Goal: Task Accomplishment & Management: Manage account settings

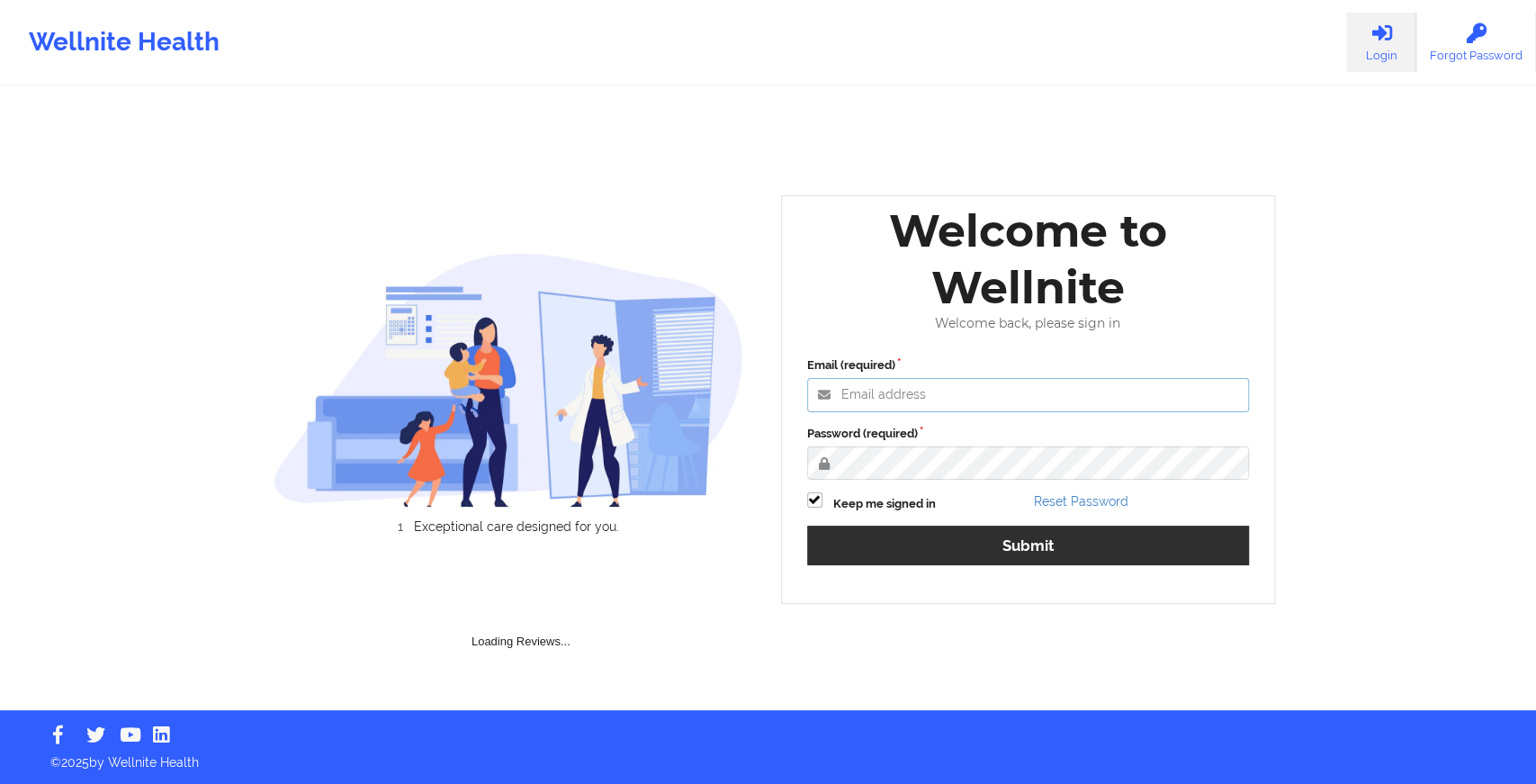
type input "[EMAIL_ADDRESS][DOMAIN_NAME]"
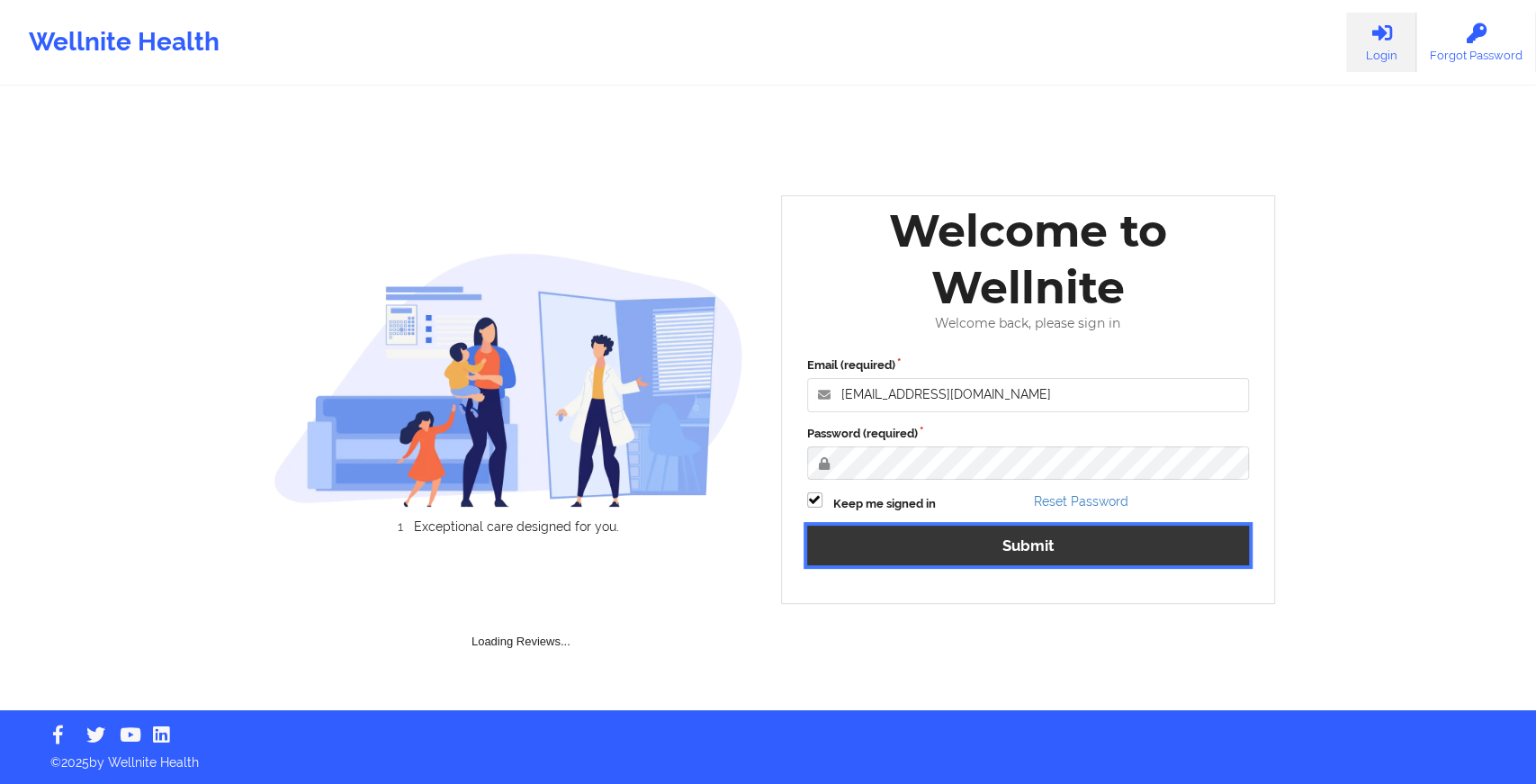
click at [869, 560] on button "Submit" at bounding box center [1029, 545] width 442 height 39
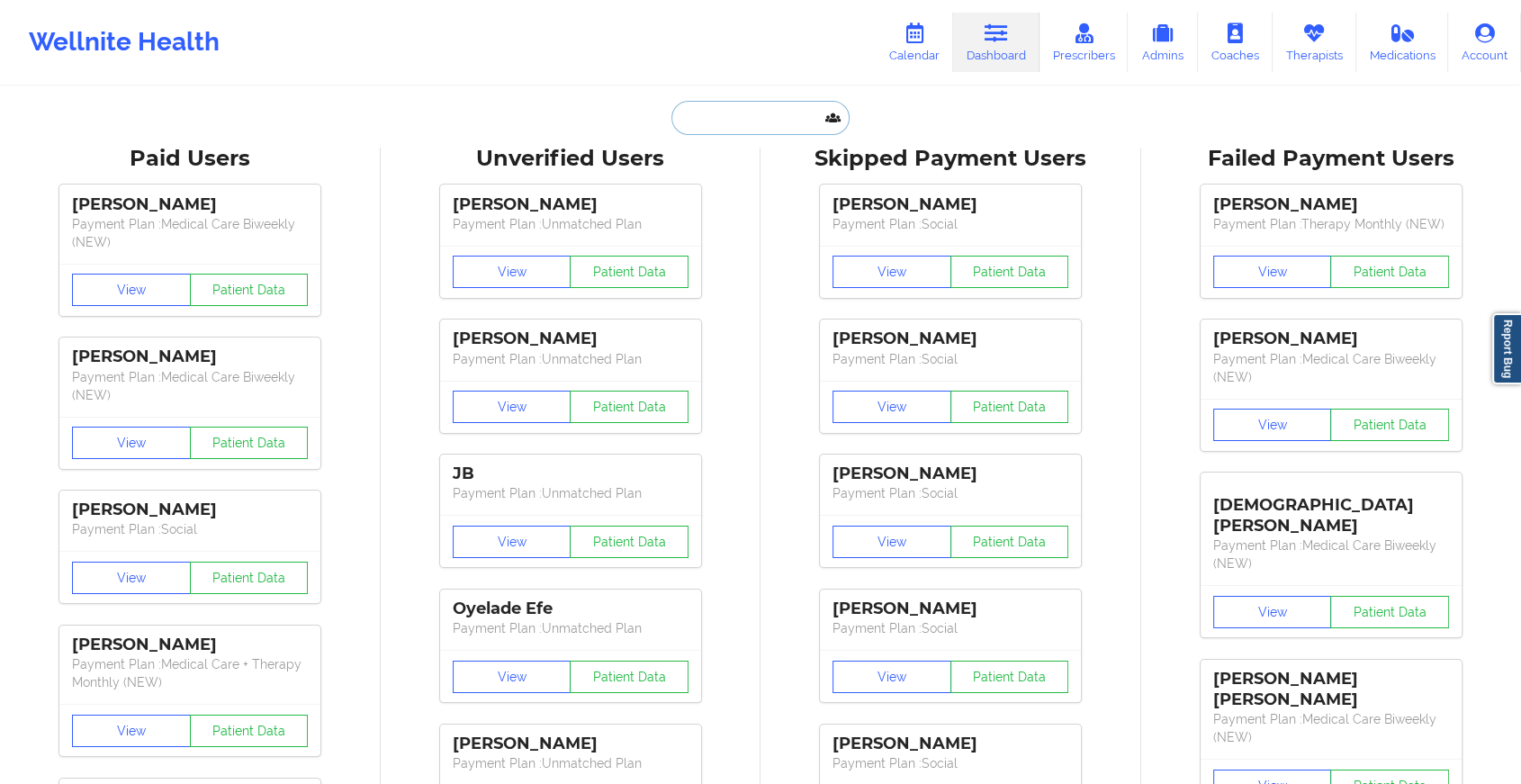
click at [739, 106] on input "text" at bounding box center [761, 117] width 179 height 34
paste input "[EMAIL_ADDRESS][DOMAIN_NAME]"
type input "[EMAIL_ADDRESS][DOMAIN_NAME]"
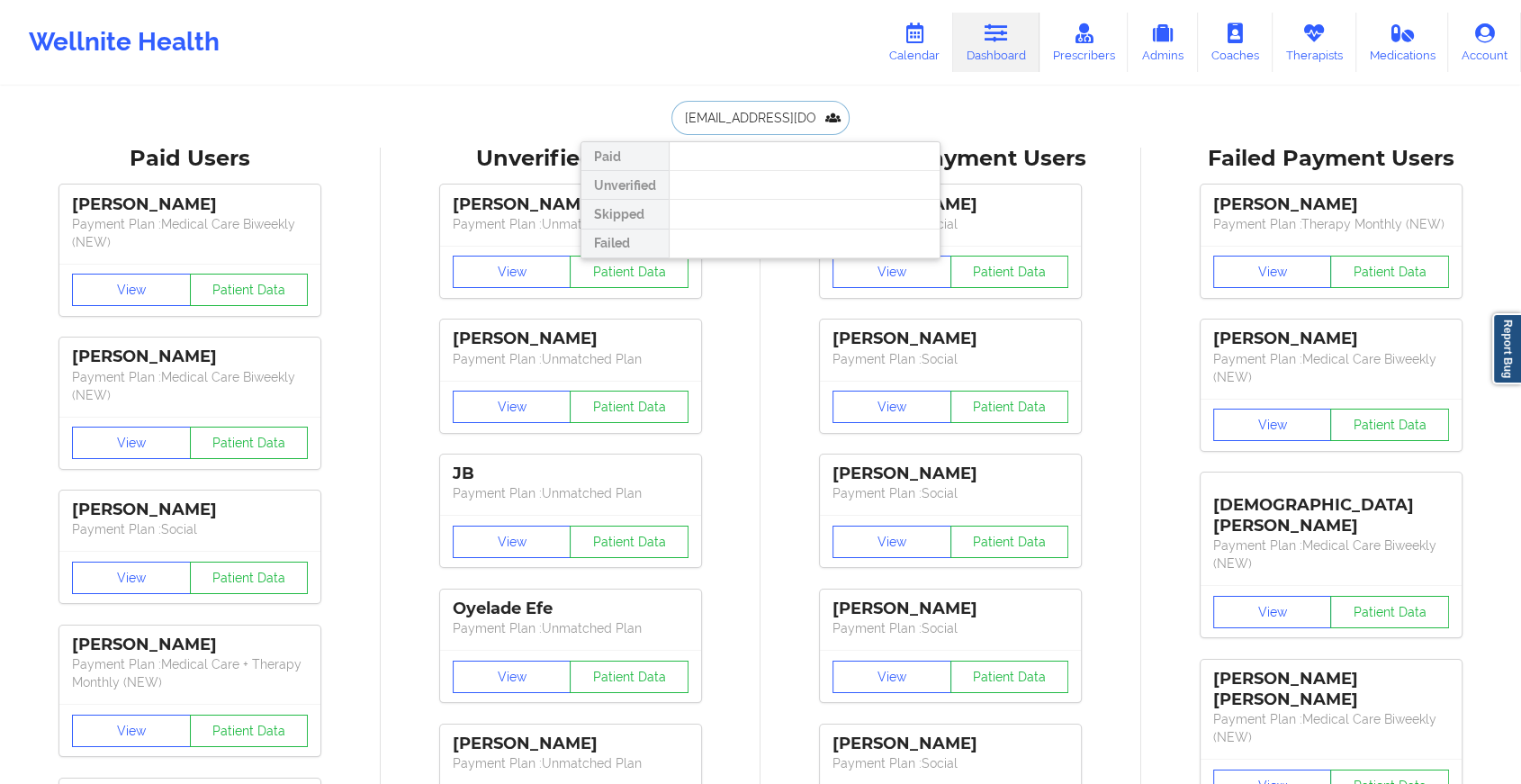
scroll to position [0, 33]
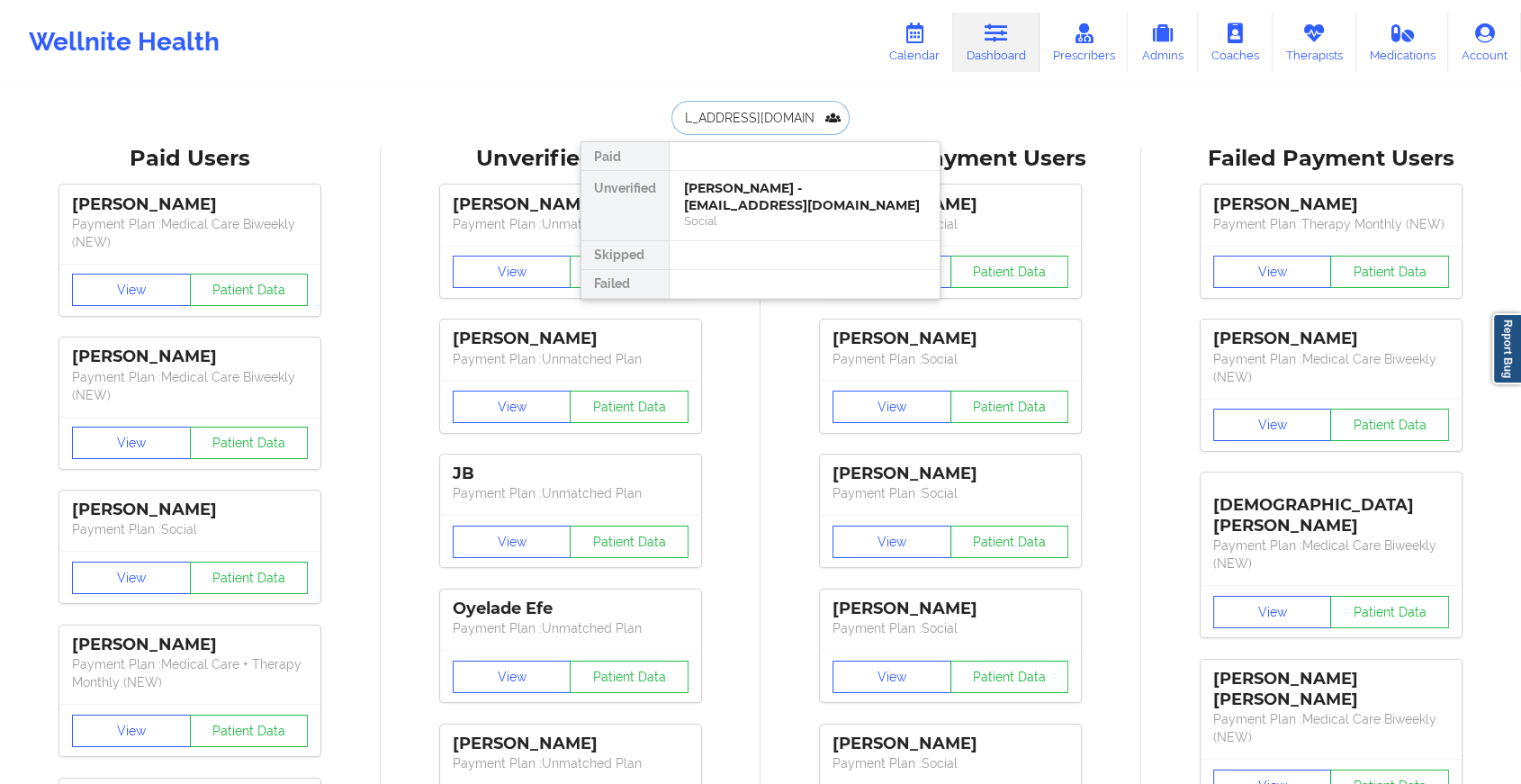
click at [825, 173] on div "[PERSON_NAME] - [EMAIL_ADDRESS][DOMAIN_NAME] Social" at bounding box center [805, 205] width 270 height 69
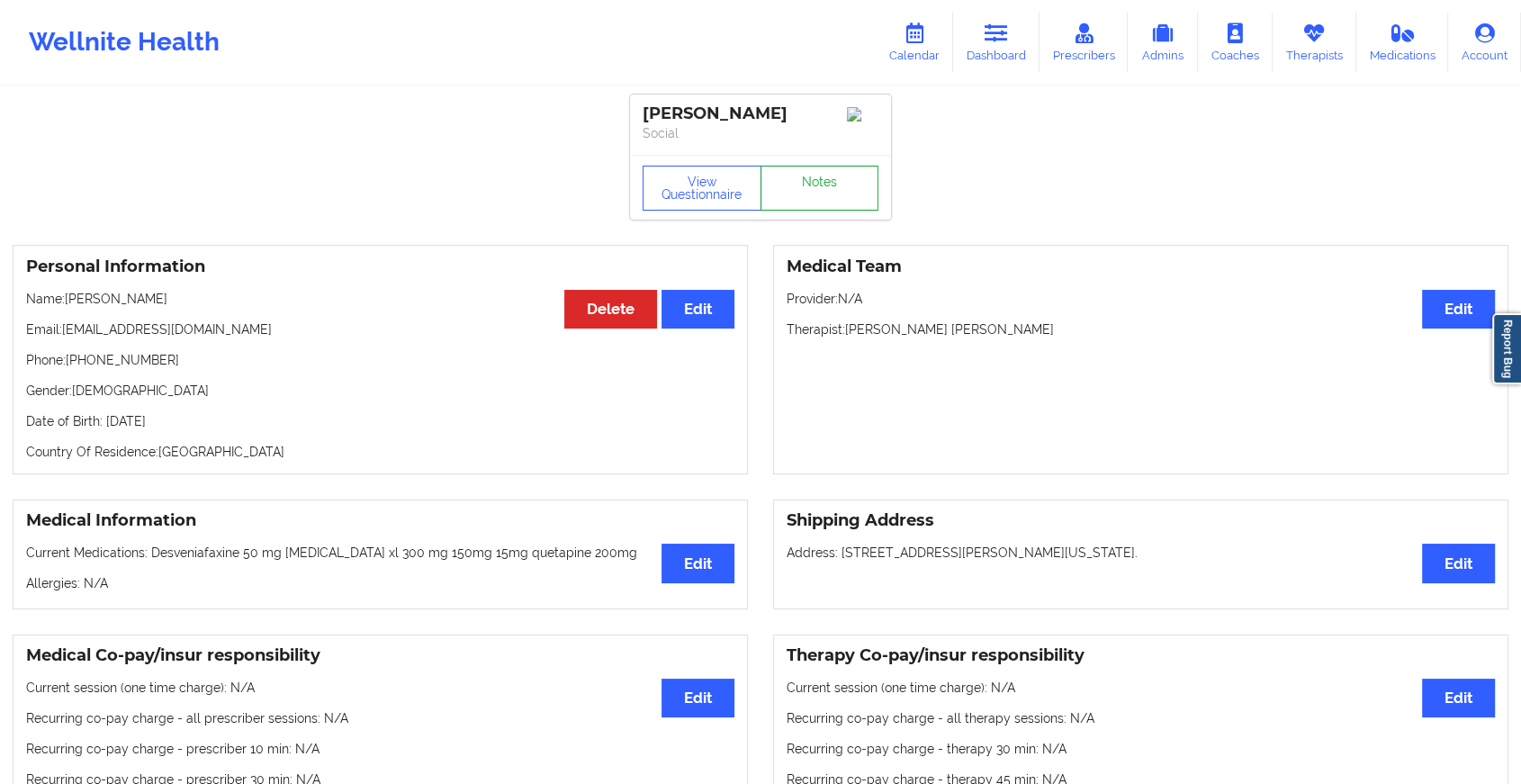
click at [807, 192] on link "Notes" at bounding box center [820, 188] width 118 height 45
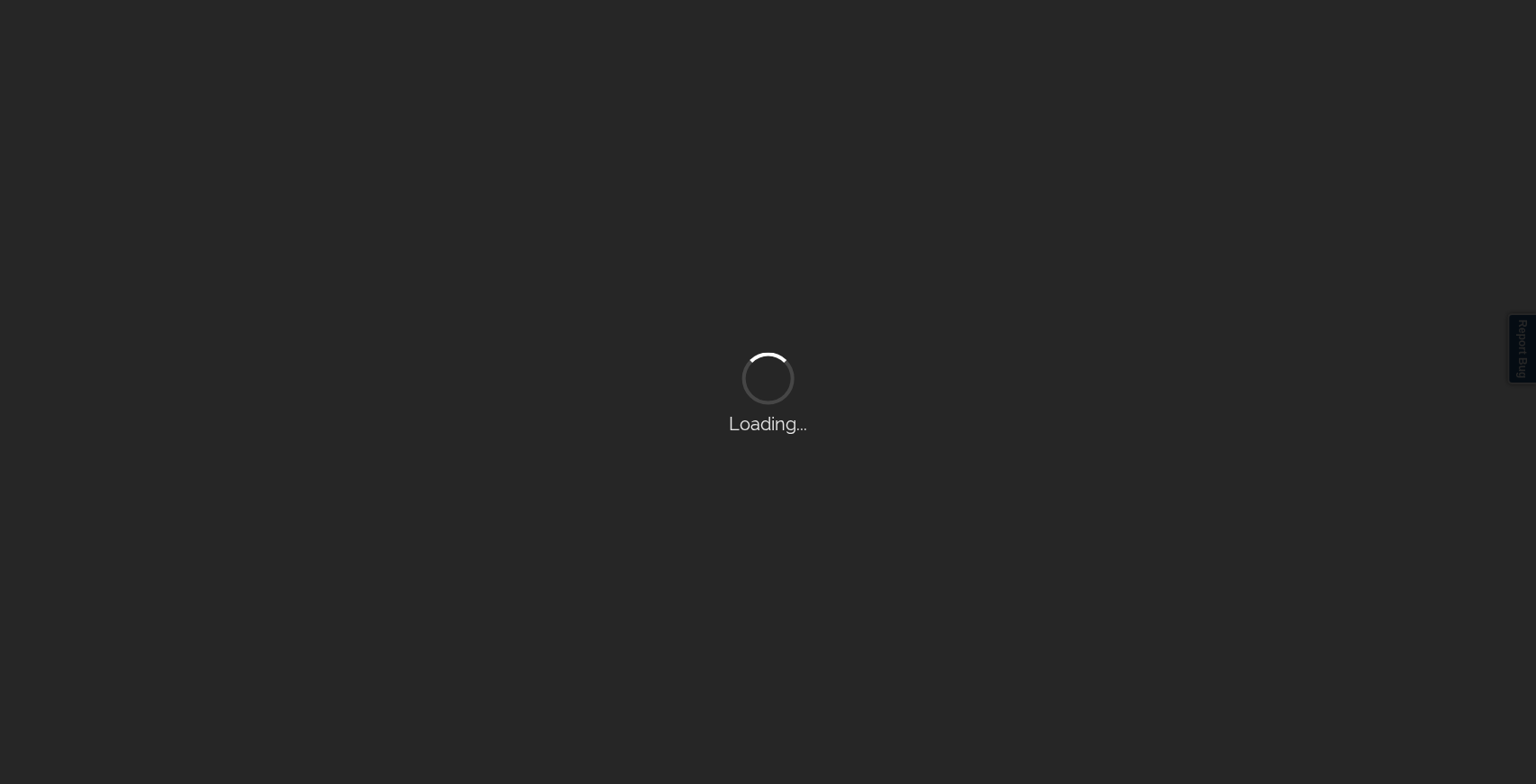
click at [806, 192] on div "Loading..." at bounding box center [768, 392] width 1536 height 784
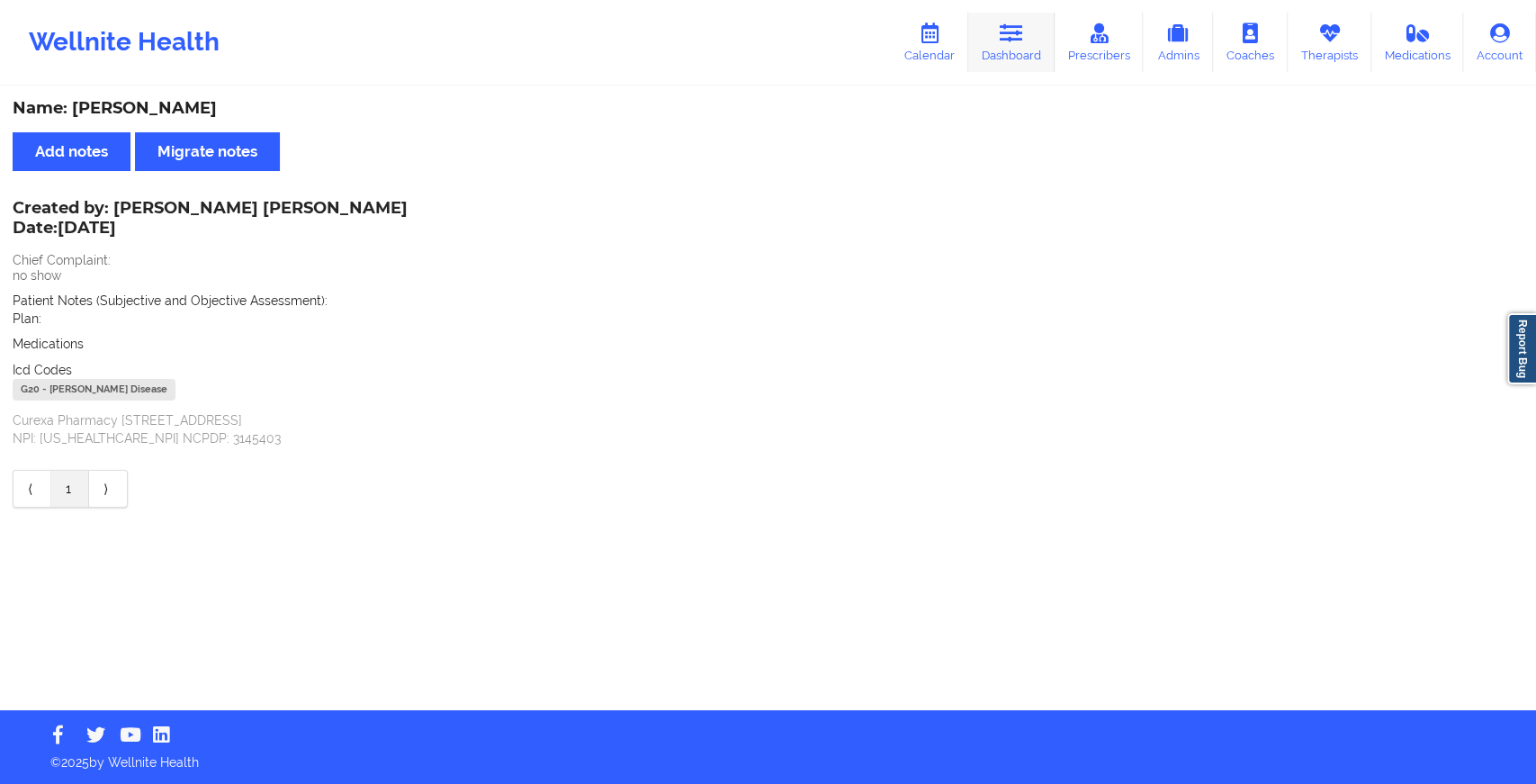
click at [1023, 33] on icon at bounding box center [1011, 33] width 23 height 19
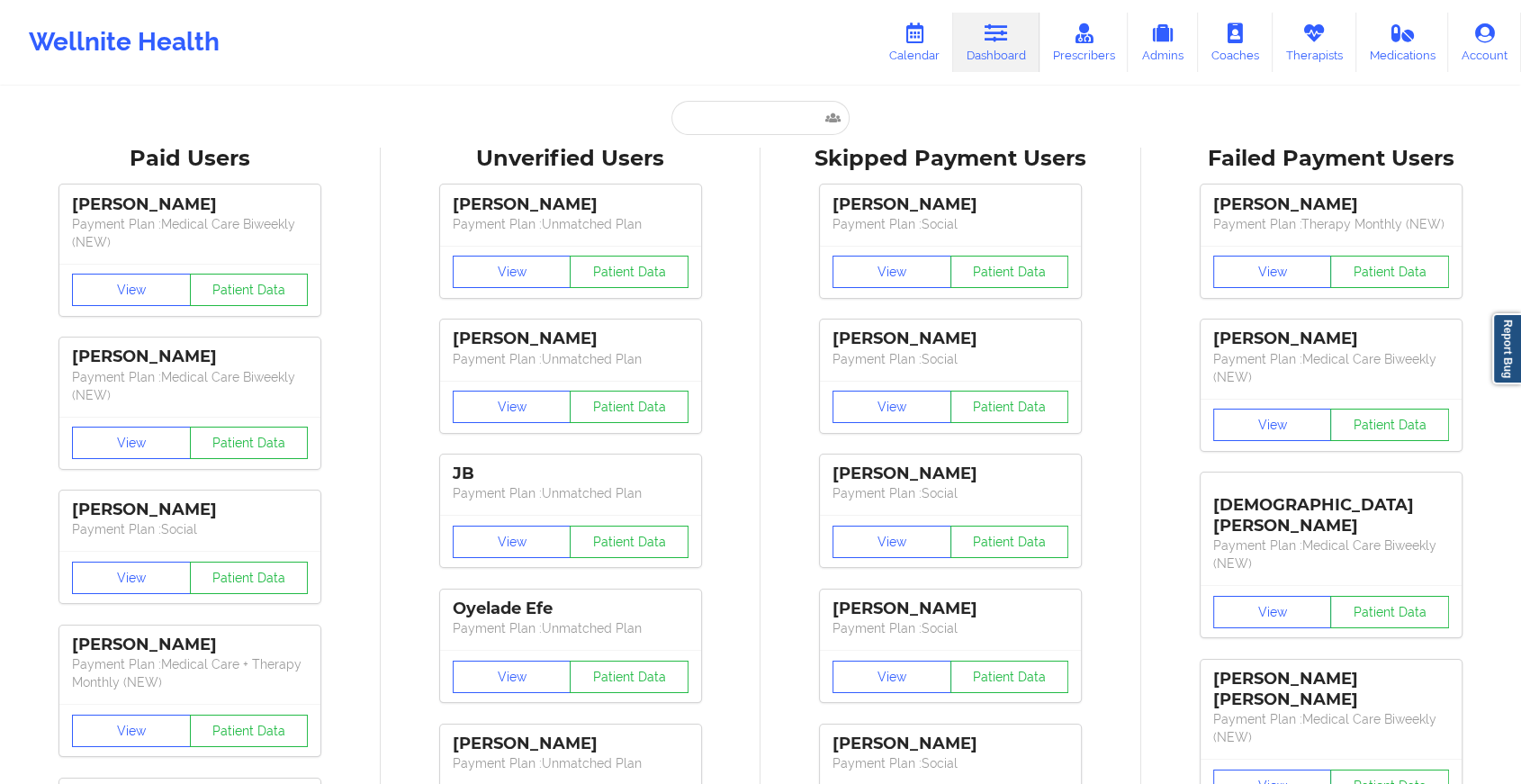
click at [750, 114] on input "text" at bounding box center [761, 117] width 179 height 34
paste input "[EMAIL_ADDRESS][DOMAIN_NAME]"
type input "[EMAIL_ADDRESS][DOMAIN_NAME]"
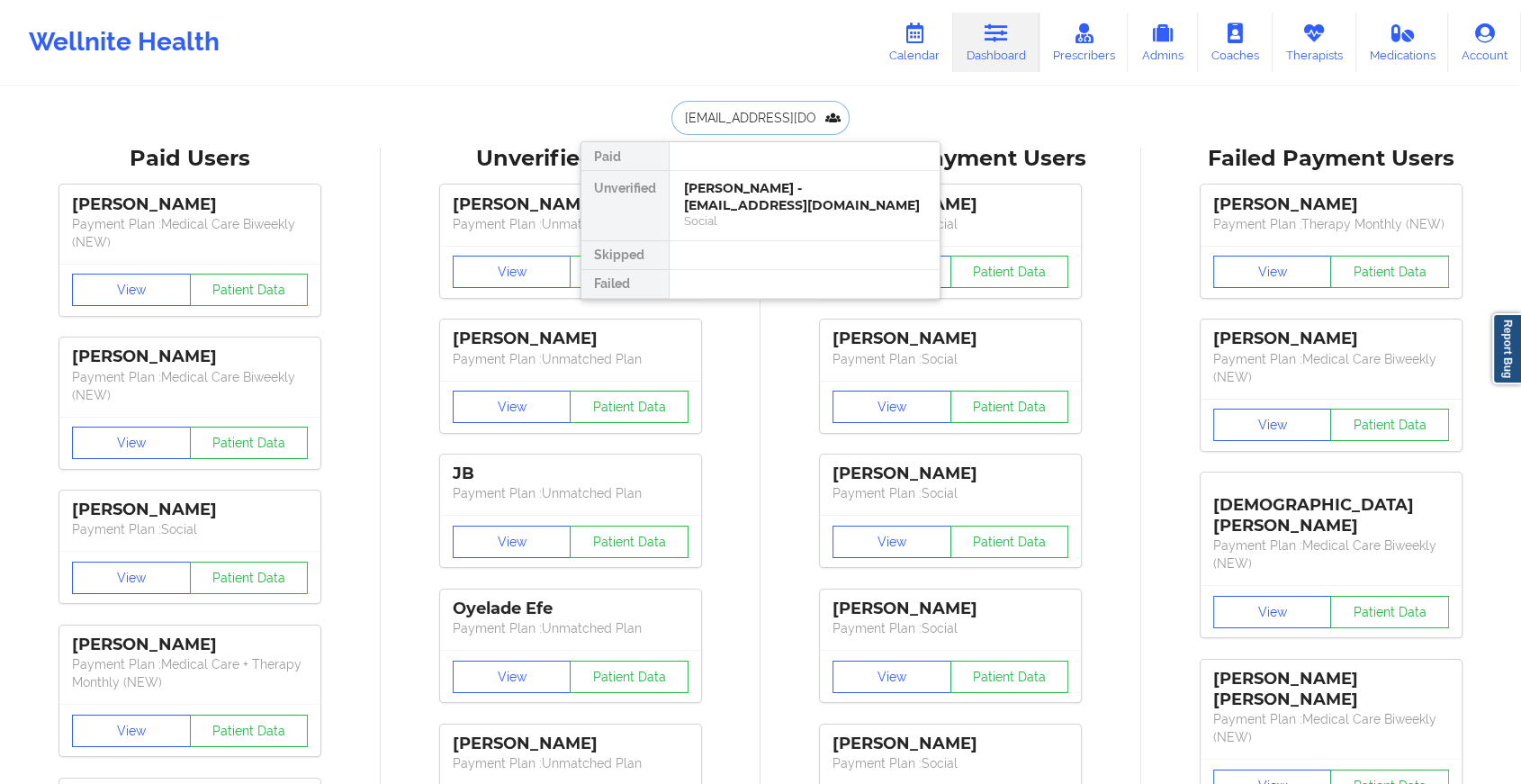
scroll to position [0, 33]
click at [750, 185] on div "[PERSON_NAME] - [EMAIL_ADDRESS][DOMAIN_NAME]" at bounding box center [805, 196] width 242 height 33
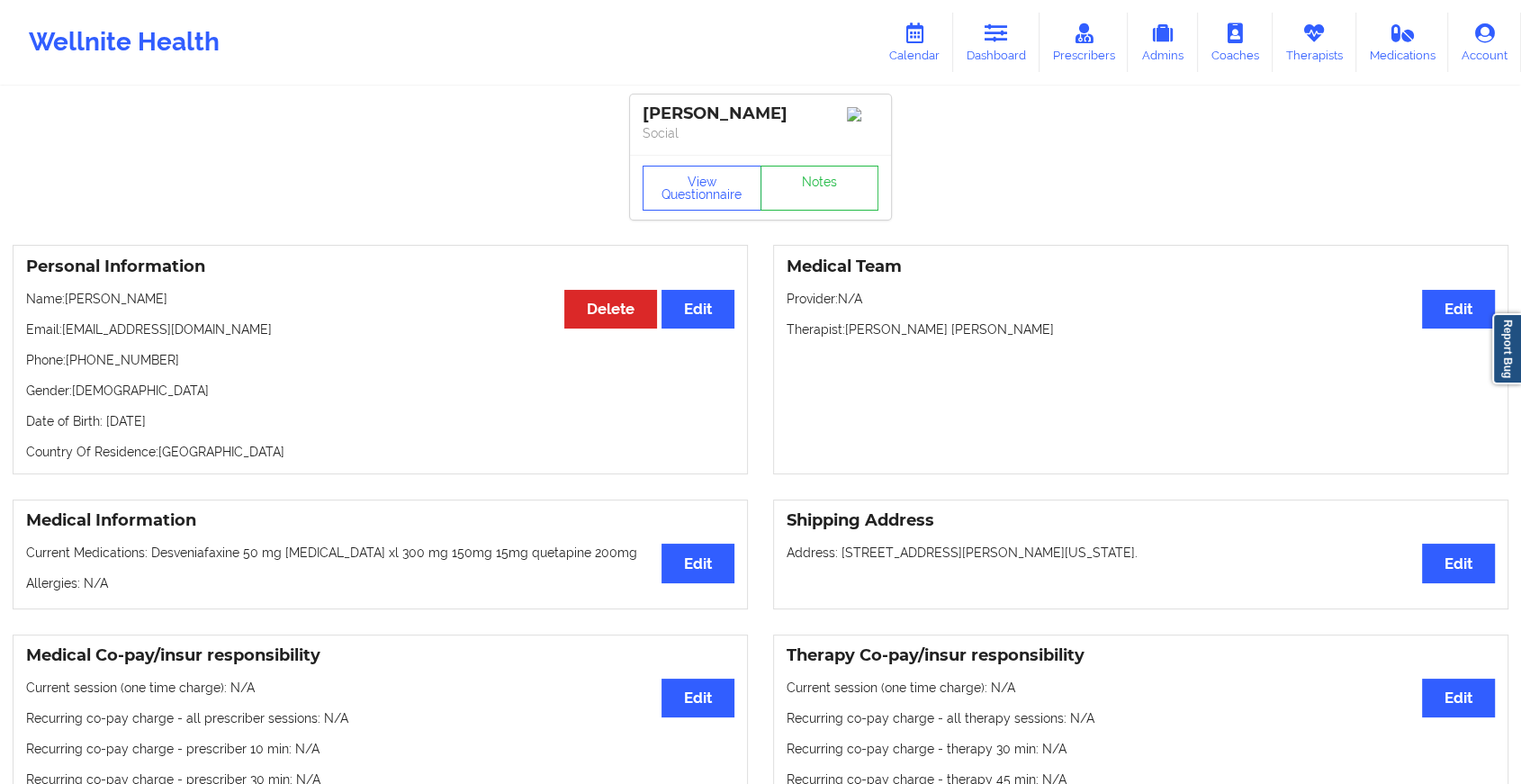
click at [828, 210] on div "View Questionnaire Notes" at bounding box center [760, 186] width 261 height 65
click at [812, 183] on link "Notes" at bounding box center [820, 188] width 118 height 45
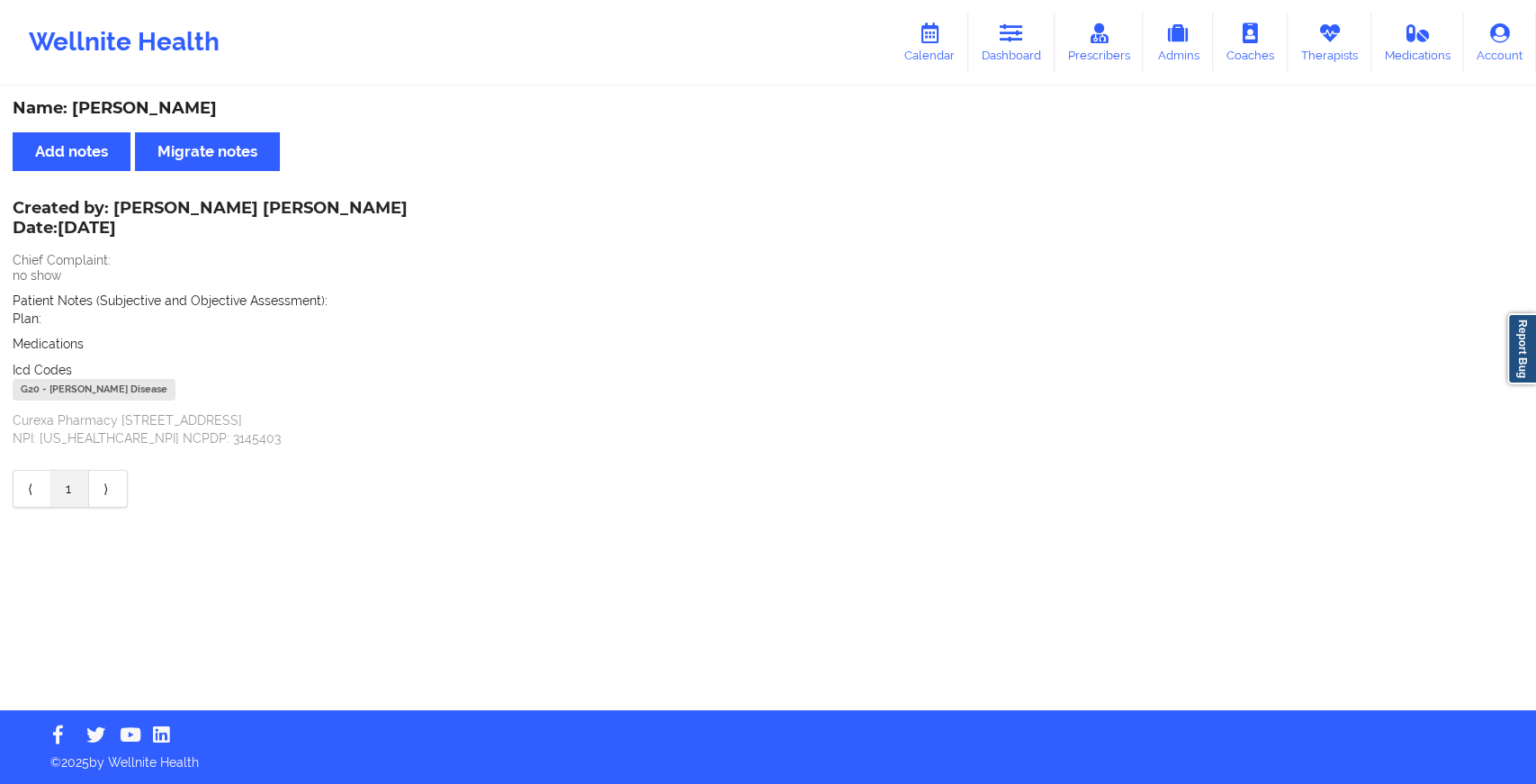
click at [1022, 7] on div "Wellnite Health Calendar Dashboard Prescribers Admins Coaches Therapists Medica…" at bounding box center [768, 42] width 1536 height 72
click at [1009, 29] on icon at bounding box center [1011, 33] width 23 height 19
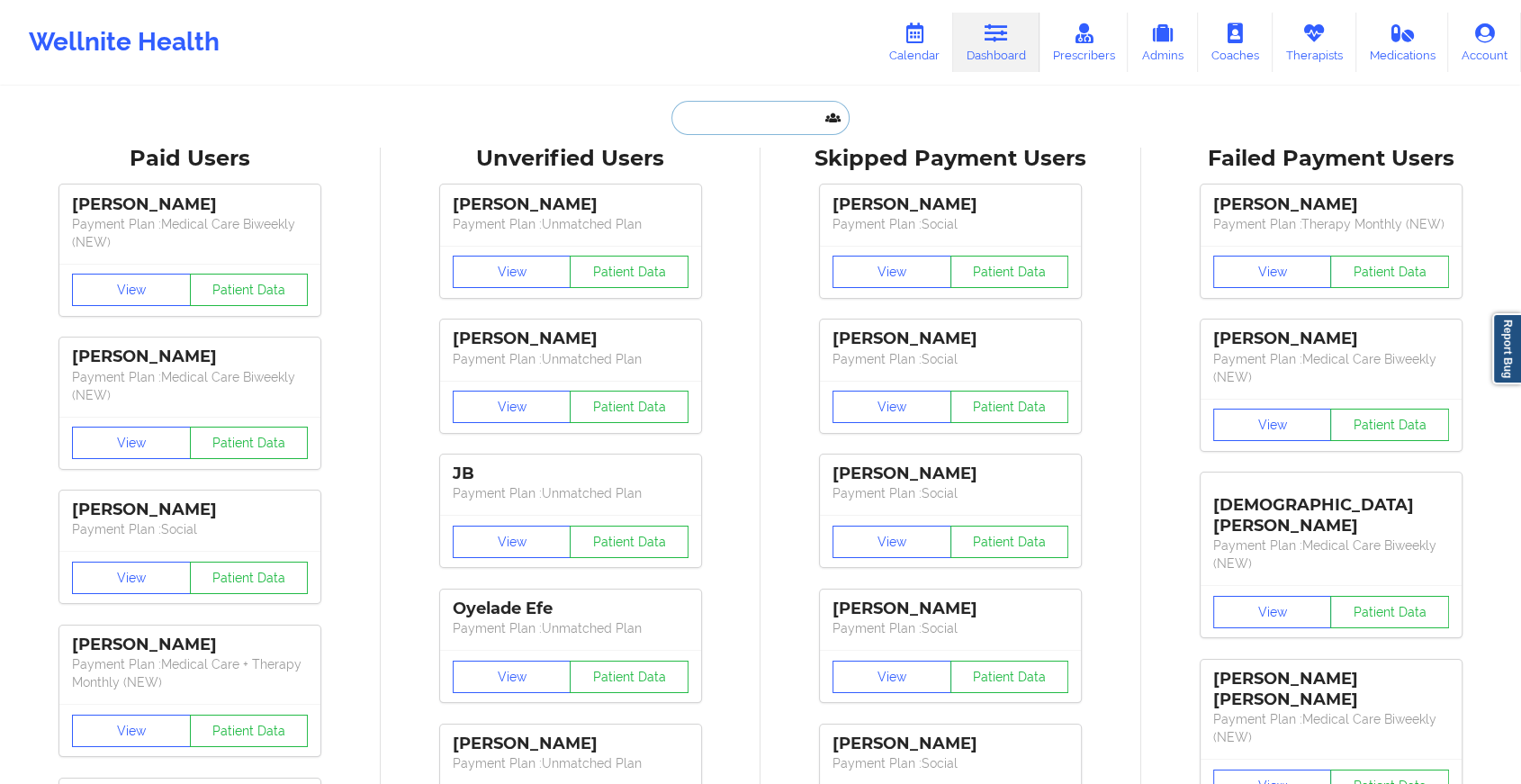
click at [759, 113] on input "text" at bounding box center [761, 117] width 179 height 34
paste input "[EMAIL_ADDRESS][DOMAIN_NAME]"
type input "[EMAIL_ADDRESS][DOMAIN_NAME]"
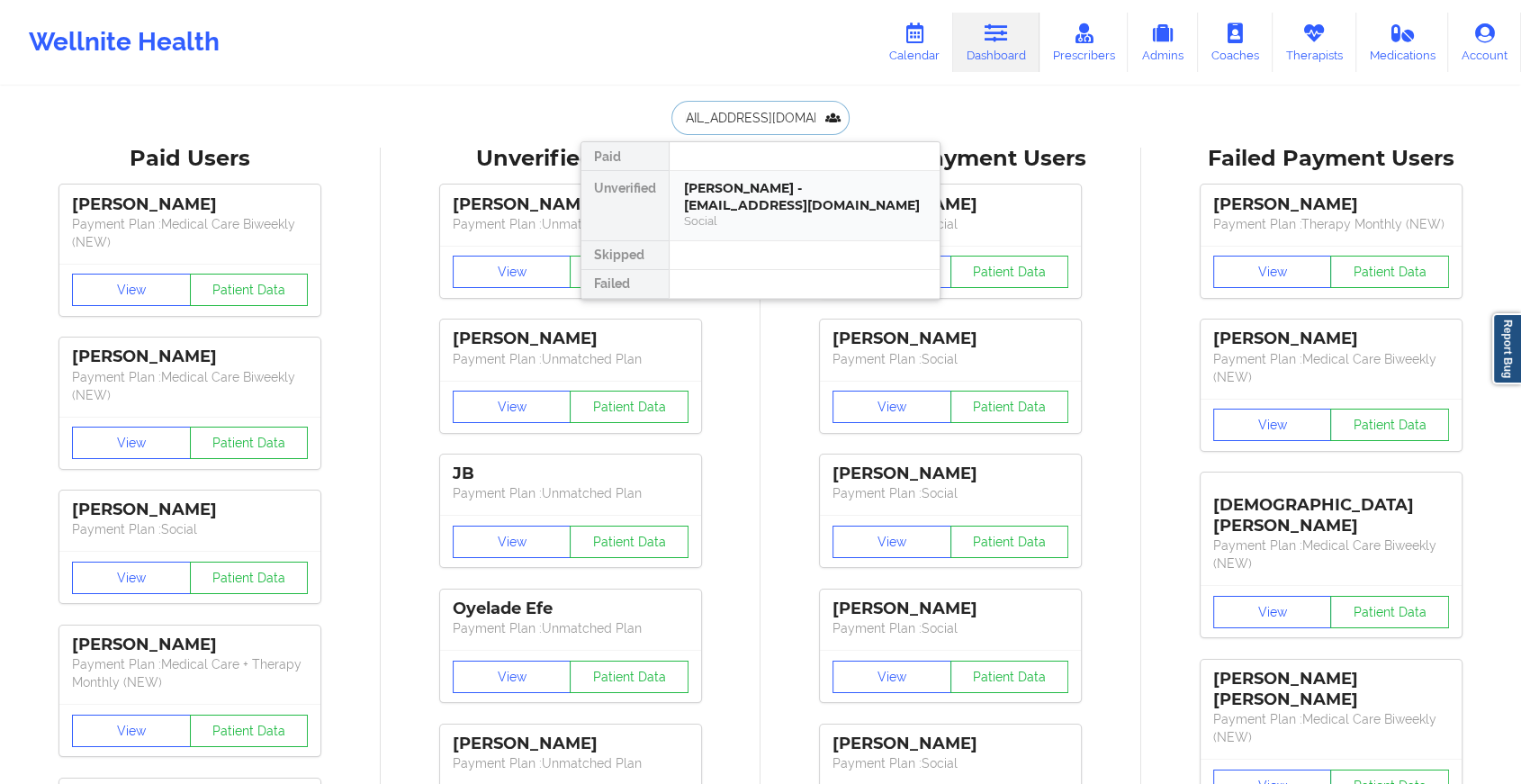
click at [792, 200] on div "[PERSON_NAME] - [EMAIL_ADDRESS][DOMAIN_NAME]" at bounding box center [805, 196] width 242 height 33
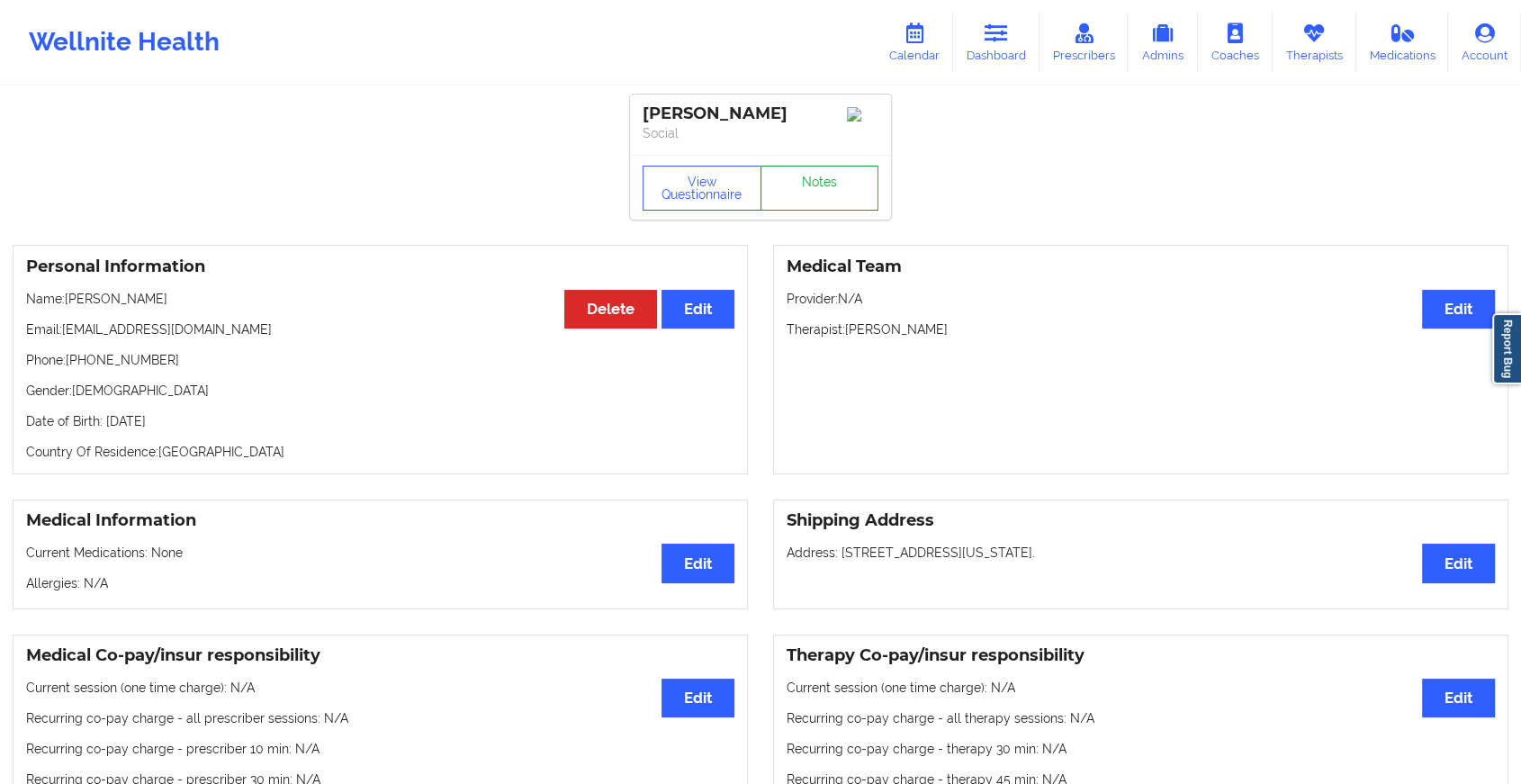
click at [817, 180] on link "Notes" at bounding box center [820, 188] width 118 height 45
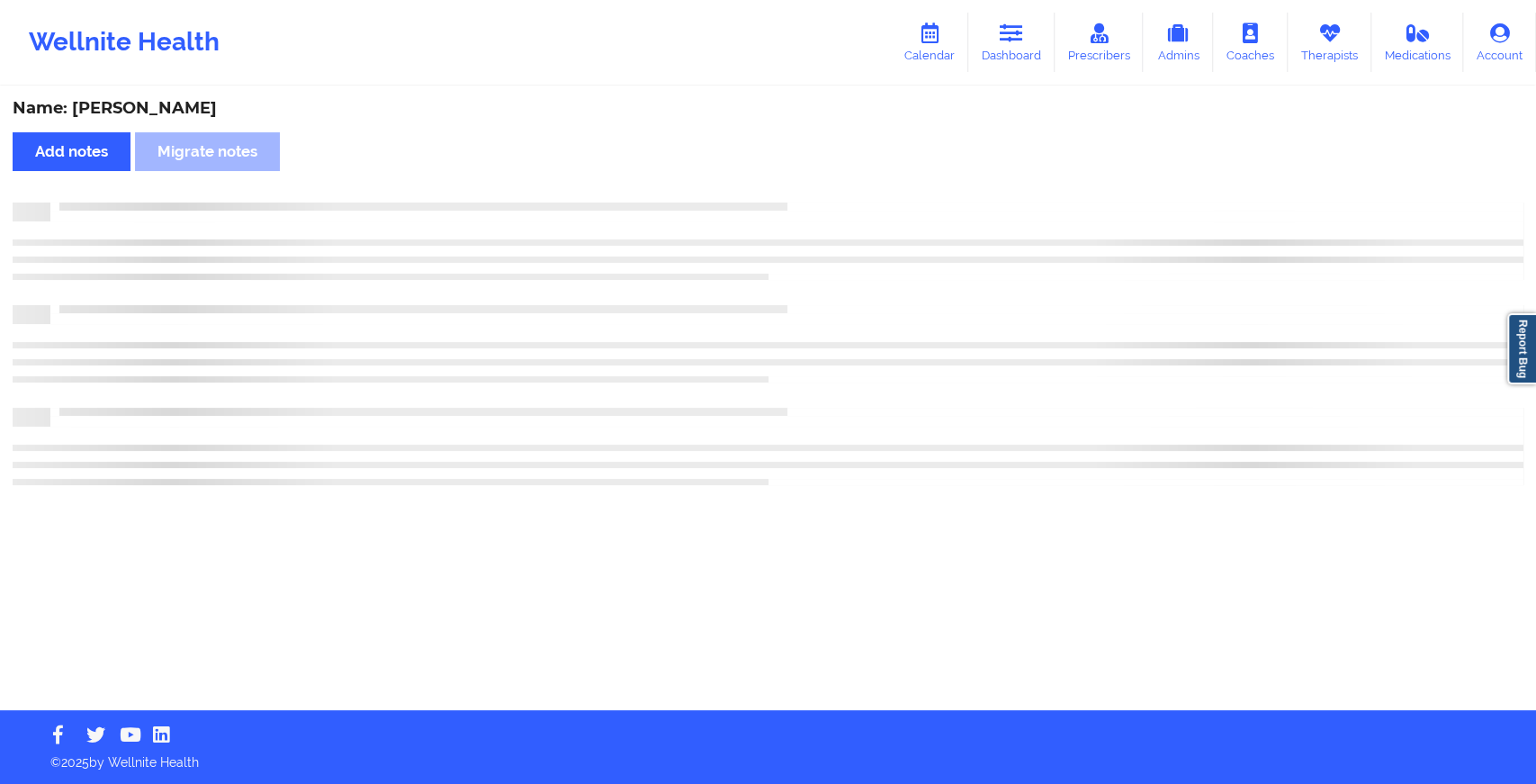
click at [817, 180] on div "Name: [PERSON_NAME] Add notes Migrate notes" at bounding box center [768, 399] width 1536 height 622
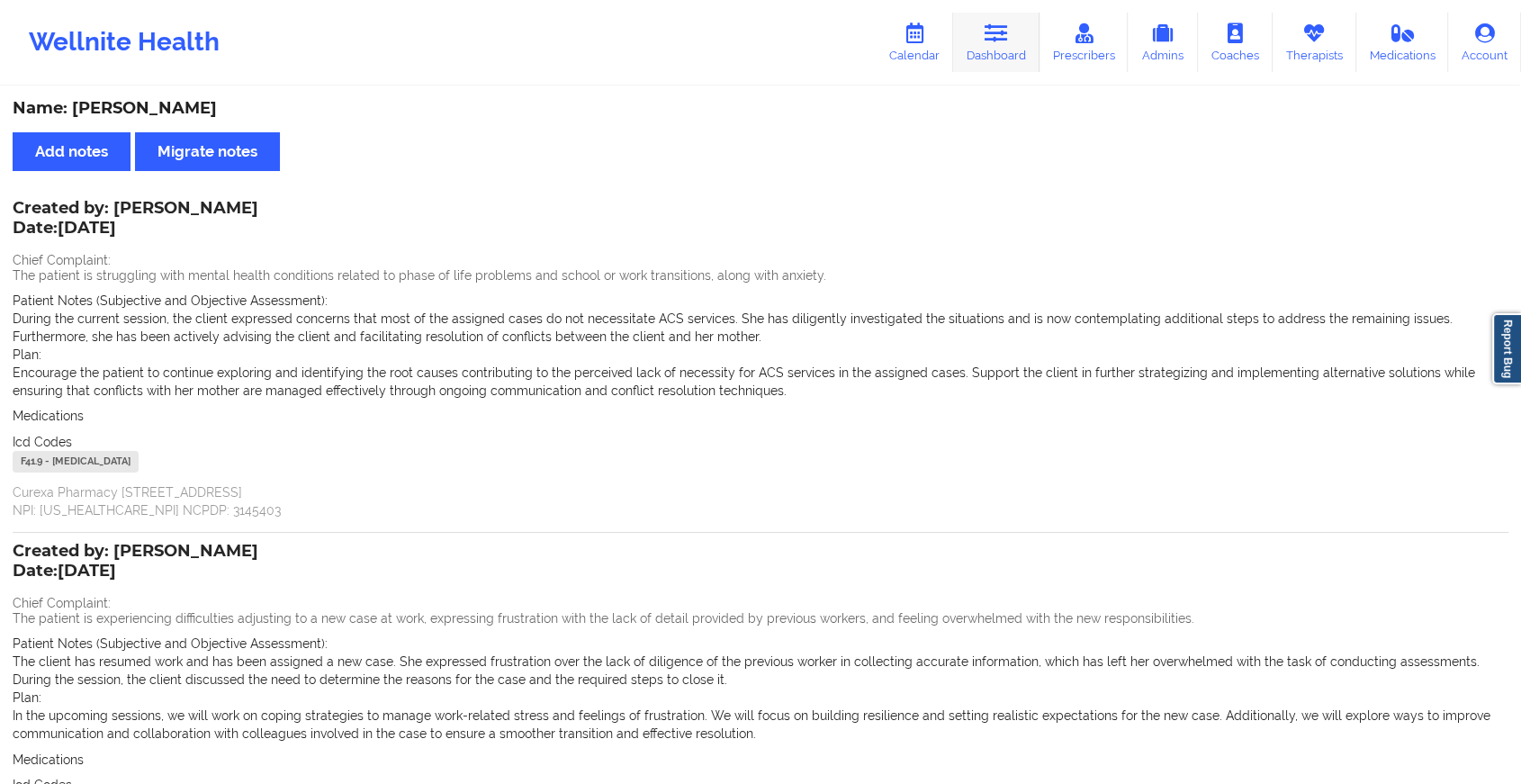
click at [1018, 17] on link "Dashboard" at bounding box center [996, 42] width 86 height 59
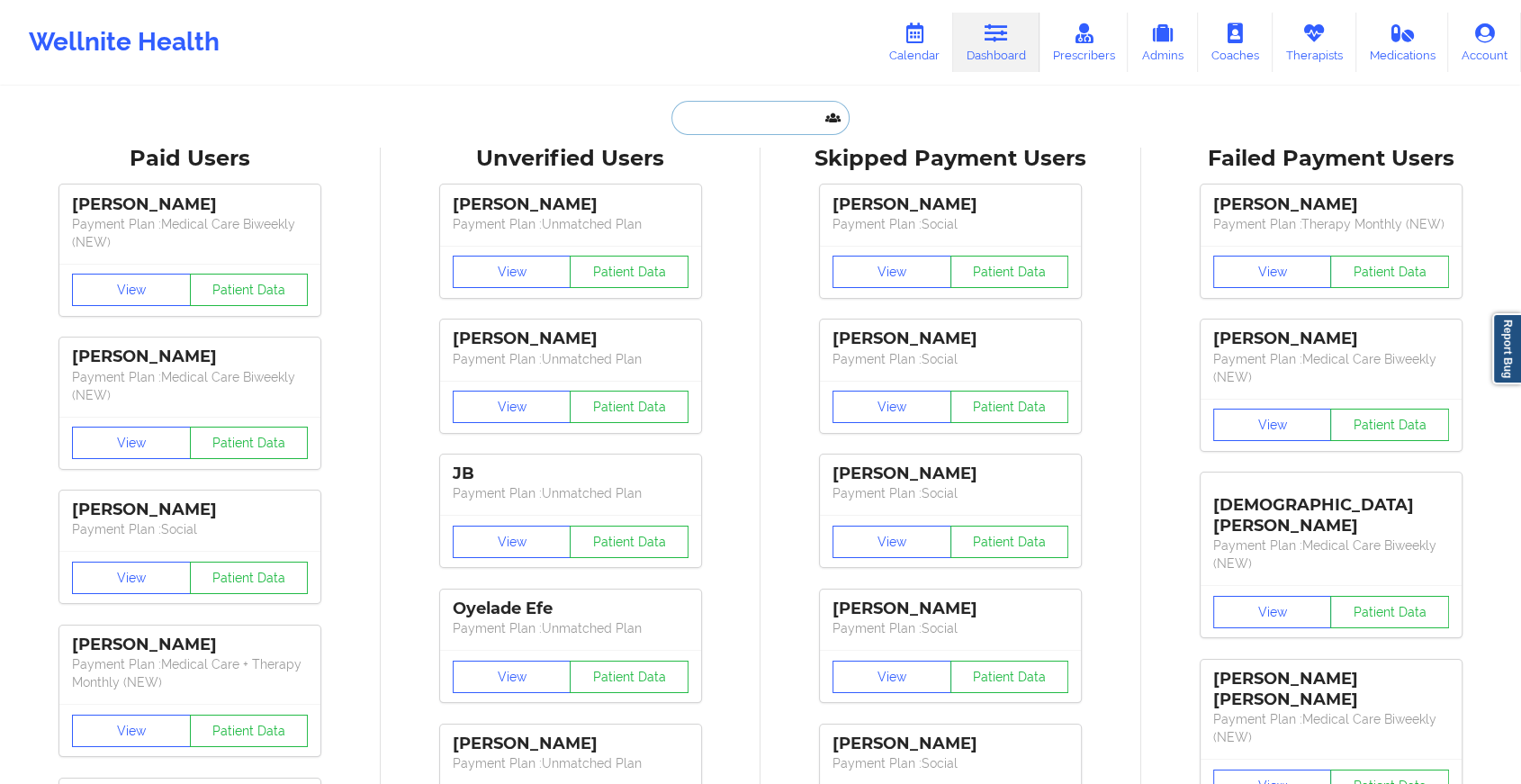
click at [749, 122] on input "text" at bounding box center [761, 117] width 179 height 34
paste input "[EMAIL_ADDRESS][DOMAIN_NAME]"
type input "[EMAIL_ADDRESS][DOMAIN_NAME]"
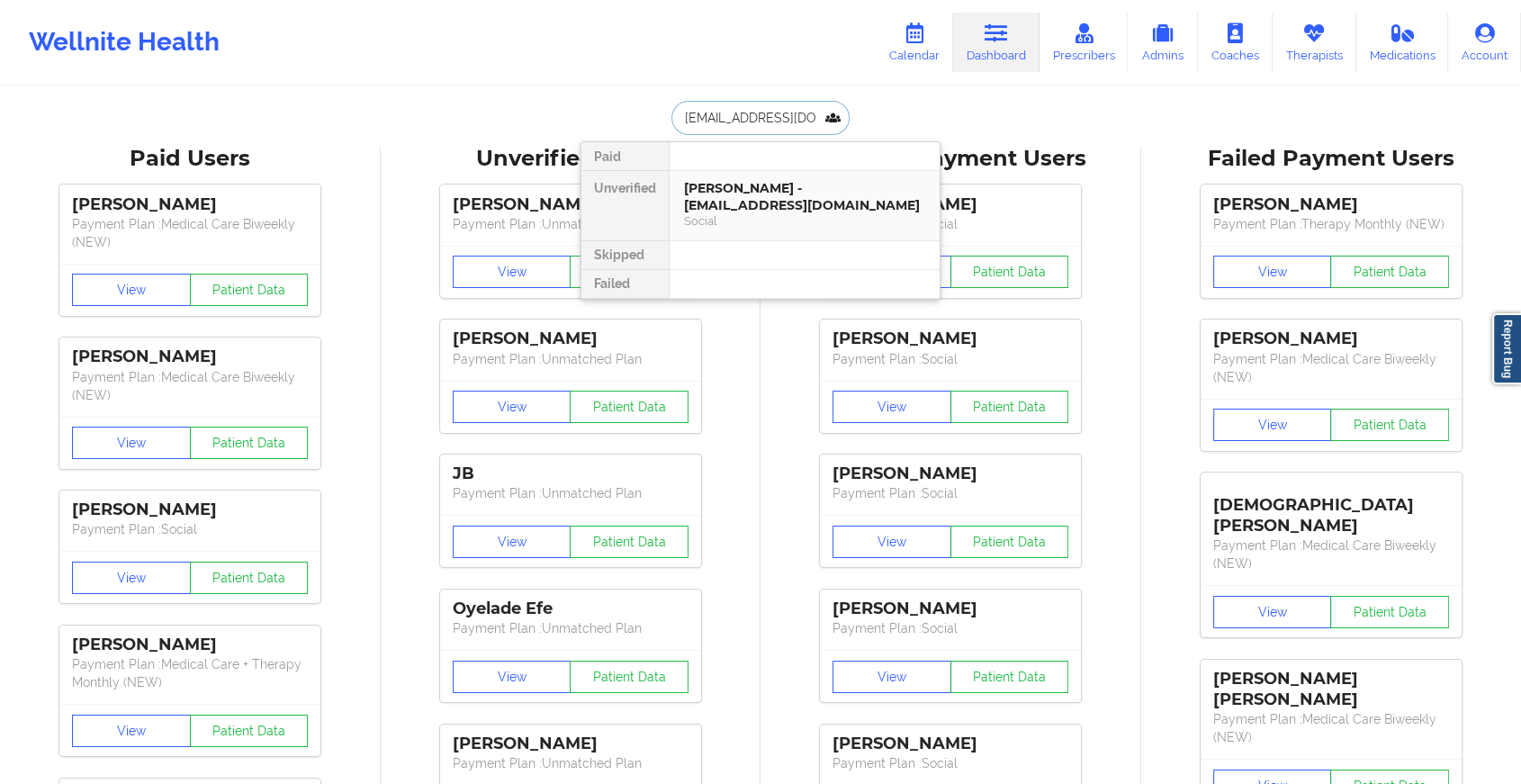
click at [777, 192] on div "[PERSON_NAME] - [EMAIL_ADDRESS][DOMAIN_NAME]" at bounding box center [805, 196] width 242 height 33
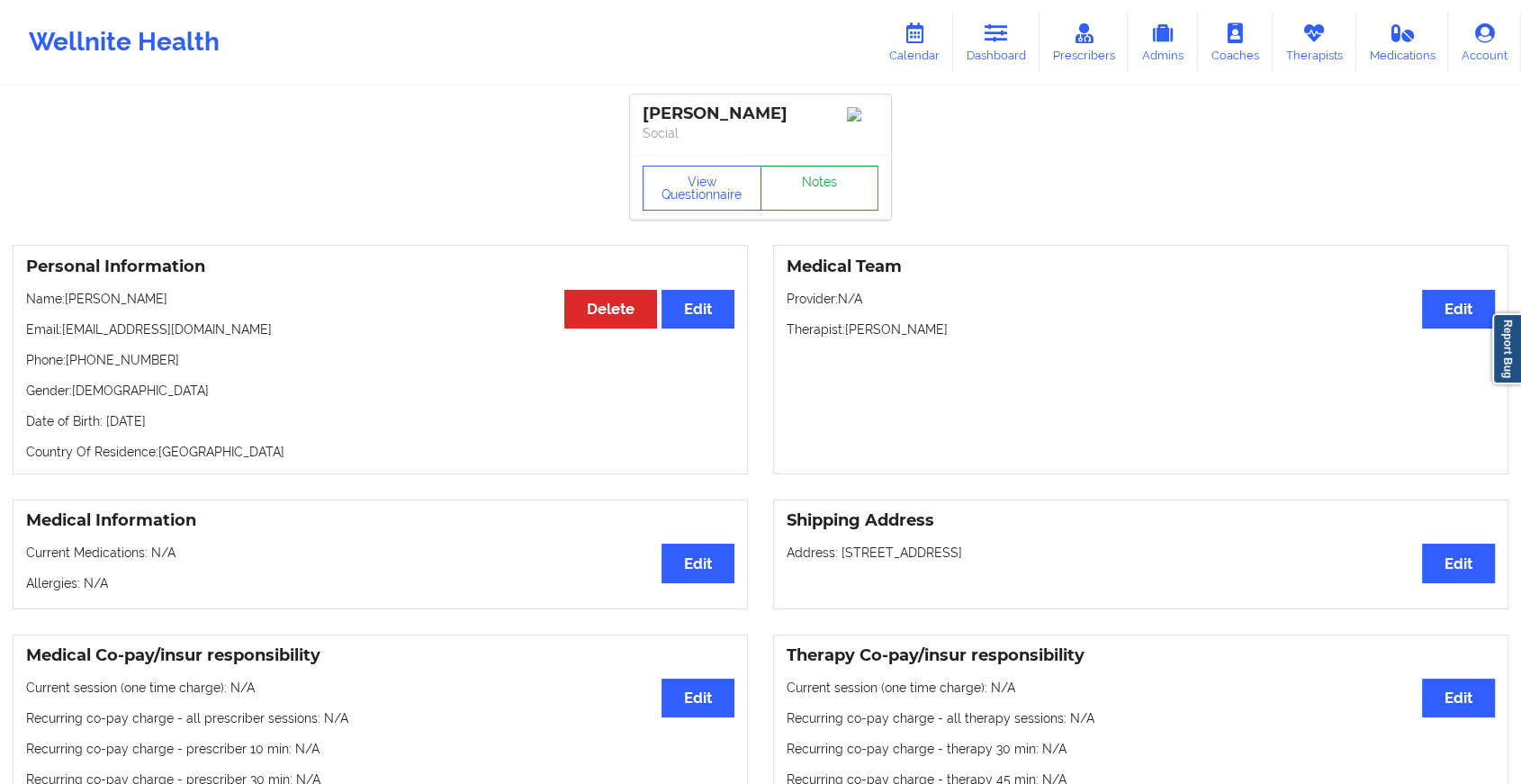
click at [807, 182] on link "Notes" at bounding box center [820, 188] width 118 height 45
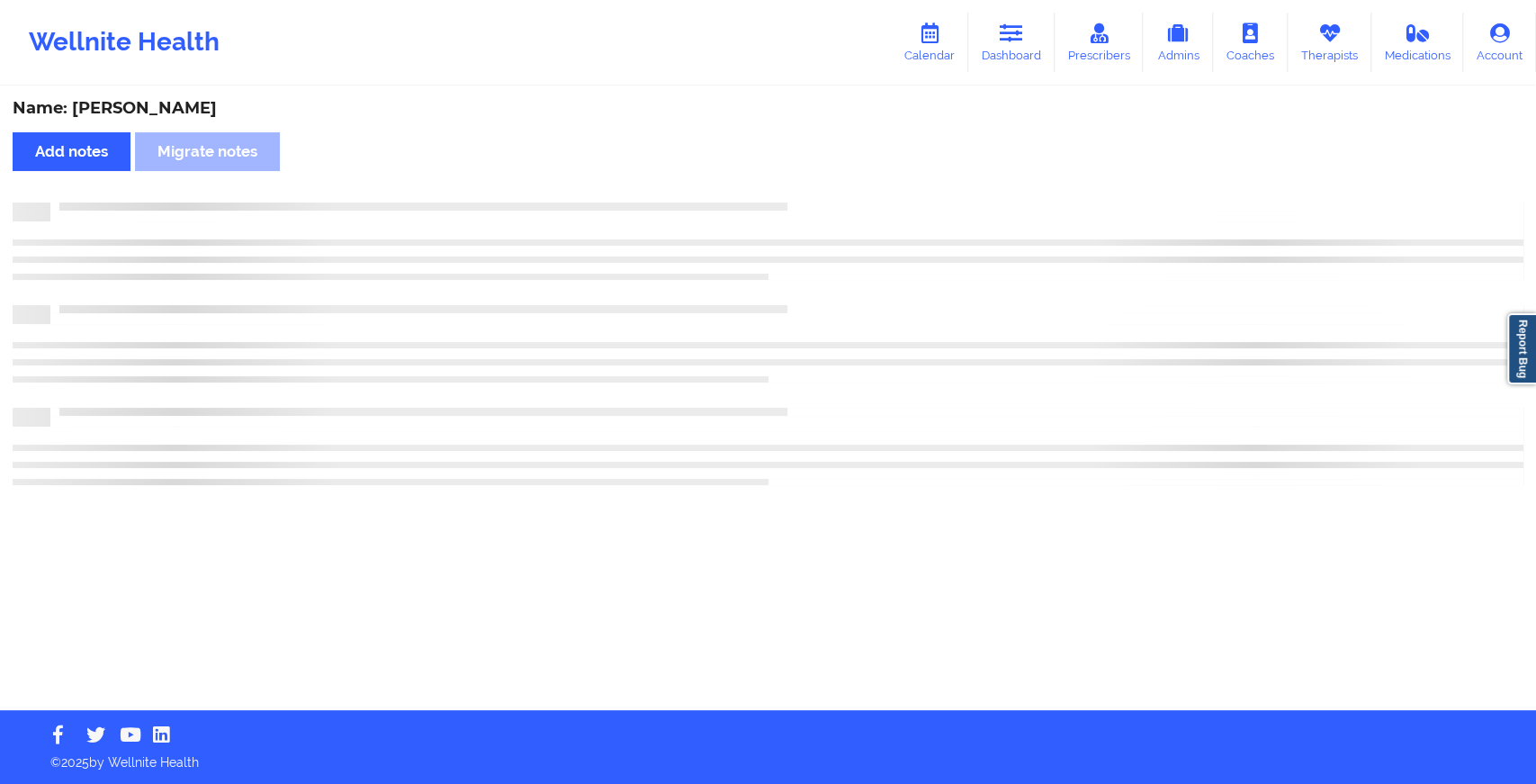
click at [806, 182] on div "Name: [PERSON_NAME] Add notes Migrate notes" at bounding box center [768, 399] width 1536 height 622
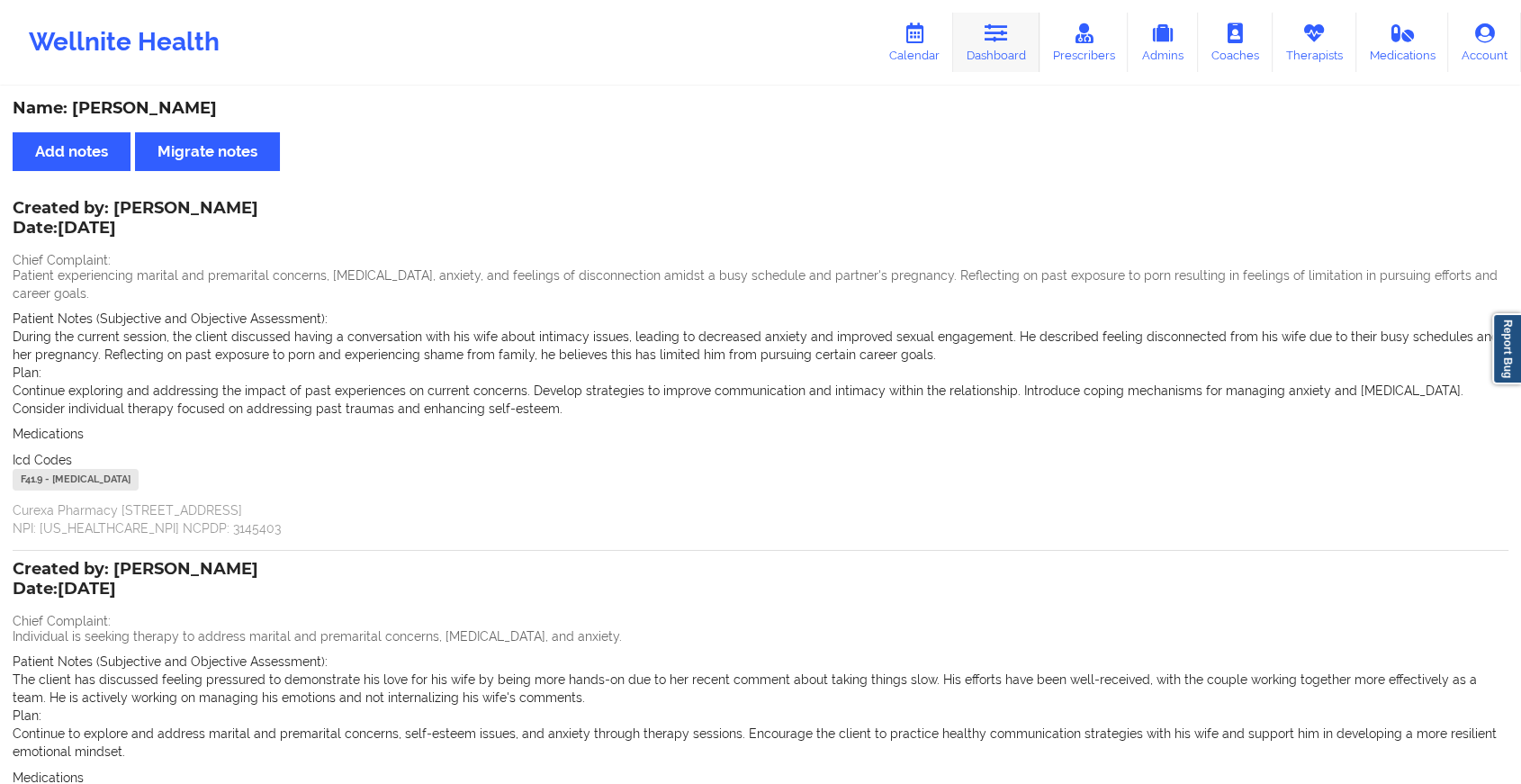
click at [995, 56] on link "Dashboard" at bounding box center [996, 42] width 86 height 59
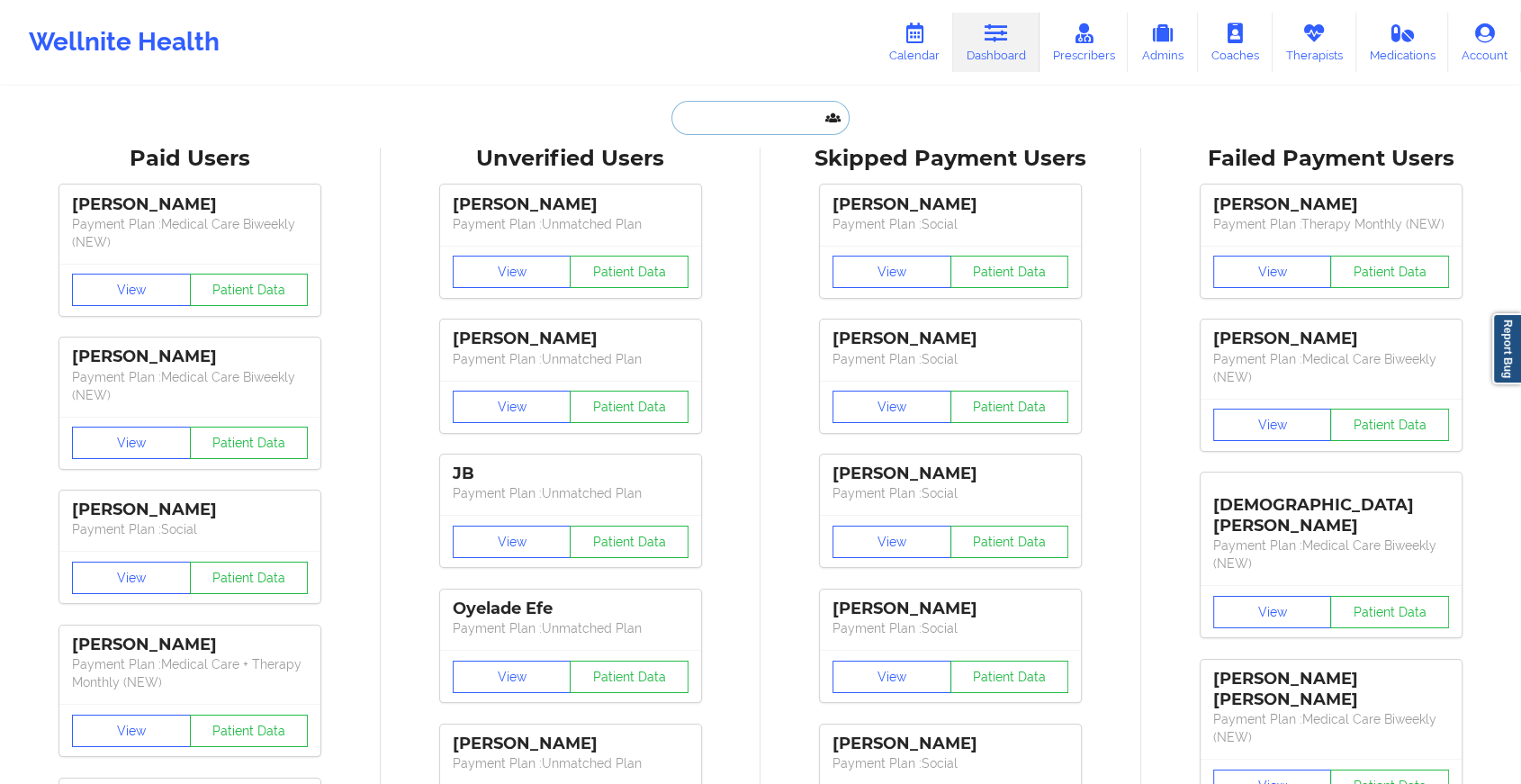
click at [727, 128] on input "text" at bounding box center [761, 117] width 179 height 34
paste input "[EMAIL_ADDRESS][DOMAIN_NAME]"
type input "[EMAIL_ADDRESS][DOMAIN_NAME]"
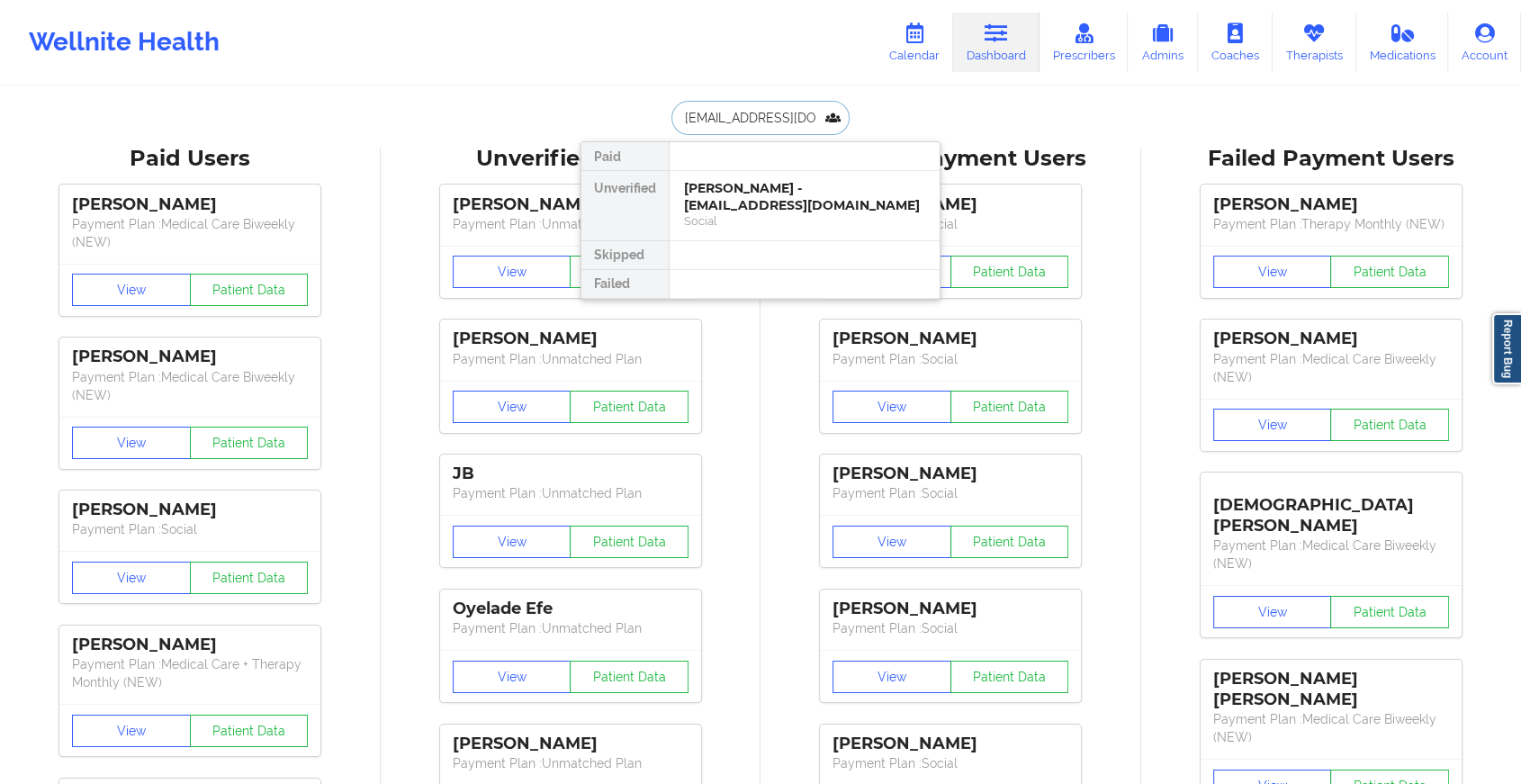
scroll to position [0, 17]
click at [784, 180] on div "[PERSON_NAME] - [EMAIL_ADDRESS][DOMAIN_NAME]" at bounding box center [805, 196] width 242 height 33
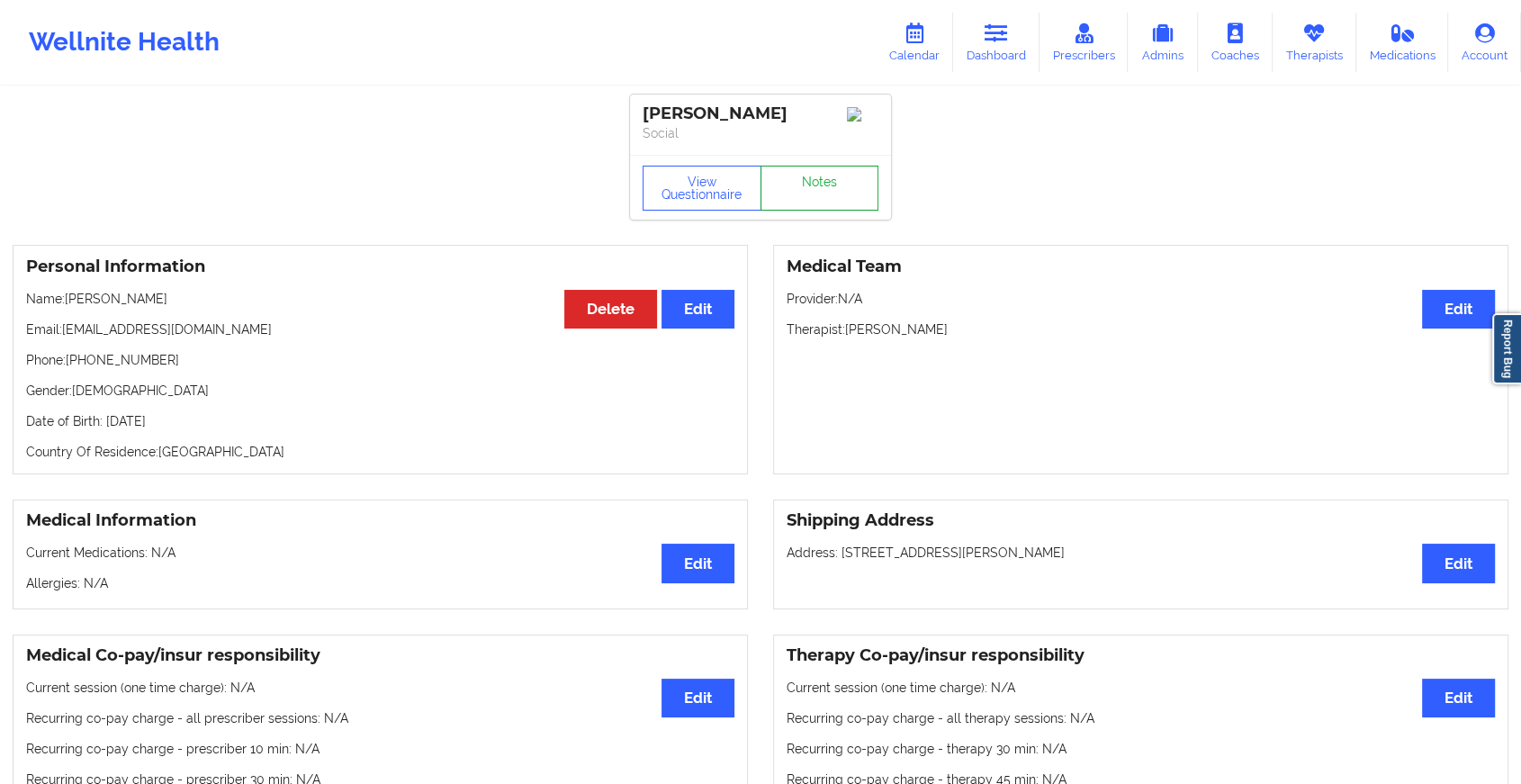
click at [805, 185] on link "Notes" at bounding box center [820, 188] width 118 height 45
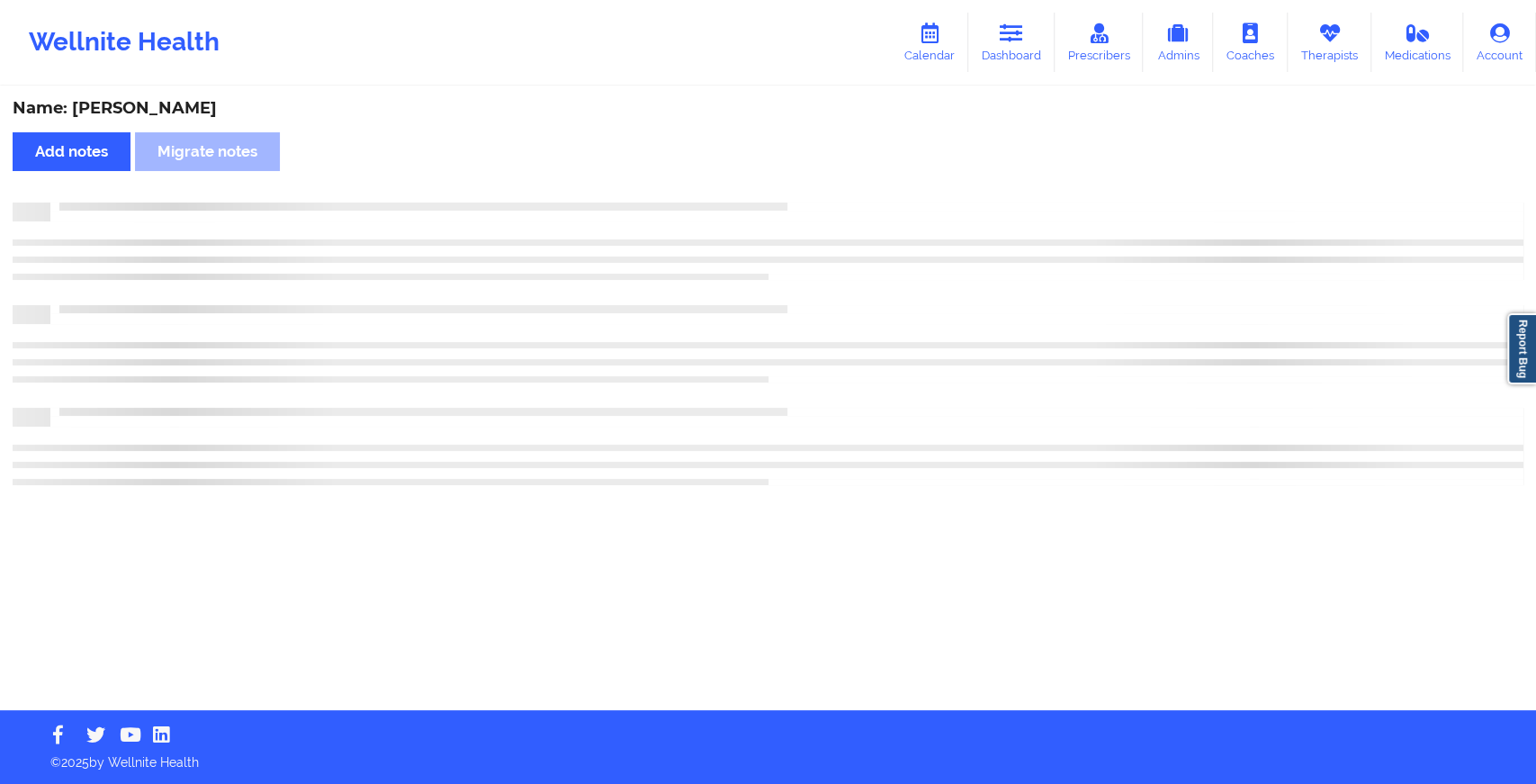
click at [1177, 461] on div "Name: [PERSON_NAME] Add notes Migrate notes" at bounding box center [768, 399] width 1536 height 622
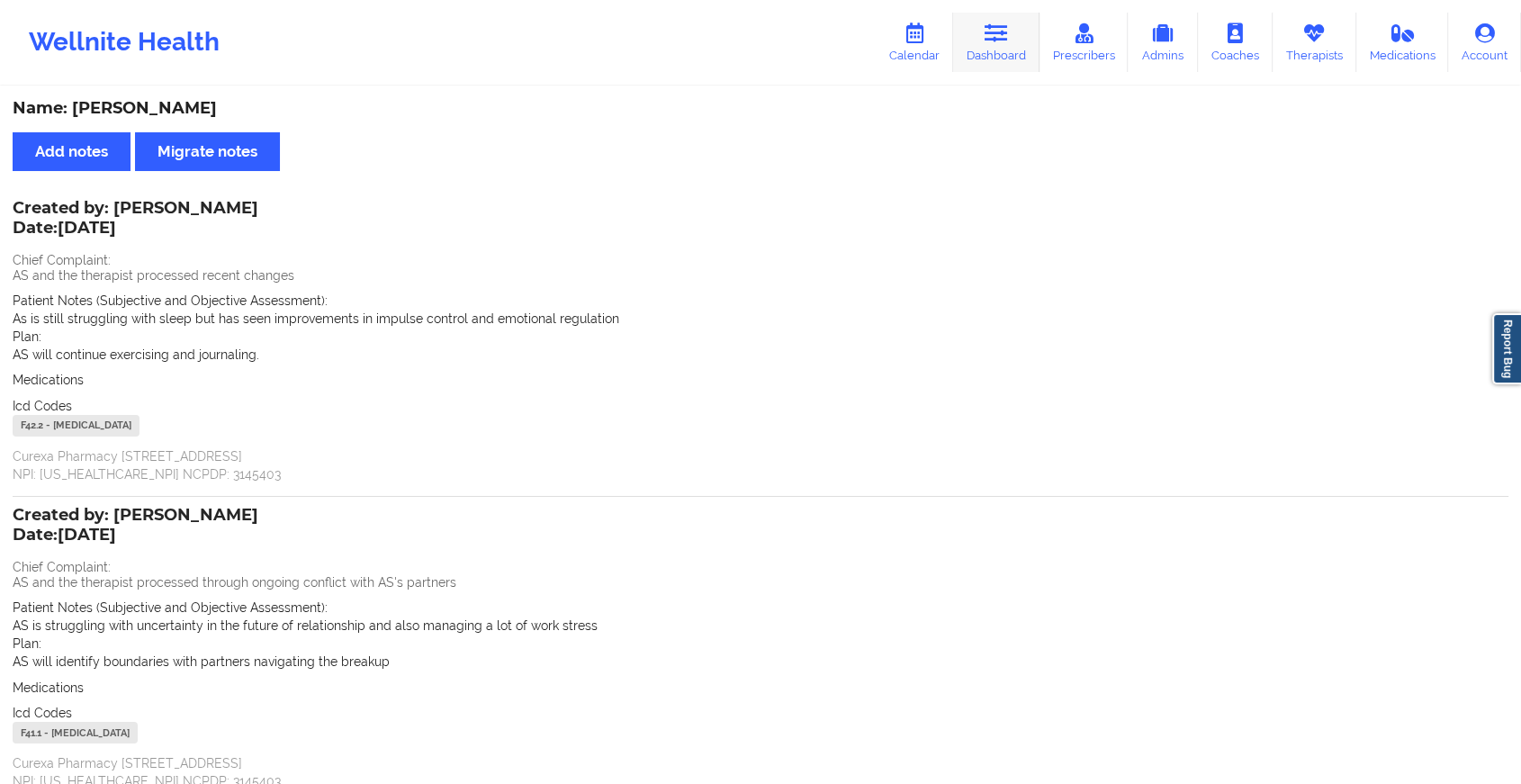
click at [972, 39] on link "Dashboard" at bounding box center [996, 42] width 86 height 59
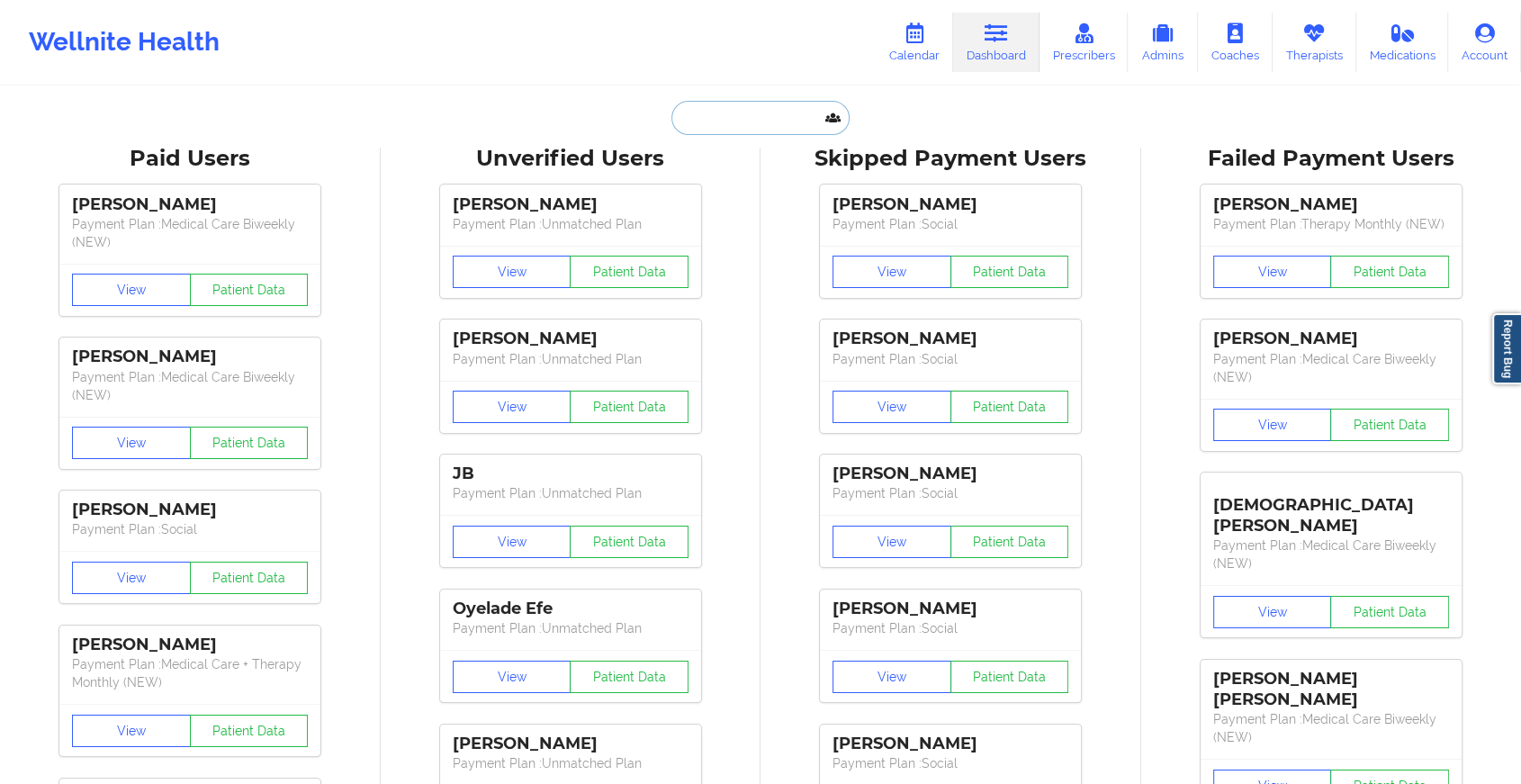
click at [764, 114] on input "text" at bounding box center [761, 117] width 179 height 34
paste input "[EMAIL_ADDRESS][DOMAIN_NAME]"
type input "[EMAIL_ADDRESS][DOMAIN_NAME]"
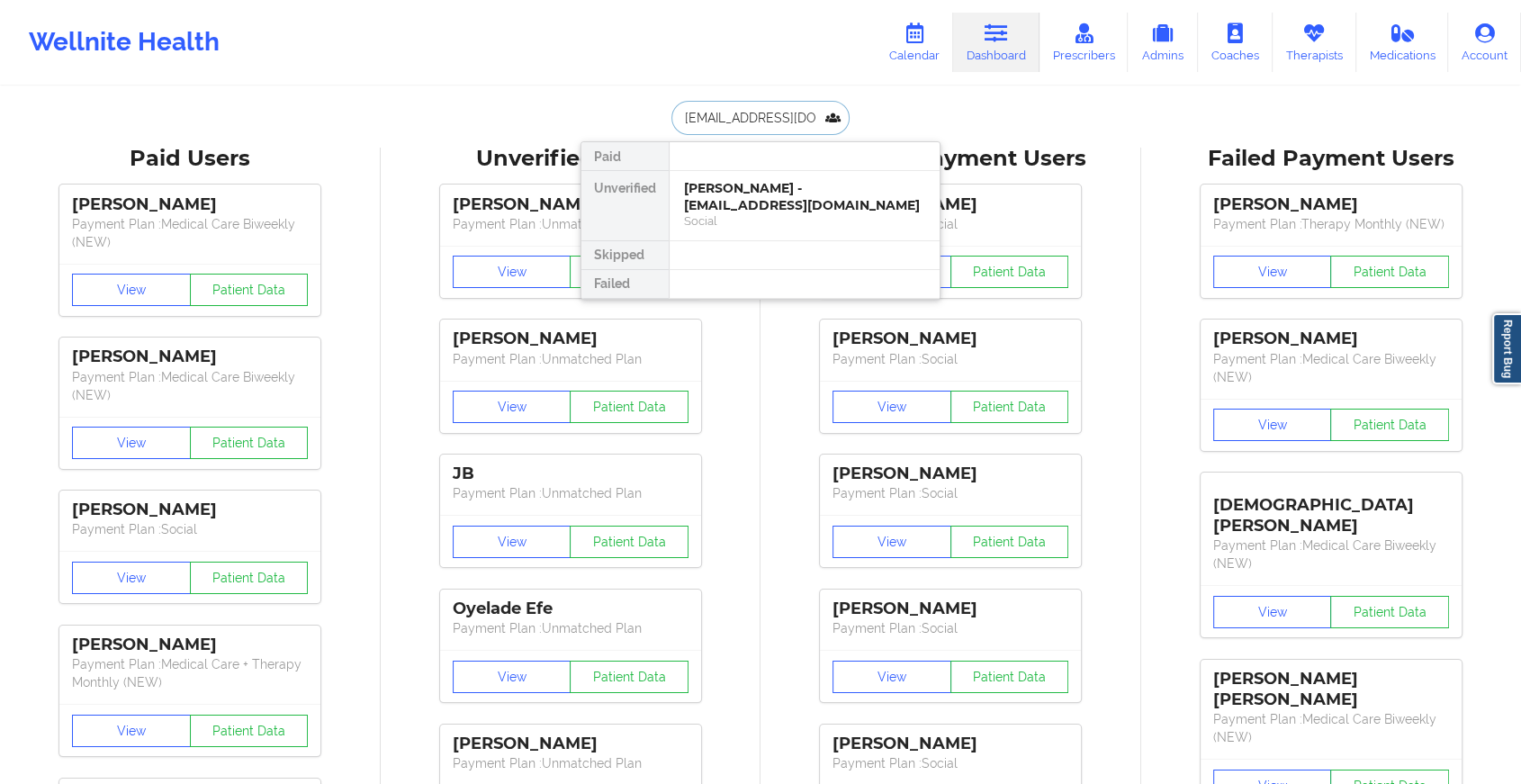
click at [778, 213] on div "Social" at bounding box center [805, 221] width 242 height 16
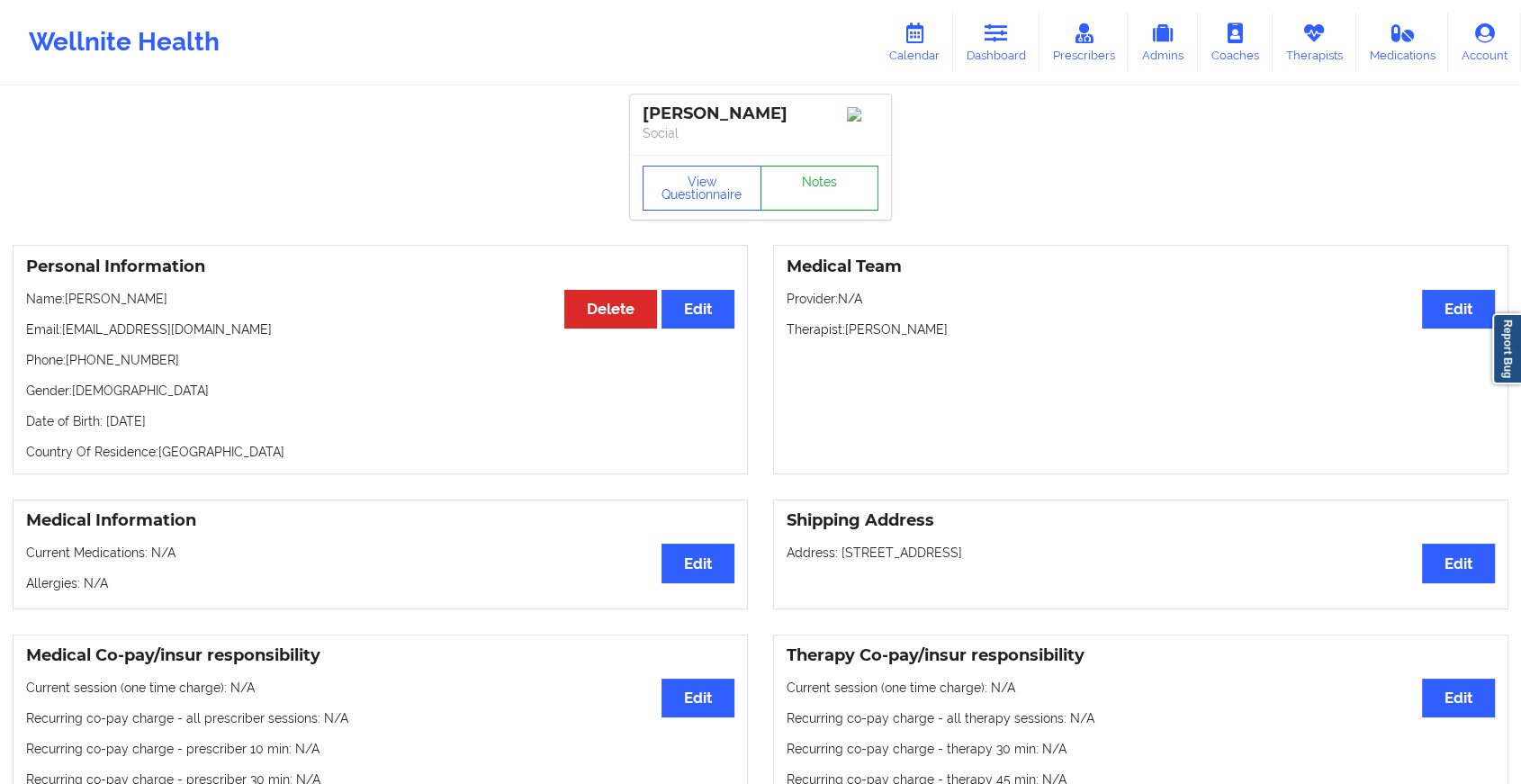
click at [816, 184] on link "Notes" at bounding box center [820, 188] width 118 height 45
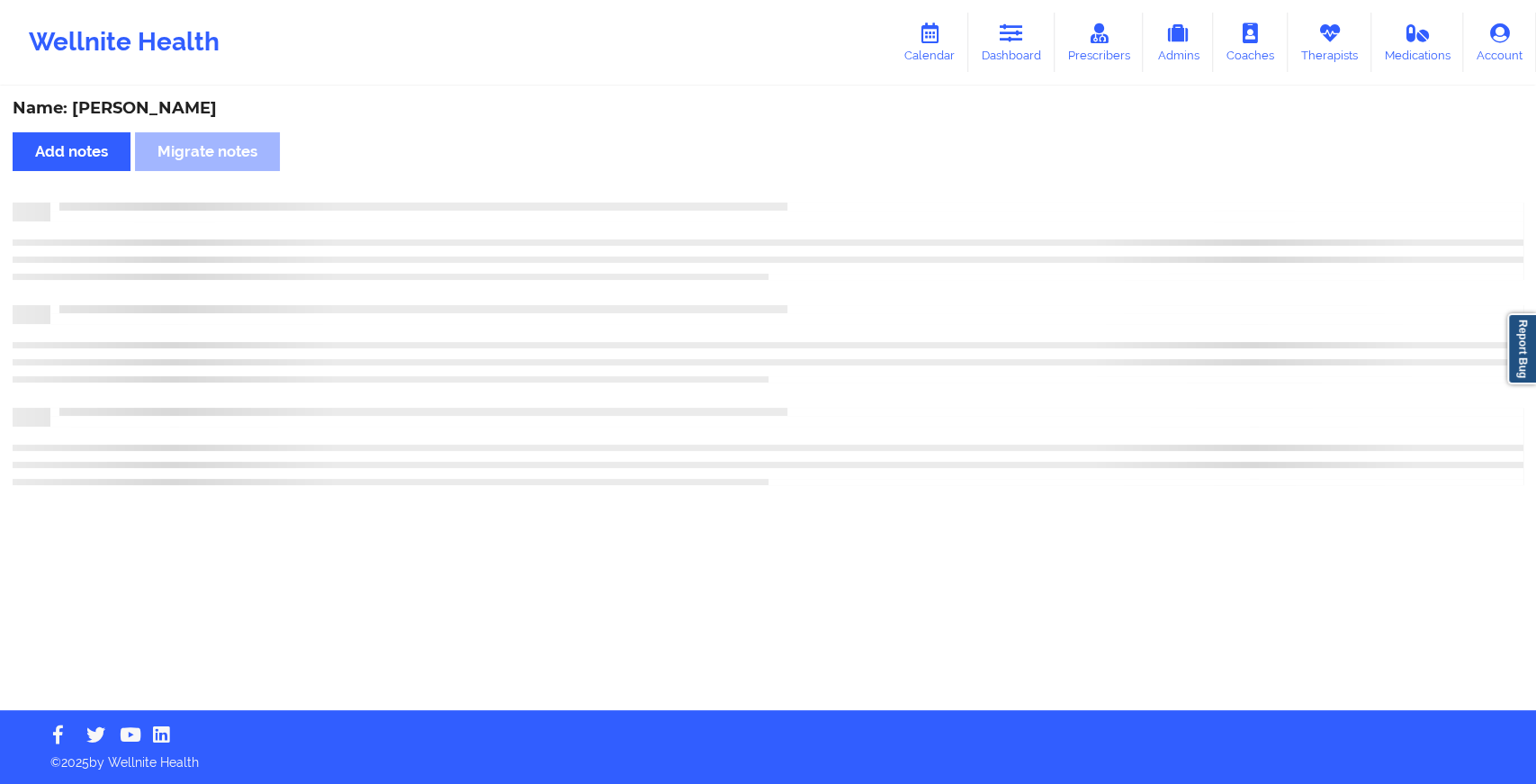
click at [816, 184] on div "Name: [PERSON_NAME] Add notes Migrate notes" at bounding box center [768, 399] width 1536 height 622
drag, startPoint x: 816, startPoint y: 183, endPoint x: 1008, endPoint y: 377, distance: 272.9
click at [1008, 377] on div "Name: [PERSON_NAME] Add notes Migrate notes" at bounding box center [768, 399] width 1536 height 622
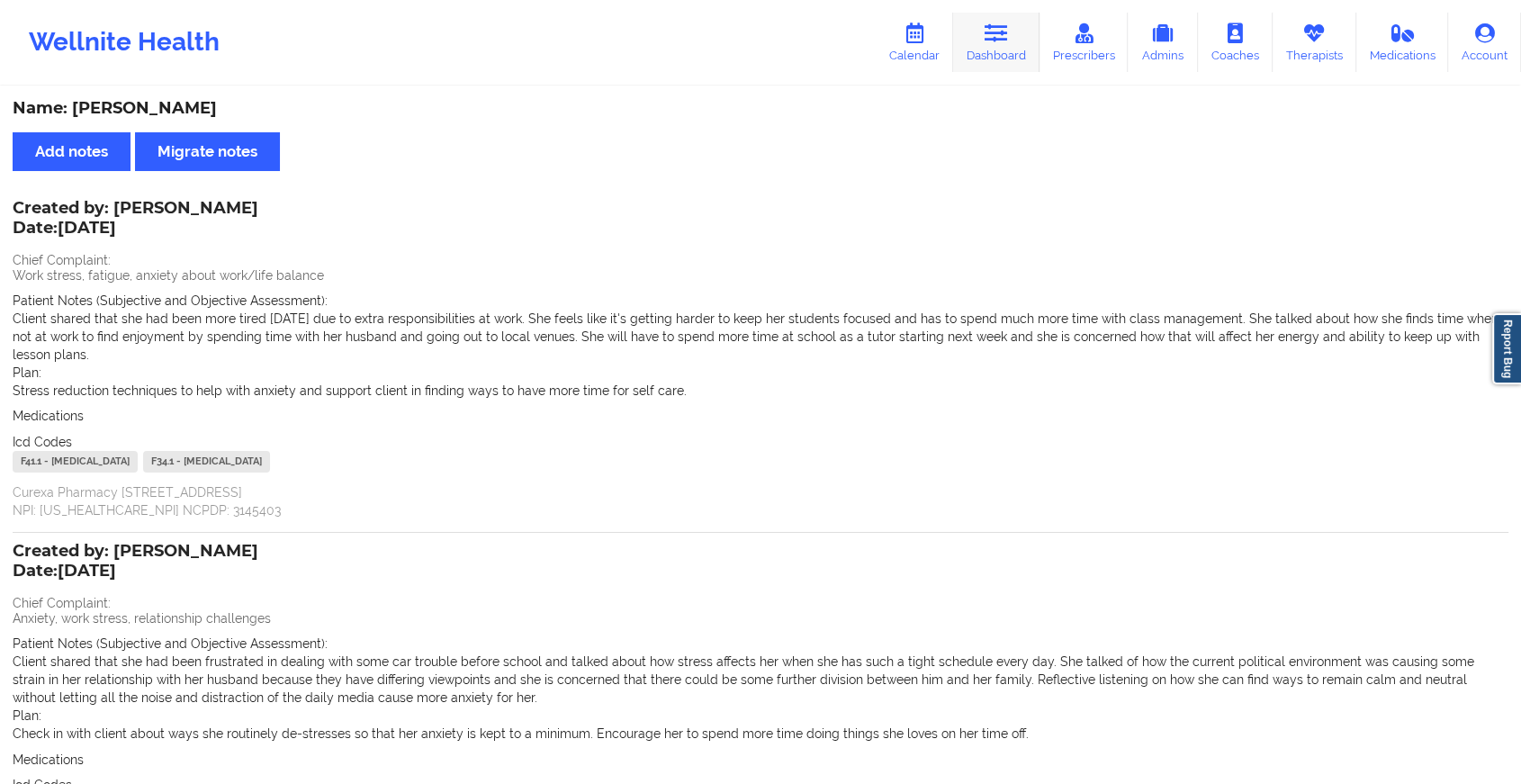
click at [1021, 29] on link "Dashboard" at bounding box center [996, 42] width 86 height 59
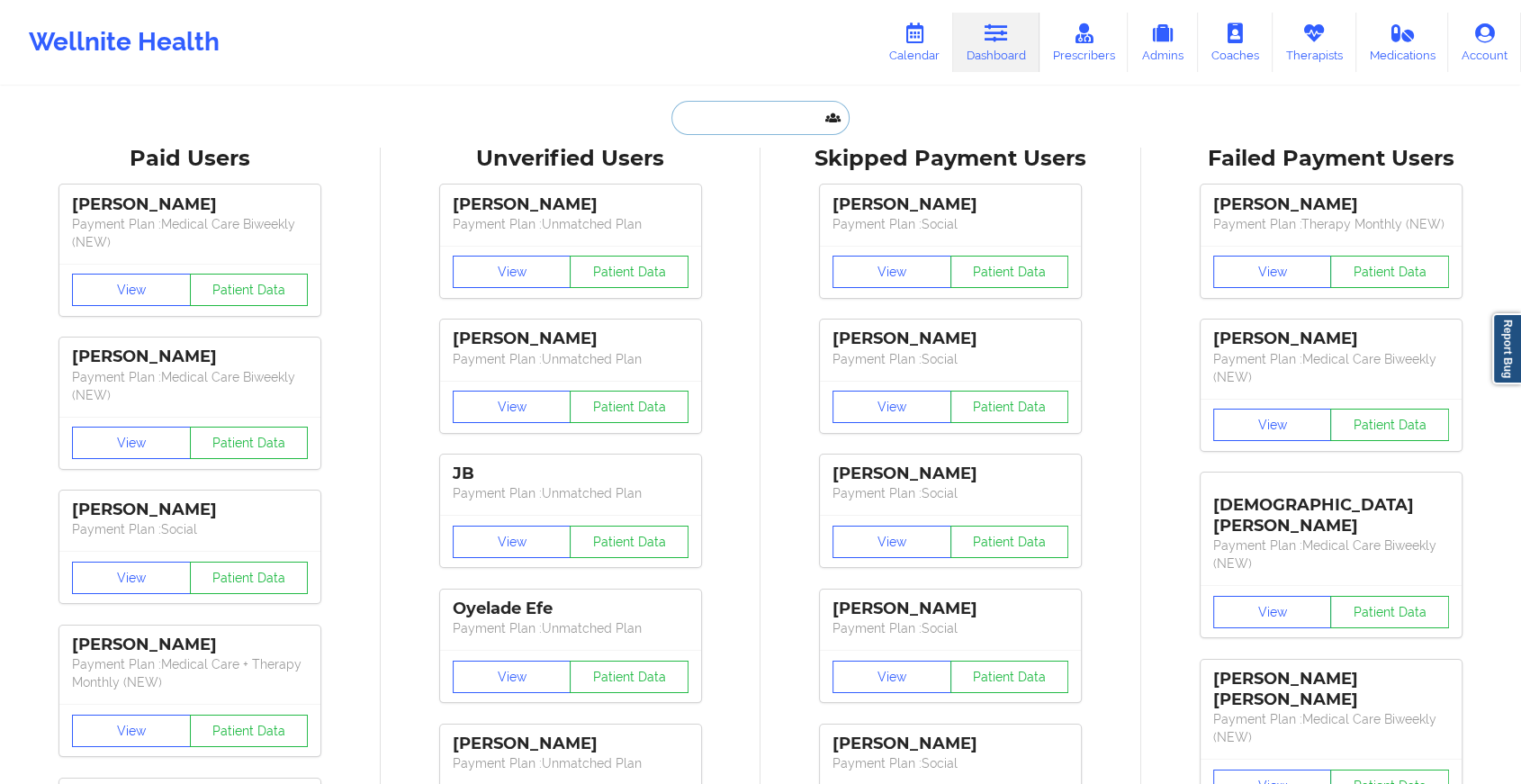
click at [734, 115] on input "text" at bounding box center [761, 117] width 179 height 34
paste input "[EMAIL_ADDRESS][DOMAIN_NAME]"
type input "[EMAIL_ADDRESS][DOMAIN_NAME]"
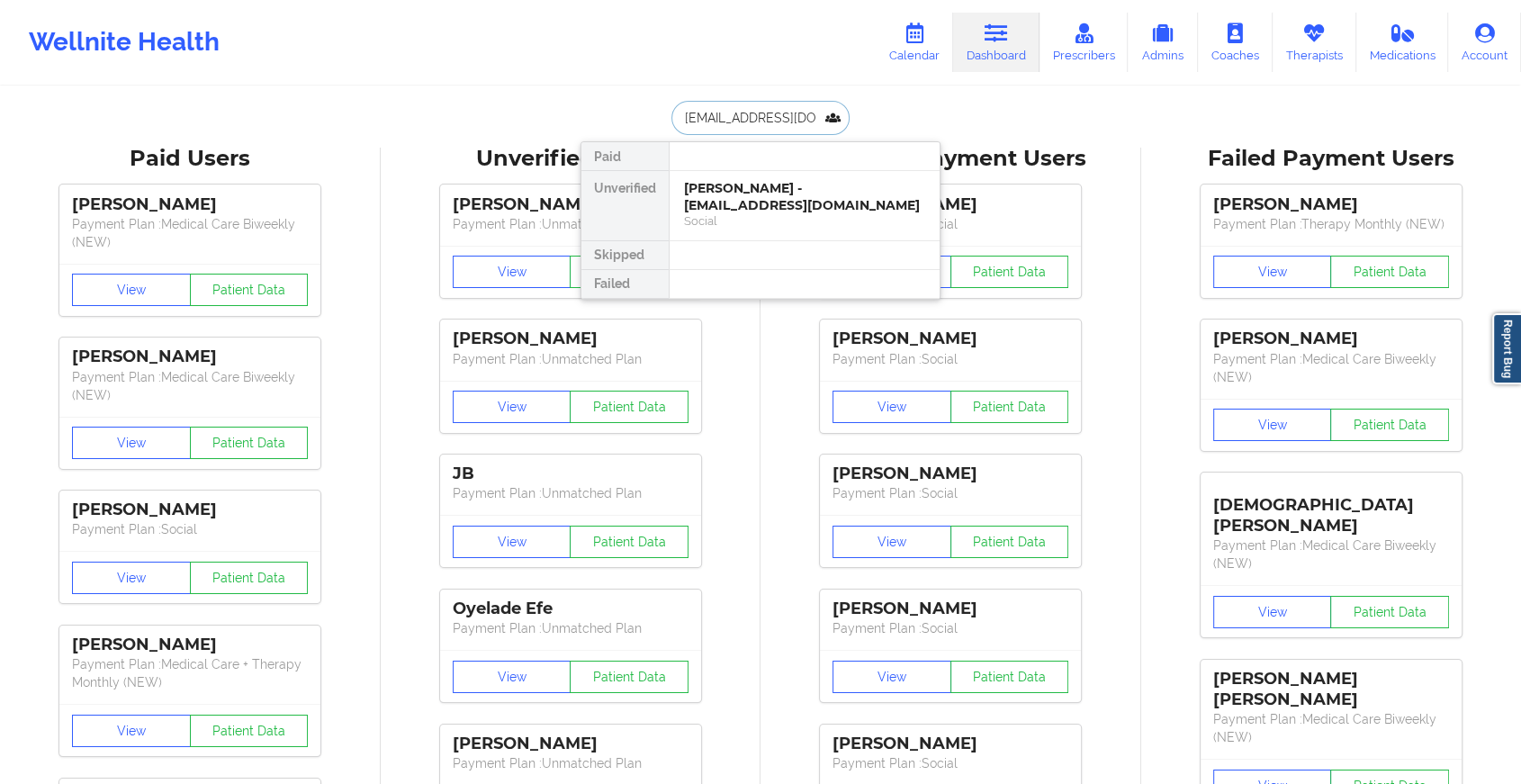
scroll to position [0, 23]
click at [825, 187] on div "[PERSON_NAME] - [EMAIL_ADDRESS][DOMAIN_NAME]" at bounding box center [805, 196] width 242 height 33
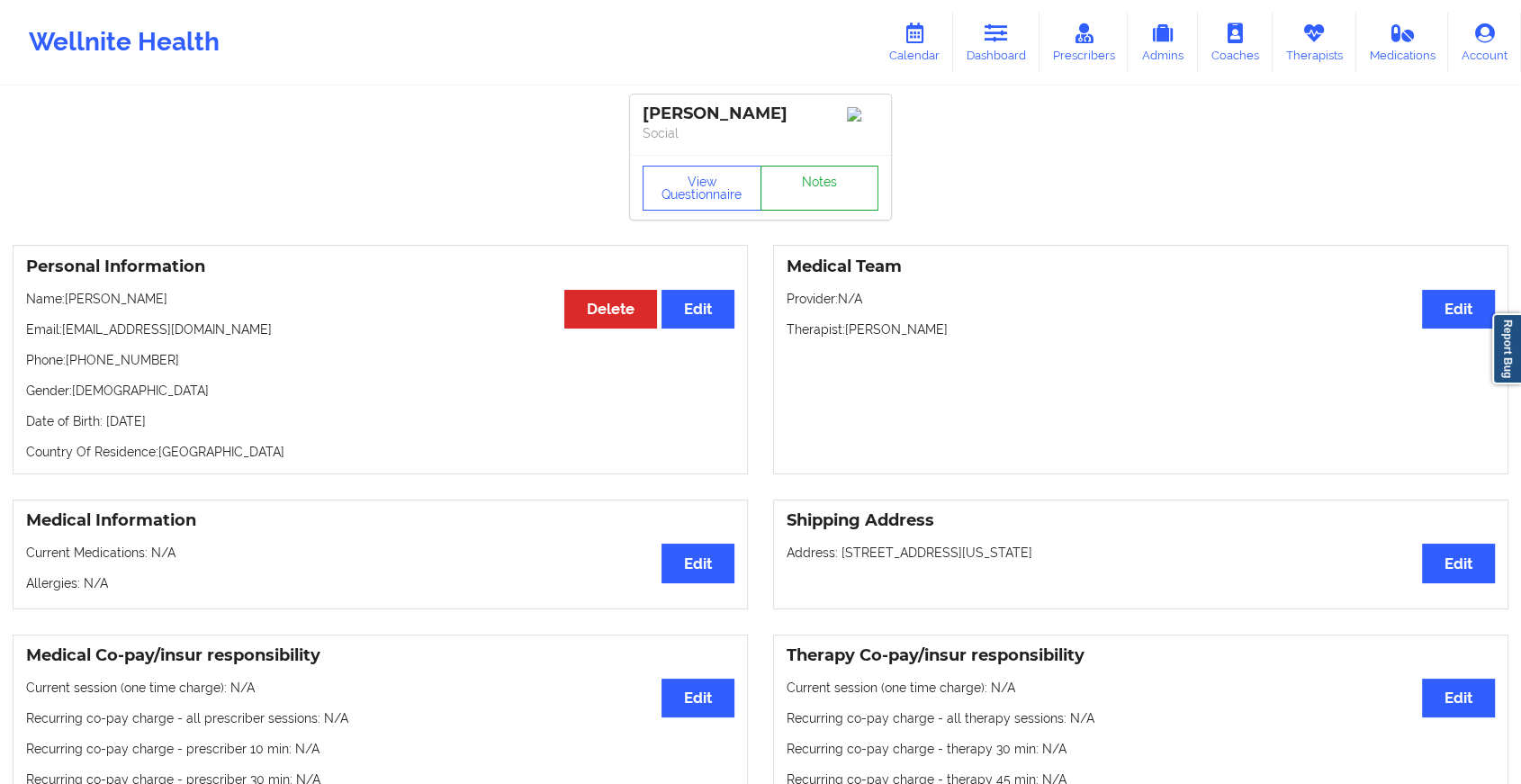
click at [837, 191] on link "Notes" at bounding box center [820, 188] width 118 height 45
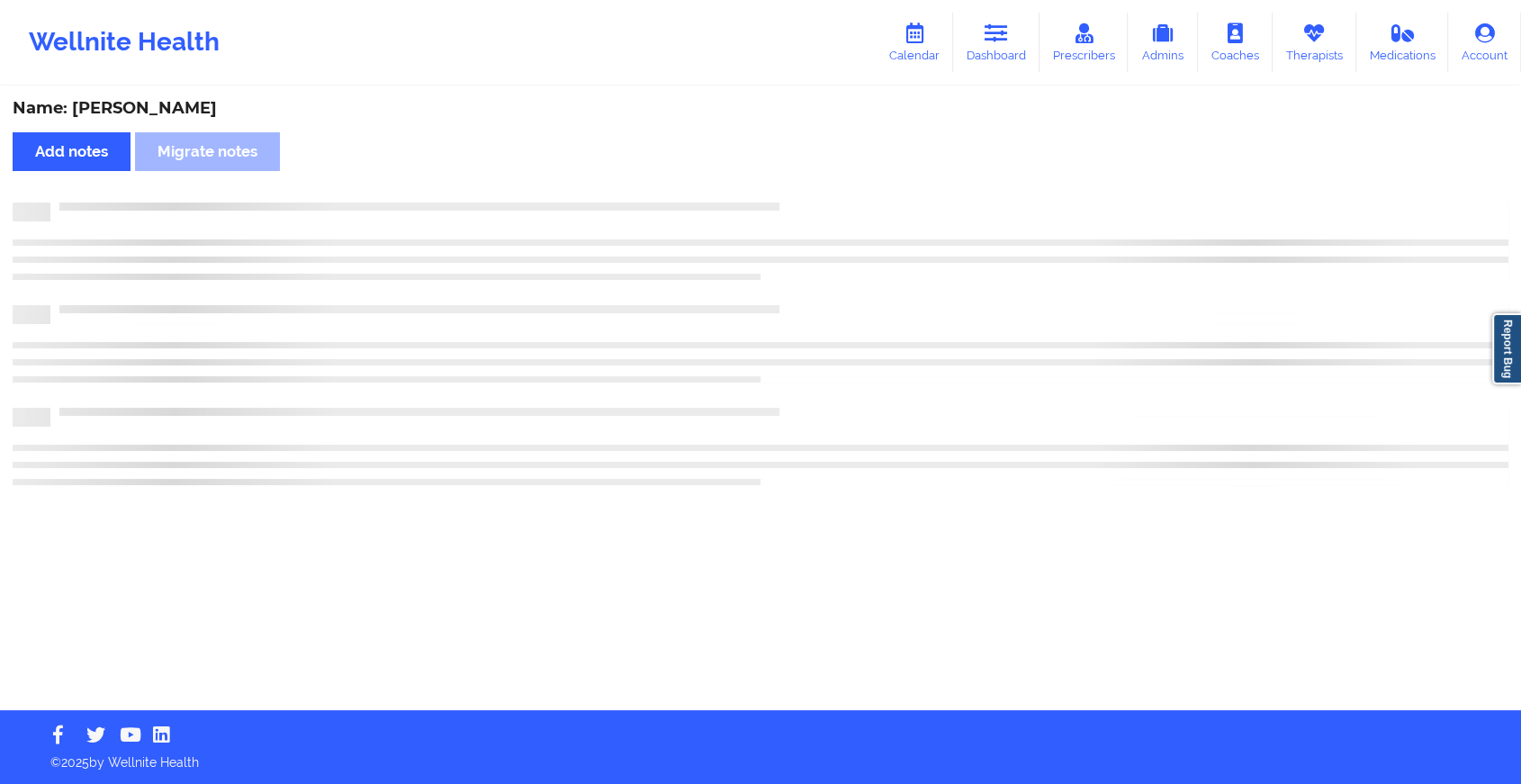
click at [837, 191] on div "Name: [PERSON_NAME] Add notes Migrate notes" at bounding box center [760, 399] width 1521 height 622
drag, startPoint x: 837, startPoint y: 191, endPoint x: 935, endPoint y: 324, distance: 165.2
click at [935, 324] on div "Name: [PERSON_NAME] Add notes Migrate notes" at bounding box center [768, 399] width 1537 height 622
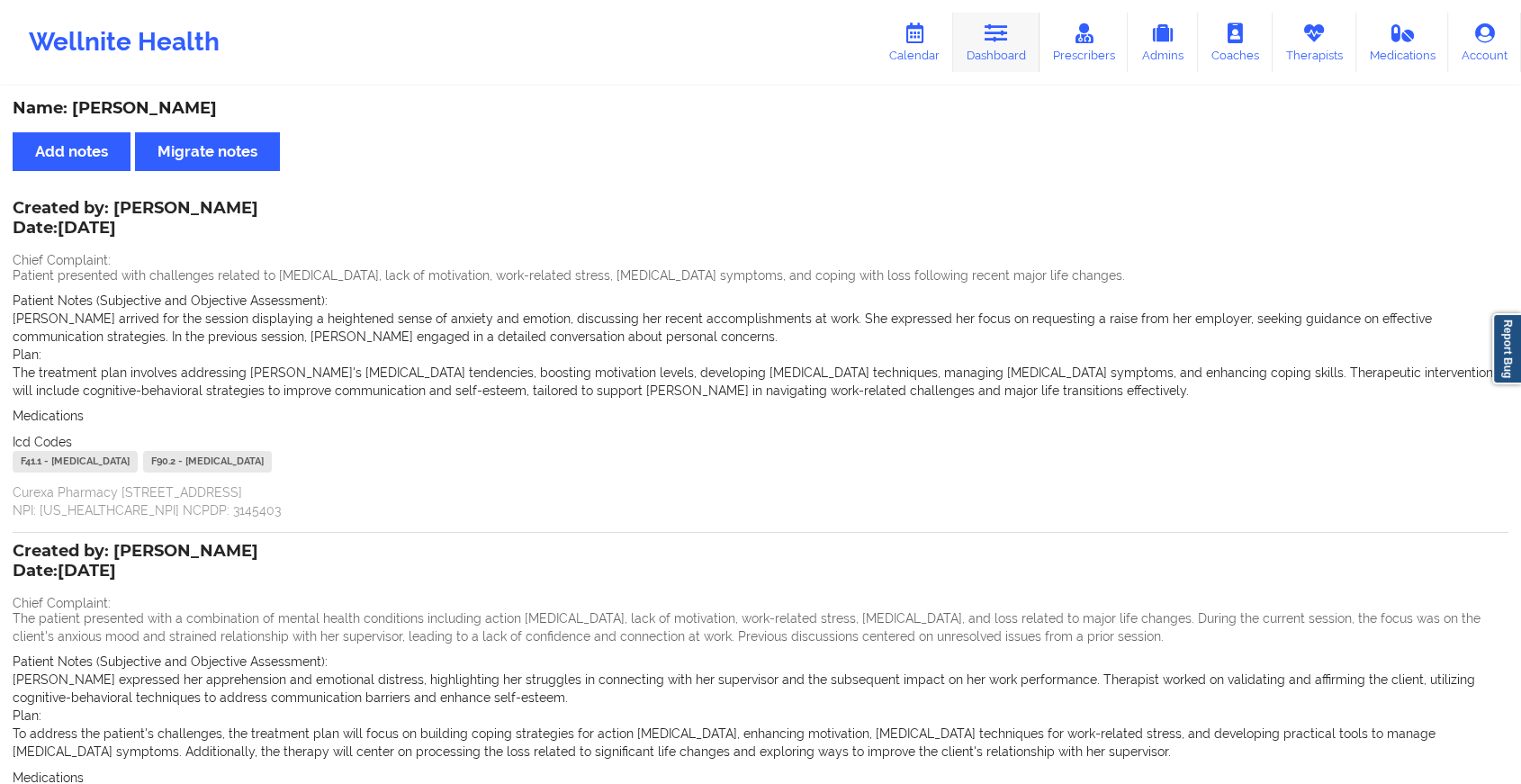
click at [1003, 23] on icon at bounding box center [996, 33] width 23 height 19
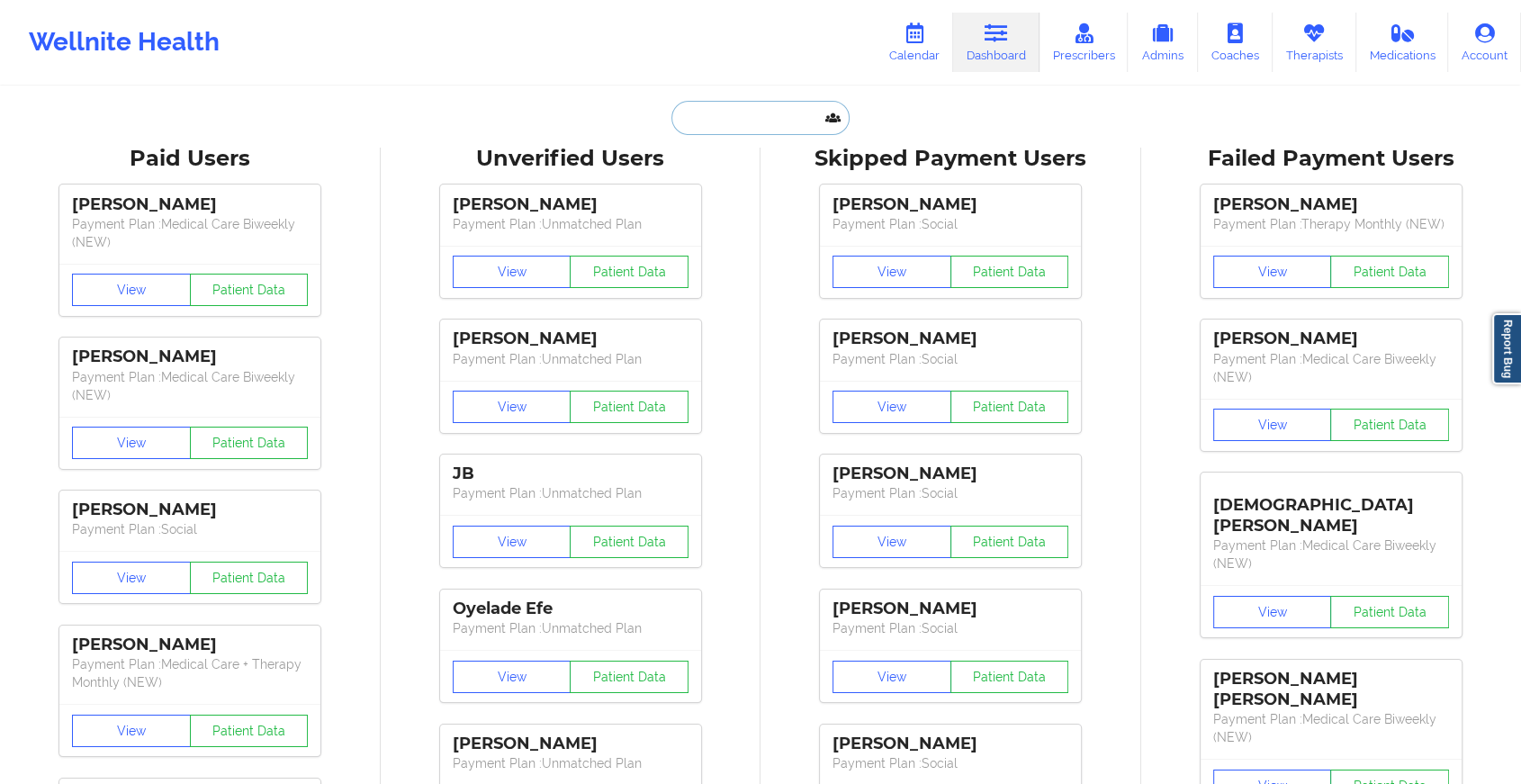
click at [730, 125] on input "text" at bounding box center [761, 117] width 179 height 34
paste input "[EMAIL_ADDRESS][DOMAIN_NAME]"
type input "[EMAIL_ADDRESS][DOMAIN_NAME]"
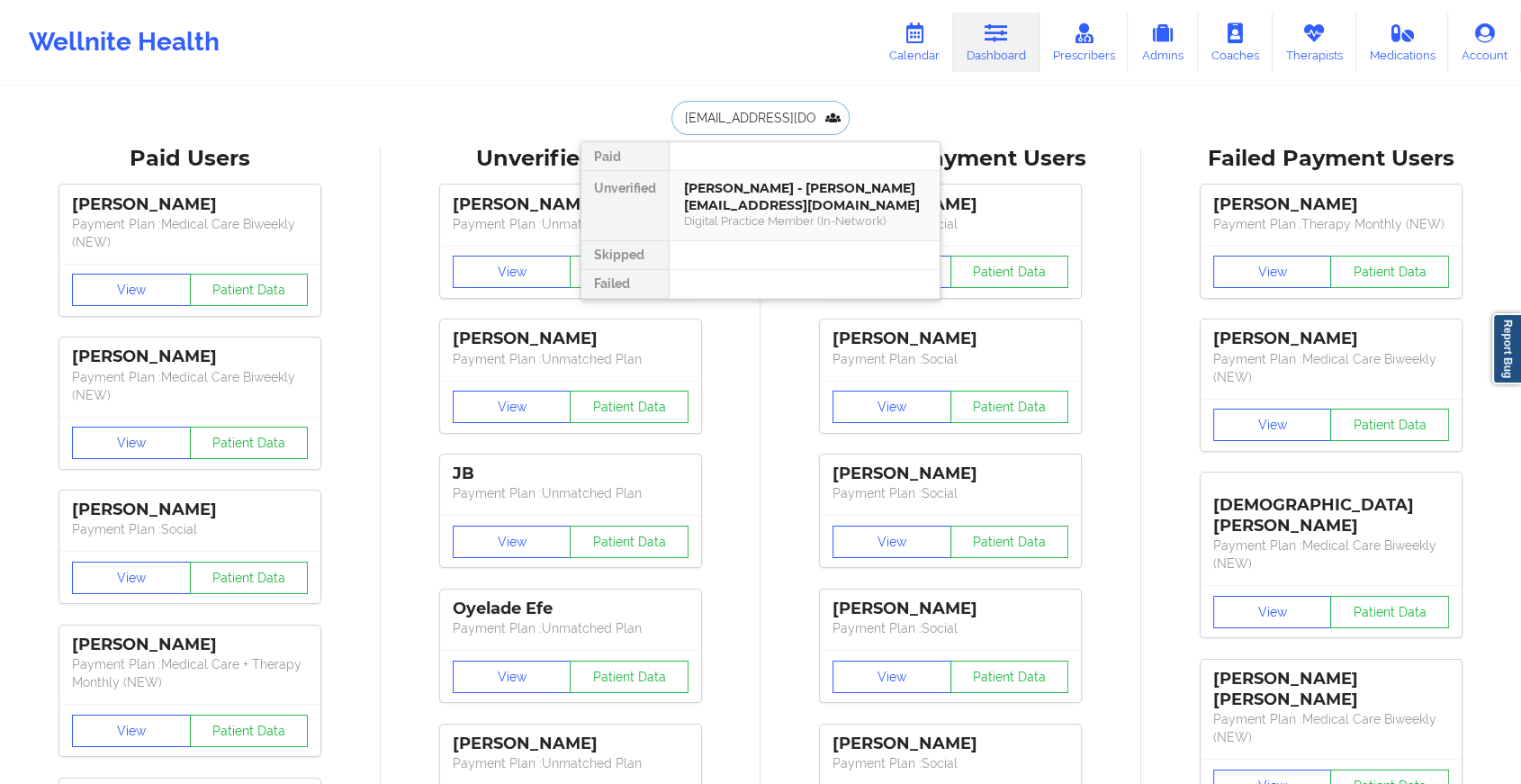
click at [742, 191] on div "[PERSON_NAME] - [PERSON_NAME][EMAIL_ADDRESS][DOMAIN_NAME]" at bounding box center [805, 196] width 242 height 33
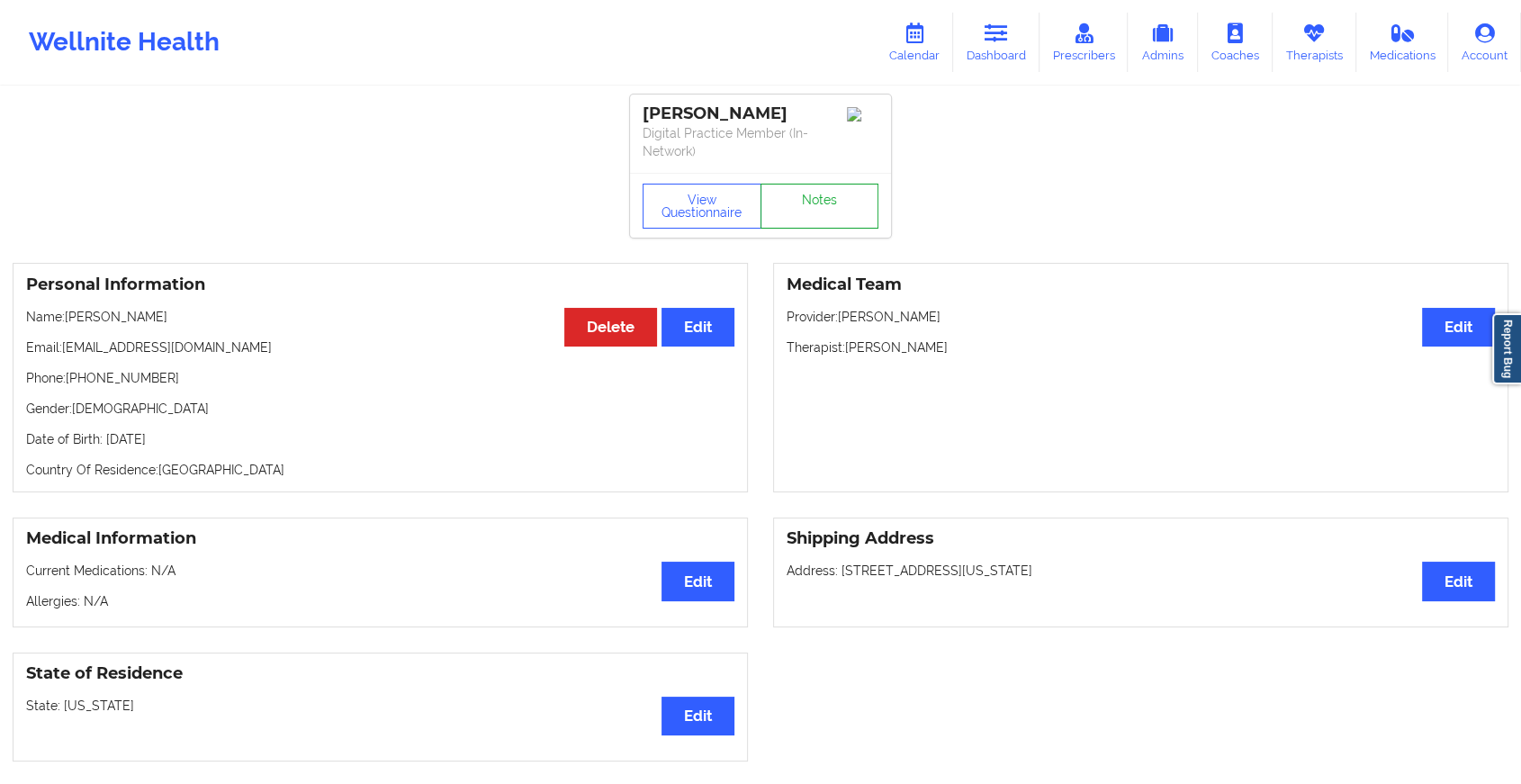
click at [821, 192] on link "Notes" at bounding box center [820, 206] width 118 height 45
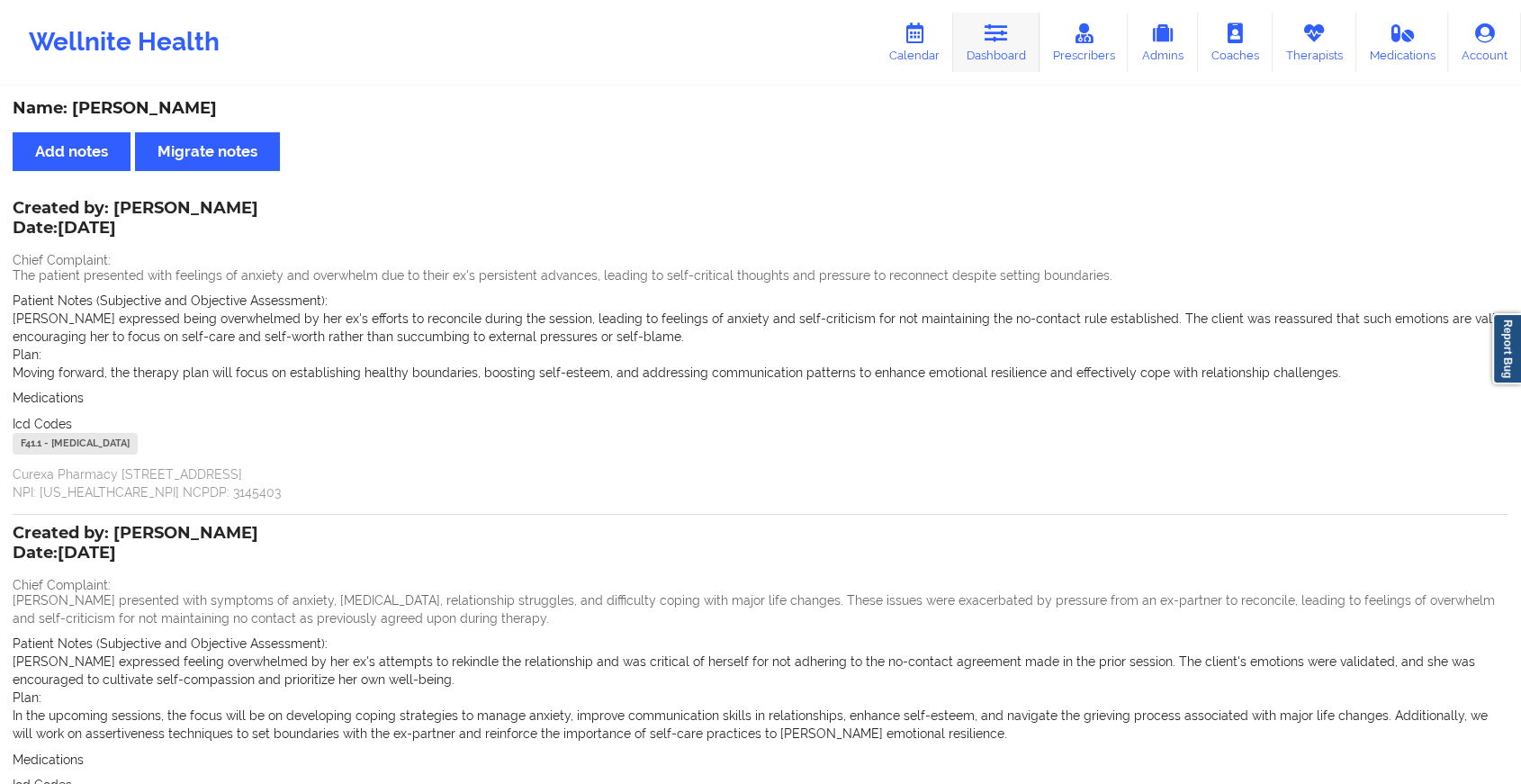
click at [991, 41] on icon at bounding box center [996, 33] width 23 height 19
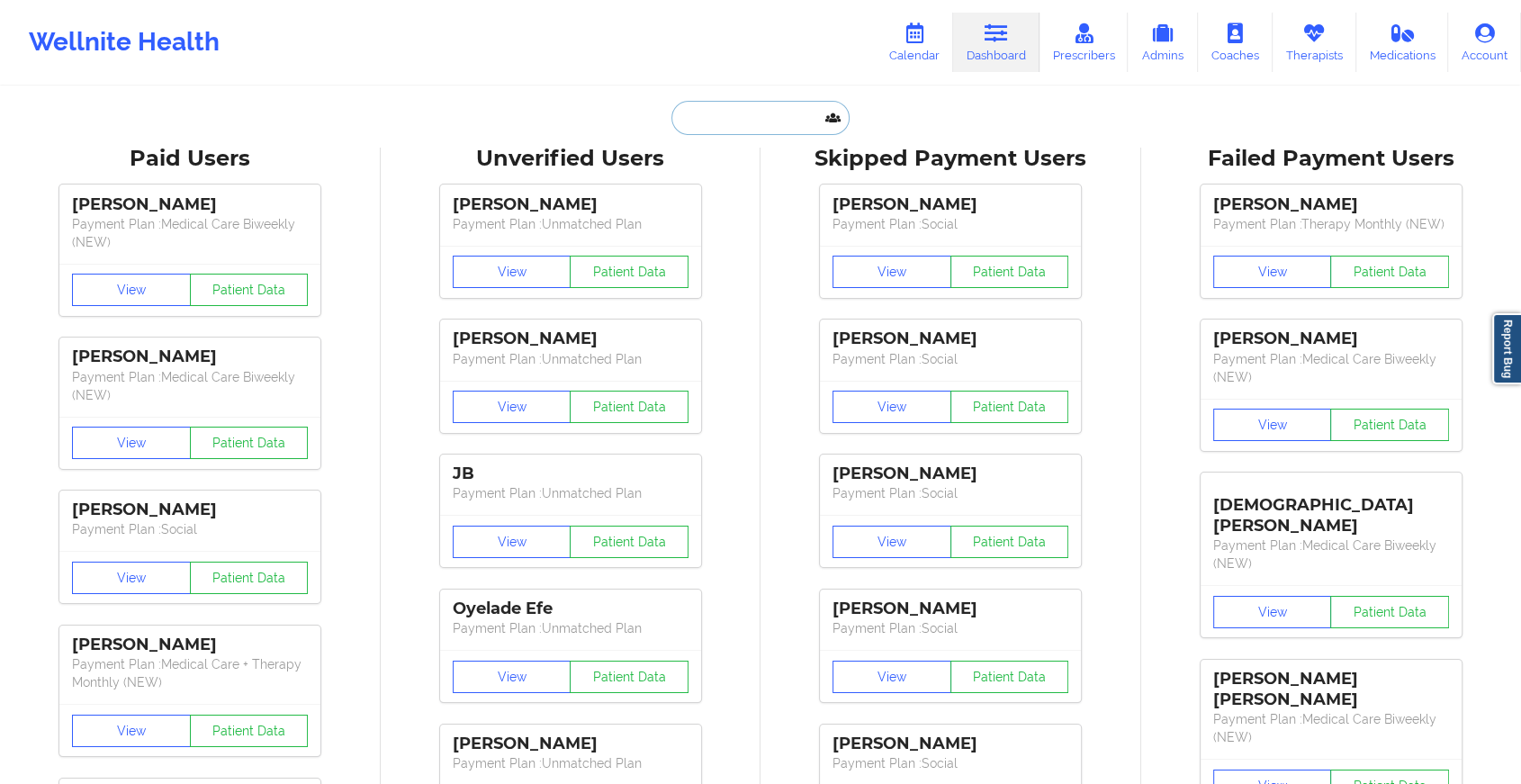
click at [774, 117] on input "text" at bounding box center [761, 117] width 179 height 34
paste input "[EMAIL_ADDRESS][DOMAIN_NAME]"
type input "[EMAIL_ADDRESS][DOMAIN_NAME]"
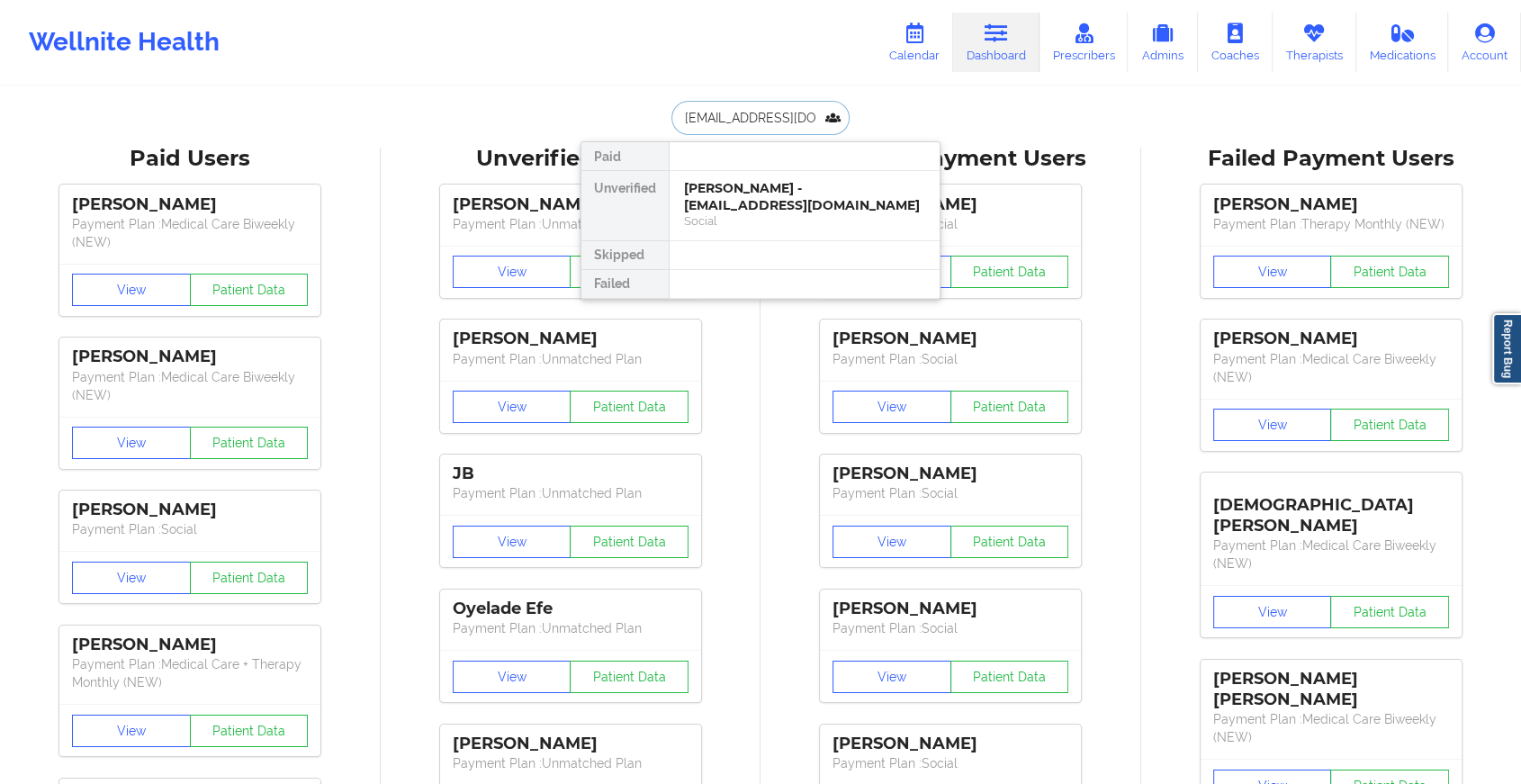
click at [810, 213] on div "Social" at bounding box center [805, 221] width 242 height 16
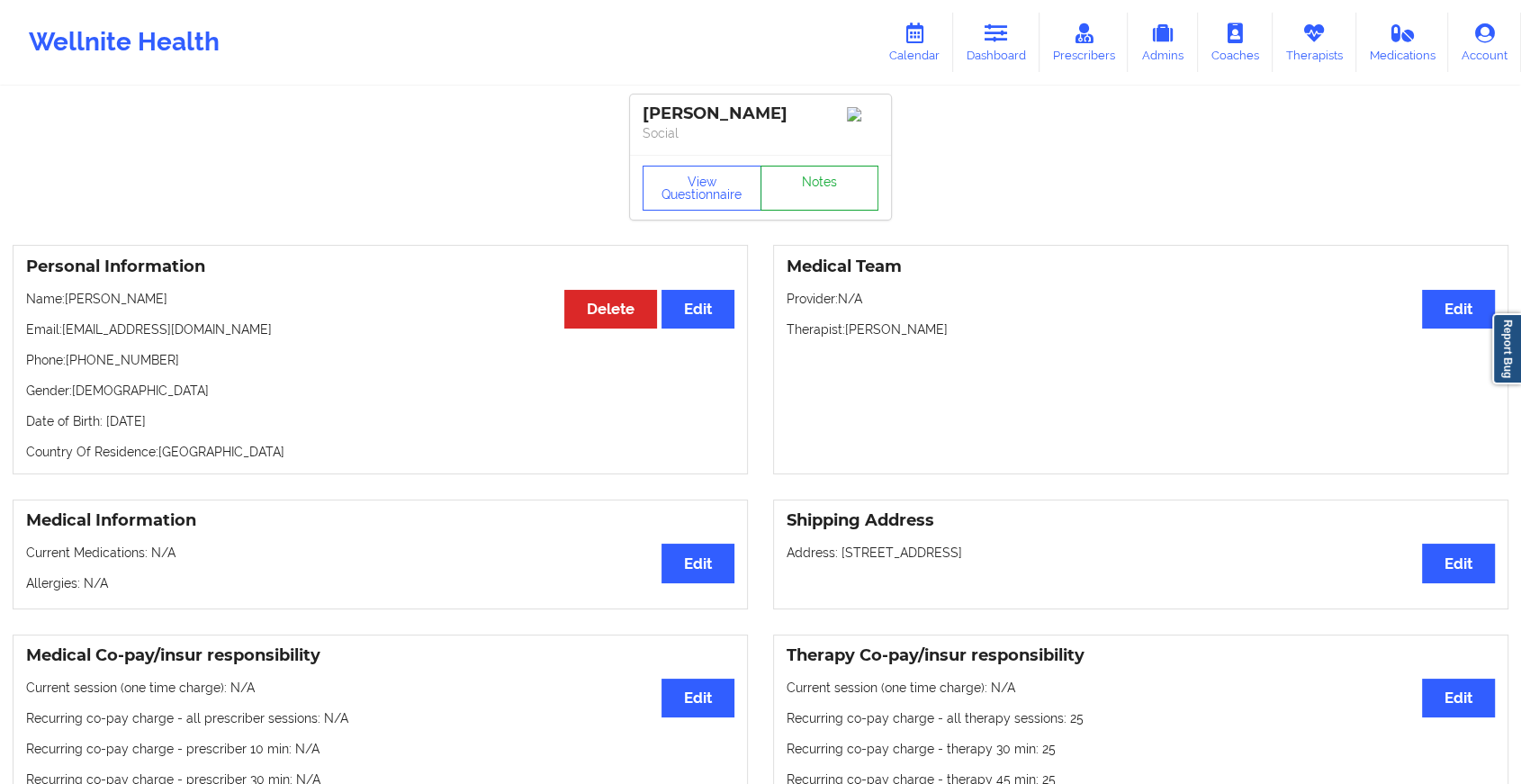
click at [842, 183] on link "Notes" at bounding box center [820, 188] width 118 height 45
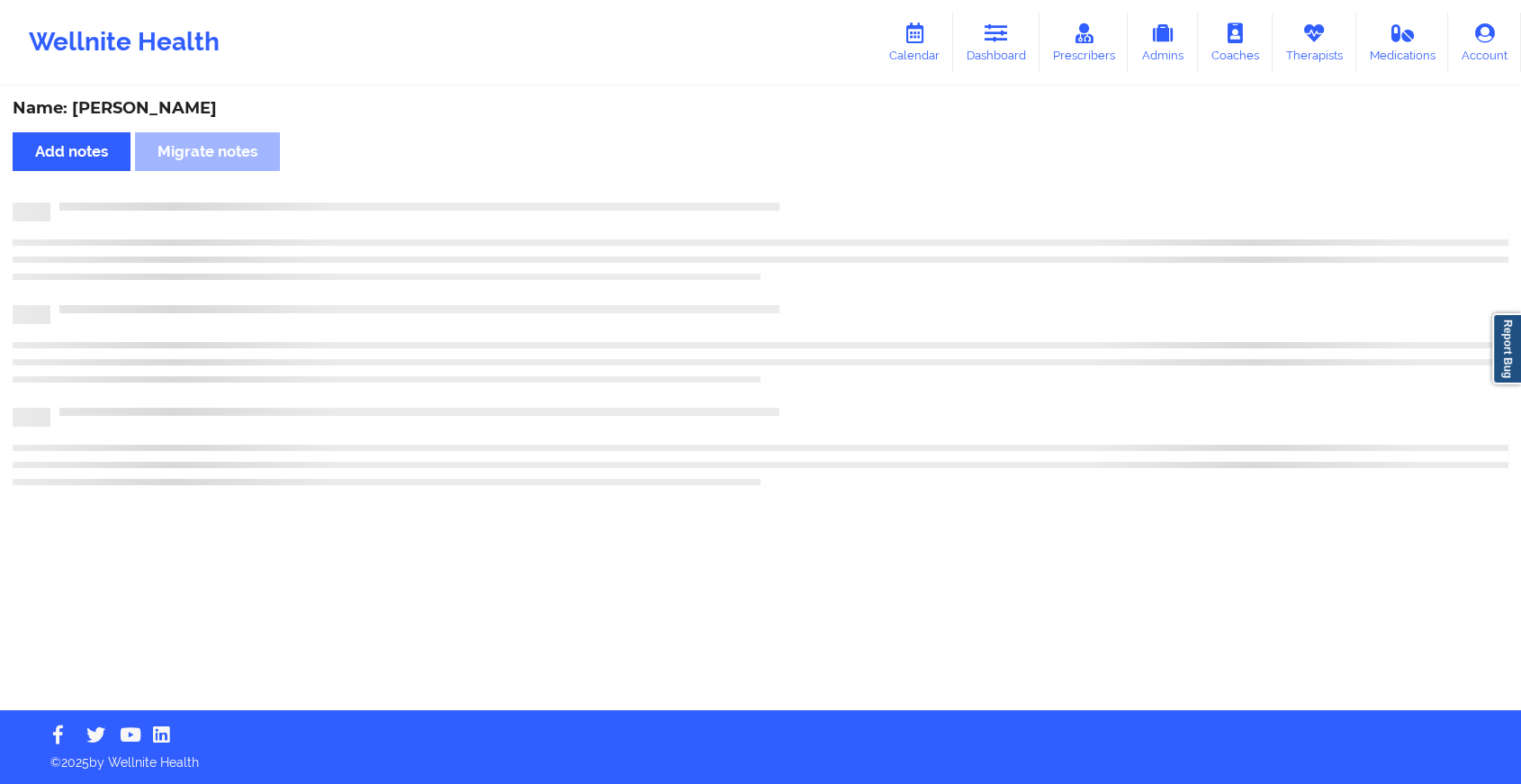
click at [842, 183] on div "Name: [PERSON_NAME] Add notes Migrate notes" at bounding box center [760, 399] width 1521 height 622
drag, startPoint x: 842, startPoint y: 183, endPoint x: 960, endPoint y: 301, distance: 166.9
click at [960, 301] on div "Name: [PERSON_NAME] Add notes Migrate notes" at bounding box center [768, 399] width 1537 height 622
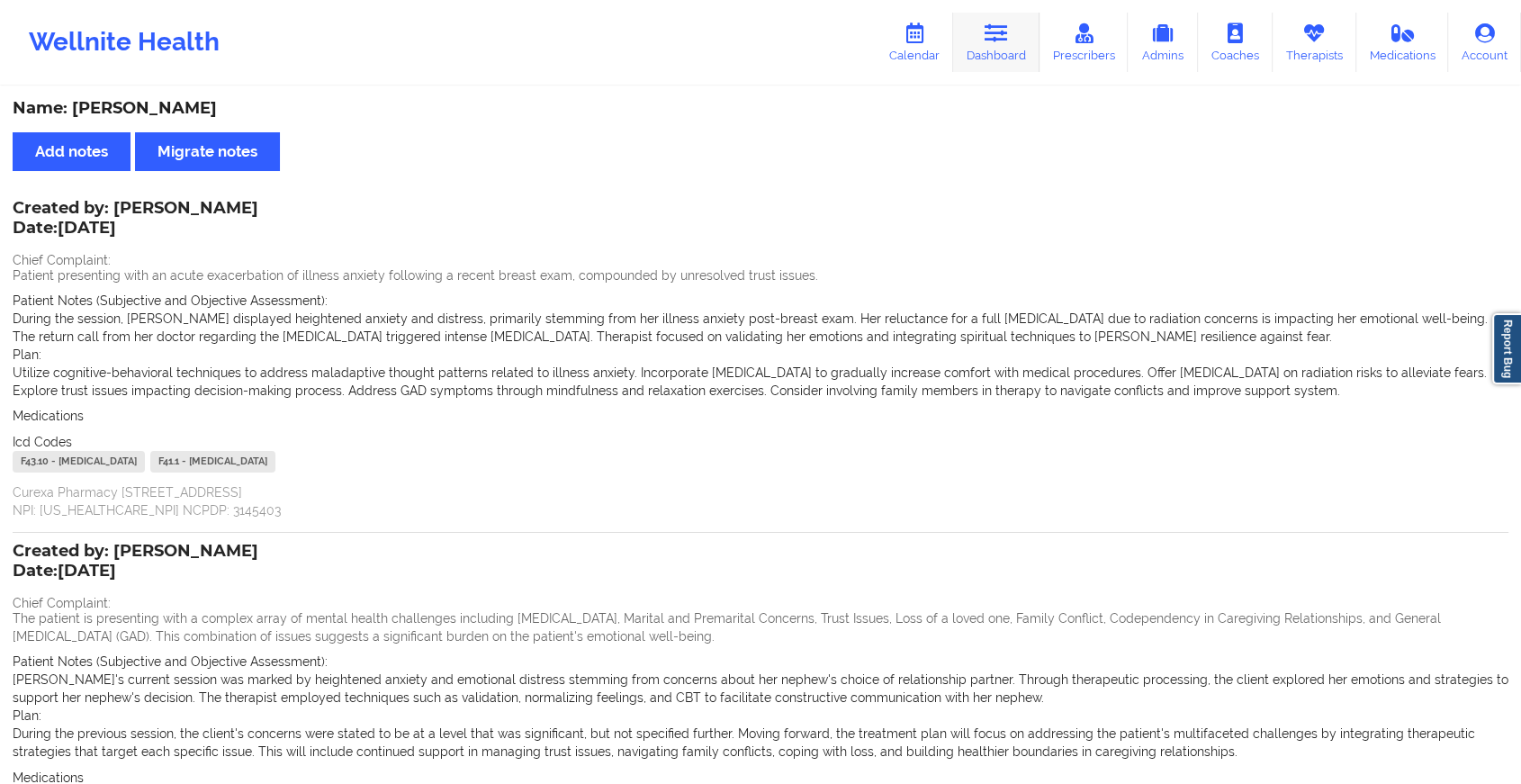
click at [1002, 54] on link "Dashboard" at bounding box center [996, 42] width 86 height 59
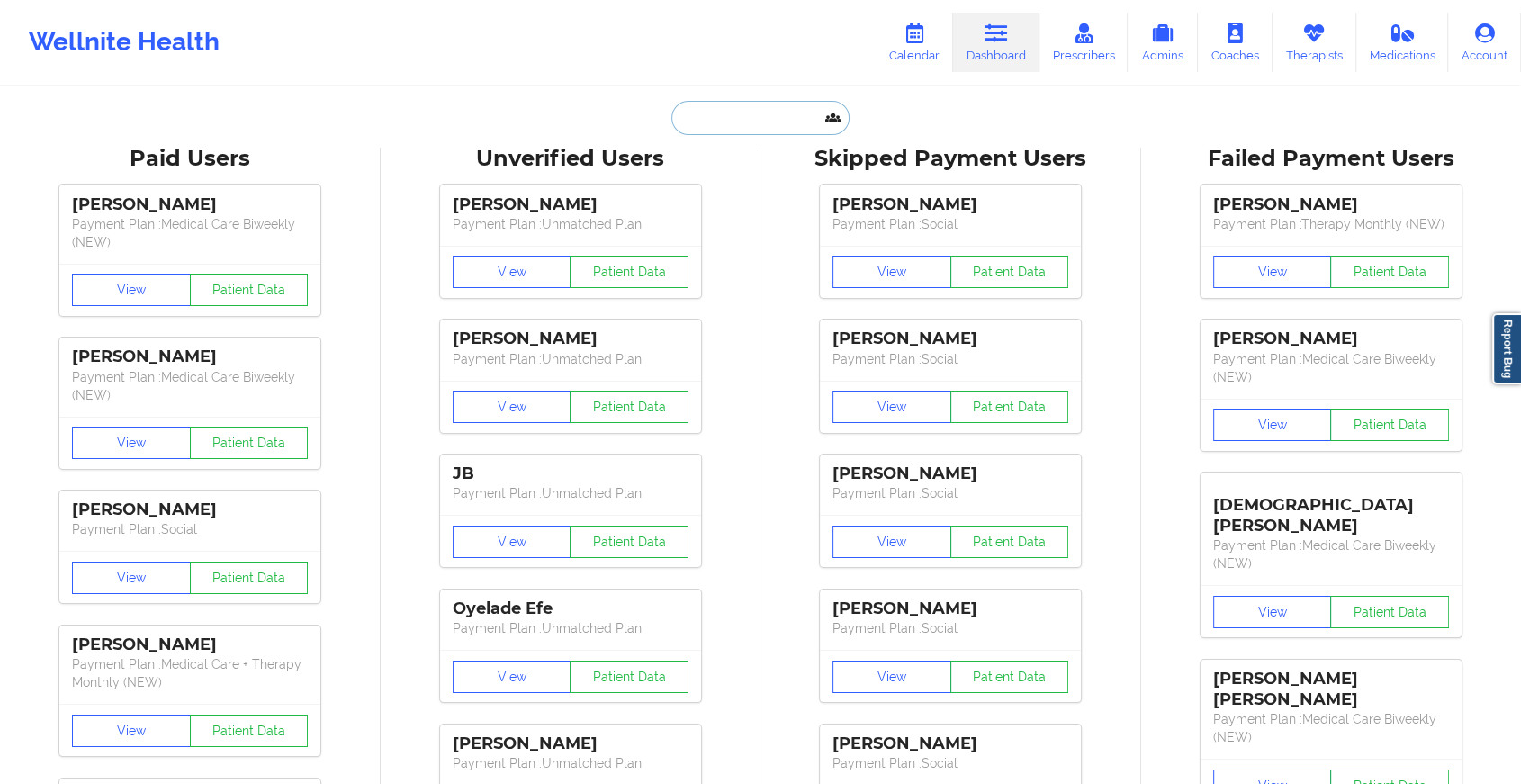
click at [775, 120] on input "text" at bounding box center [761, 117] width 179 height 34
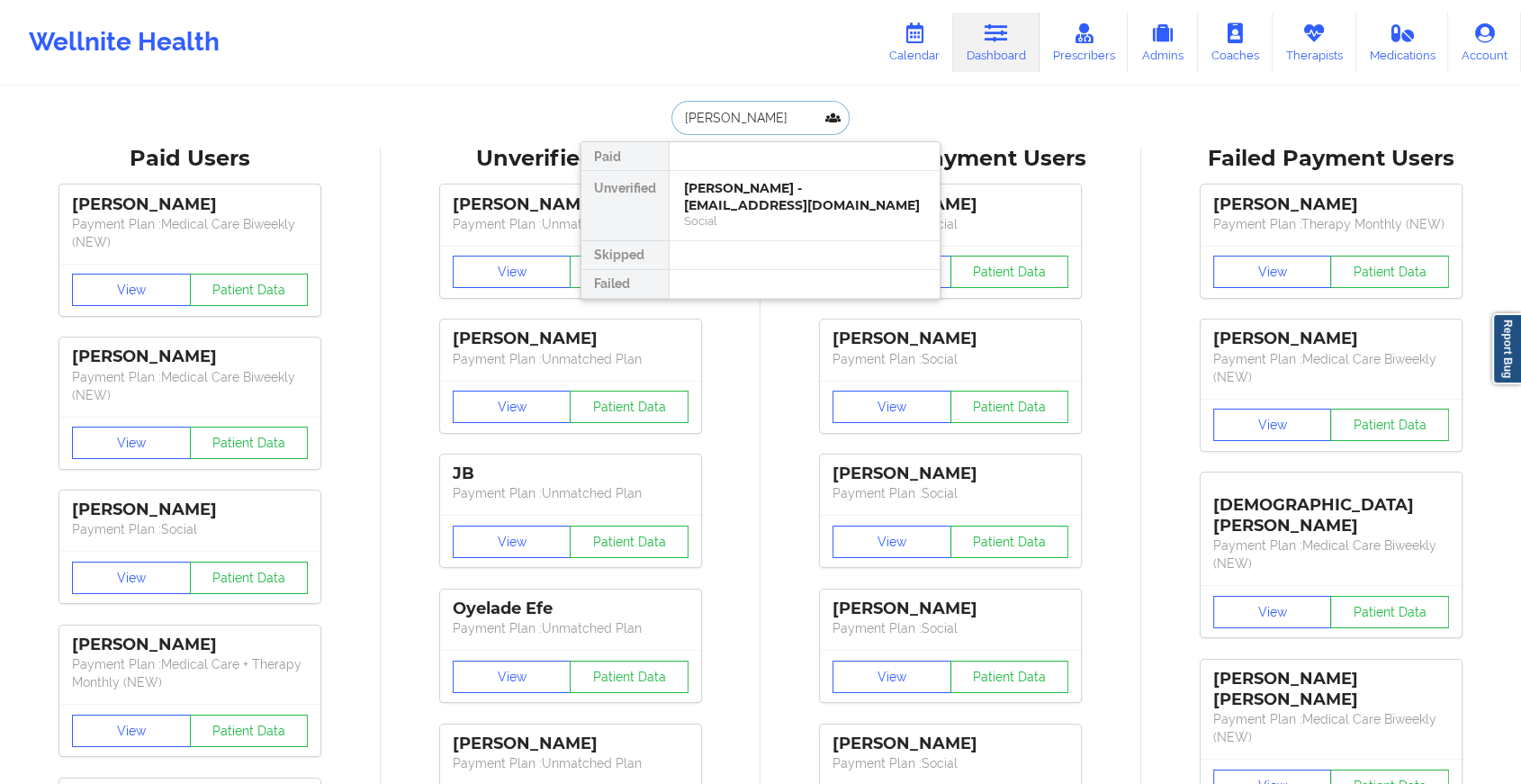
type input "[PERSON_NAME]"
click at [763, 190] on div "[PERSON_NAME] - [EMAIL_ADDRESS][DOMAIN_NAME]" at bounding box center [805, 196] width 242 height 33
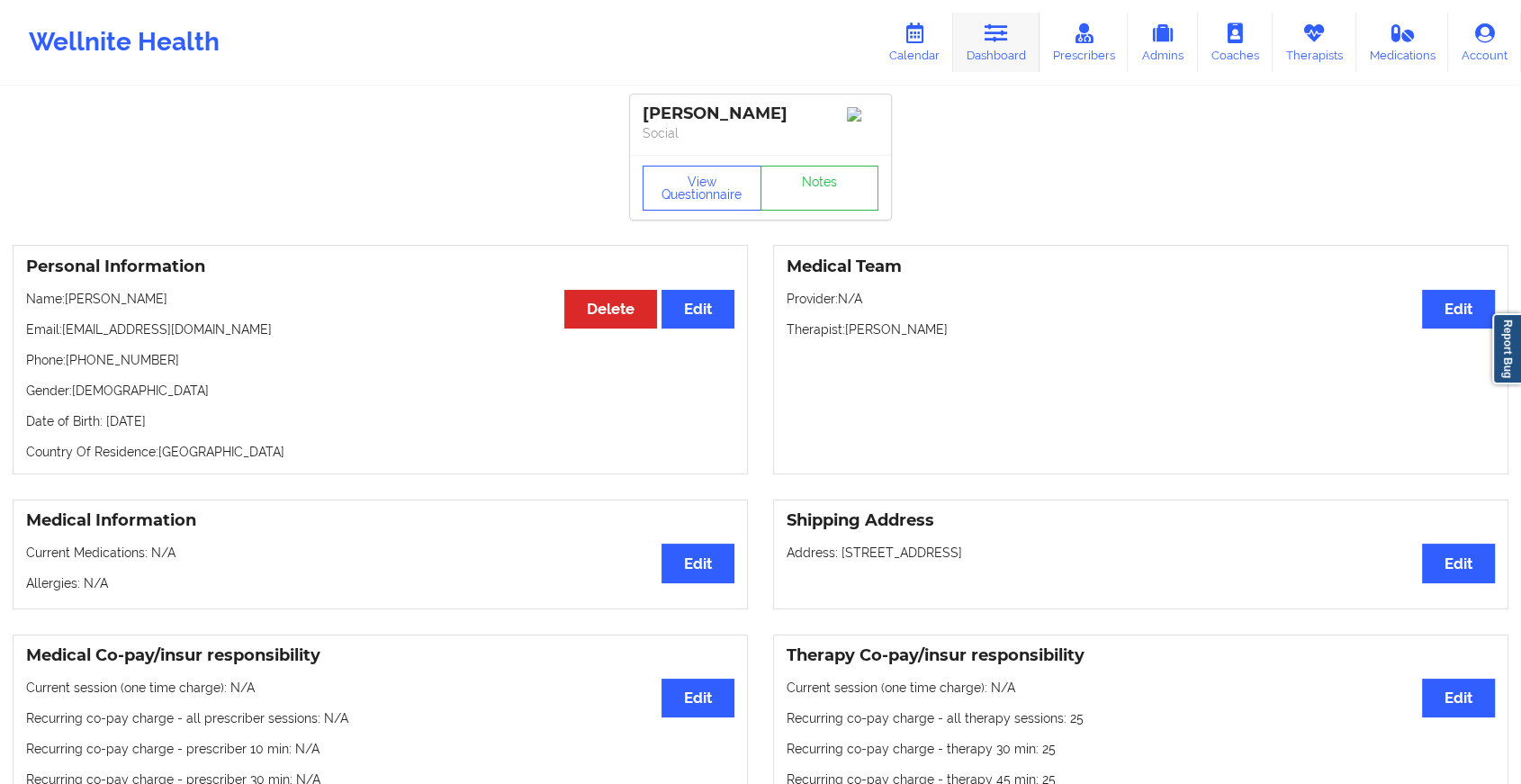
click at [980, 39] on link "Dashboard" at bounding box center [996, 42] width 86 height 59
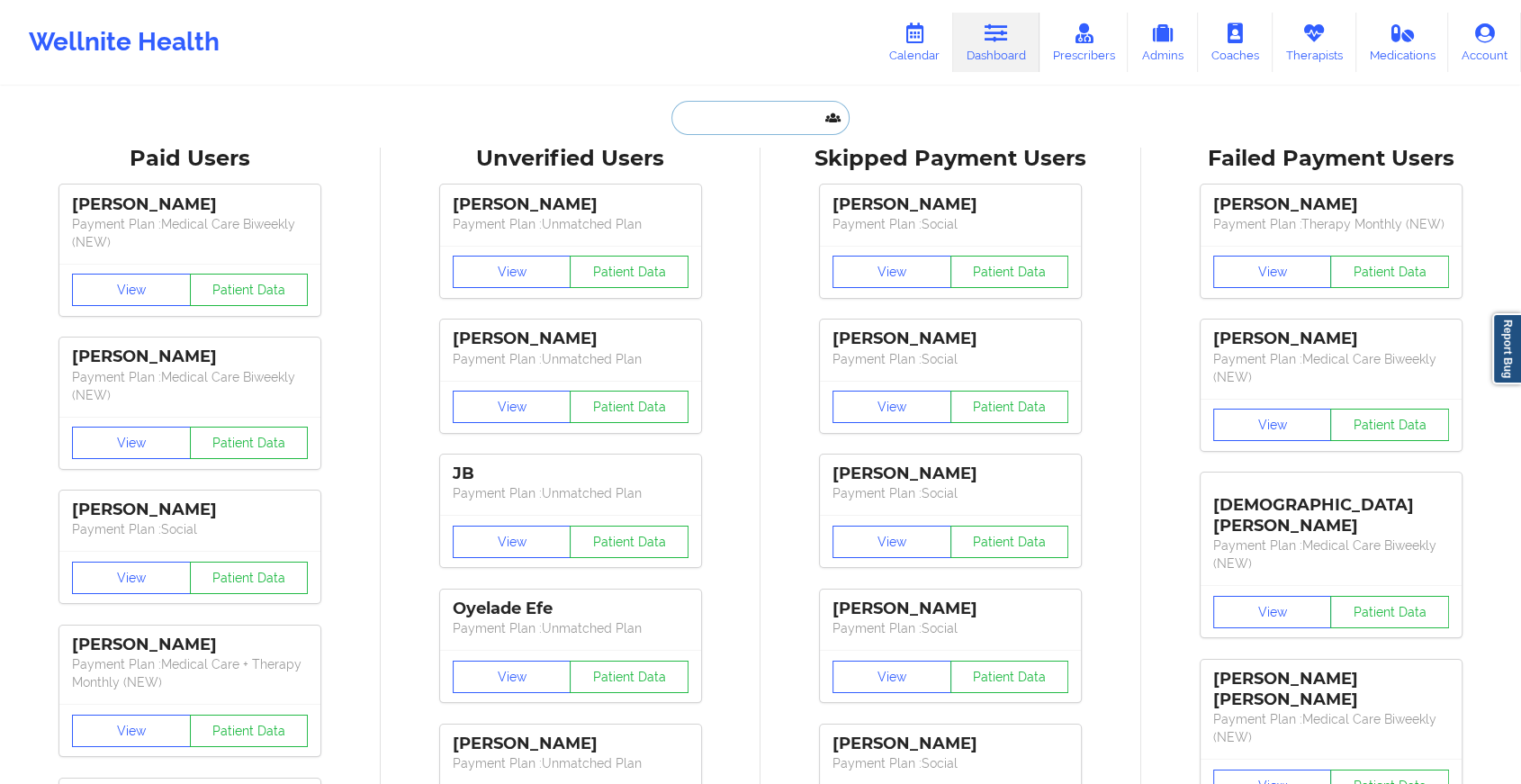
click at [786, 113] on input "text" at bounding box center [761, 117] width 179 height 34
paste input "[EMAIL_ADDRESS][DOMAIN_NAME]"
type input "[EMAIL_ADDRESS][DOMAIN_NAME]"
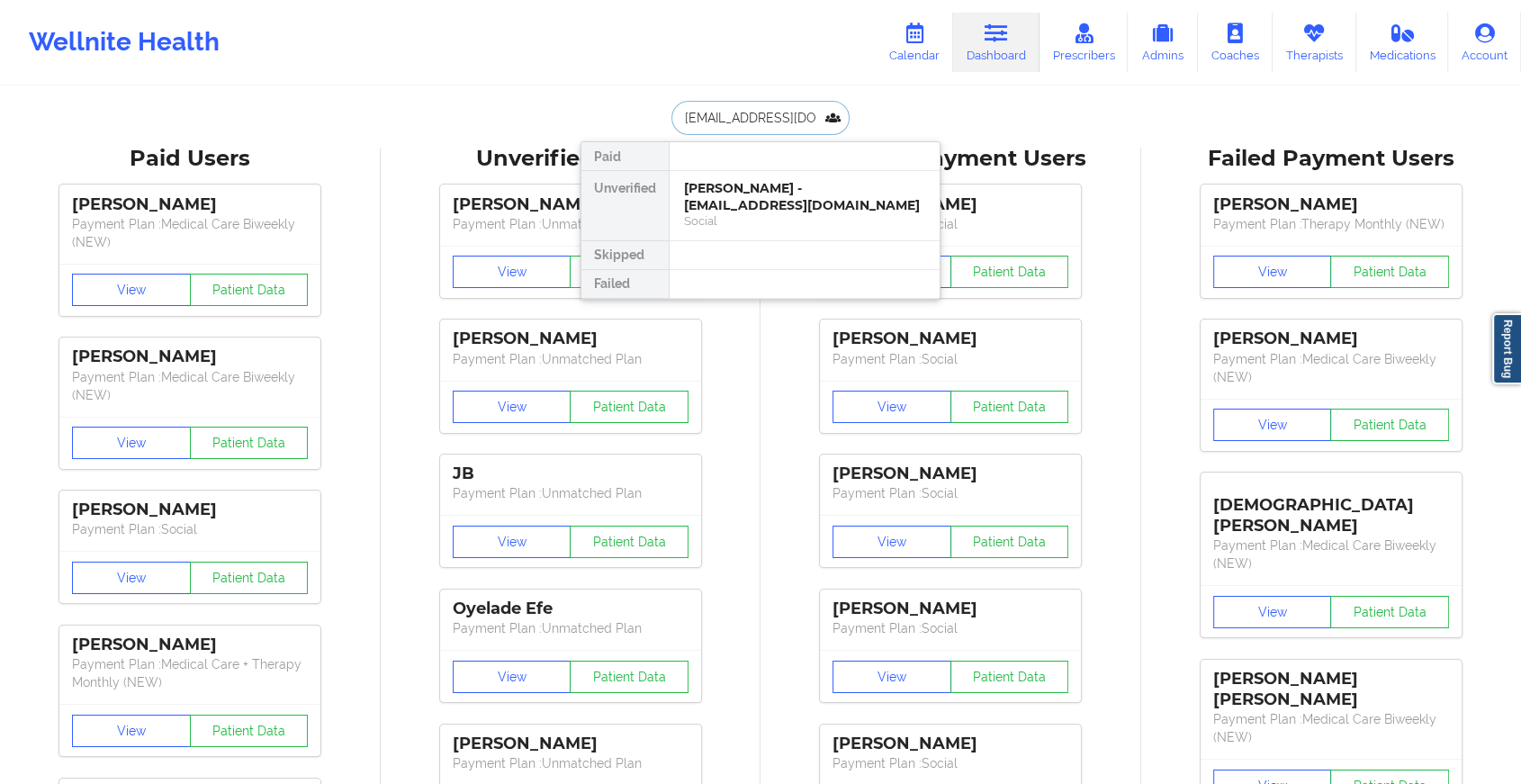
scroll to position [0, 11]
click at [782, 194] on div "[PERSON_NAME] - [EMAIL_ADDRESS][DOMAIN_NAME]" at bounding box center [805, 196] width 242 height 33
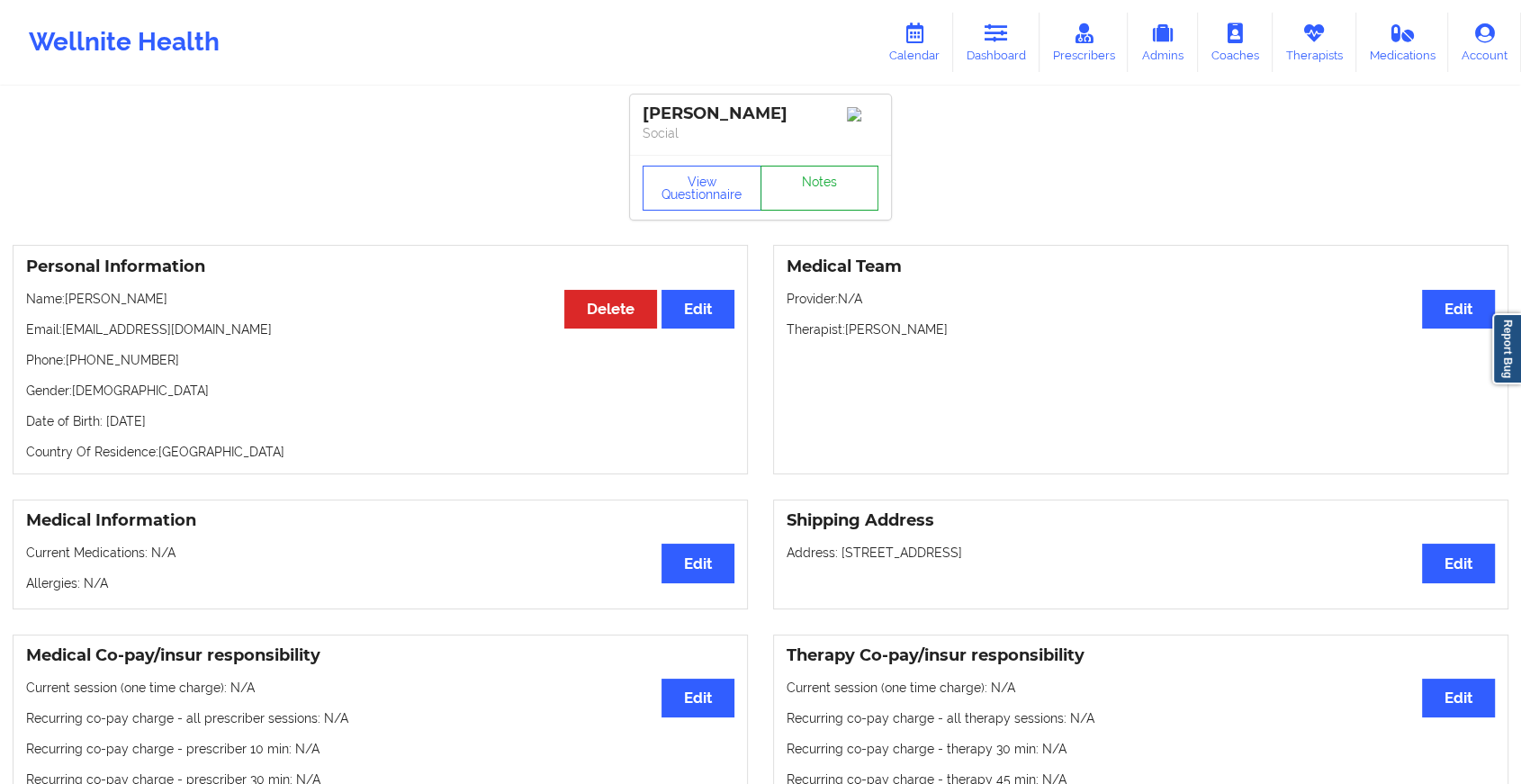
click at [810, 180] on link "Notes" at bounding box center [820, 188] width 118 height 45
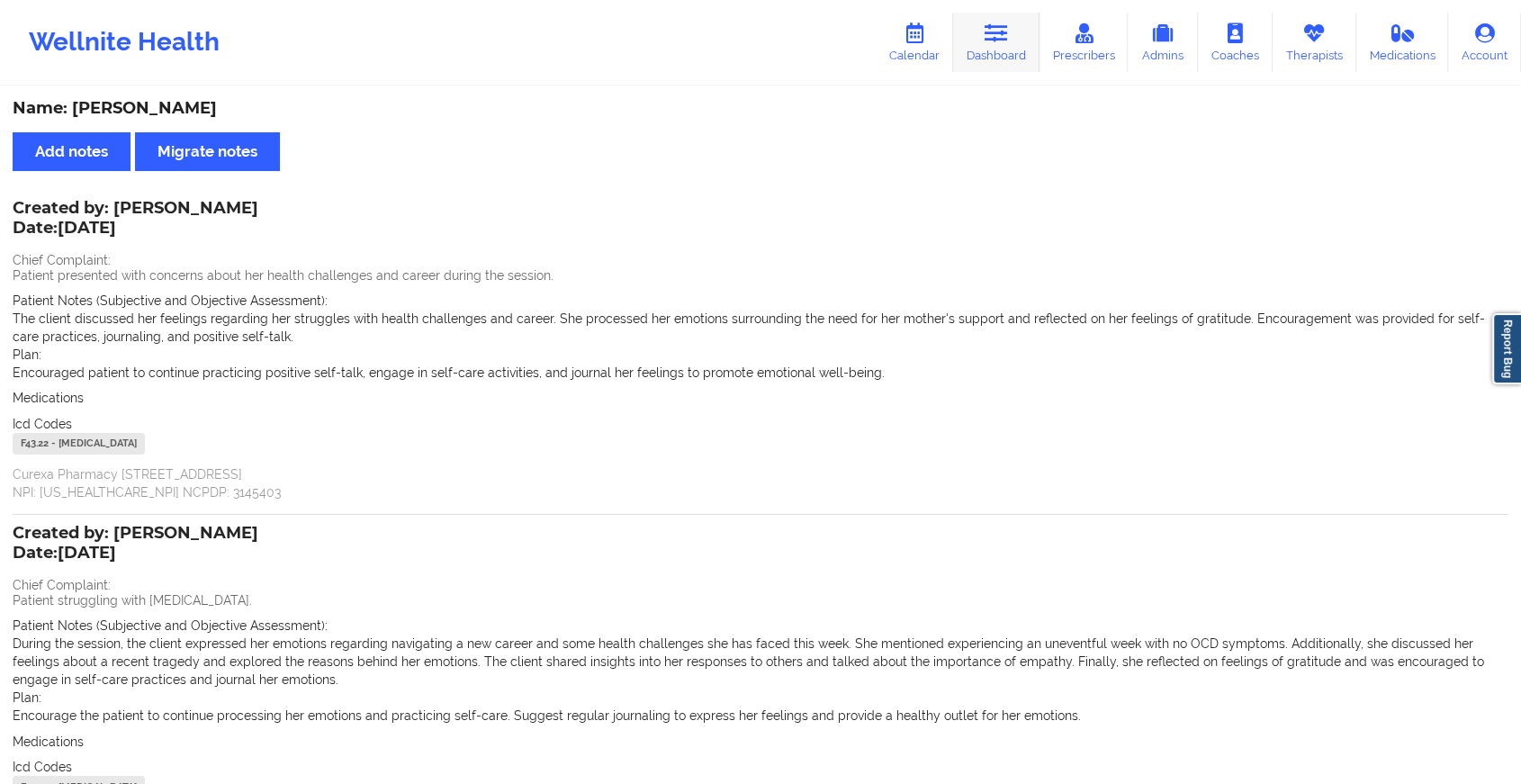
click at [977, 57] on link "Dashboard" at bounding box center [996, 42] width 86 height 59
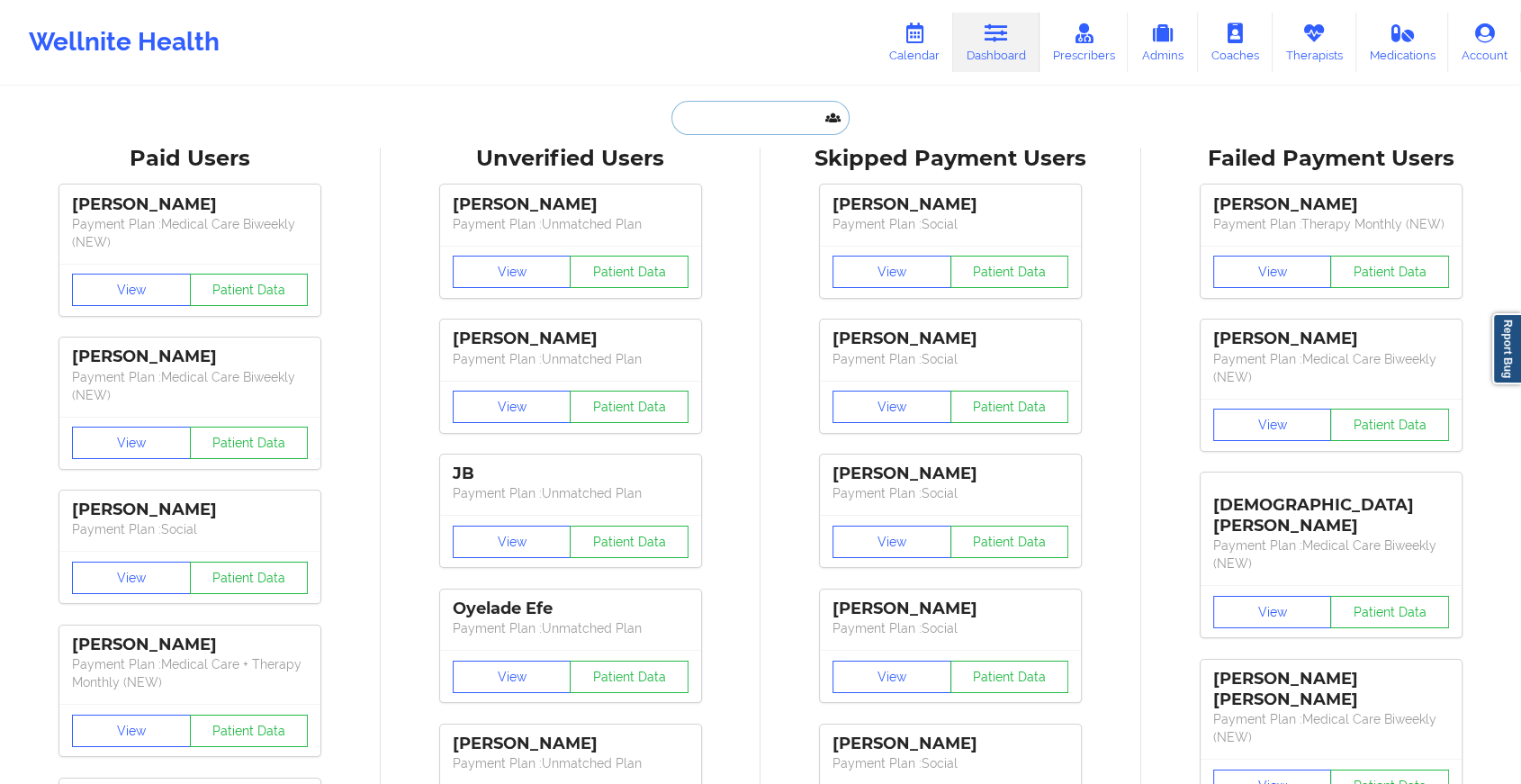
click at [712, 130] on input "text" at bounding box center [761, 117] width 179 height 34
paste input "[EMAIL_ADDRESS][DOMAIN_NAME]"
type input "[EMAIL_ADDRESS][DOMAIN_NAME]"
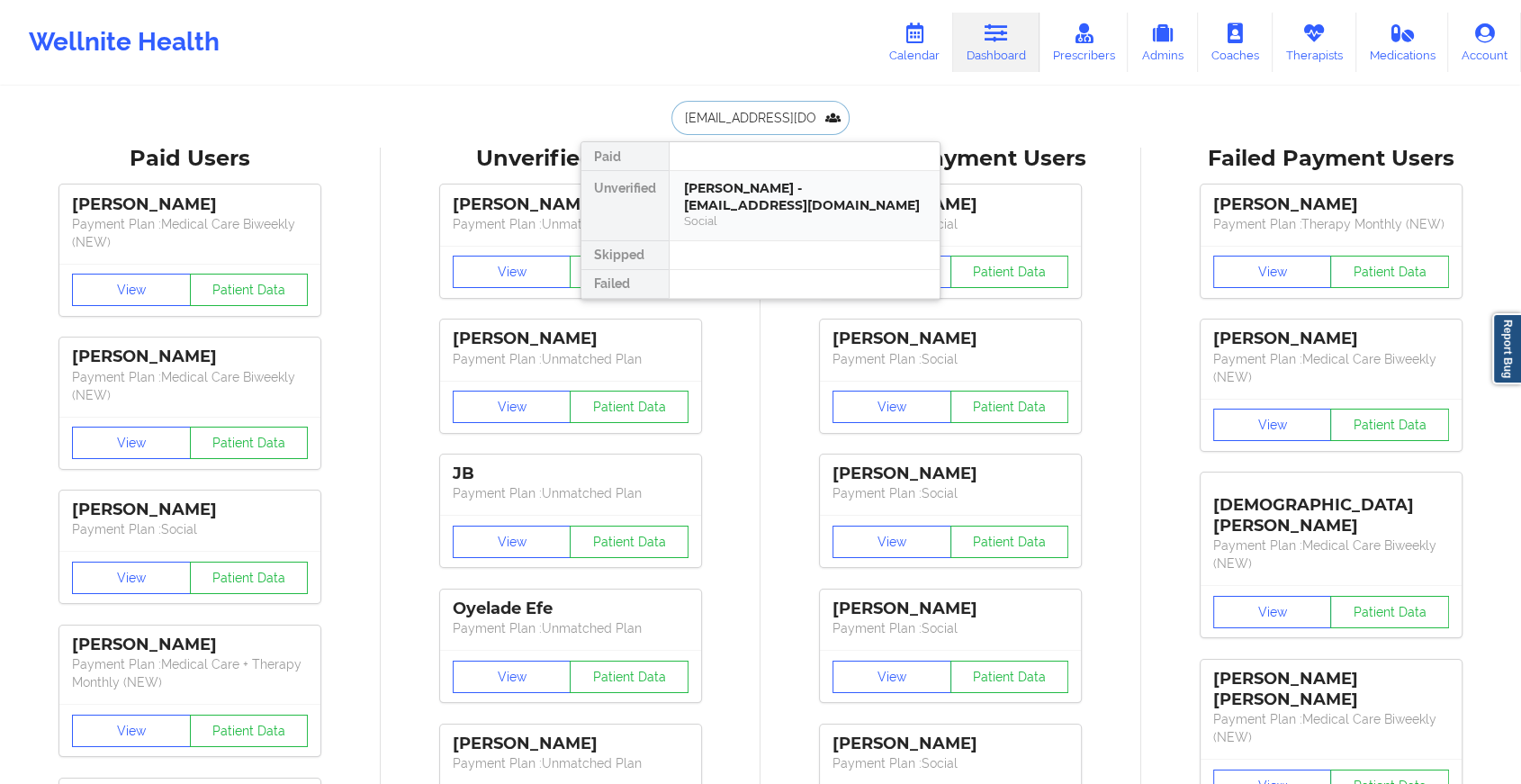
click at [726, 180] on div "[PERSON_NAME] - [EMAIL_ADDRESS][DOMAIN_NAME]" at bounding box center [805, 196] width 242 height 33
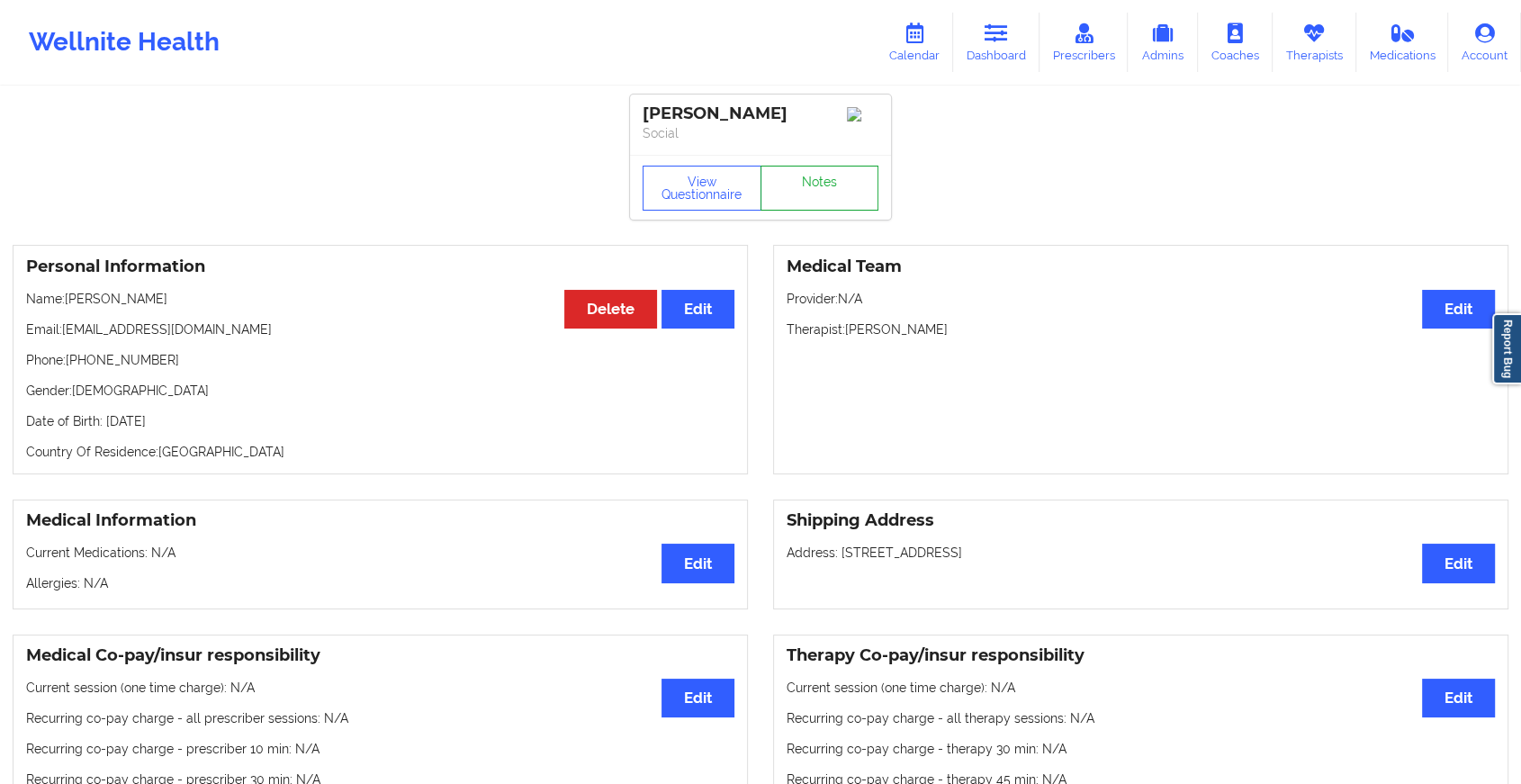
click at [824, 173] on link "Notes" at bounding box center [820, 188] width 118 height 45
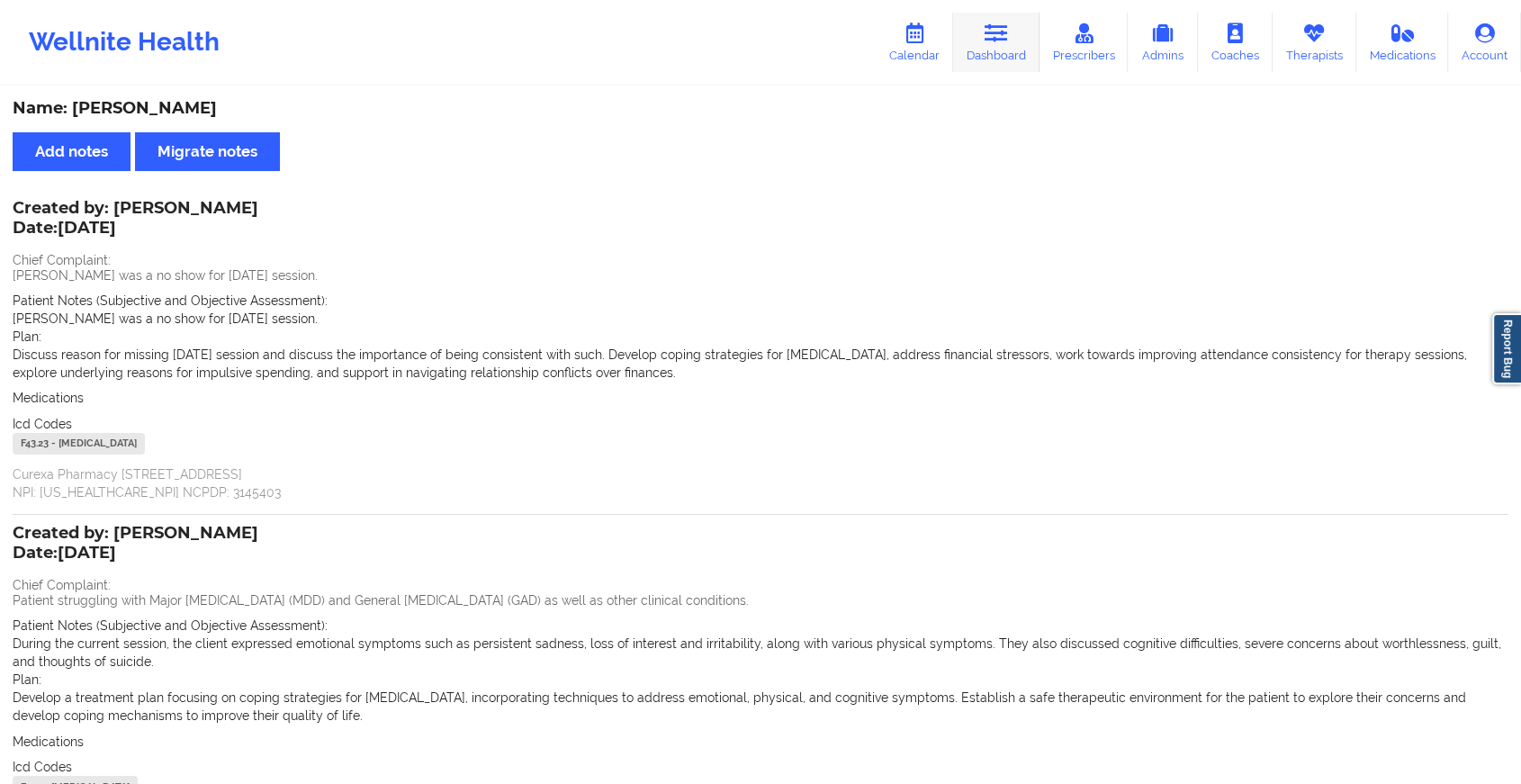
click at [975, 46] on link "Dashboard" at bounding box center [996, 42] width 86 height 59
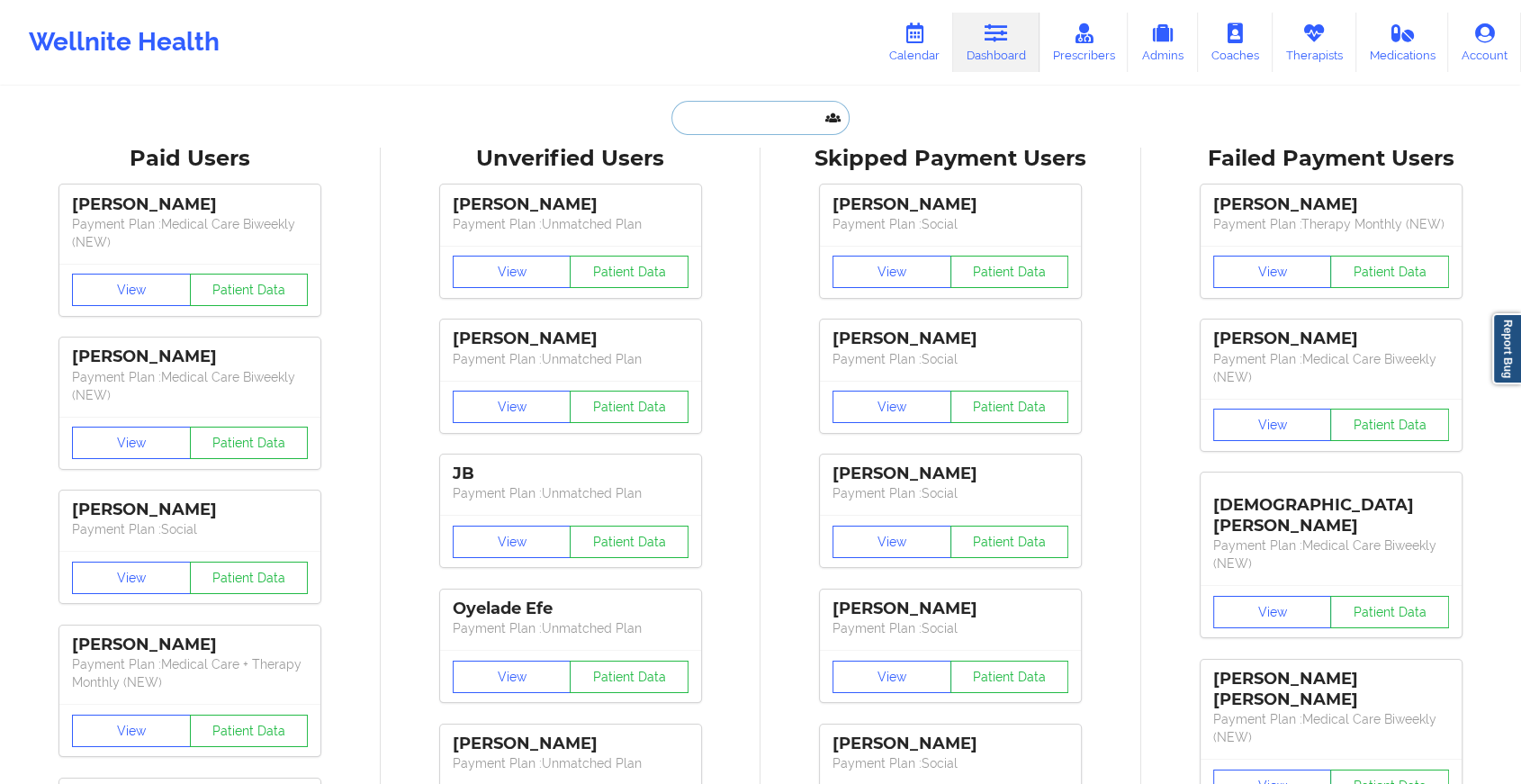
click at [761, 115] on input "text" at bounding box center [761, 117] width 179 height 34
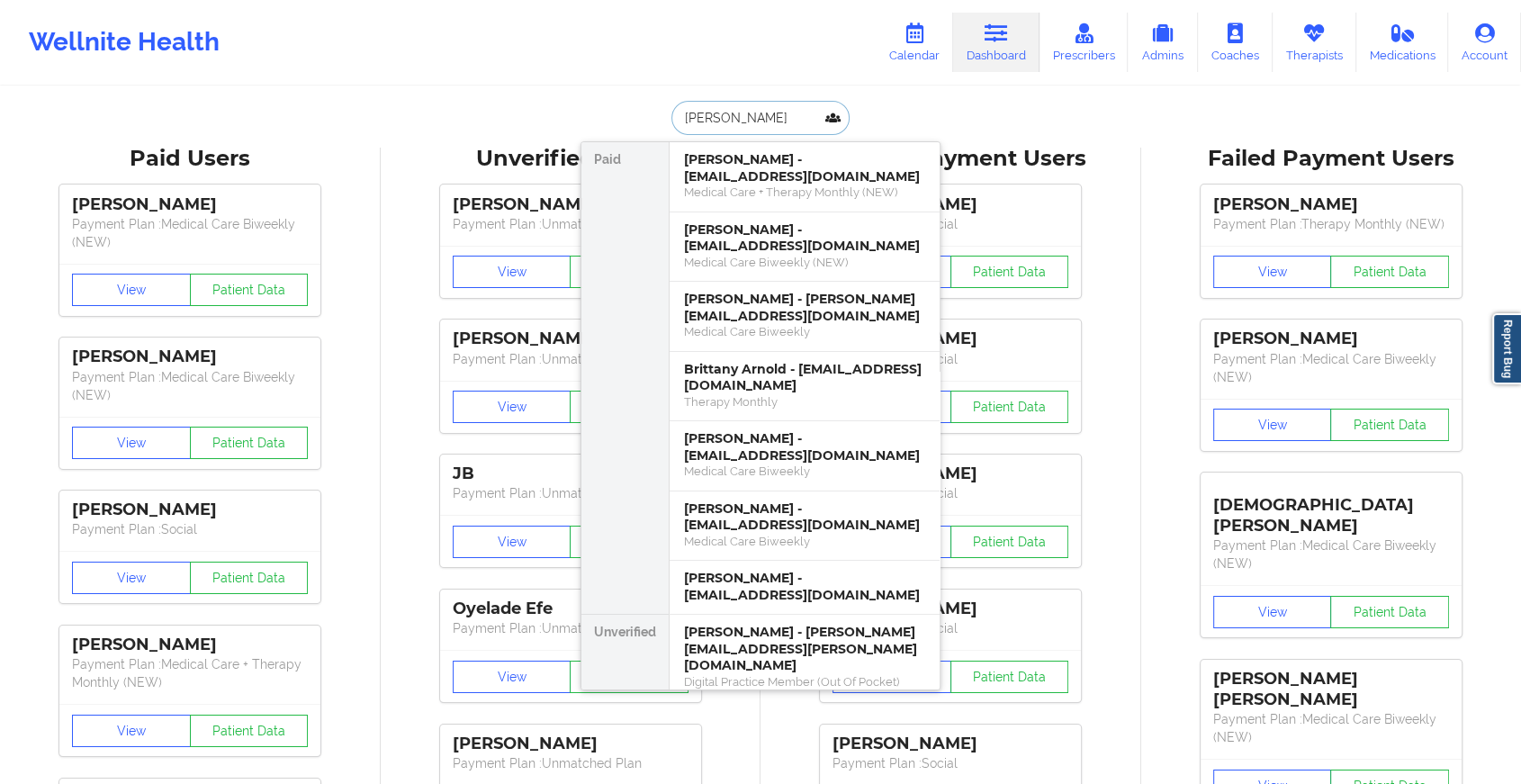
type input "[PERSON_NAME]"
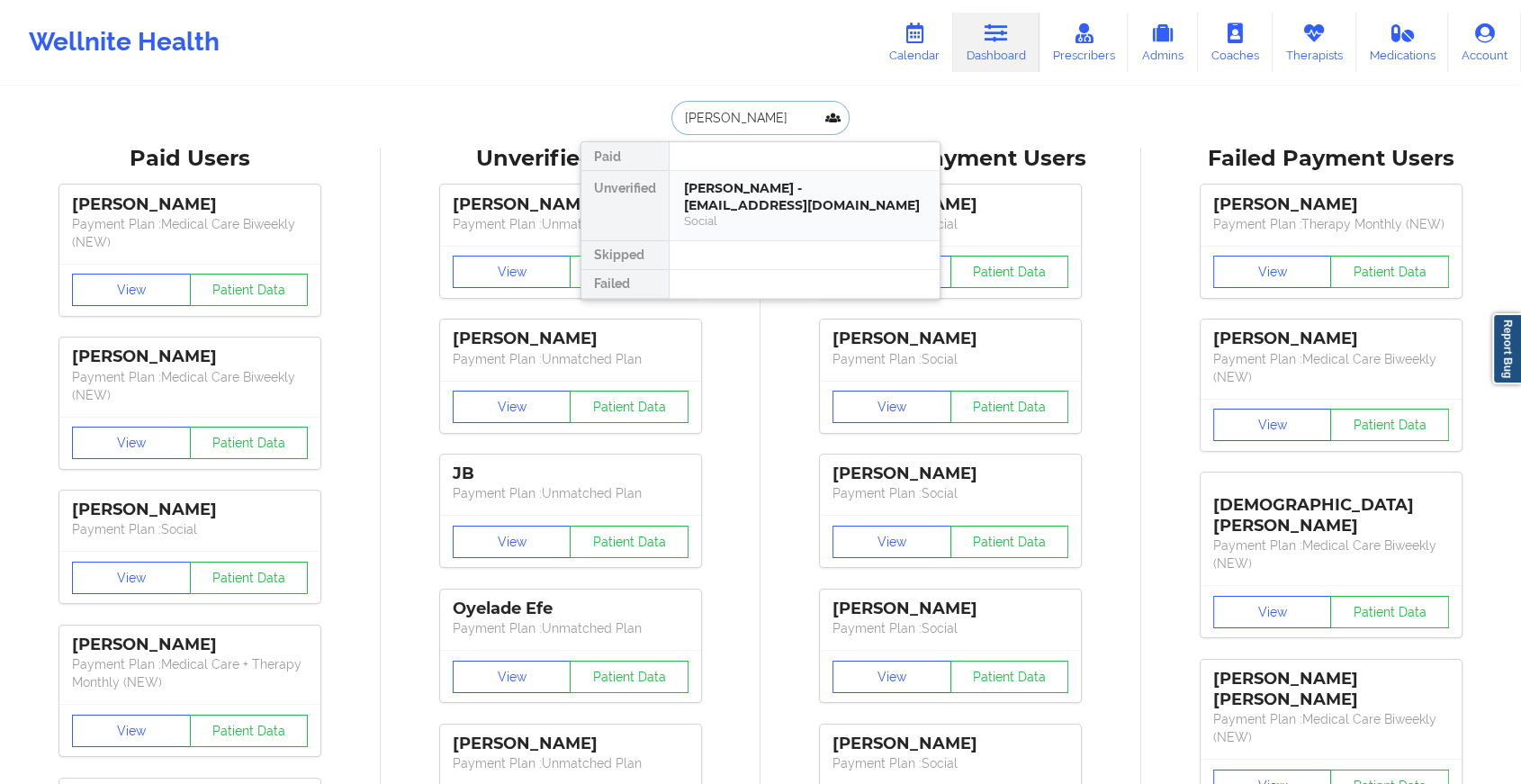
click at [785, 174] on div "[PERSON_NAME] - [EMAIL_ADDRESS][DOMAIN_NAME] Social" at bounding box center [805, 205] width 270 height 69
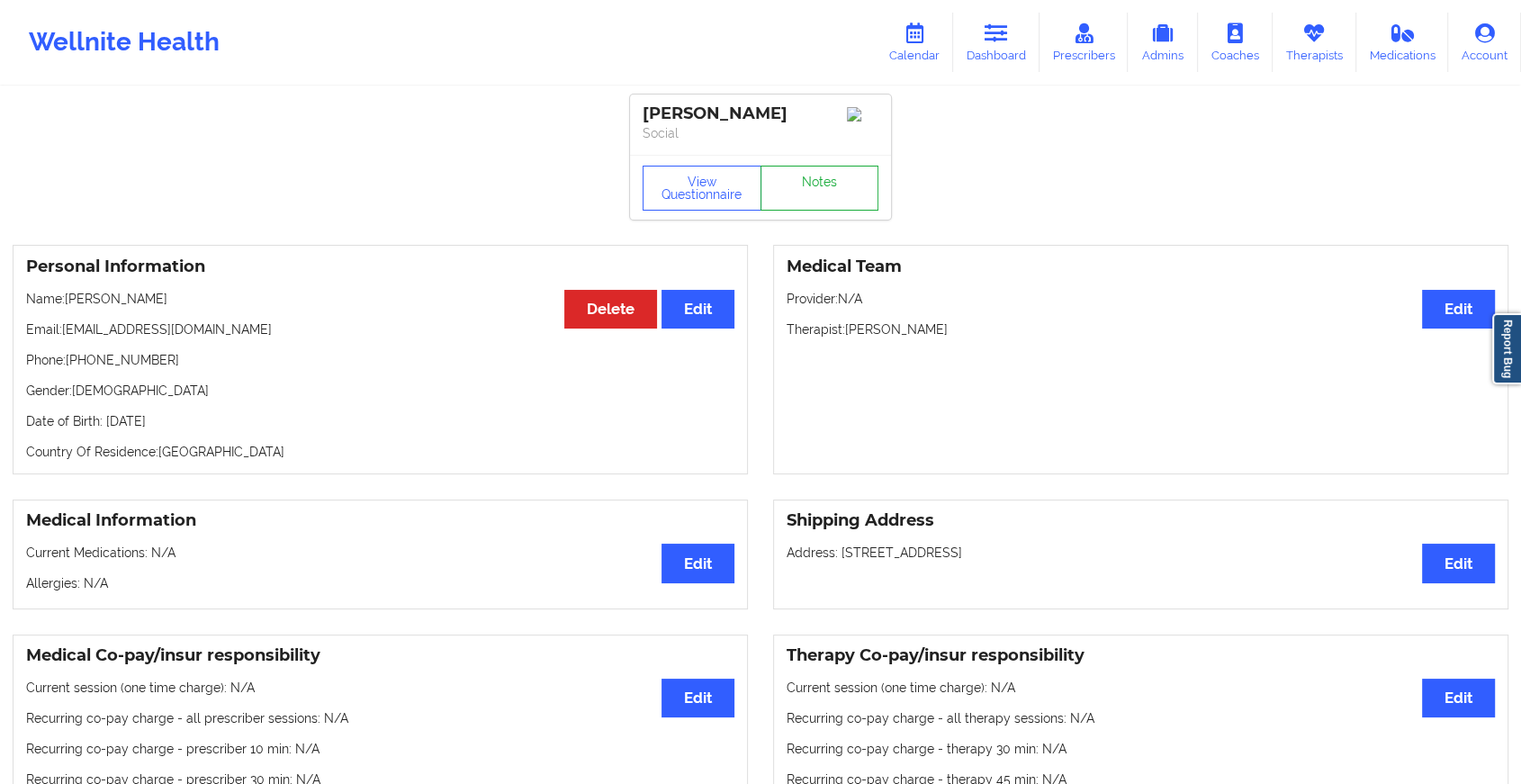
click at [792, 216] on div "View Questionnaire Notes" at bounding box center [760, 186] width 261 height 65
drag, startPoint x: 792, startPoint y: 216, endPoint x: 803, endPoint y: 204, distance: 16.3
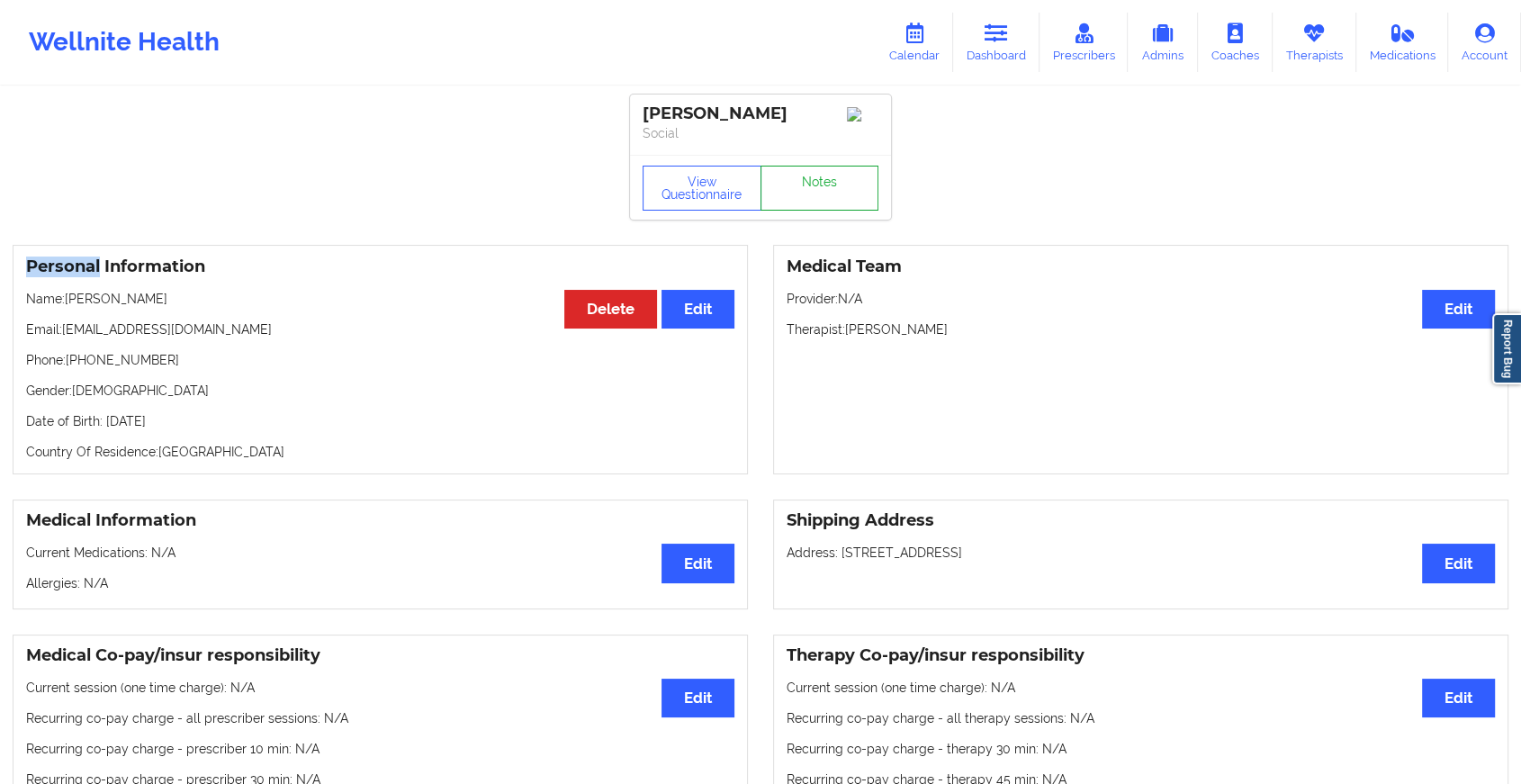
click at [803, 204] on link "Notes" at bounding box center [820, 188] width 118 height 45
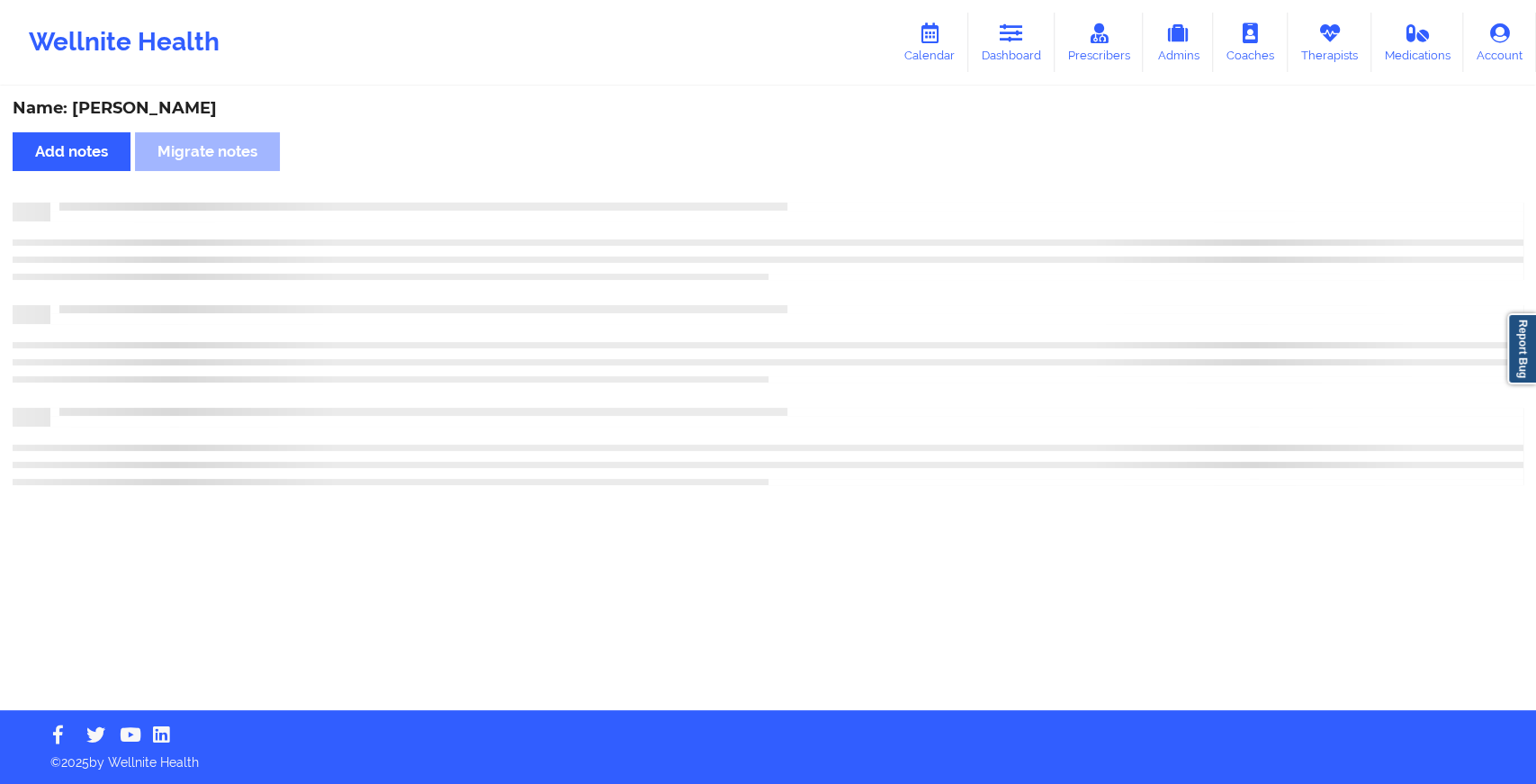
click at [802, 203] on div at bounding box center [787, 203] width 1473 height 0
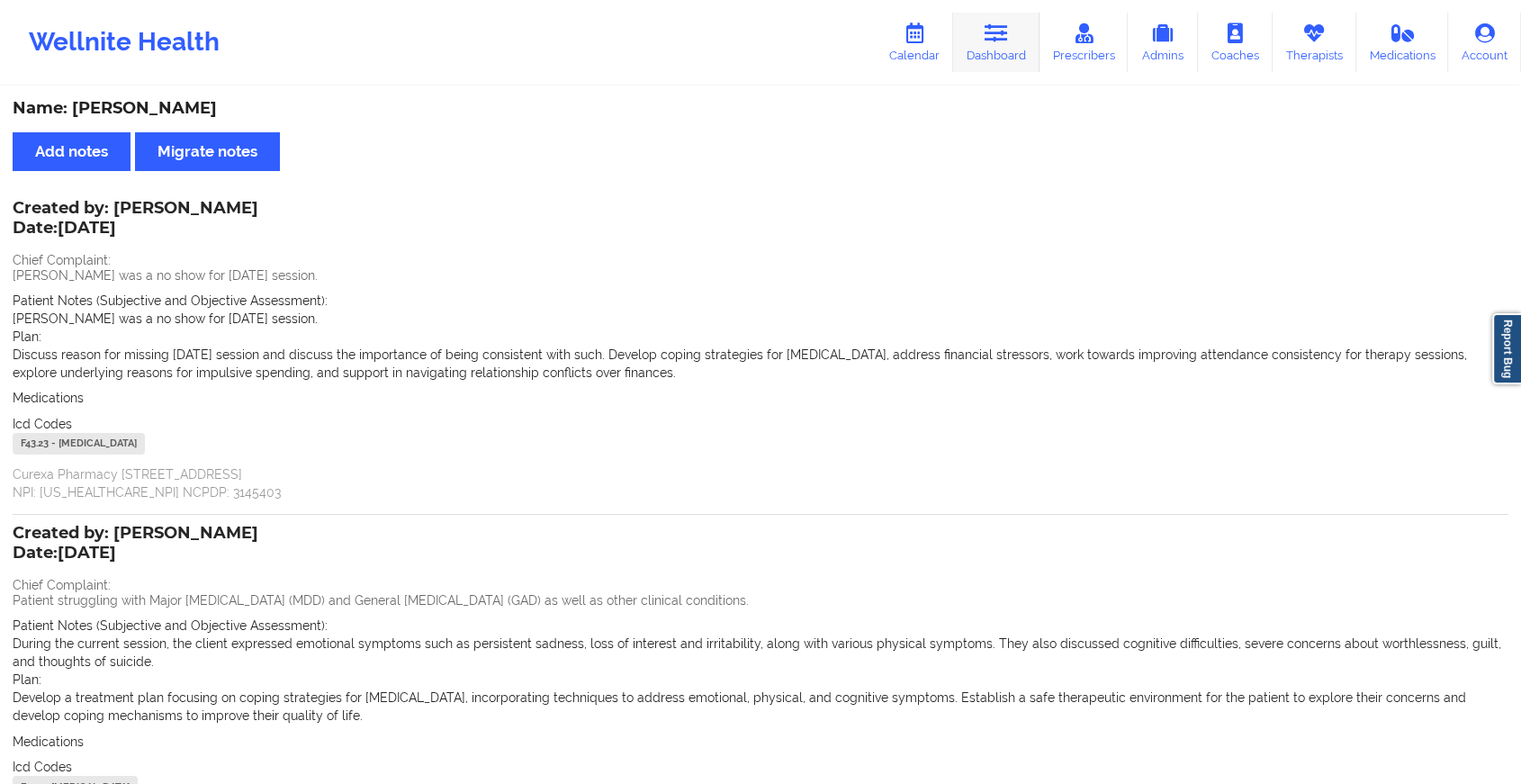
click at [991, 26] on icon at bounding box center [996, 33] width 23 height 19
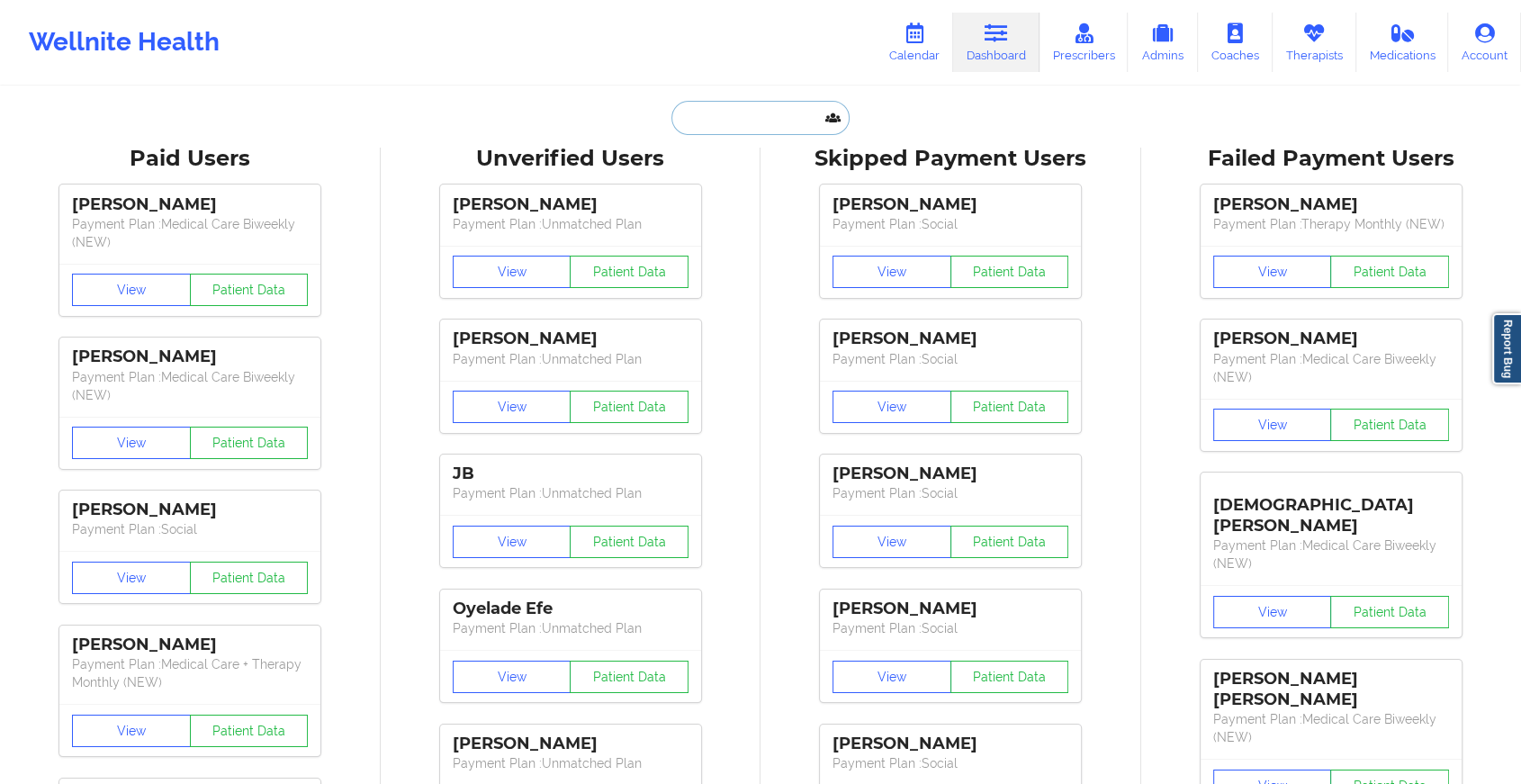
click at [736, 128] on input "text" at bounding box center [761, 117] width 179 height 34
paste input "[EMAIL_ADDRESS][DOMAIN_NAME]"
type input "[EMAIL_ADDRESS][DOMAIN_NAME]"
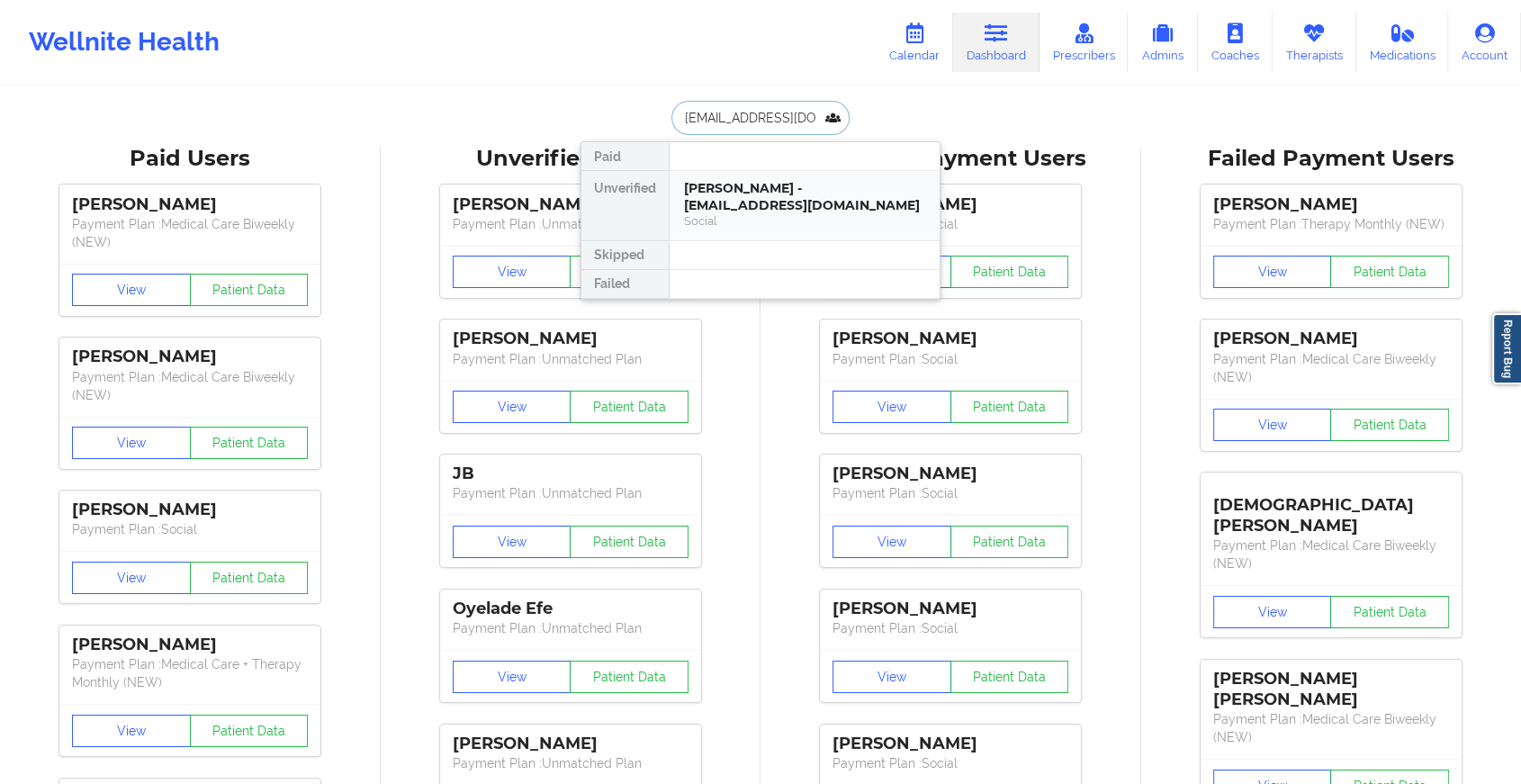
click at [756, 191] on div "[PERSON_NAME] - [EMAIL_ADDRESS][DOMAIN_NAME]" at bounding box center [805, 196] width 242 height 33
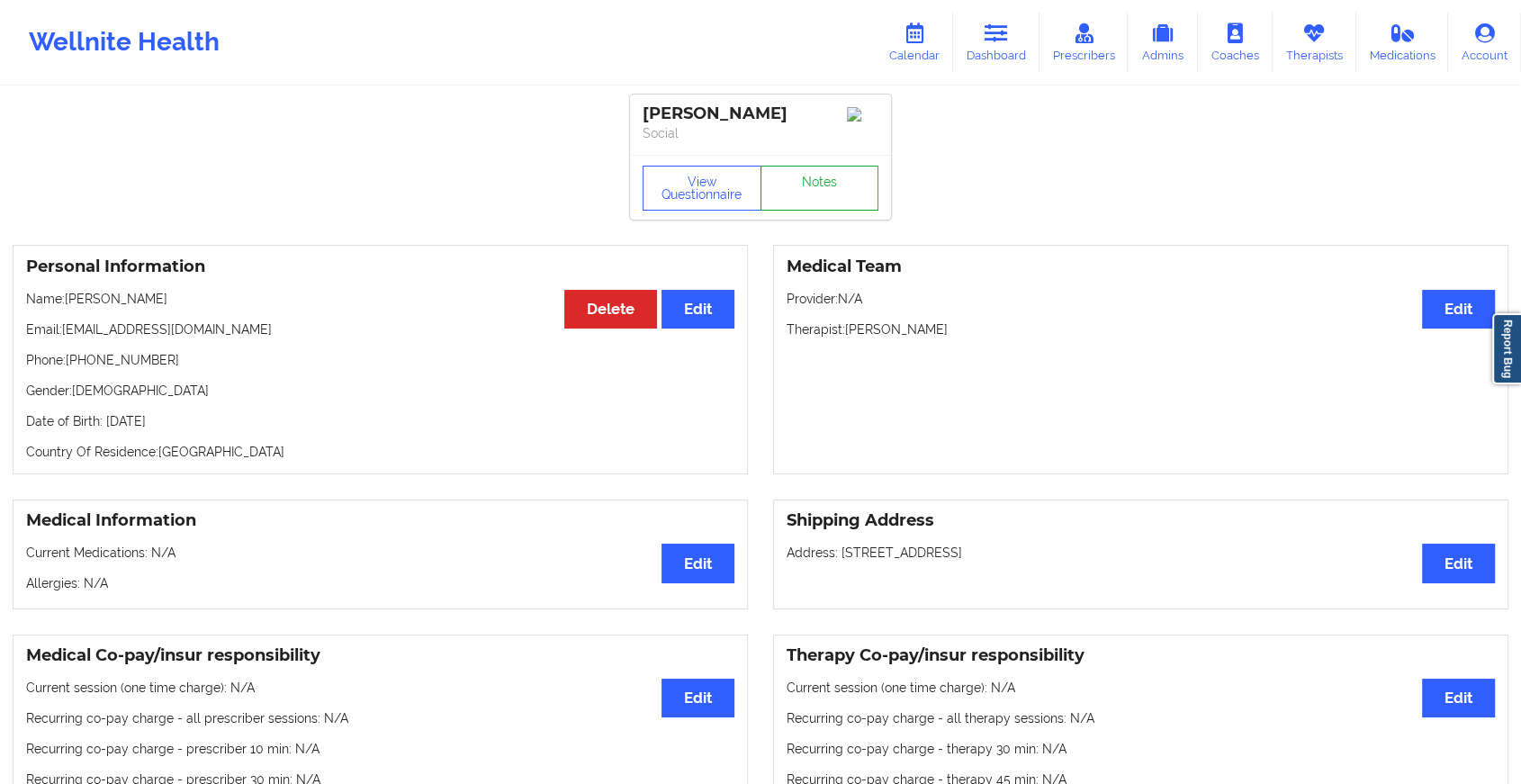
click at [789, 187] on link "Notes" at bounding box center [820, 188] width 118 height 45
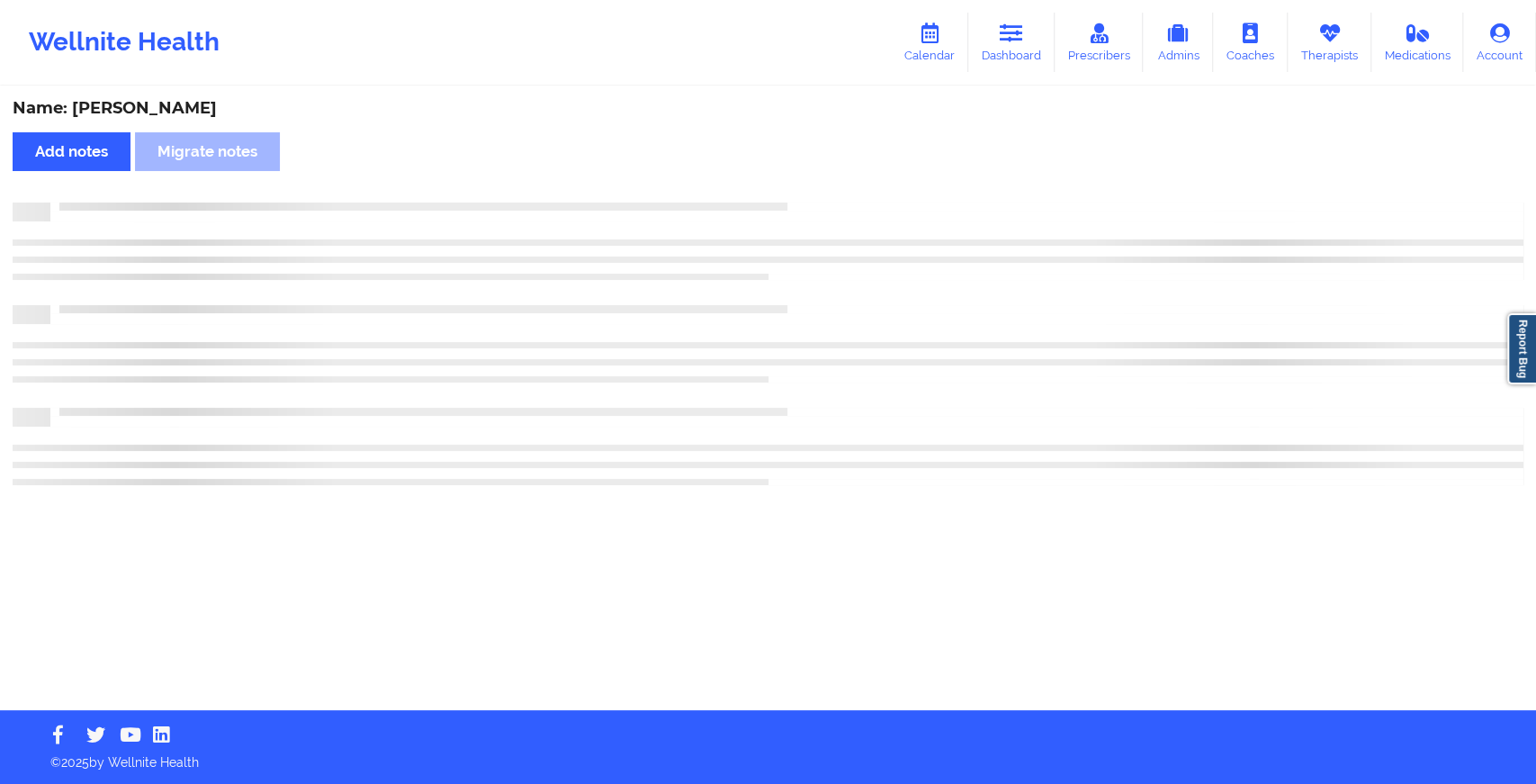
click at [789, 187] on div "Name: [PERSON_NAME] Add notes Migrate notes" at bounding box center [768, 399] width 1536 height 622
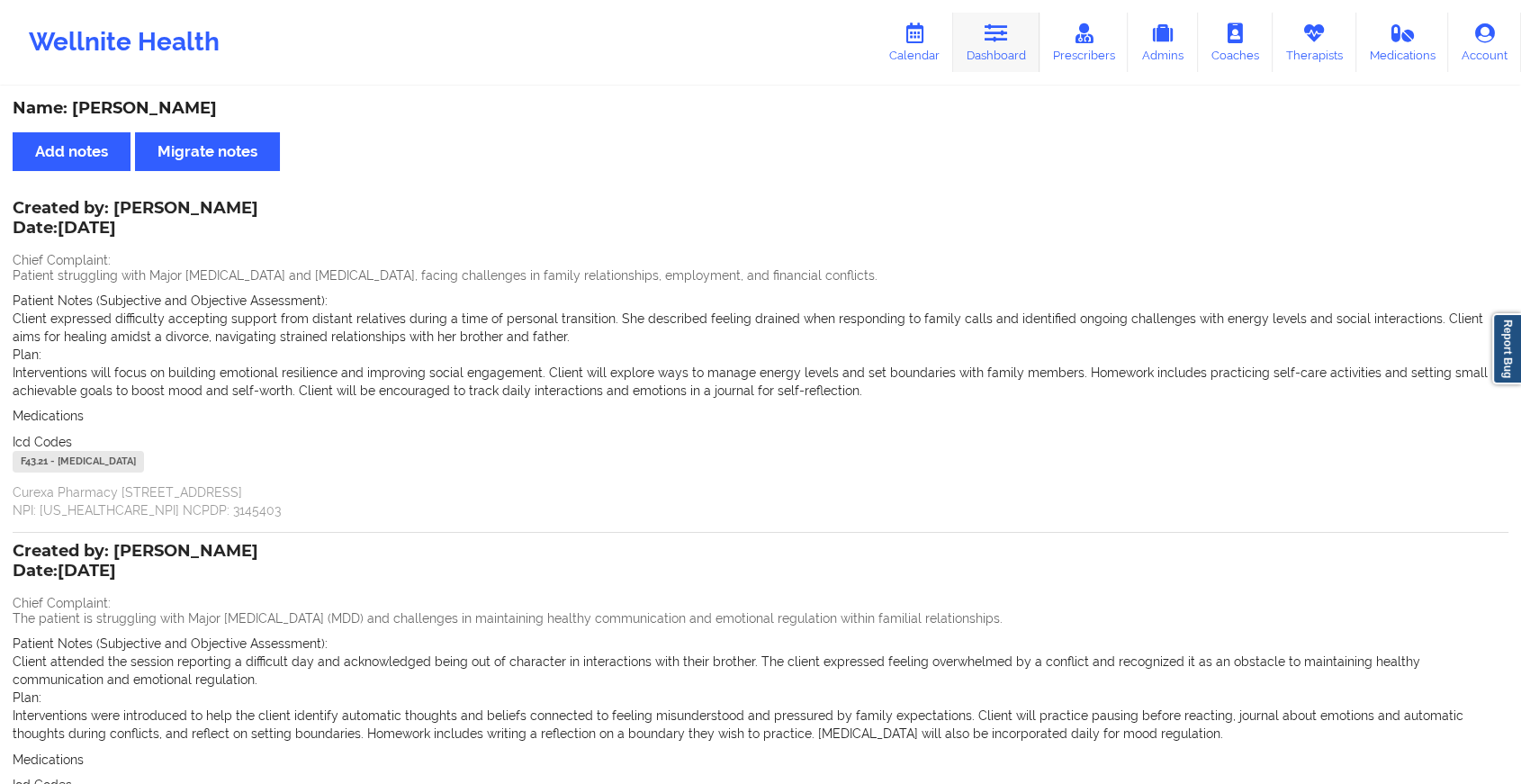
click at [994, 28] on icon at bounding box center [996, 33] width 23 height 19
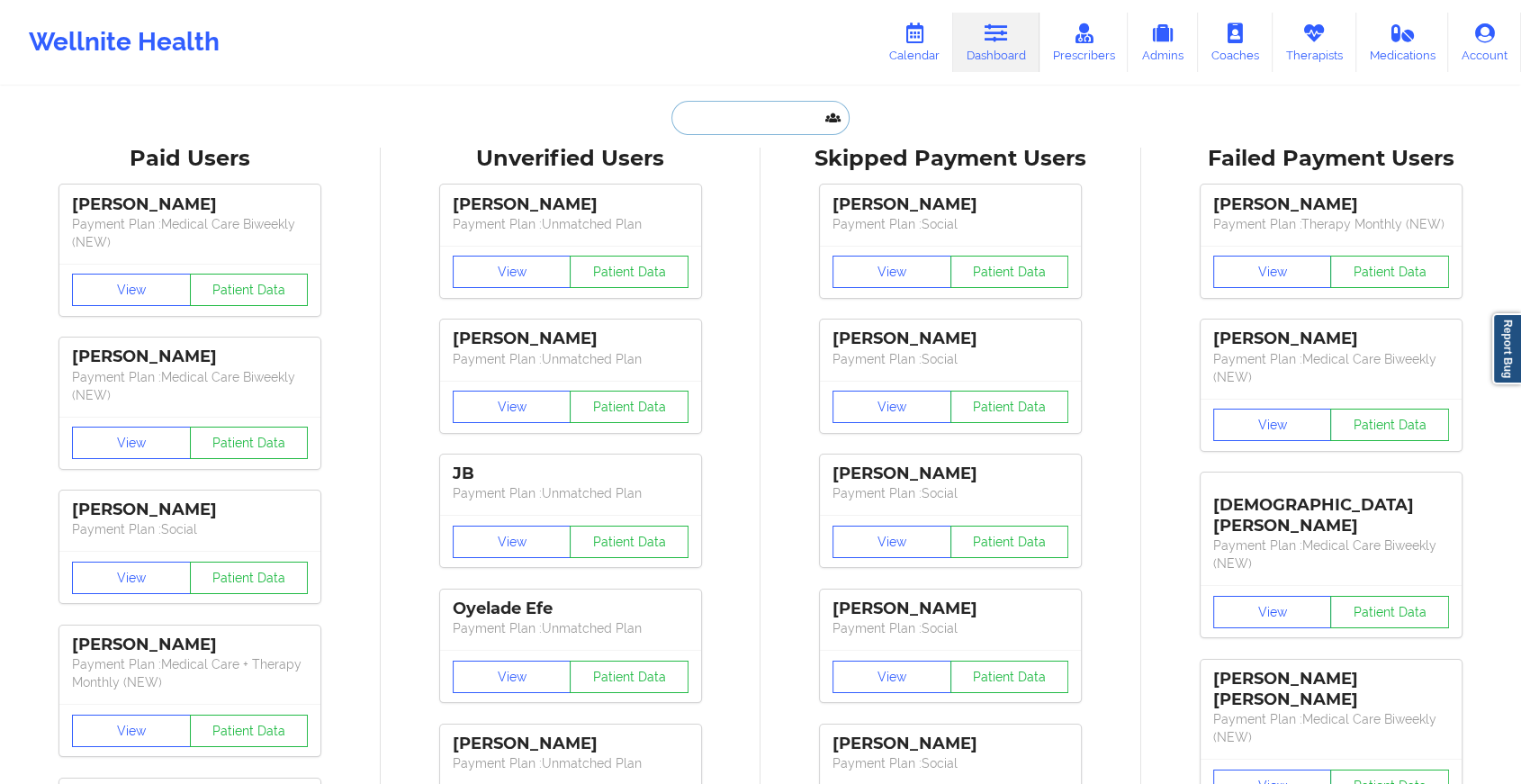
click at [713, 116] on input "text" at bounding box center [761, 117] width 179 height 34
paste input "[EMAIL_ADDRESS][DOMAIN_NAME]"
type input "[EMAIL_ADDRESS][DOMAIN_NAME]"
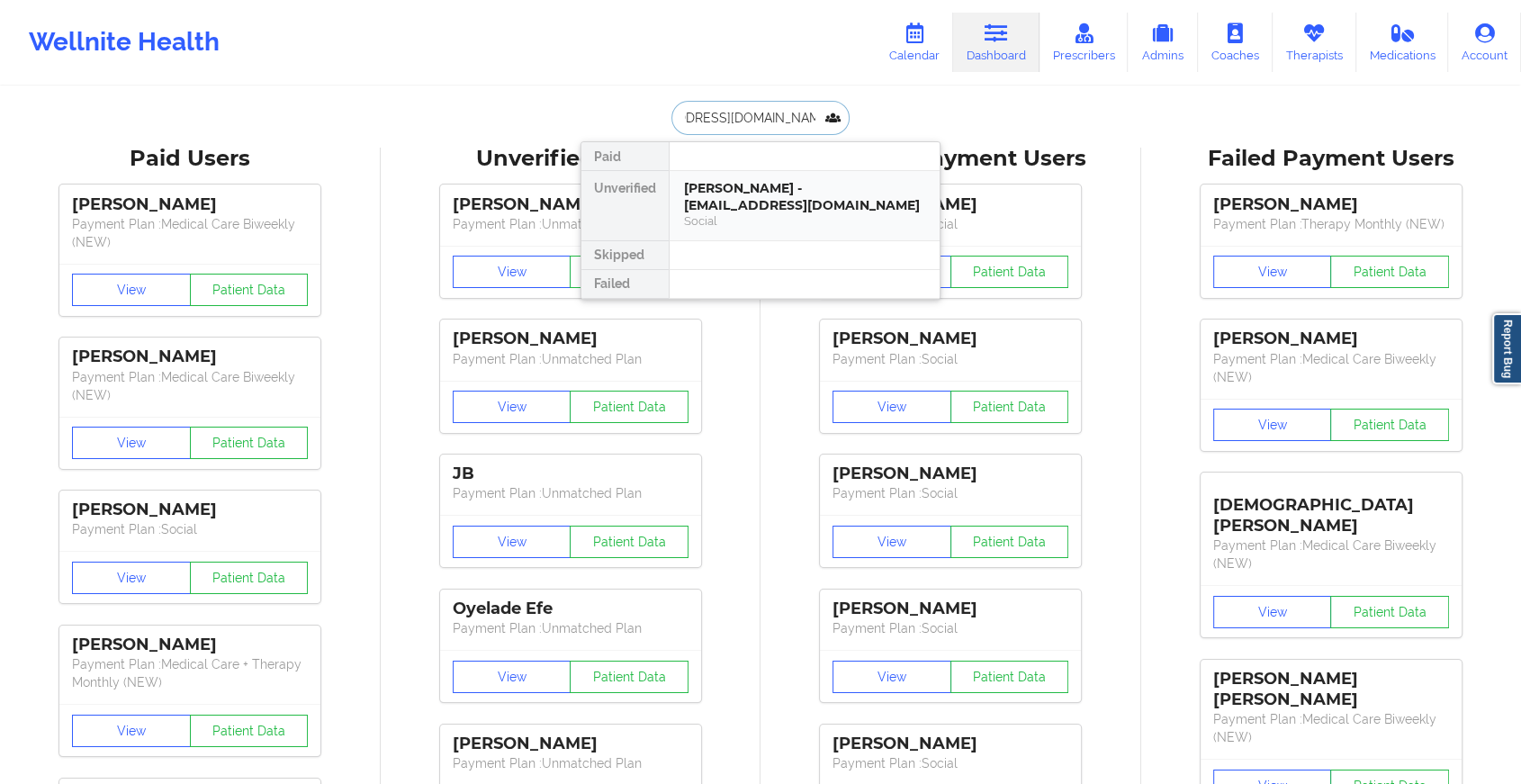
click at [785, 196] on div "[PERSON_NAME] - [EMAIL_ADDRESS][DOMAIN_NAME]" at bounding box center [805, 196] width 242 height 33
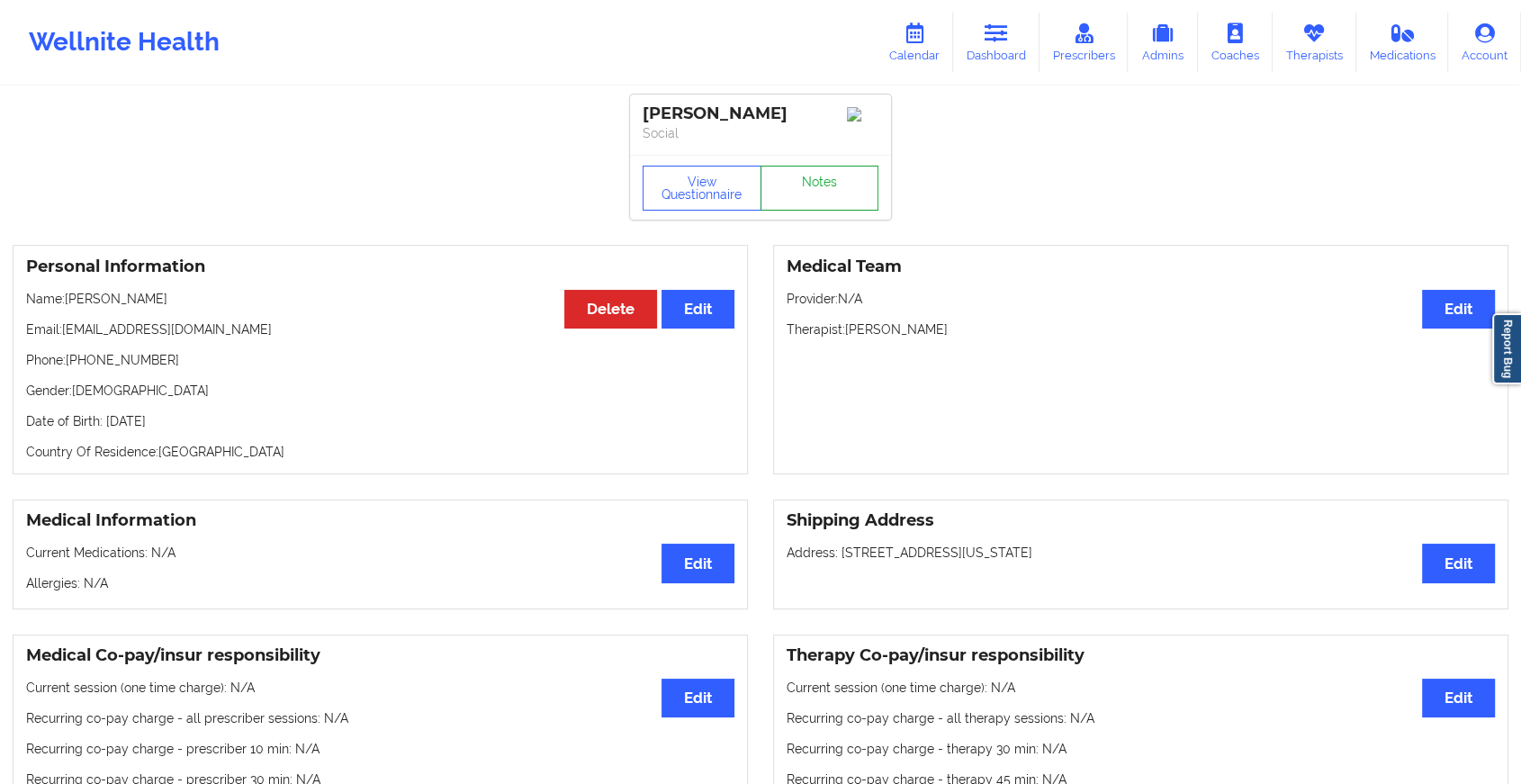
click at [825, 180] on link "Notes" at bounding box center [820, 188] width 118 height 45
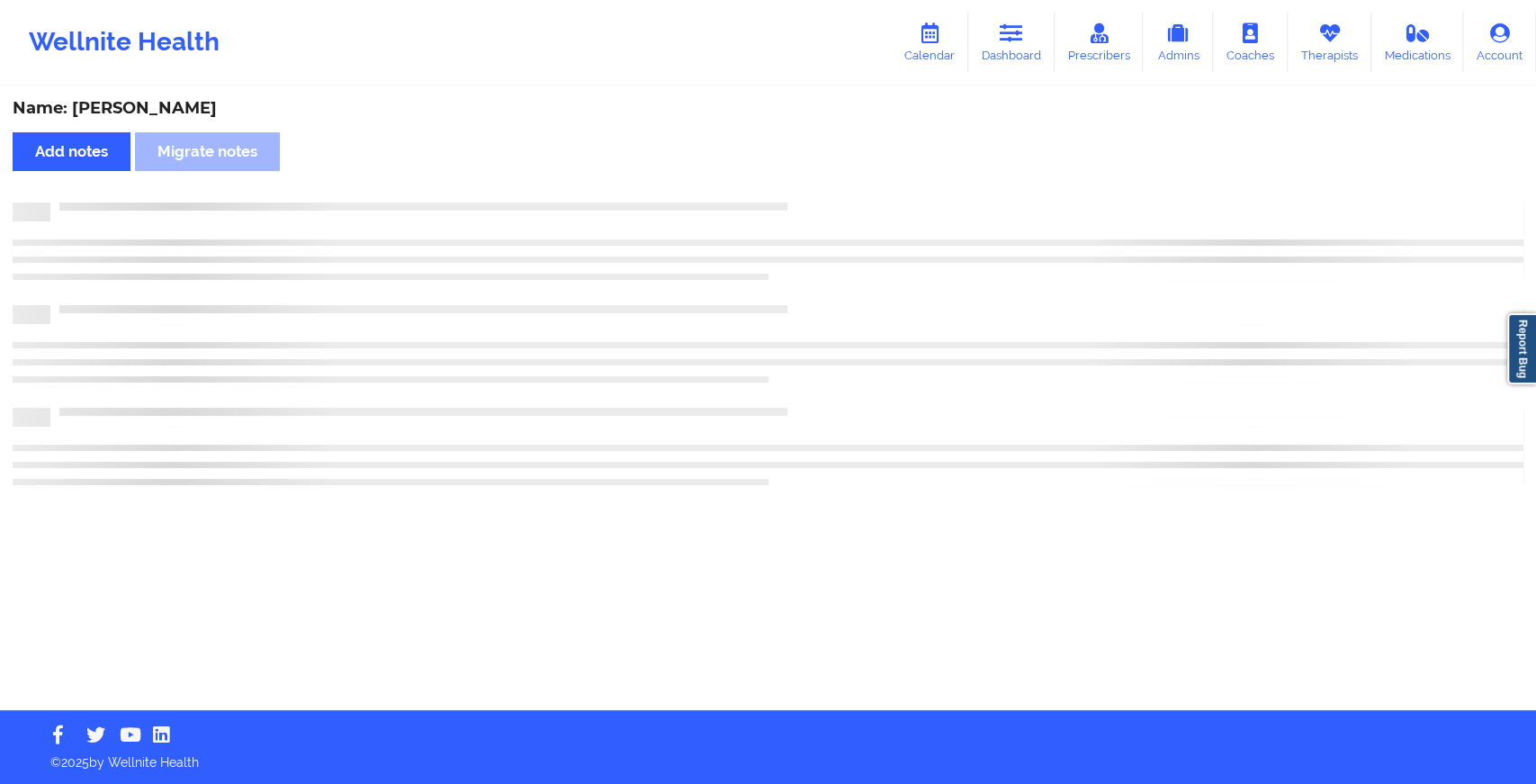
click at [825, 180] on div "Name: [PERSON_NAME] Add notes Migrate notes" at bounding box center [768, 399] width 1536 height 622
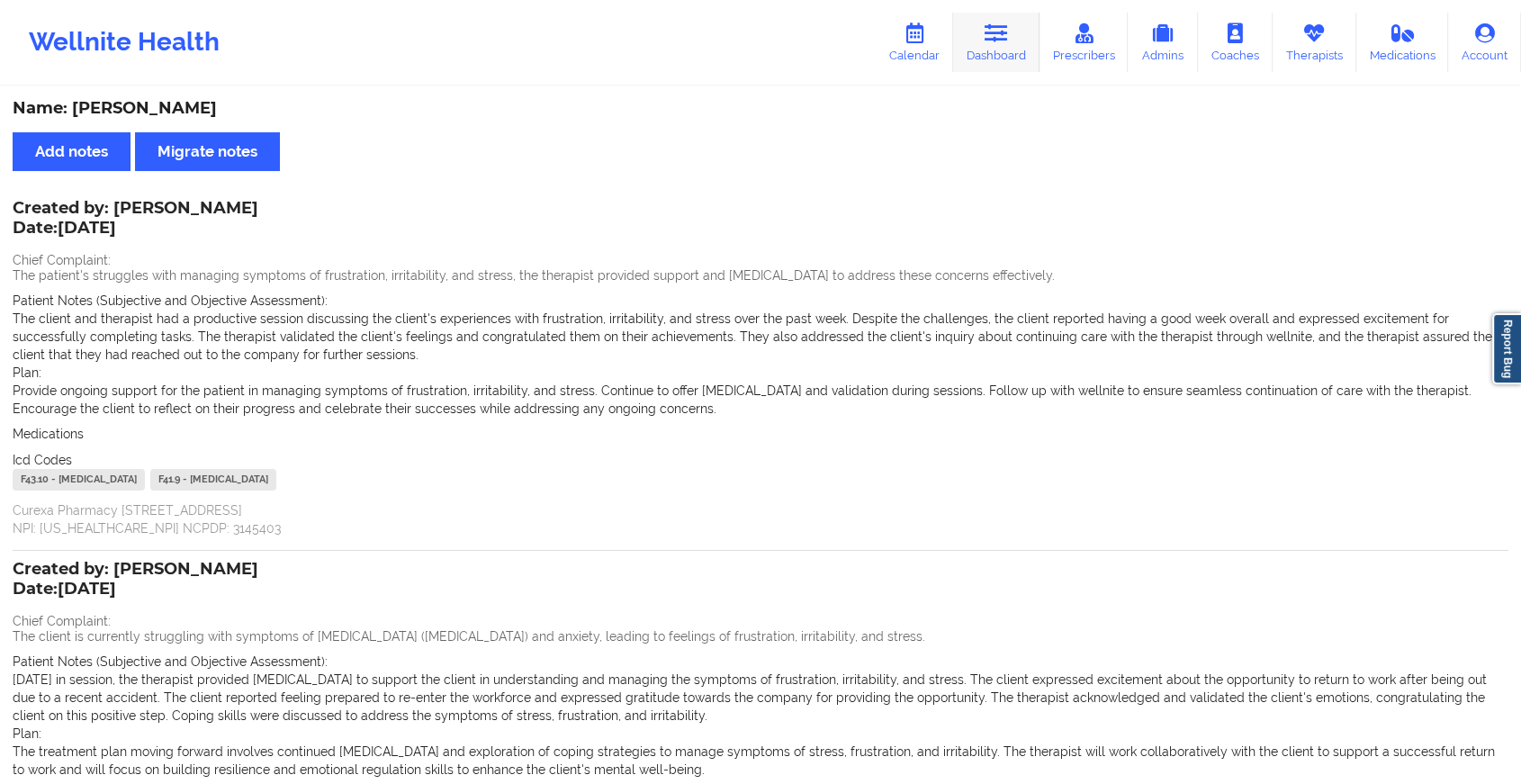
click at [1017, 35] on link "Dashboard" at bounding box center [996, 42] width 86 height 59
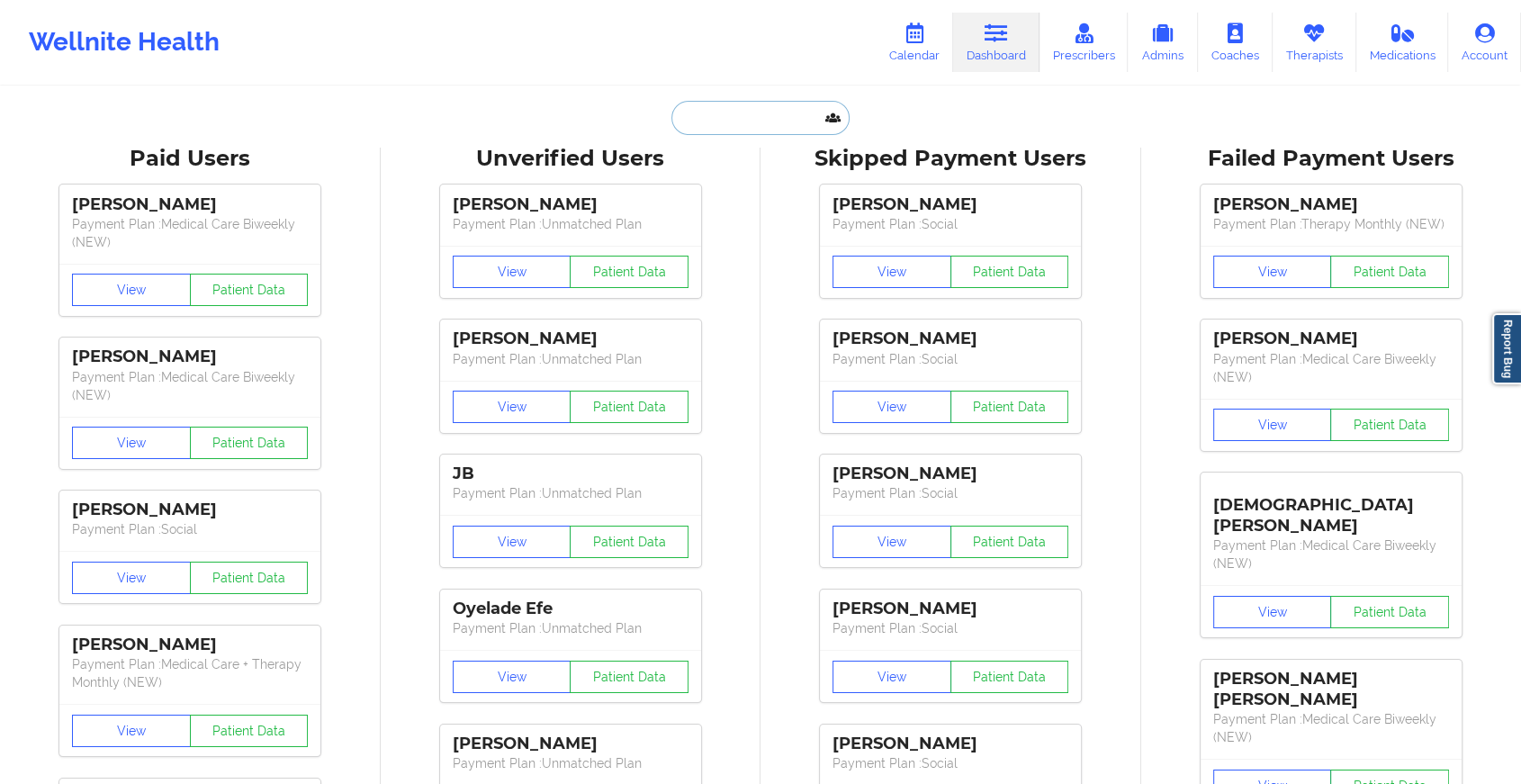
click at [774, 114] on input "text" at bounding box center [761, 117] width 179 height 34
paste input "[EMAIL_ADDRESS][DOMAIN_NAME]"
type input "[EMAIL_ADDRESS][DOMAIN_NAME]"
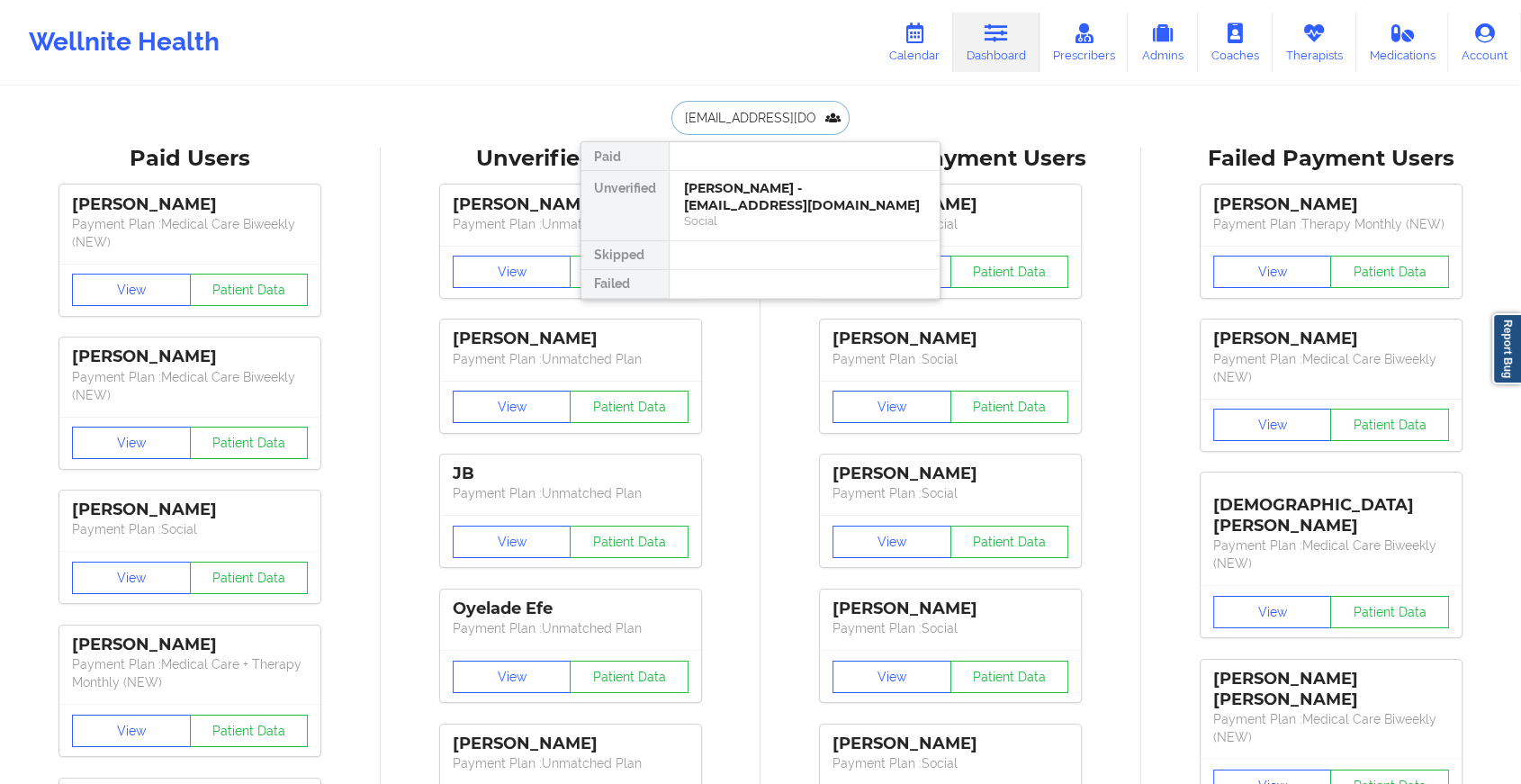
scroll to position [0, 41]
click at [806, 182] on div "[PERSON_NAME] - [EMAIL_ADDRESS][DOMAIN_NAME]" at bounding box center [805, 196] width 242 height 33
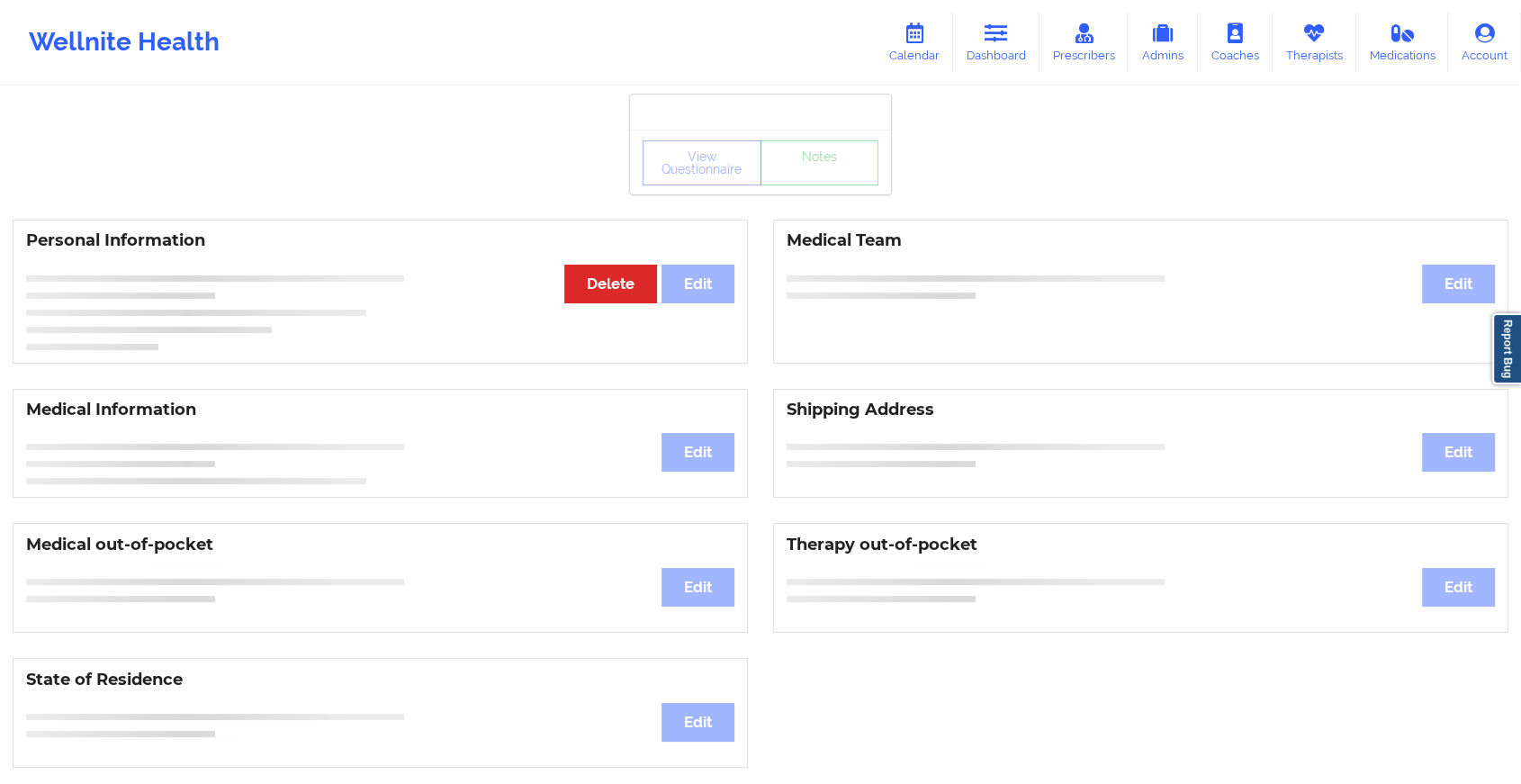
click at [822, 190] on div "View Questionnaire Notes" at bounding box center [760, 162] width 261 height 65
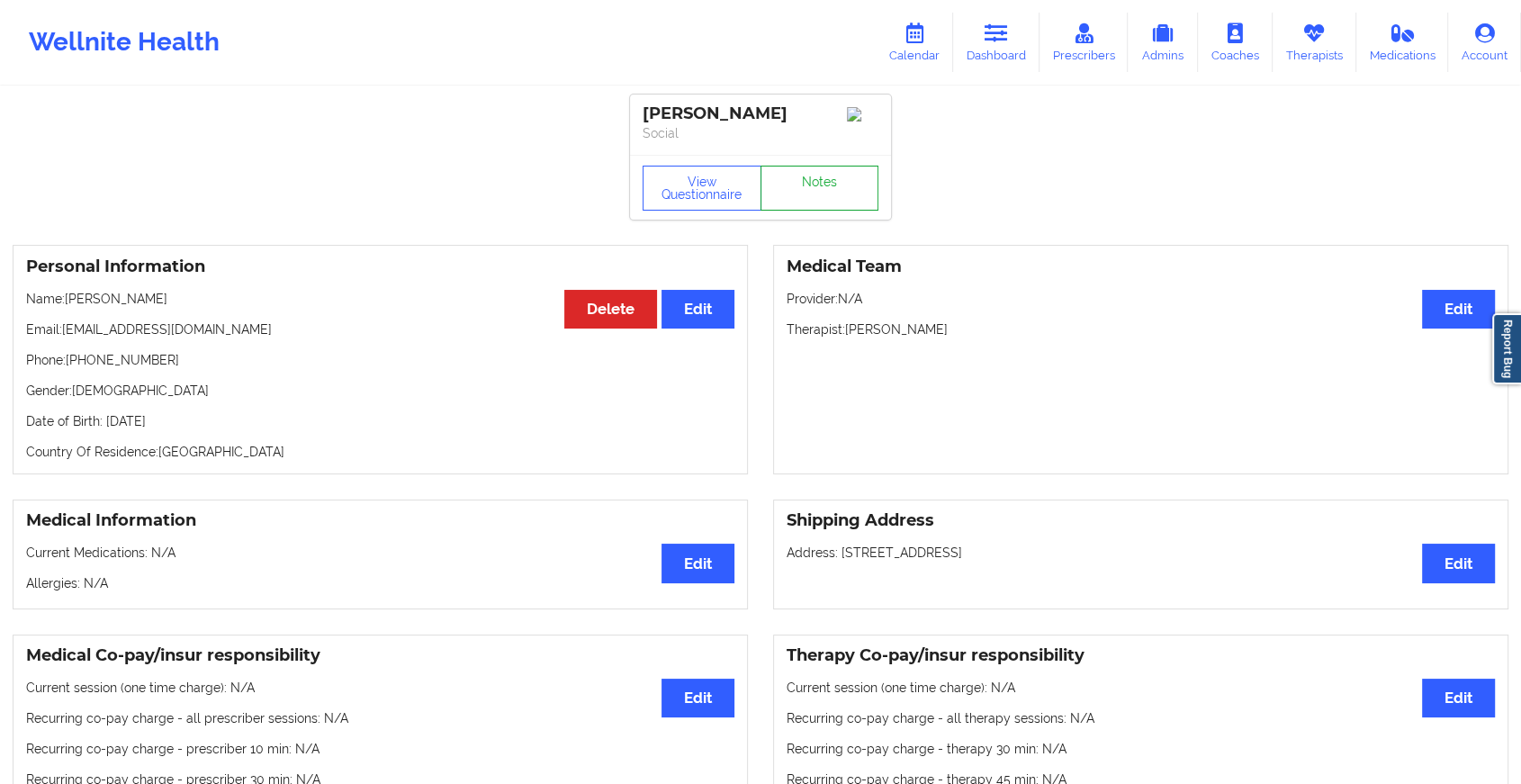
click at [822, 190] on link "Notes" at bounding box center [820, 188] width 118 height 45
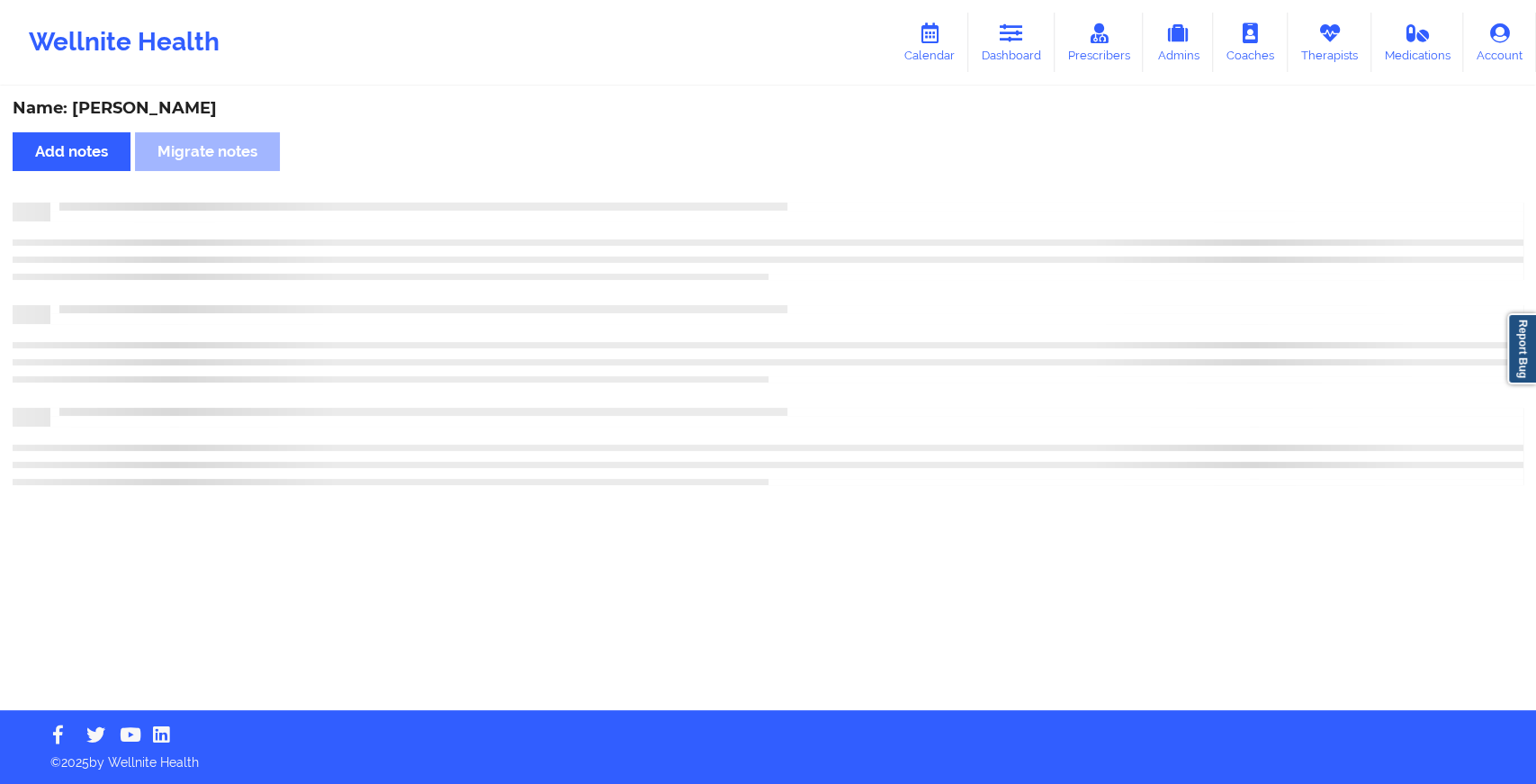
click at [822, 190] on div "Name: [PERSON_NAME] Add notes Migrate notes" at bounding box center [768, 399] width 1536 height 622
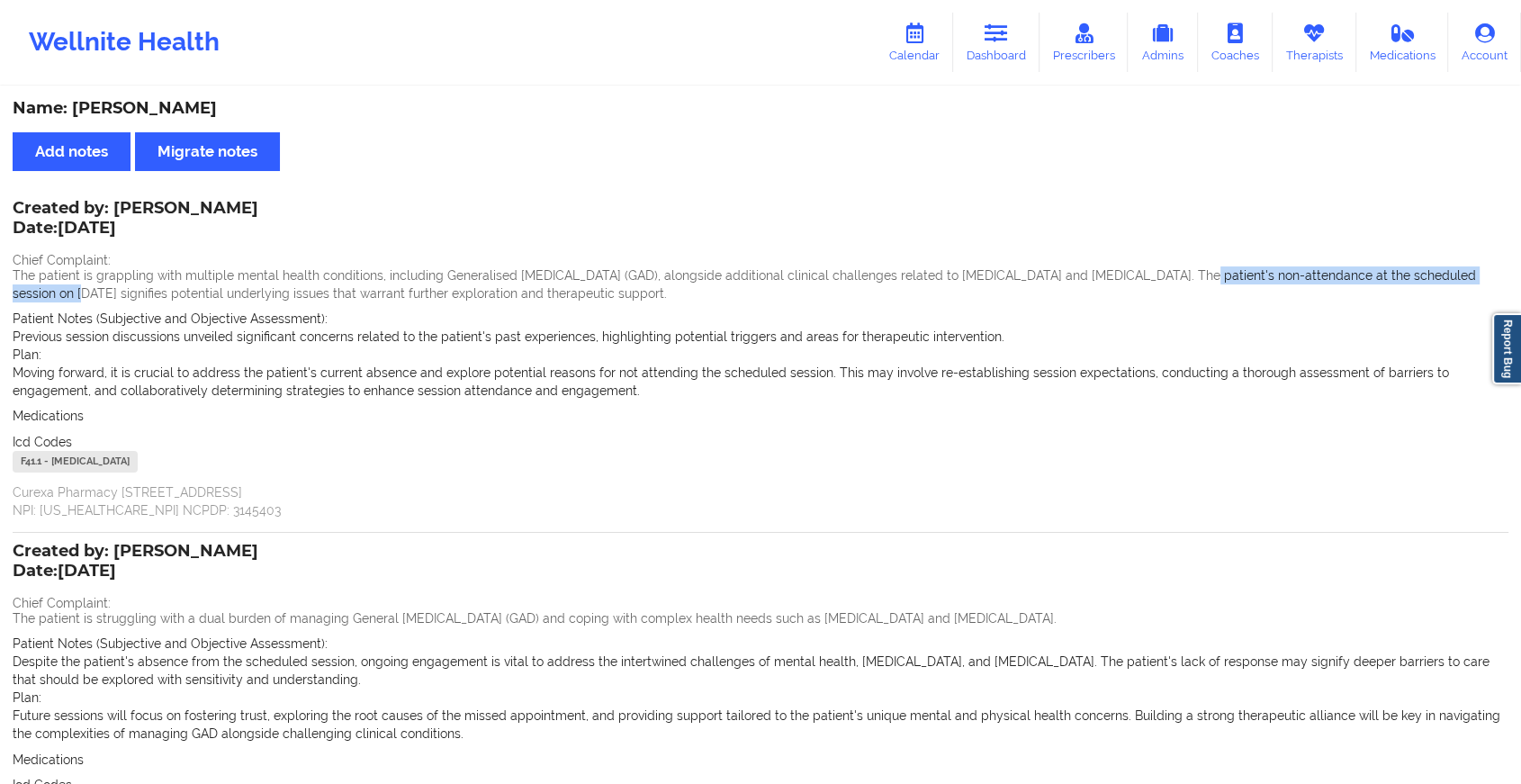
drag, startPoint x: 1155, startPoint y: 278, endPoint x: 1485, endPoint y: 278, distance: 330.0
click at [1485, 278] on p "The patient is grappling with multiple mental health conditions, including Gene…" at bounding box center [760, 283] width 1496 height 36
click at [1001, 54] on link "Dashboard" at bounding box center [996, 42] width 86 height 59
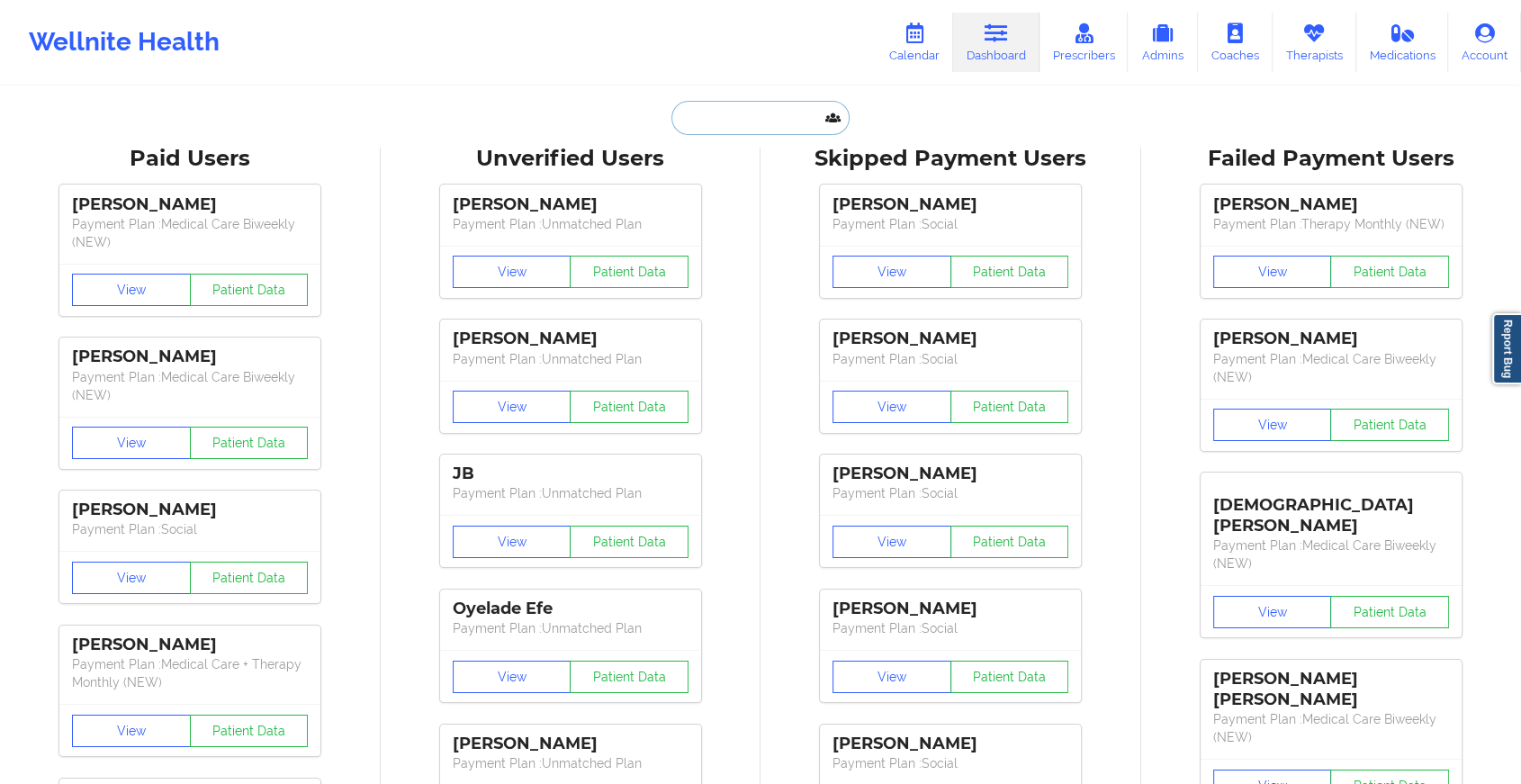
click at [749, 112] on input "text" at bounding box center [761, 117] width 179 height 34
paste input "[EMAIL_ADDRESS][DOMAIN_NAME]"
type input "[EMAIL_ADDRESS][DOMAIN_NAME]"
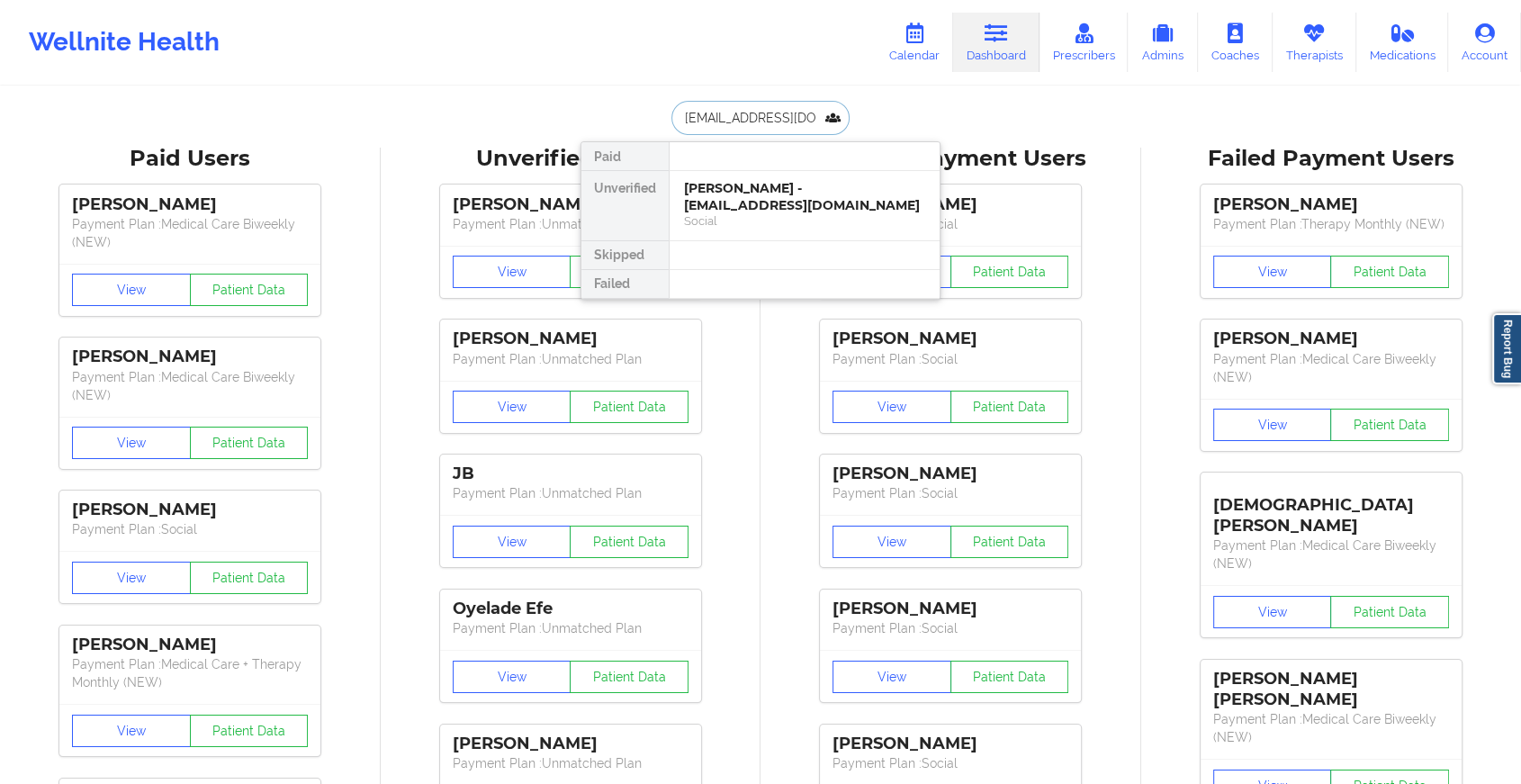
scroll to position [0, 3]
click at [784, 193] on div "[PERSON_NAME] - [EMAIL_ADDRESS][DOMAIN_NAME]" at bounding box center [805, 196] width 242 height 33
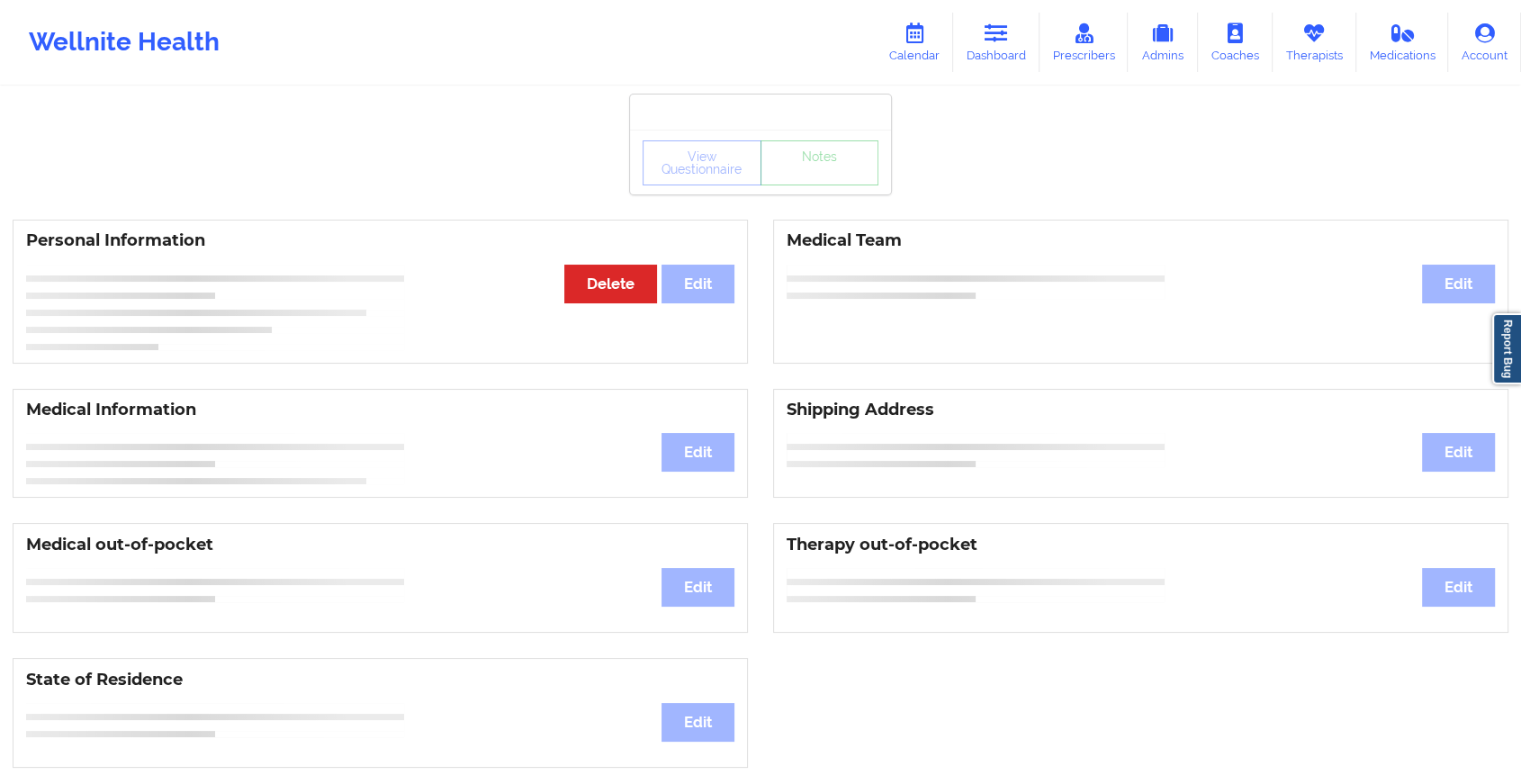
click at [840, 192] on div "View Questionnaire Notes" at bounding box center [760, 162] width 261 height 65
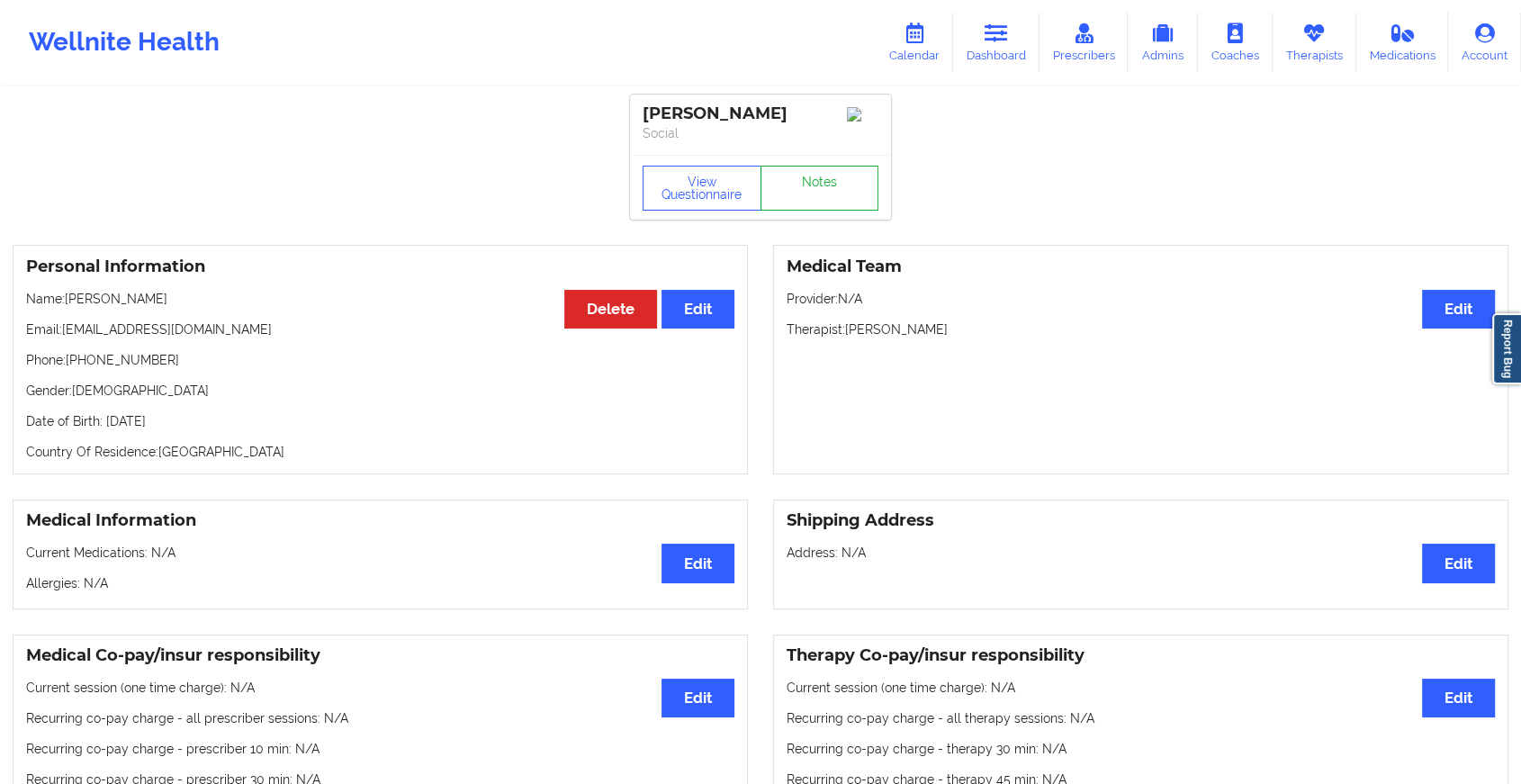
click at [840, 192] on link "Notes" at bounding box center [820, 188] width 118 height 45
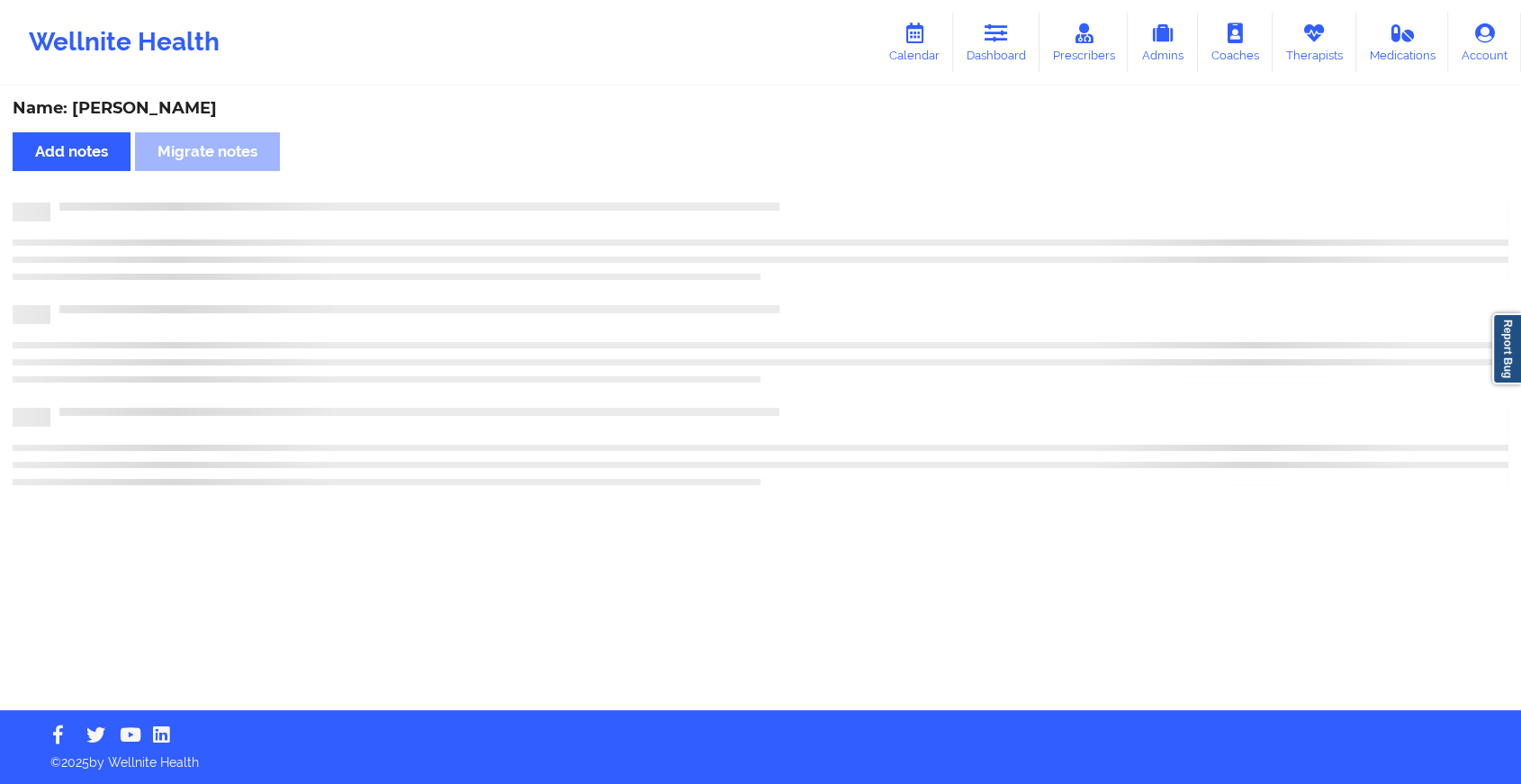
click at [840, 192] on div "Name: [PERSON_NAME] Add notes Migrate notes" at bounding box center [760, 399] width 1521 height 622
click at [840, 192] on div "Name: [PERSON_NAME] Add notes Migrate notes" at bounding box center [768, 399] width 1537 height 622
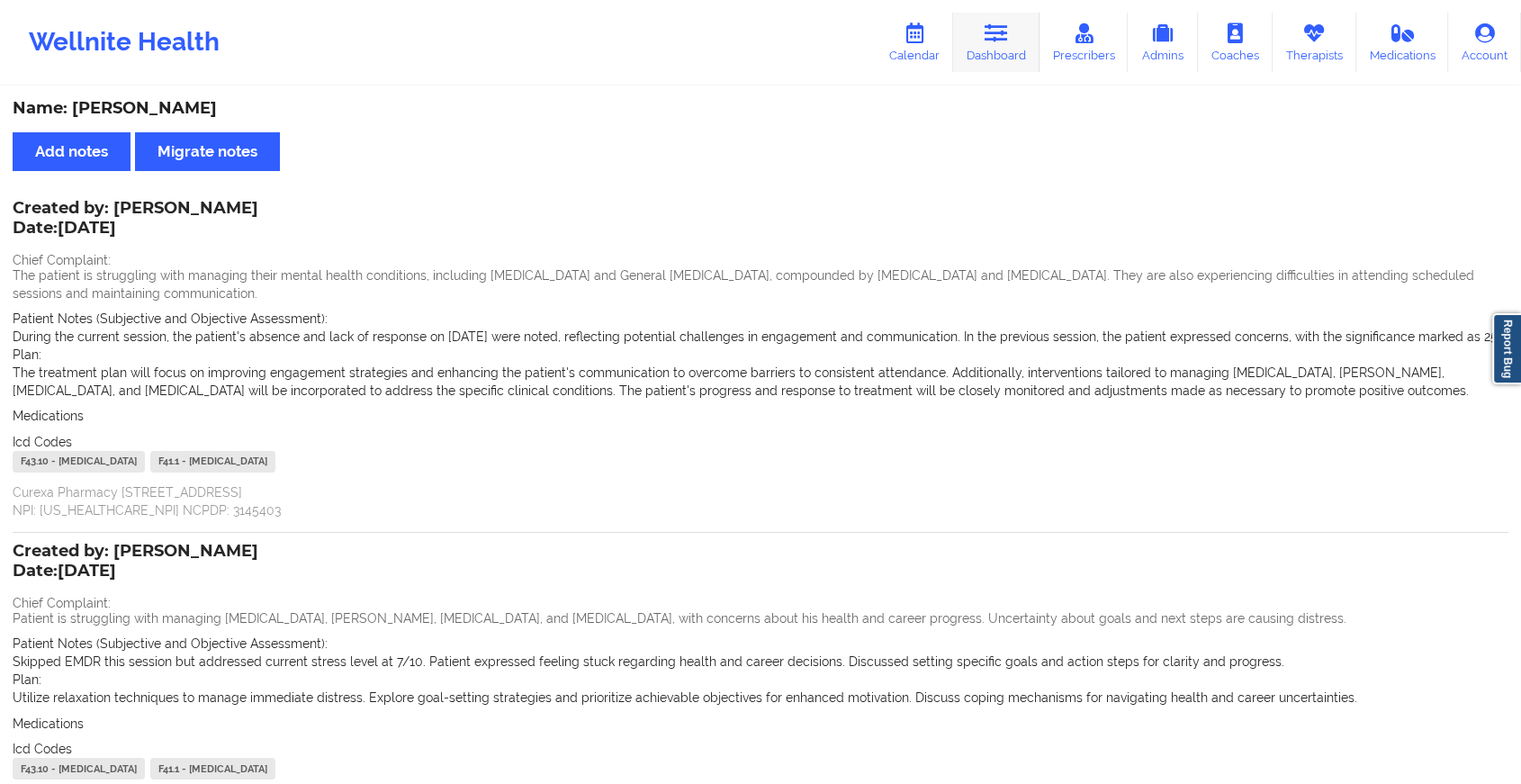
click at [1012, 44] on link "Dashboard" at bounding box center [996, 42] width 86 height 59
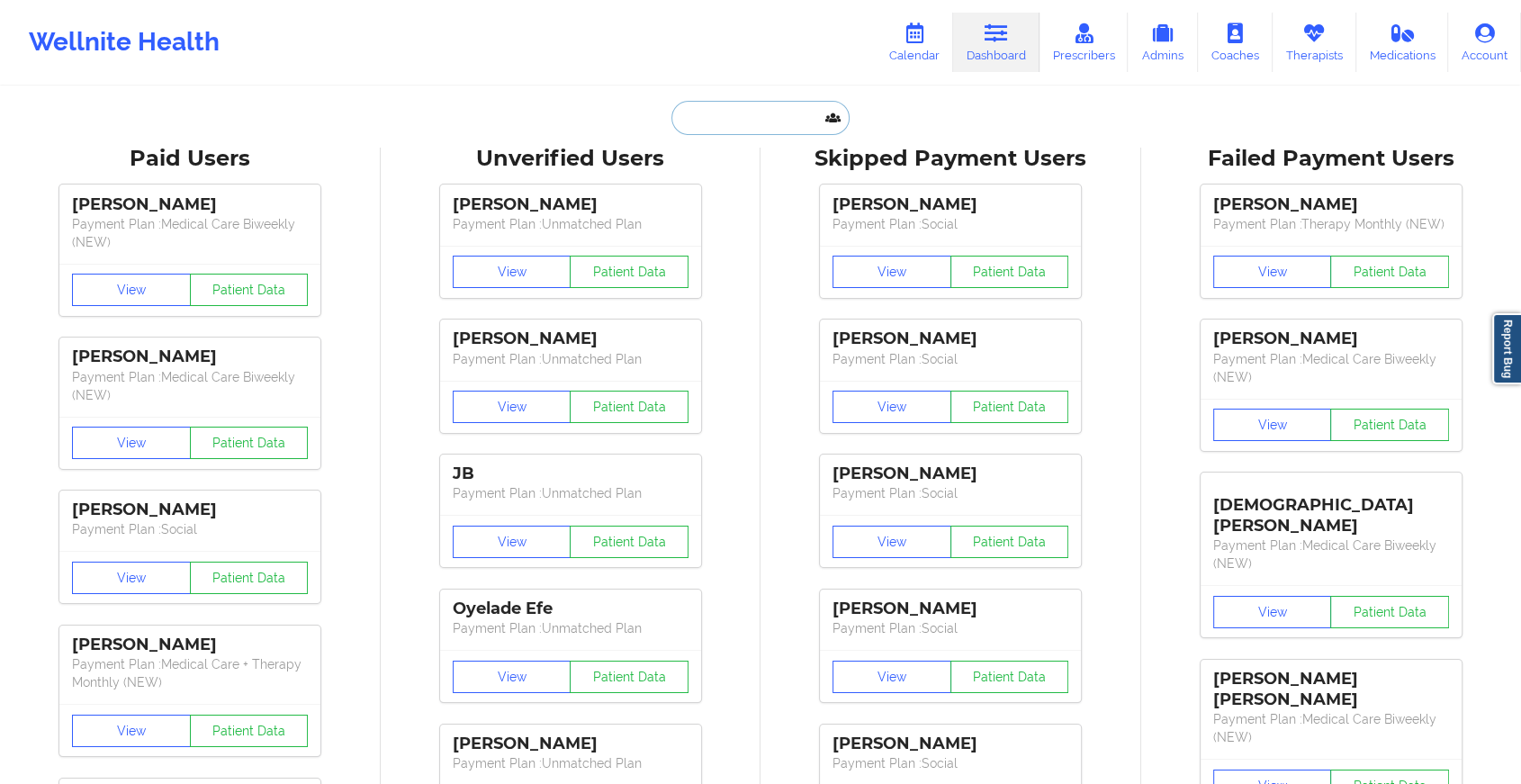
click at [785, 113] on input "text" at bounding box center [761, 117] width 179 height 34
paste input "[EMAIL_ADDRESS][DOMAIN_NAME]"
type input "[EMAIL_ADDRESS][DOMAIN_NAME]"
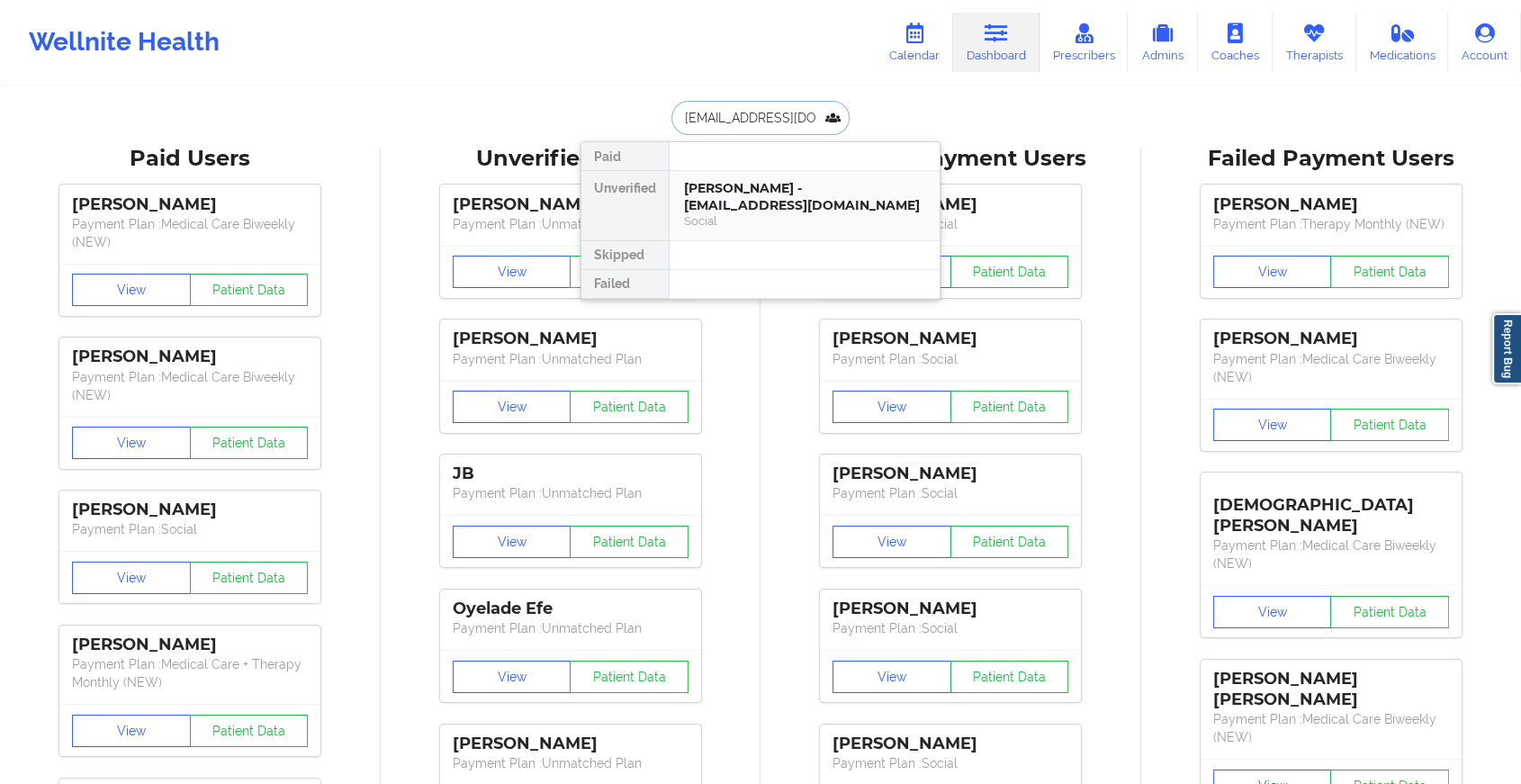
click at [774, 186] on div "[PERSON_NAME] - [EMAIL_ADDRESS][DOMAIN_NAME]" at bounding box center [805, 196] width 242 height 33
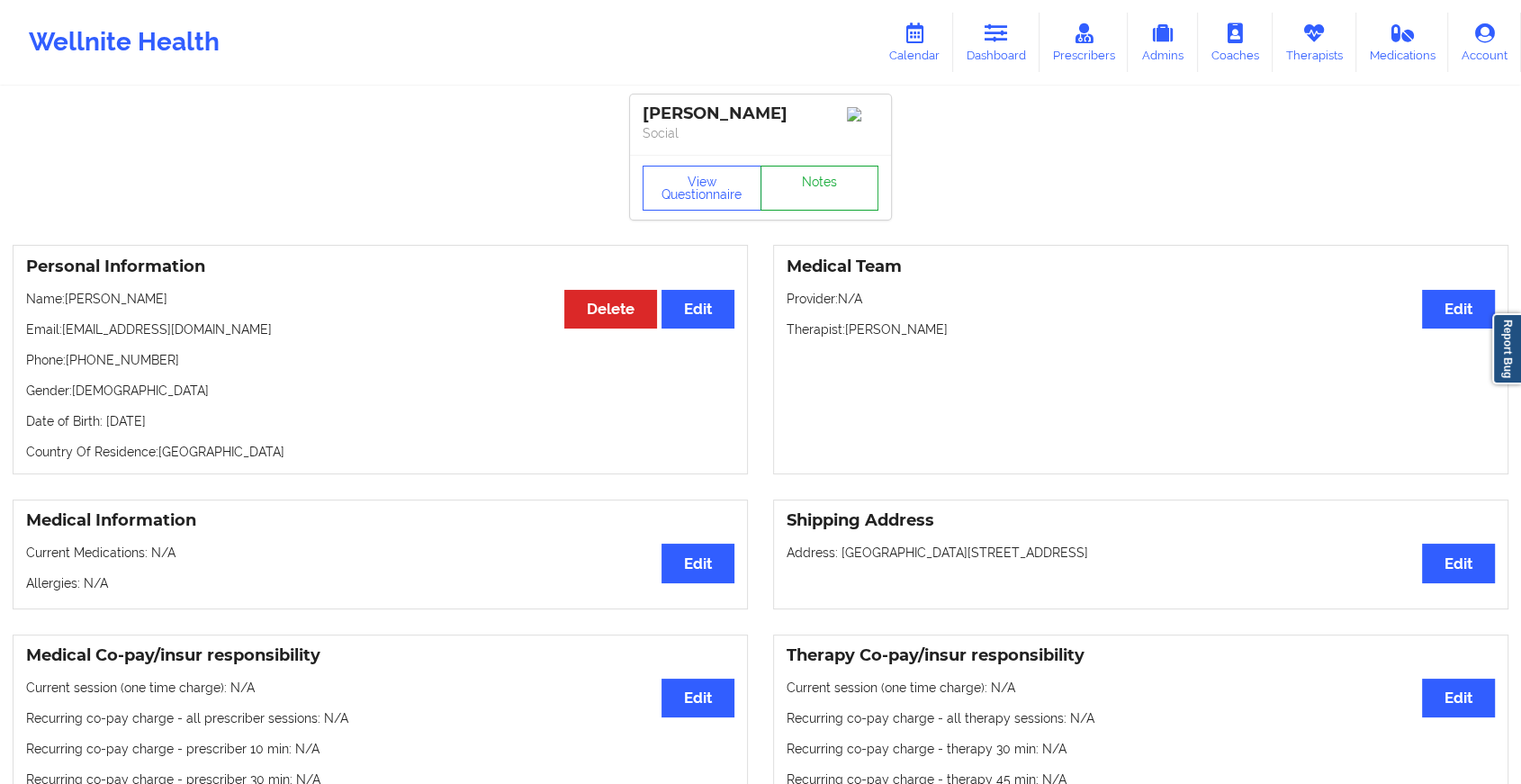
click at [824, 183] on link "Notes" at bounding box center [820, 188] width 118 height 45
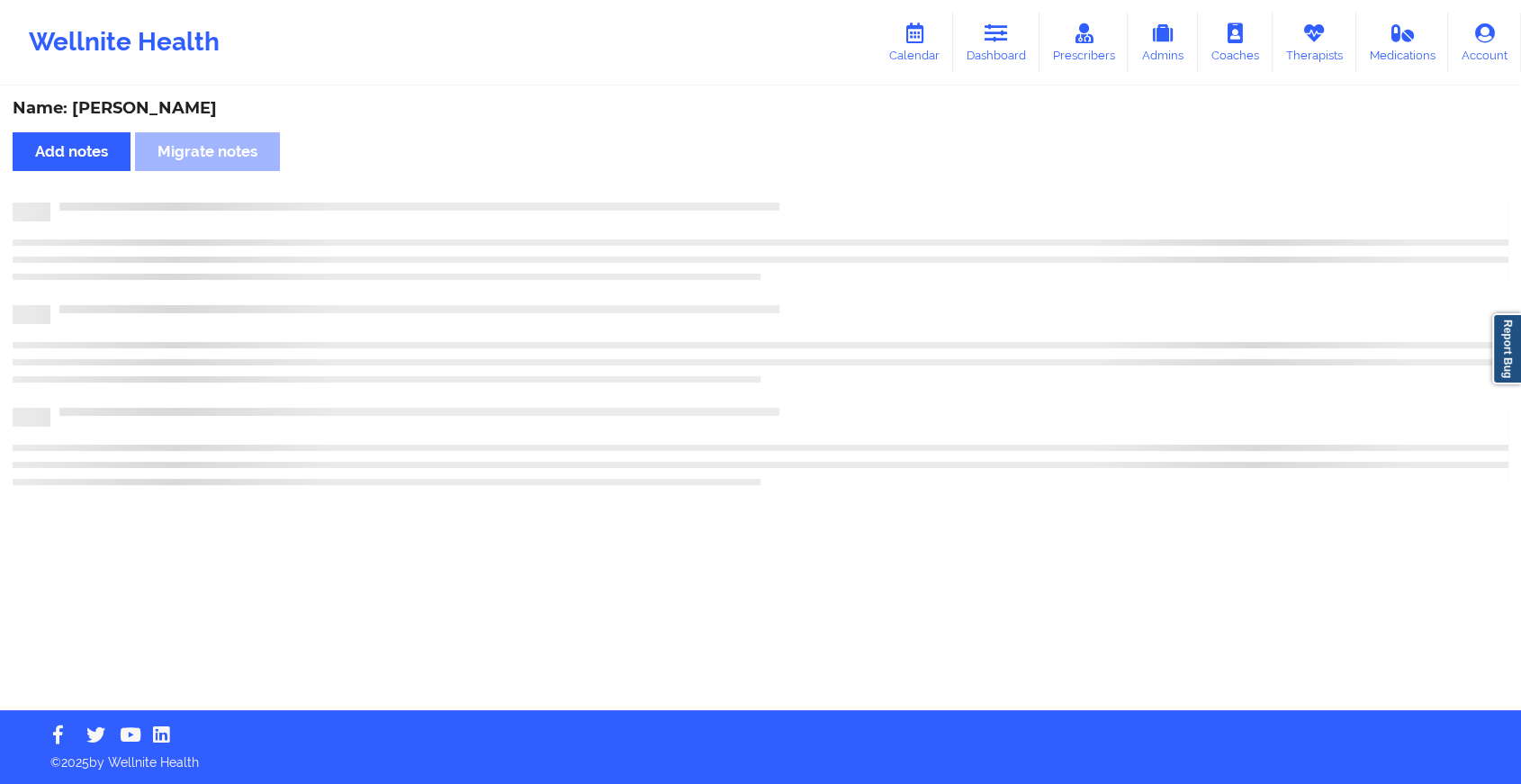
click at [824, 183] on div "Name: [PERSON_NAME] Add notes Migrate notes" at bounding box center [760, 399] width 1521 height 622
click at [824, 183] on div "Name: [PERSON_NAME] Add notes Migrate notes" at bounding box center [768, 399] width 1537 height 622
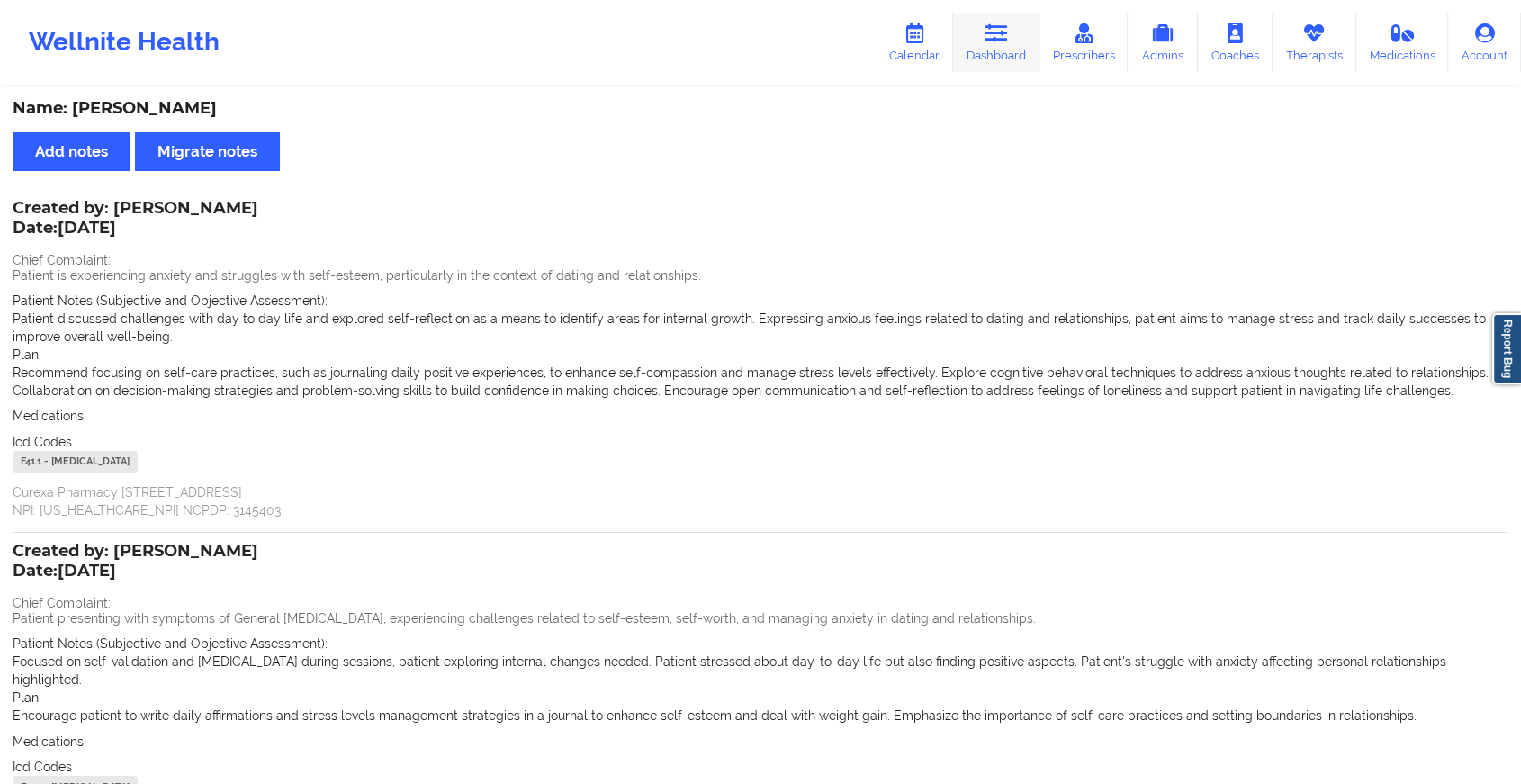
click at [1011, 47] on link "Dashboard" at bounding box center [996, 42] width 86 height 59
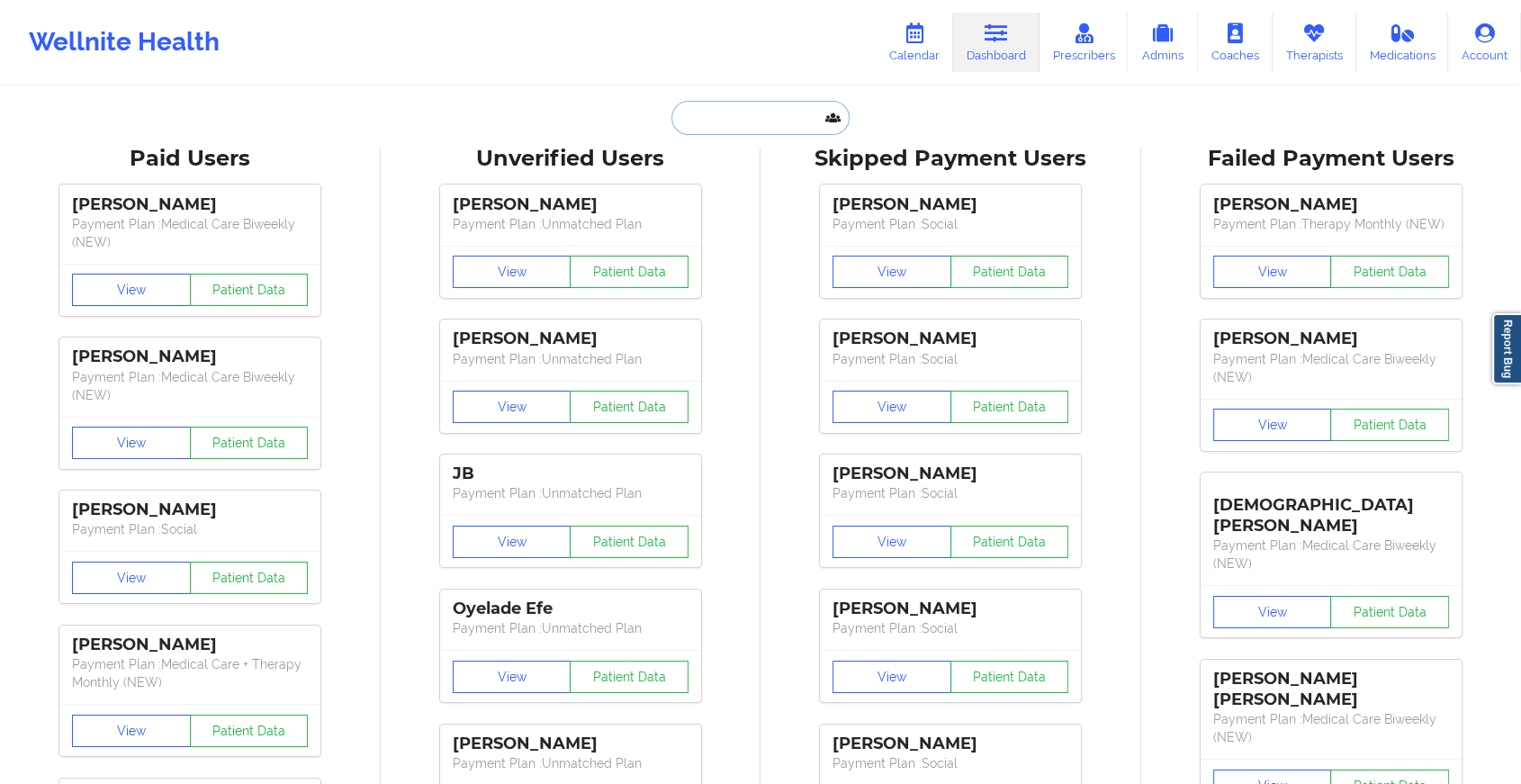
click at [778, 116] on input "text" at bounding box center [761, 117] width 179 height 34
paste input "[EMAIL_ADDRESS][DOMAIN_NAME]"
type input "[EMAIL_ADDRESS][DOMAIN_NAME]"
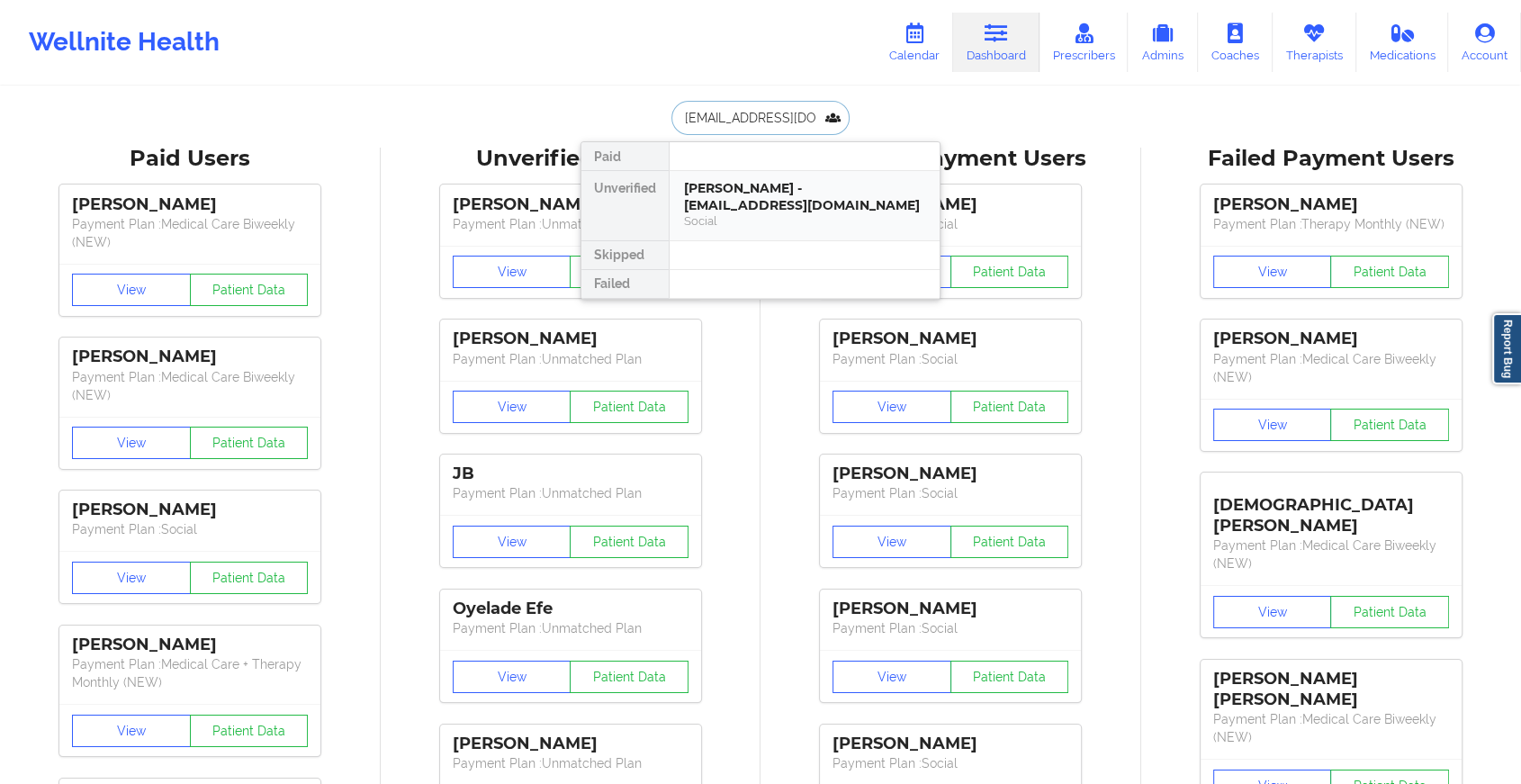
click at [780, 222] on div "Social" at bounding box center [805, 221] width 242 height 16
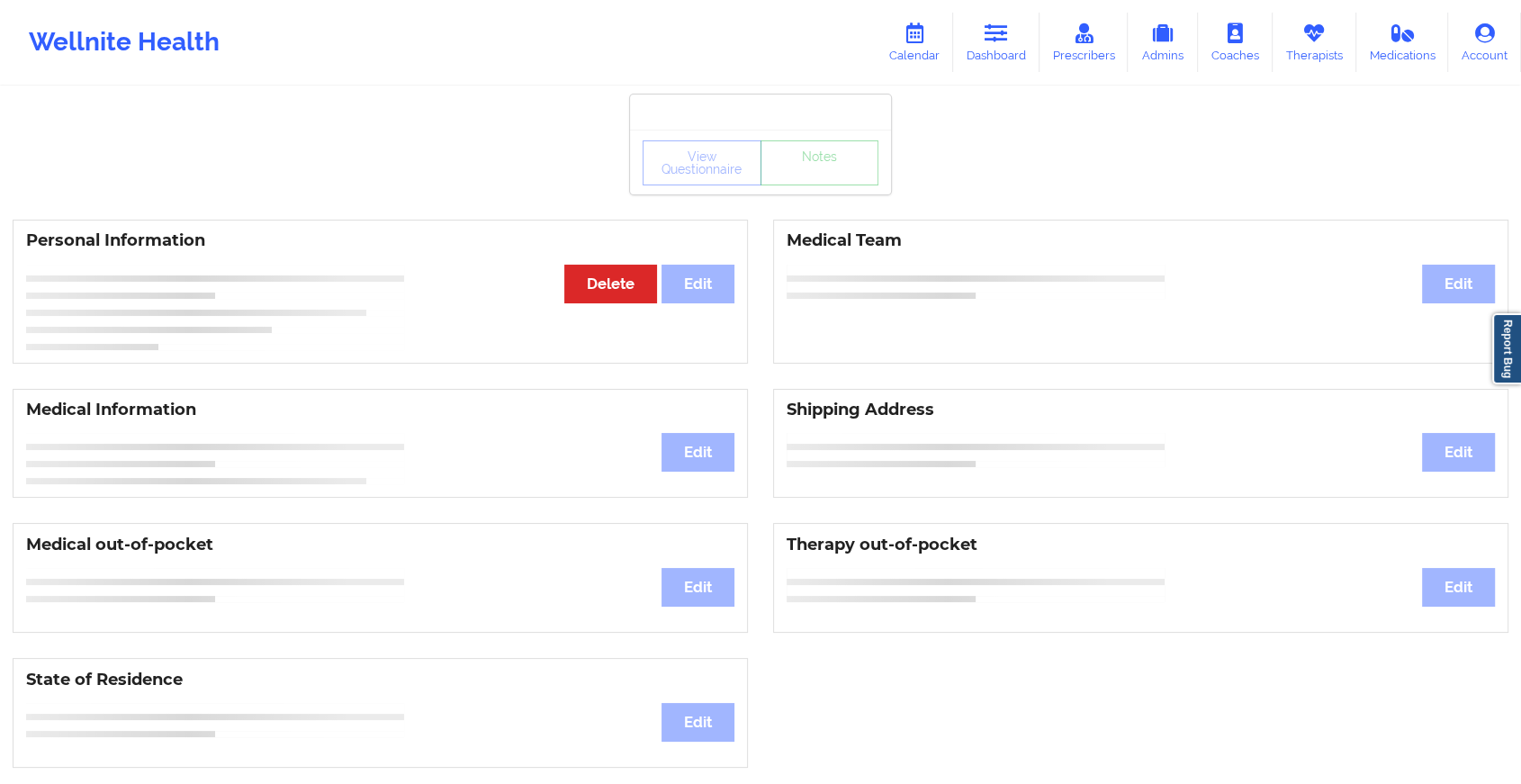
click at [810, 183] on div "View Questionnaire Notes" at bounding box center [760, 163] width 236 height 45
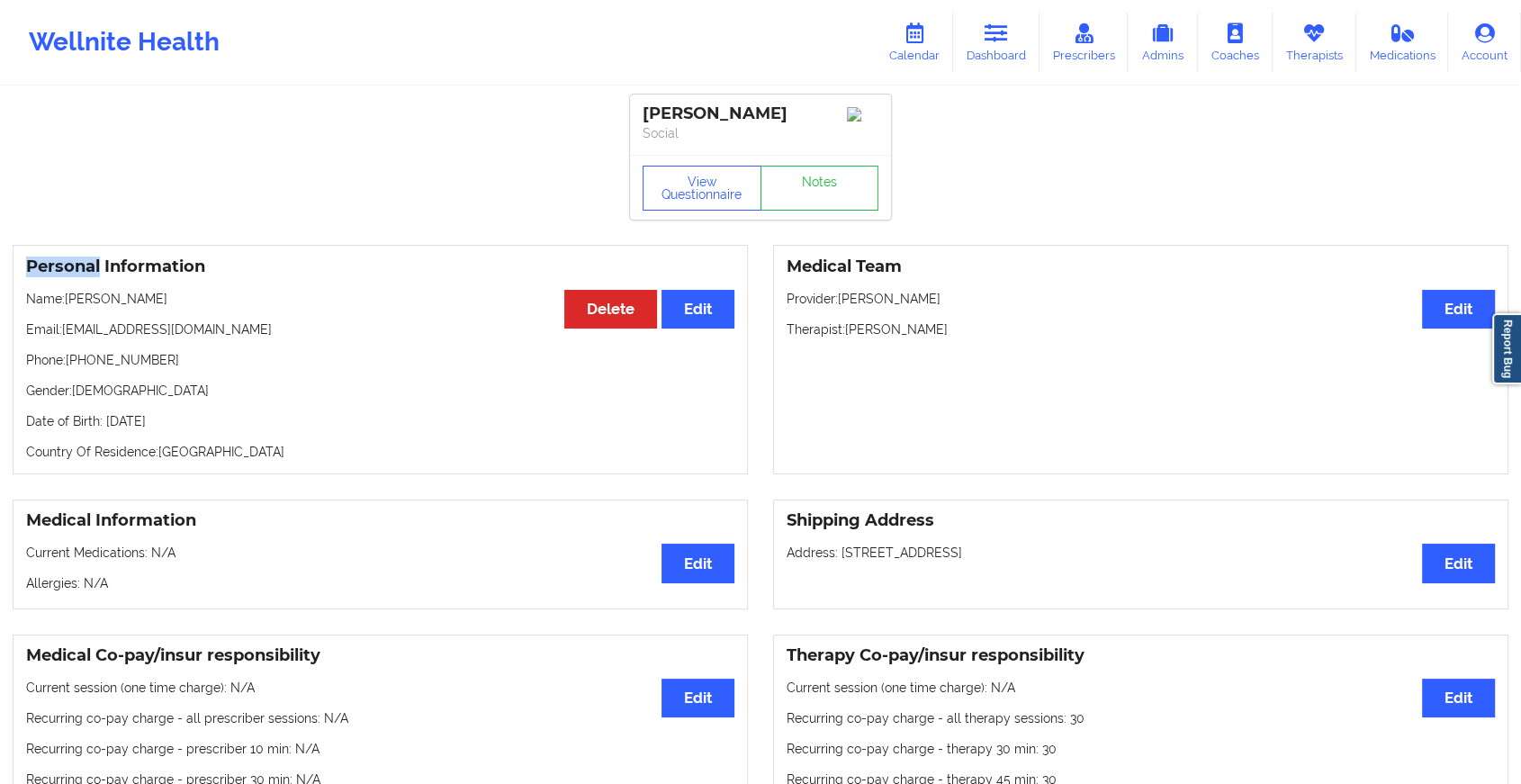
click at [810, 183] on div "View Questionnaire Notes" at bounding box center [760, 188] width 236 height 45
click at [810, 183] on link "Notes" at bounding box center [820, 188] width 118 height 45
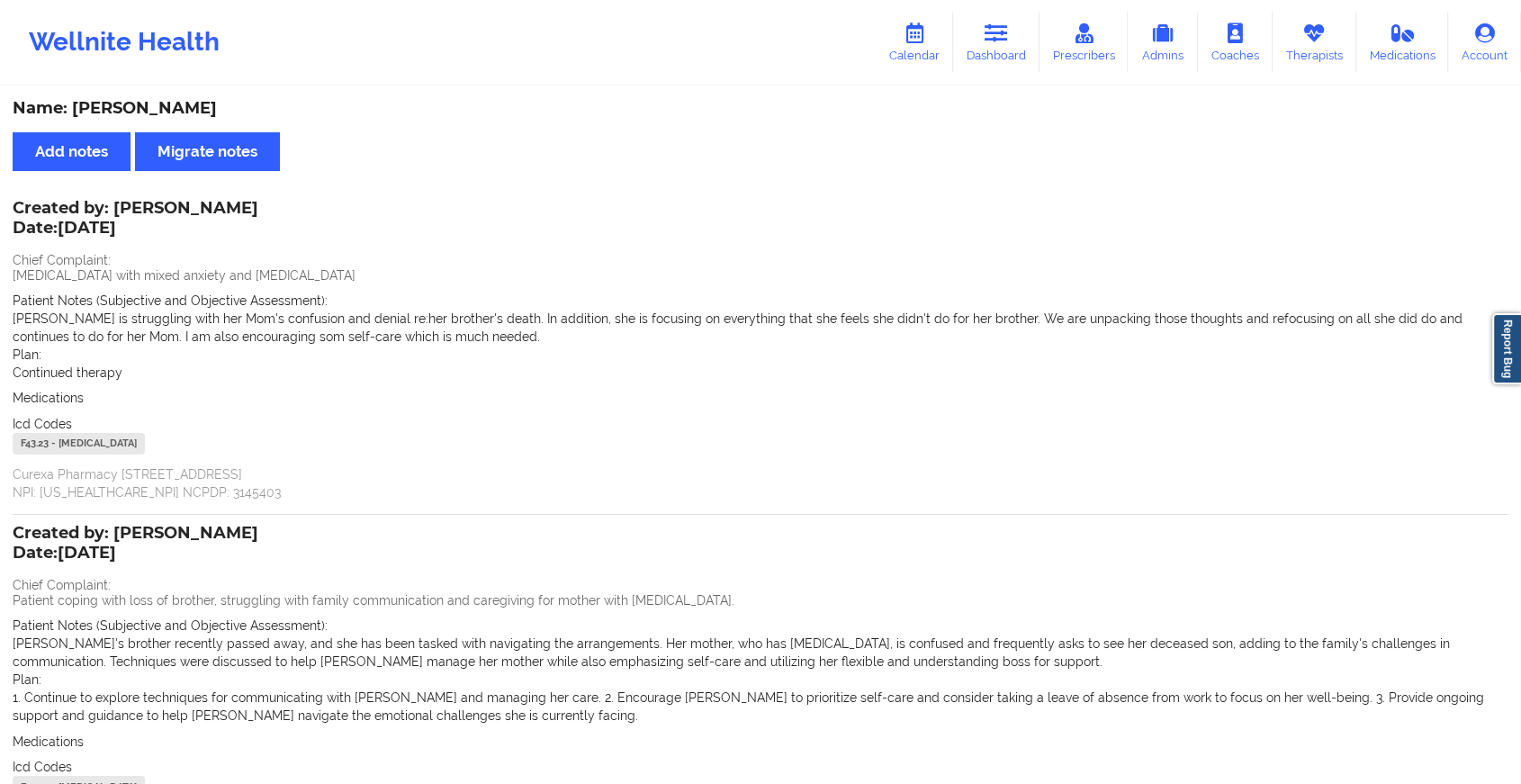
click at [995, 8] on div "Wellnite Health Calendar Dashboard Prescribers Admins Coaches Therapists Medica…" at bounding box center [760, 42] width 1521 height 72
click at [995, 35] on icon at bounding box center [996, 33] width 23 height 19
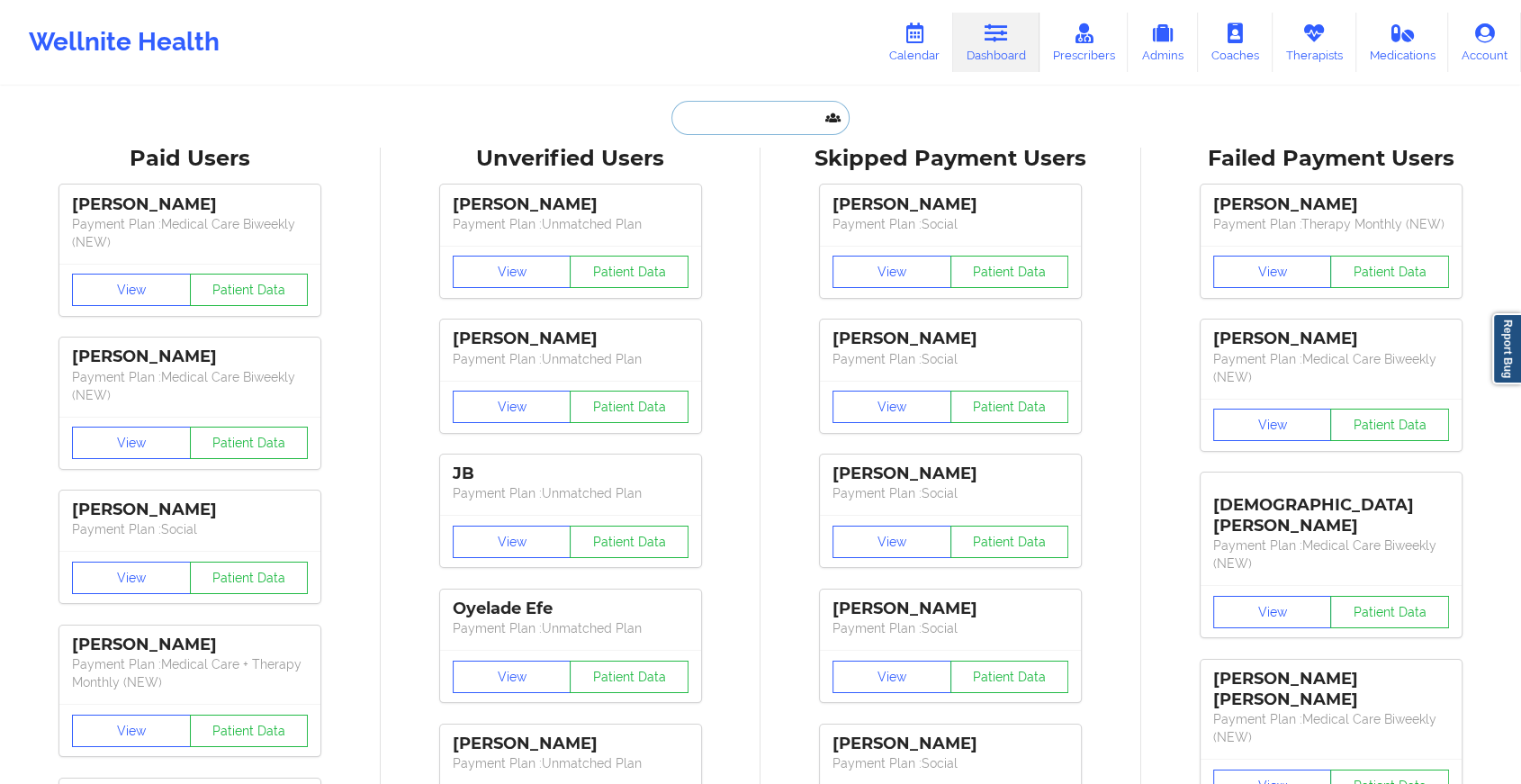
click at [722, 120] on input "text" at bounding box center [761, 117] width 179 height 34
paste input "[EMAIL_ADDRESS][DOMAIN_NAME]"
type input "[EMAIL_ADDRESS][DOMAIN_NAME]"
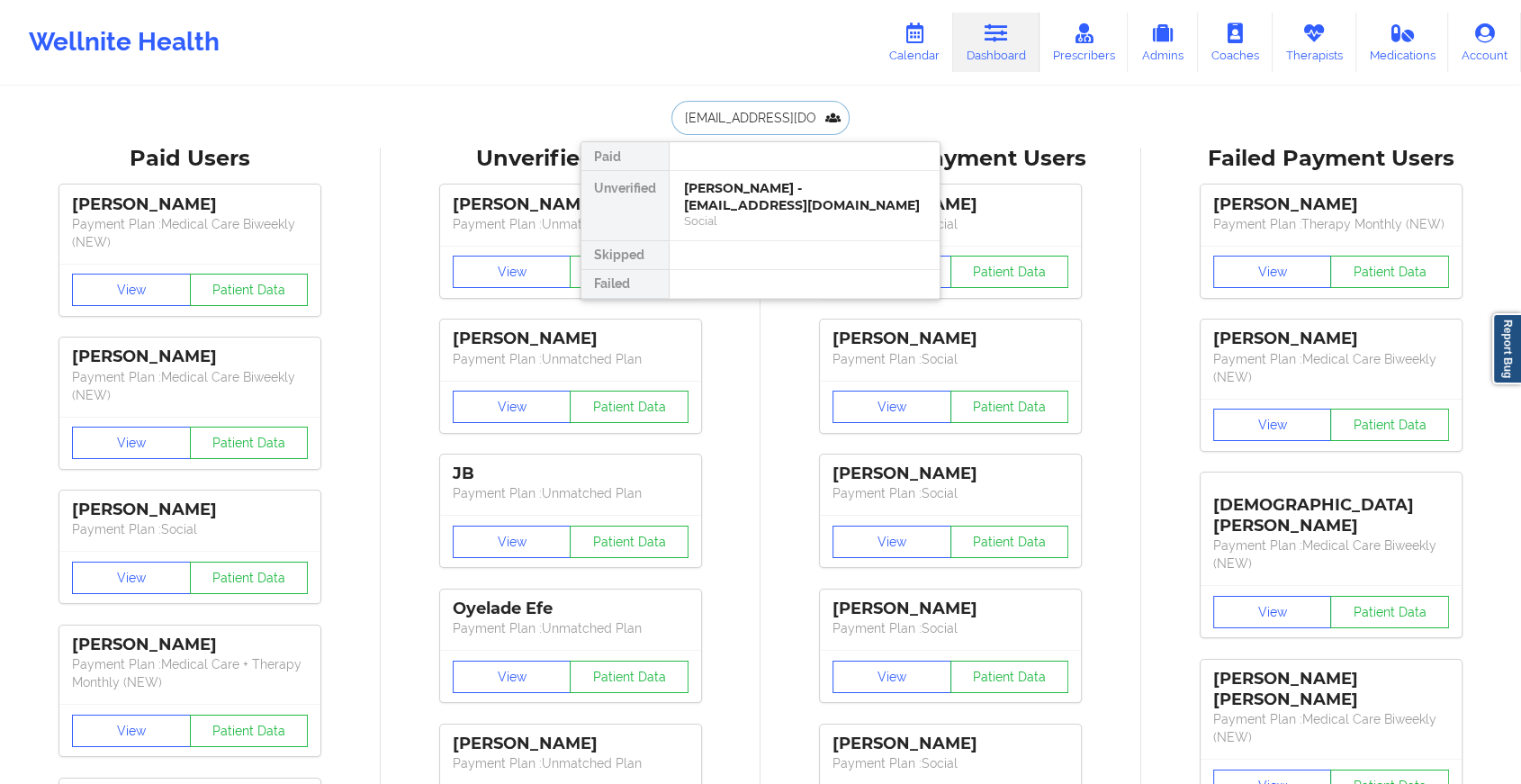
scroll to position [0, 3]
click at [779, 173] on div "[PERSON_NAME] - [EMAIL_ADDRESS][DOMAIN_NAME] Social" at bounding box center [805, 205] width 270 height 69
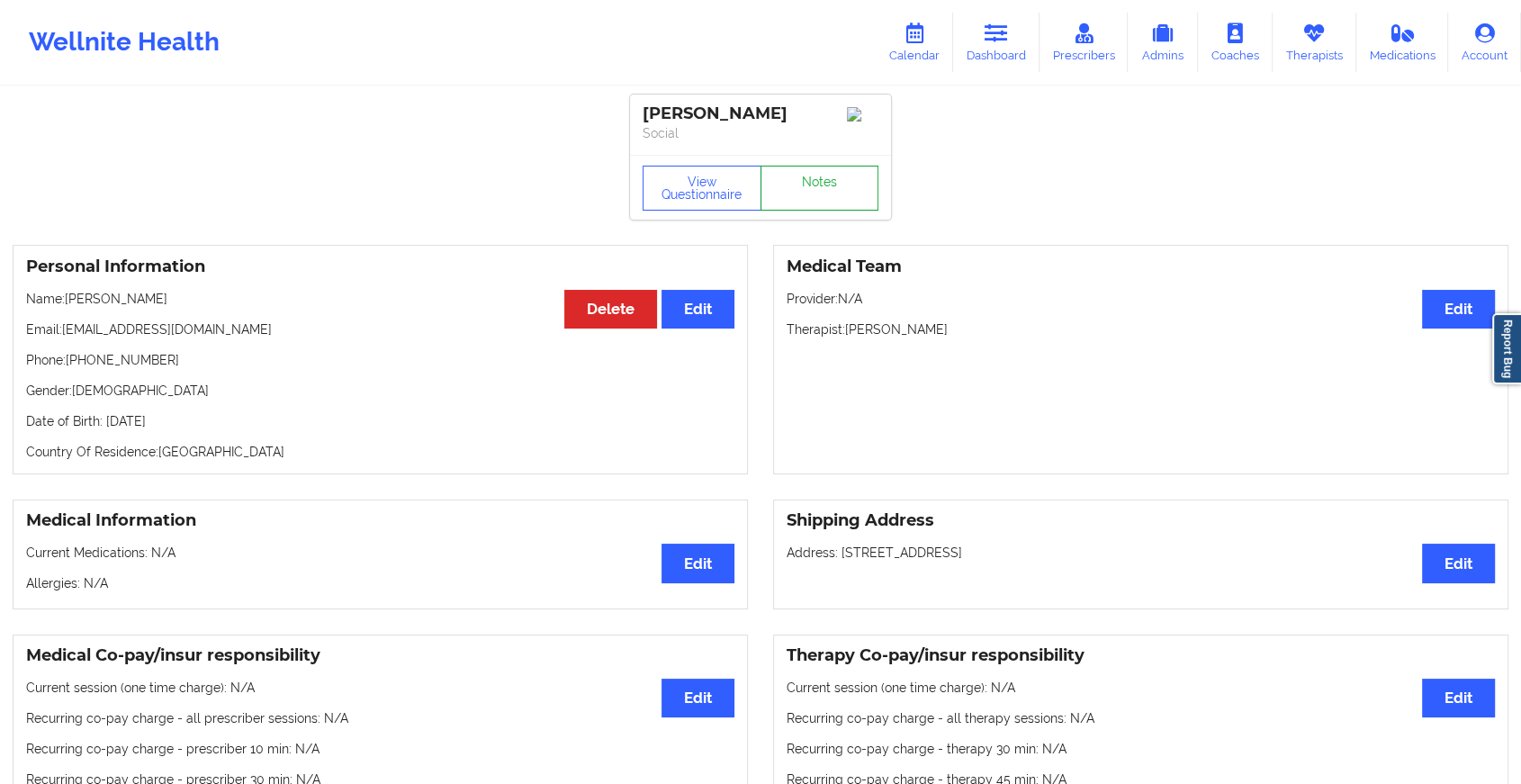
click at [810, 211] on link "Notes" at bounding box center [820, 188] width 118 height 45
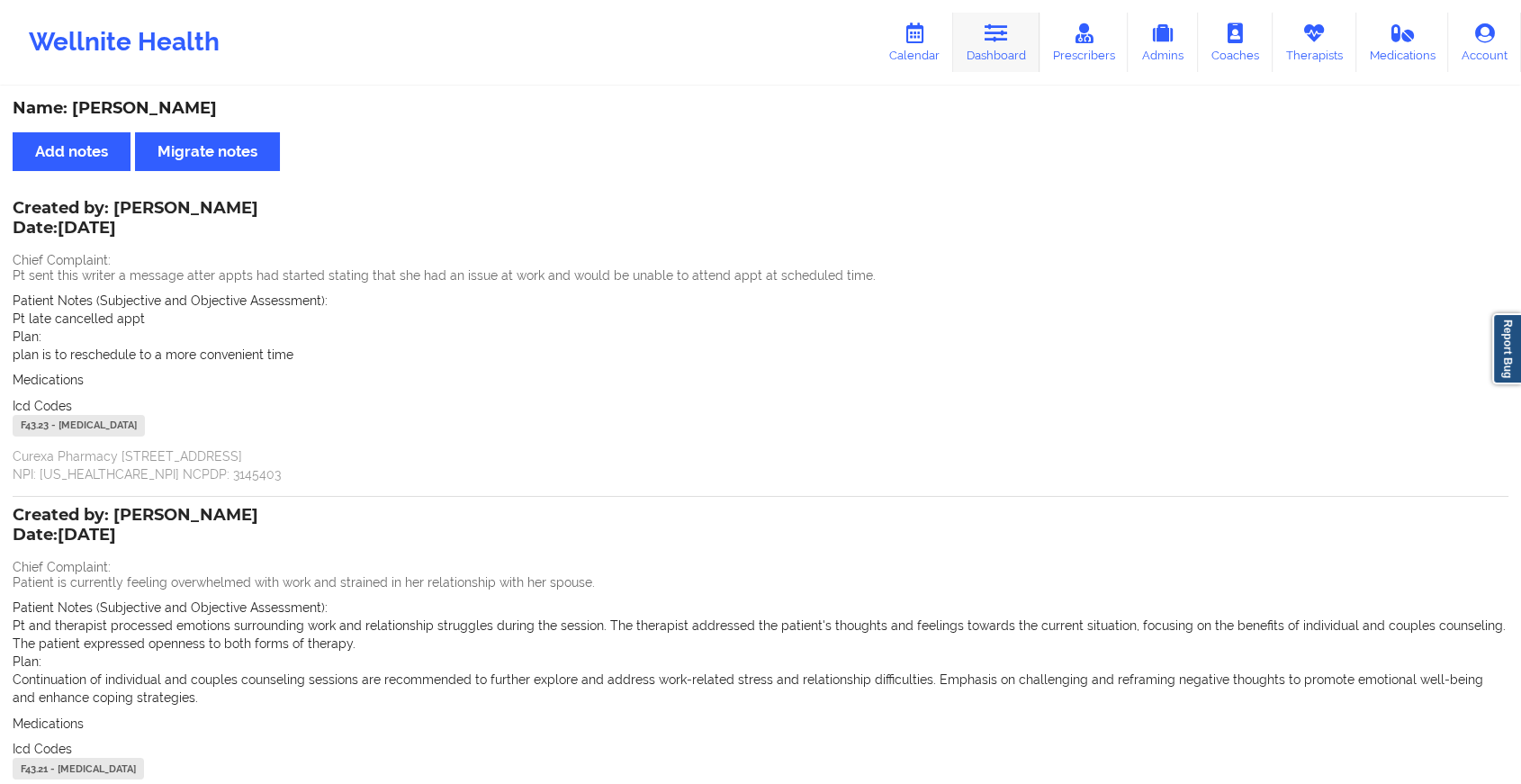
click at [981, 38] on link "Dashboard" at bounding box center [996, 42] width 86 height 59
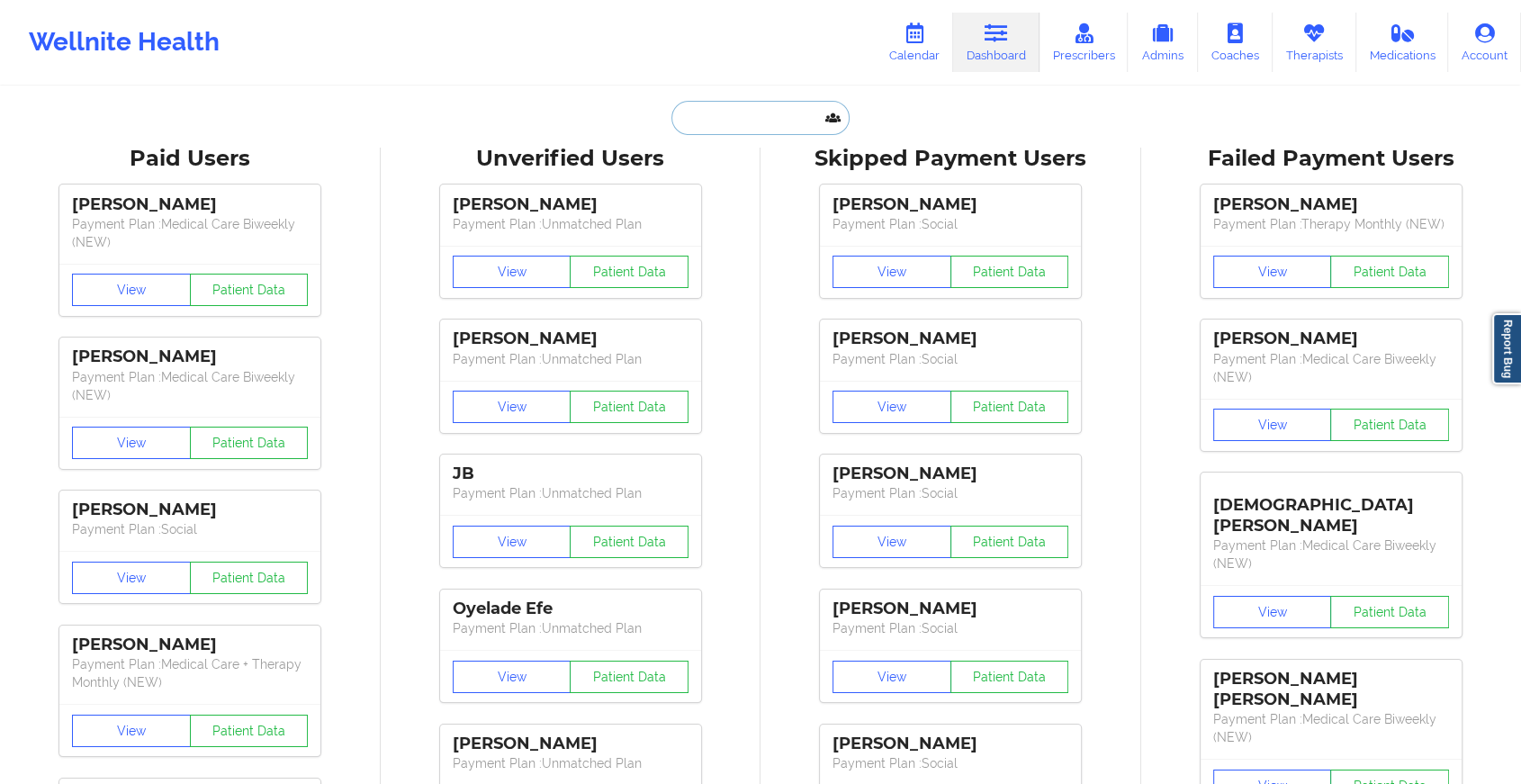
click at [699, 122] on input "text" at bounding box center [761, 117] width 179 height 34
paste input "[EMAIL_ADDRESS][DOMAIN_NAME]"
type input "[EMAIL_ADDRESS][DOMAIN_NAME]"
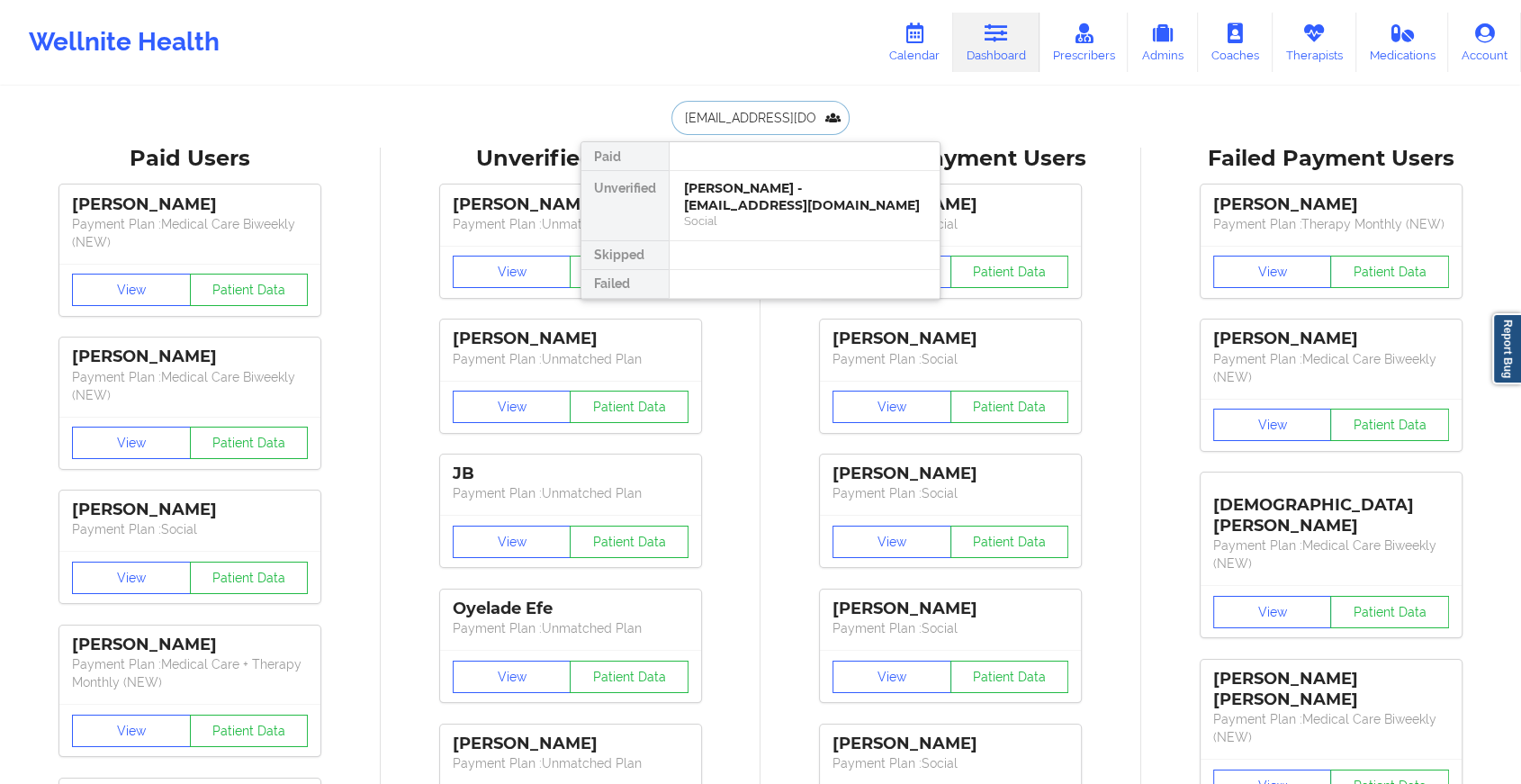
scroll to position [0, 55]
click at [736, 180] on div "[PERSON_NAME] - [EMAIL_ADDRESS][DOMAIN_NAME]" at bounding box center [805, 196] width 242 height 33
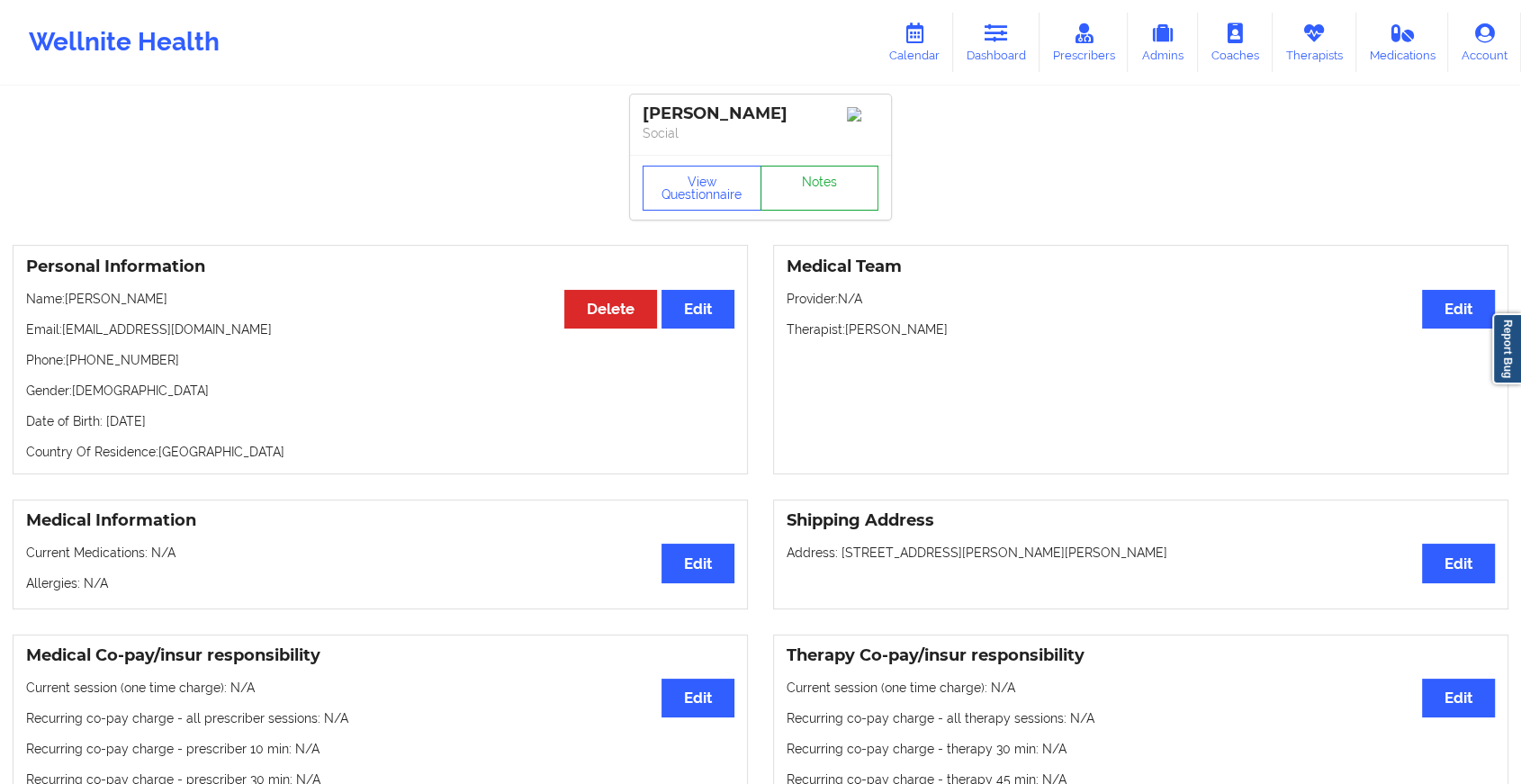
click at [839, 187] on link "Notes" at bounding box center [820, 188] width 118 height 45
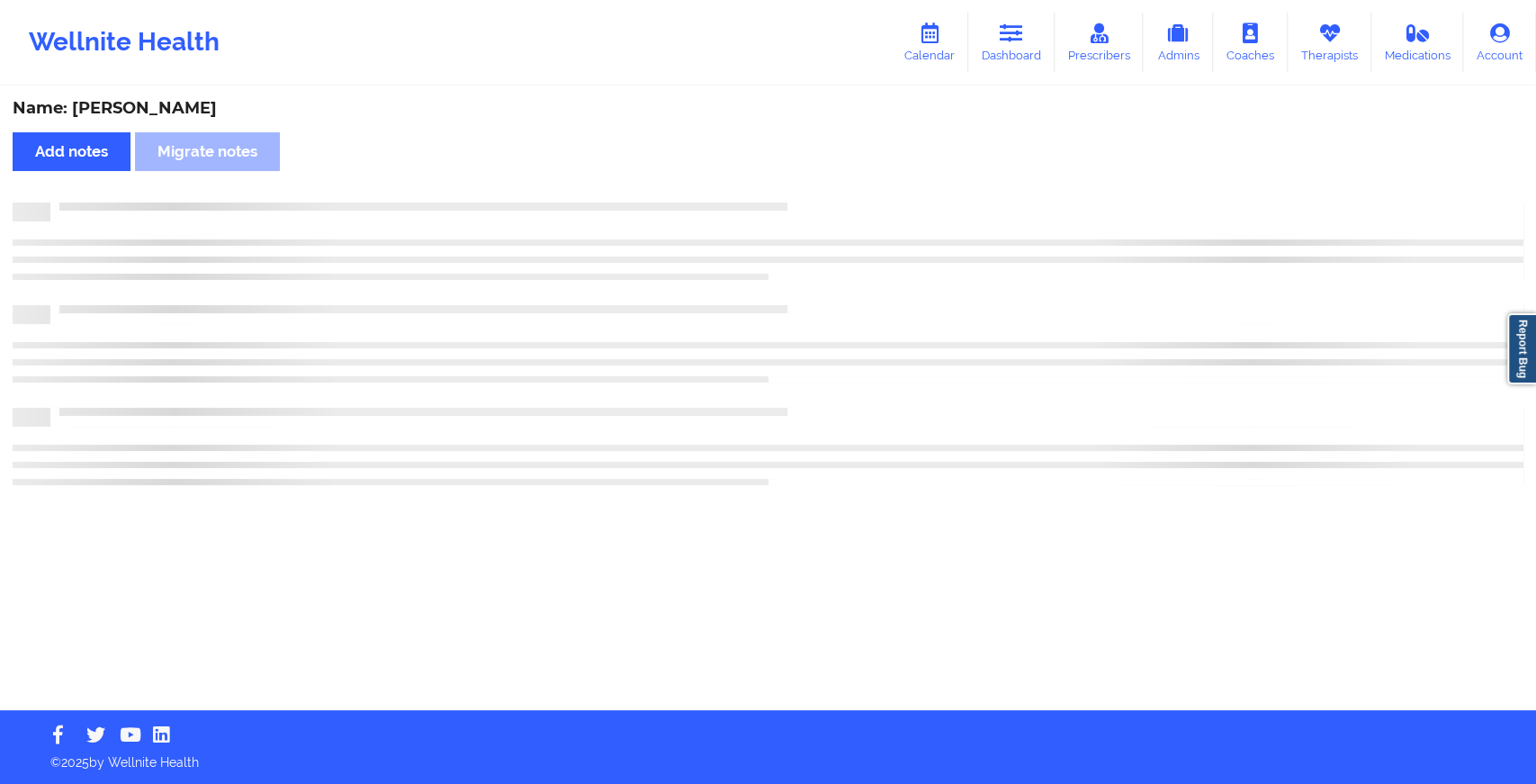
click at [838, 187] on div "Name: [PERSON_NAME] Add notes Migrate notes" at bounding box center [768, 399] width 1536 height 622
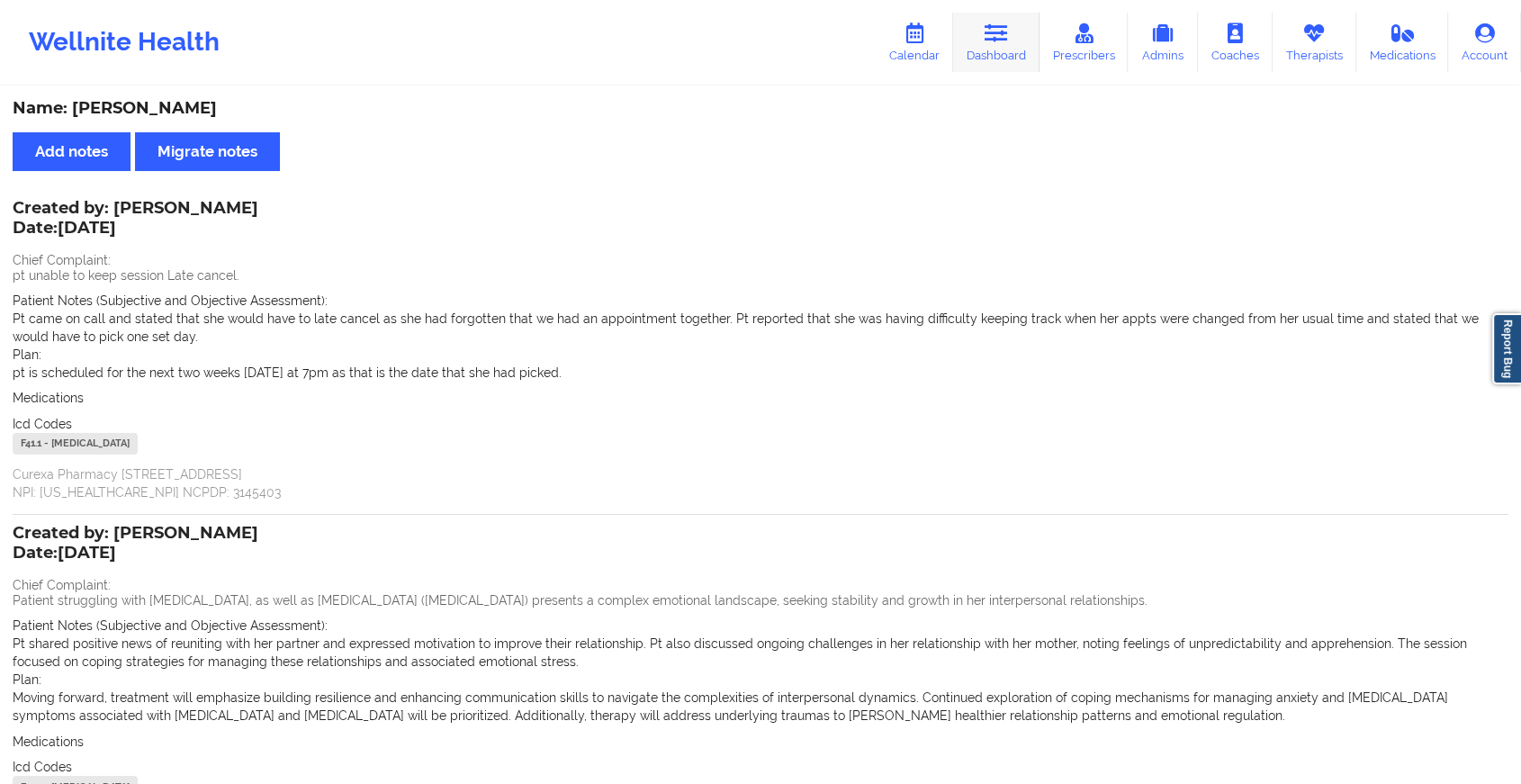
click at [1008, 60] on link "Dashboard" at bounding box center [996, 42] width 86 height 59
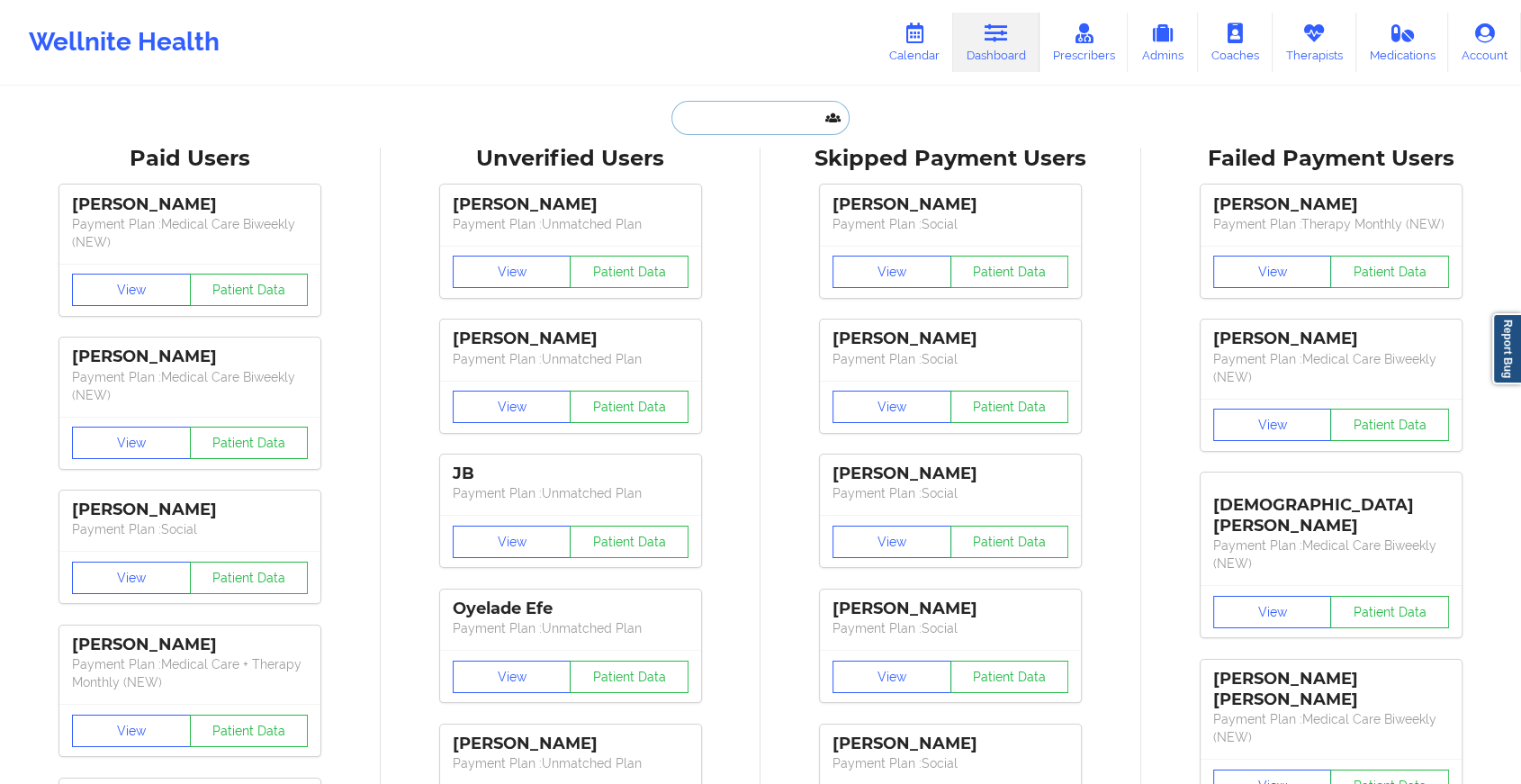
click at [691, 111] on input "text" at bounding box center [761, 117] width 179 height 34
paste input "[EMAIL_ADDRESS][DOMAIN_NAME]"
type input "[EMAIL_ADDRESS][DOMAIN_NAME]"
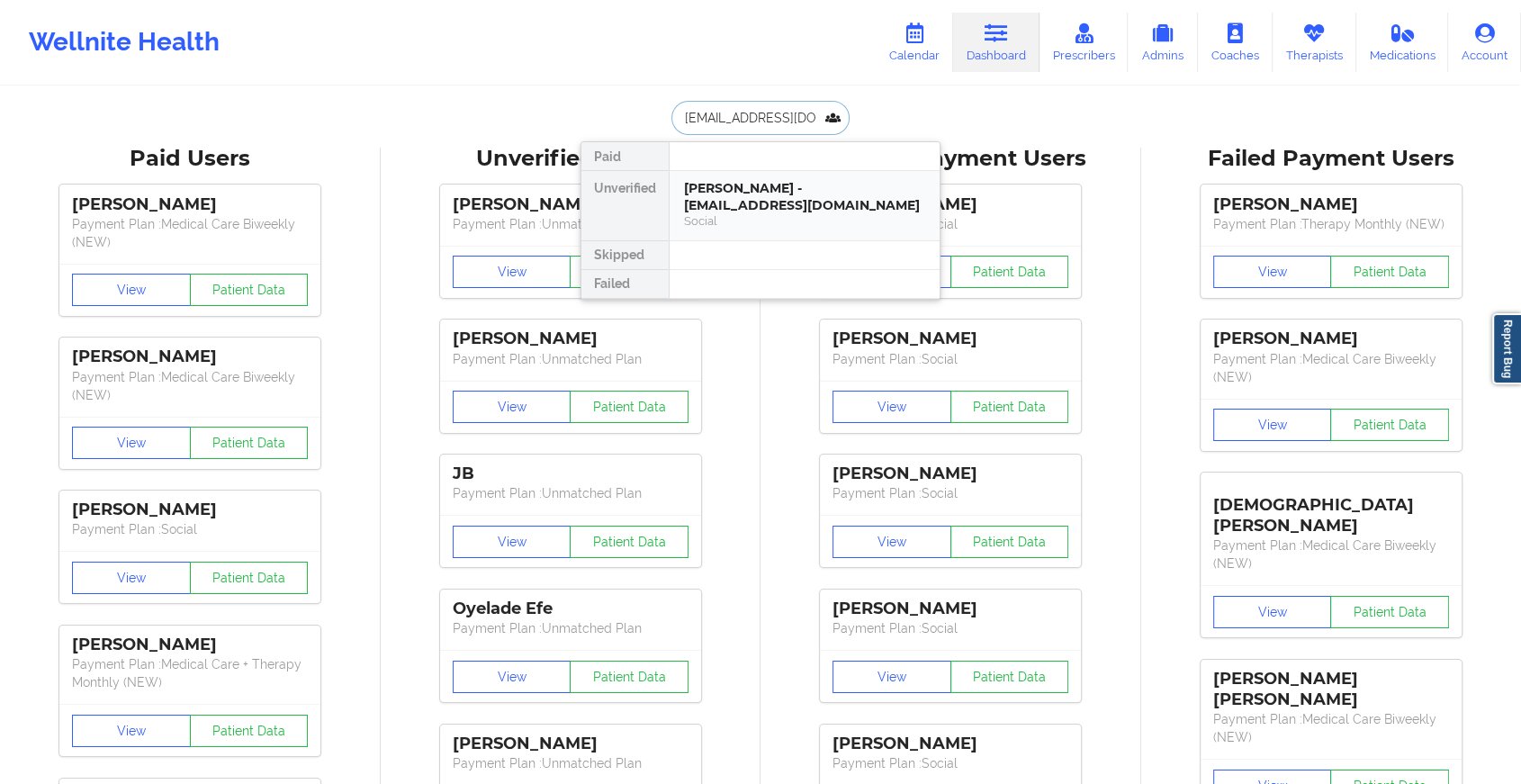
click at [768, 191] on div "[PERSON_NAME] - [EMAIL_ADDRESS][DOMAIN_NAME]" at bounding box center [805, 196] width 242 height 33
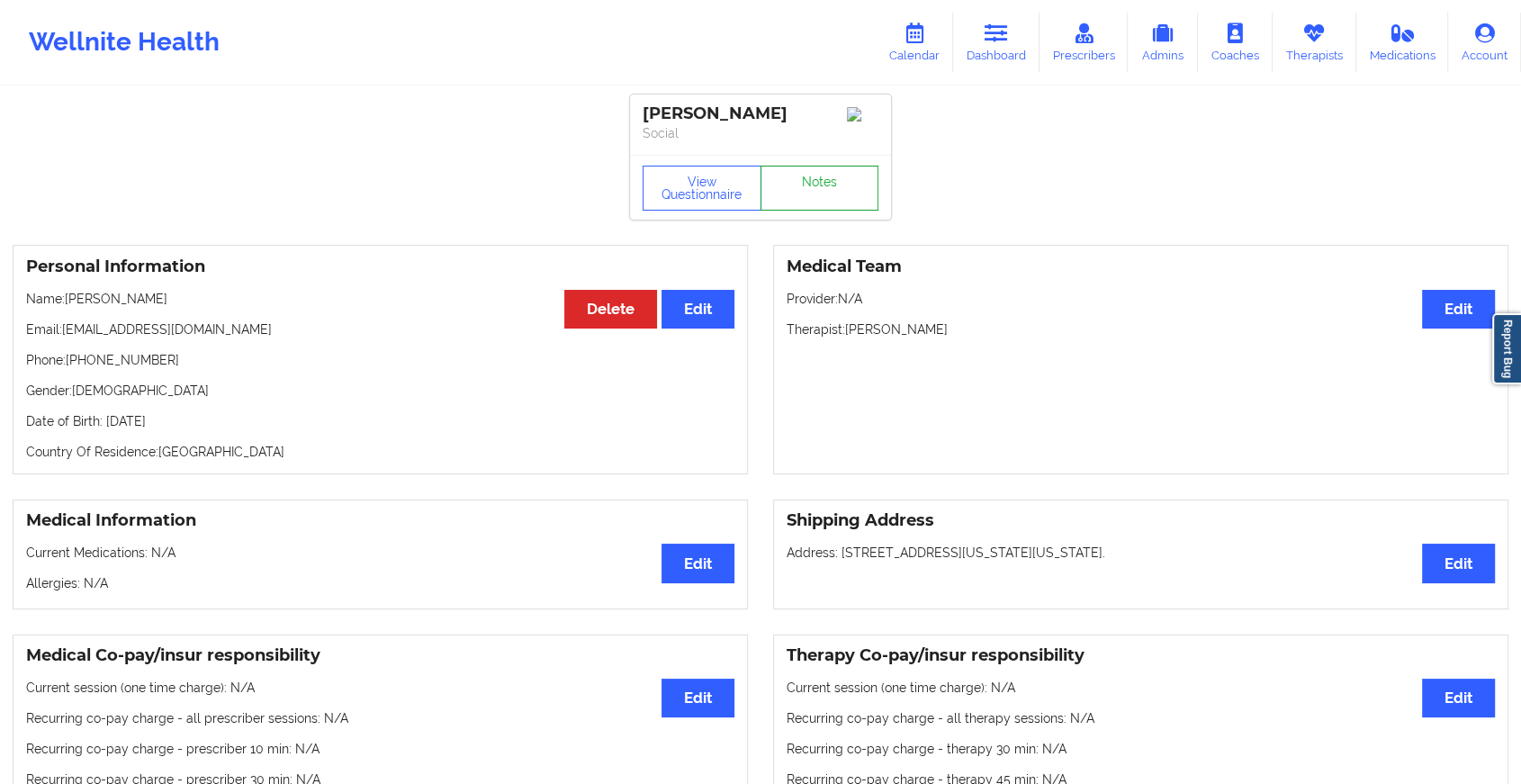
click at [828, 188] on link "Notes" at bounding box center [820, 188] width 118 height 45
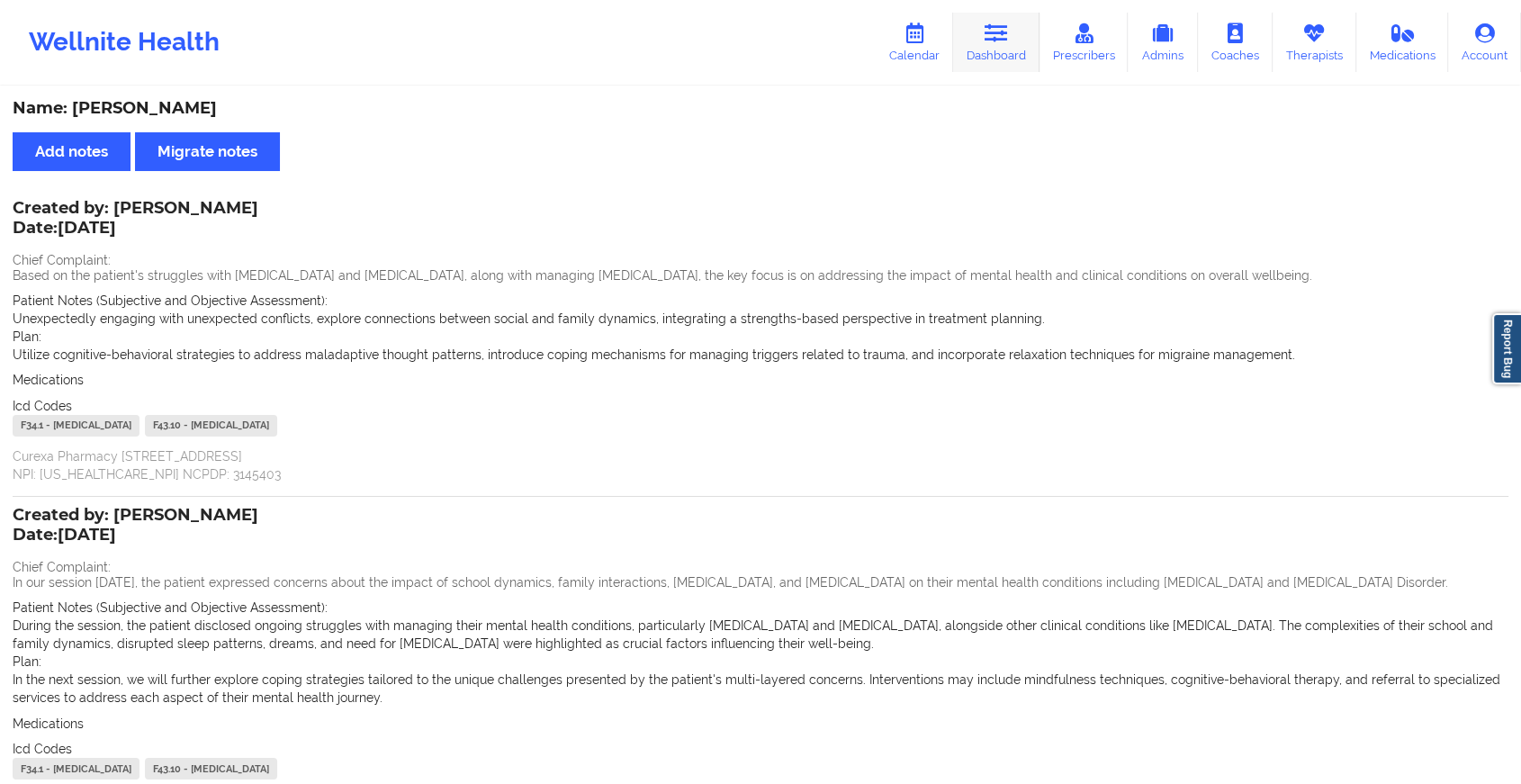
click at [1019, 37] on link "Dashboard" at bounding box center [996, 42] width 86 height 59
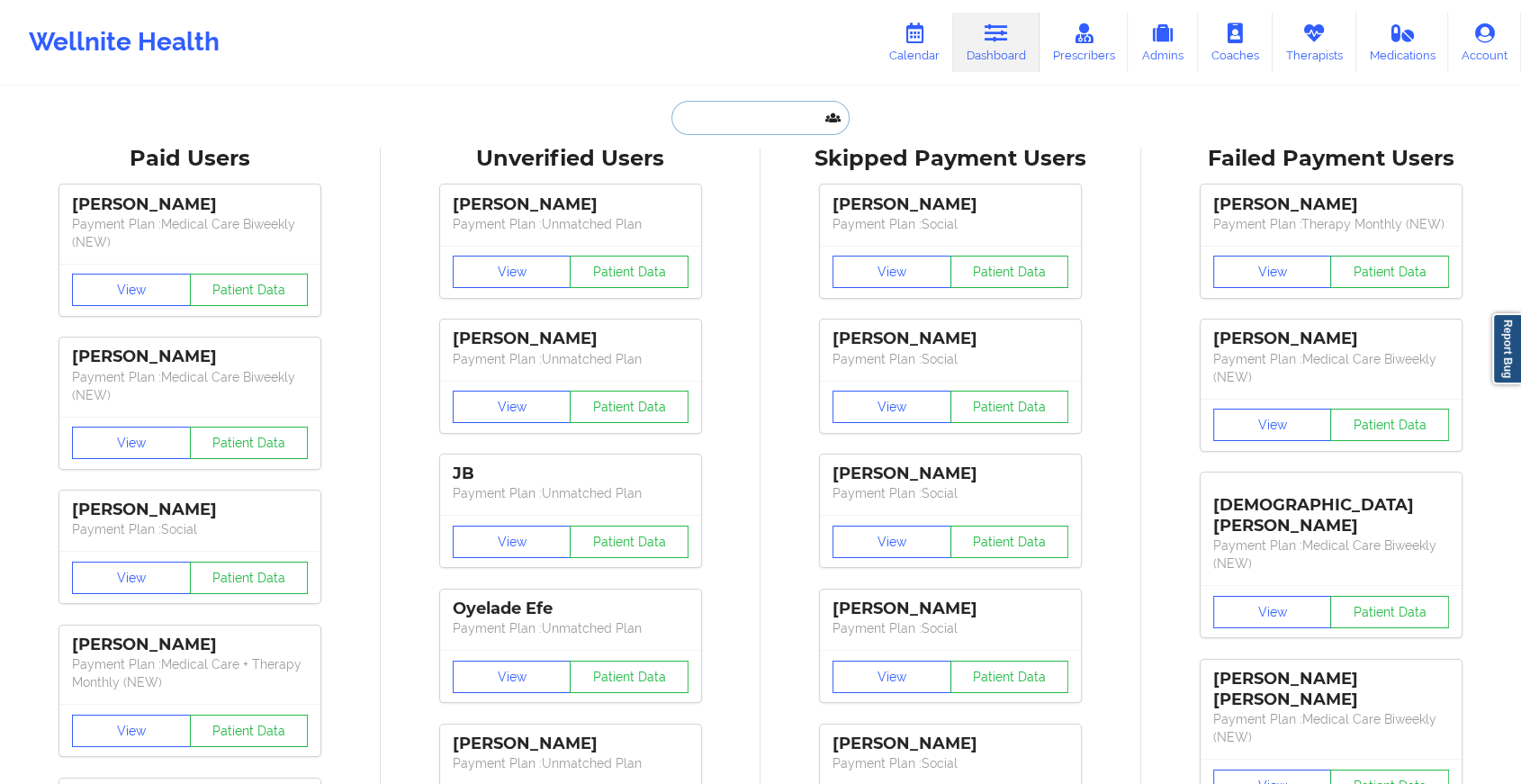
click at [704, 116] on input "text" at bounding box center [761, 117] width 179 height 34
paste input "[EMAIL_ADDRESS][DOMAIN_NAME]"
type input "[EMAIL_ADDRESS][DOMAIN_NAME]"
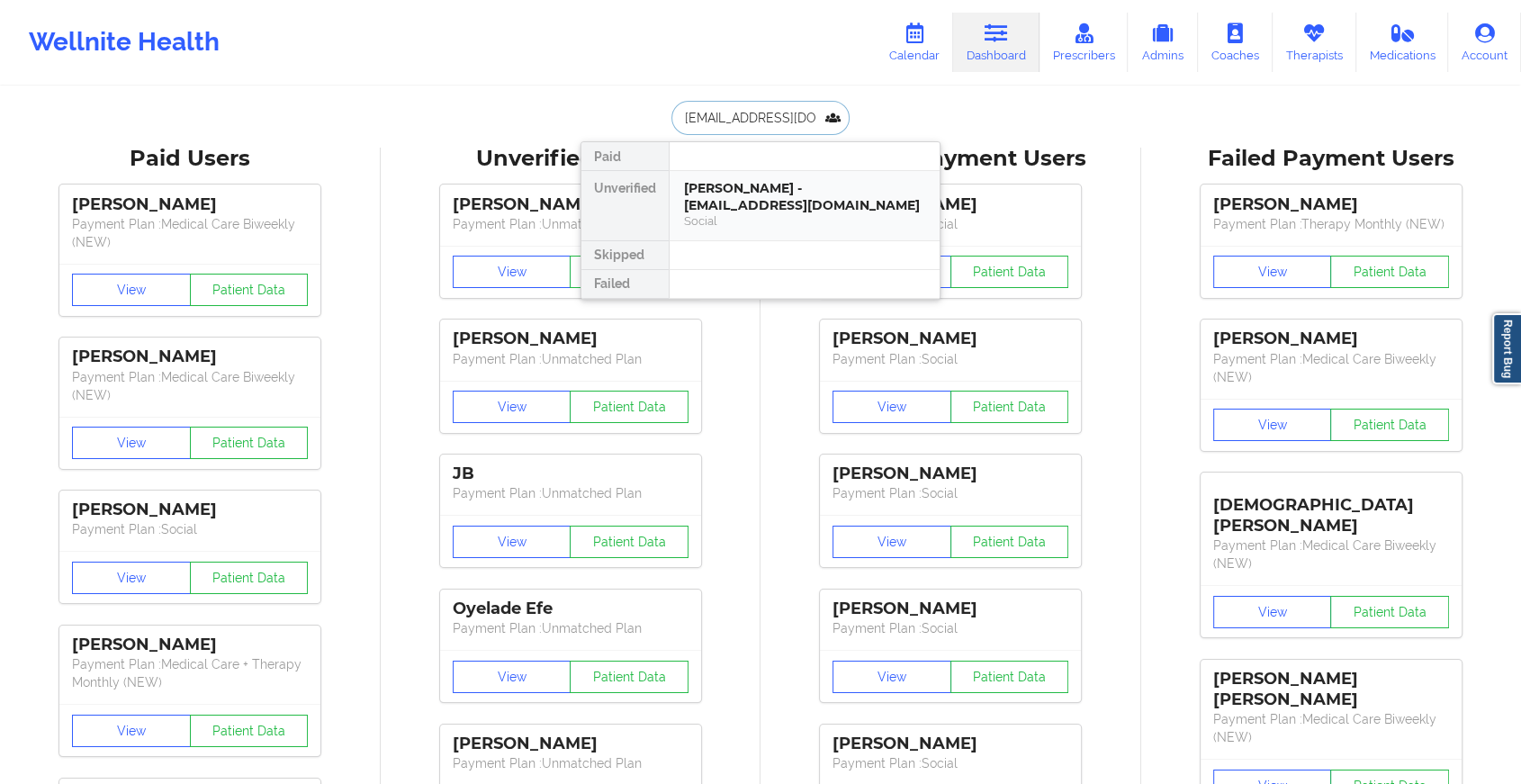
click at [761, 200] on div "[PERSON_NAME] - [EMAIL_ADDRESS][DOMAIN_NAME]" at bounding box center [805, 196] width 242 height 33
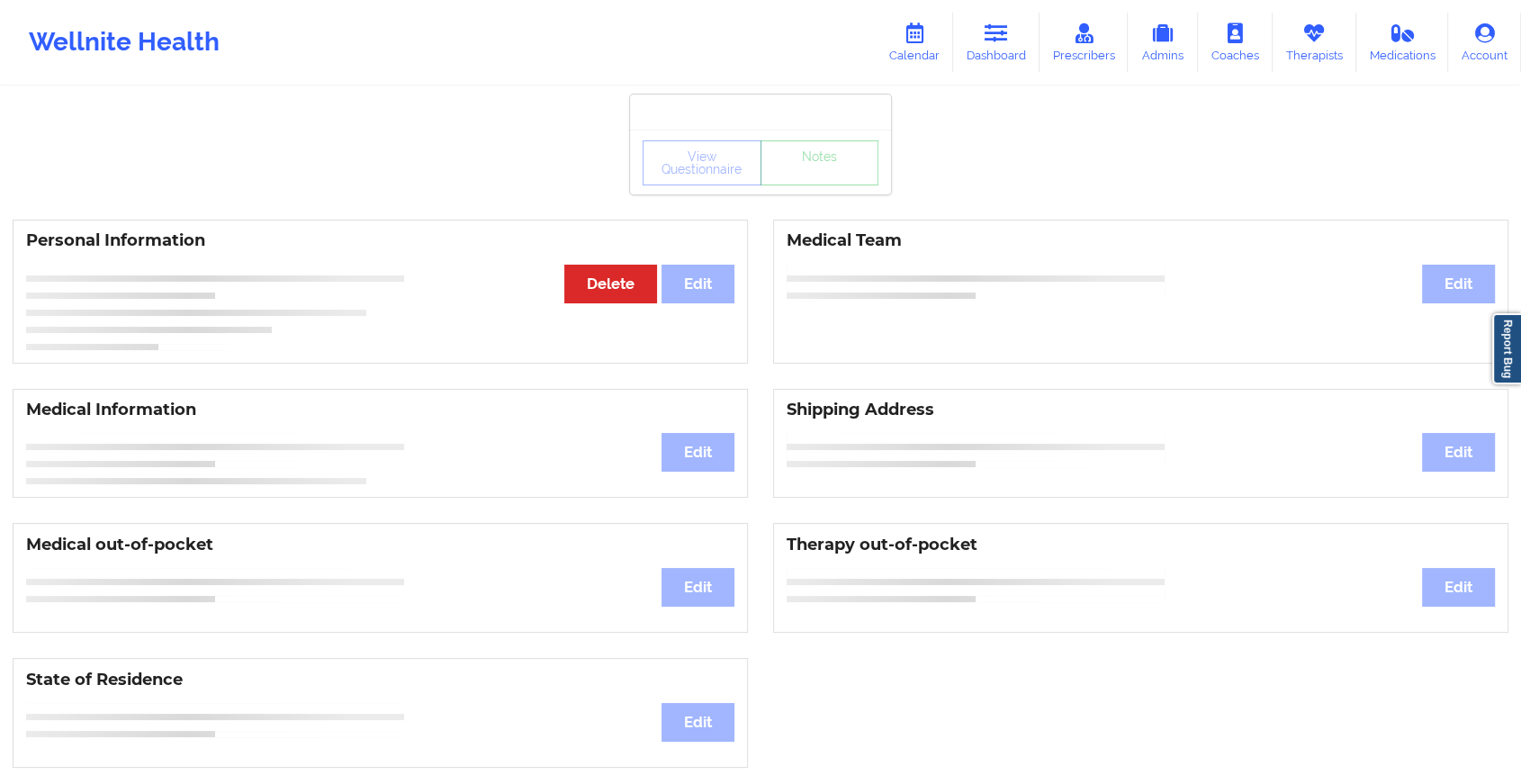
click at [815, 180] on div "View Questionnaire Notes" at bounding box center [760, 163] width 236 height 45
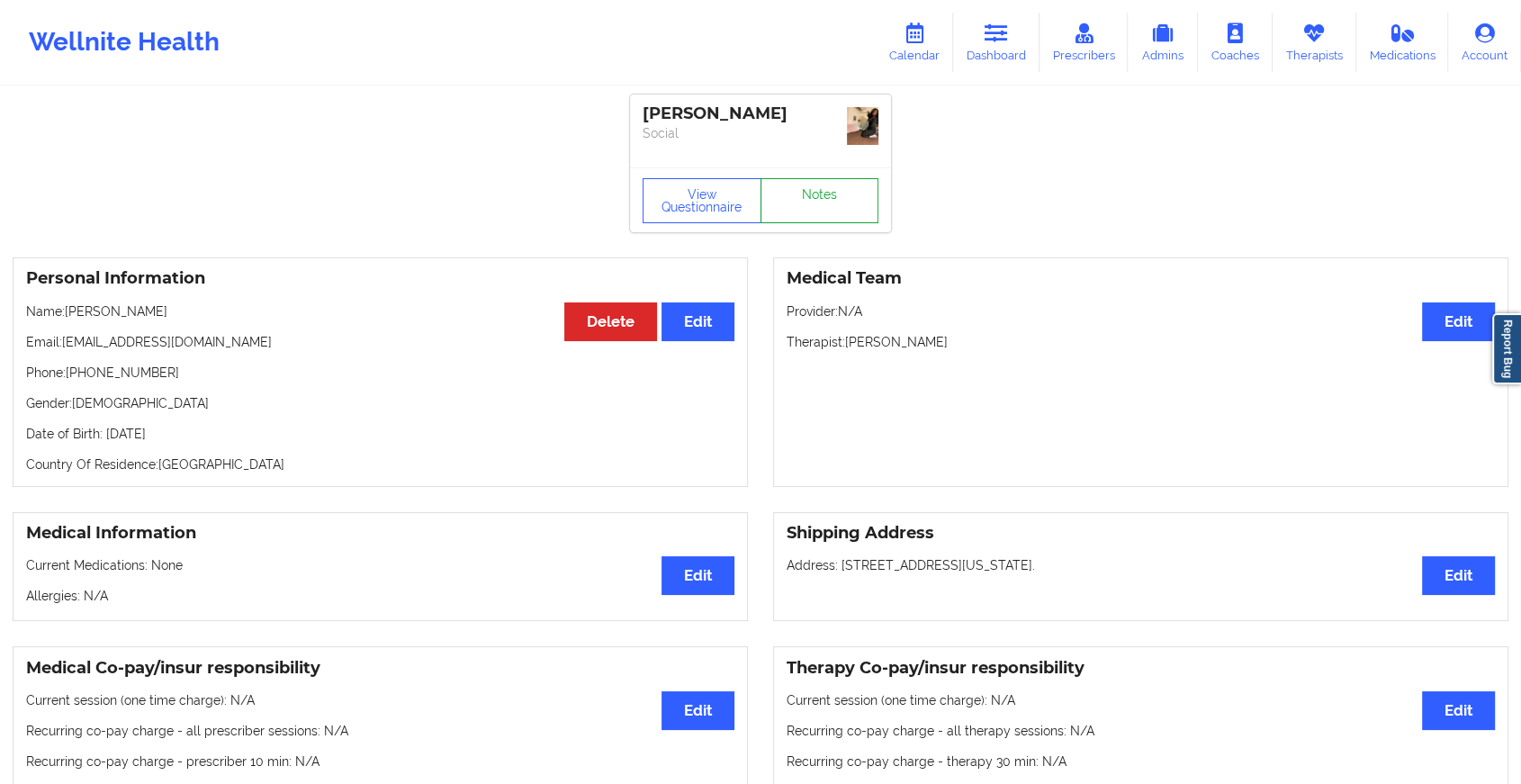
click at [815, 180] on link "Notes" at bounding box center [820, 201] width 118 height 45
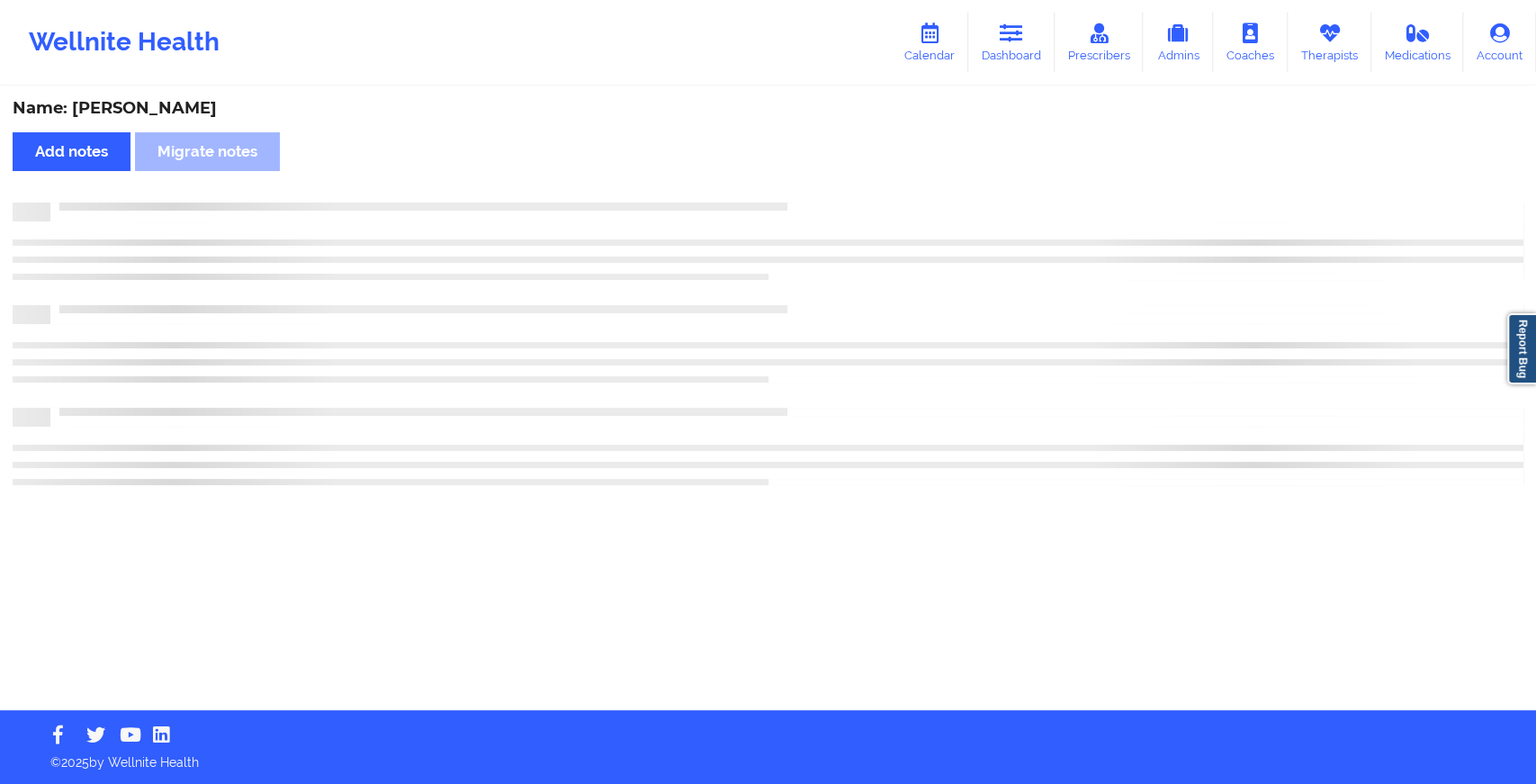
click at [815, 180] on div "Name: [PERSON_NAME] Add notes Migrate notes" at bounding box center [768, 399] width 1536 height 622
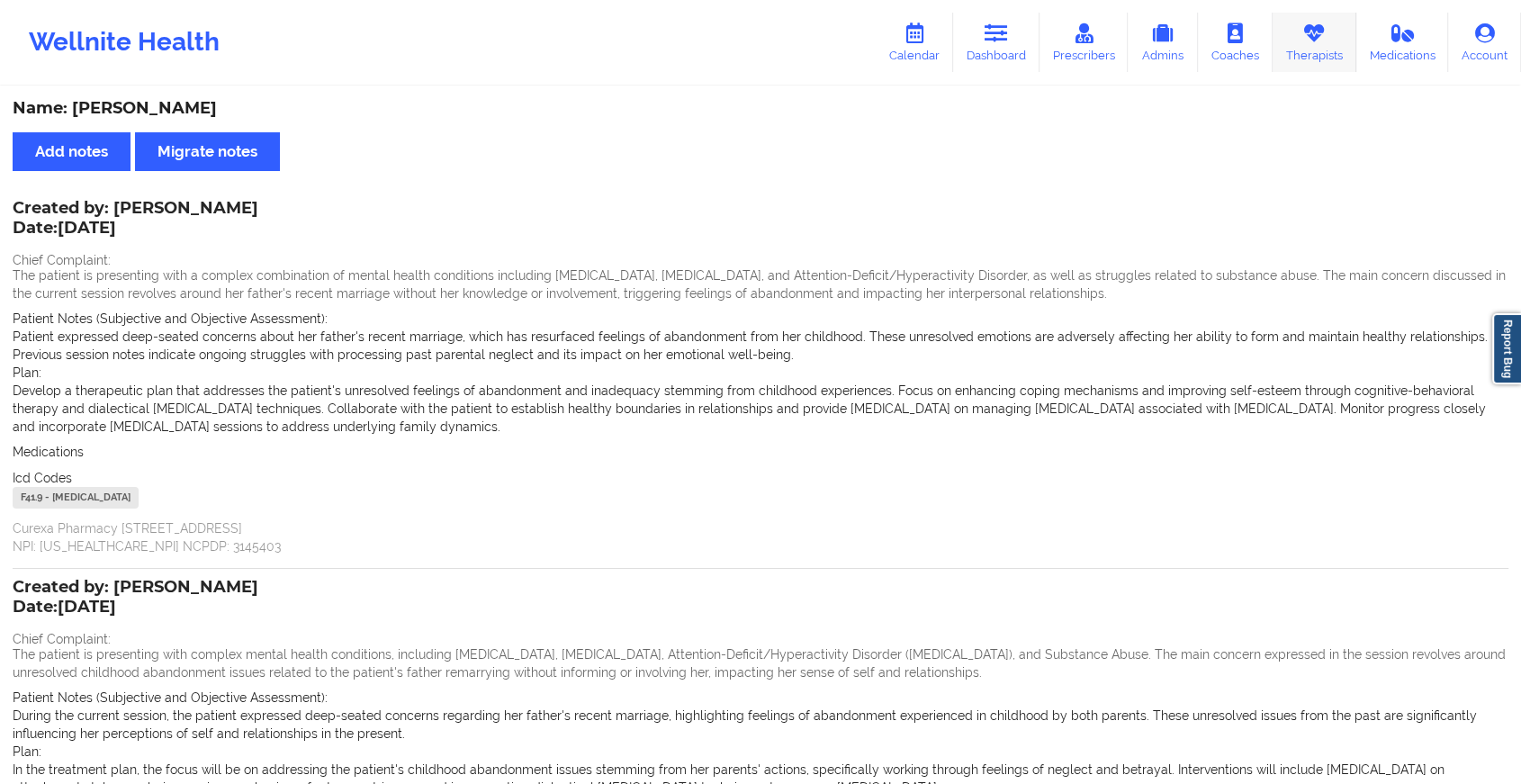
click at [1318, 46] on link "Therapists" at bounding box center [1314, 42] width 83 height 59
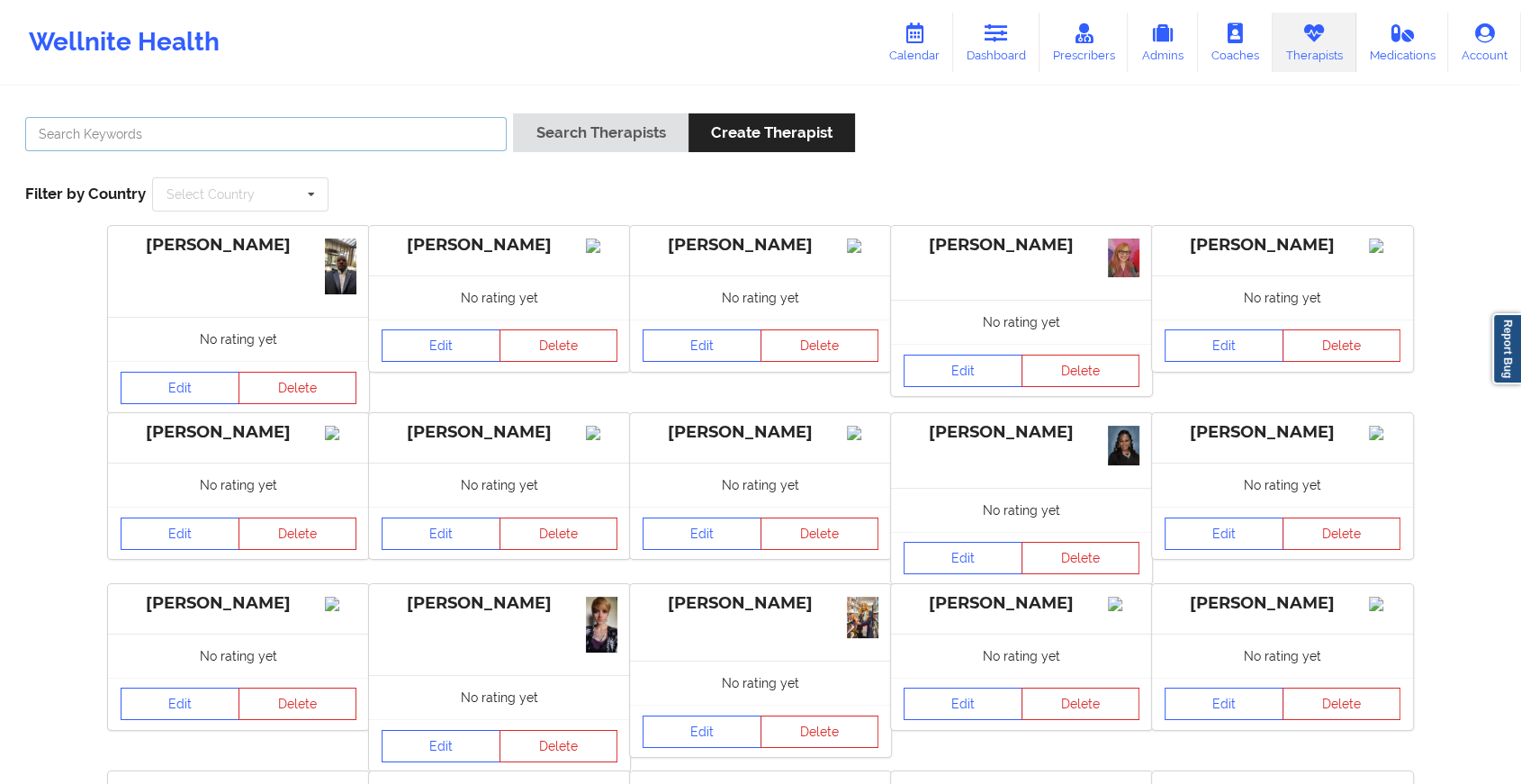
click at [253, 134] on input "text" at bounding box center [266, 134] width 481 height 34
type input "[PERSON_NAME] v"
click at [513, 114] on button "Search Therapists" at bounding box center [601, 133] width 175 height 39
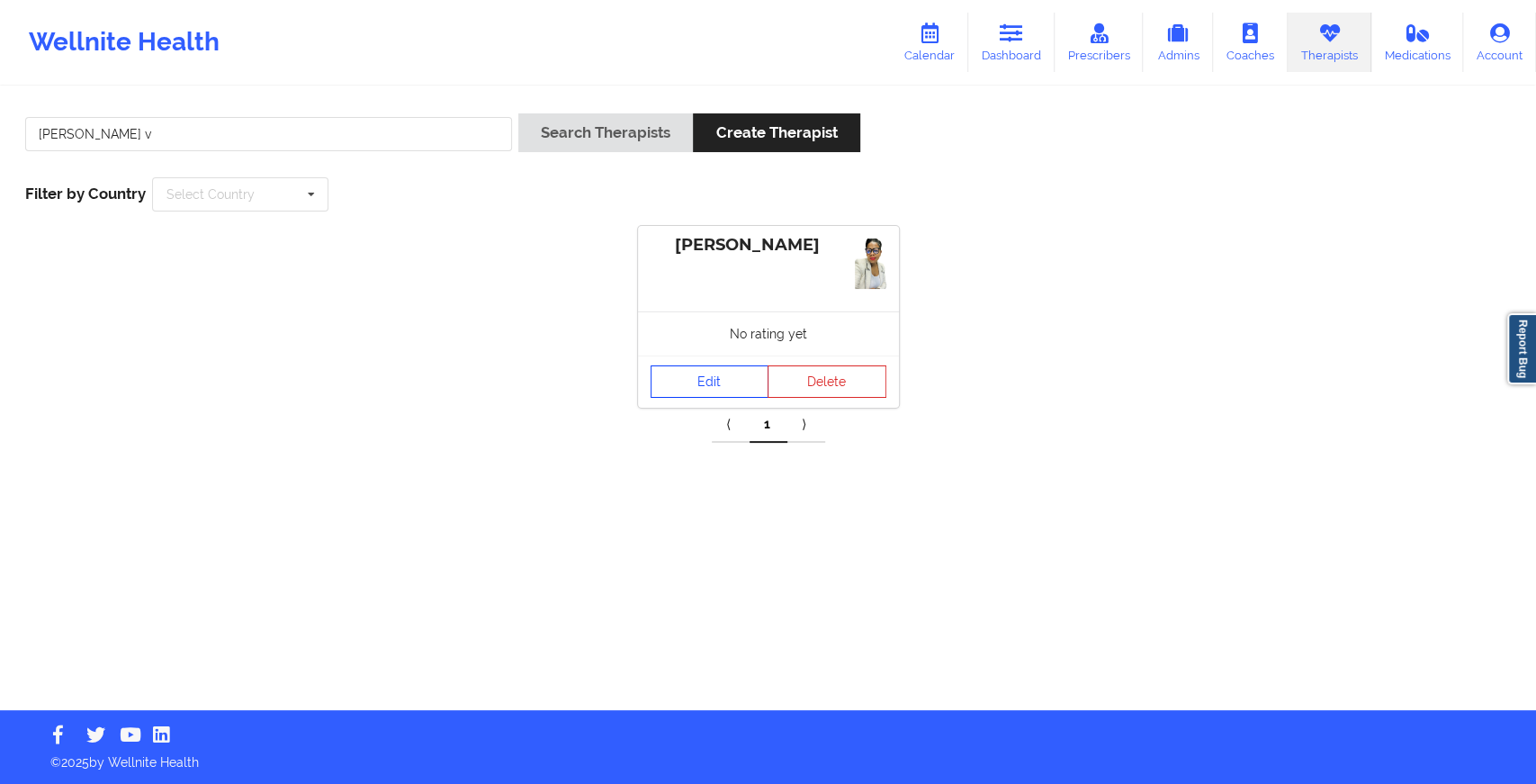
click at [700, 365] on link "Edit" at bounding box center [709, 380] width 118 height 32
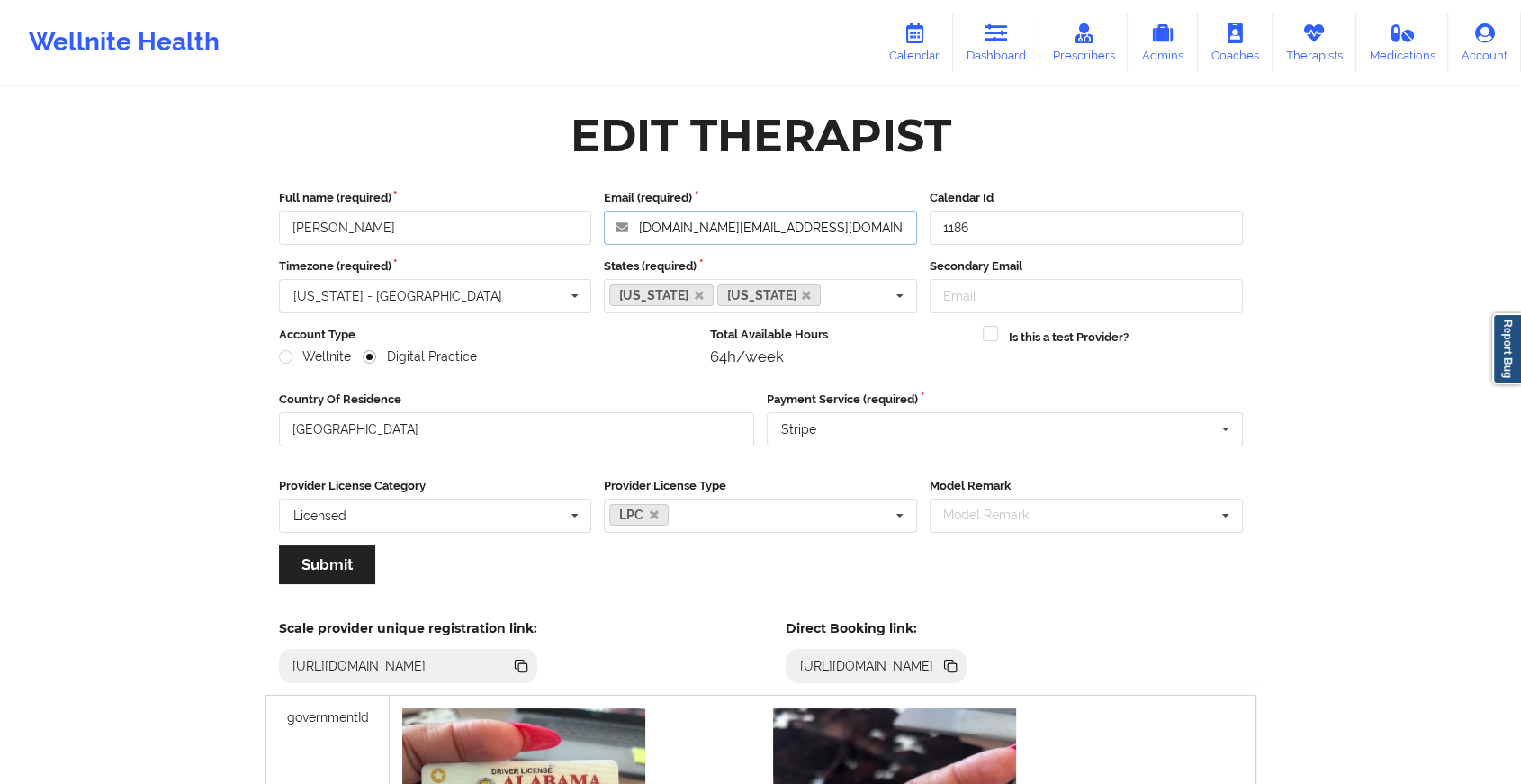
drag, startPoint x: 817, startPoint y: 228, endPoint x: 572, endPoint y: 219, distance: 245.2
click at [572, 219] on div "Full name (required) [PERSON_NAME] Email (required) [DOMAIN_NAME][EMAIL_ADDRESS…" at bounding box center [761, 216] width 976 height 55
click at [994, 32] on icon at bounding box center [996, 33] width 23 height 19
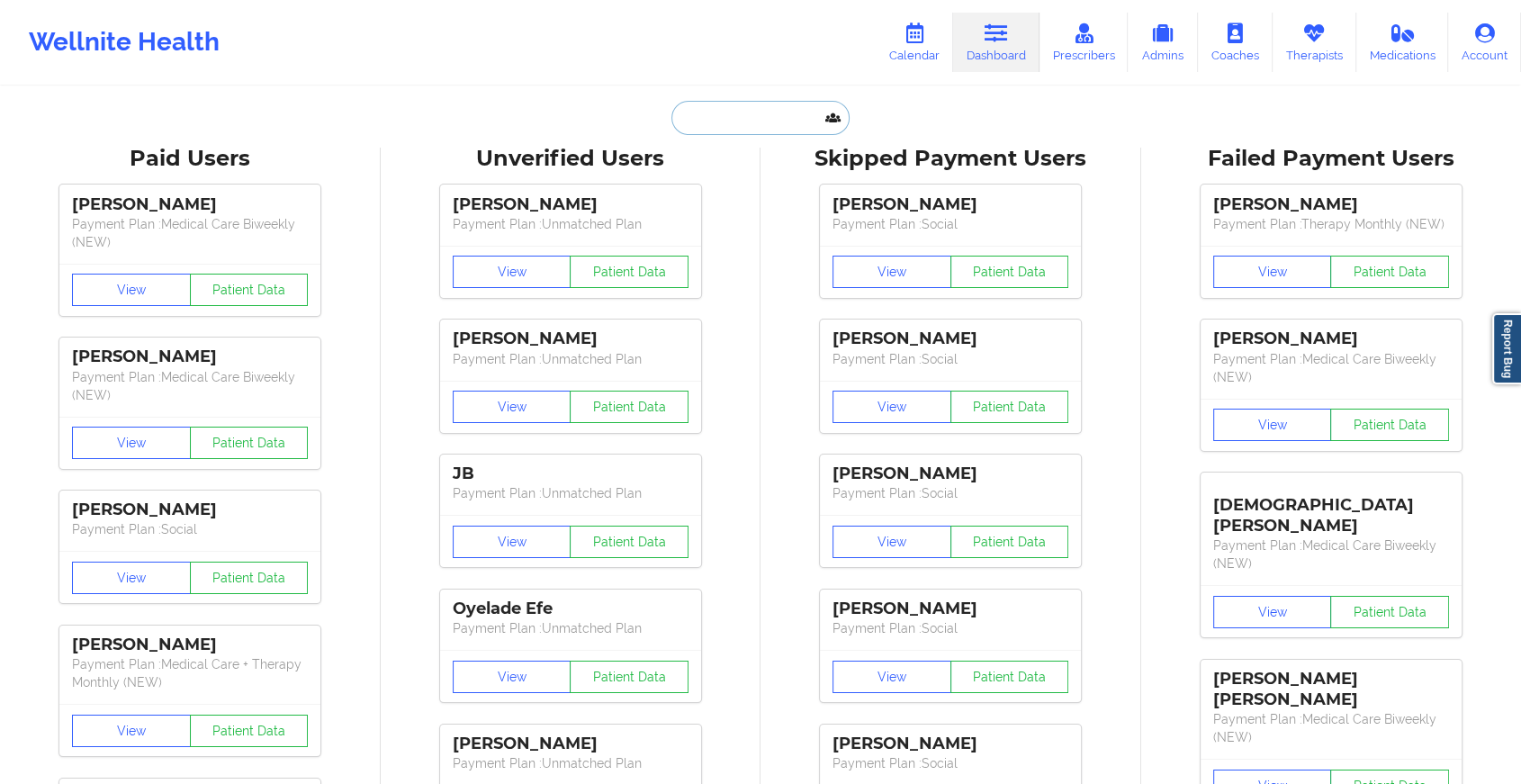
click at [721, 122] on input "text" at bounding box center [761, 117] width 179 height 34
paste input "[EMAIL_ADDRESS][DOMAIN_NAME]"
type input "[EMAIL_ADDRESS][DOMAIN_NAME]"
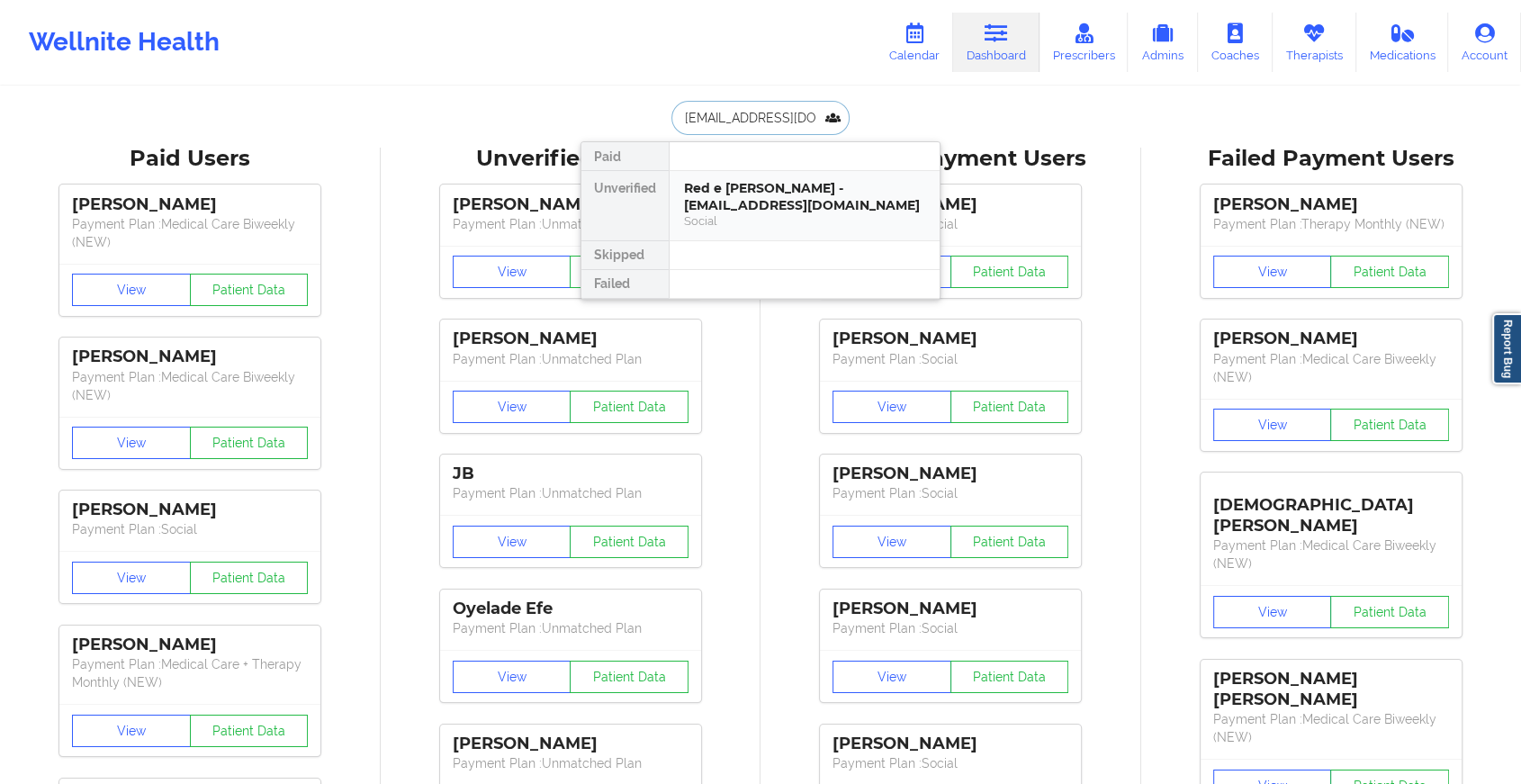
click at [762, 213] on div "Social" at bounding box center [805, 221] width 242 height 16
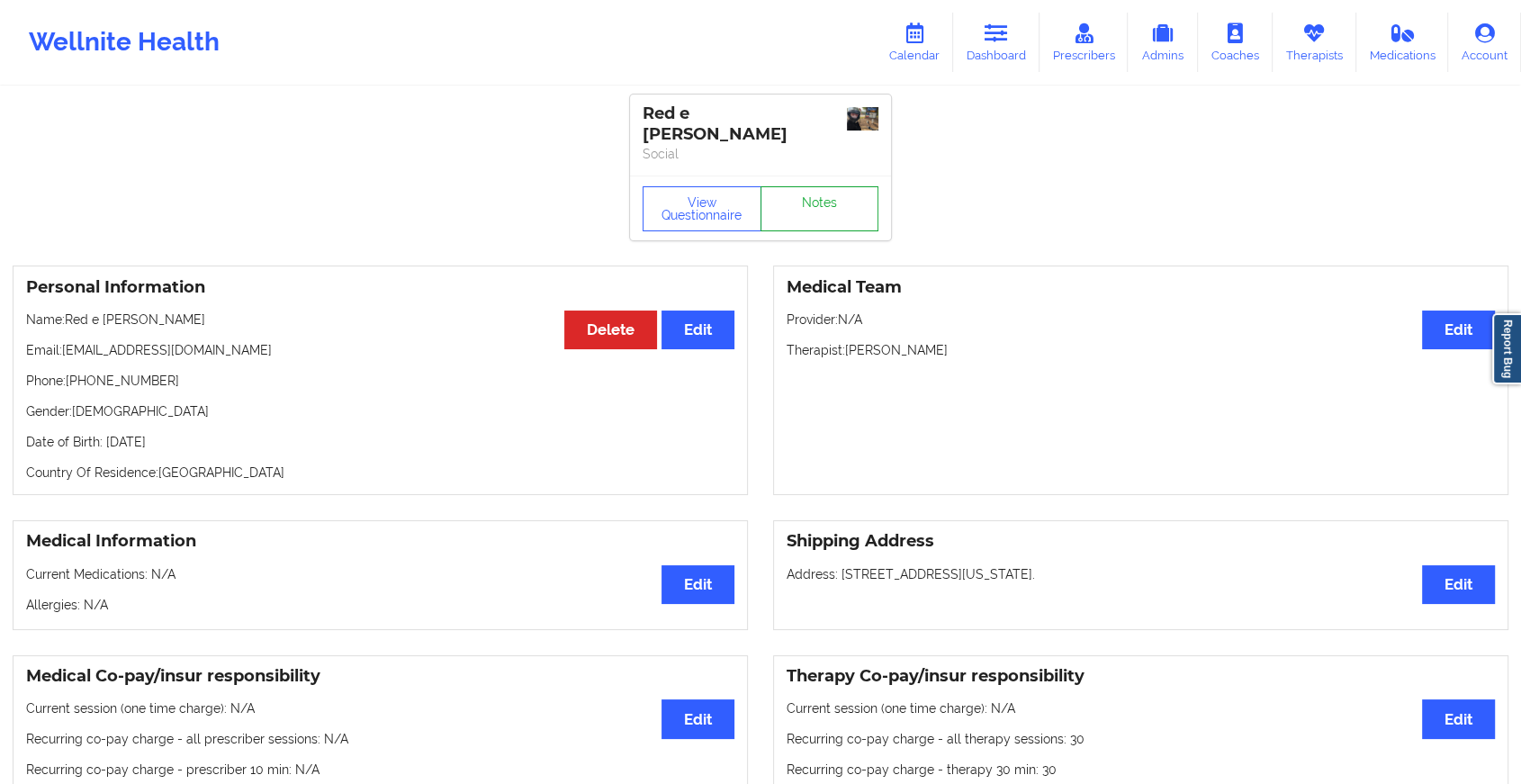
click at [797, 191] on link "Notes" at bounding box center [820, 209] width 118 height 45
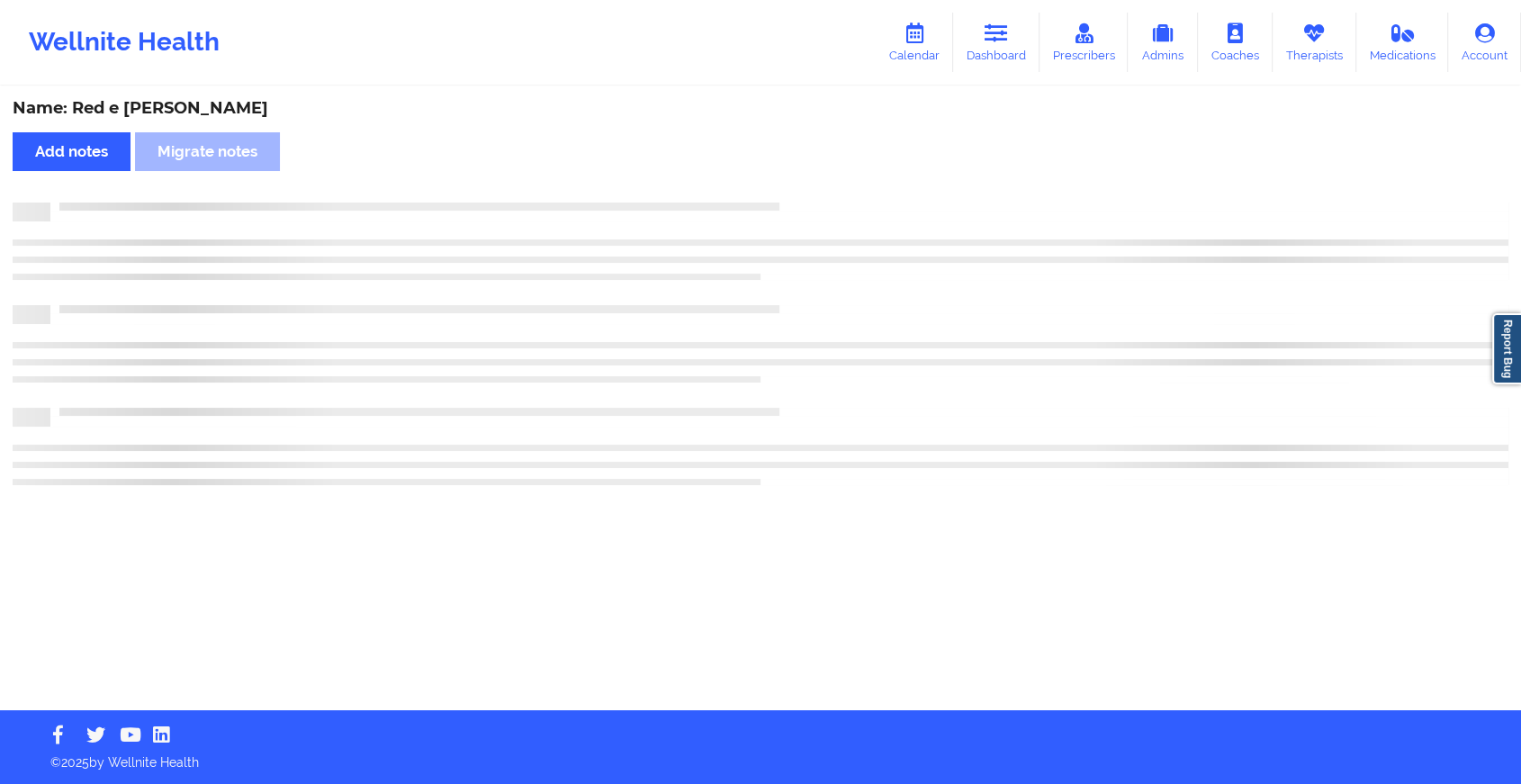
click at [797, 191] on div "Name: [PERSON_NAME] e [PERSON_NAME] Add notes Migrate notes" at bounding box center [760, 399] width 1521 height 622
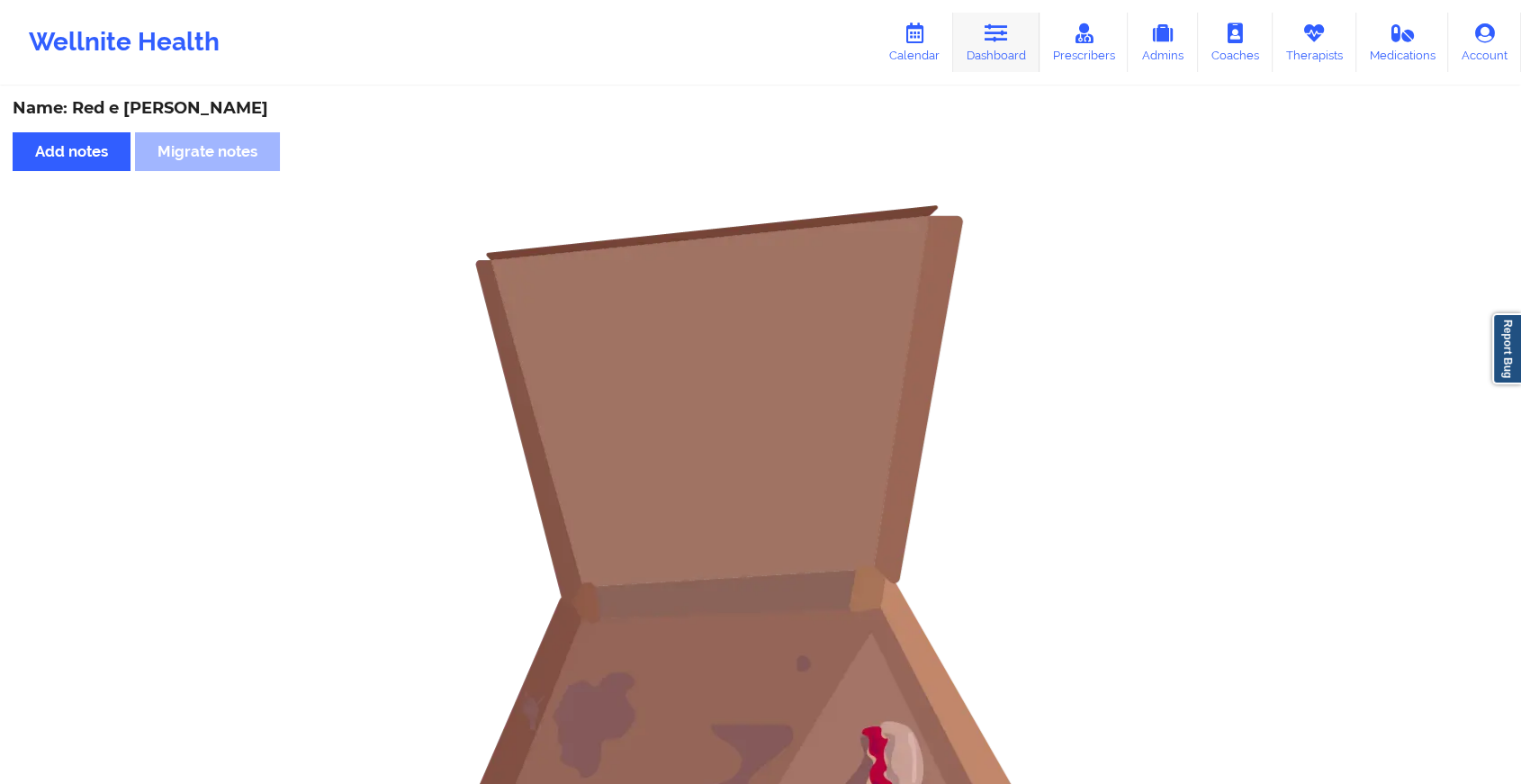
click at [986, 65] on link "Dashboard" at bounding box center [996, 42] width 86 height 59
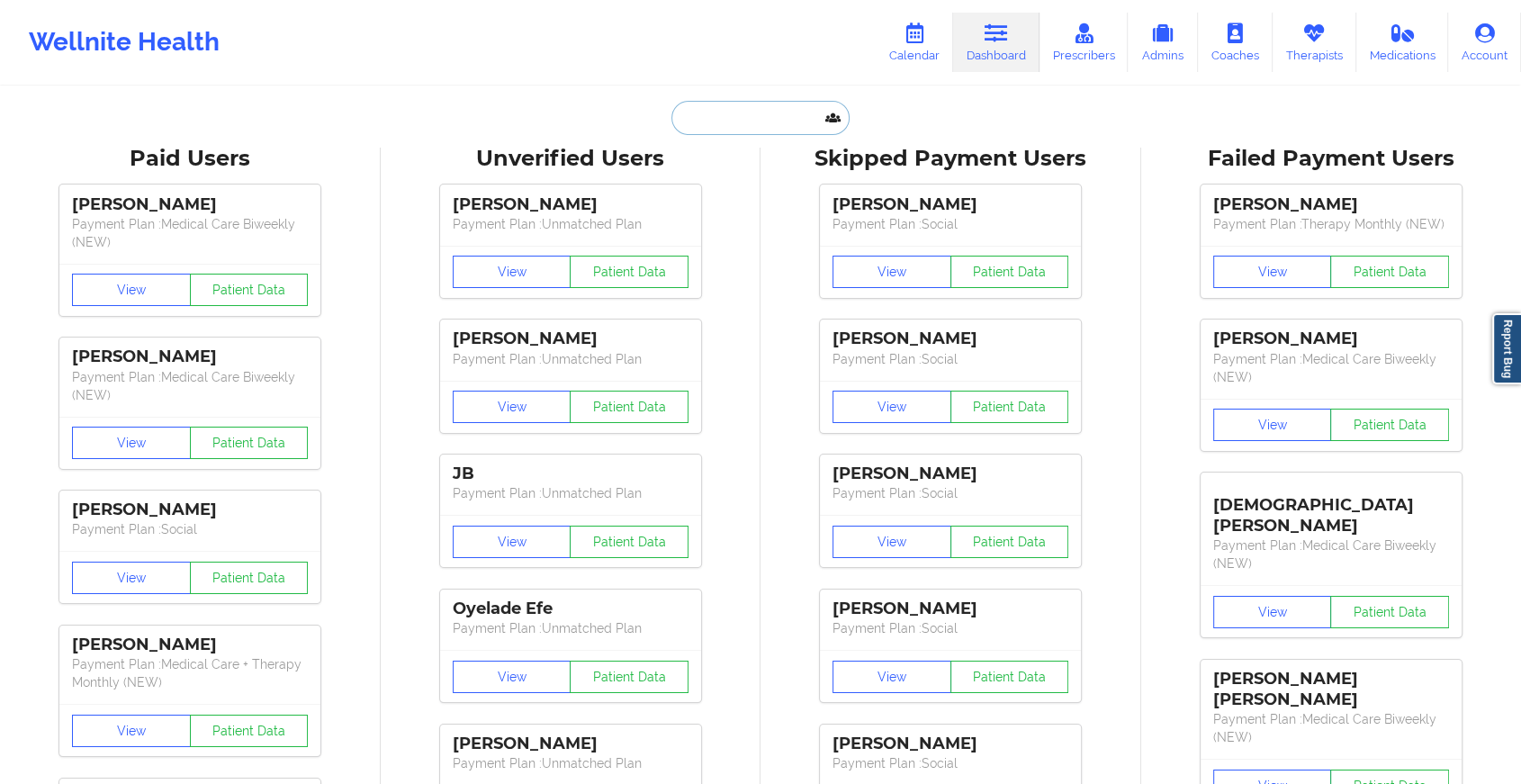
click at [782, 124] on input "text" at bounding box center [761, 117] width 179 height 34
type input "V"
paste input "[EMAIL_ADDRESS][DOMAIN_NAME]"
type input "[EMAIL_ADDRESS][DOMAIN_NAME]"
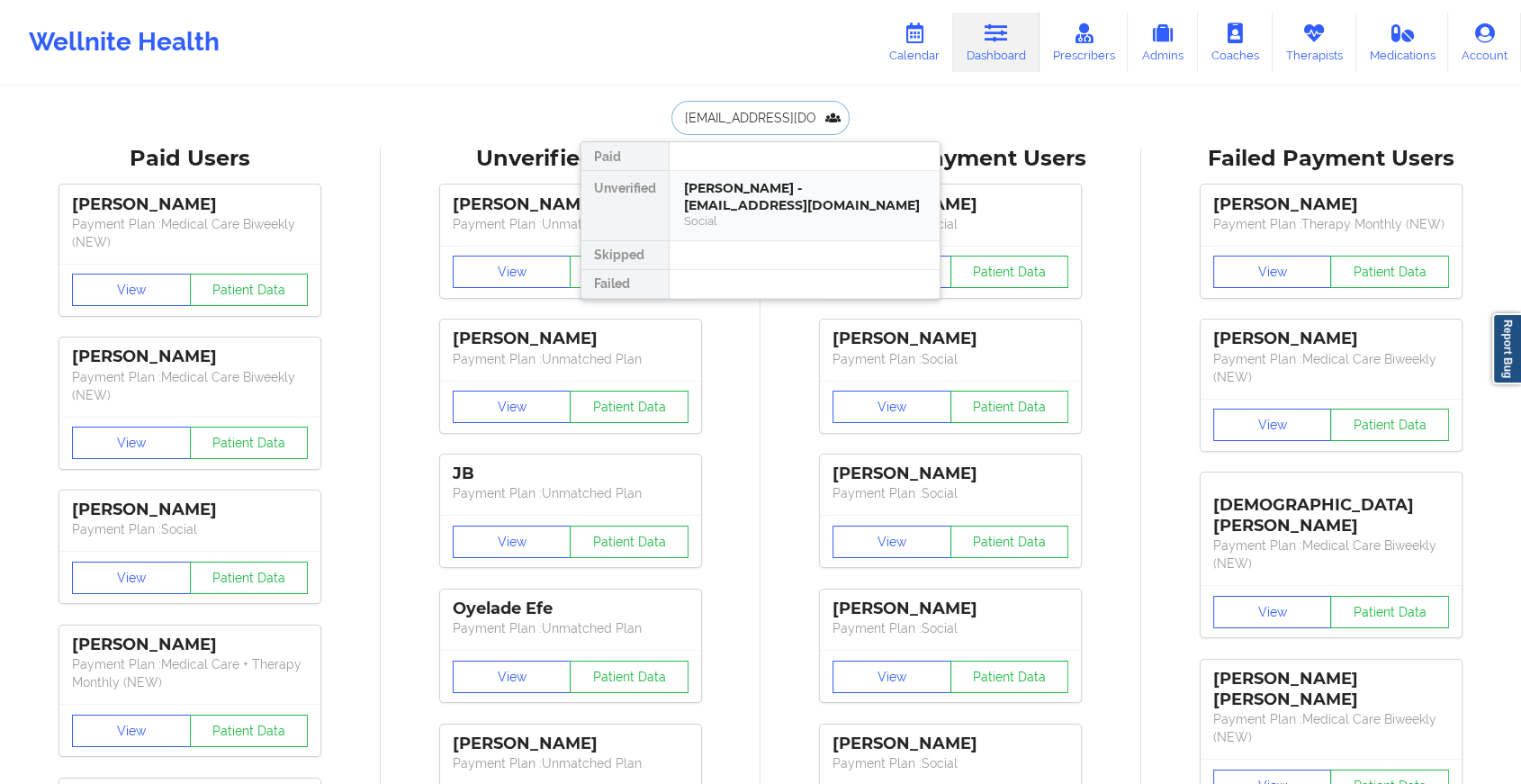
click at [775, 180] on div "[PERSON_NAME] - [EMAIL_ADDRESS][DOMAIN_NAME]" at bounding box center [805, 196] width 242 height 33
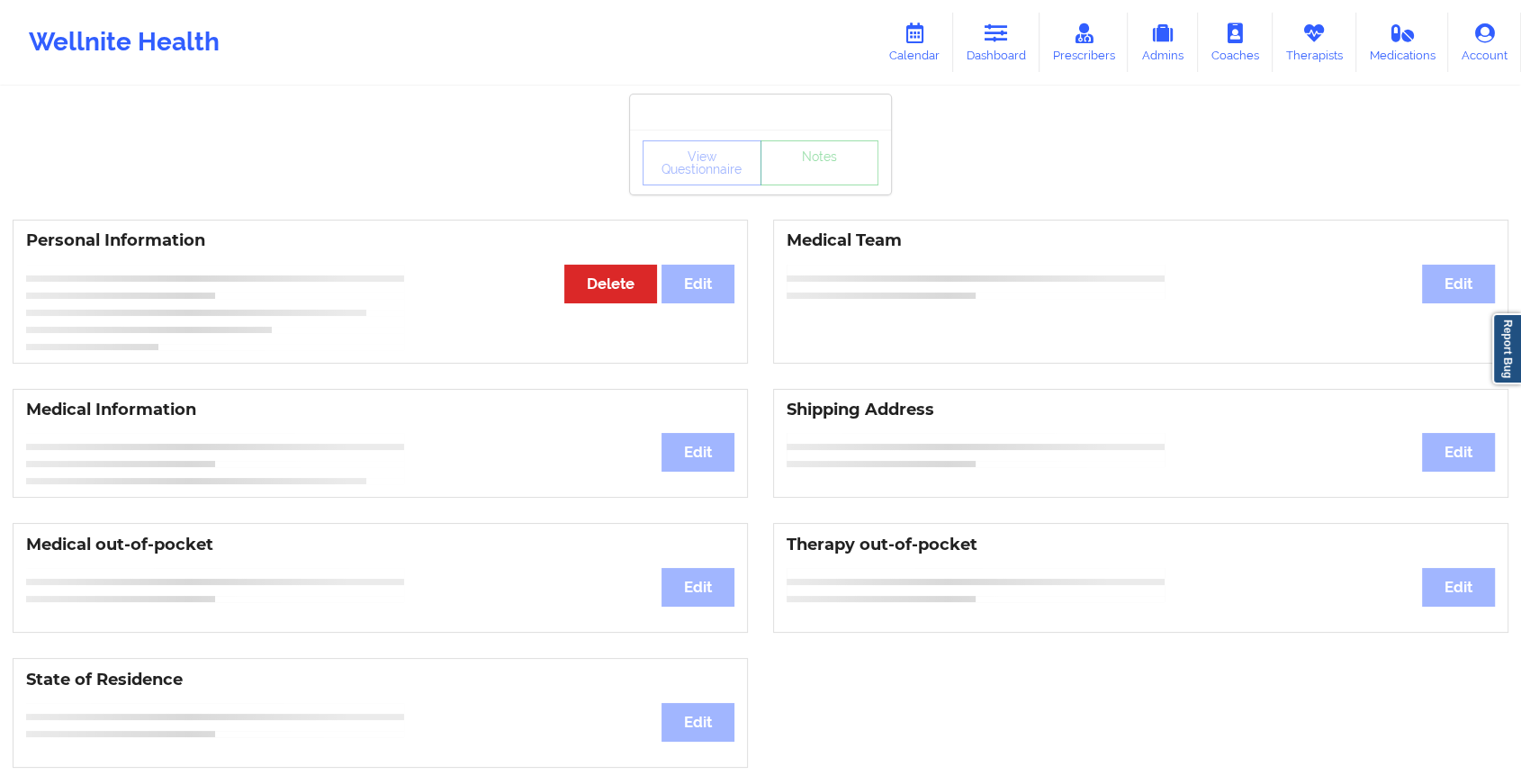
click at [801, 184] on div "View Questionnaire Notes" at bounding box center [760, 163] width 236 height 45
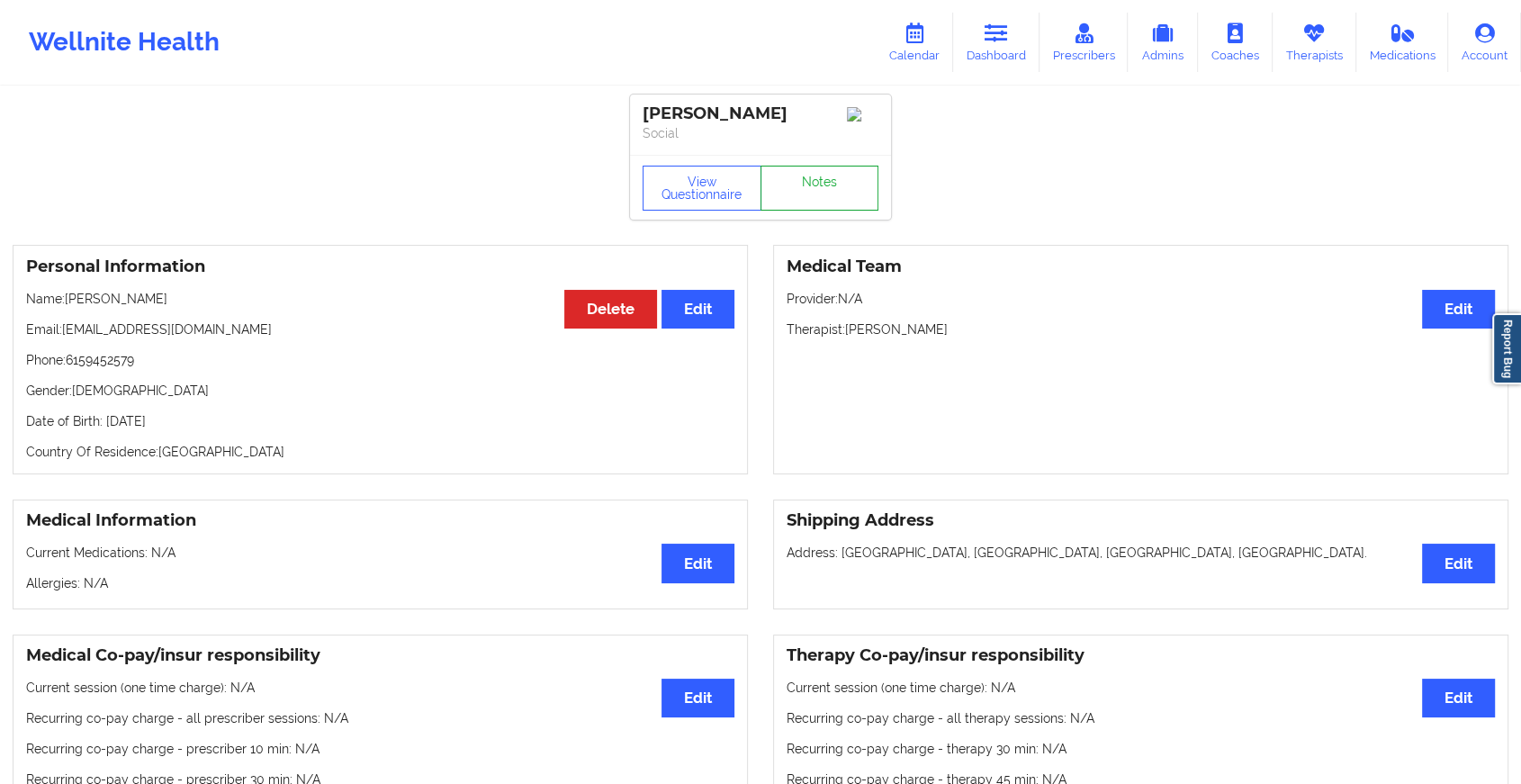
click at [801, 184] on link "Notes" at bounding box center [820, 188] width 118 height 45
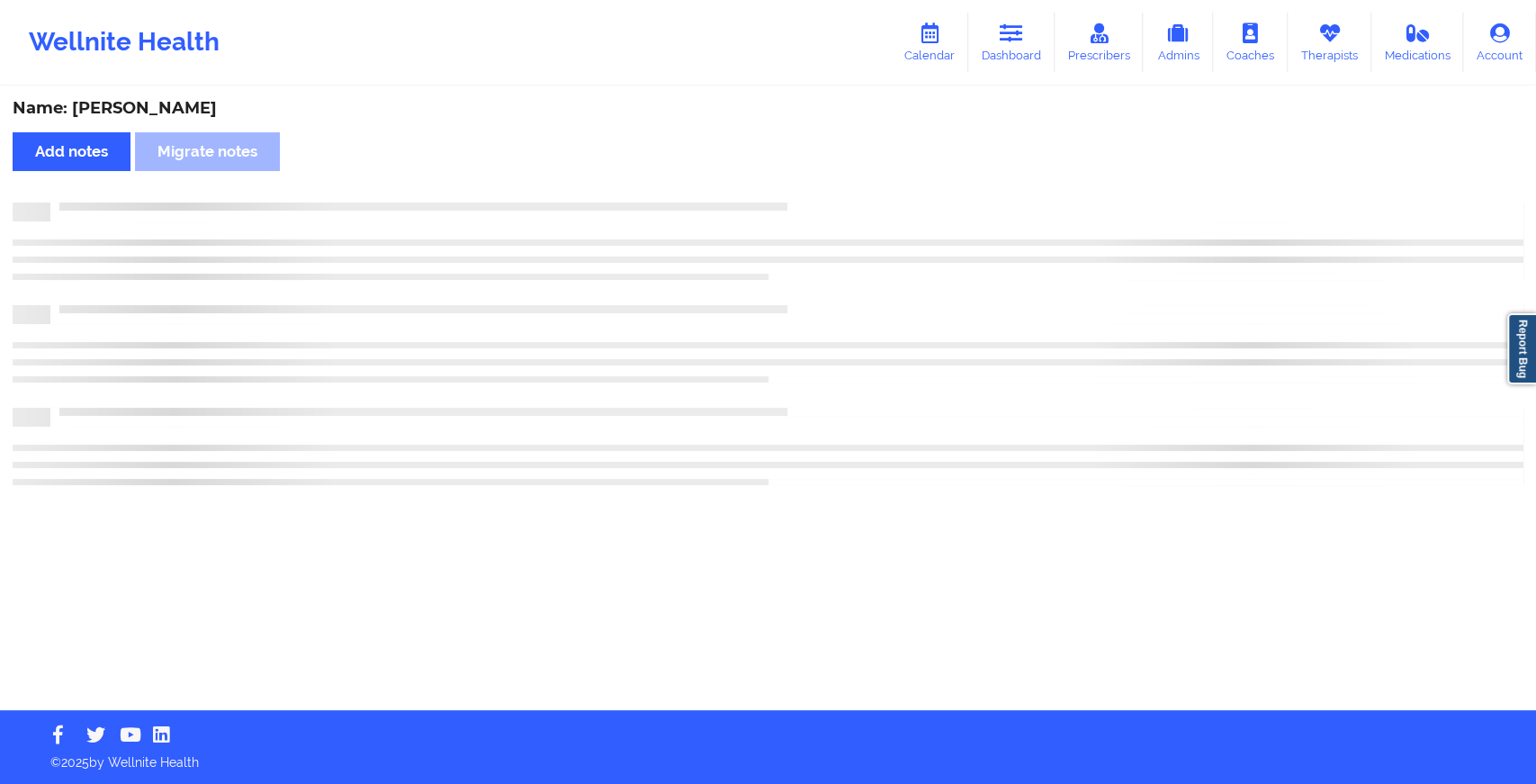
click at [801, 184] on div "Name: [PERSON_NAME] Add notes Migrate notes" at bounding box center [768, 399] width 1536 height 622
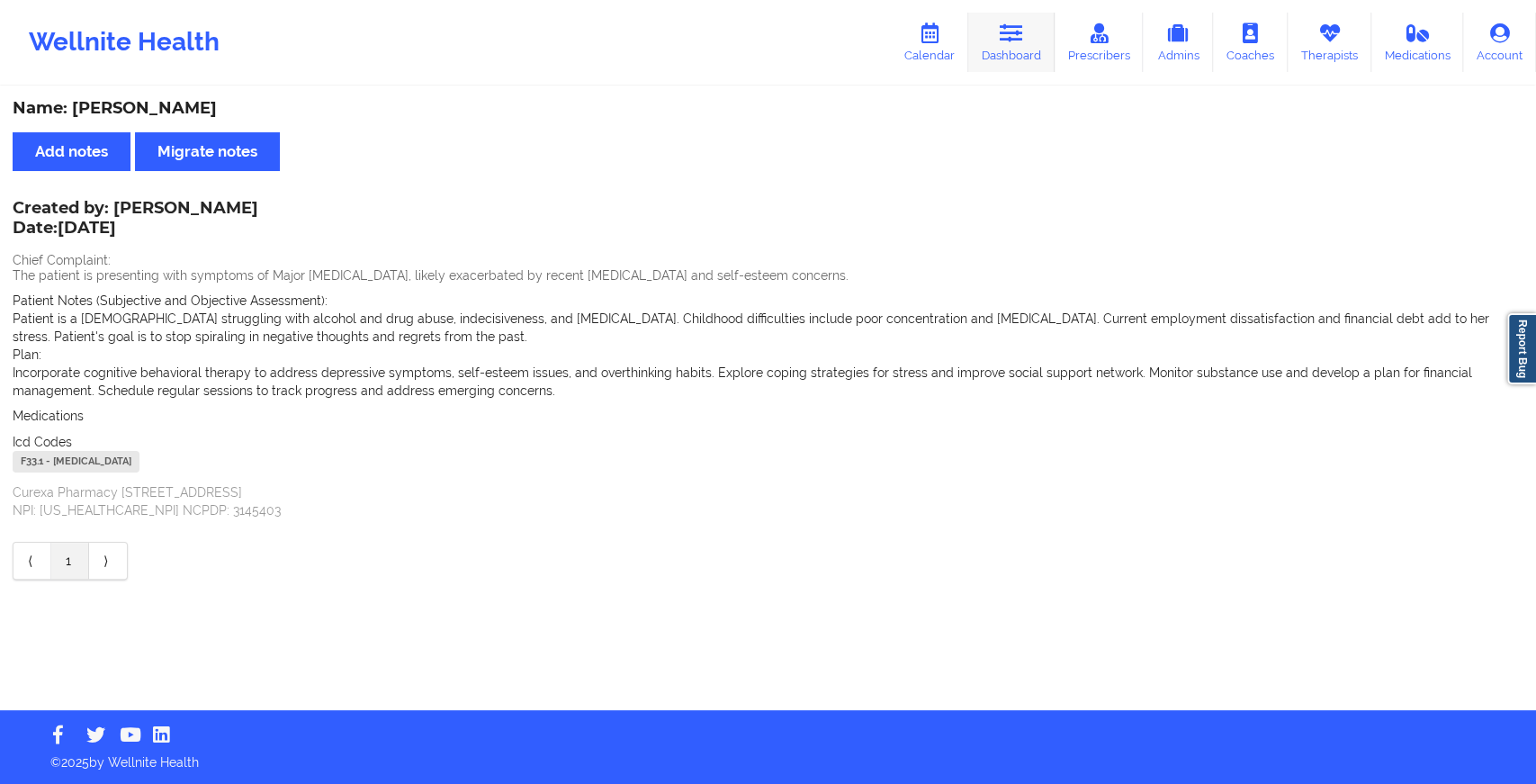
click at [995, 35] on link "Dashboard" at bounding box center [1011, 42] width 86 height 59
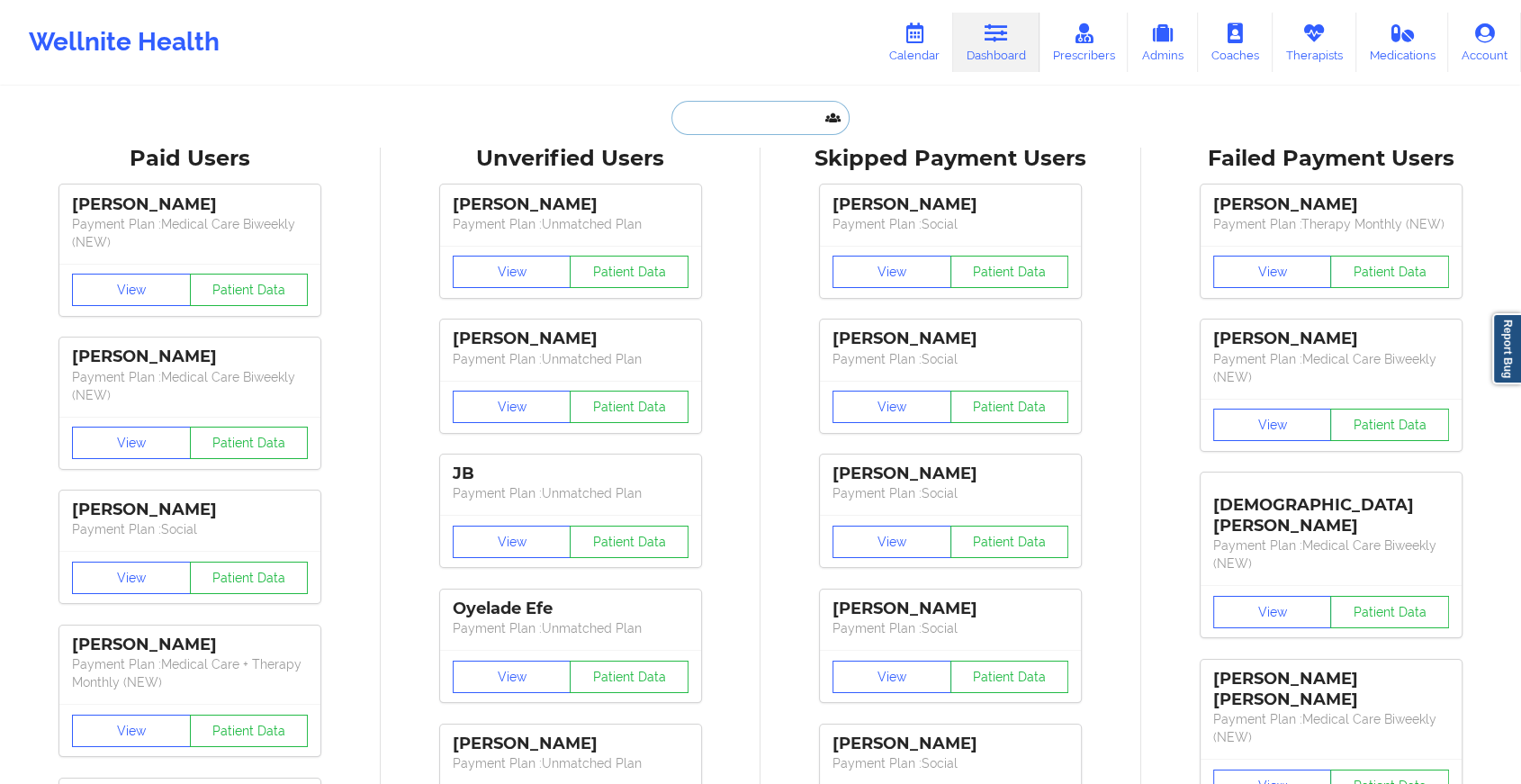
click at [701, 108] on input "text" at bounding box center [761, 117] width 179 height 34
paste input "[EMAIL_ADDRESS][DOMAIN_NAME]"
type input "[EMAIL_ADDRESS][DOMAIN_NAME]"
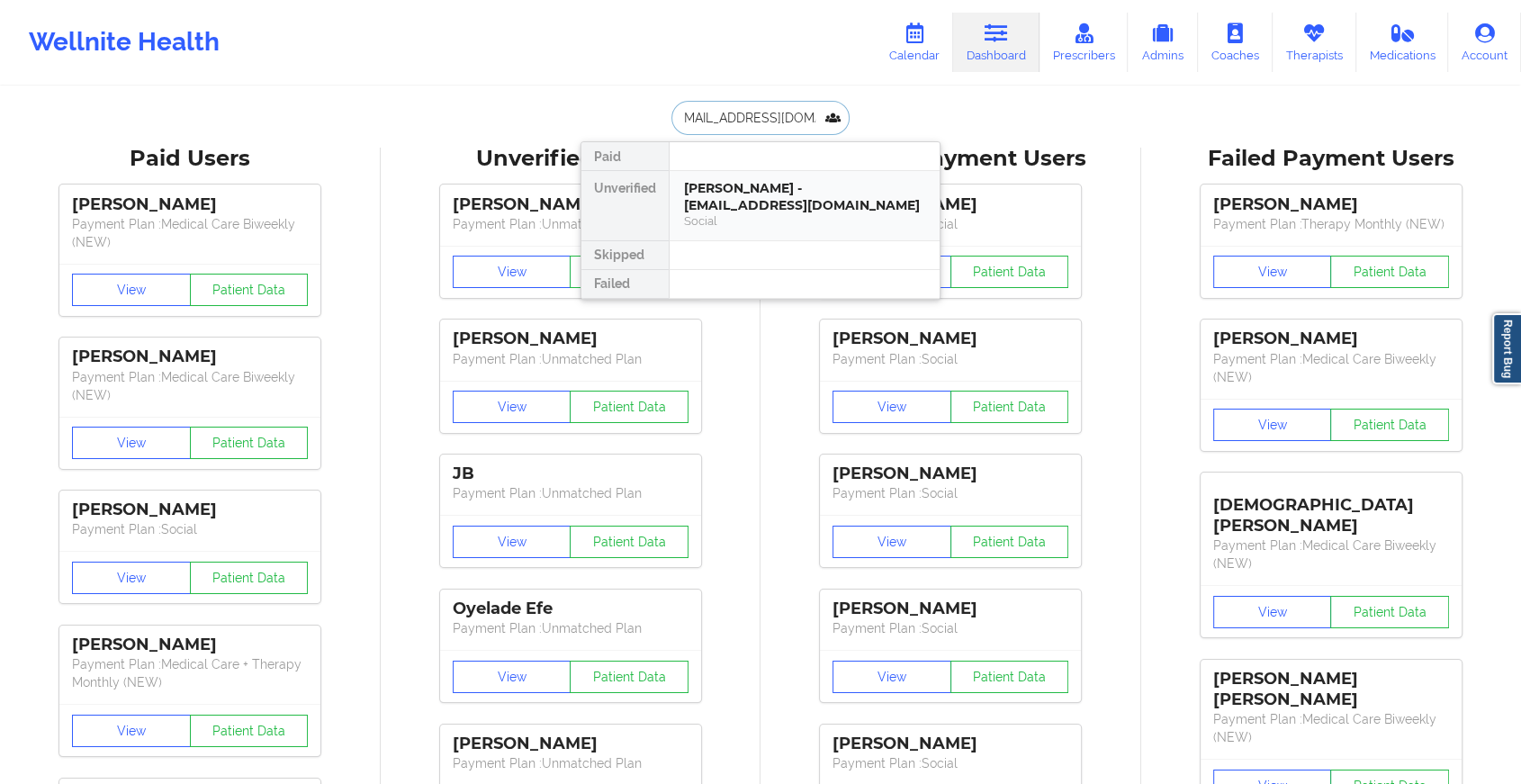
click at [741, 184] on div "[PERSON_NAME] - [EMAIL_ADDRESS][DOMAIN_NAME]" at bounding box center [805, 196] width 242 height 33
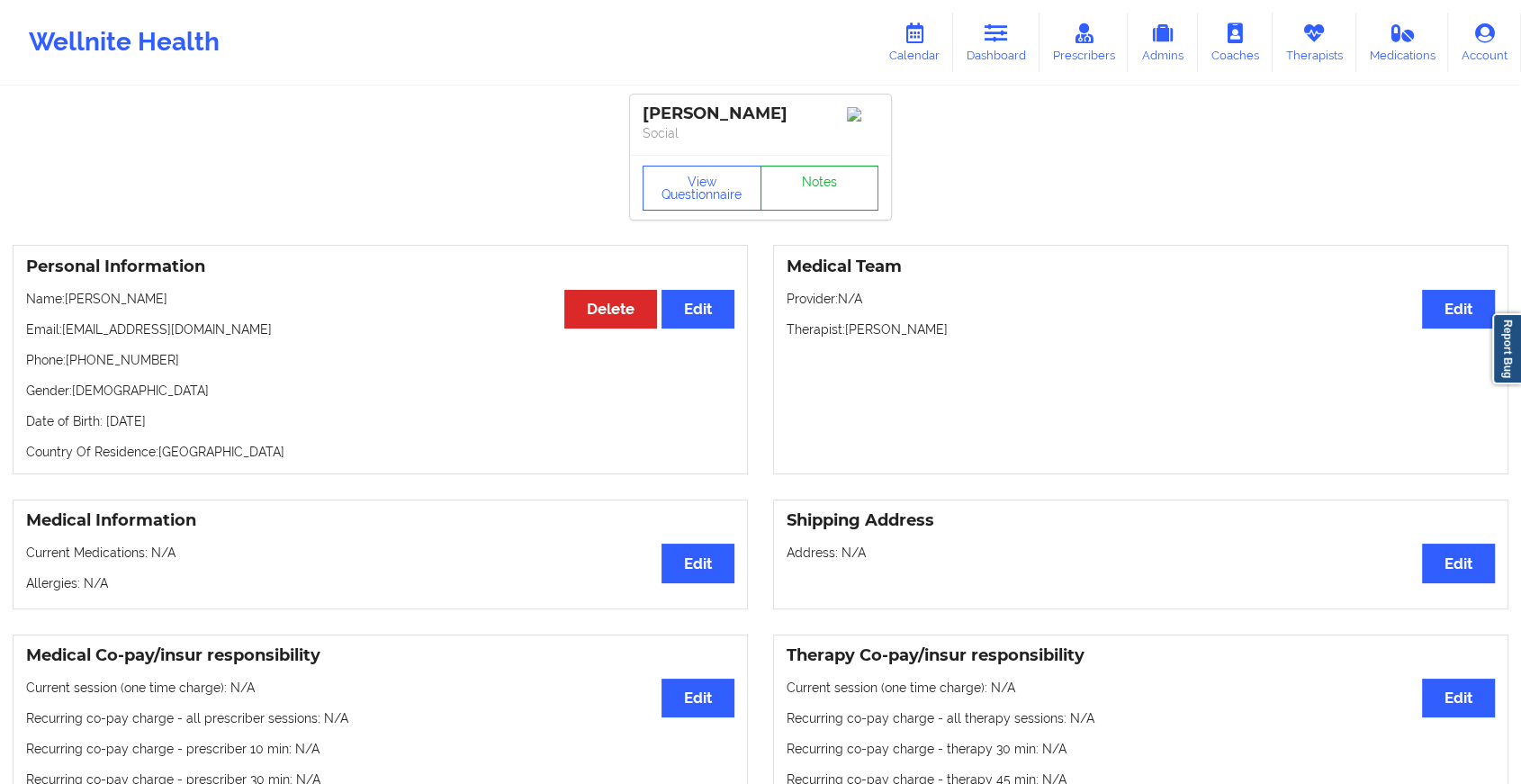
click at [820, 196] on link "Notes" at bounding box center [820, 188] width 118 height 45
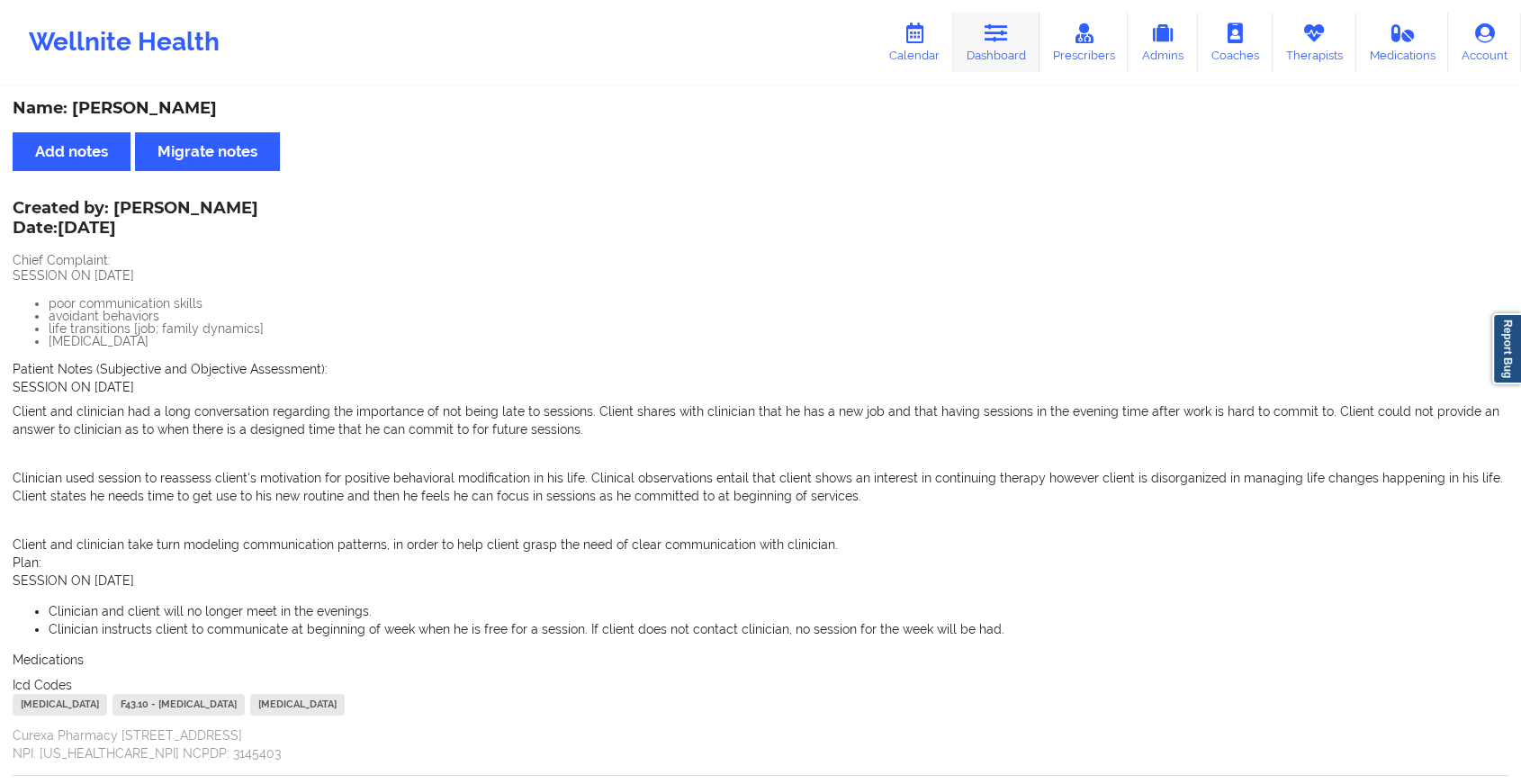
click at [996, 51] on link "Dashboard" at bounding box center [996, 42] width 86 height 59
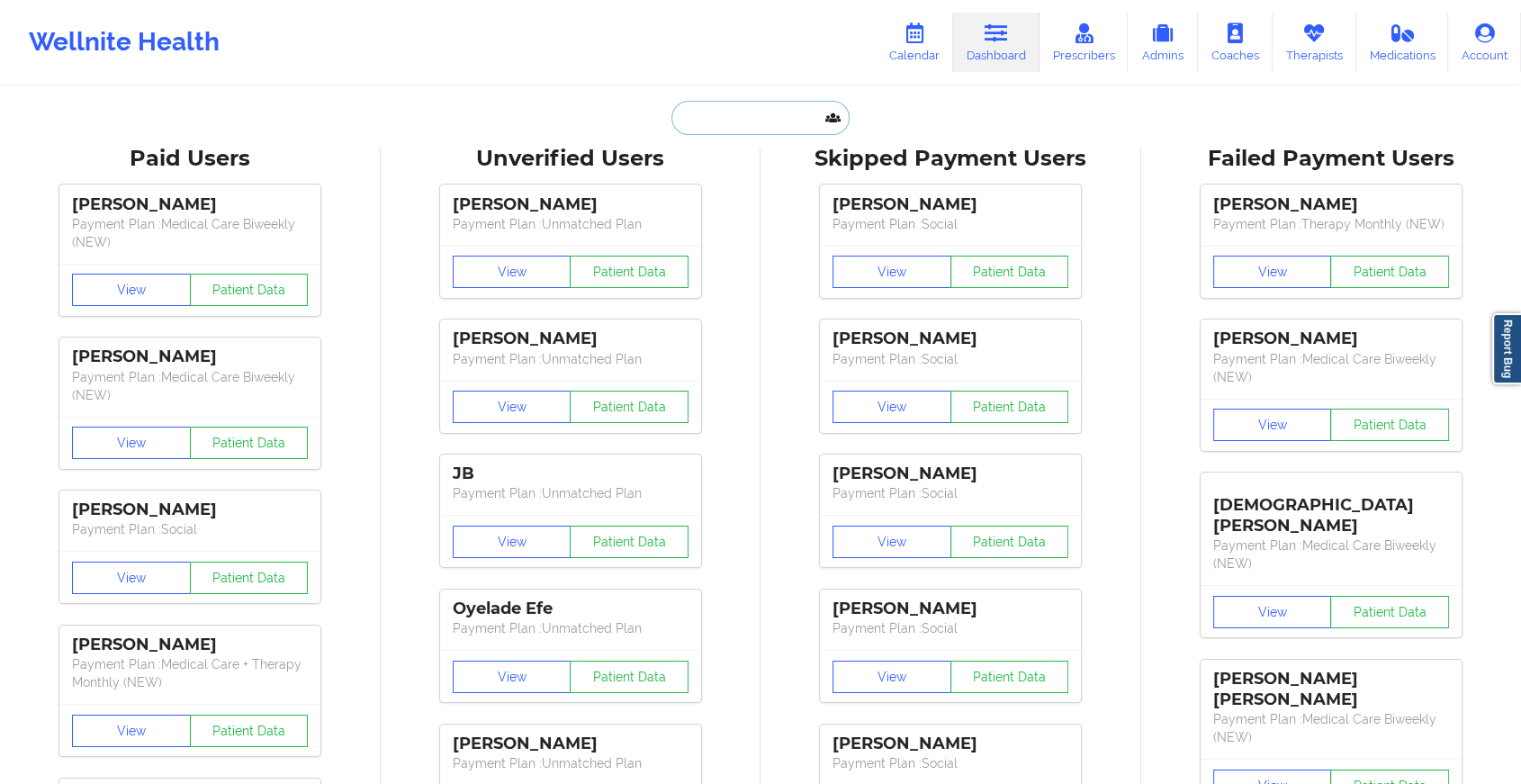
click at [790, 124] on input "text" at bounding box center [761, 117] width 179 height 34
paste input "[EMAIL_ADDRESS][DOMAIN_NAME]"
type input "[EMAIL_ADDRESS][DOMAIN_NAME]"
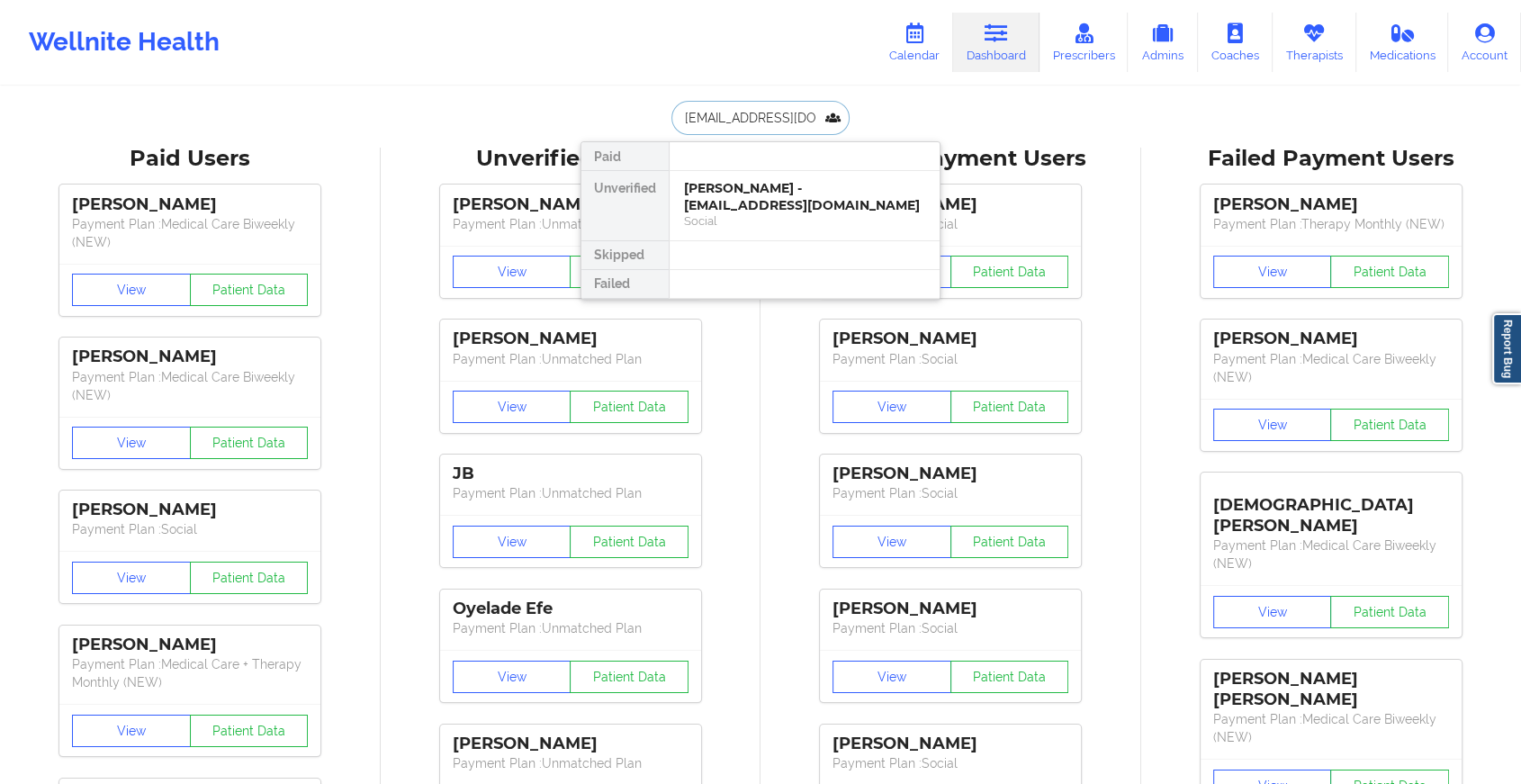
scroll to position [0, 40]
click at [799, 192] on div "[PERSON_NAME] - [EMAIL_ADDRESS][DOMAIN_NAME]" at bounding box center [805, 196] width 242 height 33
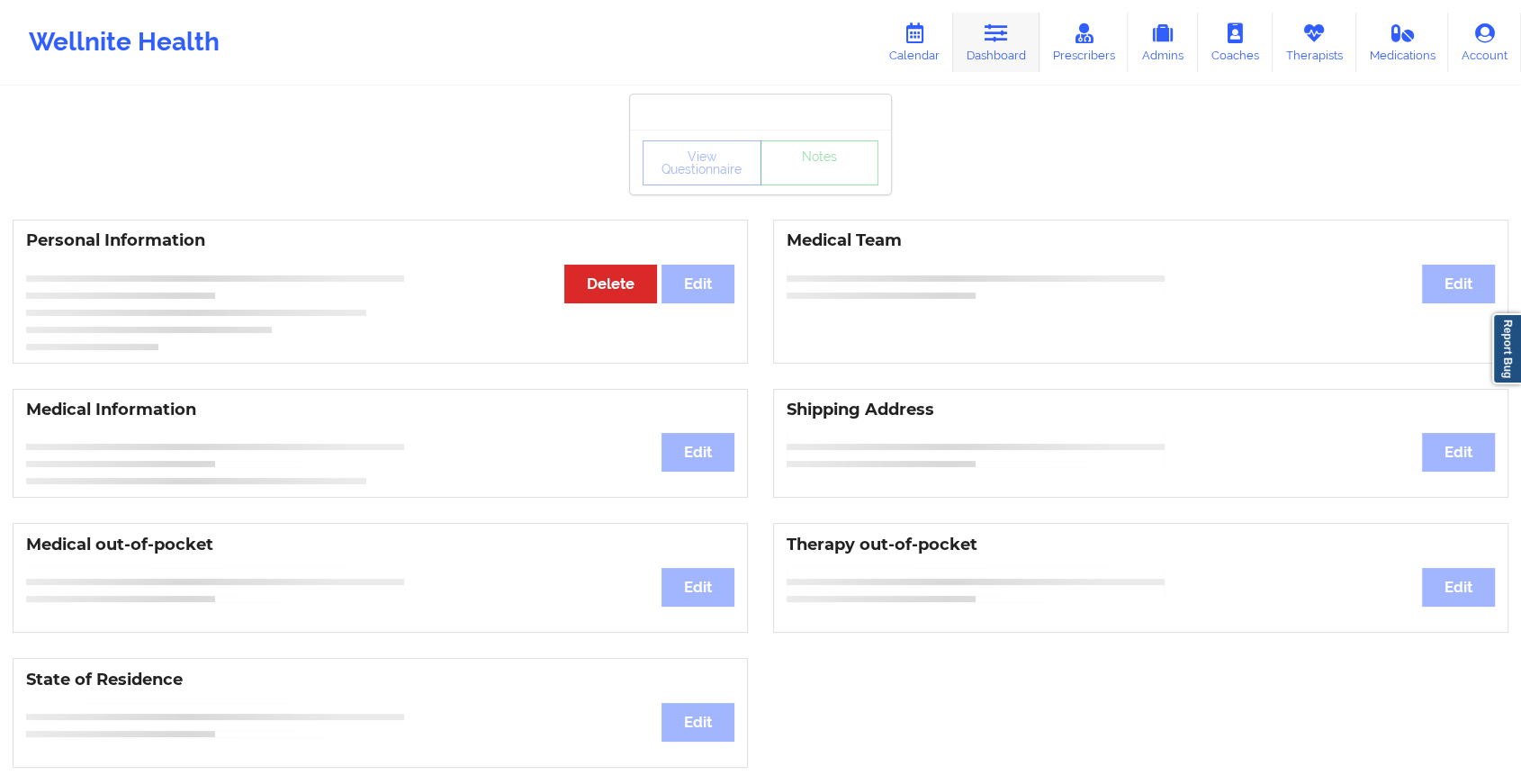
click at [1021, 28] on link "Dashboard" at bounding box center [996, 42] width 86 height 59
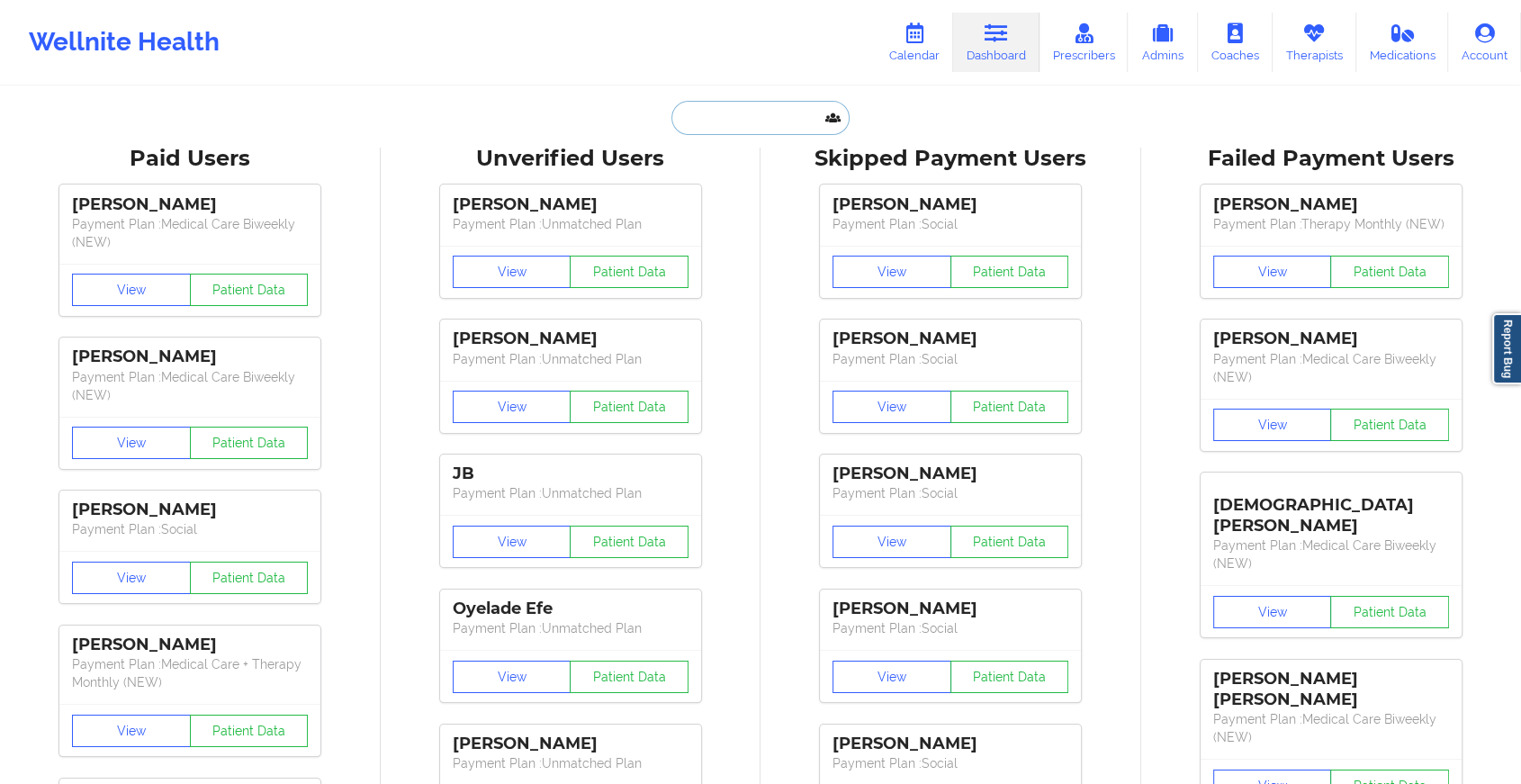
click at [793, 116] on input "text" at bounding box center [761, 117] width 179 height 34
paste input "[EMAIL_ADDRESS][DOMAIN_NAME]"
type input "[EMAIL_ADDRESS][DOMAIN_NAME]"
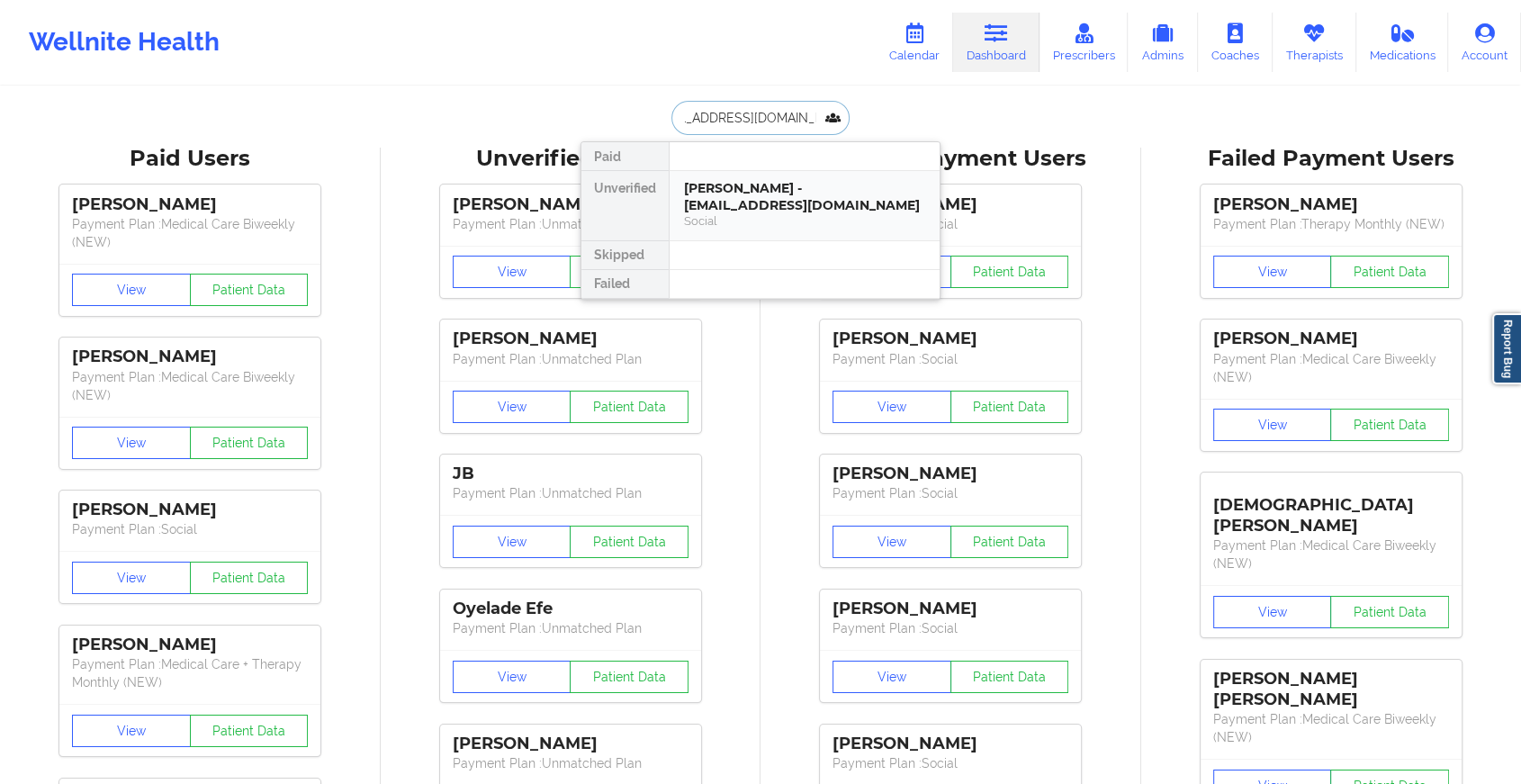
click at [796, 195] on div "[PERSON_NAME] - [EMAIL_ADDRESS][DOMAIN_NAME]" at bounding box center [805, 196] width 242 height 33
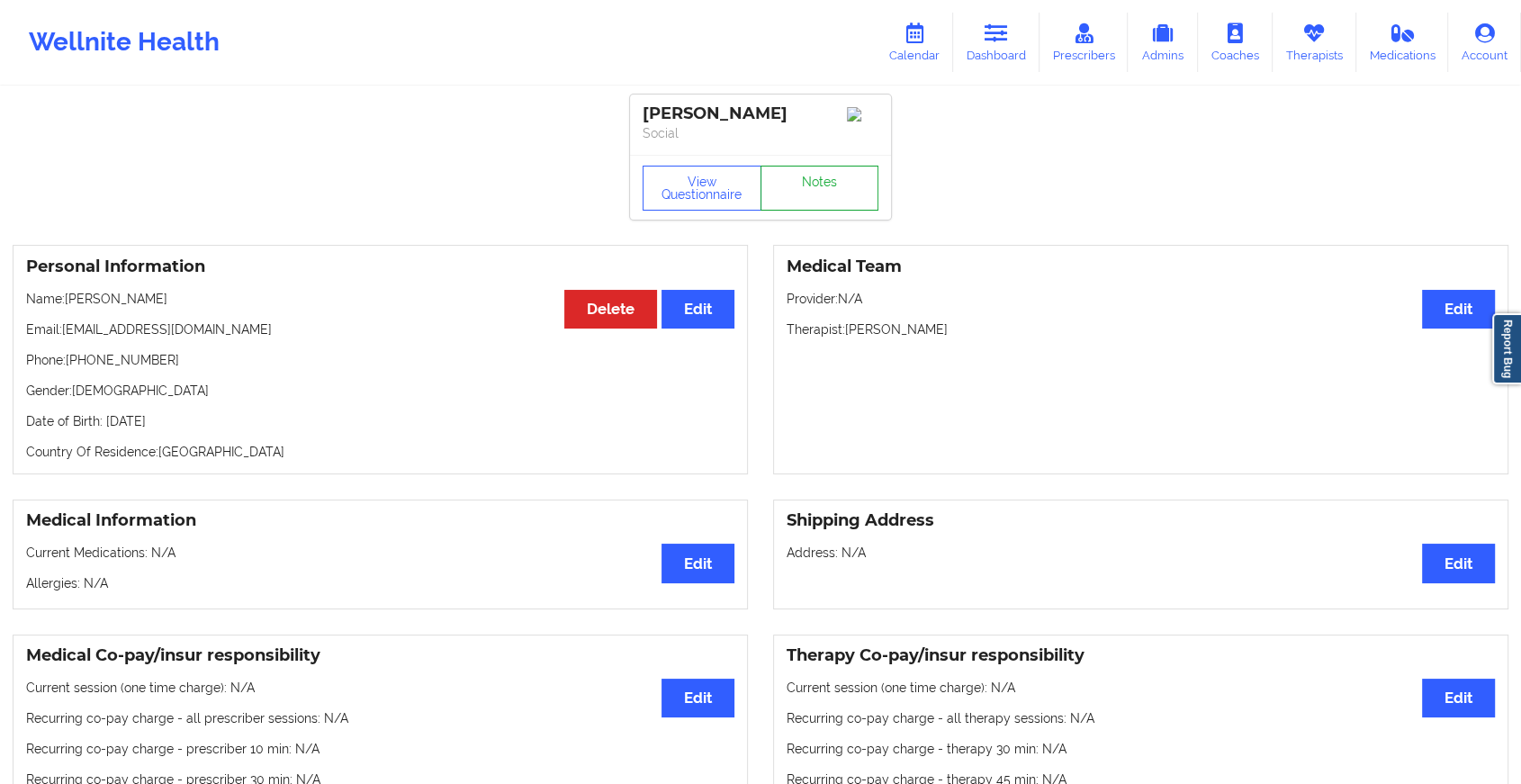
click at [823, 204] on link "Notes" at bounding box center [820, 188] width 118 height 45
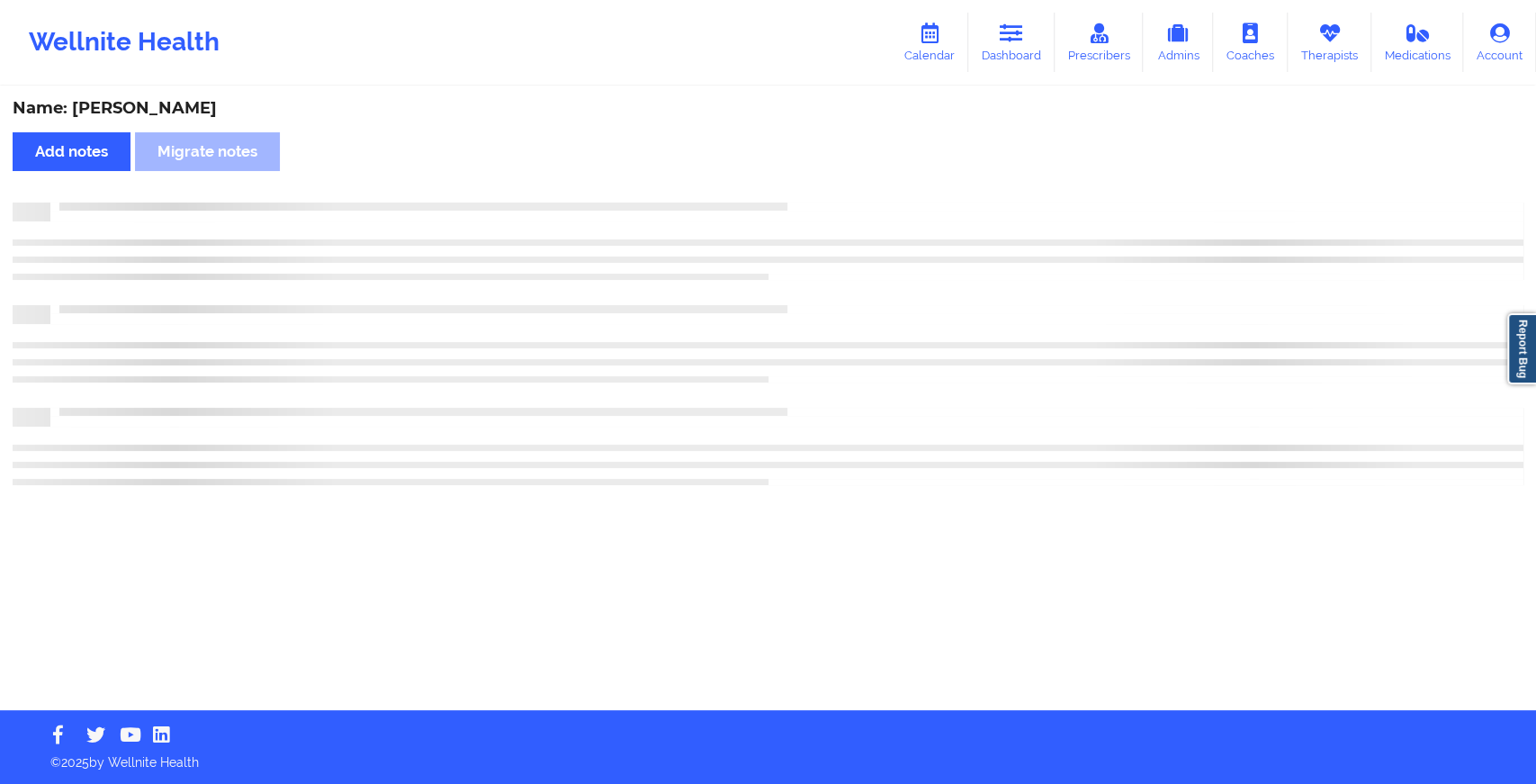
click at [823, 203] on div at bounding box center [787, 203] width 1473 height 0
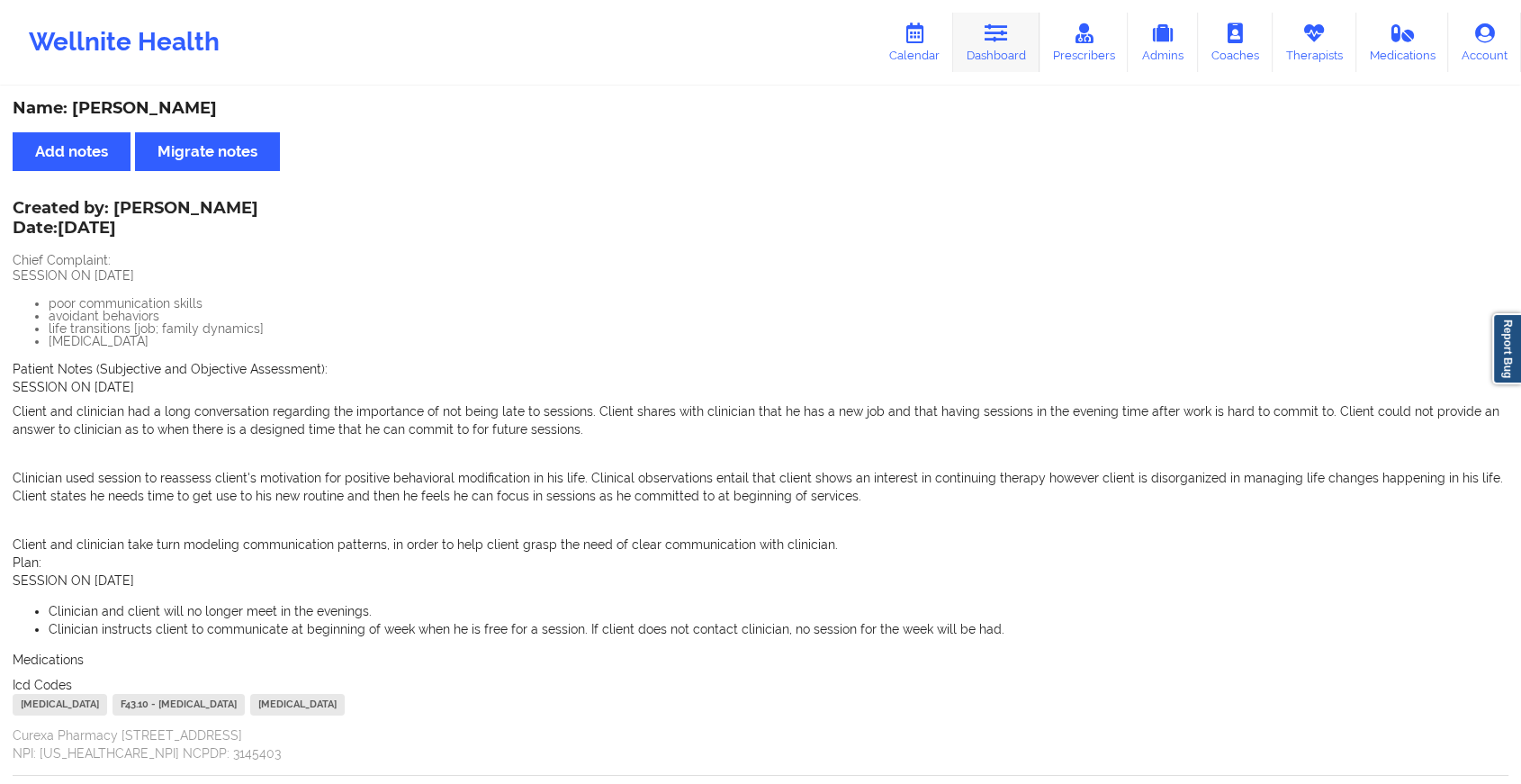
click at [992, 41] on icon at bounding box center [996, 33] width 23 height 19
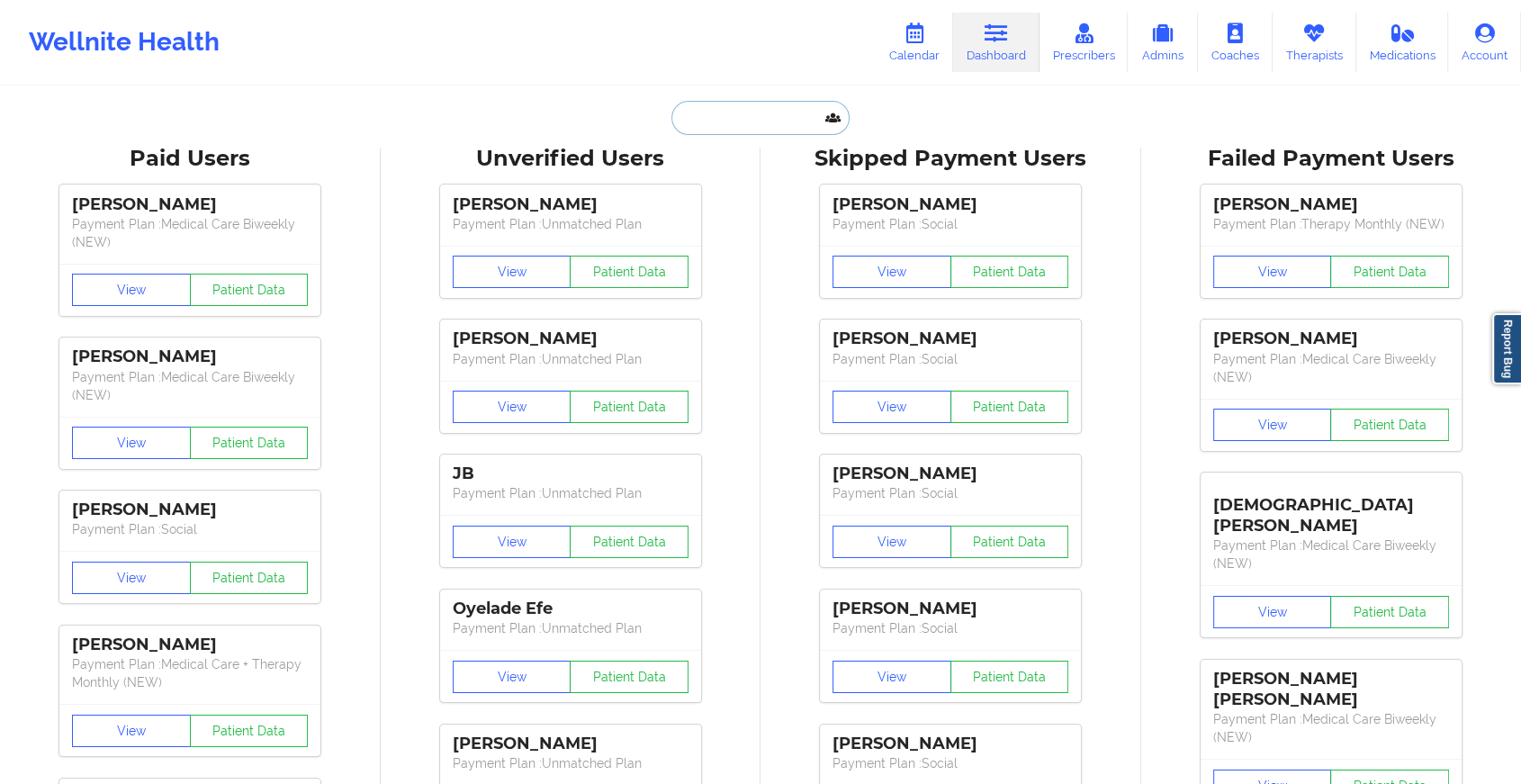
click at [810, 110] on input "text" at bounding box center [761, 117] width 179 height 34
paste input "[EMAIL_ADDRESS][DOMAIN_NAME]"
type input "[EMAIL_ADDRESS][DOMAIN_NAME]"
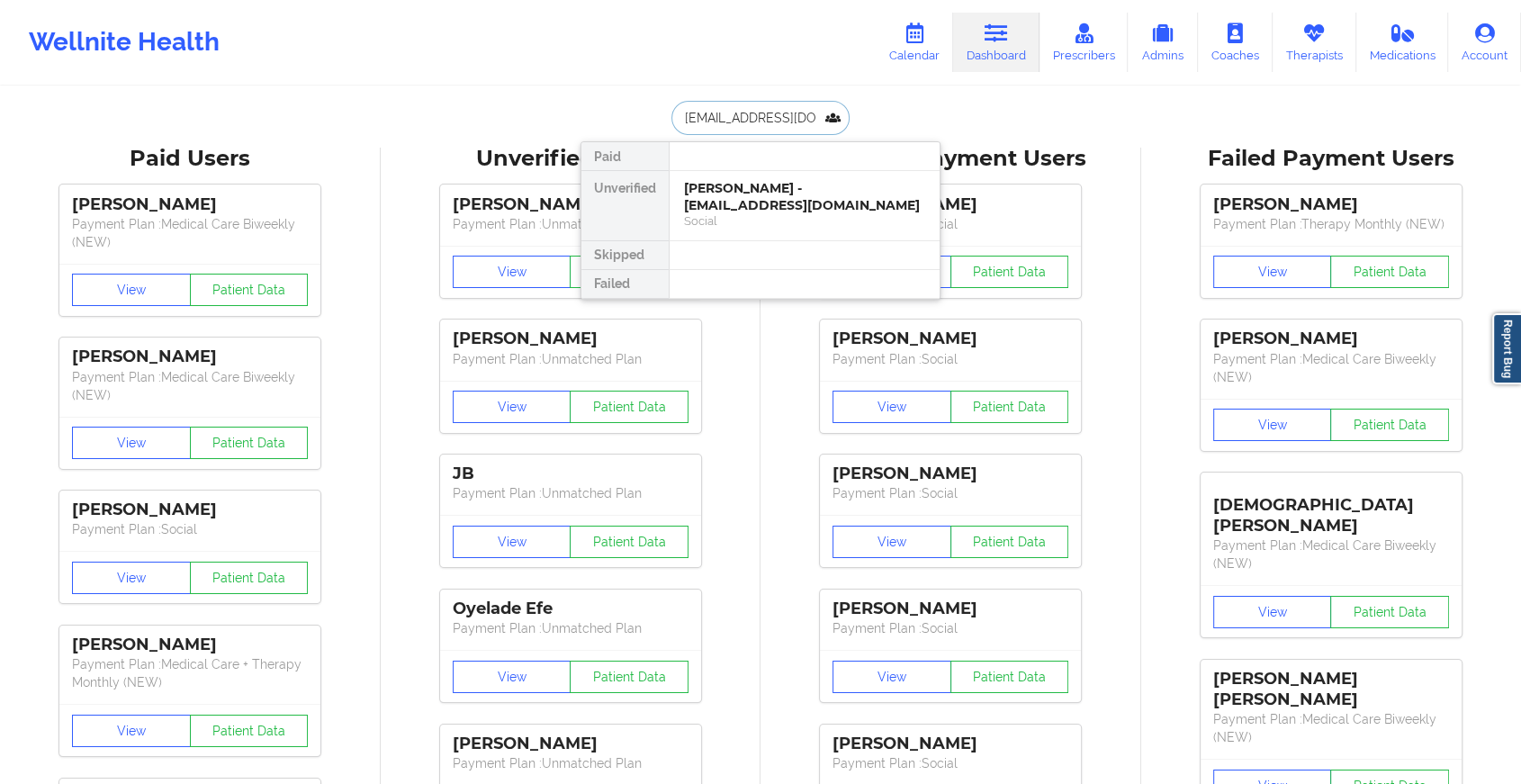
scroll to position [0, 40]
click at [796, 202] on div "[PERSON_NAME] - [EMAIL_ADDRESS][DOMAIN_NAME]" at bounding box center [805, 196] width 242 height 33
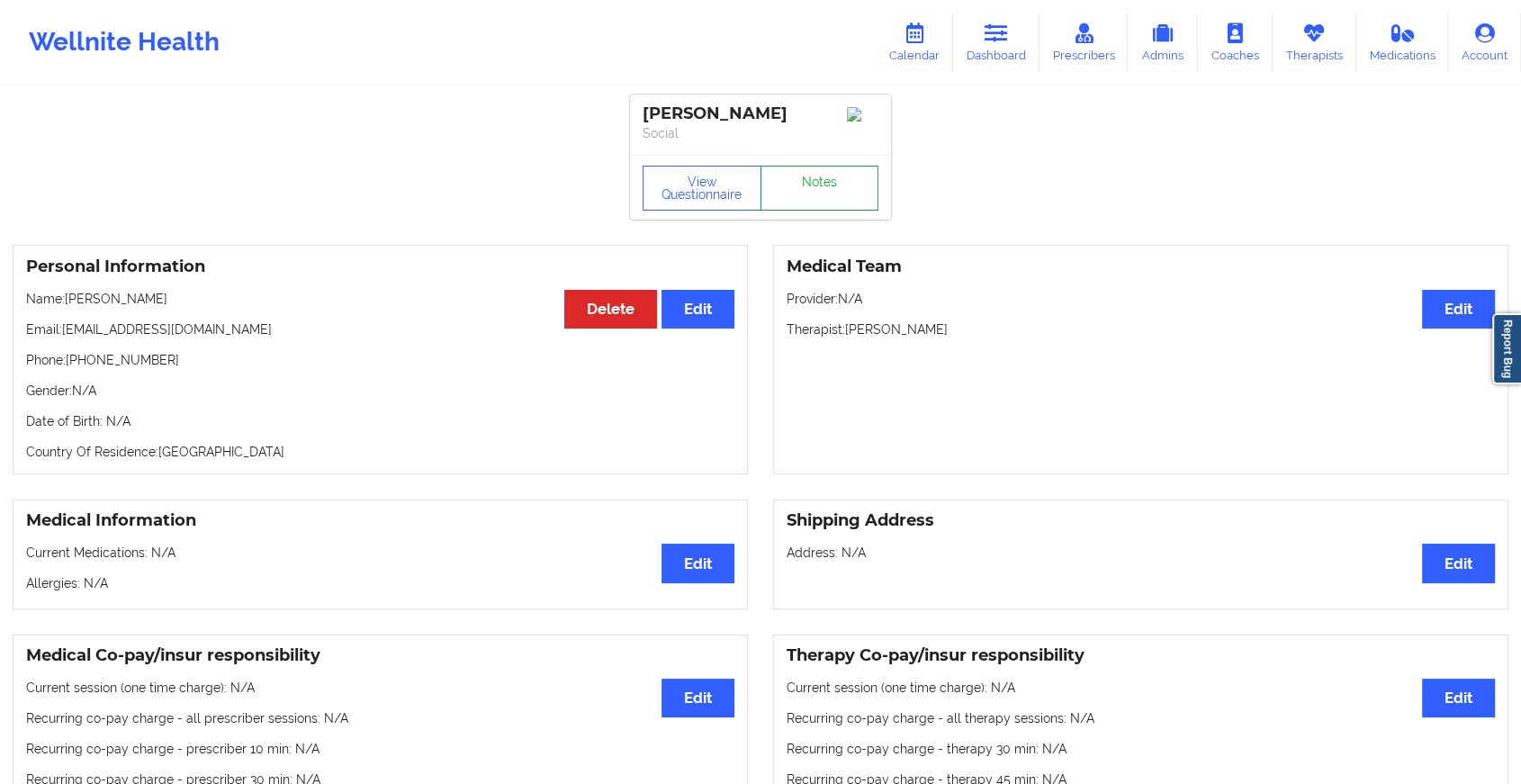
click at [821, 211] on link "Notes" at bounding box center [820, 188] width 118 height 45
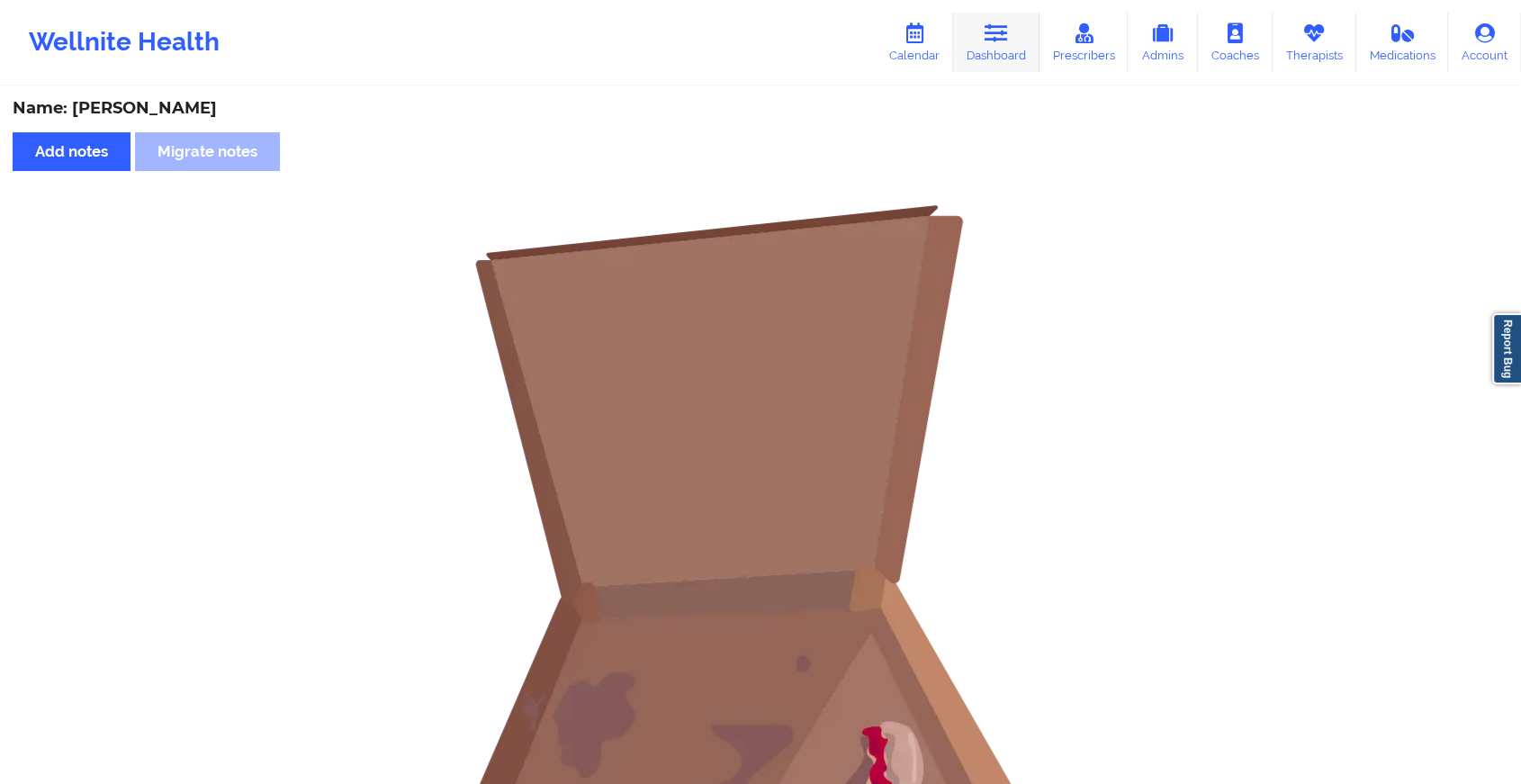
click at [993, 53] on link "Dashboard" at bounding box center [996, 42] width 86 height 59
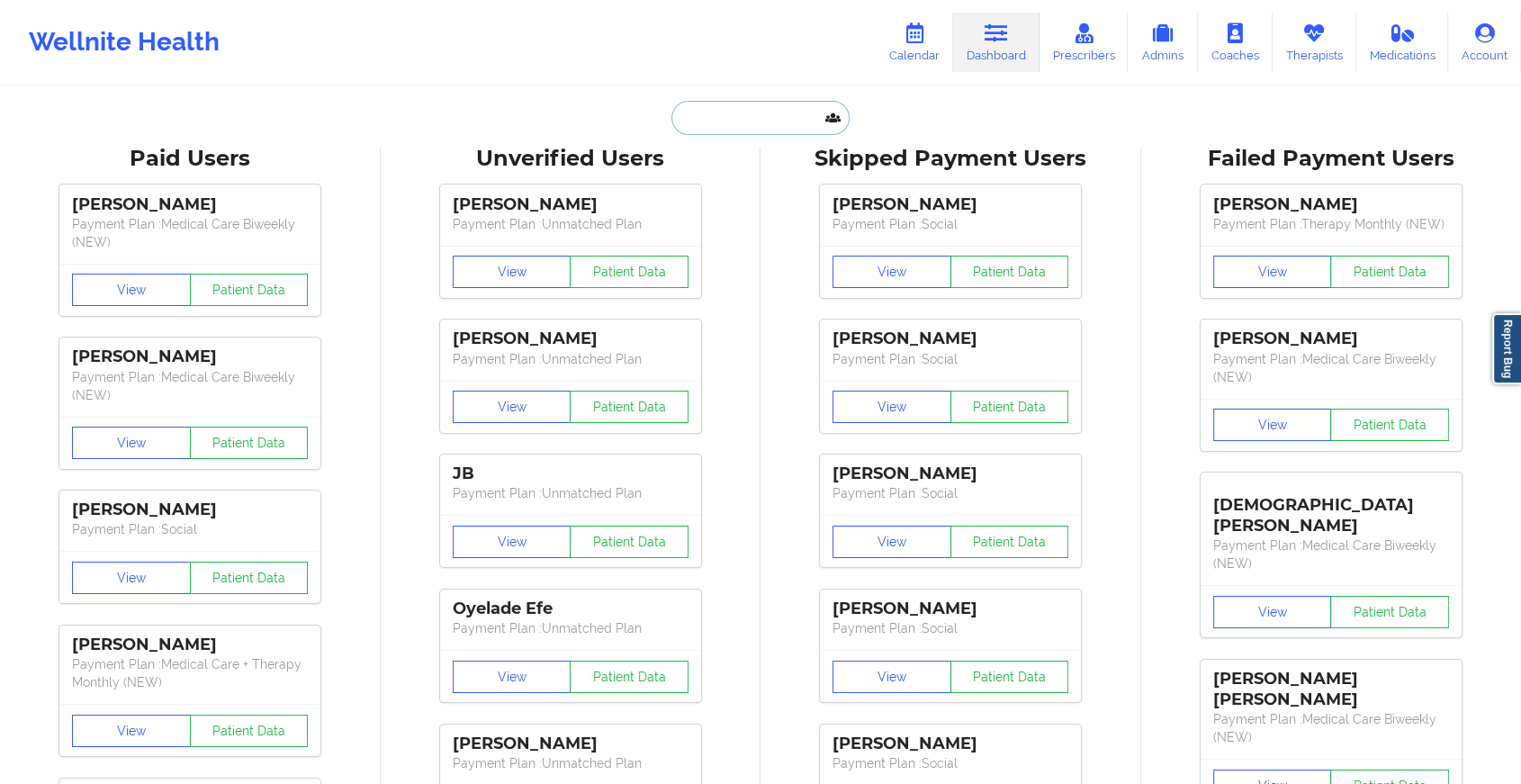
click at [739, 111] on input "text" at bounding box center [761, 117] width 179 height 34
paste input "[EMAIL_ADDRESS][DOMAIN_NAME]"
type input "[EMAIL_ADDRESS][DOMAIN_NAME]"
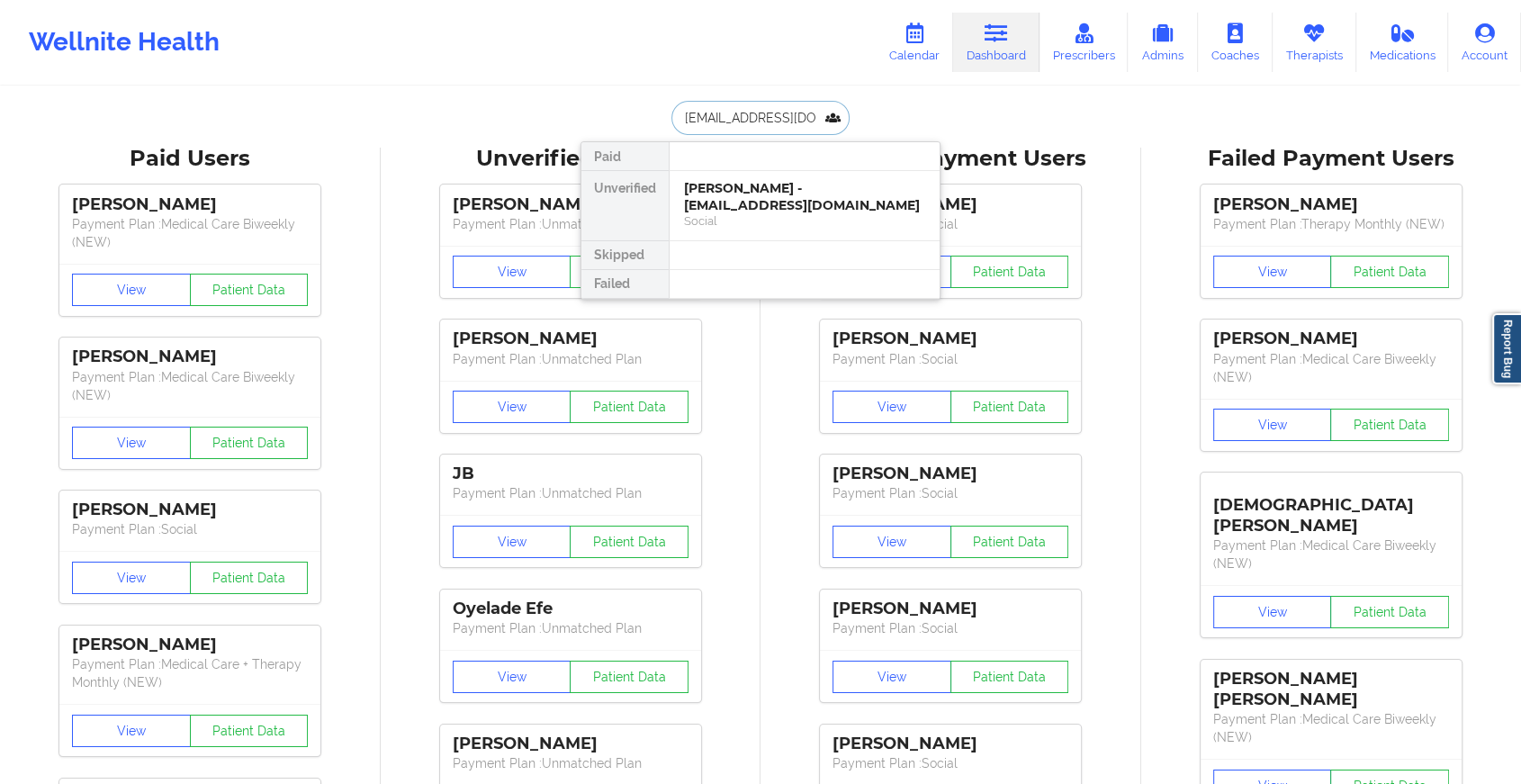
scroll to position [0, 3]
click at [774, 186] on div "[PERSON_NAME] - [EMAIL_ADDRESS][DOMAIN_NAME]" at bounding box center [805, 196] width 242 height 33
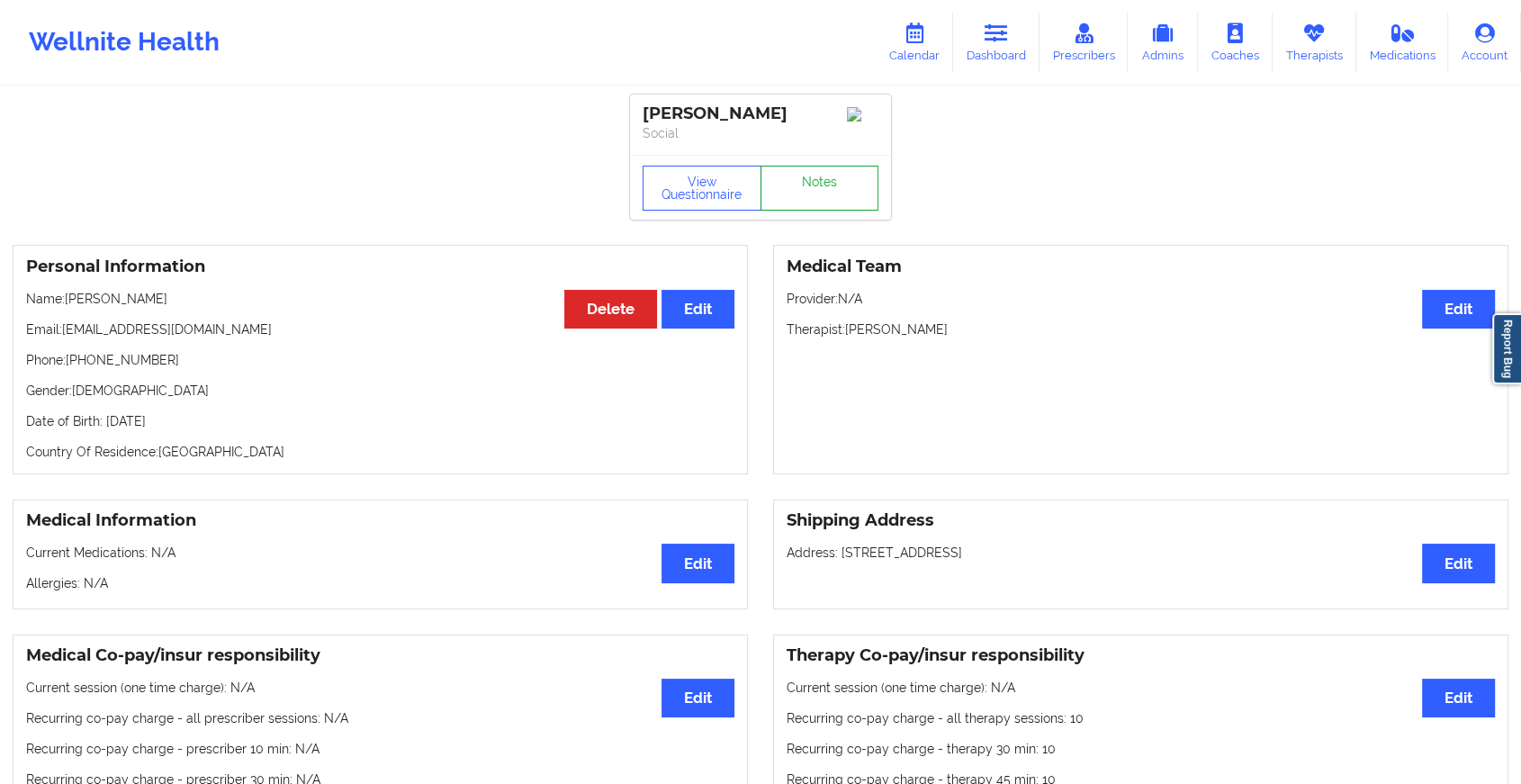
click at [795, 187] on link "Notes" at bounding box center [820, 188] width 118 height 45
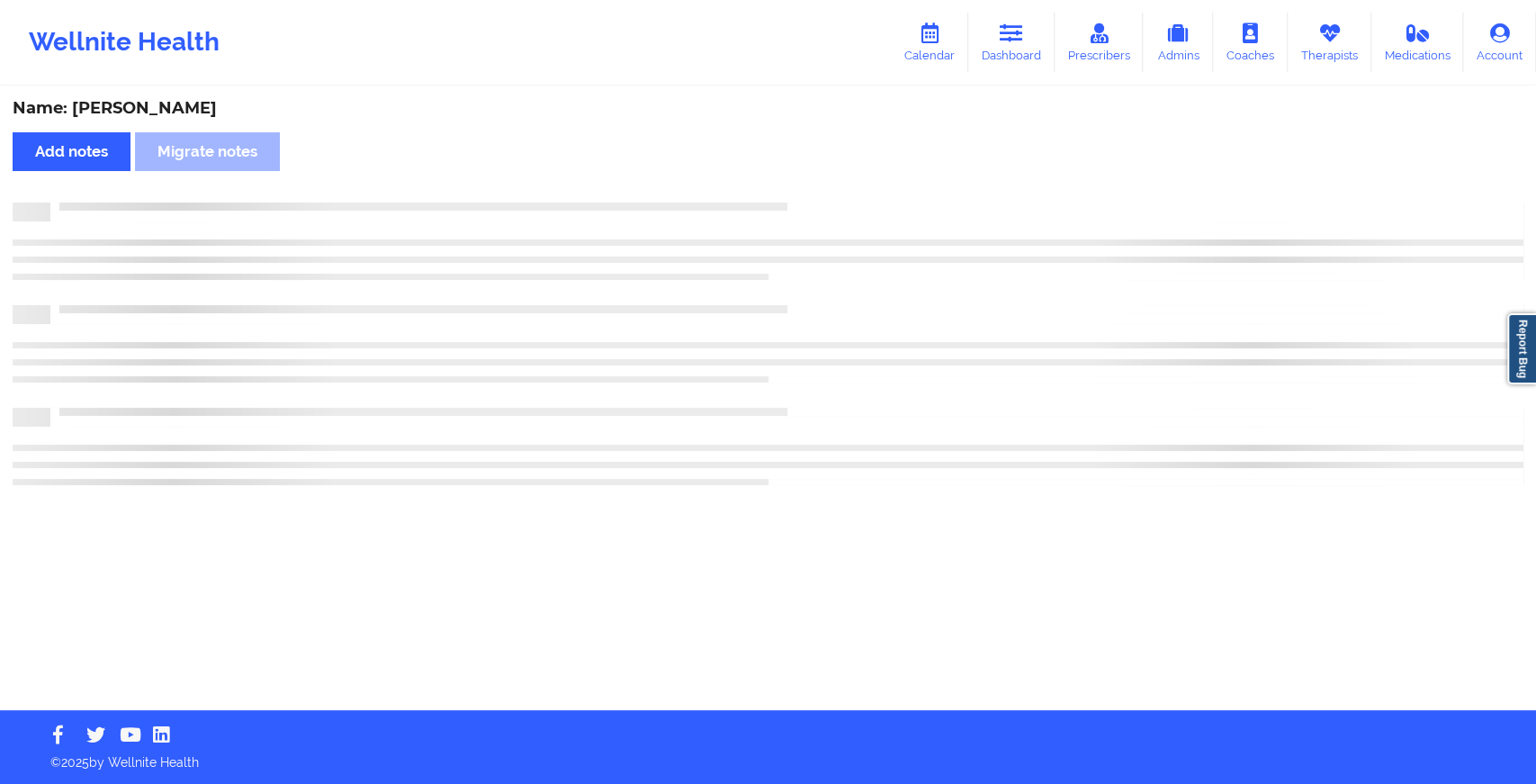
click at [795, 187] on div "Name: [PERSON_NAME] Add notes Migrate notes" at bounding box center [768, 399] width 1536 height 622
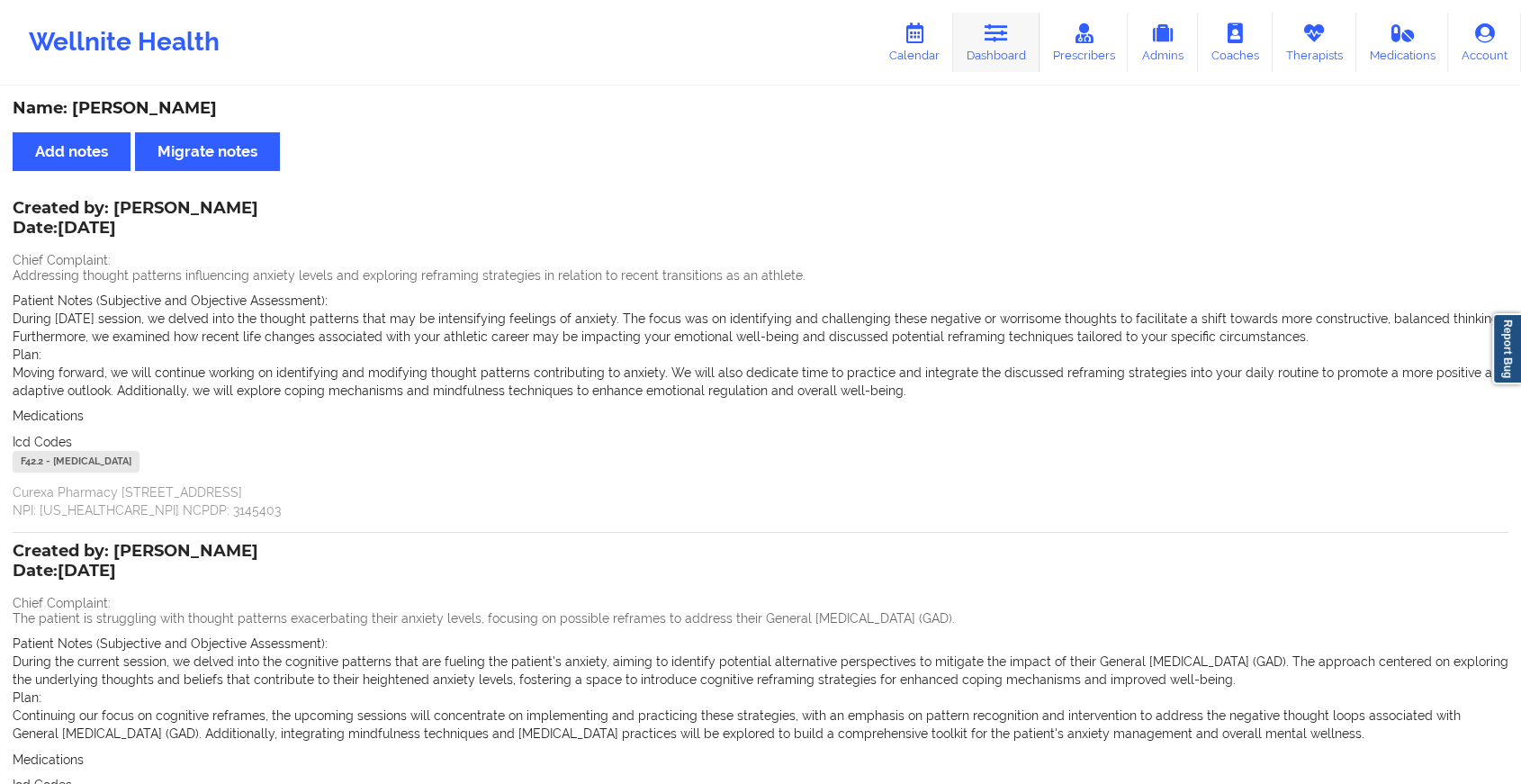
click at [1014, 42] on link "Dashboard" at bounding box center [996, 42] width 86 height 59
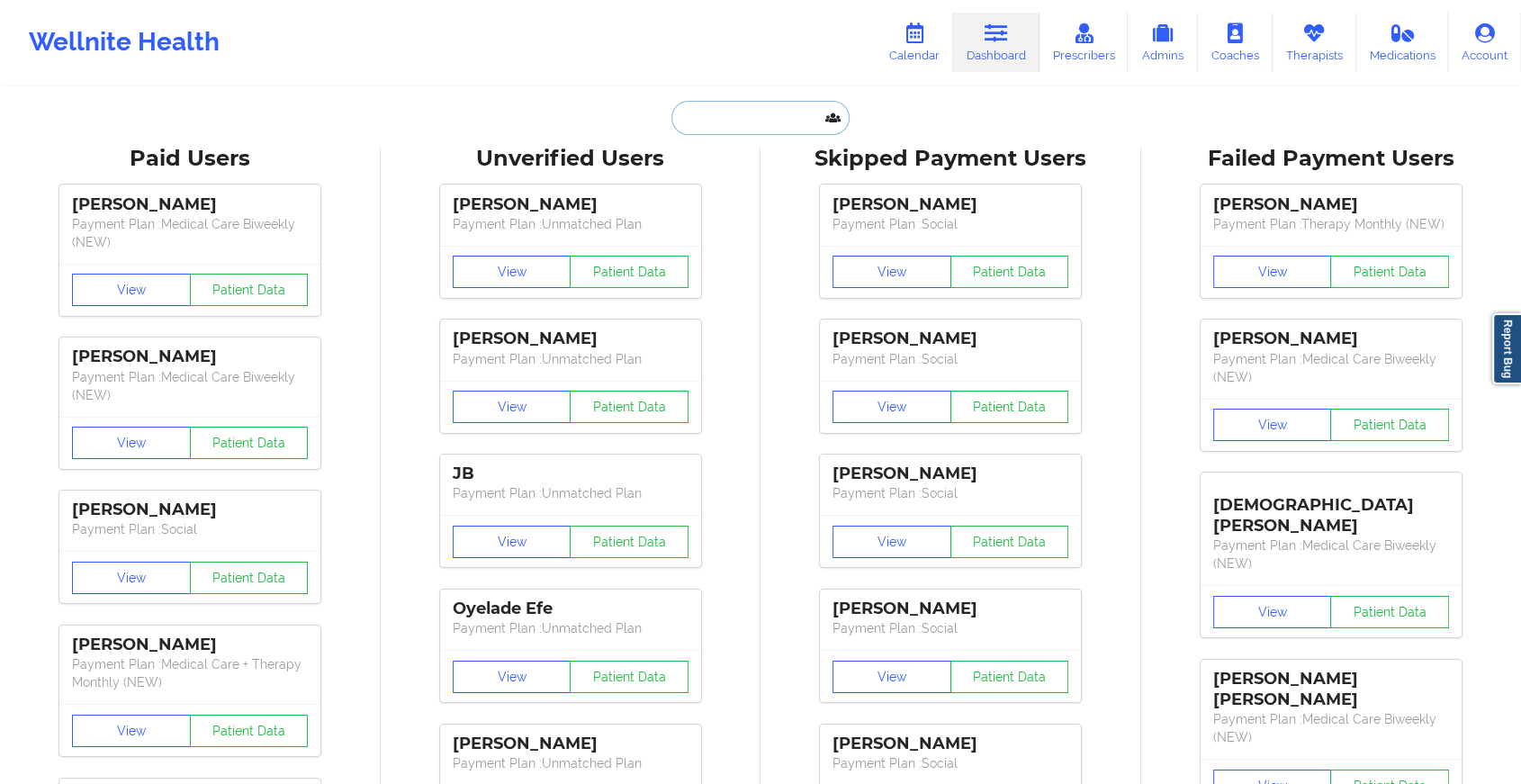
click at [733, 116] on input "text" at bounding box center [761, 117] width 179 height 34
paste input "[EMAIL_ADDRESS][DOMAIN_NAME]"
type input "[EMAIL_ADDRESS][DOMAIN_NAME]"
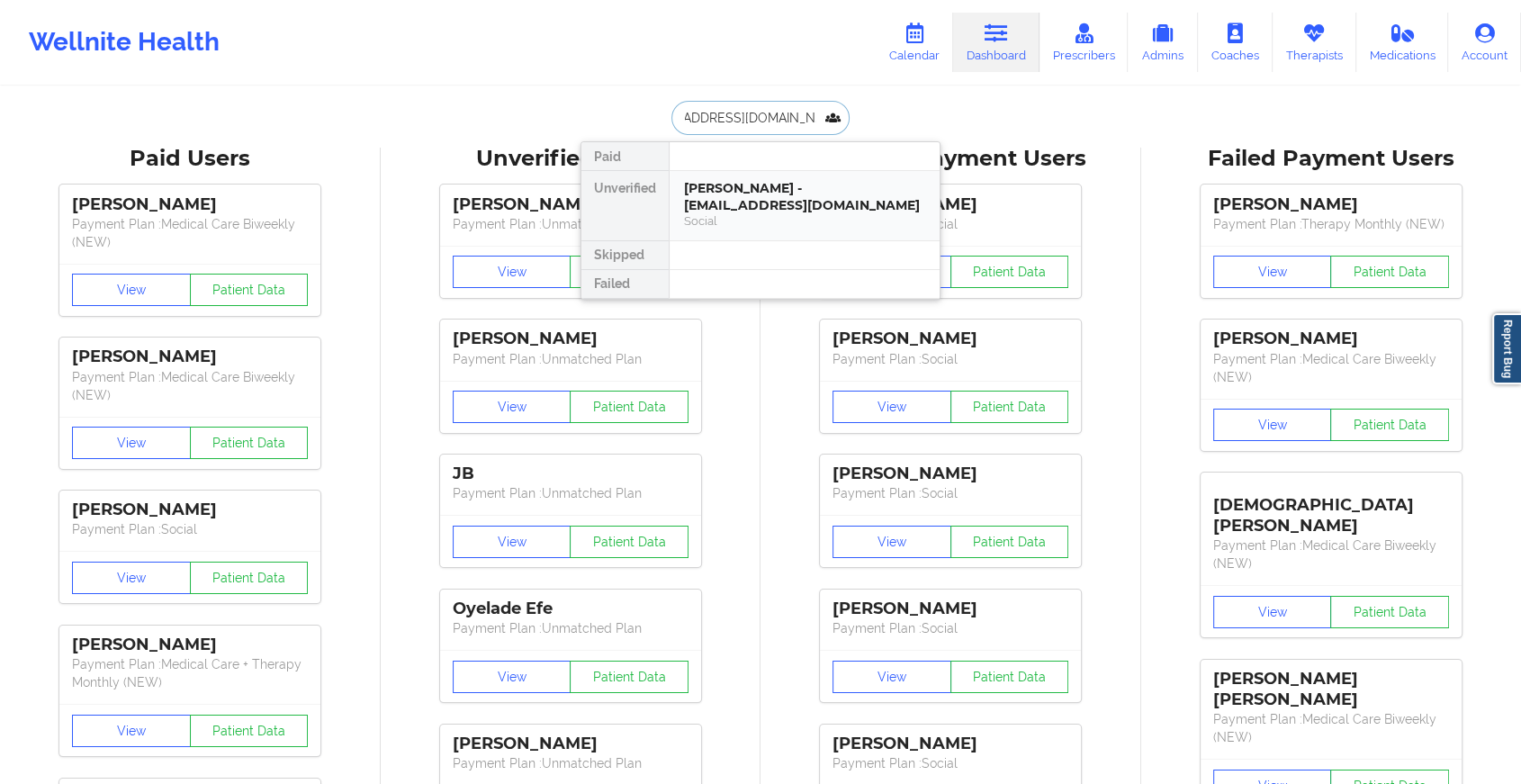
click at [775, 205] on div "[PERSON_NAME] - [EMAIL_ADDRESS][DOMAIN_NAME]" at bounding box center [805, 196] width 242 height 33
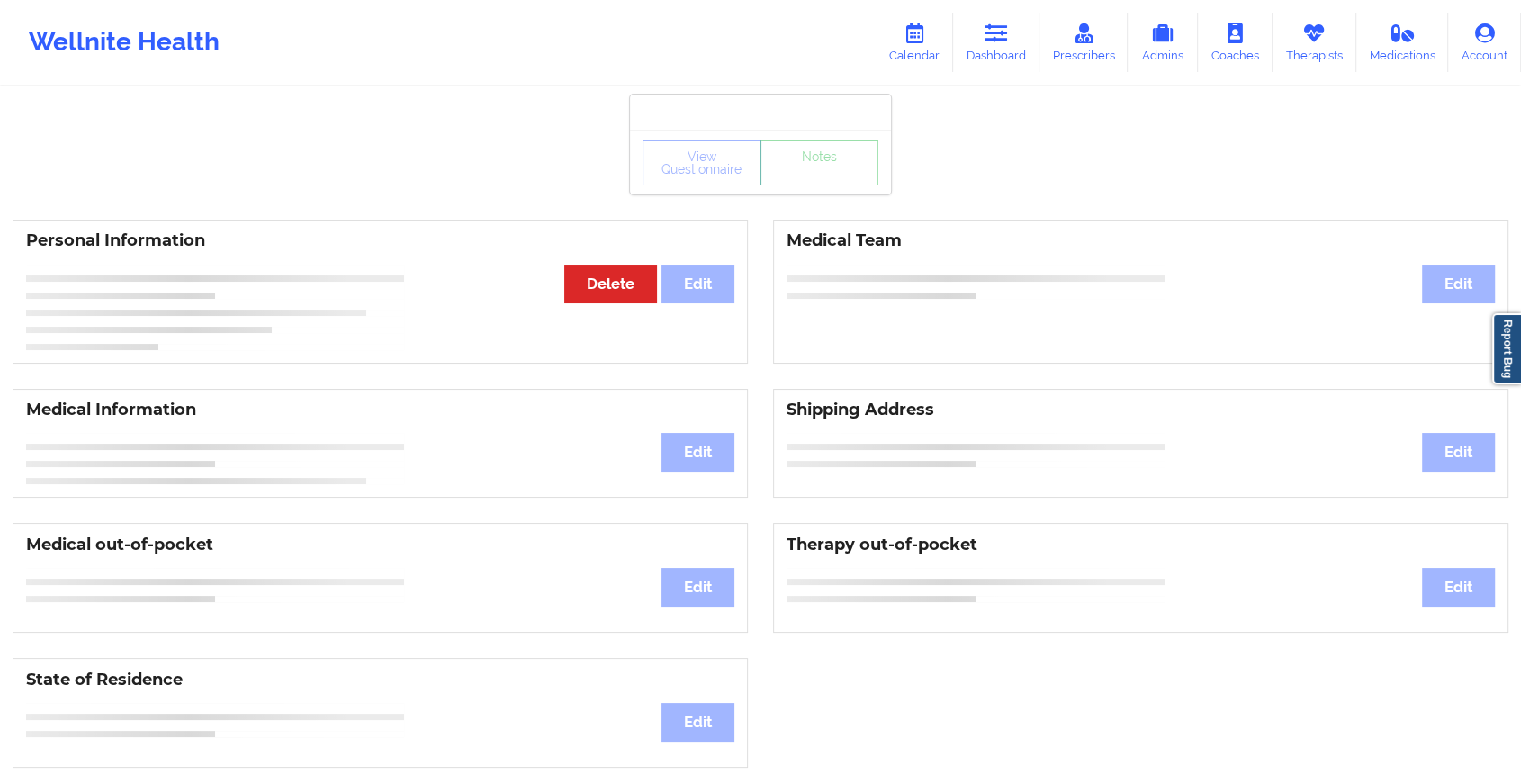
click at [847, 189] on div "View Questionnaire Notes" at bounding box center [760, 162] width 261 height 65
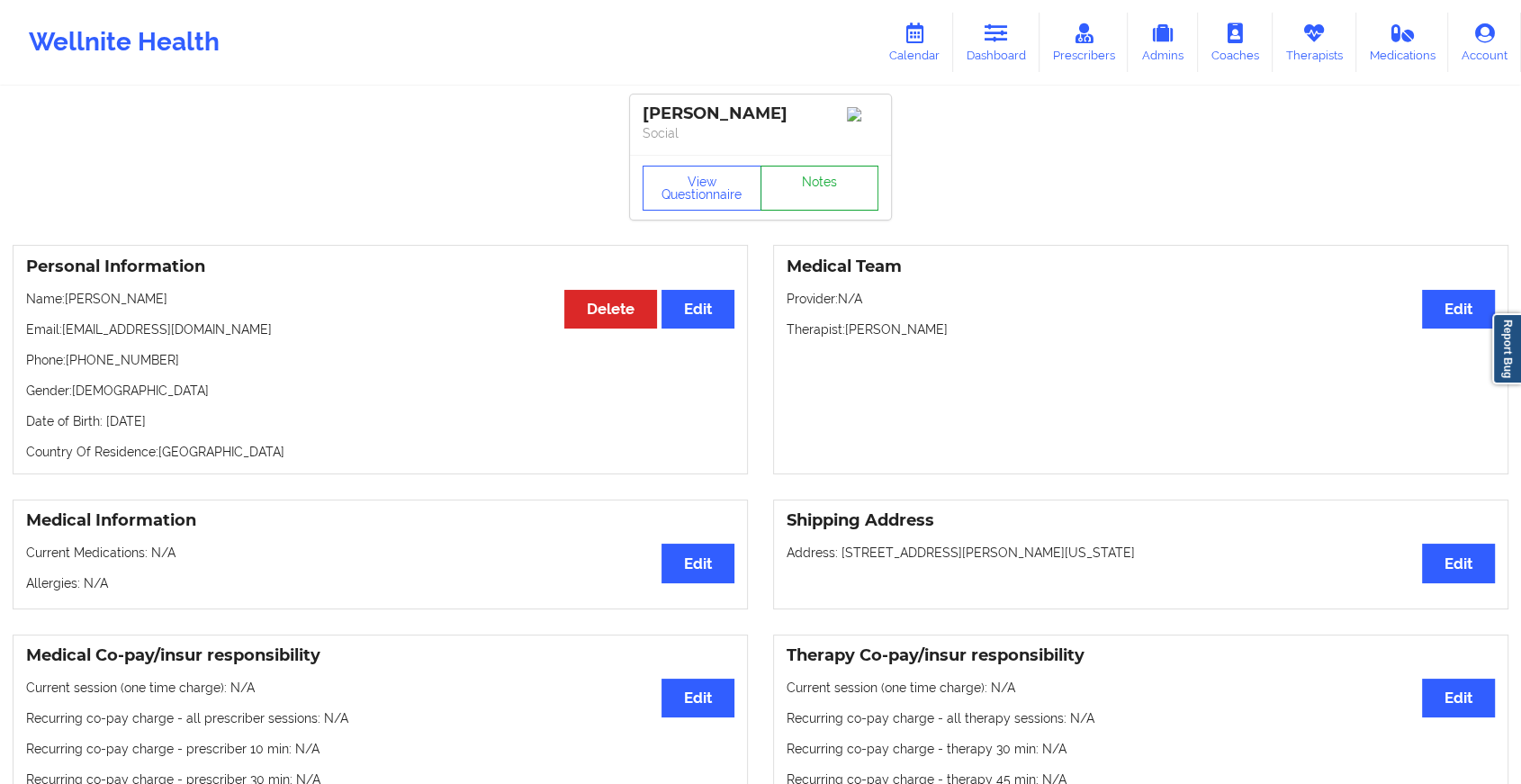
click at [847, 189] on link "Notes" at bounding box center [820, 188] width 118 height 45
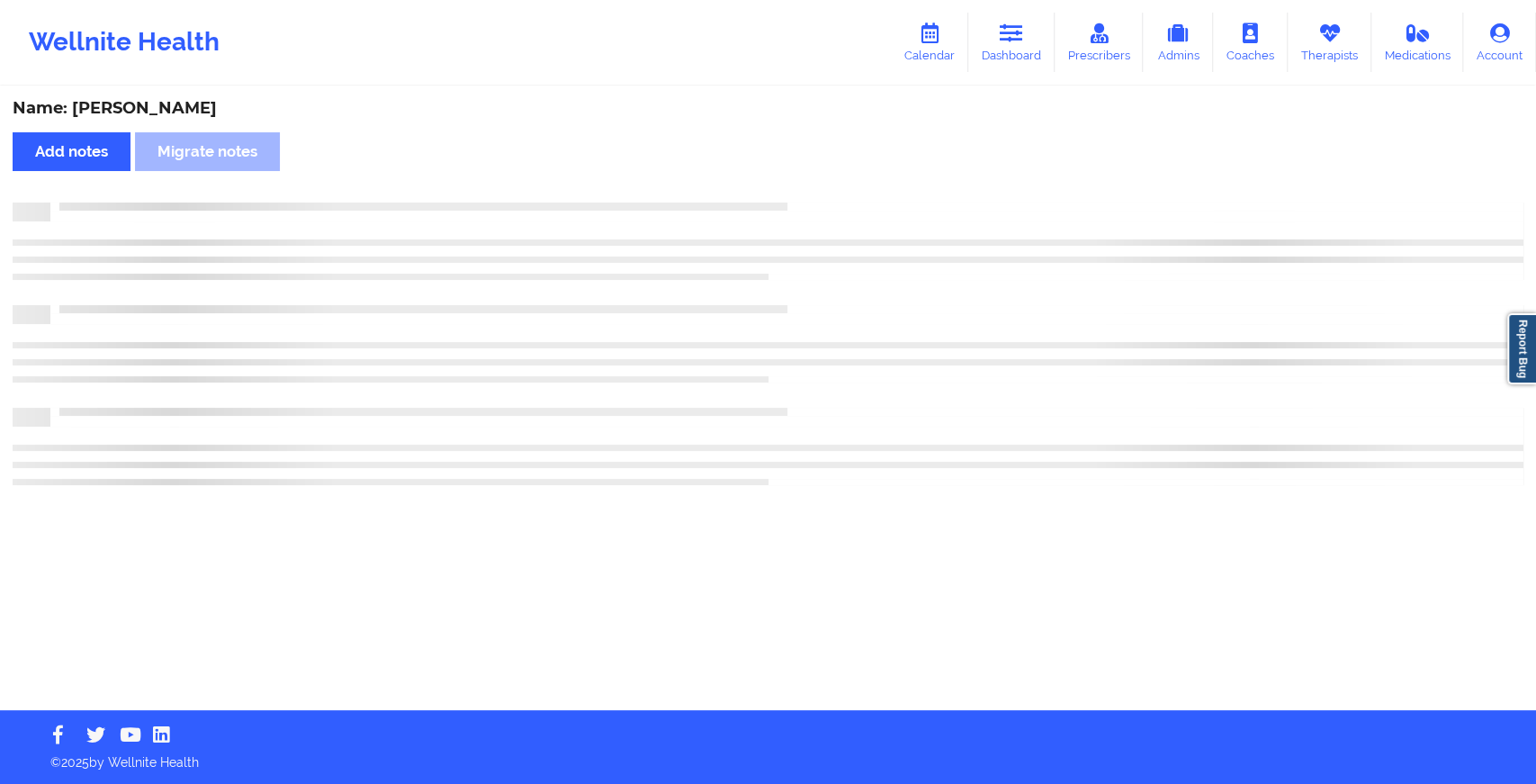
click at [847, 189] on div "Name: [PERSON_NAME] Add notes Migrate notes" at bounding box center [768, 399] width 1536 height 622
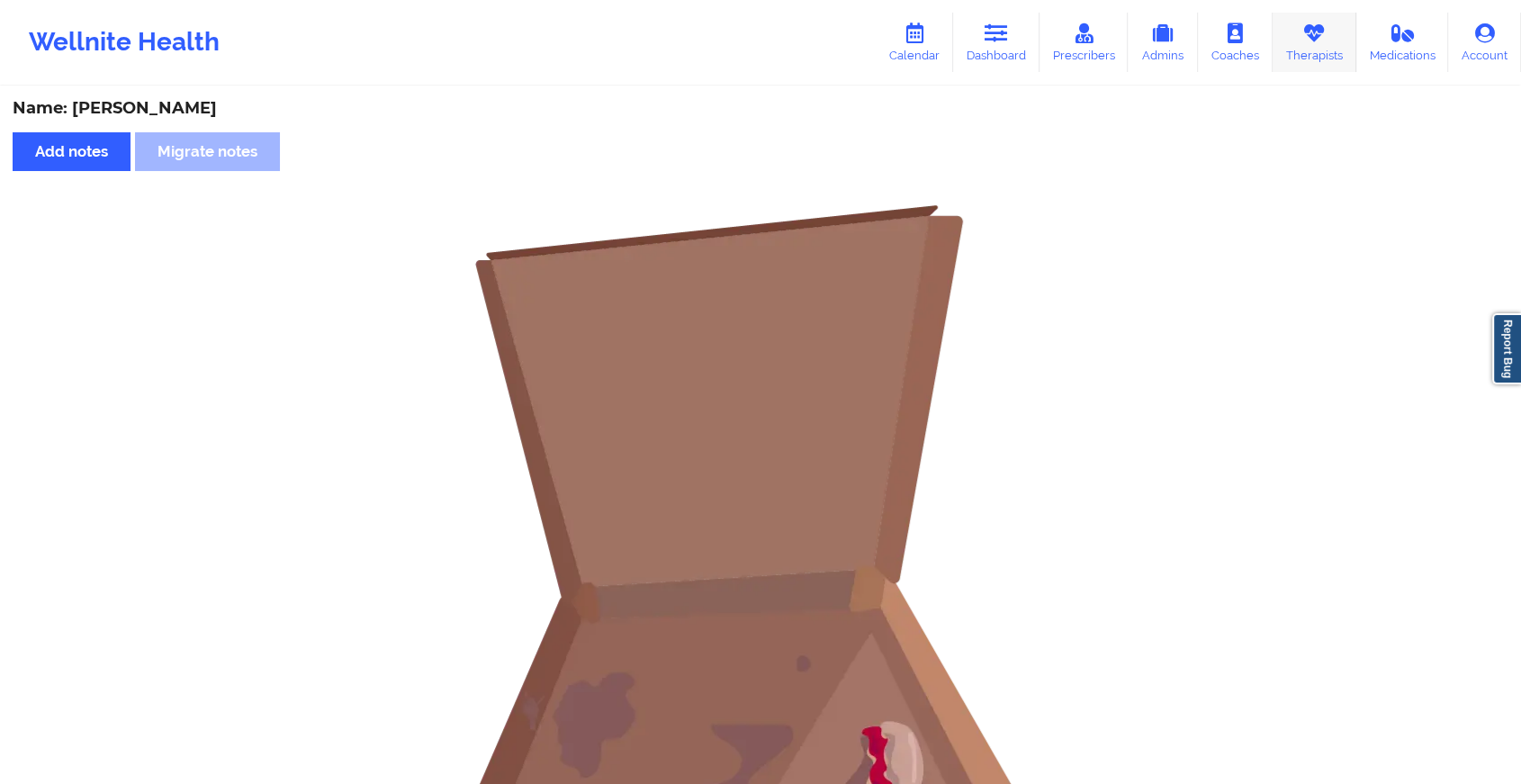
click at [1306, 44] on link "Therapists" at bounding box center [1314, 42] width 83 height 59
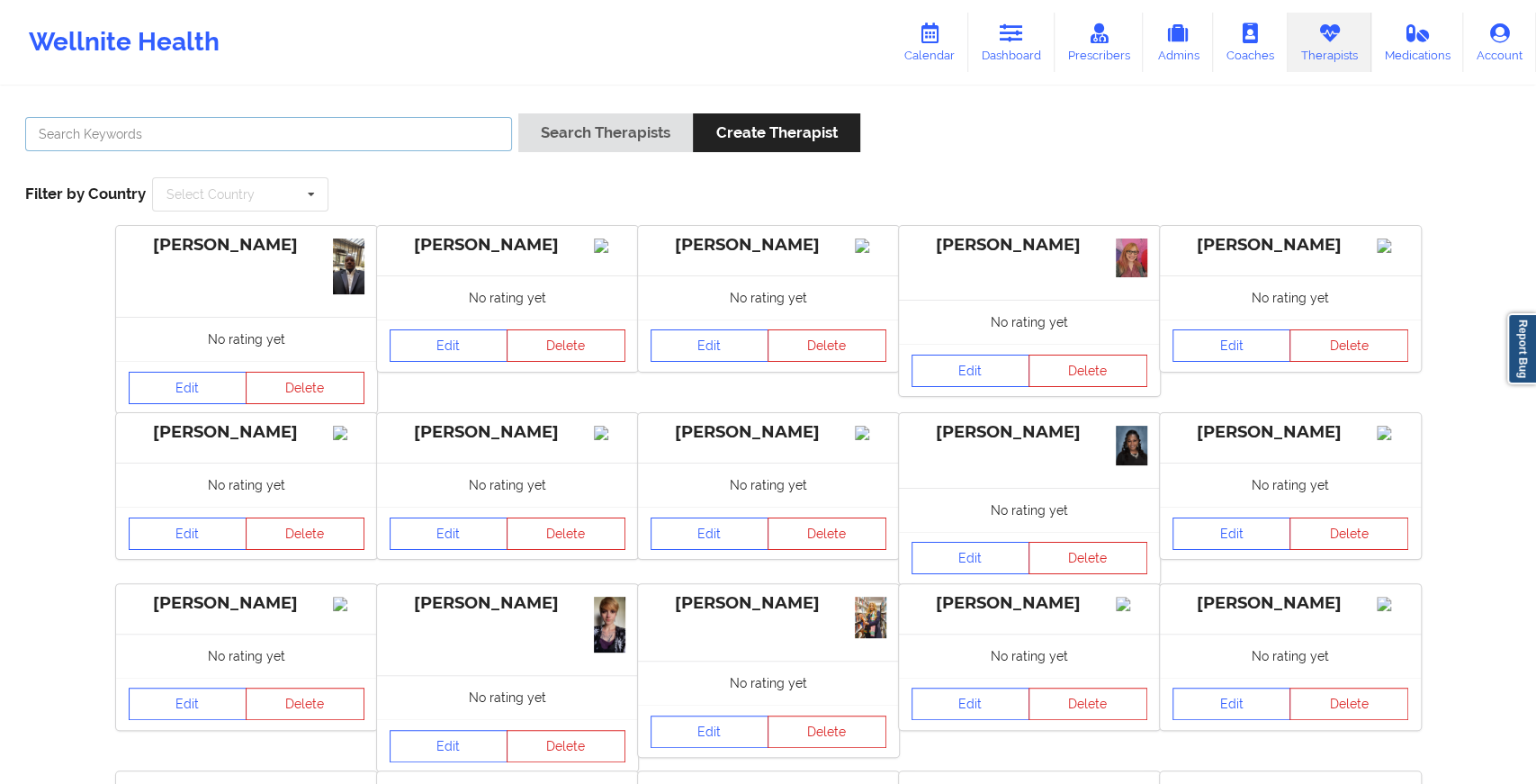
click at [392, 144] on input "text" at bounding box center [269, 134] width 487 height 34
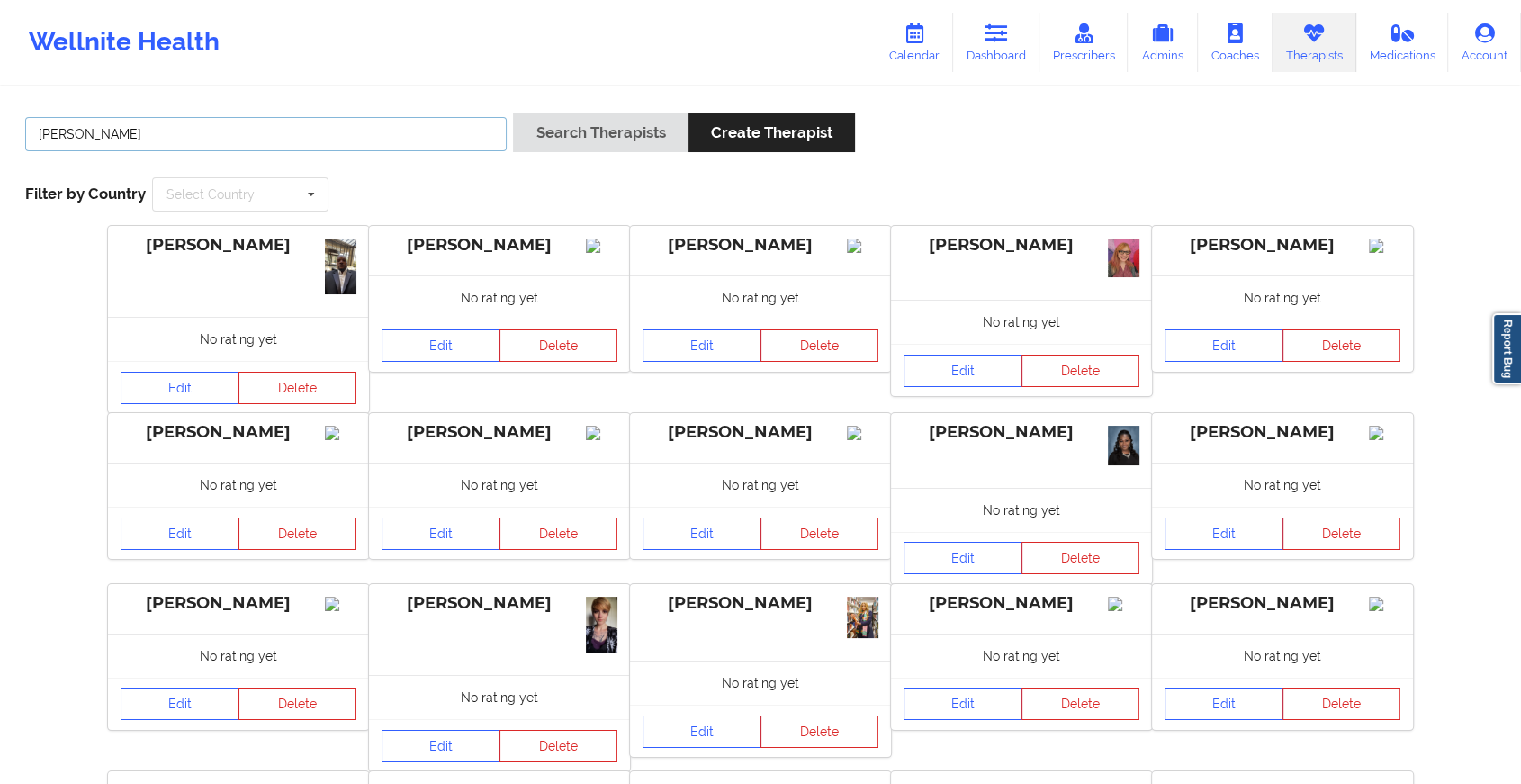
type input "[PERSON_NAME]"
click at [513, 114] on button "Search Therapists" at bounding box center [601, 133] width 175 height 39
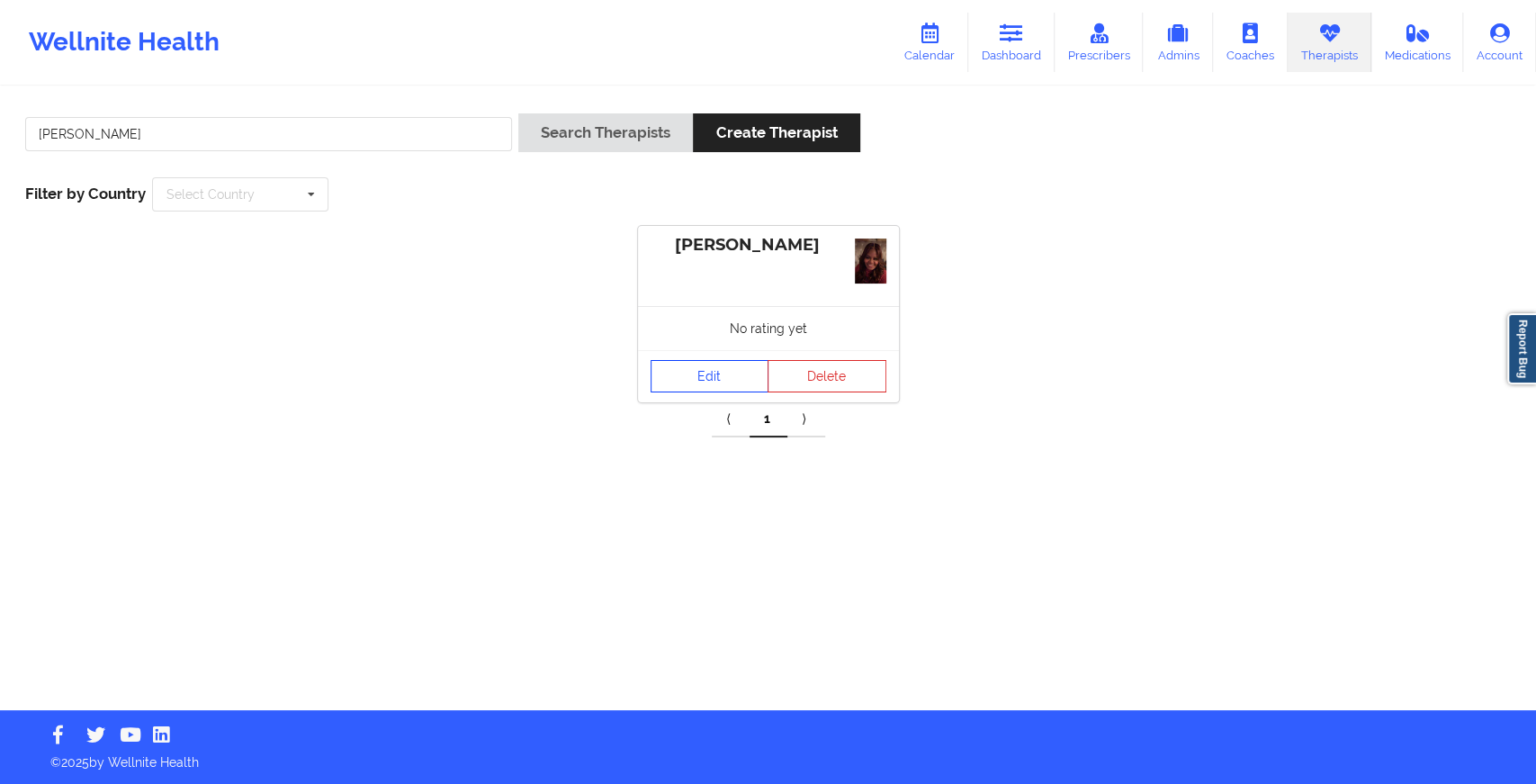
click at [710, 361] on link "Edit" at bounding box center [709, 376] width 118 height 32
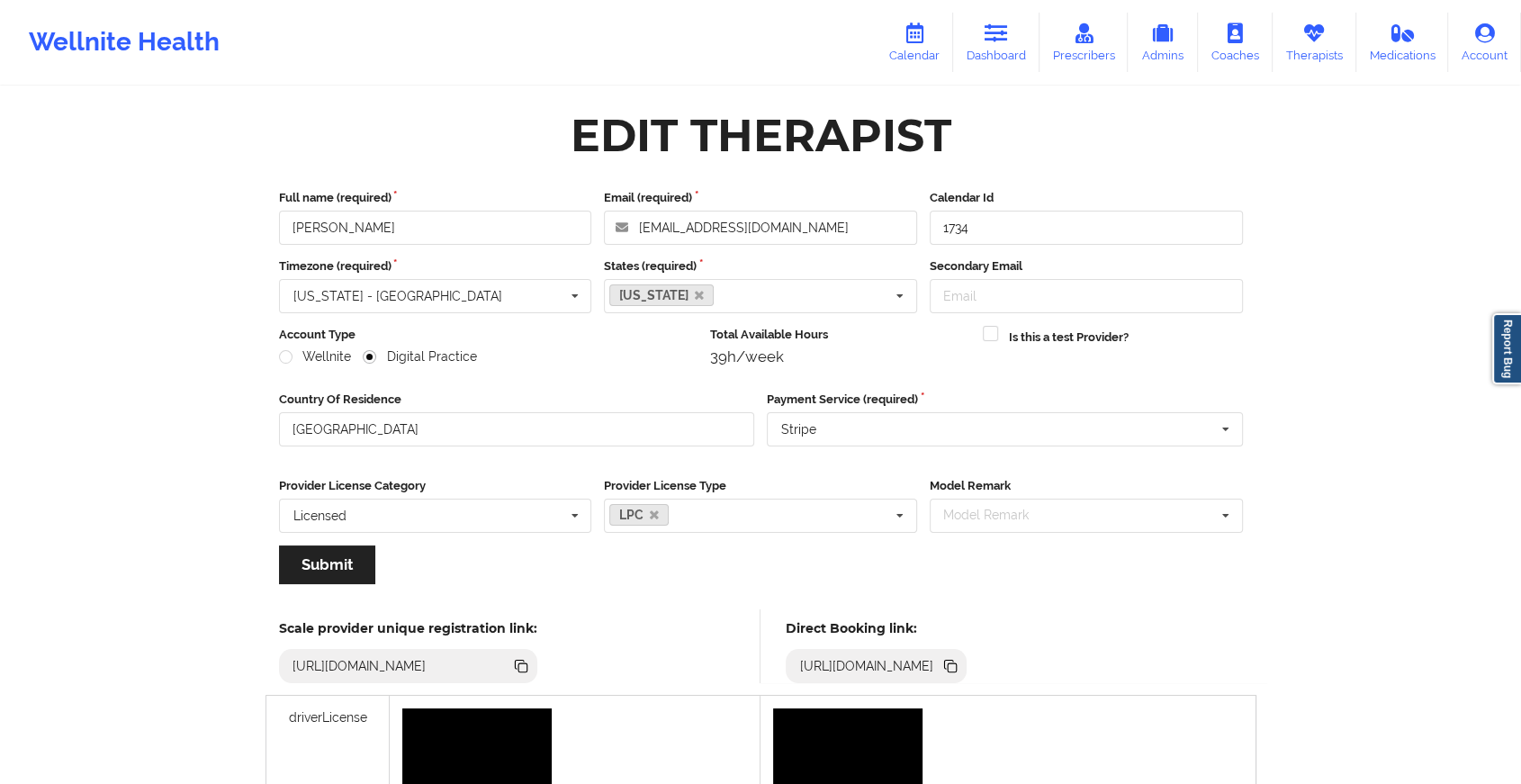
click at [807, 194] on label "Email (required)" at bounding box center [760, 198] width 314 height 18
click at [807, 211] on input "[EMAIL_ADDRESS][DOMAIN_NAME]" at bounding box center [760, 227] width 314 height 34
drag, startPoint x: 807, startPoint y: 194, endPoint x: 805, endPoint y: 231, distance: 37.1
click at [805, 231] on div "Email (required) [EMAIL_ADDRESS][DOMAIN_NAME]" at bounding box center [761, 216] width 326 height 55
drag, startPoint x: 805, startPoint y: 231, endPoint x: 576, endPoint y: 253, distance: 230.1
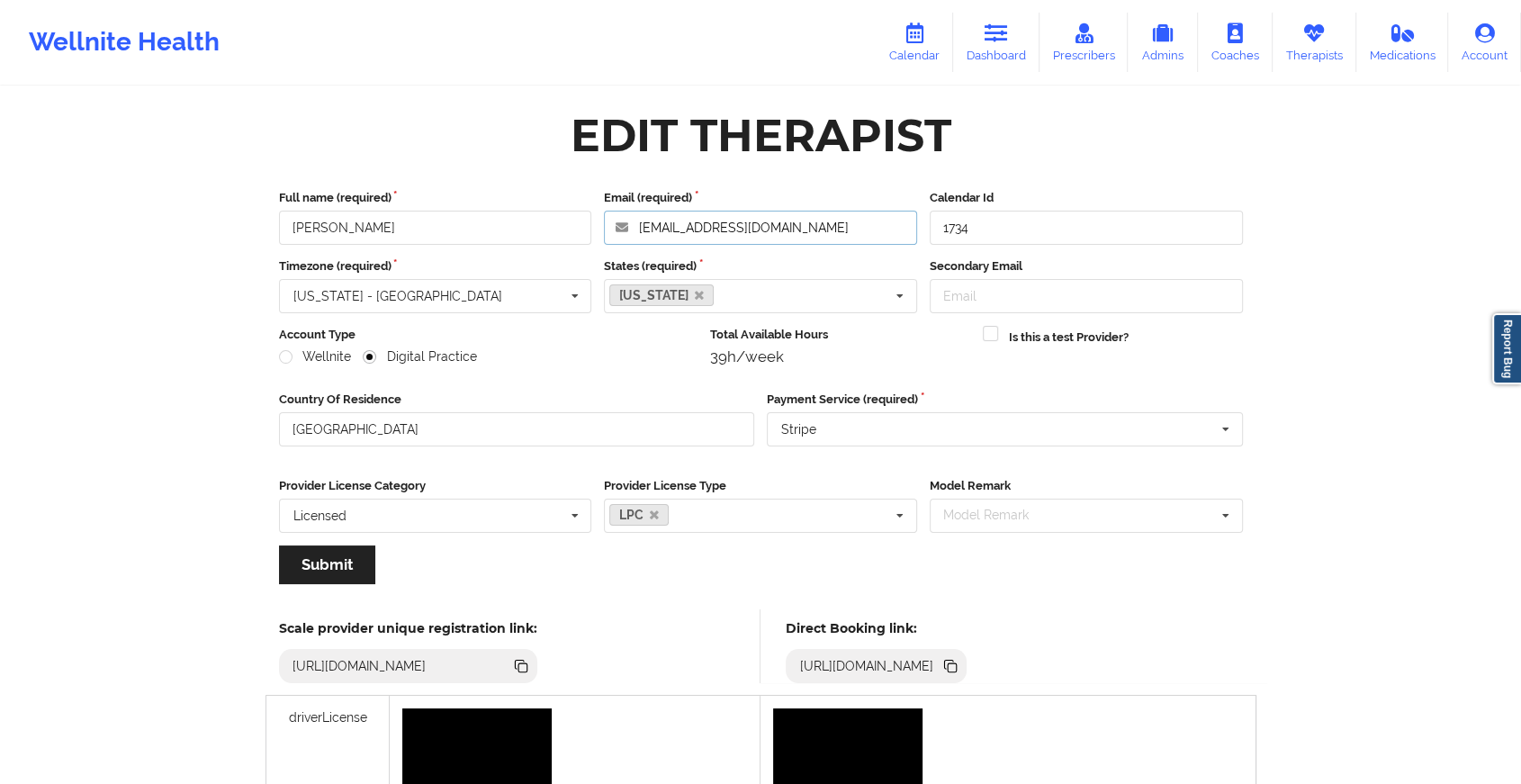
click at [576, 253] on div "Full name (required) [PERSON_NAME] Email (required) [EMAIL_ADDRESS][DOMAIN_NAME…" at bounding box center [760, 393] width 989 height 433
click at [1001, 24] on icon at bounding box center [996, 33] width 23 height 19
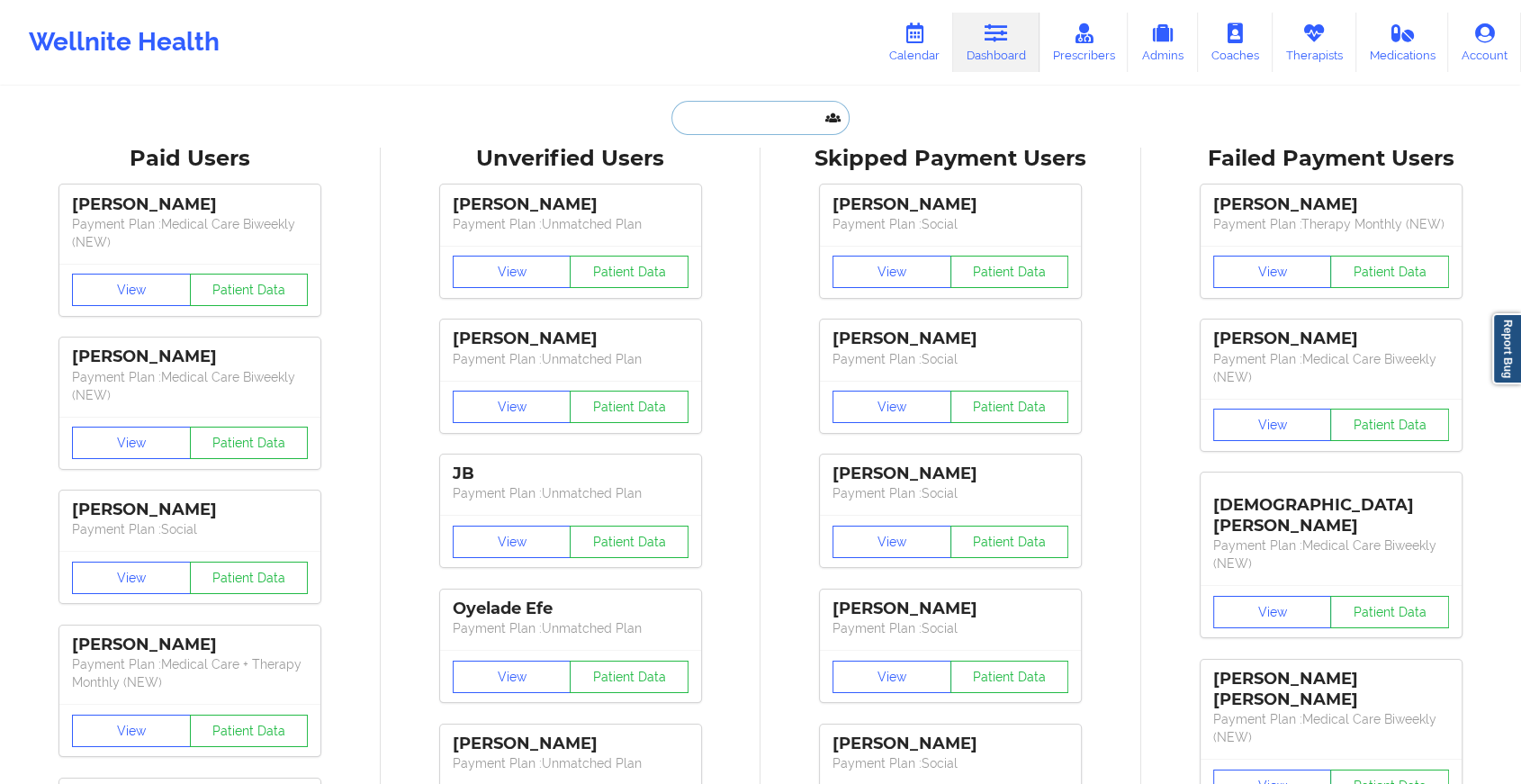
click at [735, 130] on input "text" at bounding box center [761, 117] width 179 height 34
paste input "[PERSON_NAME][EMAIL_ADDRESS][PERSON_NAME][DOMAIN_NAME]"
type input "[PERSON_NAME][EMAIL_ADDRESS][PERSON_NAME][DOMAIN_NAME]"
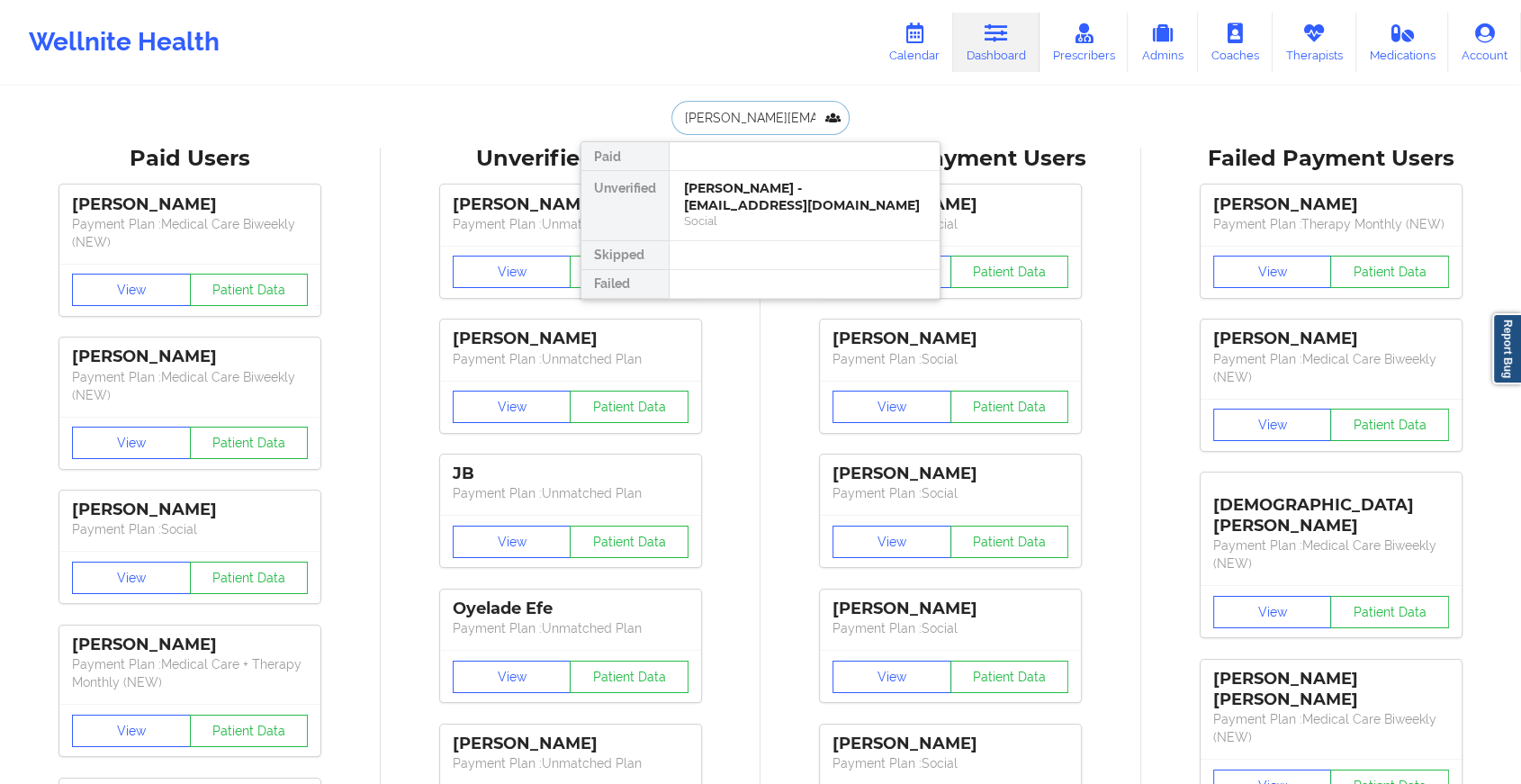
scroll to position [0, 23]
click at [760, 206] on div "[PERSON_NAME] - [PERSON_NAME][EMAIL_ADDRESS][PERSON_NAME][DOMAIN_NAME]" at bounding box center [805, 205] width 242 height 50
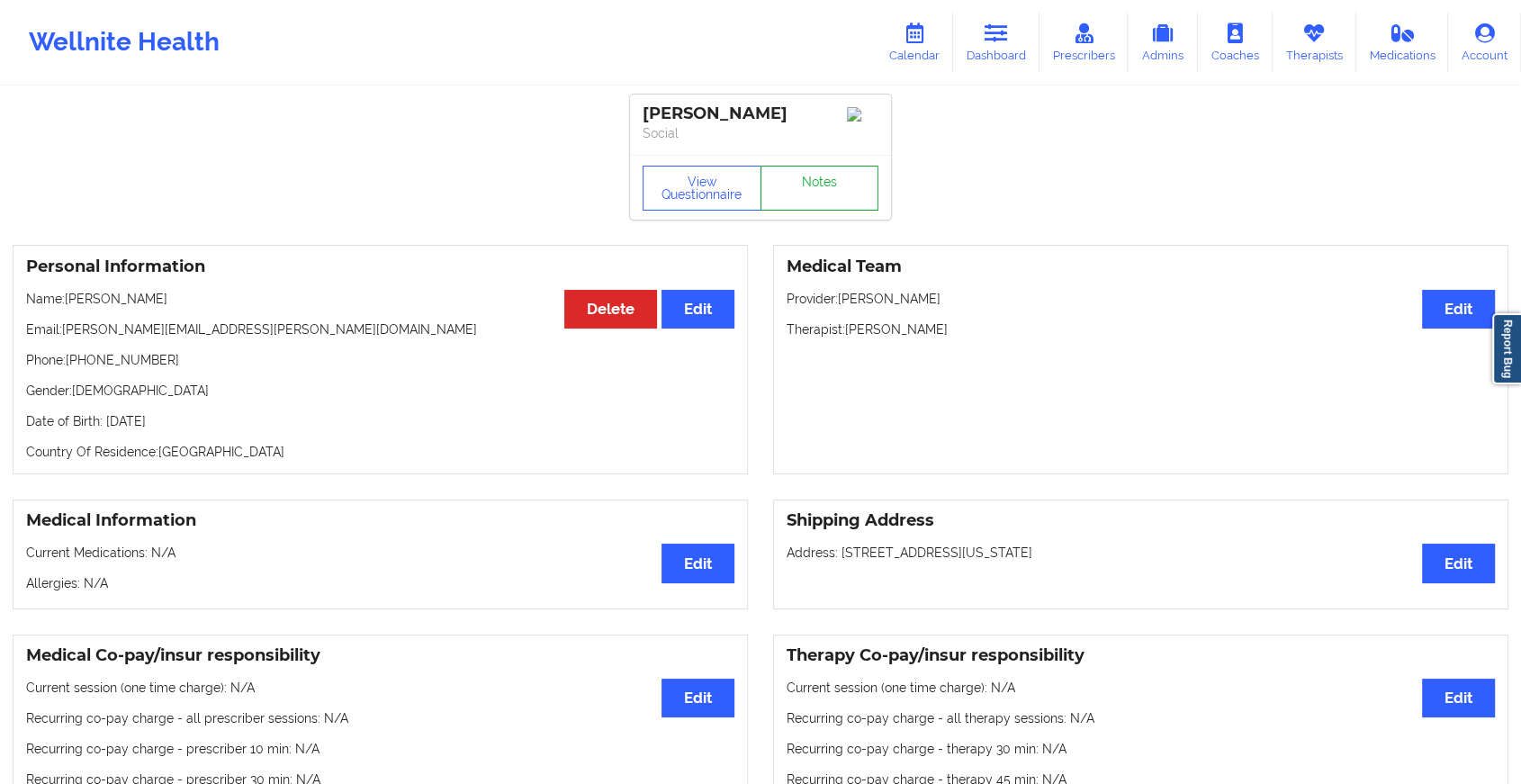
click at [785, 203] on link "Notes" at bounding box center [820, 188] width 118 height 45
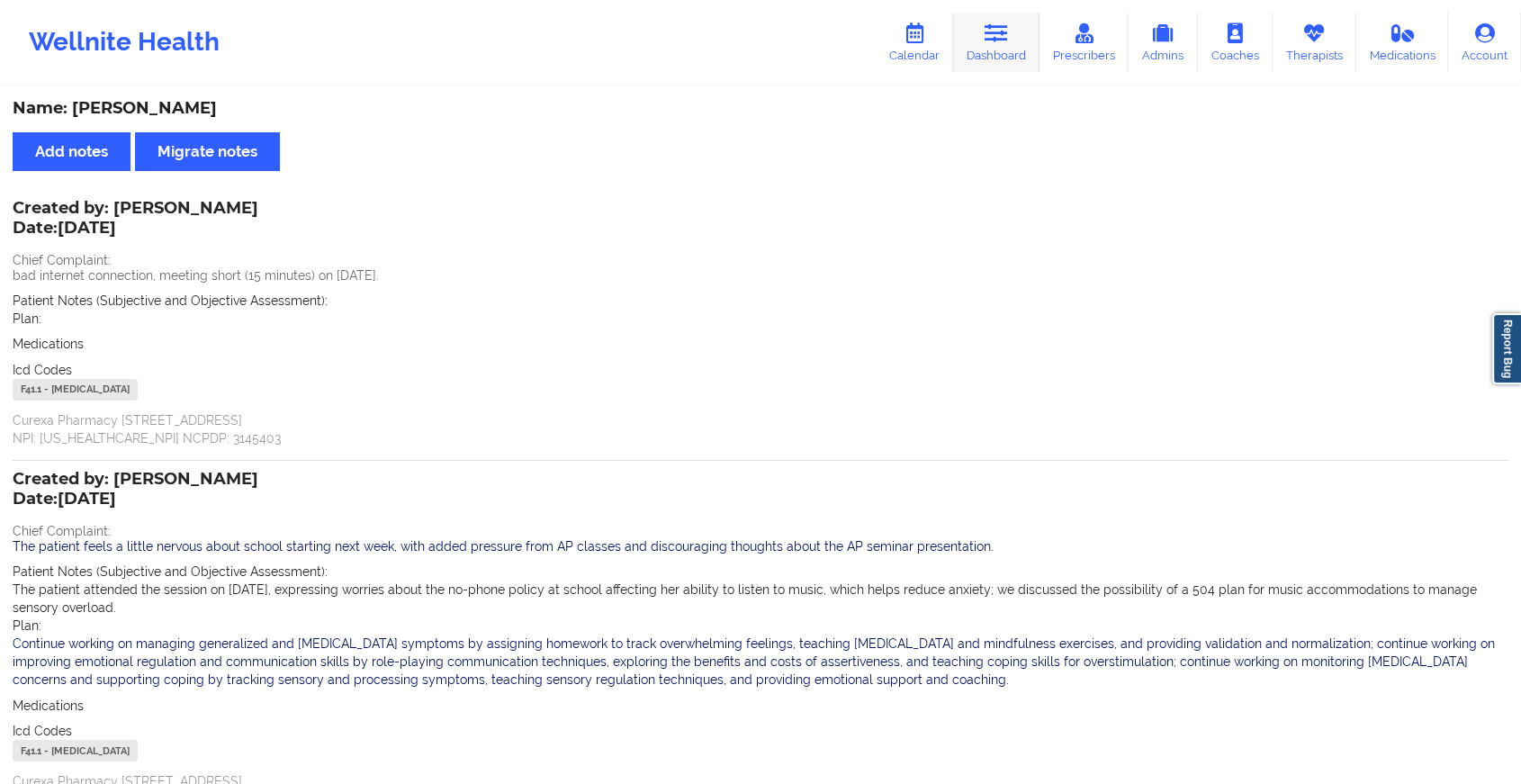
click at [998, 52] on link "Dashboard" at bounding box center [996, 42] width 86 height 59
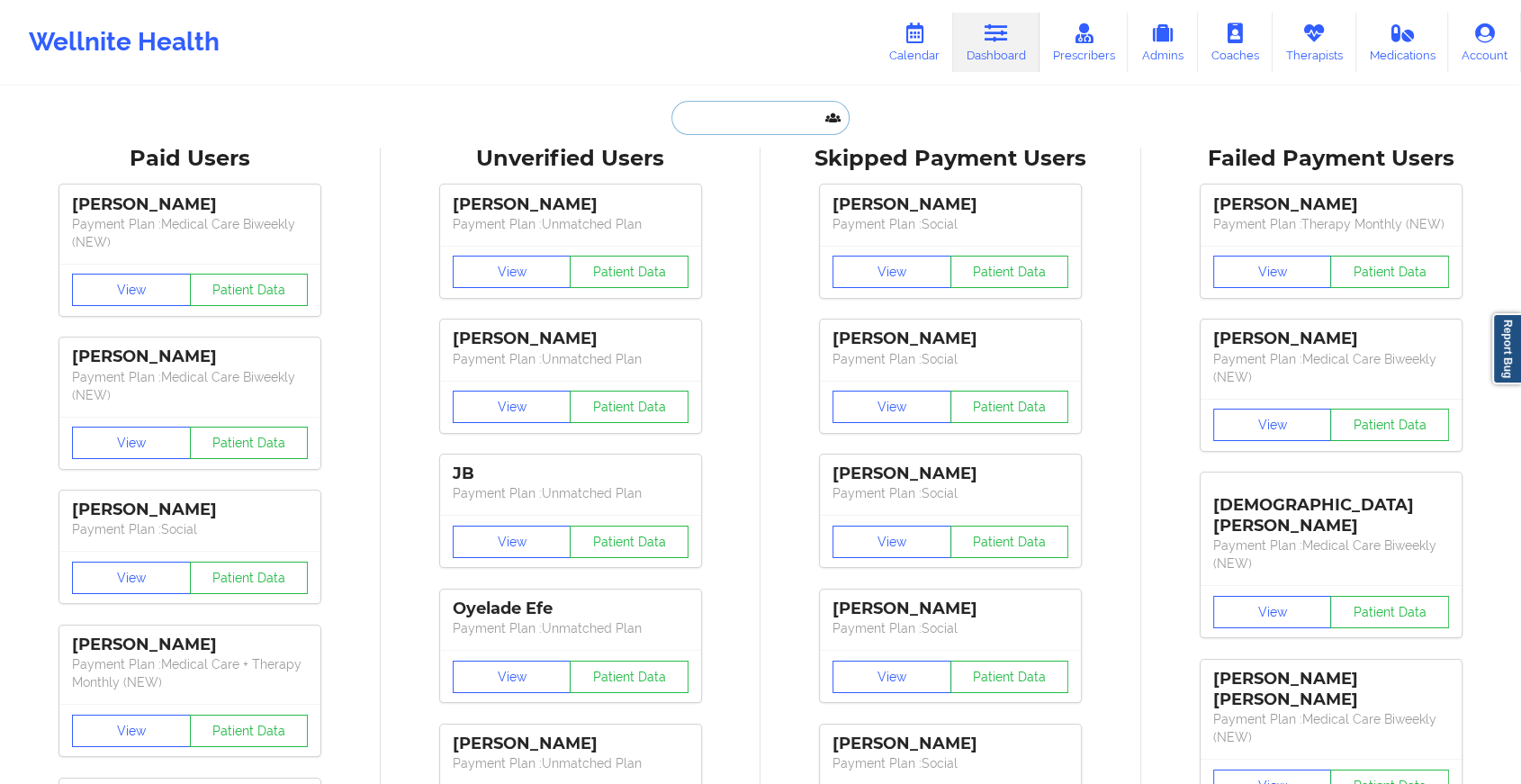
click at [750, 115] on input "text" at bounding box center [761, 117] width 179 height 34
paste input "[EMAIL_ADDRESS][DOMAIN_NAME]"
type input "[EMAIL_ADDRESS][DOMAIN_NAME]"
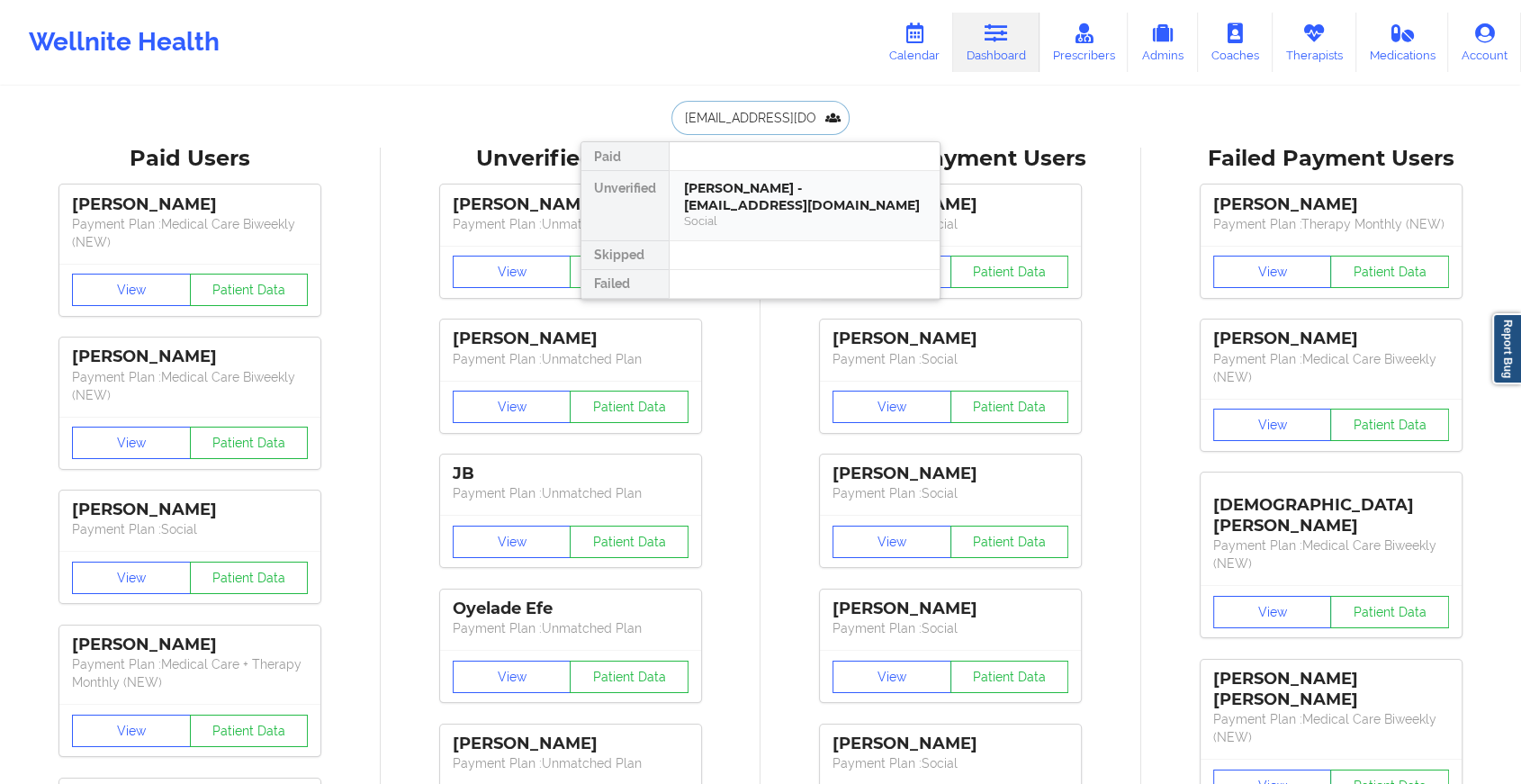
click at [784, 202] on div "[PERSON_NAME] - [EMAIL_ADDRESS][DOMAIN_NAME]" at bounding box center [805, 196] width 242 height 33
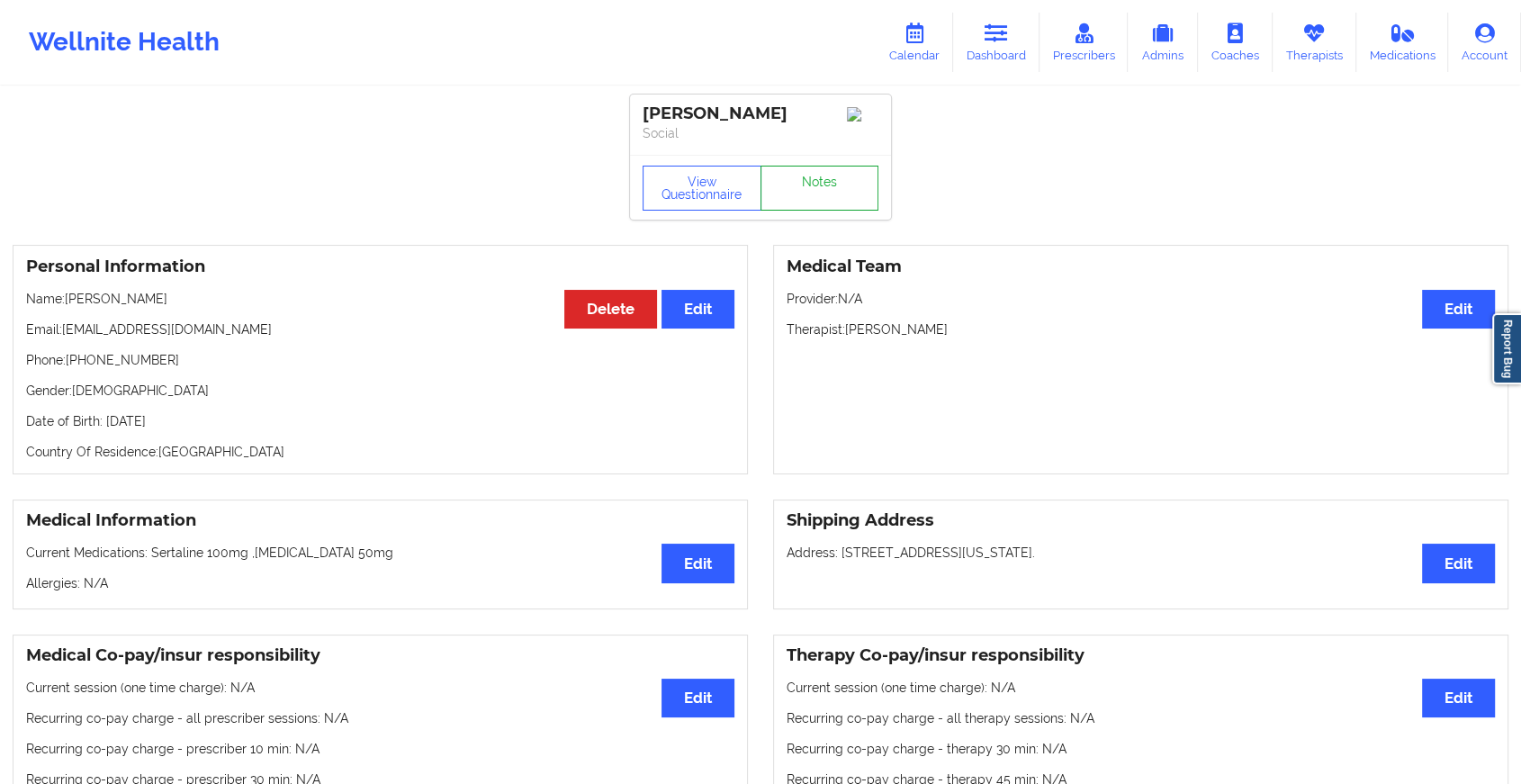
click at [817, 181] on link "Notes" at bounding box center [820, 188] width 118 height 45
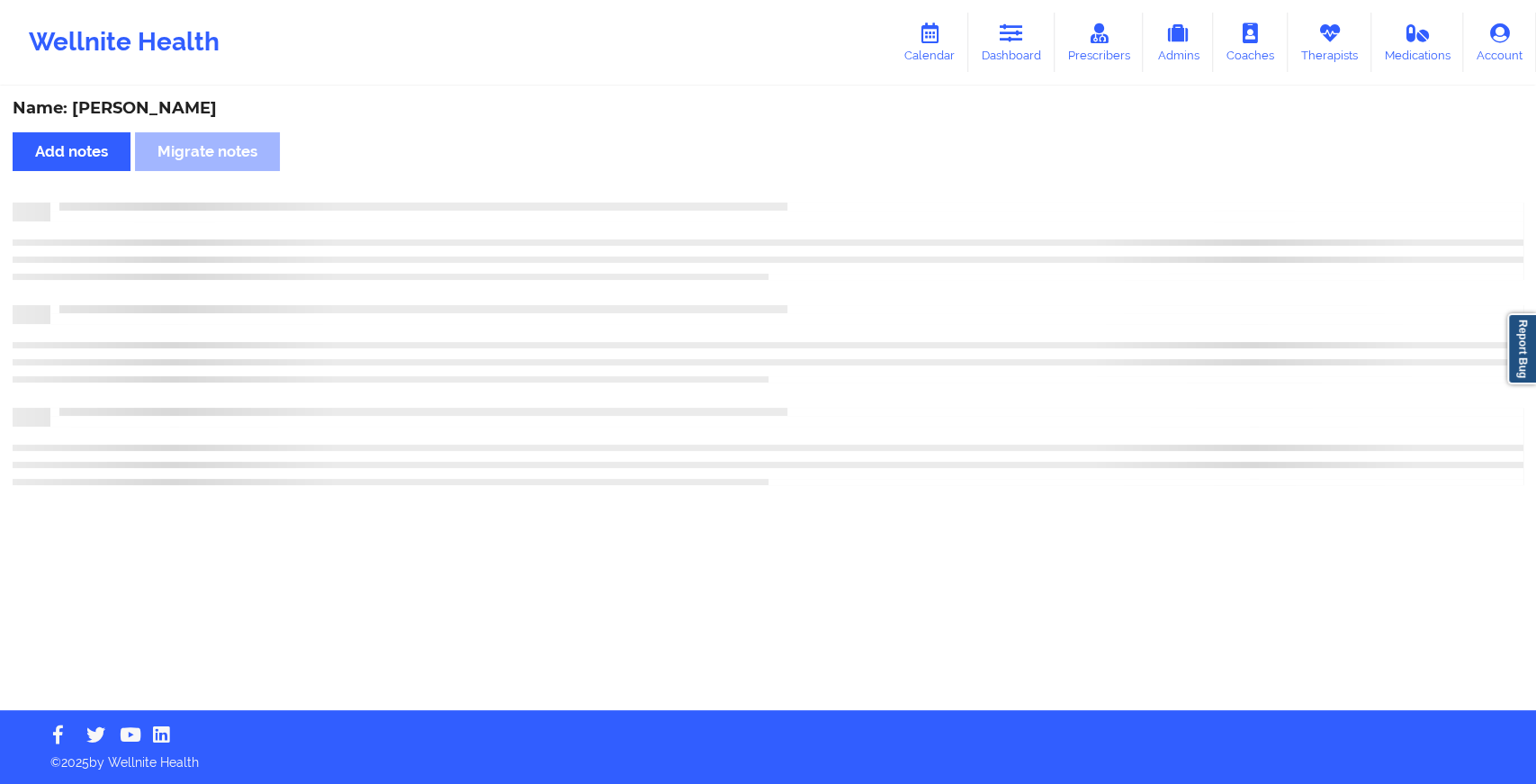
click at [817, 181] on div "Name: [PERSON_NAME] Add notes Migrate notes" at bounding box center [768, 399] width 1536 height 622
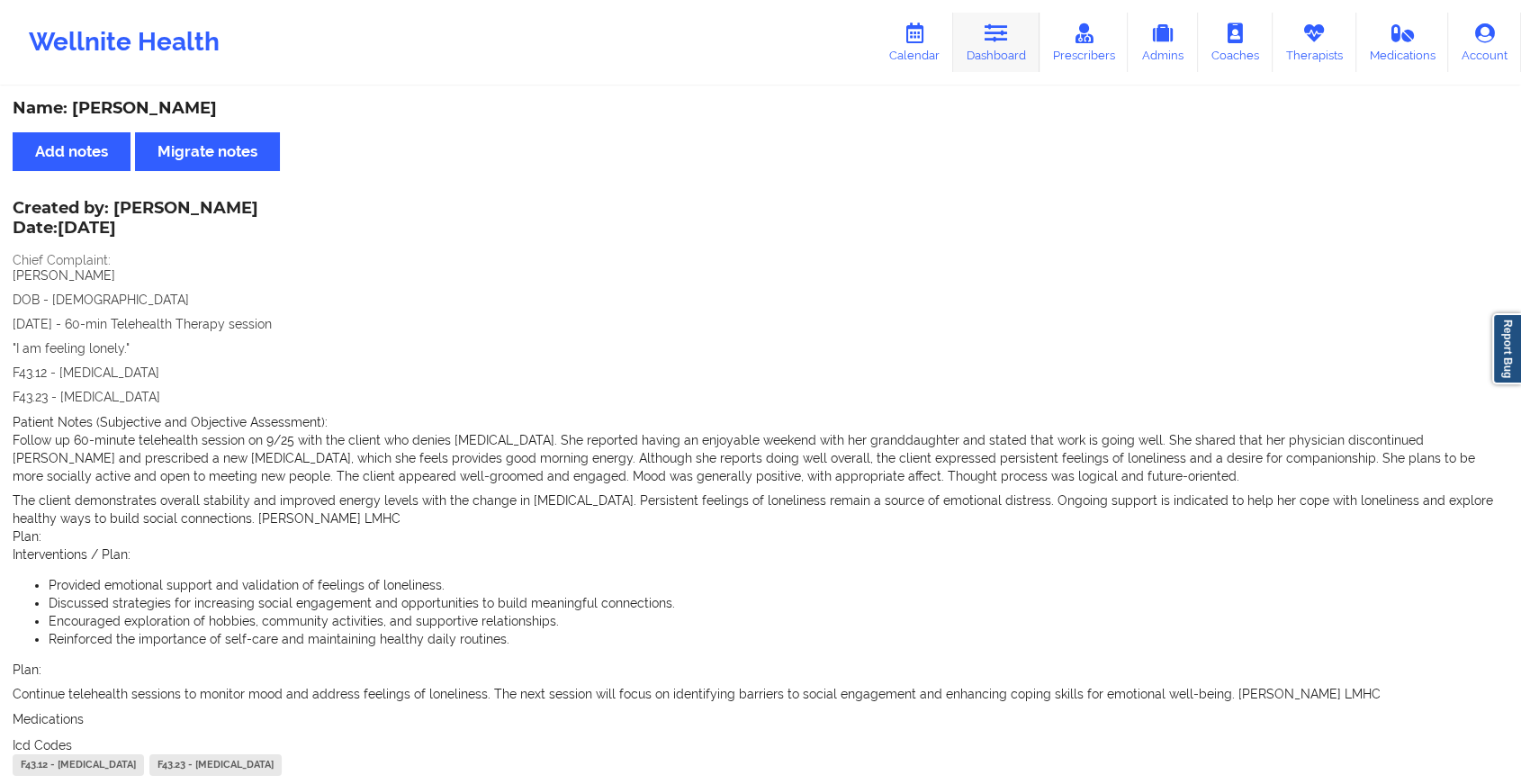
click at [1022, 18] on link "Dashboard" at bounding box center [996, 42] width 86 height 59
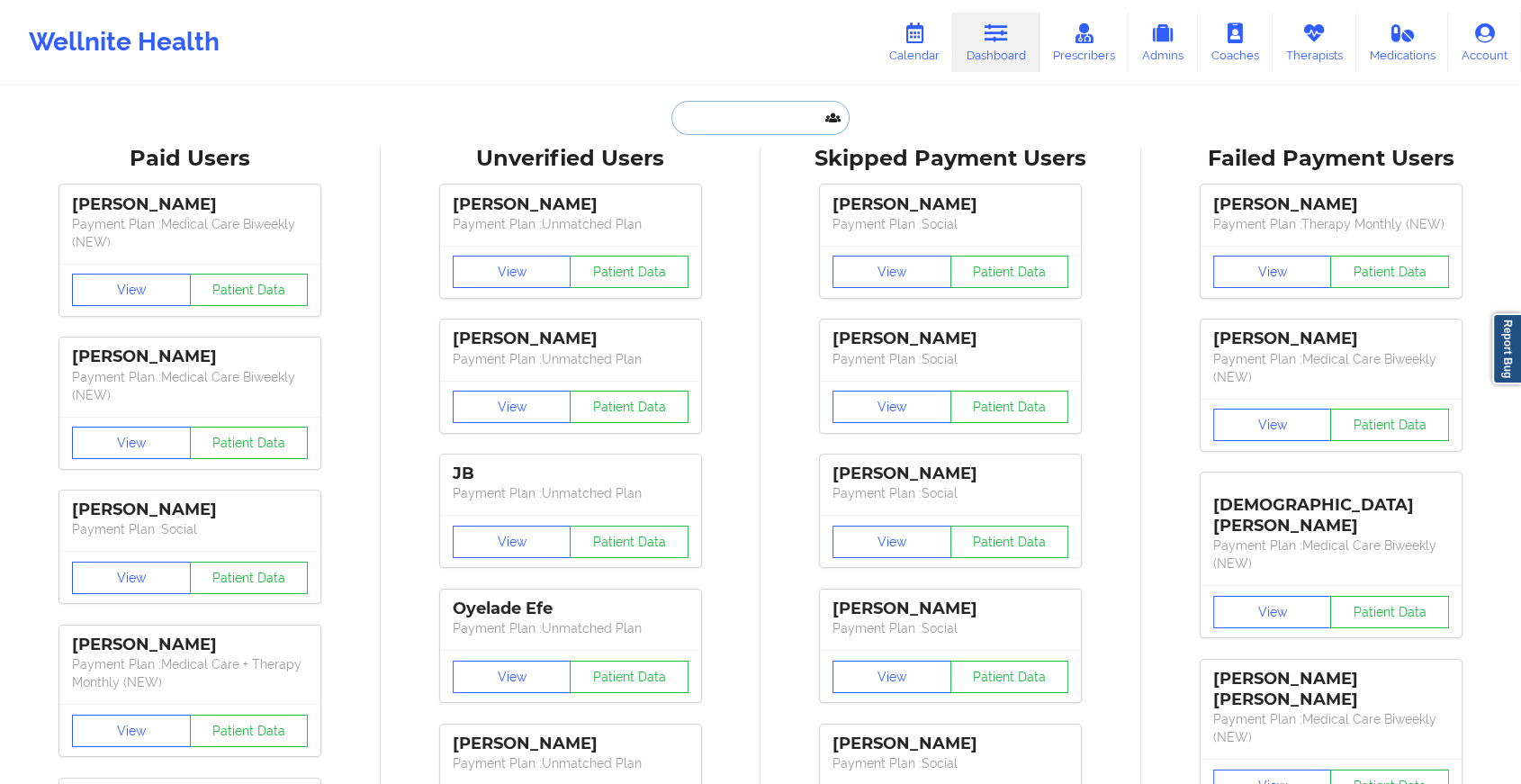
click at [761, 124] on input "text" at bounding box center [761, 117] width 179 height 34
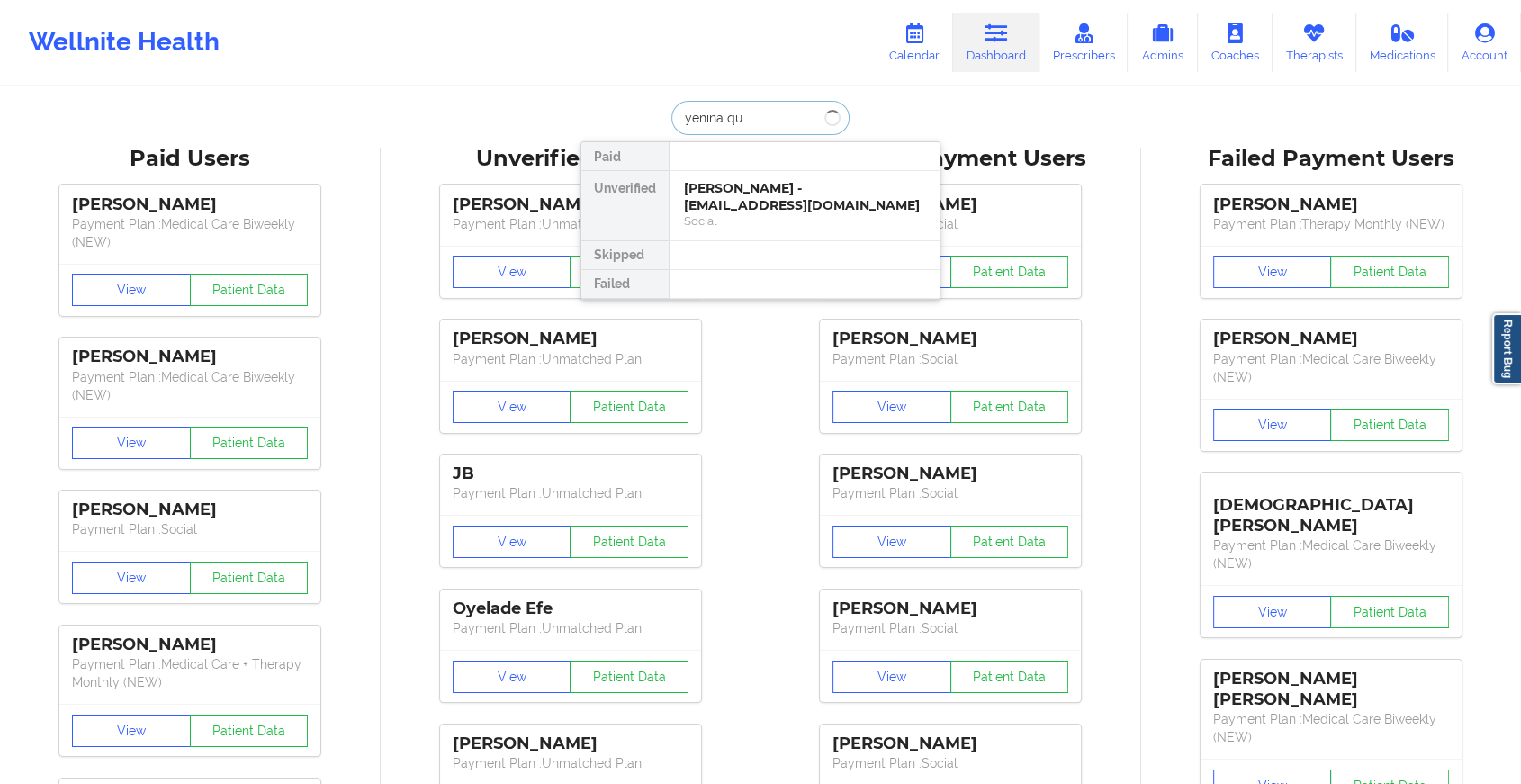
type input "yenina qui"
click at [761, 180] on div "[PERSON_NAME] - [EMAIL_ADDRESS][DOMAIN_NAME]" at bounding box center [805, 196] width 242 height 33
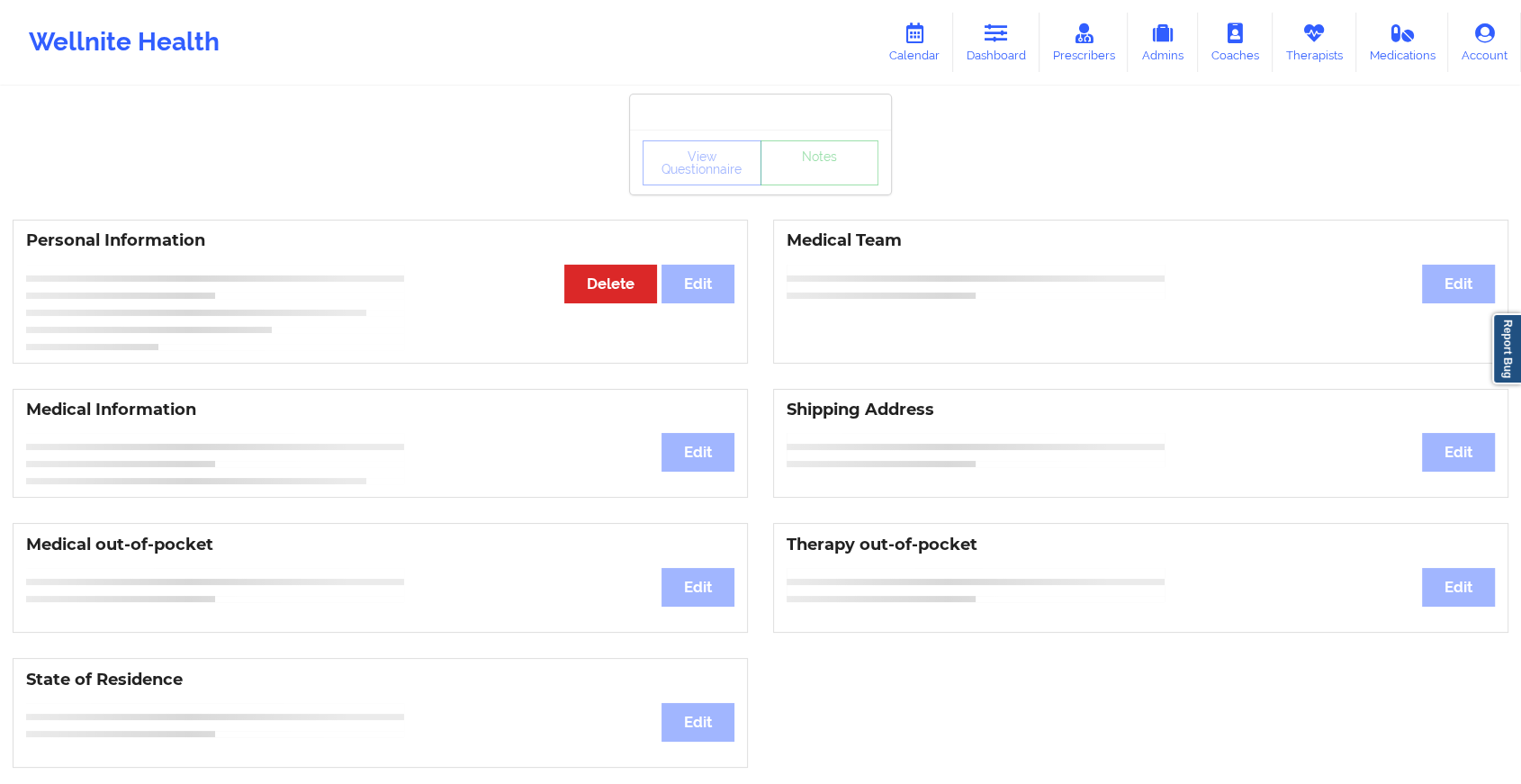
click at [799, 196] on div "View Questionnaire Notes Personal Information Edit Delete Medical Team Edit Med…" at bounding box center [760, 759] width 1521 height 1519
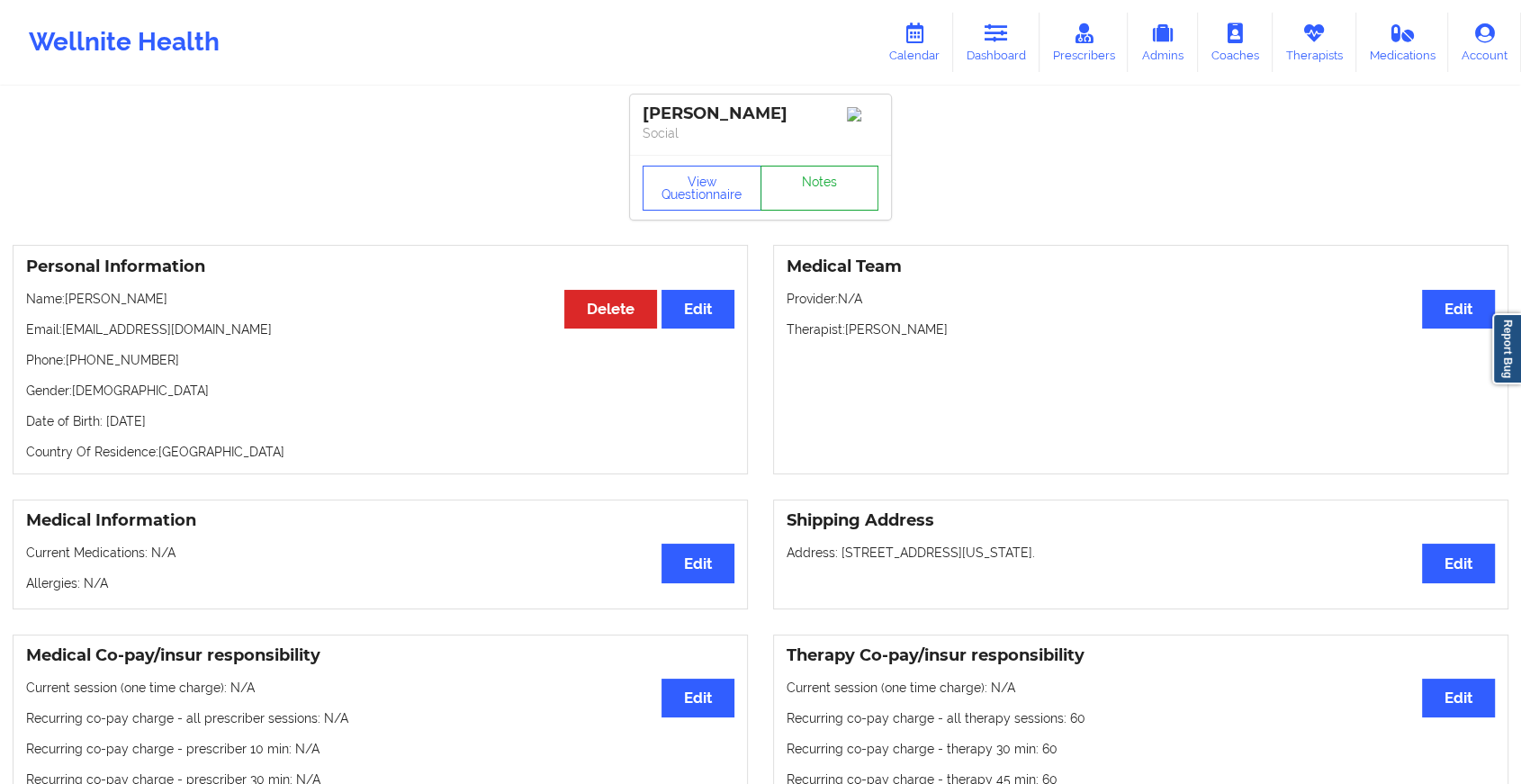
click at [799, 196] on link "Notes" at bounding box center [820, 188] width 118 height 45
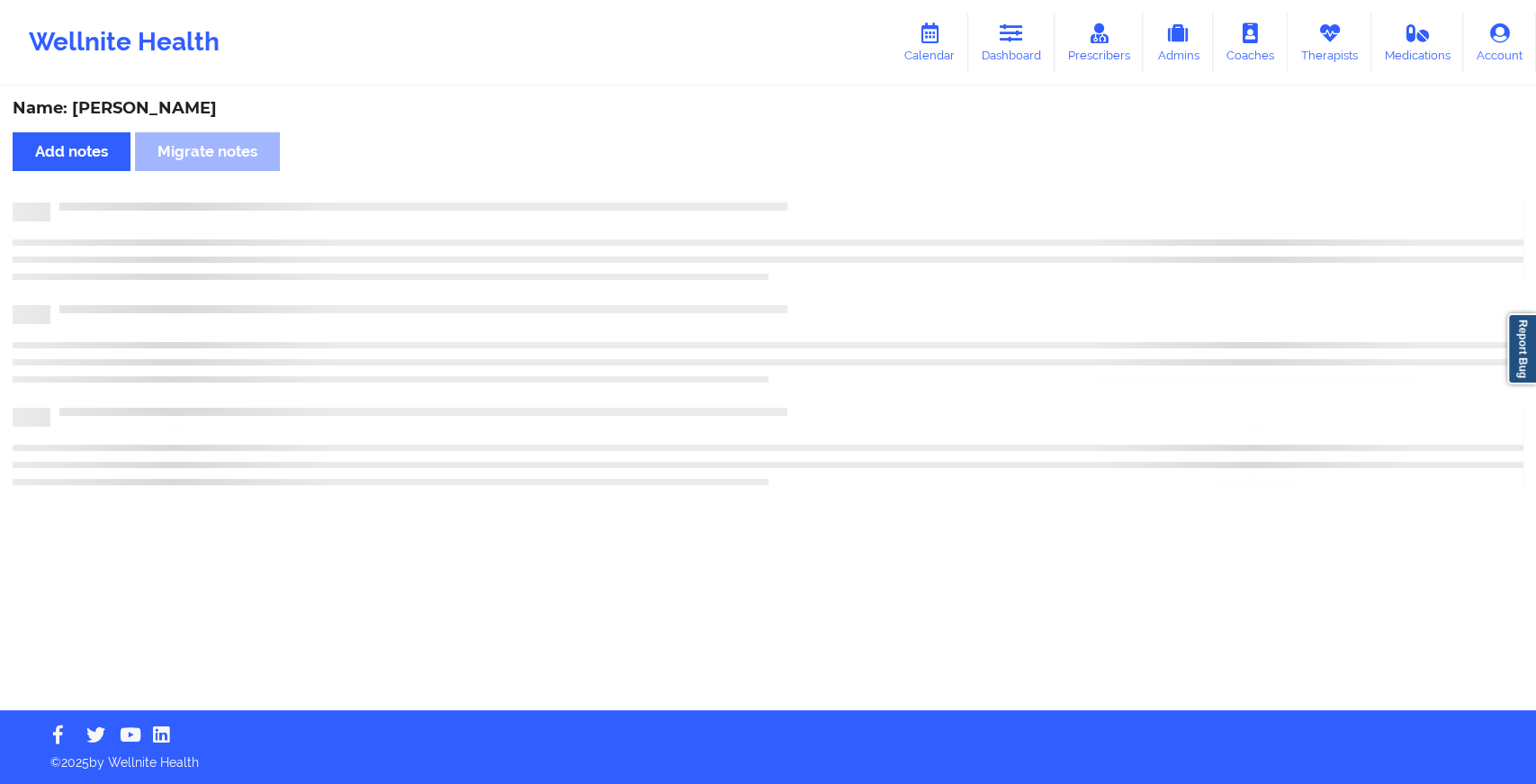
click at [799, 196] on div "Name: [PERSON_NAME] Add notes Migrate notes" at bounding box center [768, 399] width 1536 height 622
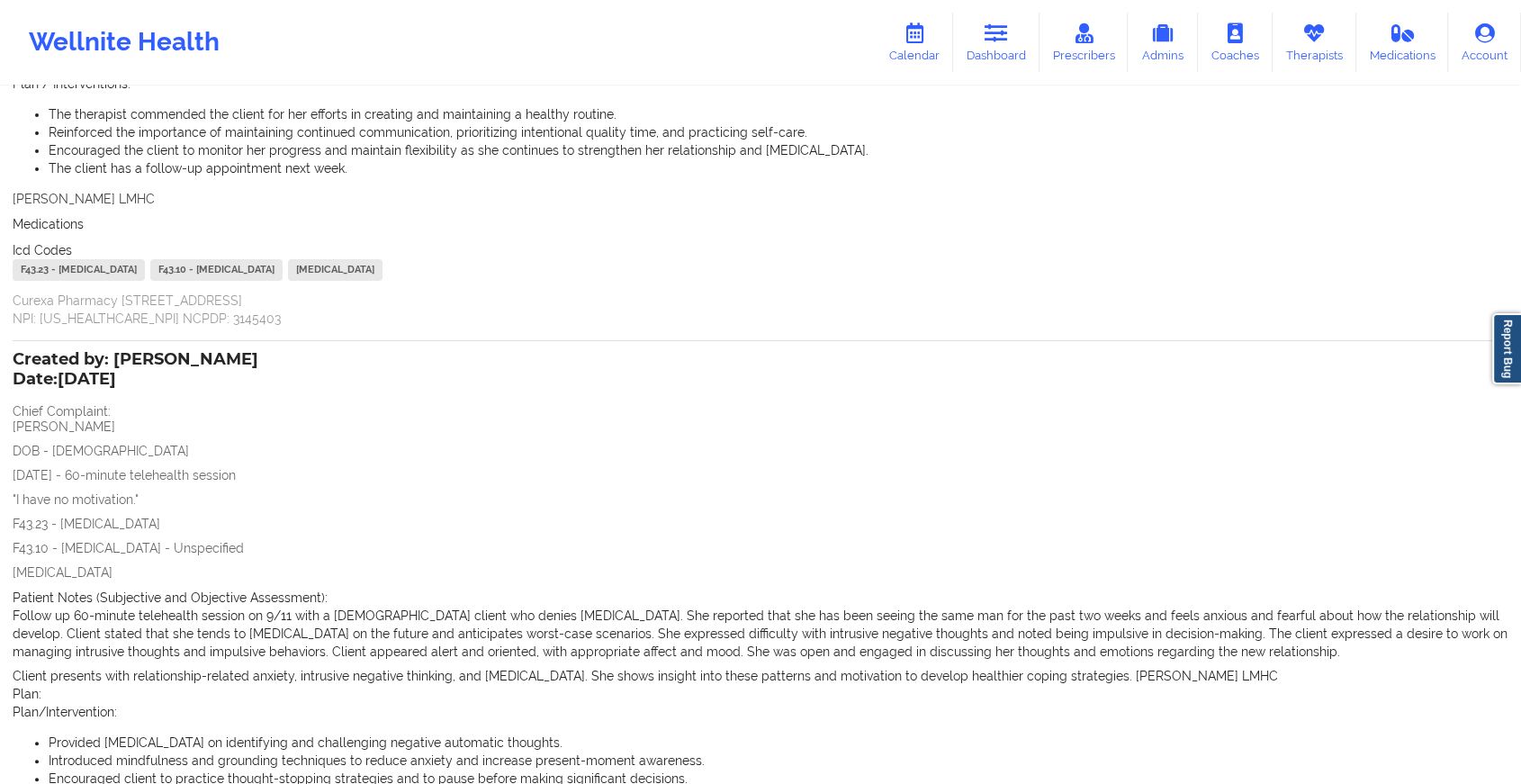
scroll to position [634, 0]
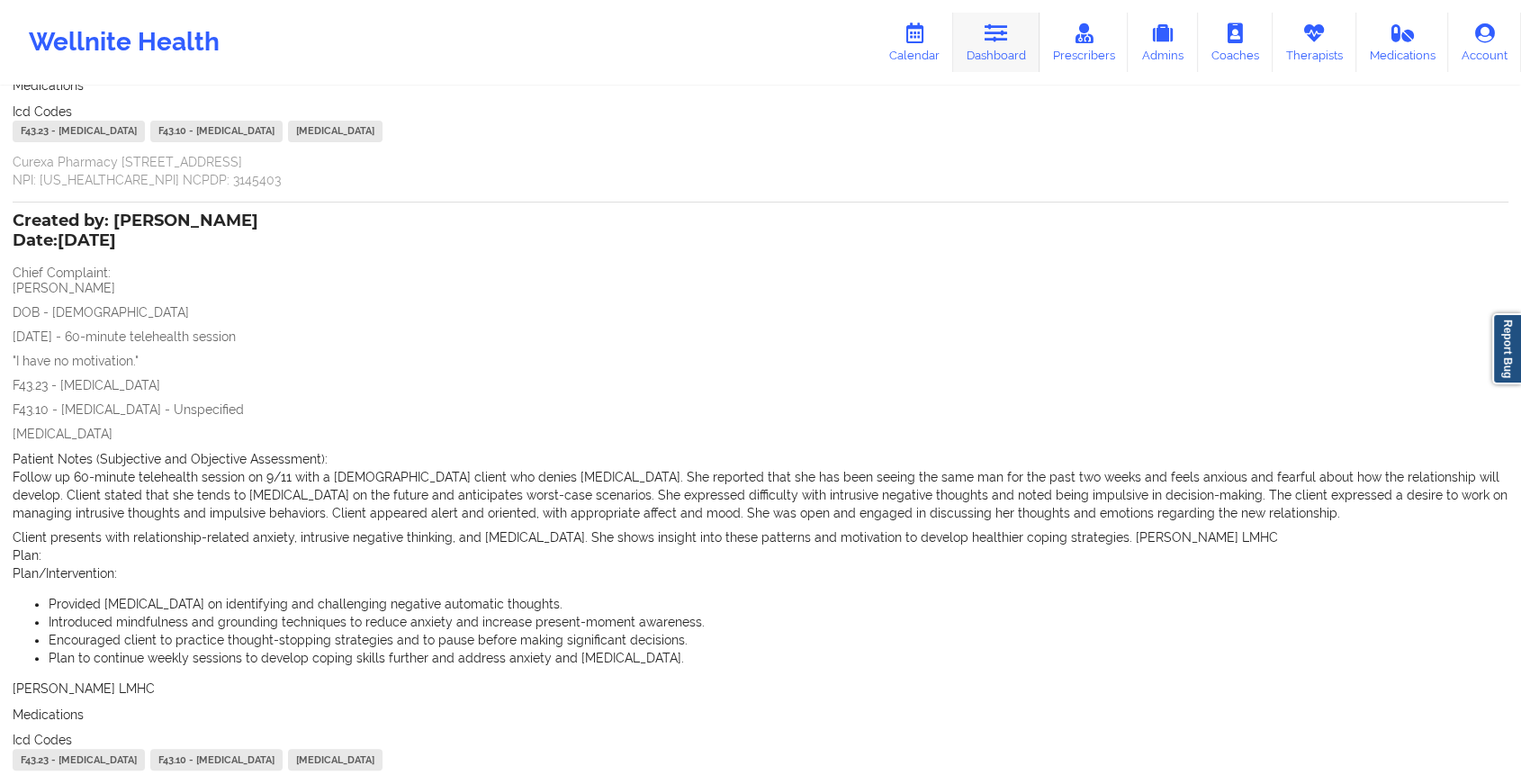
click at [998, 71] on link "Dashboard" at bounding box center [996, 42] width 86 height 59
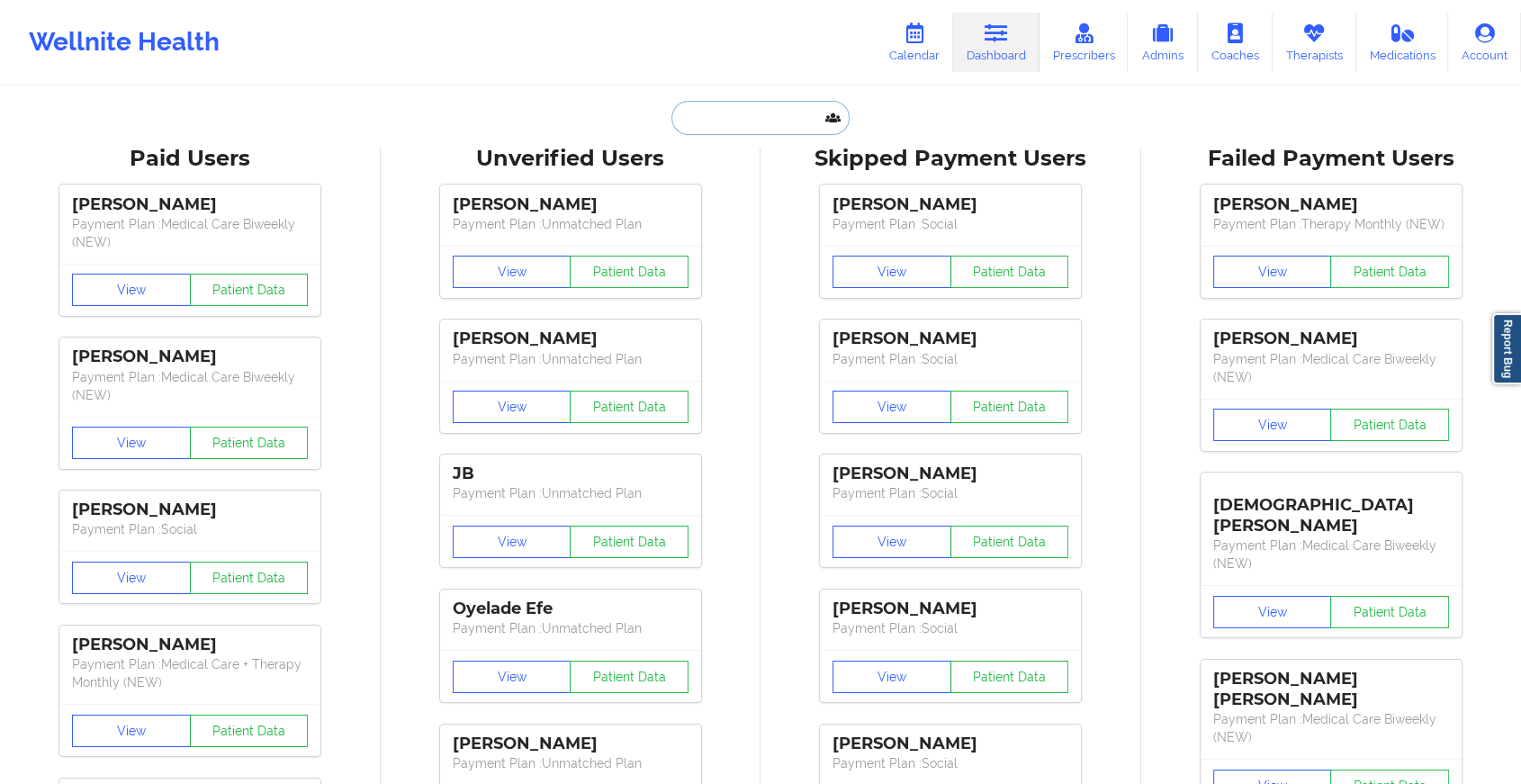
click at [741, 108] on input "text" at bounding box center [761, 117] width 179 height 34
paste input "[EMAIL_ADDRESS][DOMAIN_NAME]"
type input "[EMAIL_ADDRESS][DOMAIN_NAME]"
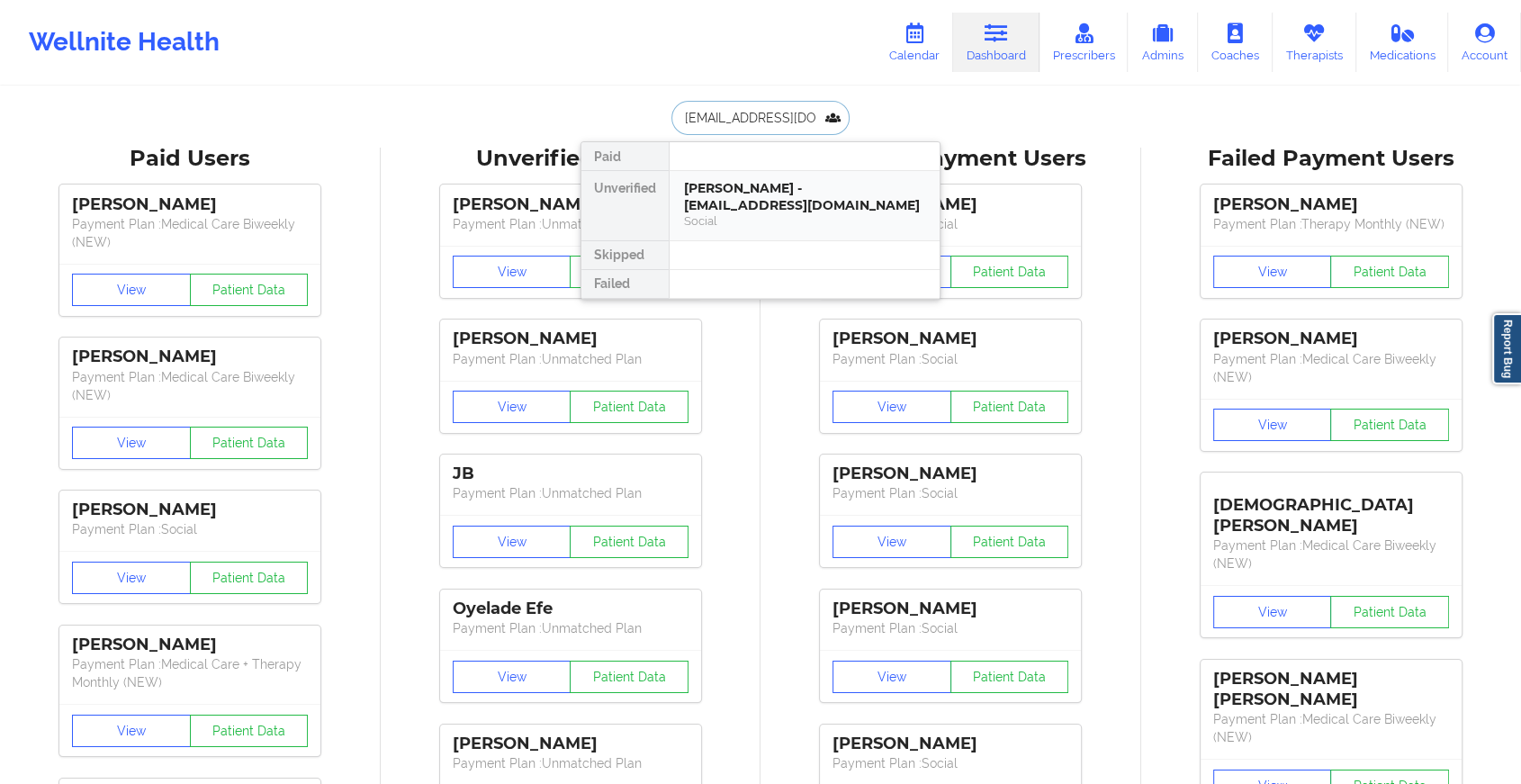
click at [786, 213] on div "Social" at bounding box center [805, 221] width 242 height 16
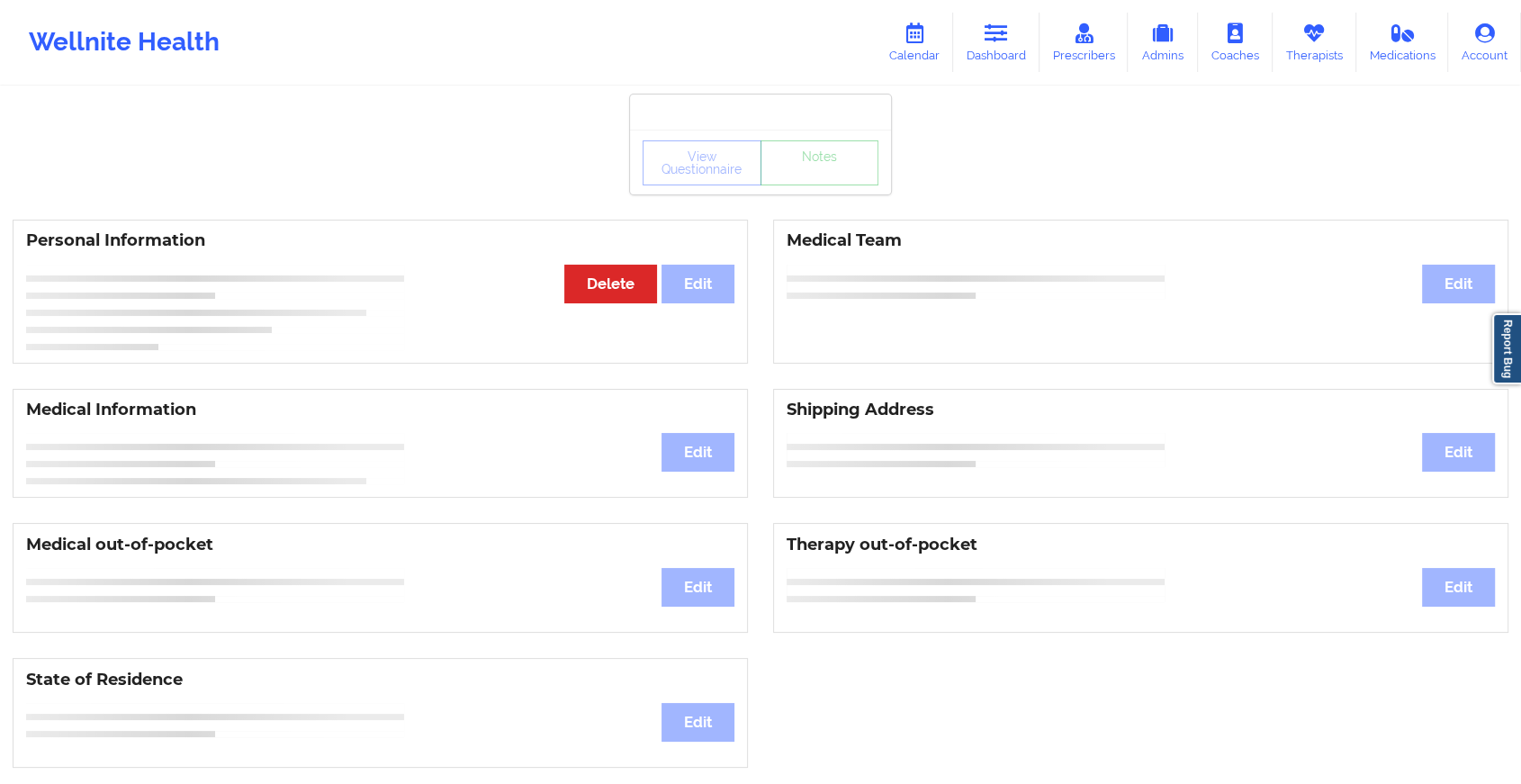
click at [805, 181] on div "View Questionnaire Notes" at bounding box center [760, 163] width 236 height 45
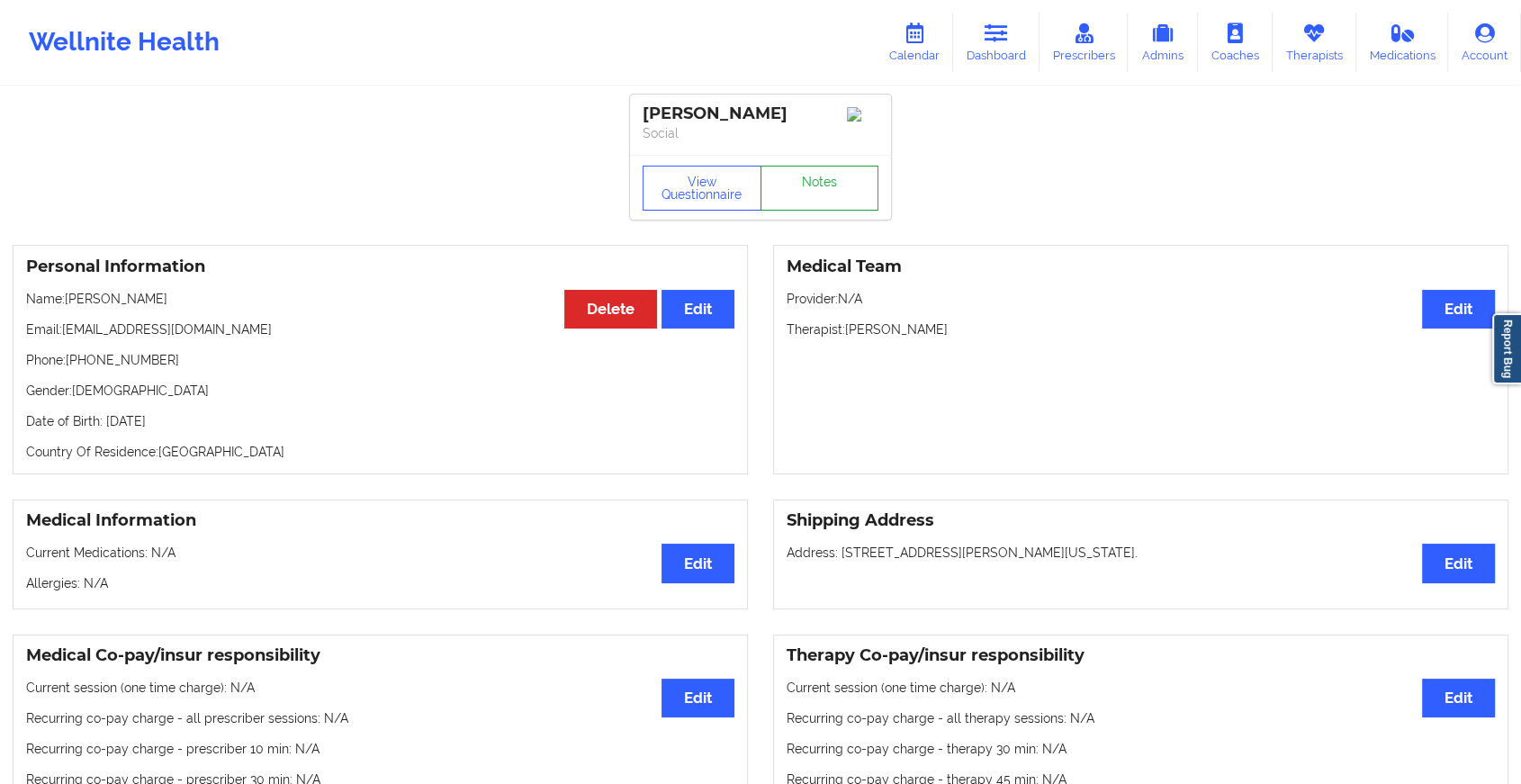
click at [805, 181] on link "Notes" at bounding box center [820, 188] width 118 height 45
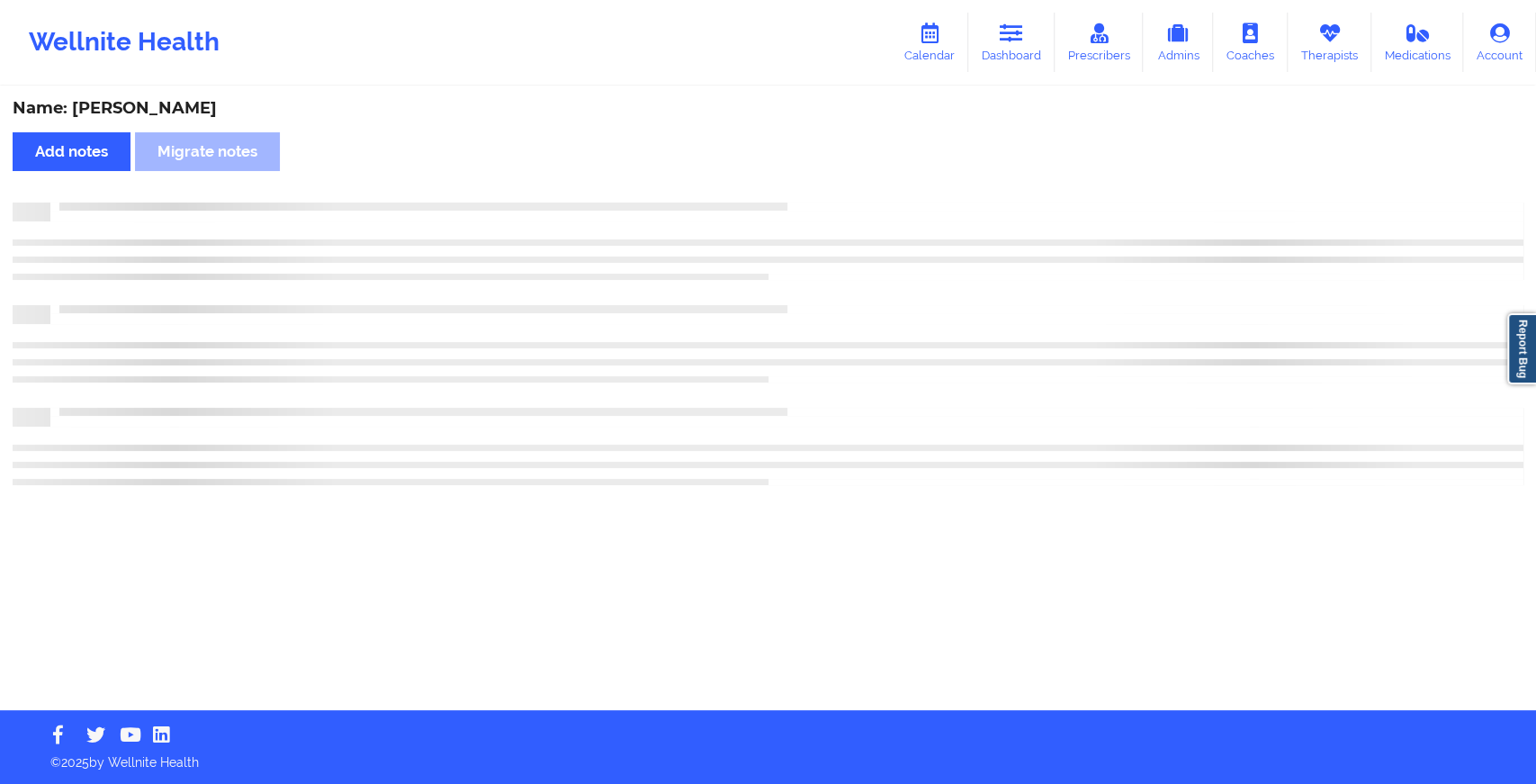
click at [804, 181] on div "Name: [PERSON_NAME] Add notes Migrate notes" at bounding box center [768, 399] width 1536 height 622
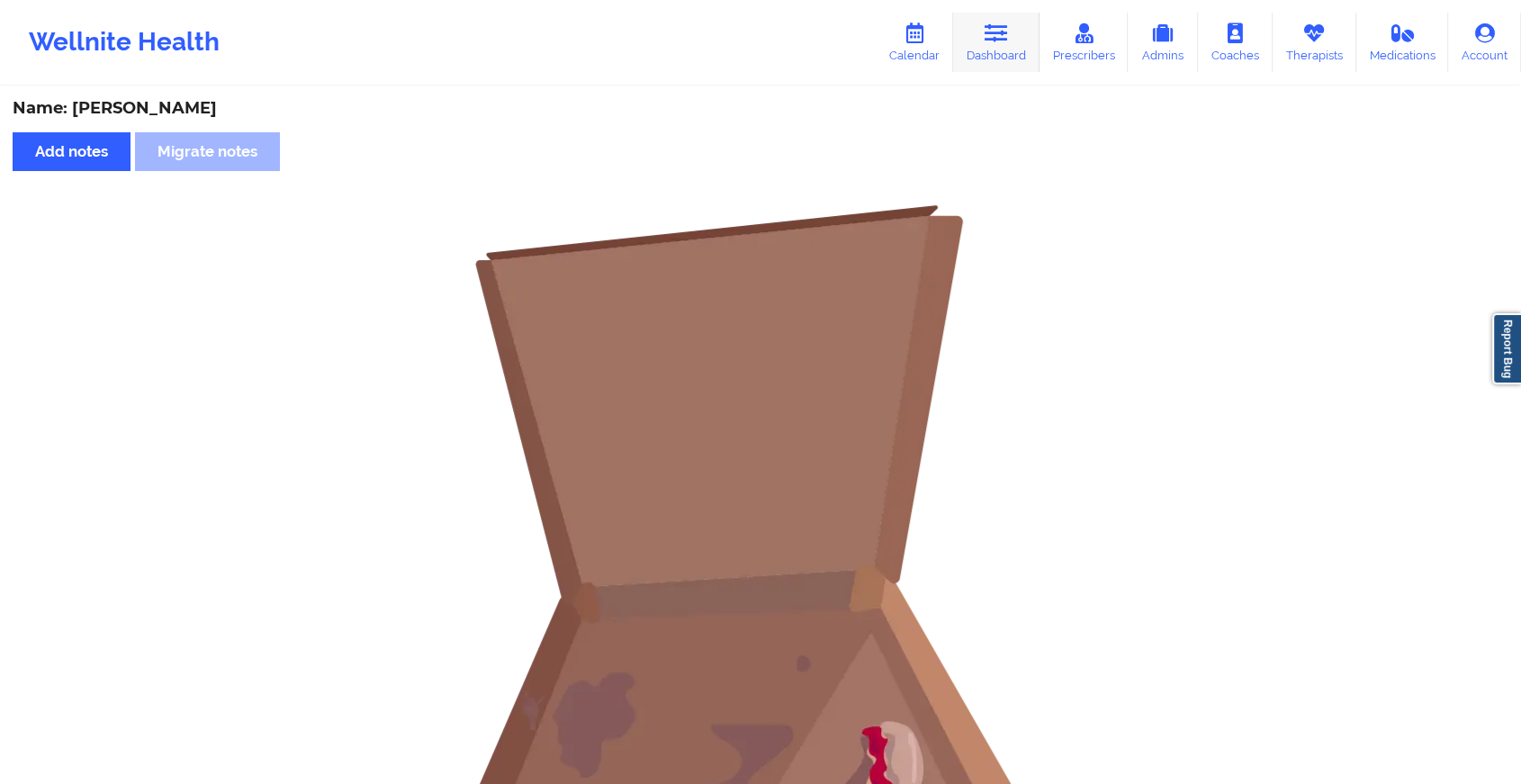
click at [1000, 17] on link "Dashboard" at bounding box center [996, 42] width 86 height 59
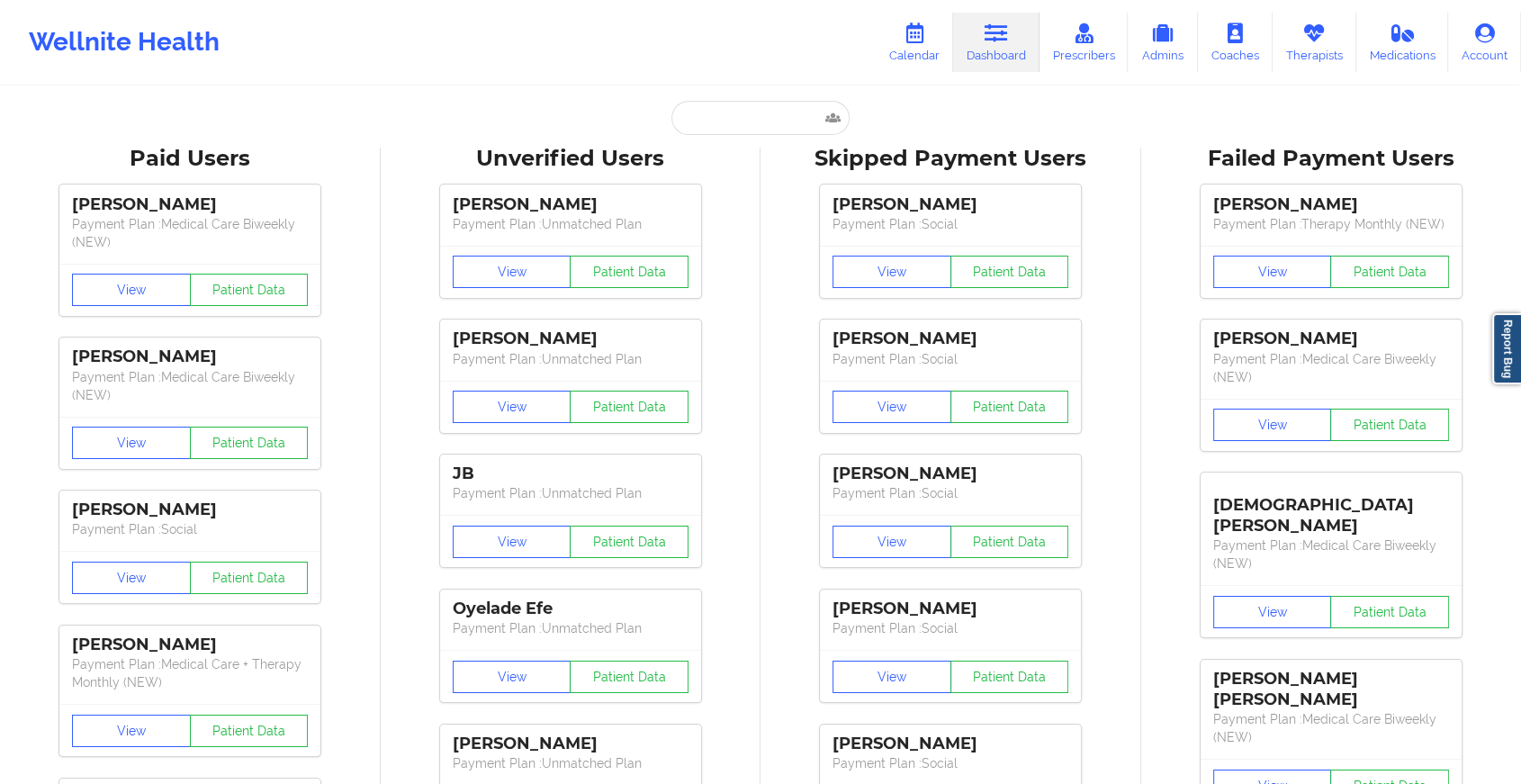
click at [711, 126] on input "text" at bounding box center [761, 117] width 179 height 34
paste input "[EMAIL_ADDRESS][DOMAIN_NAME]"
type input "[EMAIL_ADDRESS][DOMAIN_NAME]"
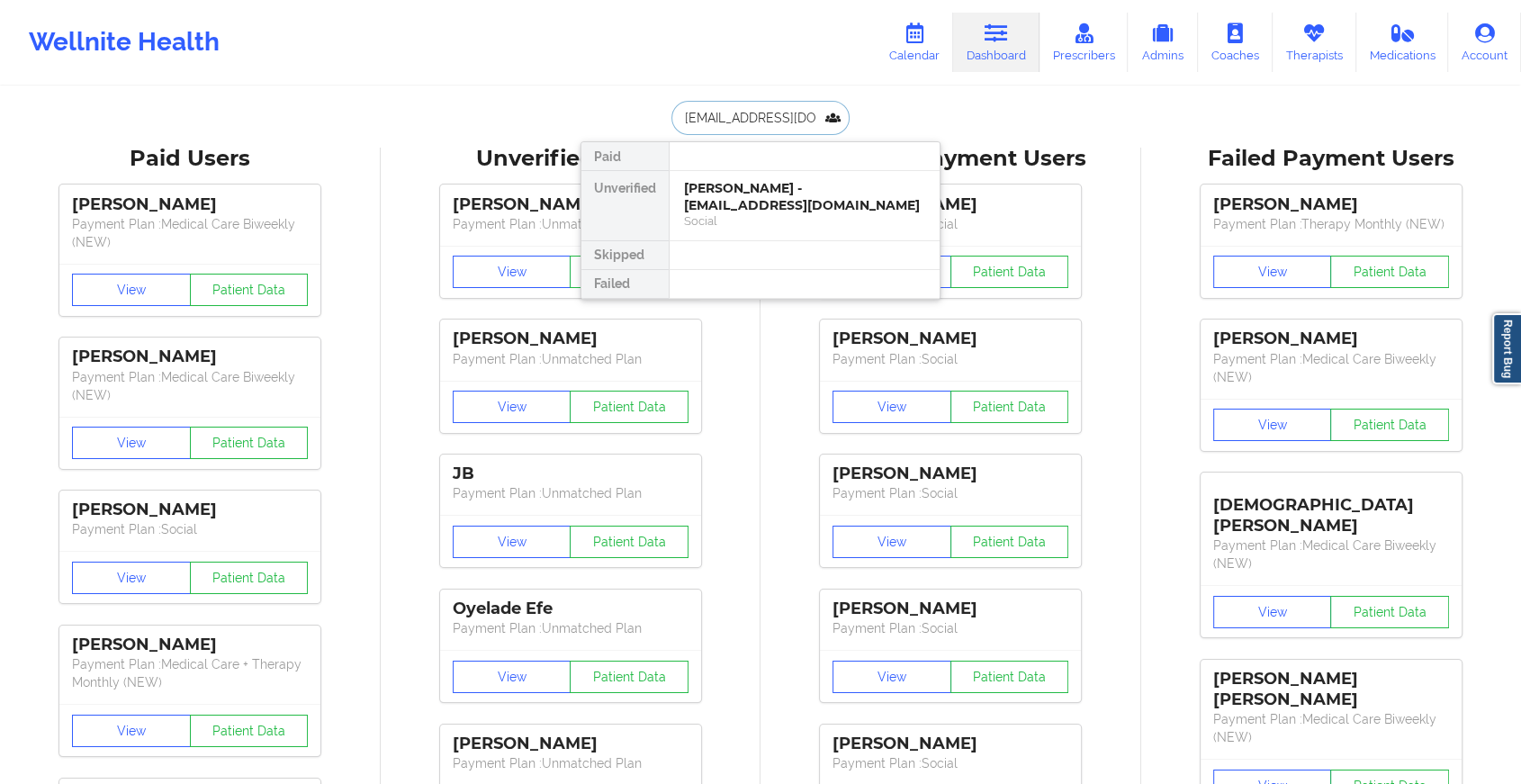
scroll to position [0, 50]
click at [792, 194] on div "[PERSON_NAME] - [EMAIL_ADDRESS][DOMAIN_NAME]" at bounding box center [805, 196] width 242 height 33
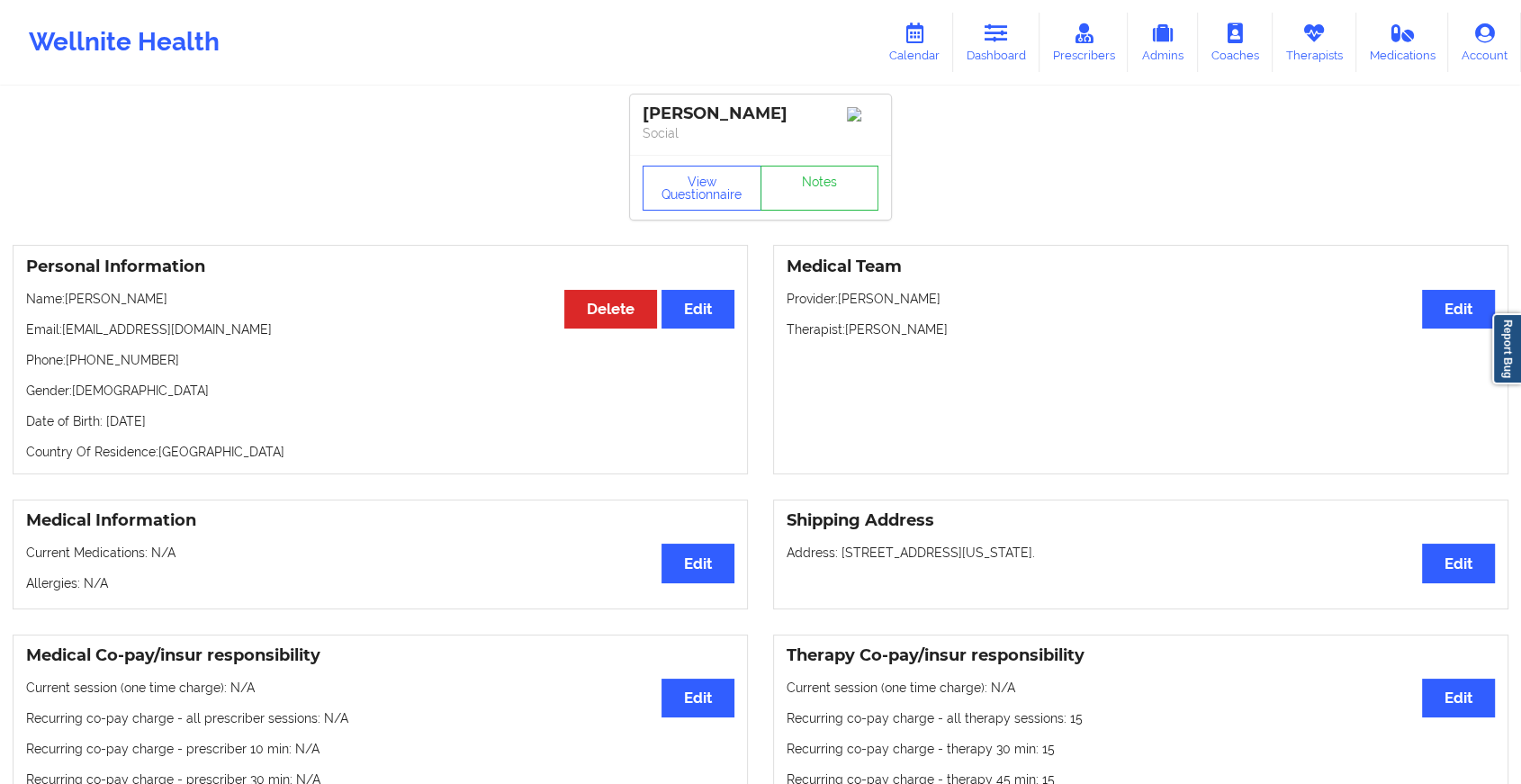
click at [812, 165] on div "View Questionnaire Notes" at bounding box center [760, 186] width 261 height 65
click at [812, 184] on link "Notes" at bounding box center [820, 188] width 118 height 45
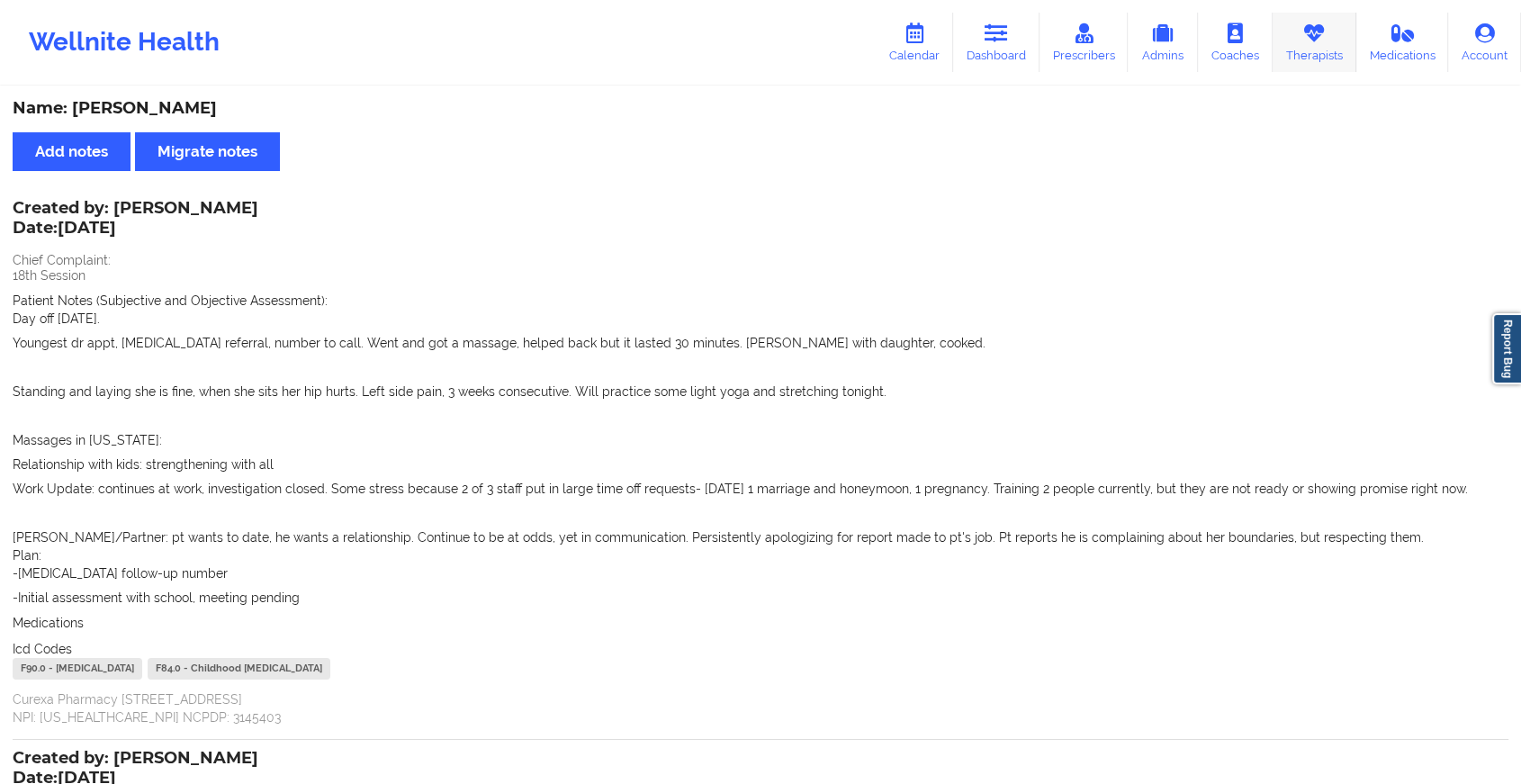
click at [1316, 44] on icon at bounding box center [1314, 33] width 23 height 19
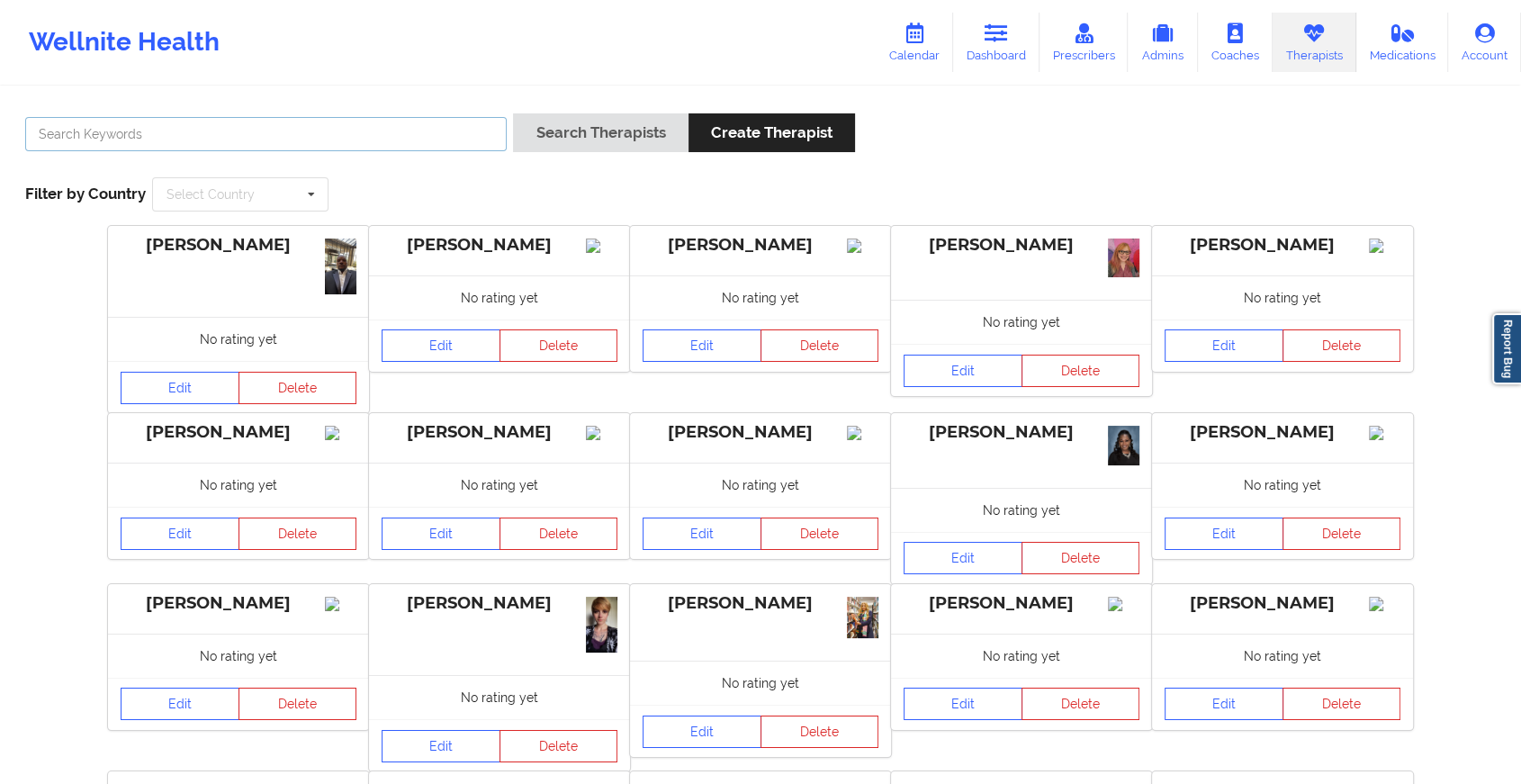
click at [397, 143] on input "text" at bounding box center [266, 134] width 481 height 34
type input "[PERSON_NAME]"
click at [513, 114] on button "Search Therapists" at bounding box center [601, 133] width 175 height 39
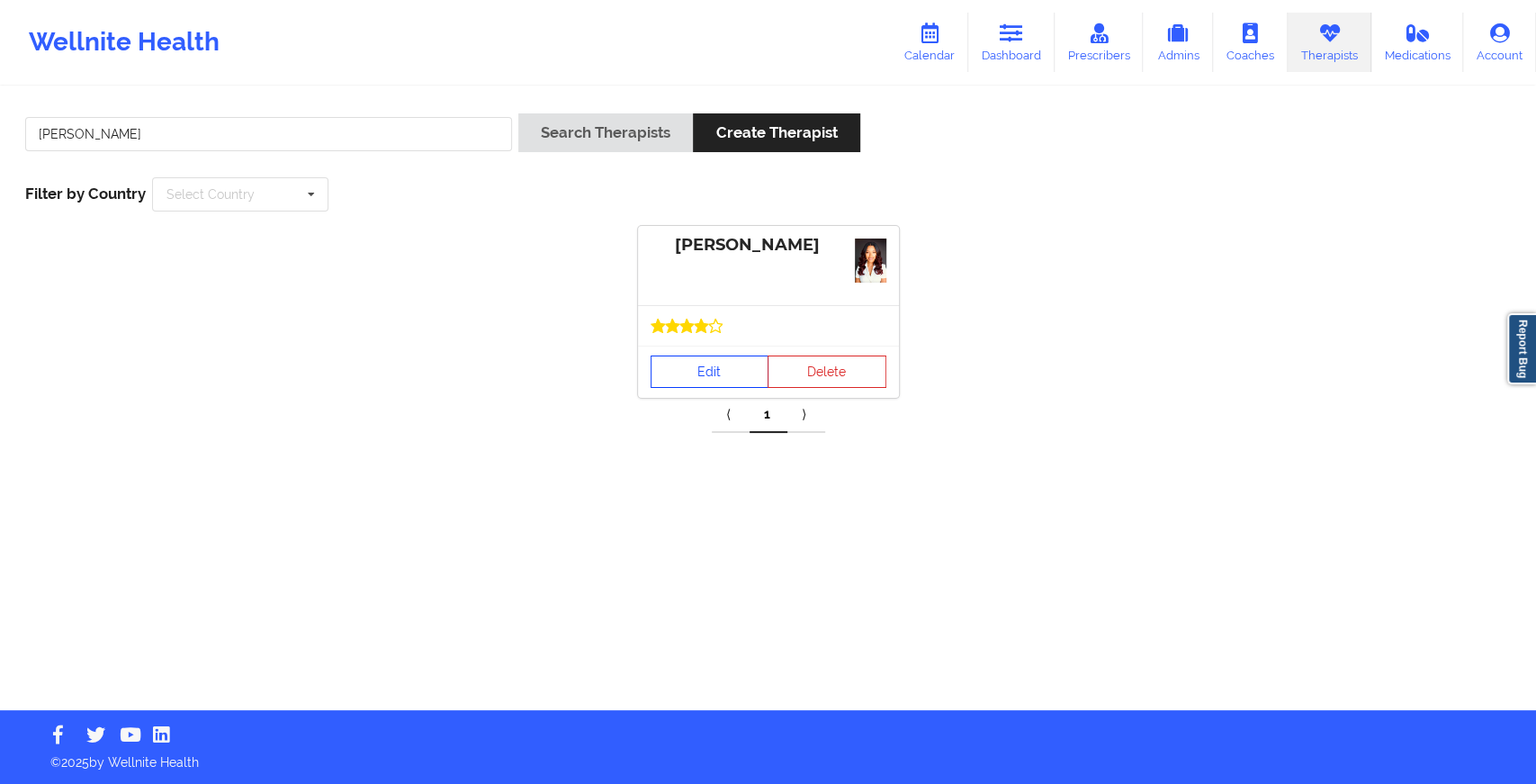
click at [736, 367] on link "Edit" at bounding box center [709, 371] width 118 height 32
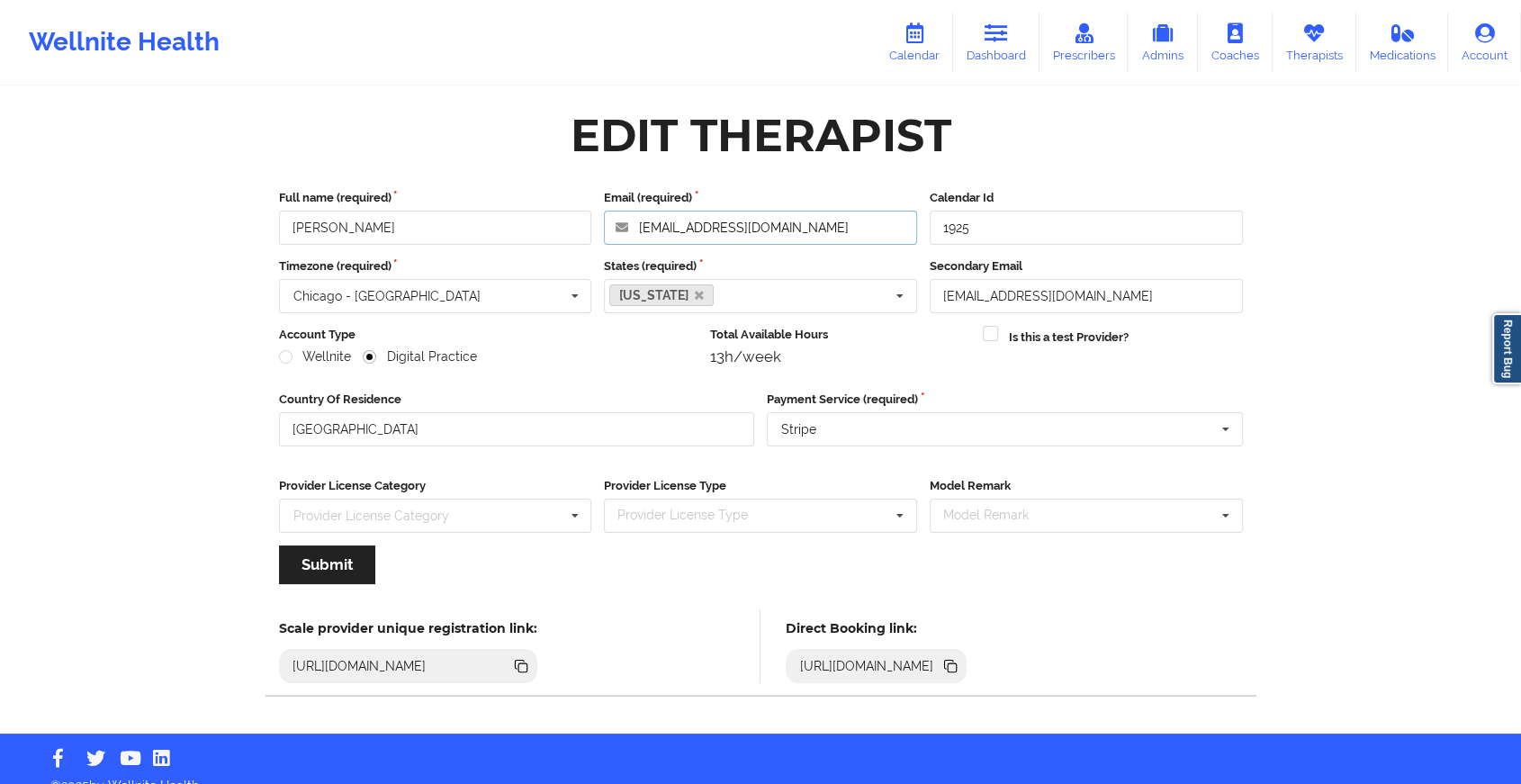
drag, startPoint x: 790, startPoint y: 230, endPoint x: 606, endPoint y: 187, distance: 189.0
click at [606, 187] on div "Full name (required) [PERSON_NAME] Email (required) [EMAIL_ADDRESS][DOMAIN_NAME…" at bounding box center [760, 393] width 989 height 433
click at [994, 73] on div "Wellnite Health Calendar Dashboard Prescribers Admins Coaches Therapists Medica…" at bounding box center [760, 42] width 1521 height 72
click at [997, 68] on link "Dashboard" at bounding box center [996, 42] width 86 height 59
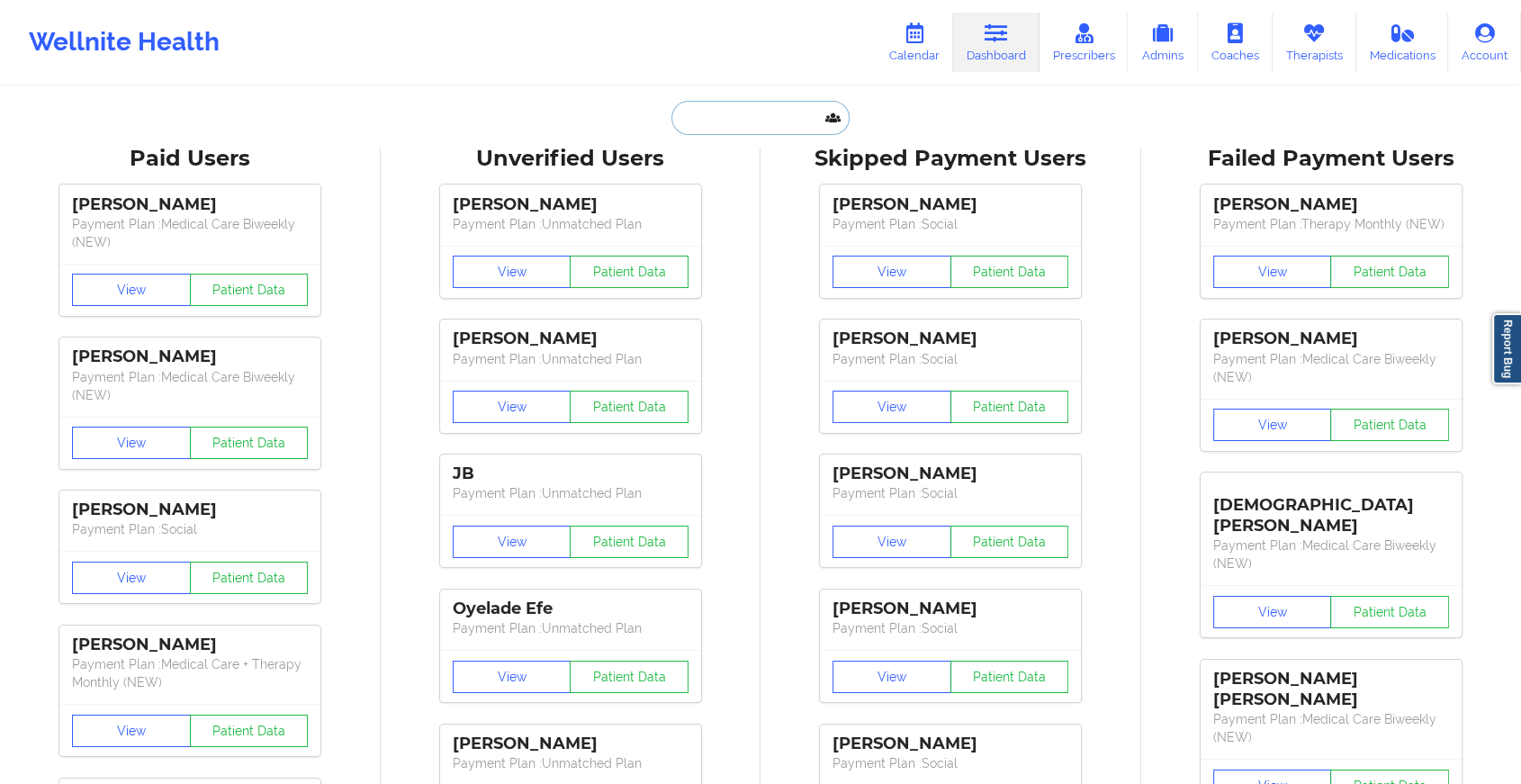
click at [691, 119] on input "text" at bounding box center [761, 117] width 179 height 34
paste input "[EMAIL_ADDRESS][DOMAIN_NAME]"
type input "[EMAIL_ADDRESS][DOMAIN_NAME]"
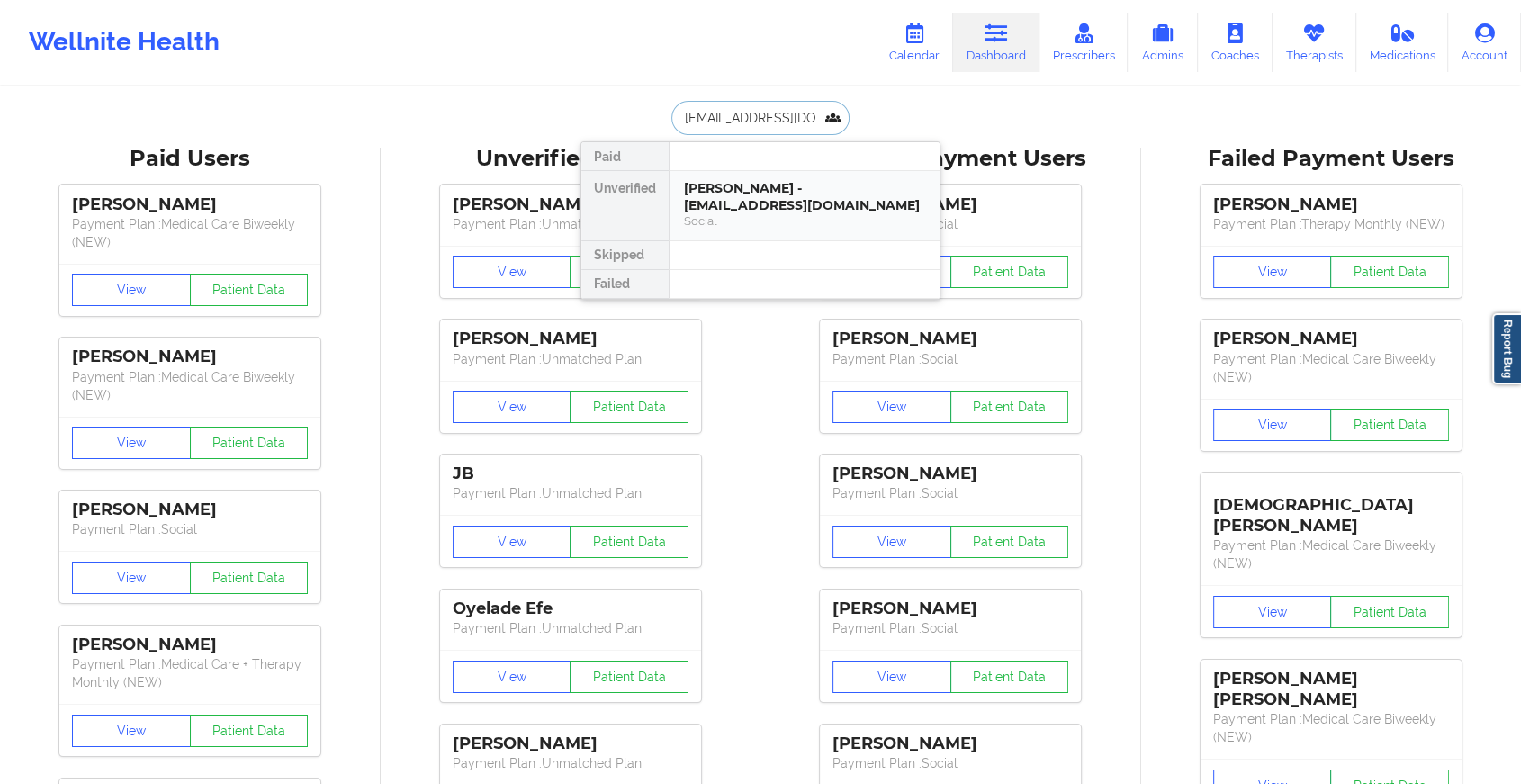
click at [842, 193] on div "[PERSON_NAME] - [EMAIL_ADDRESS][DOMAIN_NAME]" at bounding box center [805, 196] width 242 height 33
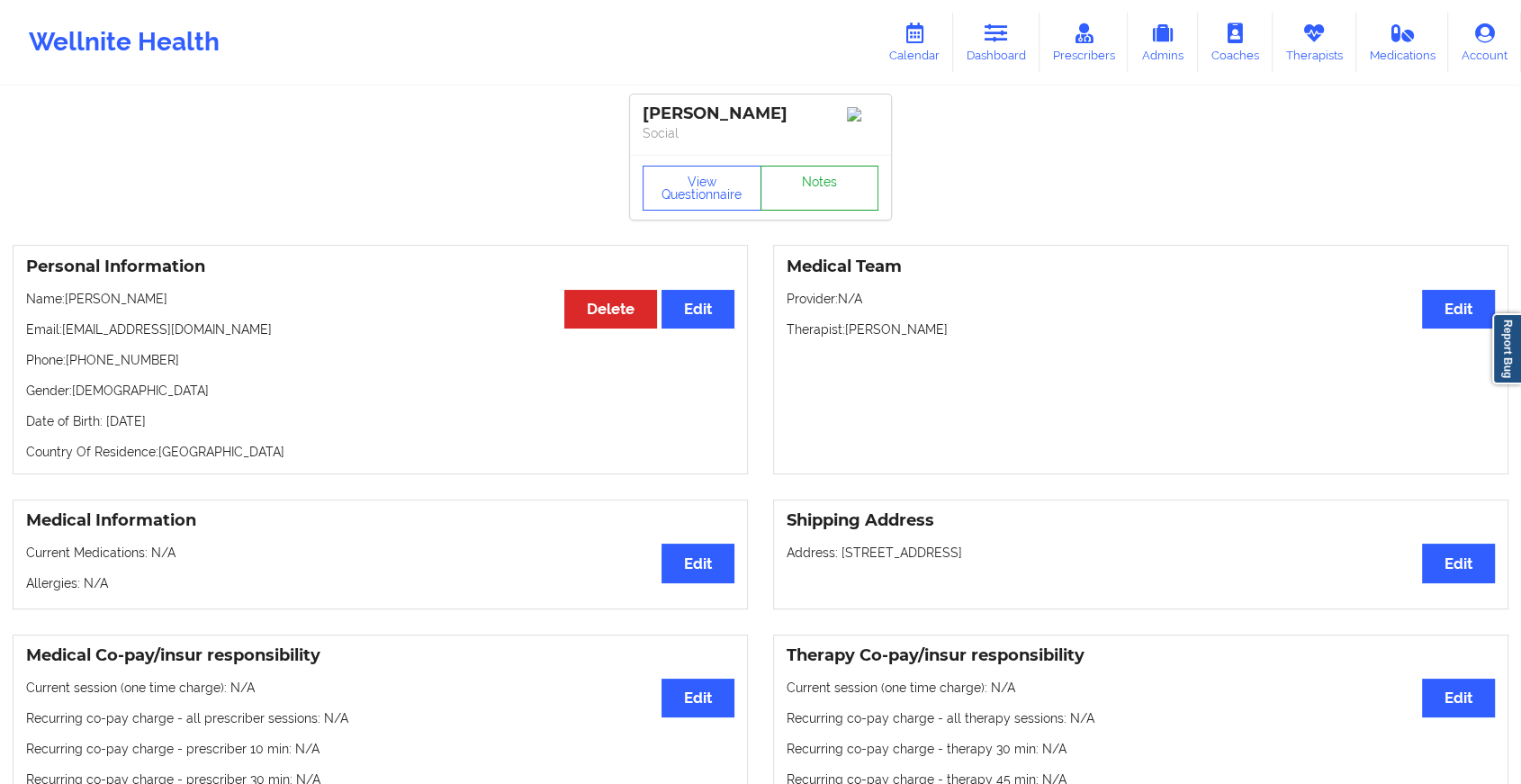
click at [811, 192] on link "Notes" at bounding box center [820, 188] width 118 height 45
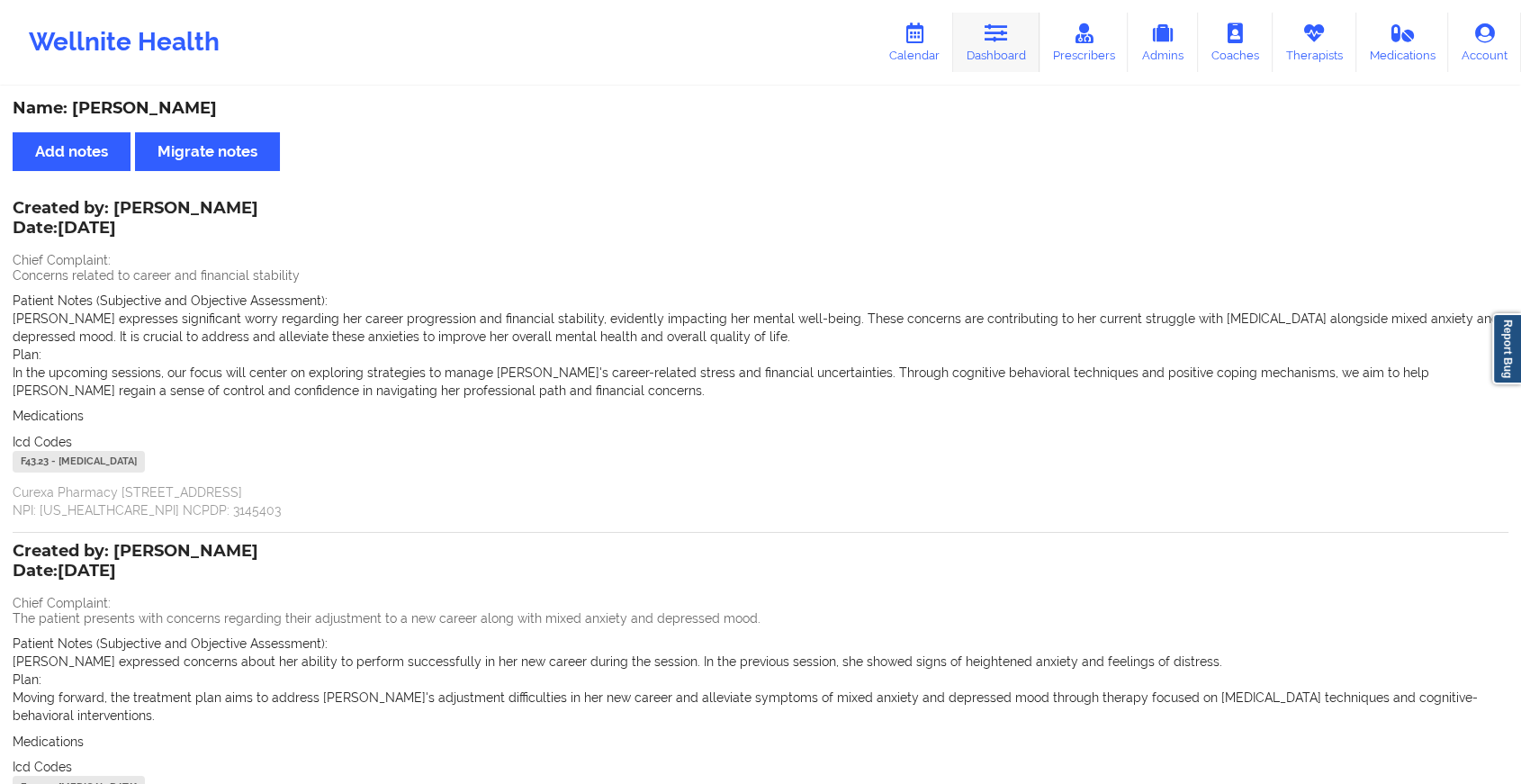
click at [1014, 45] on link "Dashboard" at bounding box center [996, 42] width 86 height 59
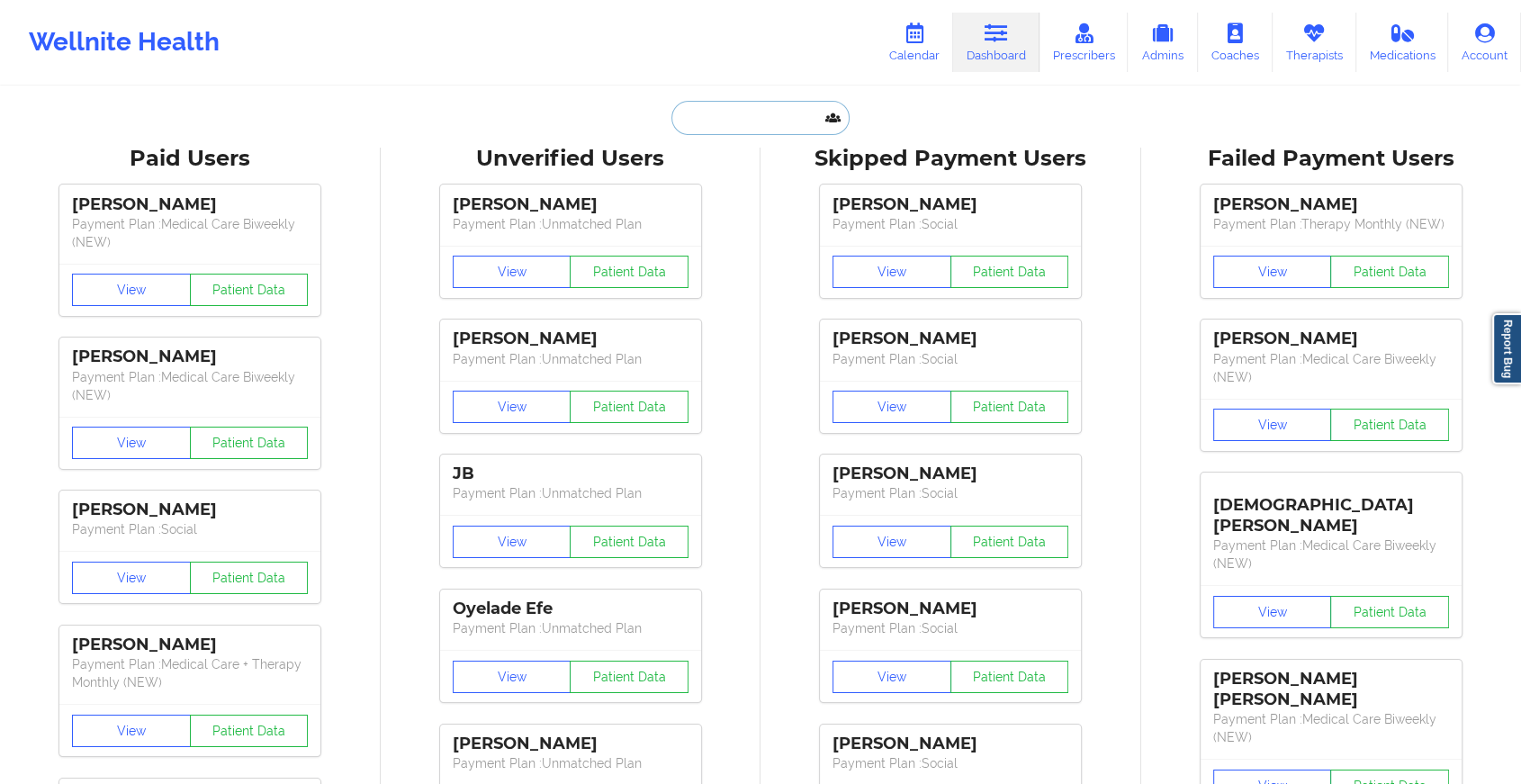
click at [705, 114] on input "text" at bounding box center [761, 117] width 179 height 34
paste input "[EMAIL_ADDRESS][DOMAIN_NAME]"
type input "[EMAIL_ADDRESS][DOMAIN_NAME]"
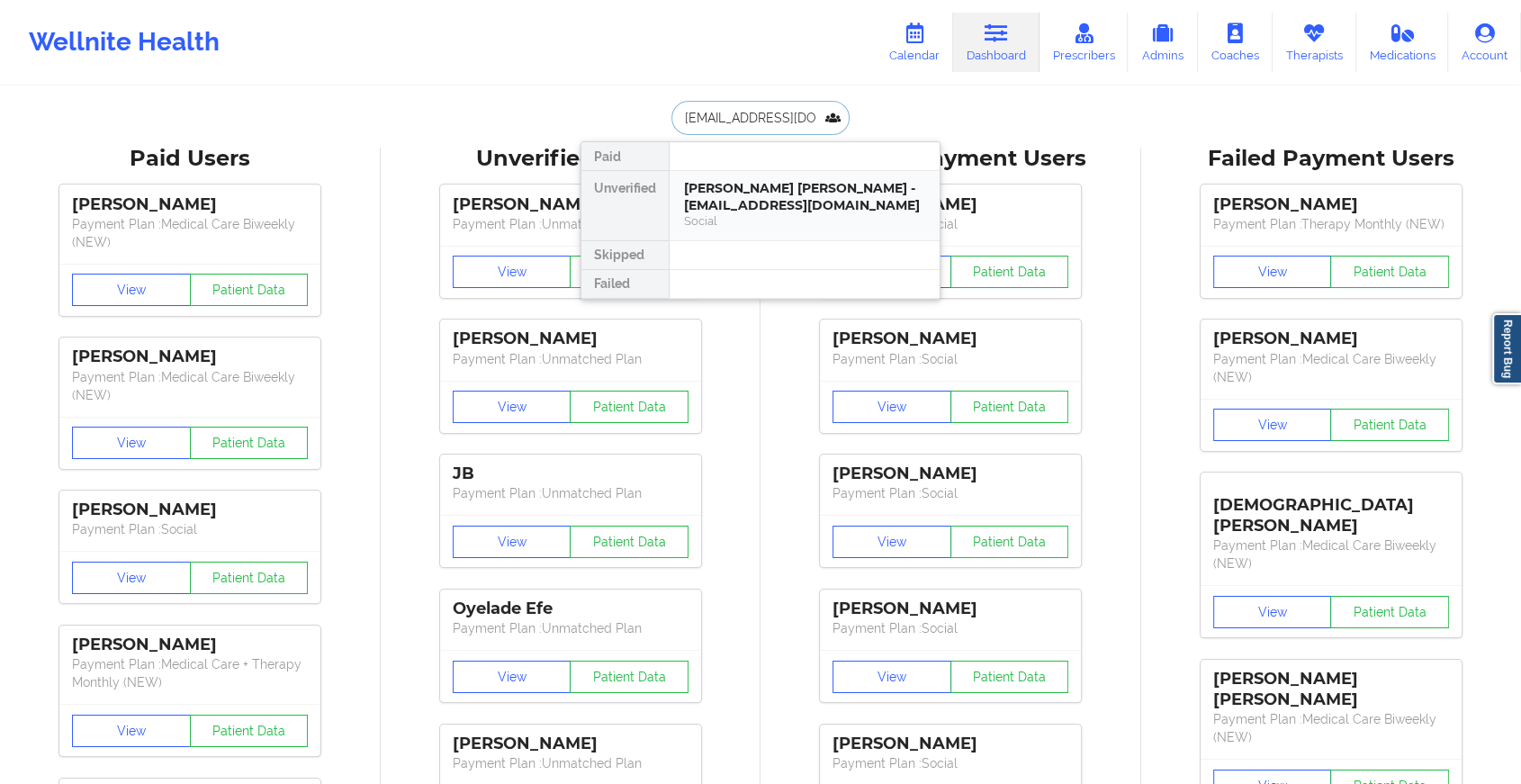
click at [780, 193] on div "[PERSON_NAME] [PERSON_NAME] - [EMAIL_ADDRESS][DOMAIN_NAME]" at bounding box center [805, 196] width 242 height 33
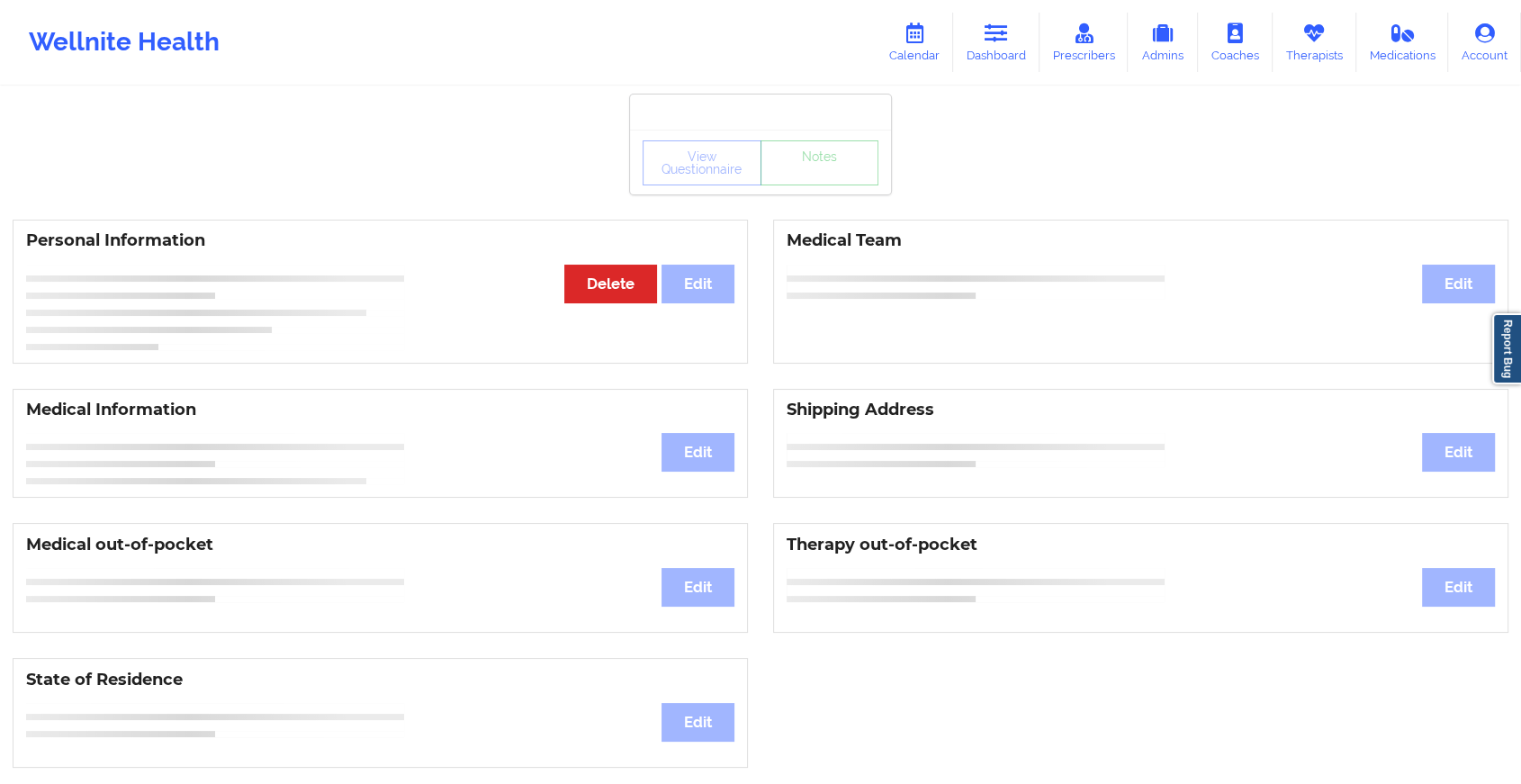
click at [808, 181] on div "View Questionnaire Notes" at bounding box center [760, 163] width 236 height 45
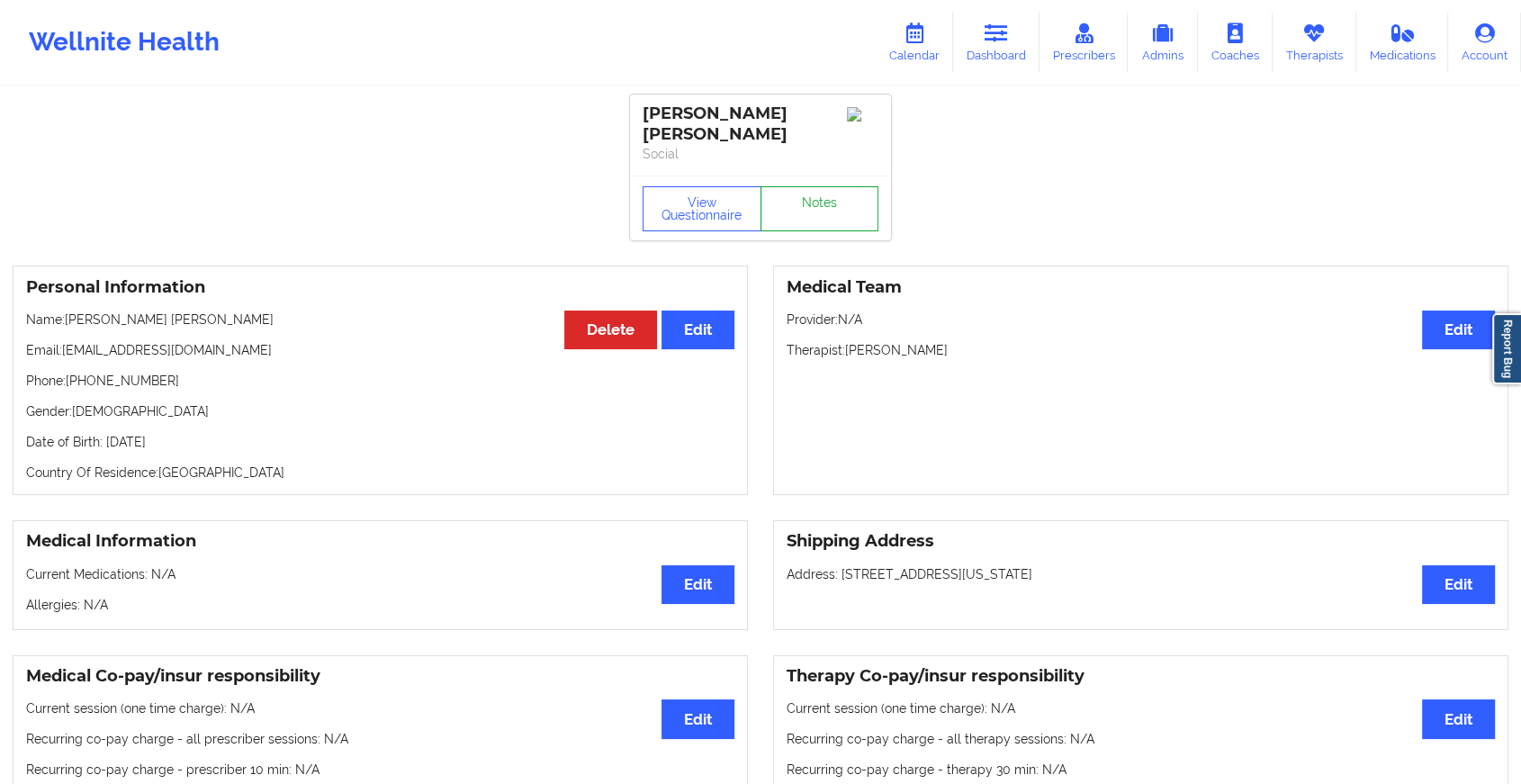
click at [808, 186] on link "Notes" at bounding box center [820, 209] width 118 height 45
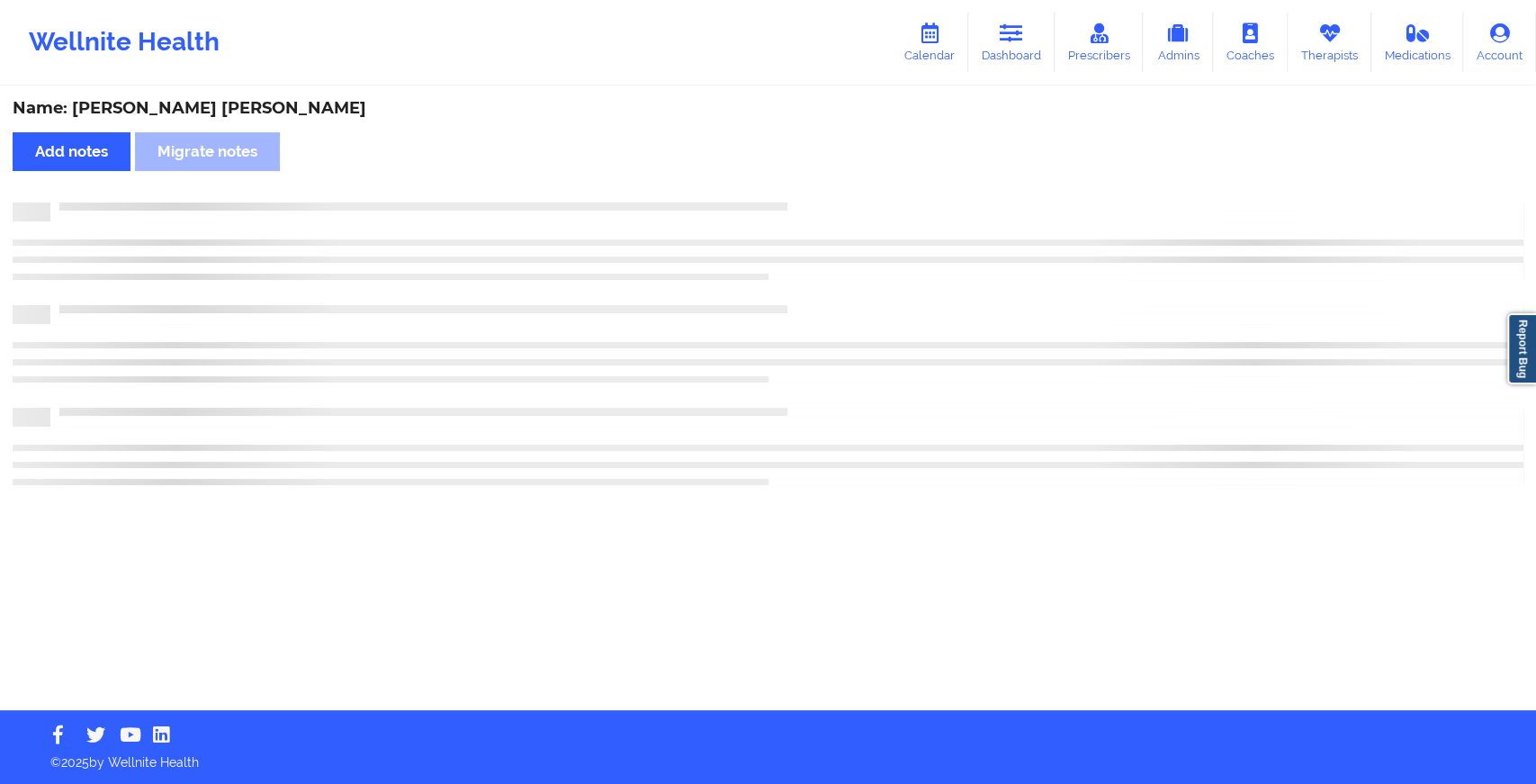
click at [807, 181] on div "Name: [PERSON_NAME] [PERSON_NAME] notes Migrate notes" at bounding box center [768, 399] width 1536 height 622
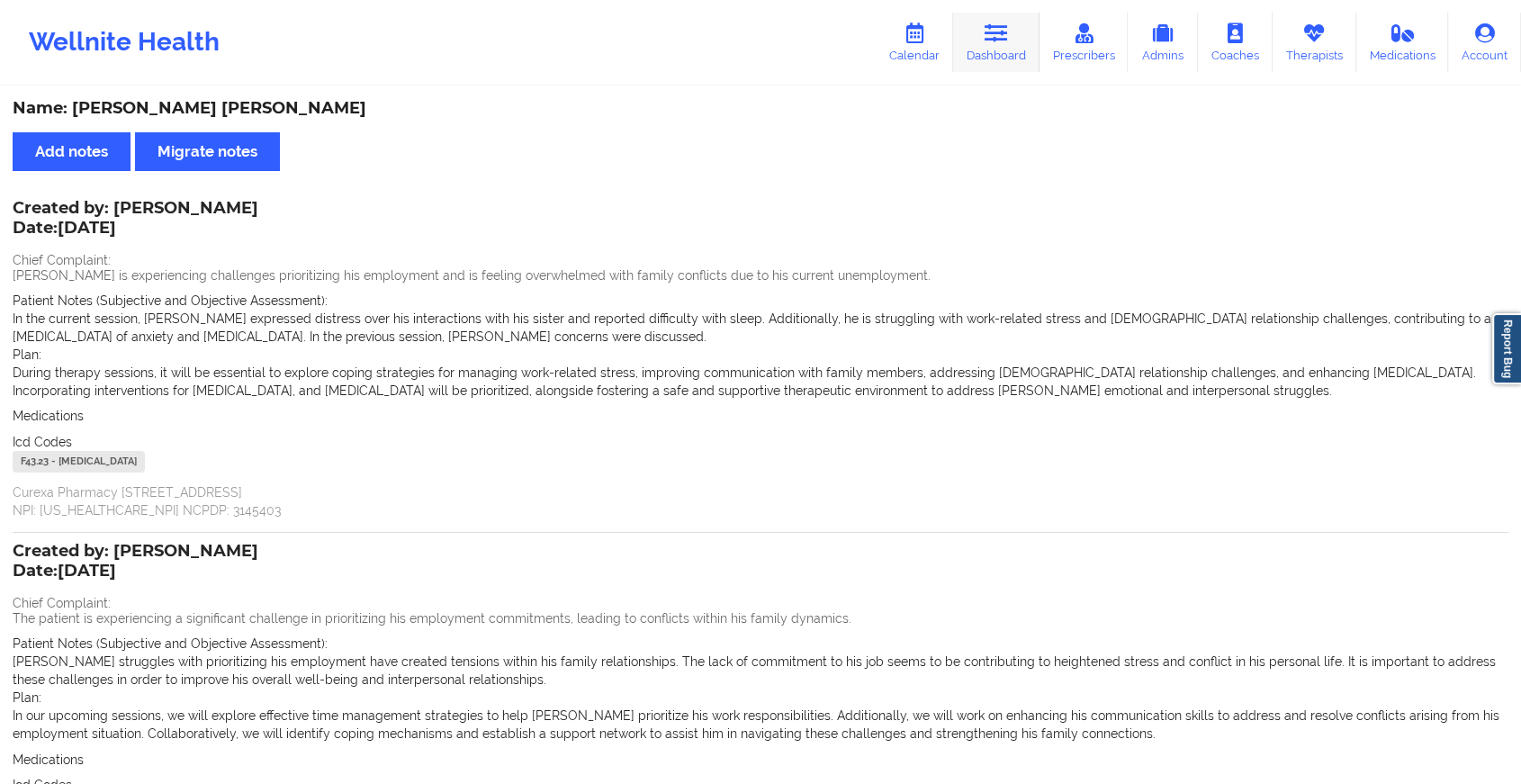
click at [979, 50] on link "Dashboard" at bounding box center [996, 42] width 86 height 59
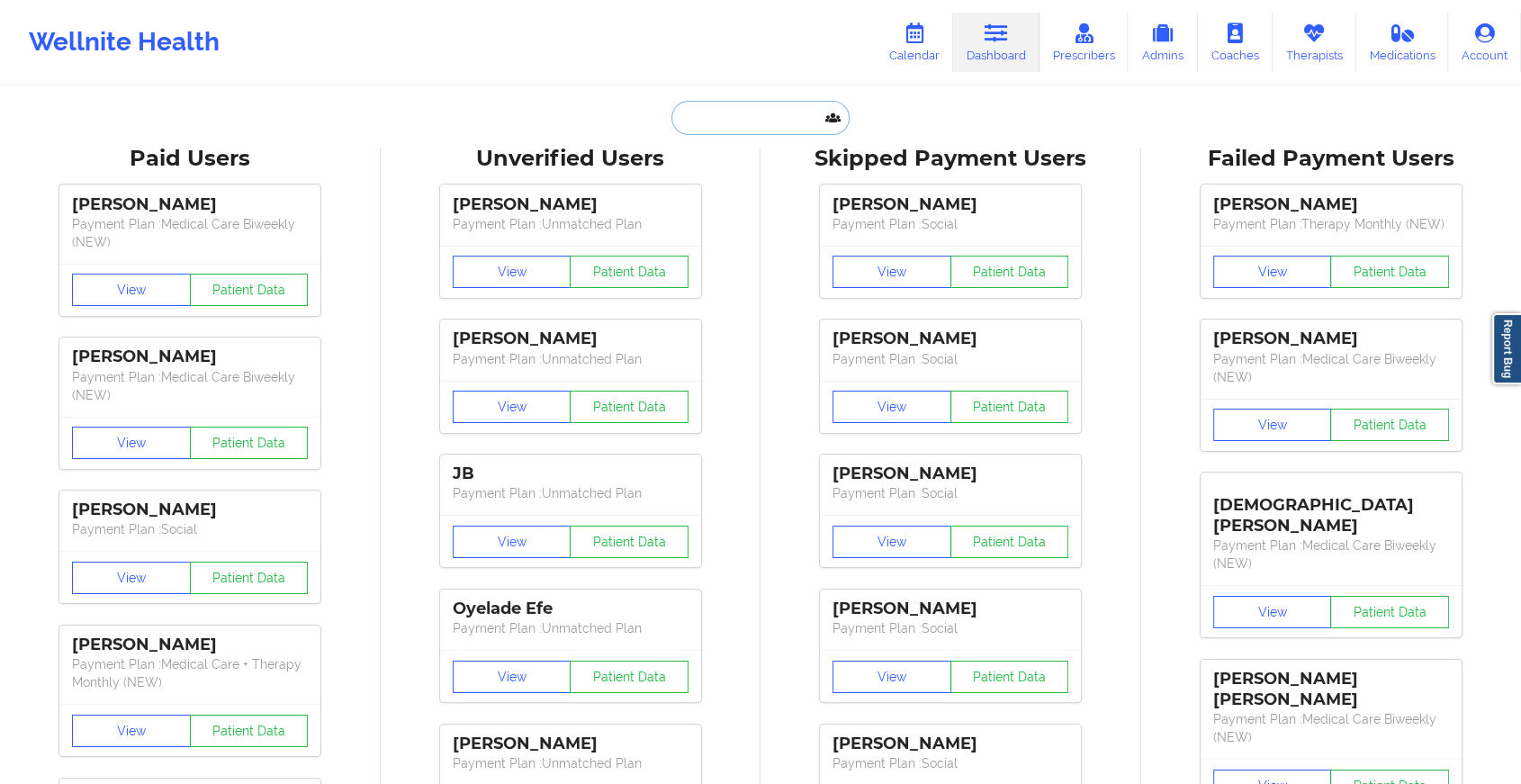
click at [713, 126] on input "text" at bounding box center [761, 117] width 179 height 34
paste input "[EMAIL_ADDRESS][DOMAIN_NAME]"
type input "[EMAIL_ADDRESS][DOMAIN_NAME]"
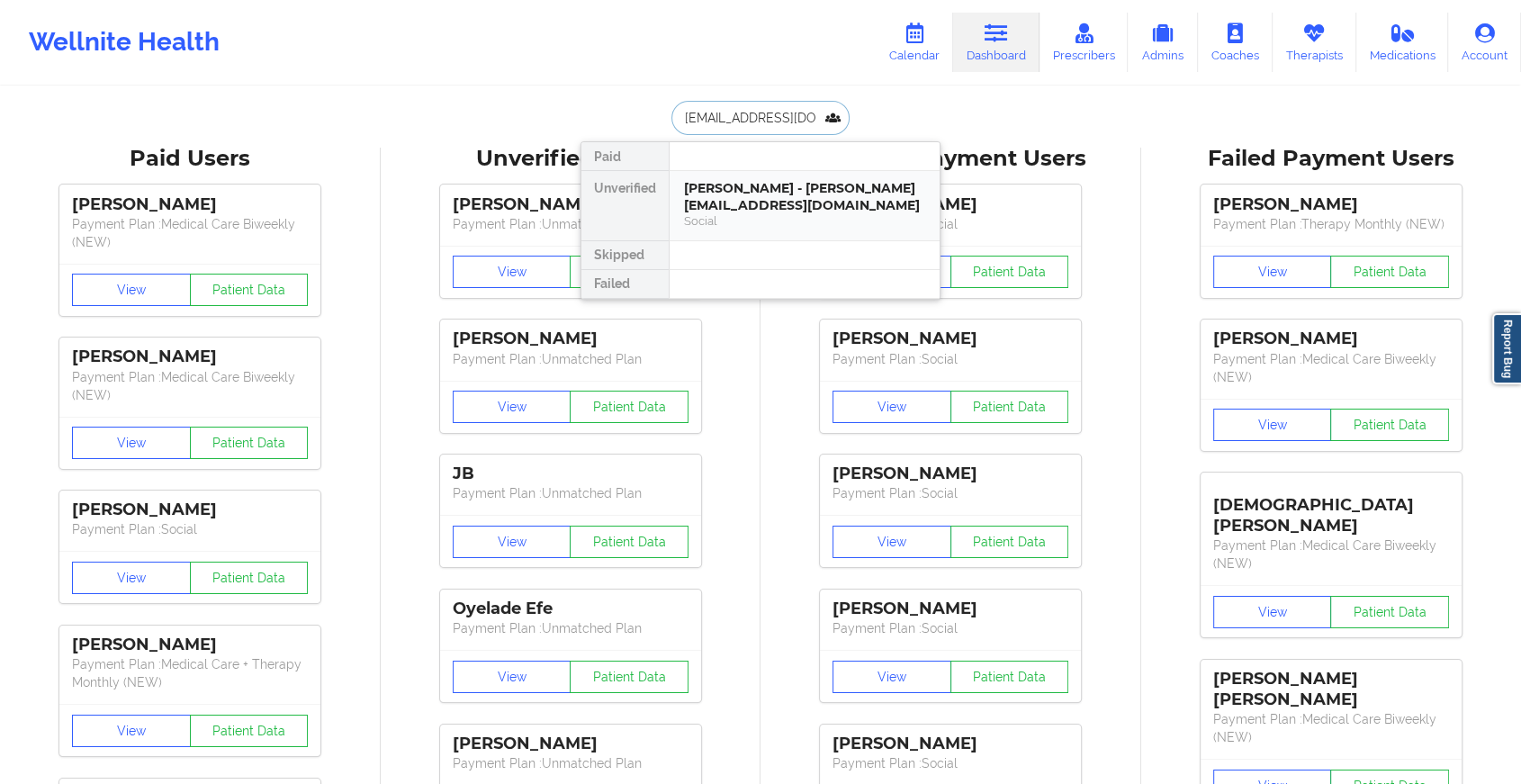
click at [752, 208] on div "[PERSON_NAME] - [PERSON_NAME][EMAIL_ADDRESS][DOMAIN_NAME]" at bounding box center [805, 196] width 242 height 33
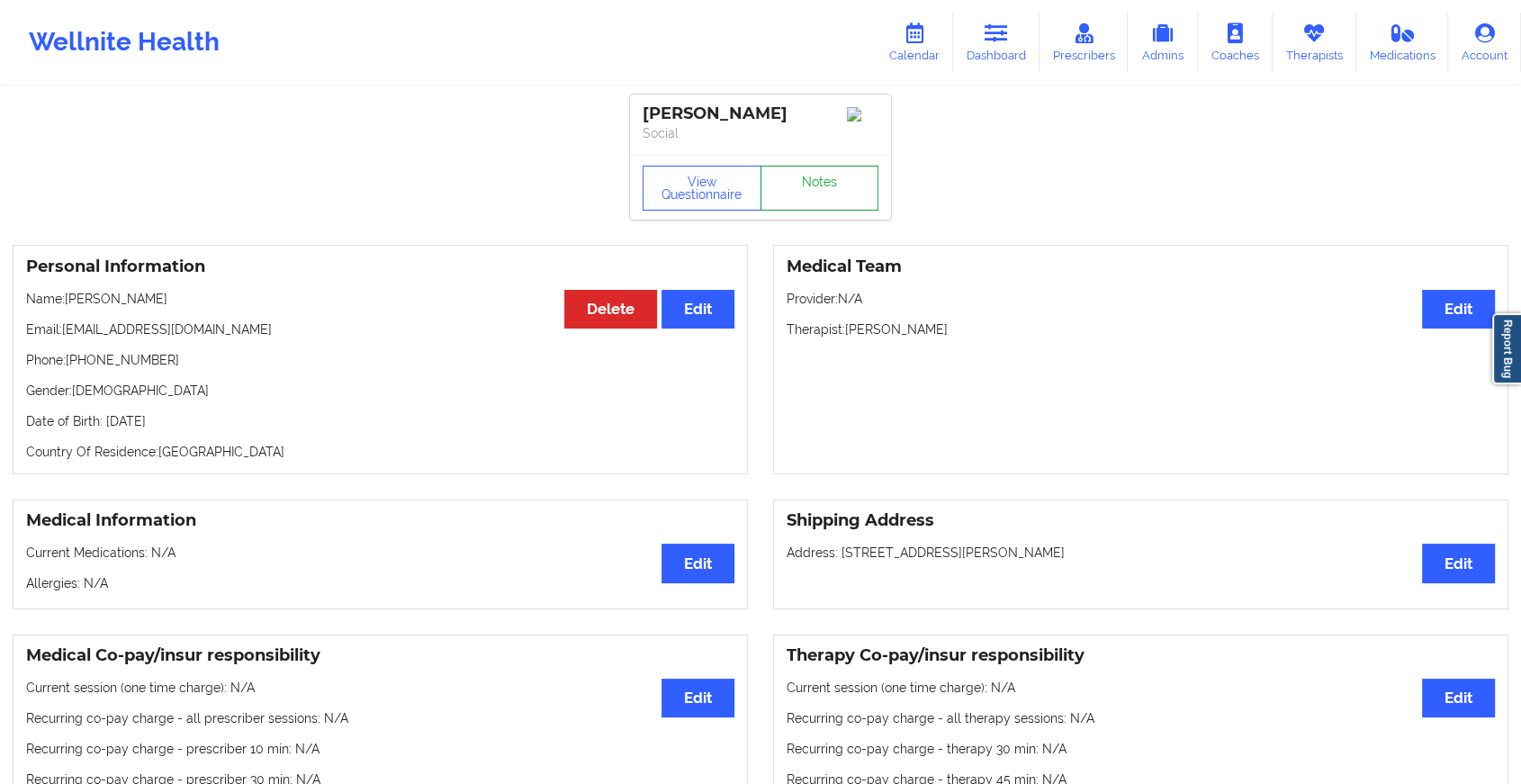
click at [802, 188] on link "Notes" at bounding box center [820, 188] width 118 height 45
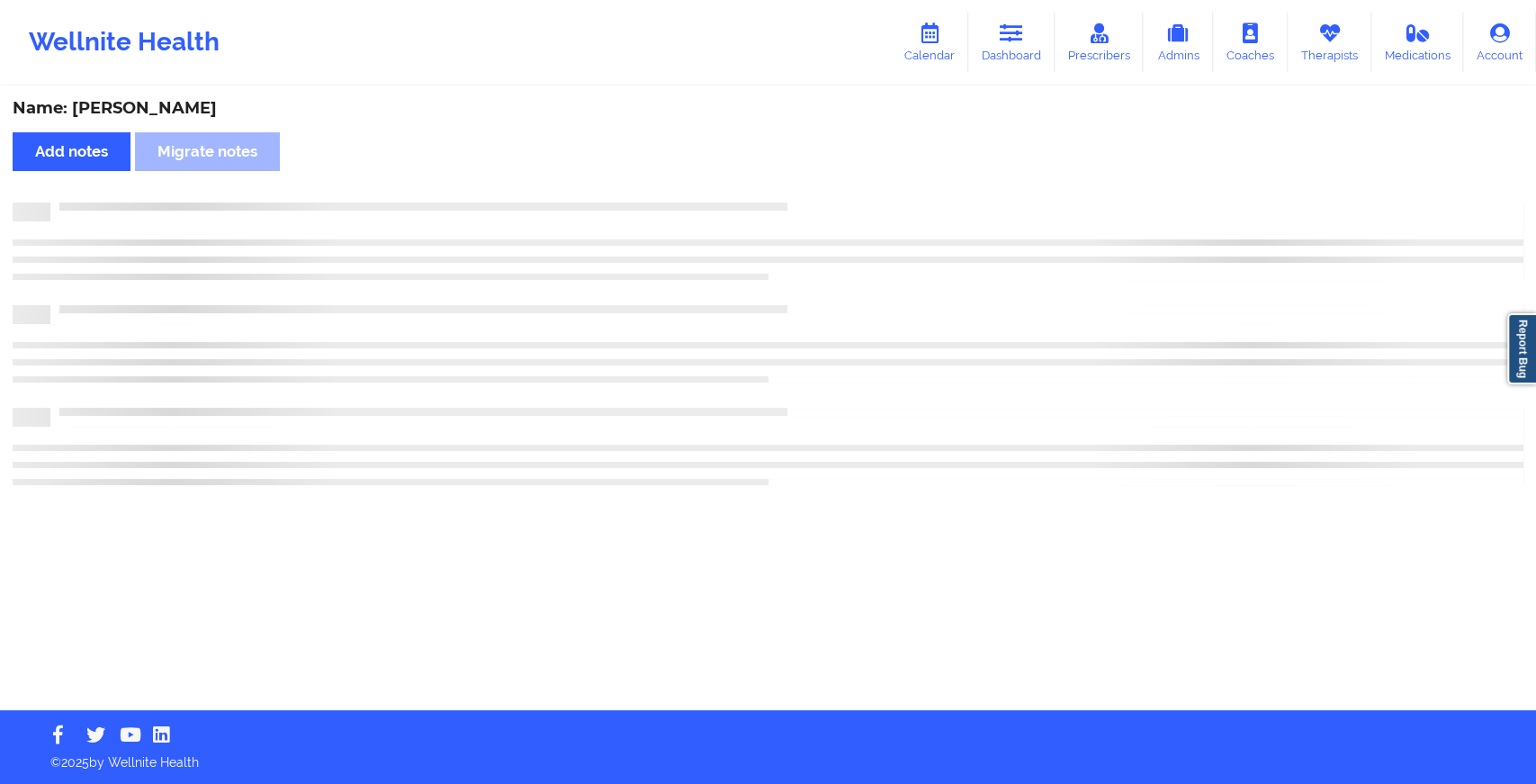
click at [801, 188] on div "Name: [PERSON_NAME] Add notes Migrate notes" at bounding box center [768, 399] width 1536 height 622
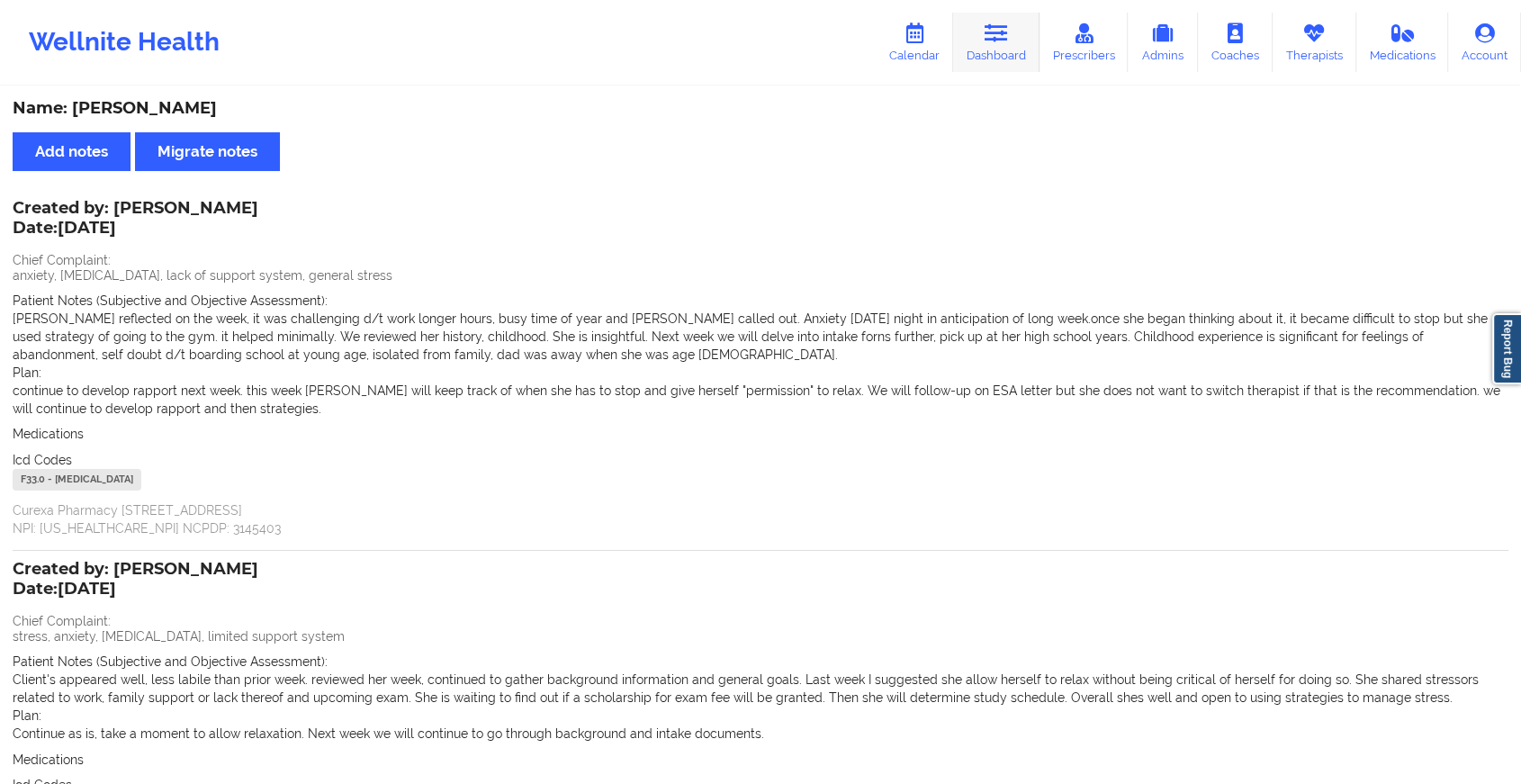
click at [1031, 37] on link "Dashboard" at bounding box center [996, 42] width 86 height 59
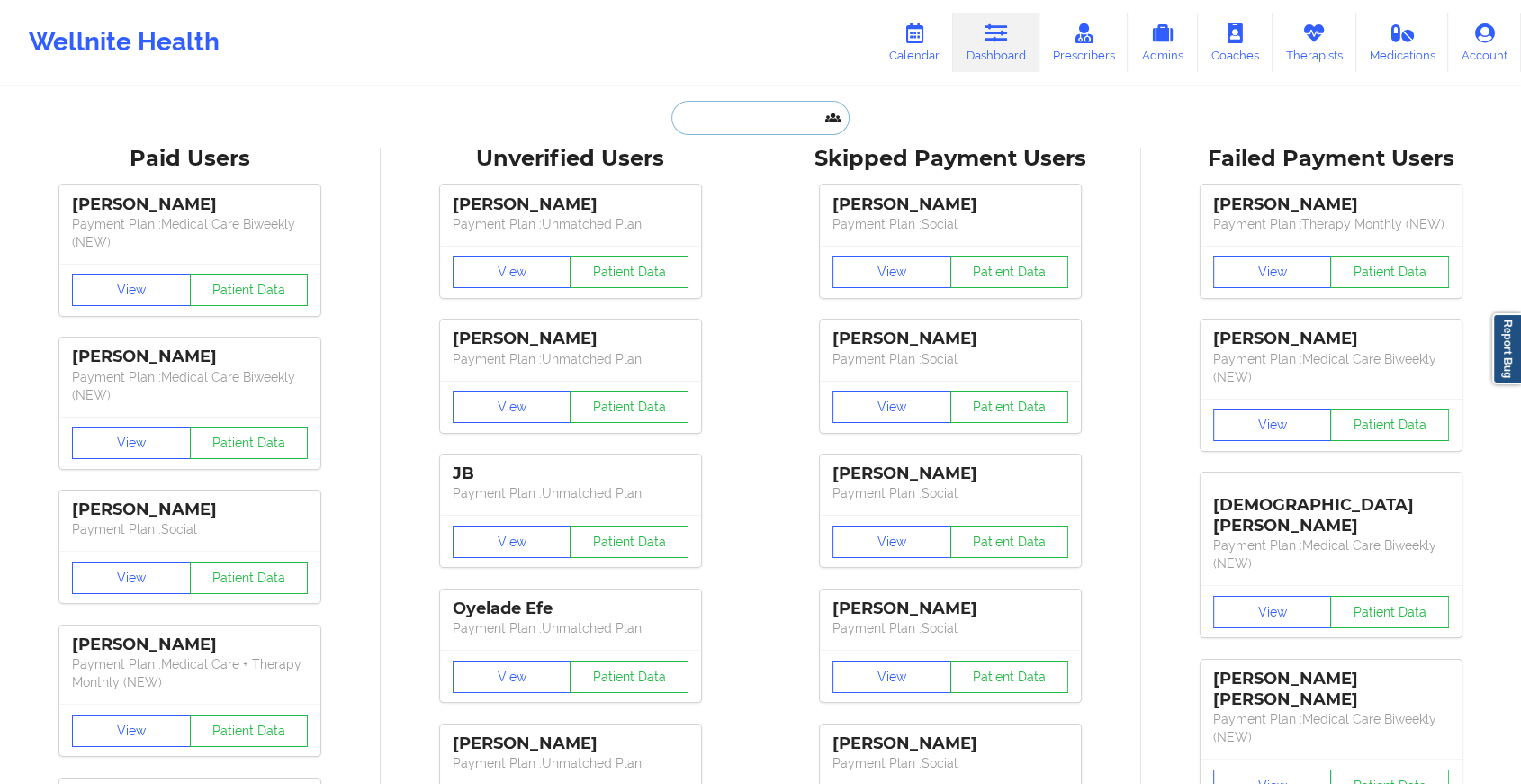
click at [773, 111] on input "text" at bounding box center [761, 117] width 179 height 34
paste input "[EMAIL_ADDRESS][DOMAIN_NAME]"
type input "[EMAIL_ADDRESS][DOMAIN_NAME]"
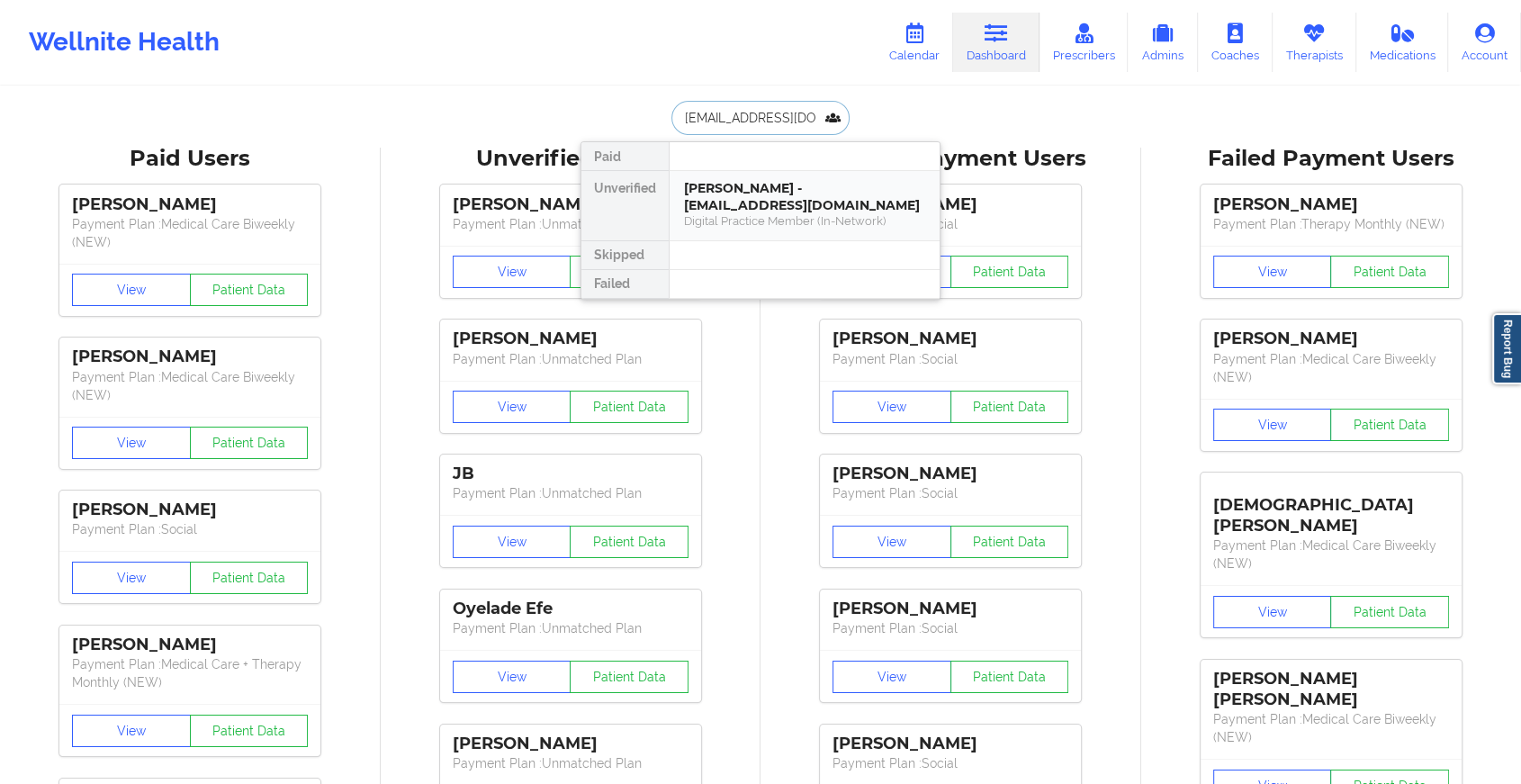
click at [838, 192] on div "[PERSON_NAME] - [EMAIL_ADDRESS][DOMAIN_NAME]" at bounding box center [805, 196] width 242 height 33
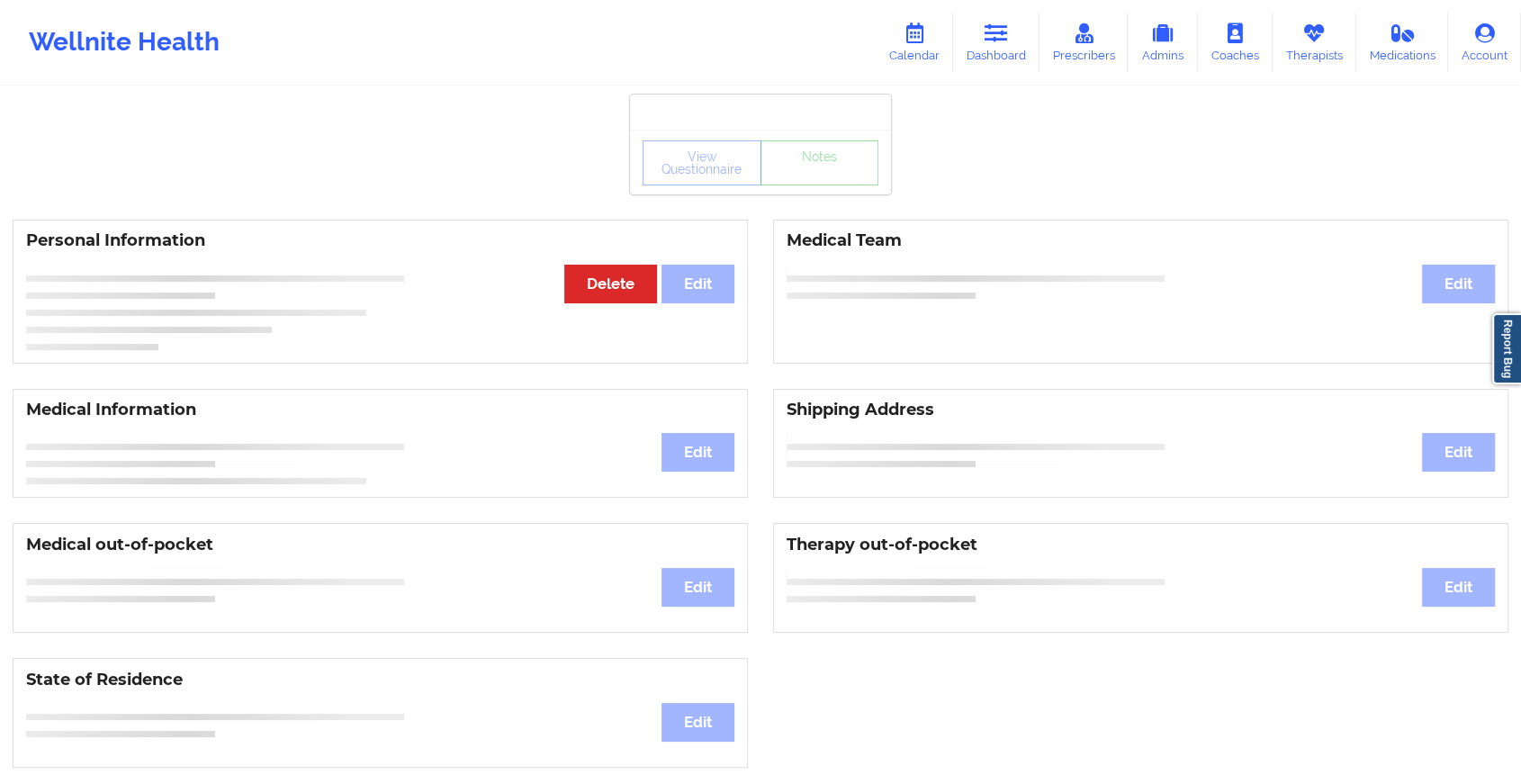
click at [828, 176] on div "View Questionnaire Notes" at bounding box center [760, 162] width 261 height 65
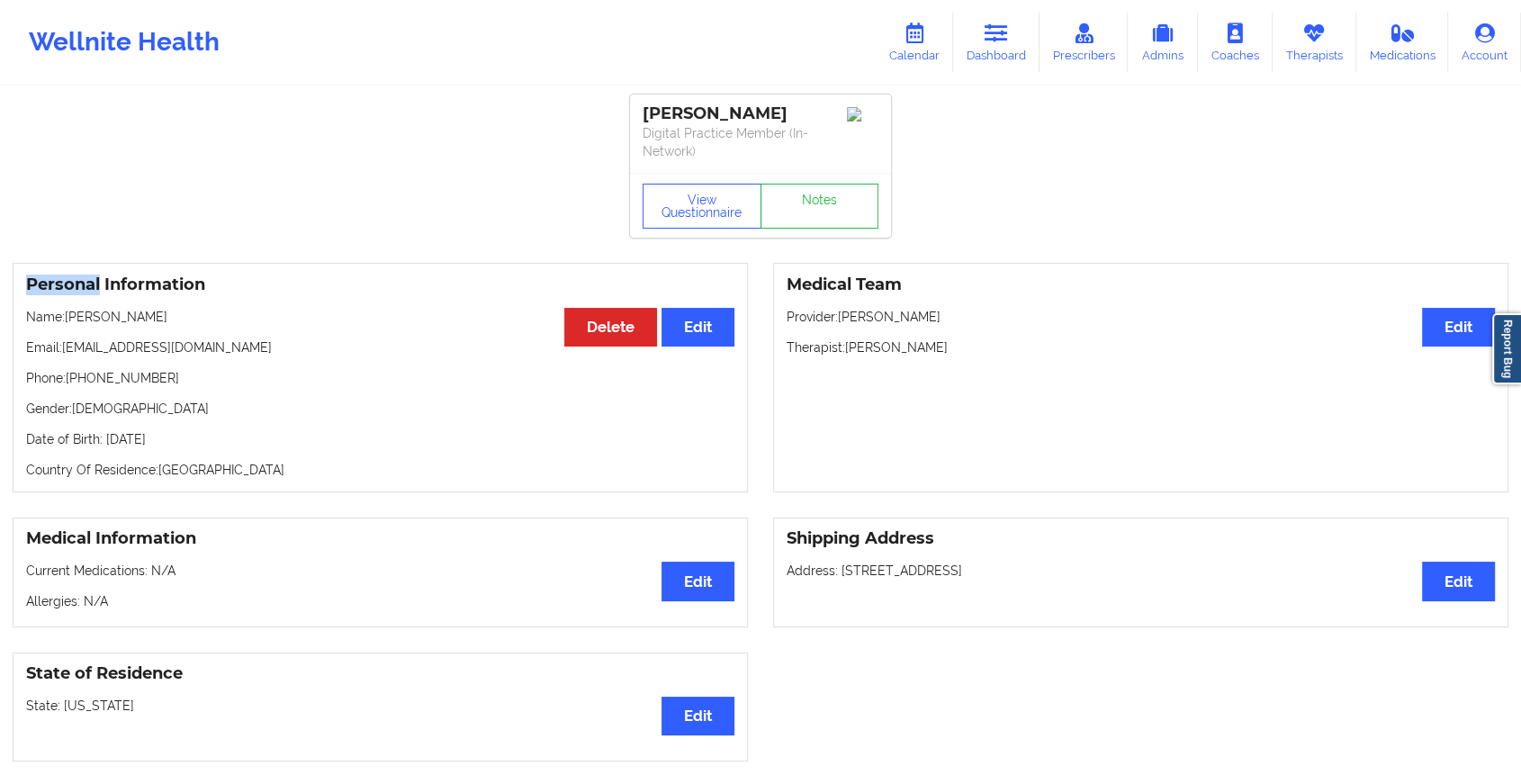
click at [828, 176] on div "View Questionnaire Notes" at bounding box center [760, 205] width 261 height 65
drag, startPoint x: 828, startPoint y: 176, endPoint x: 821, endPoint y: 227, distance: 51.5
click at [821, 227] on link "Notes" at bounding box center [820, 206] width 118 height 45
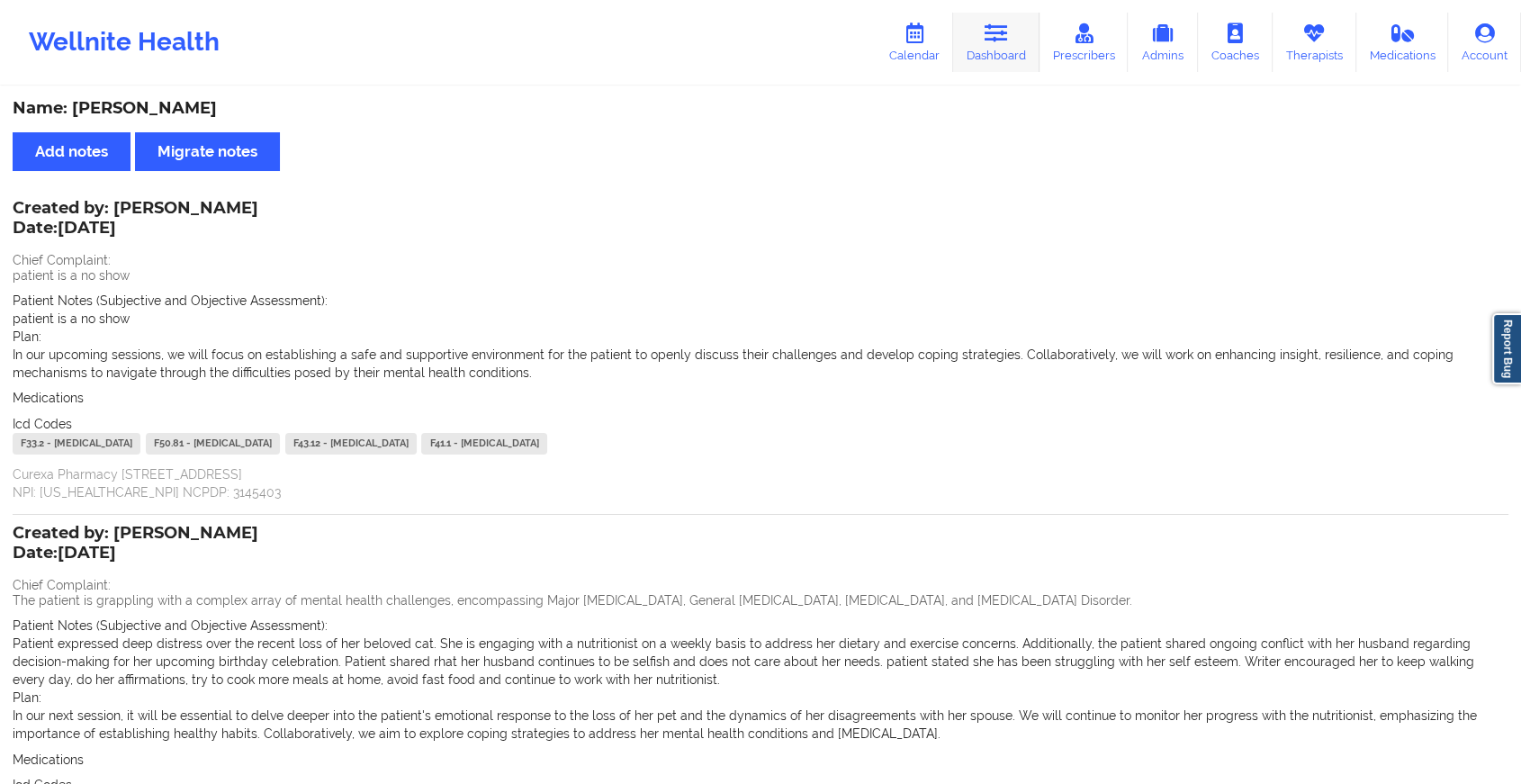
click at [996, 41] on icon at bounding box center [996, 33] width 23 height 19
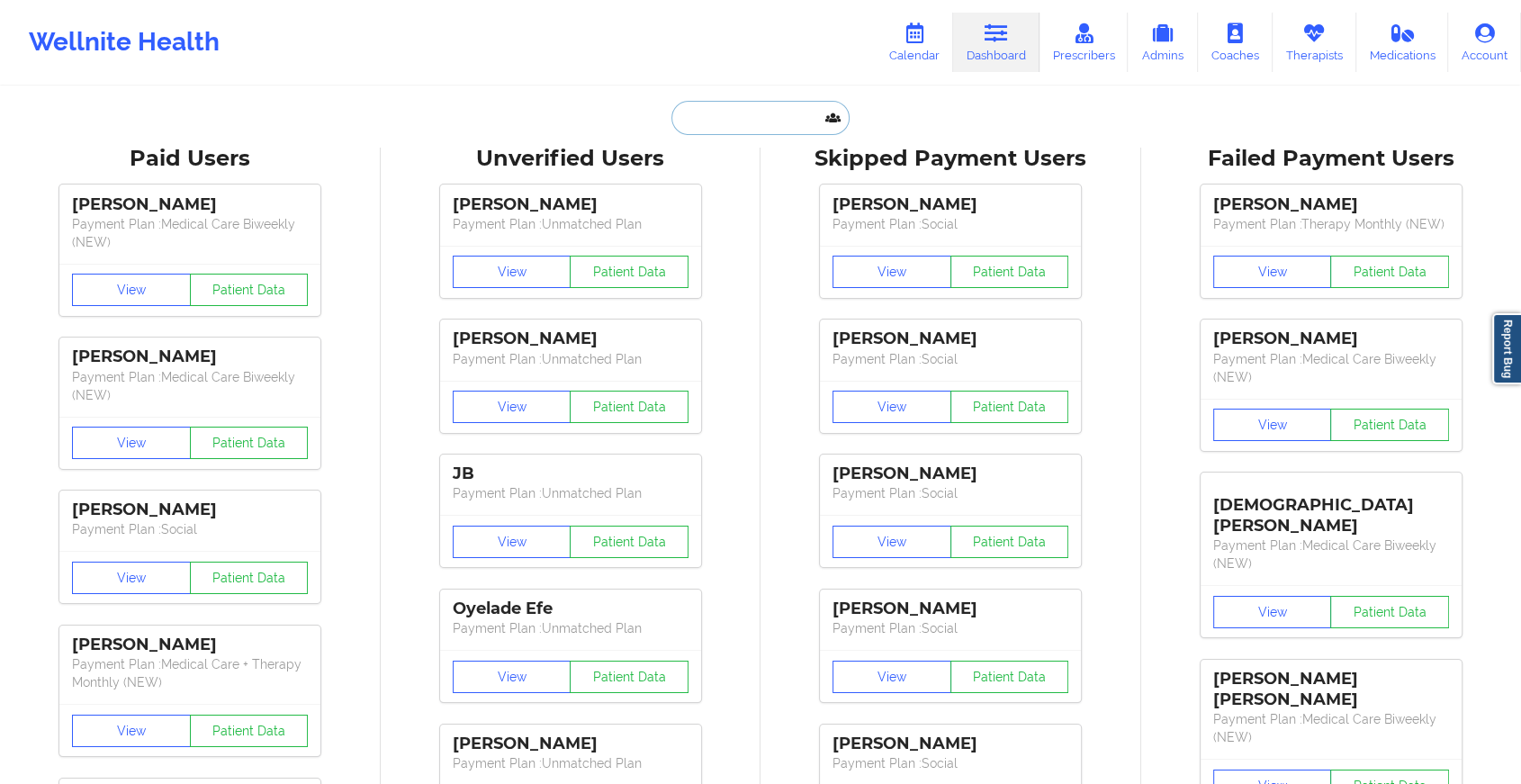
click at [754, 116] on input "text" at bounding box center [761, 117] width 179 height 34
paste input "[EMAIL_ADDRESS][DOMAIN_NAME]"
type input "[EMAIL_ADDRESS][DOMAIN_NAME]"
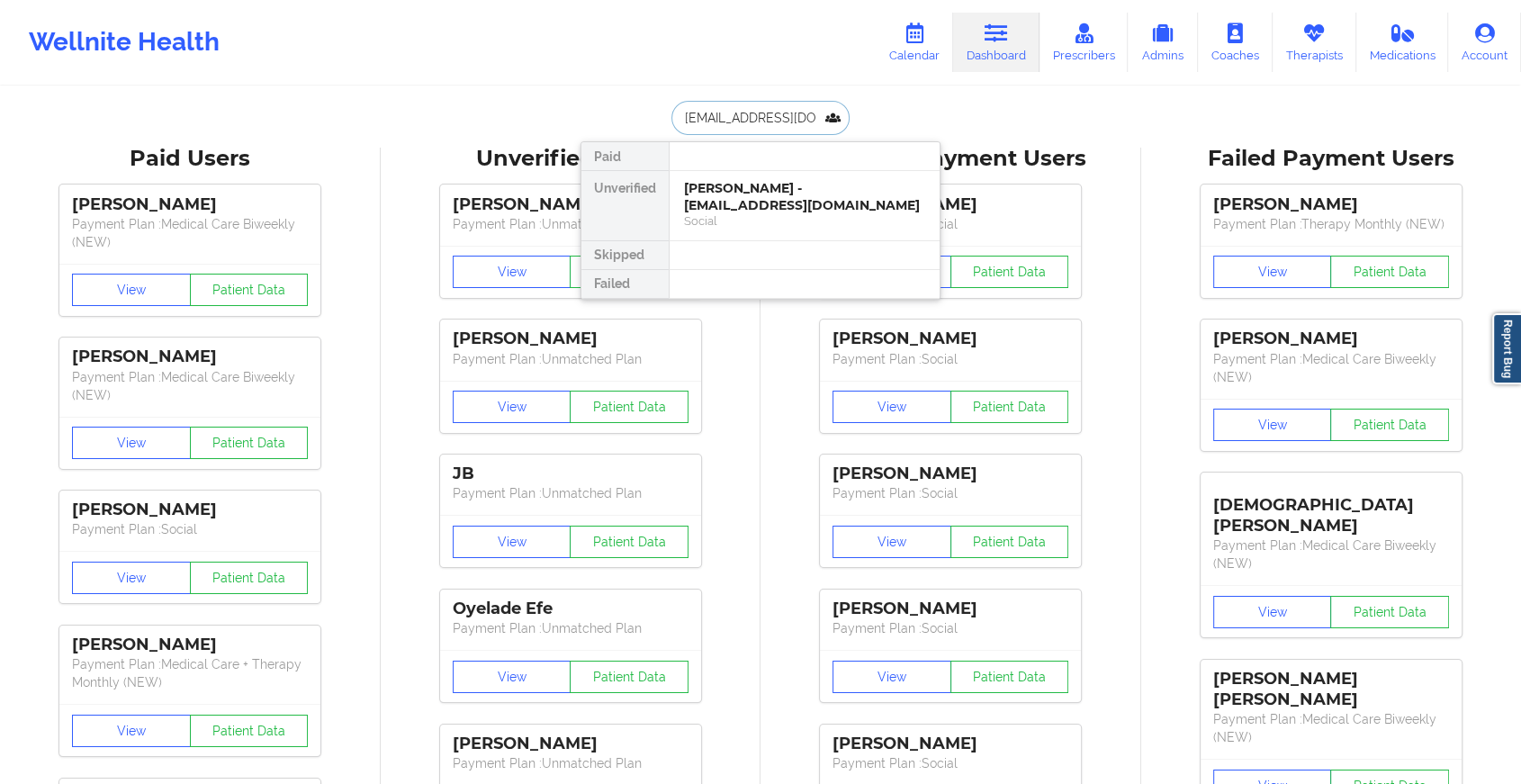
click at [778, 191] on div "[PERSON_NAME] - [EMAIL_ADDRESS][DOMAIN_NAME]" at bounding box center [805, 196] width 242 height 33
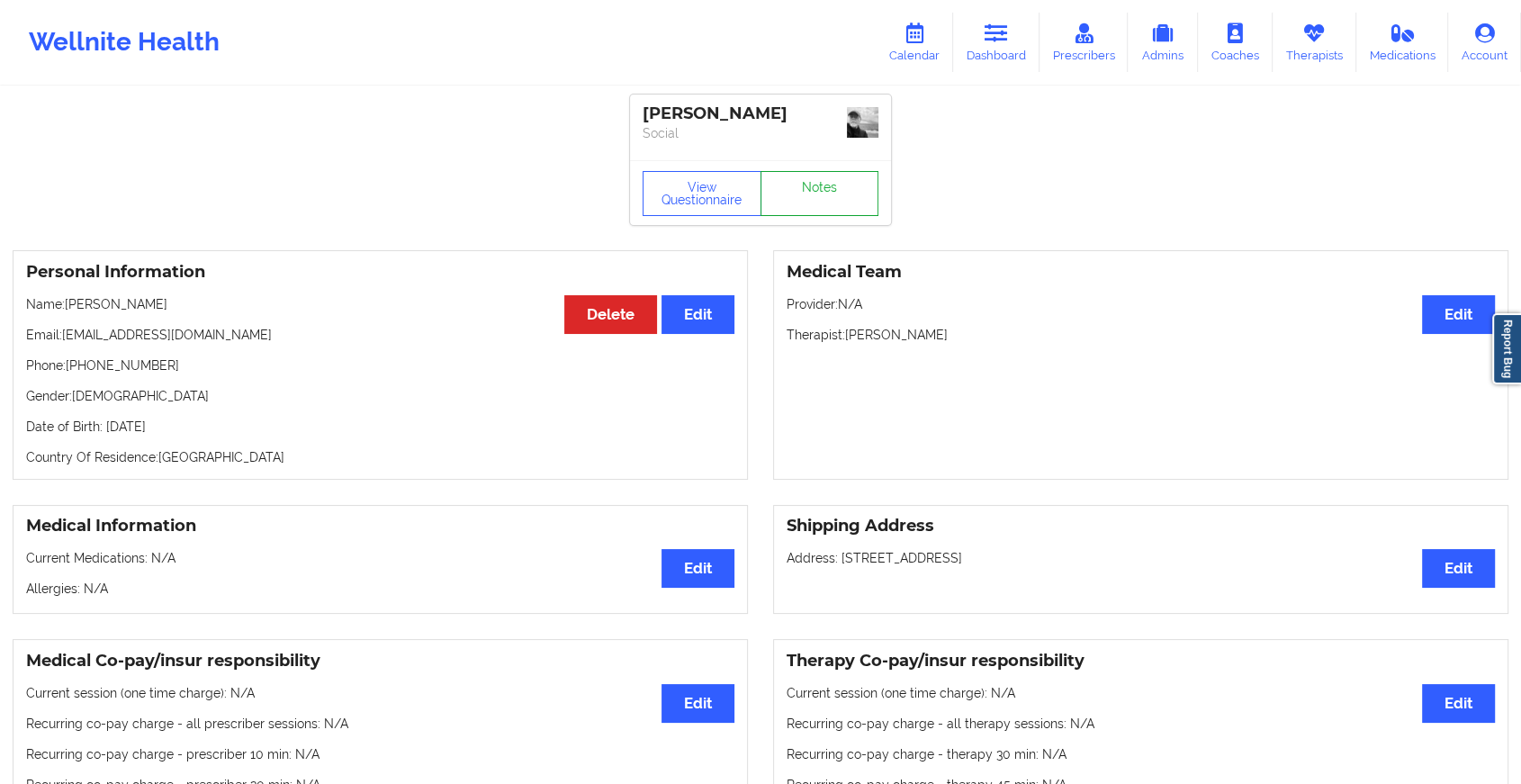
click at [830, 192] on link "Notes" at bounding box center [820, 193] width 118 height 45
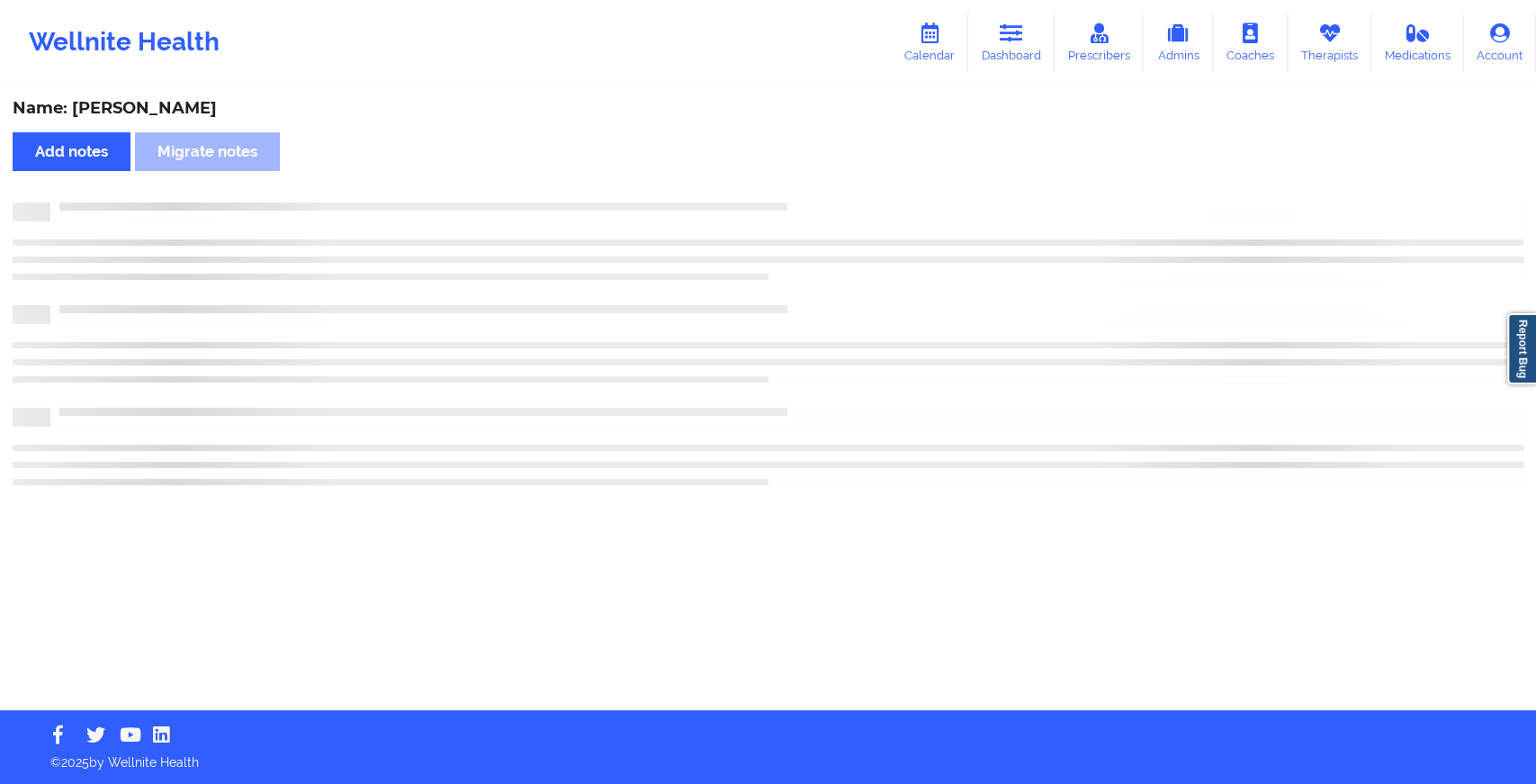
click at [830, 192] on div "Name: [PERSON_NAME] Add notes Migrate notes" at bounding box center [768, 399] width 1536 height 622
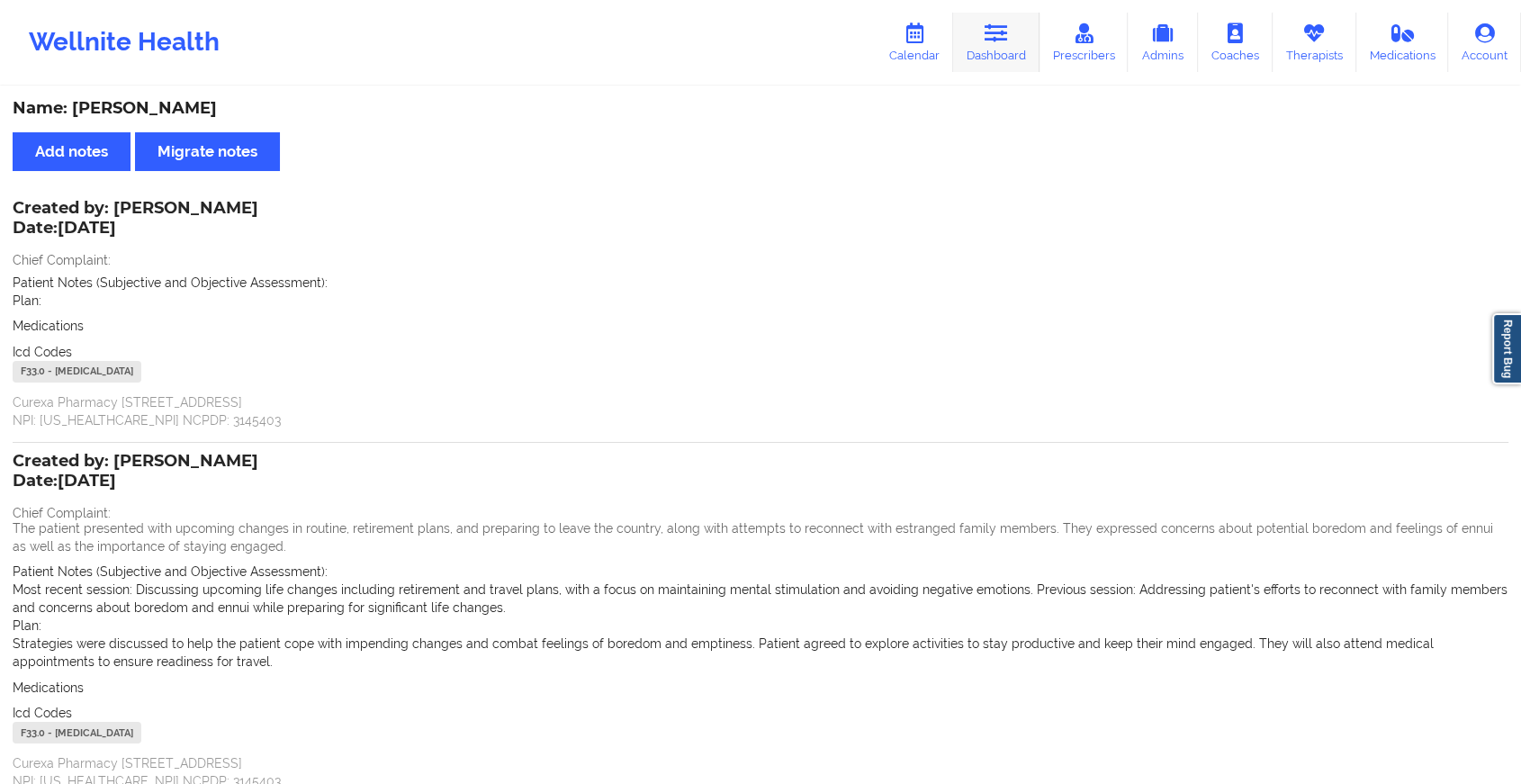
click at [1026, 62] on link "Dashboard" at bounding box center [996, 42] width 86 height 59
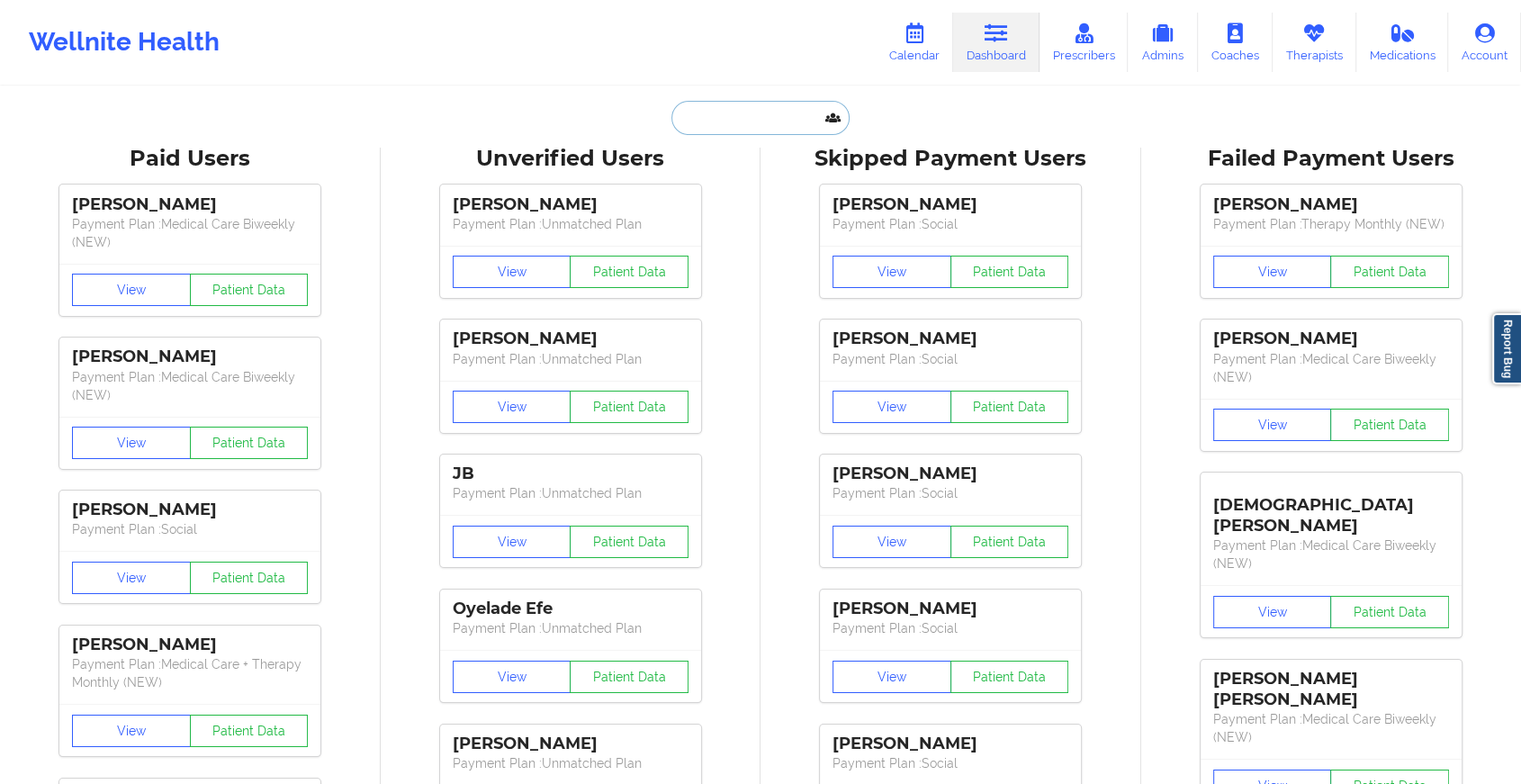
click at [717, 130] on input "text" at bounding box center [761, 117] width 179 height 34
paste input "[EMAIL_ADDRESS][DOMAIN_NAME]"
type input "[EMAIL_ADDRESS][DOMAIN_NAME]"
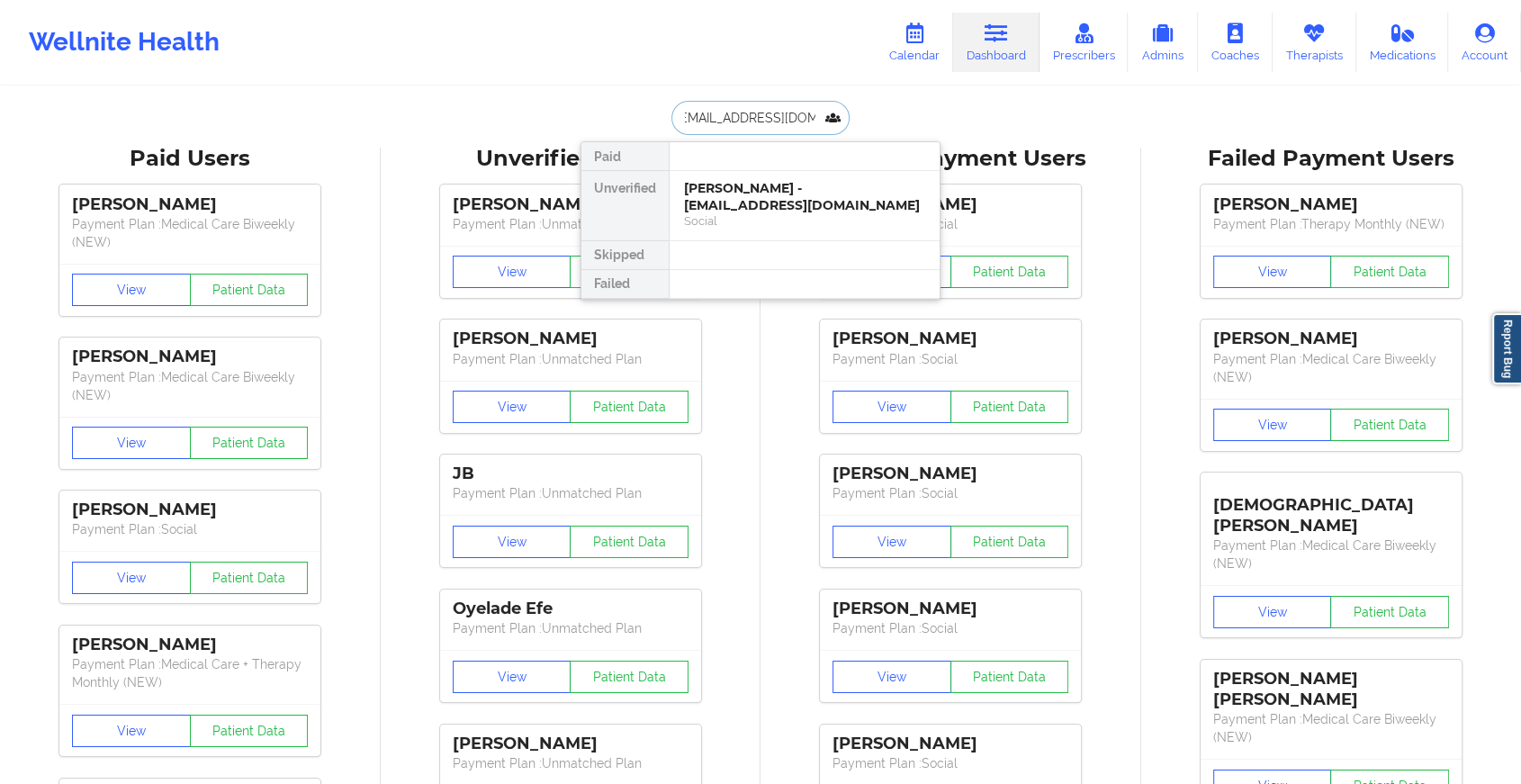
click at [765, 203] on div "[PERSON_NAME] - [EMAIL_ADDRESS][DOMAIN_NAME]" at bounding box center [805, 196] width 242 height 33
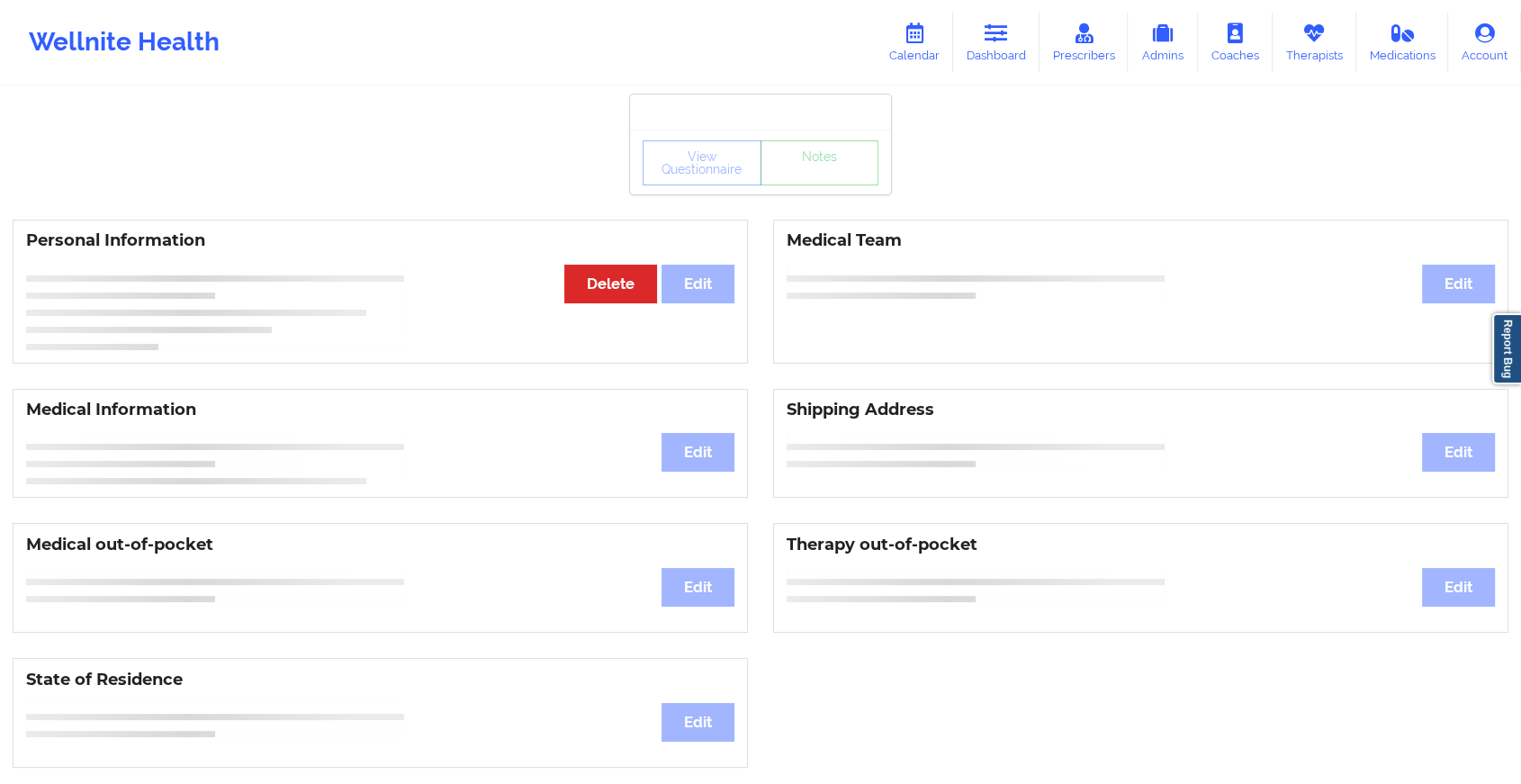
click at [828, 187] on div "View Questionnaire Notes" at bounding box center [760, 162] width 261 height 65
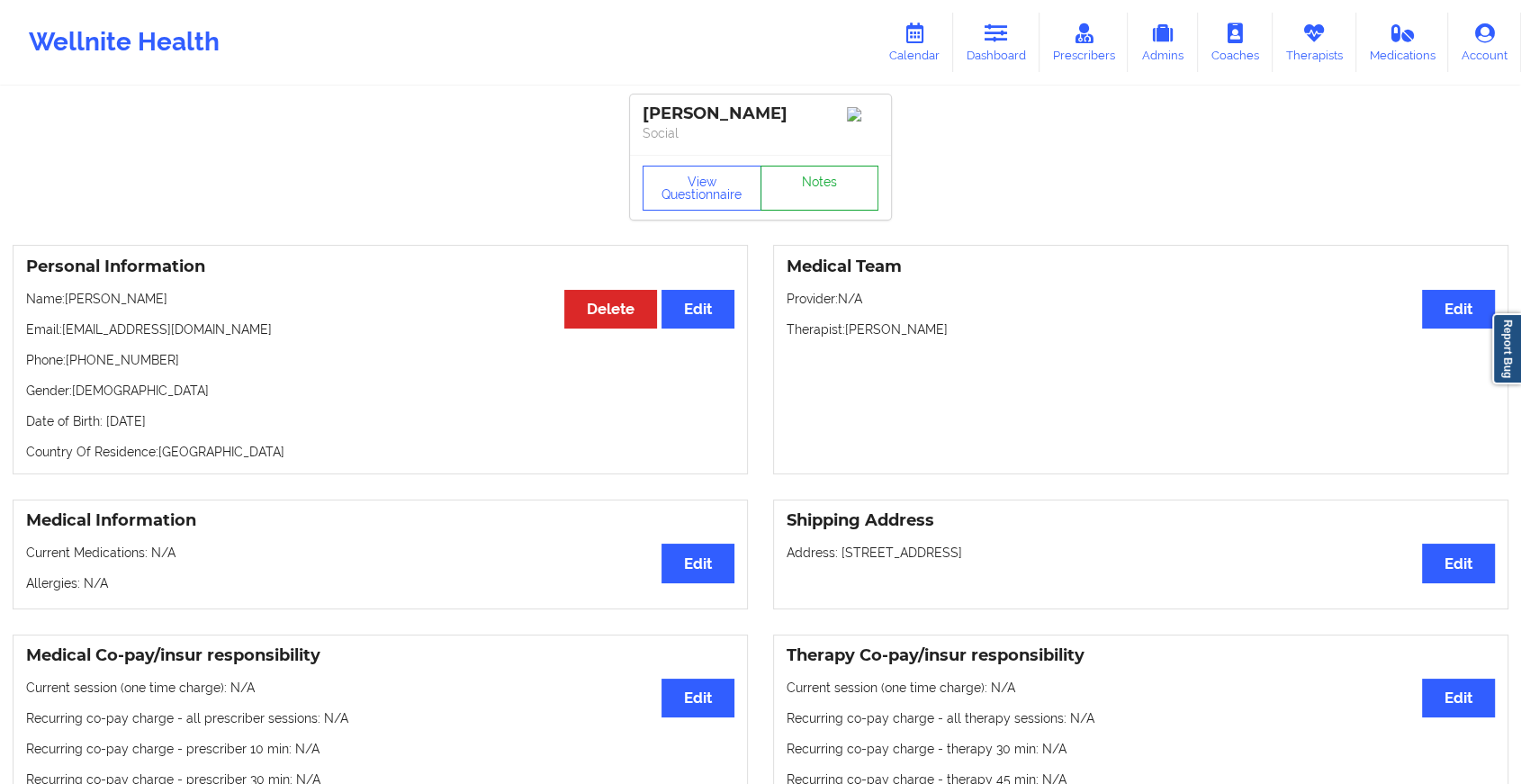
click at [828, 187] on link "Notes" at bounding box center [820, 188] width 118 height 45
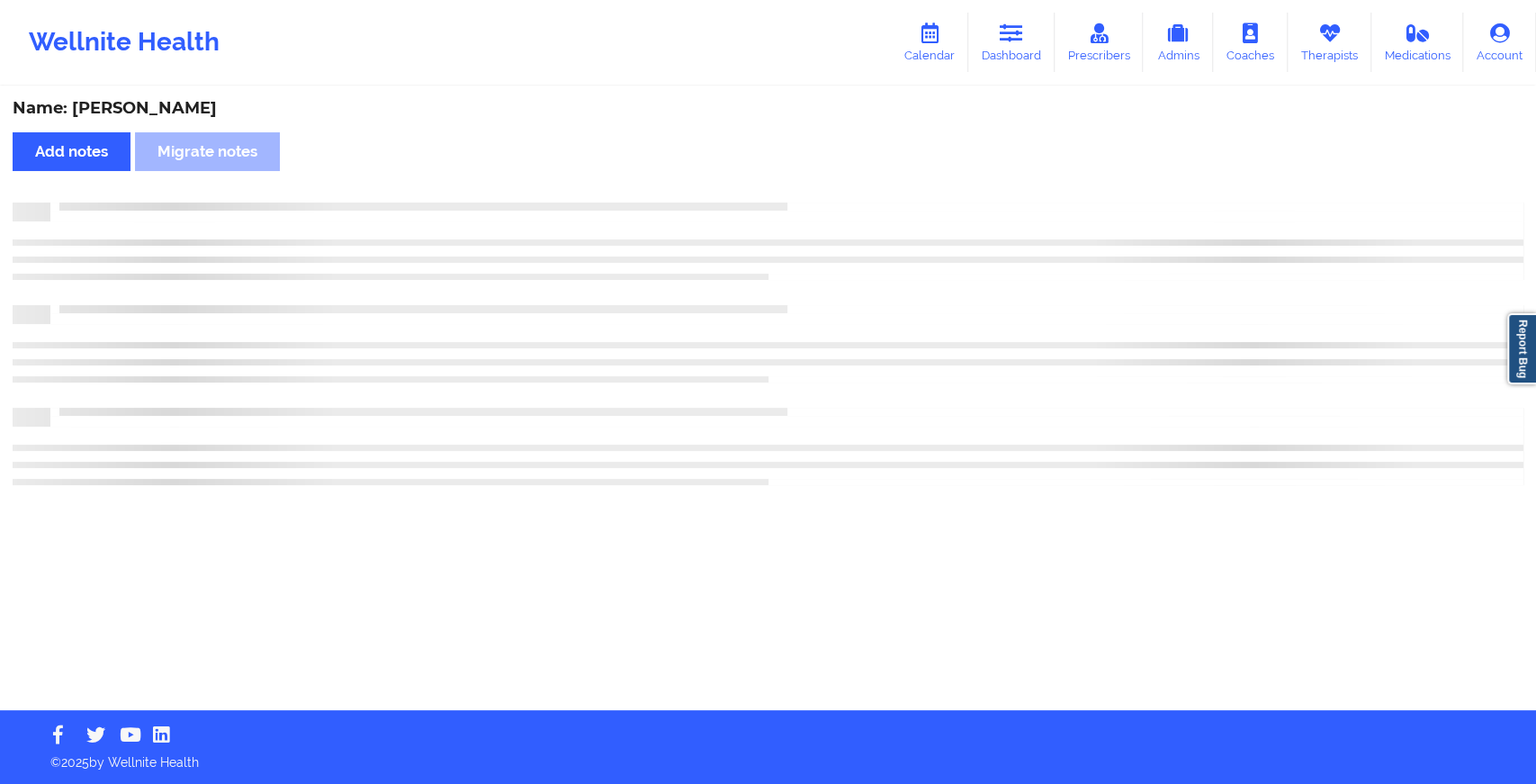
click at [828, 187] on div "Name: [PERSON_NAME] Add notes Migrate notes" at bounding box center [768, 399] width 1536 height 622
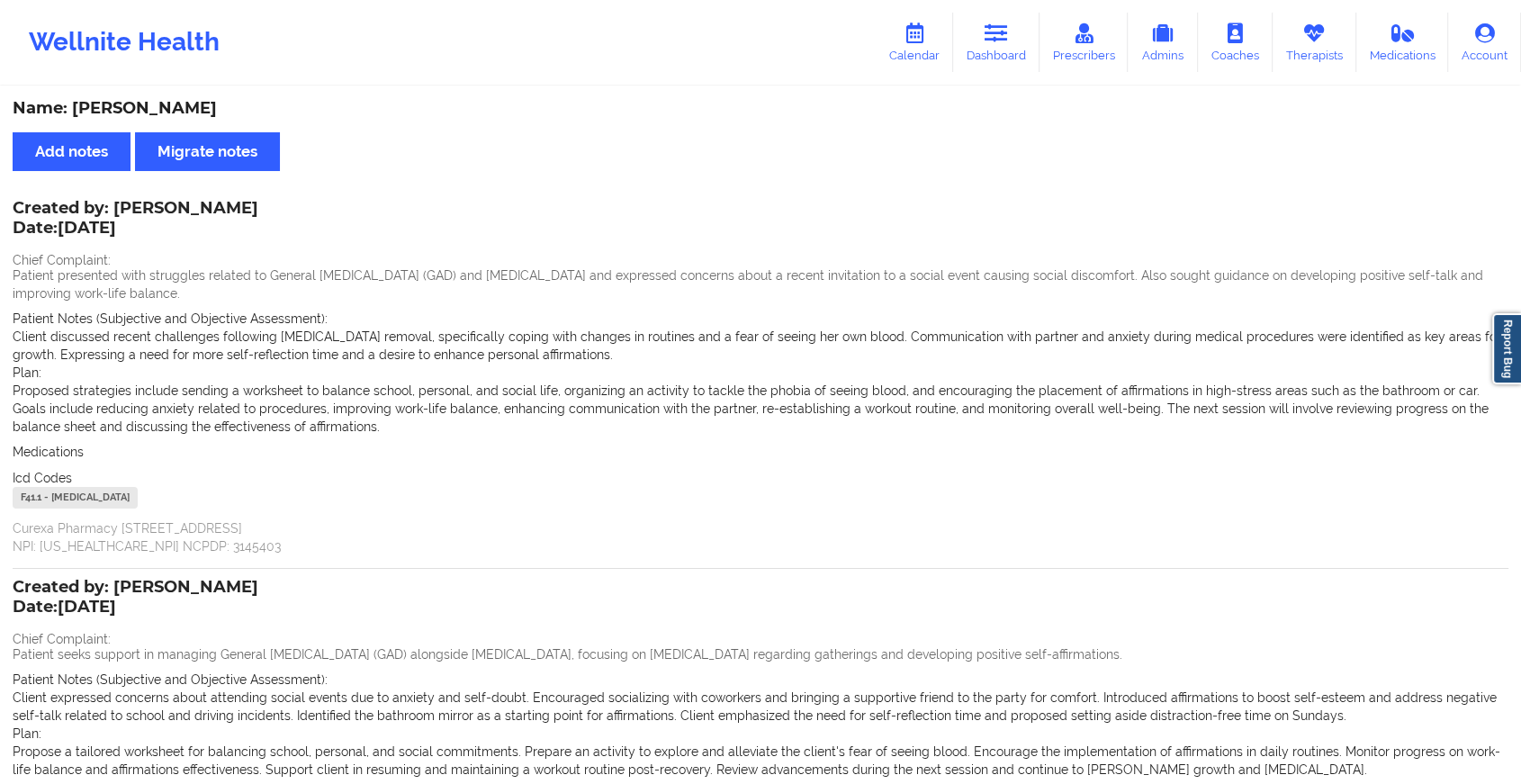
click at [580, 758] on div "Wellnite Health Calendar Dashboard Prescribers Admins Coaches Therapists Medica…" at bounding box center [760, 522] width 1521 height 1045
click at [1021, 29] on link "Dashboard" at bounding box center [996, 42] width 86 height 59
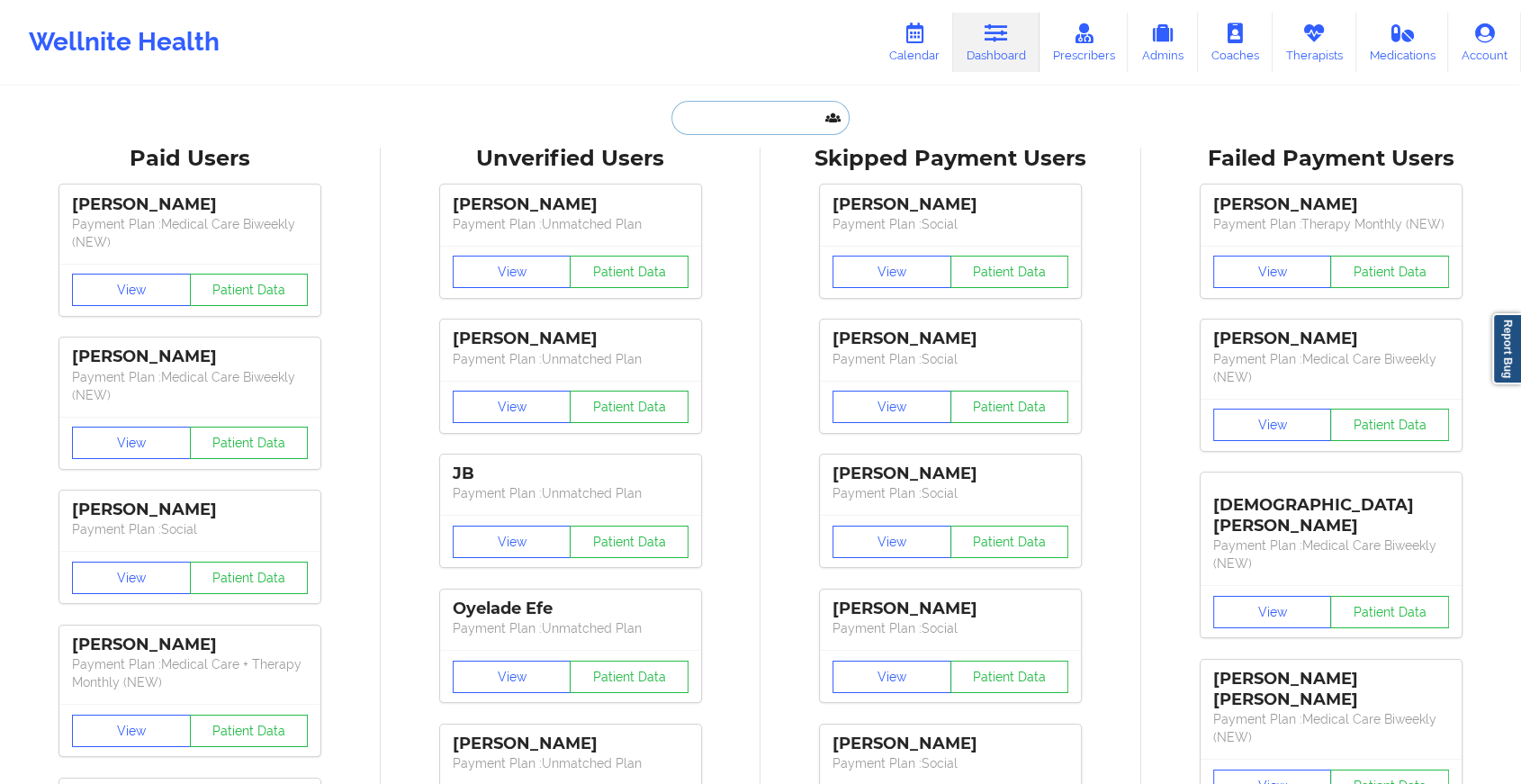
click at [748, 122] on input "text" at bounding box center [761, 117] width 179 height 34
paste input "[EMAIL_ADDRESS][DOMAIN_NAME]"
type input "[EMAIL_ADDRESS][DOMAIN_NAME]"
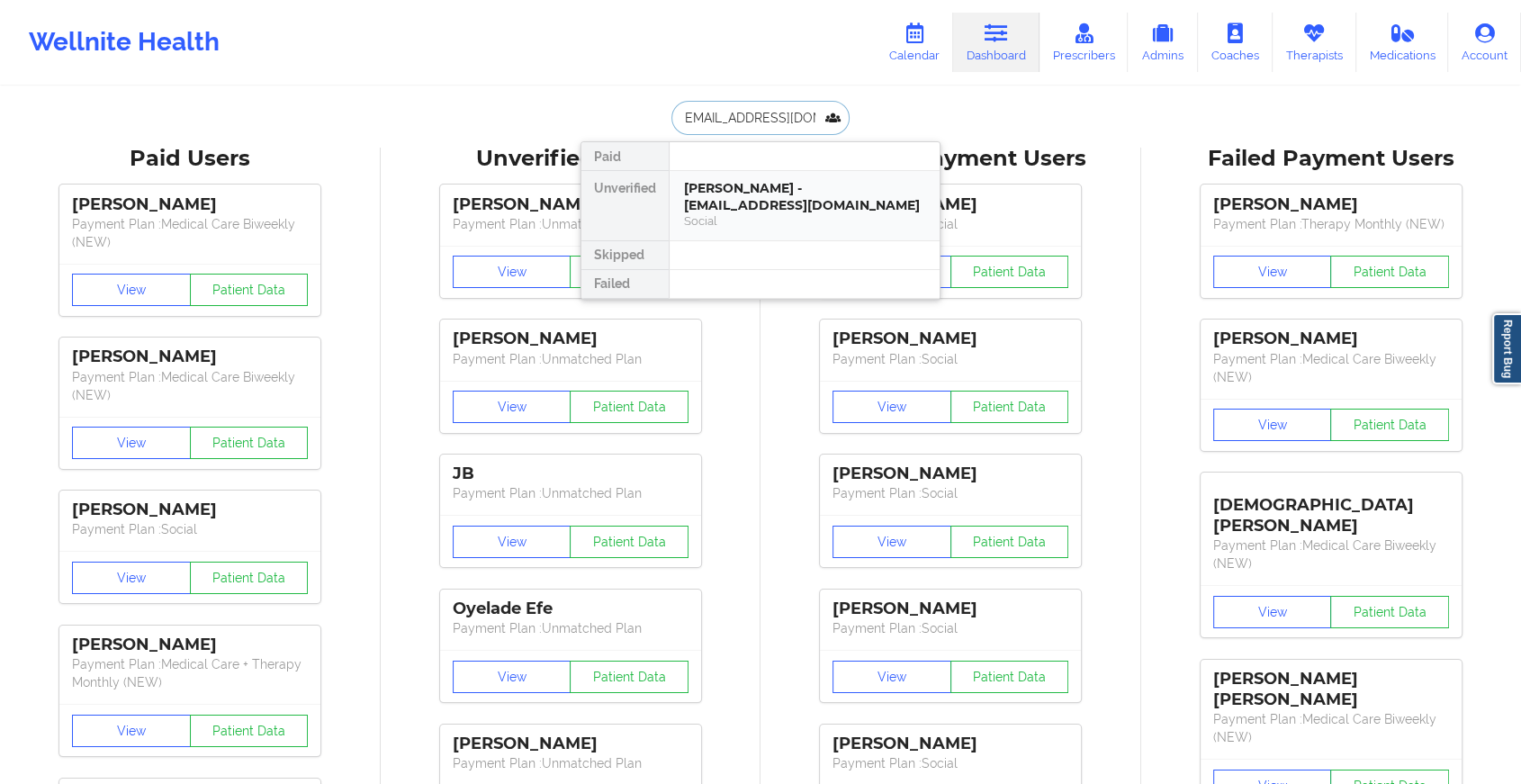
click at [766, 194] on div "[PERSON_NAME] - [EMAIL_ADDRESS][DOMAIN_NAME]" at bounding box center [805, 196] width 242 height 33
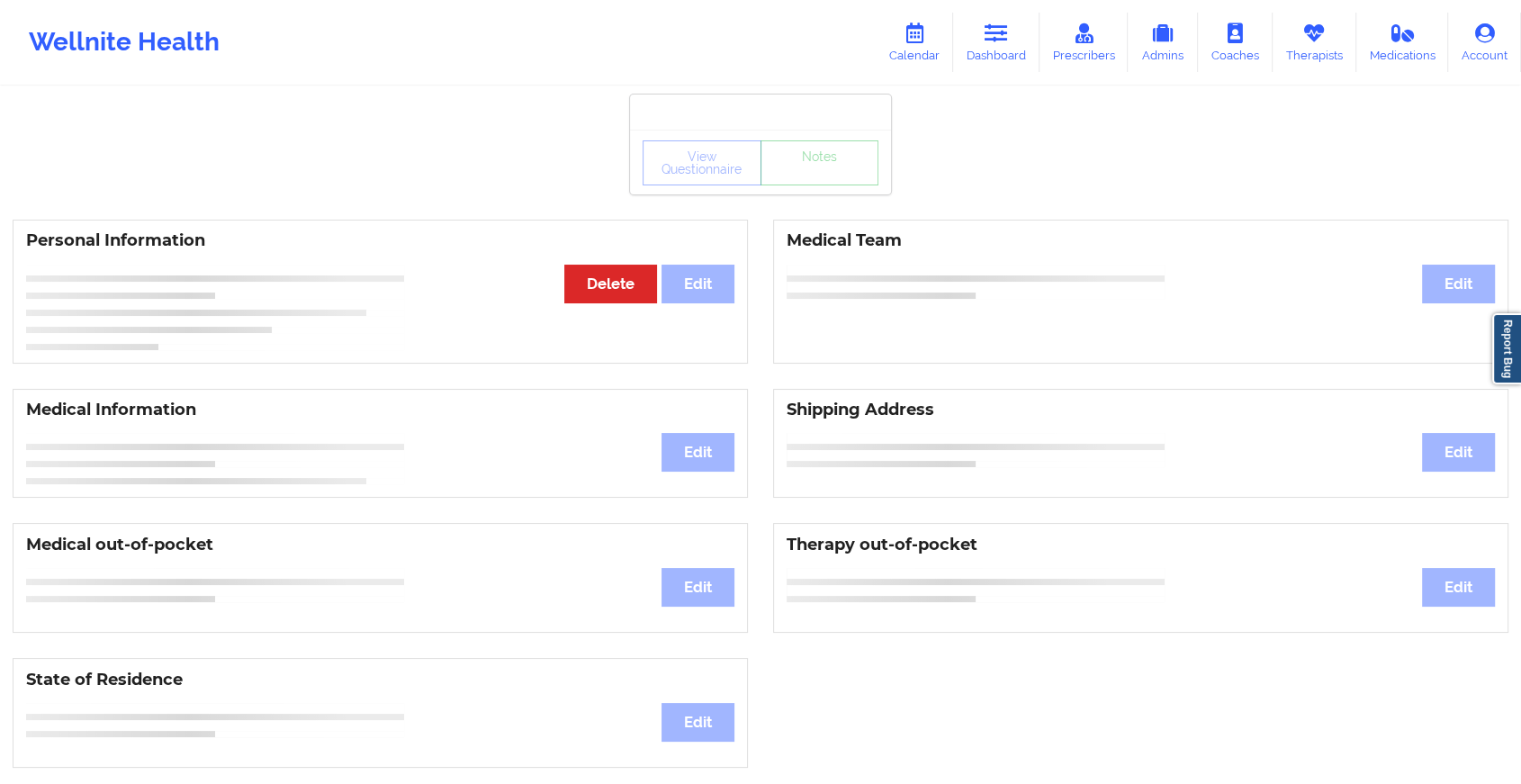
click at [815, 184] on div "View Questionnaire Notes" at bounding box center [760, 163] width 236 height 45
click at [815, 184] on link "Notes" at bounding box center [820, 163] width 118 height 45
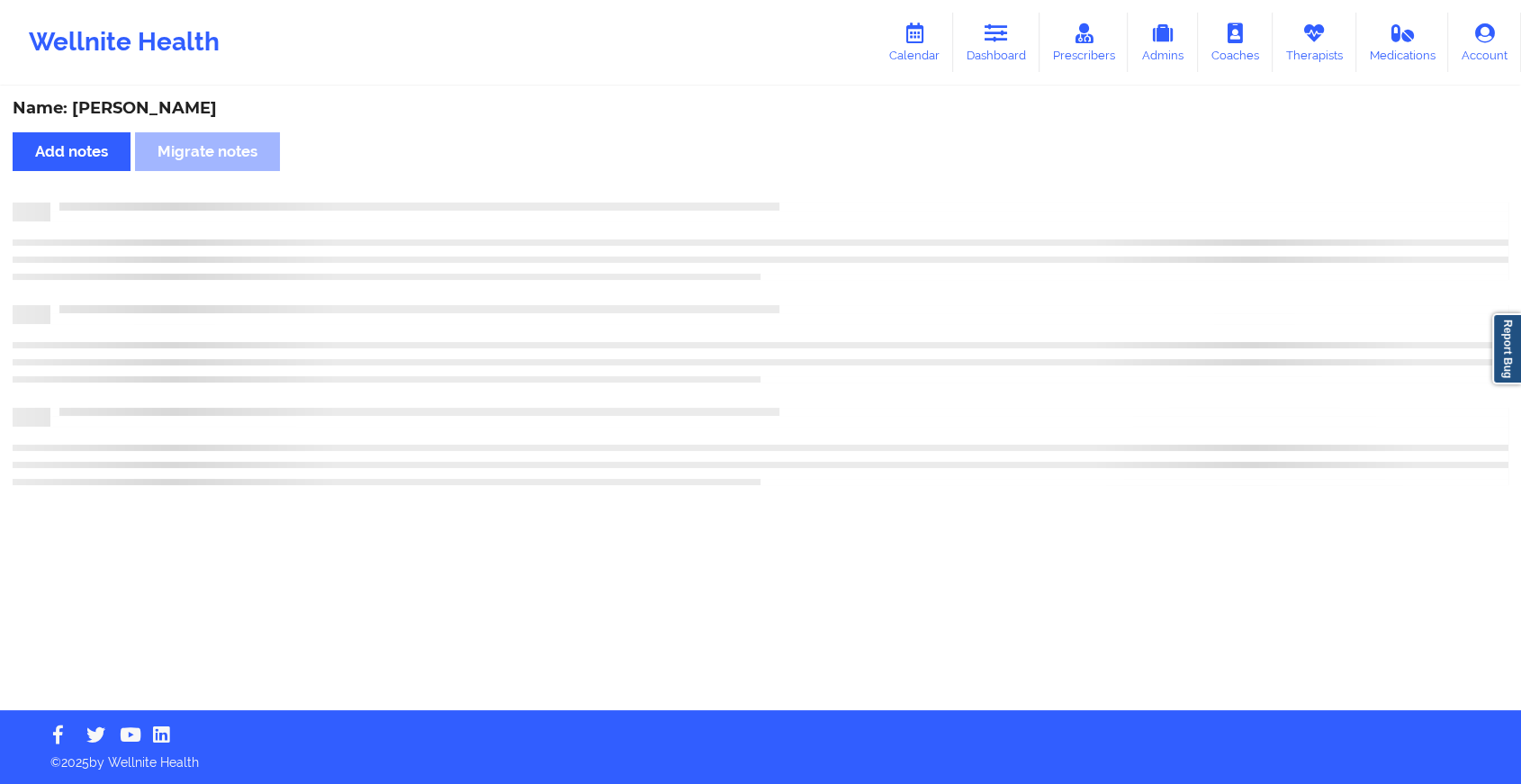
click at [815, 184] on div "Name: [PERSON_NAME] Add notes Migrate notes" at bounding box center [760, 399] width 1521 height 622
click at [815, 184] on div "Name: [PERSON_NAME] Add notes Migrate notes" at bounding box center [768, 399] width 1537 height 622
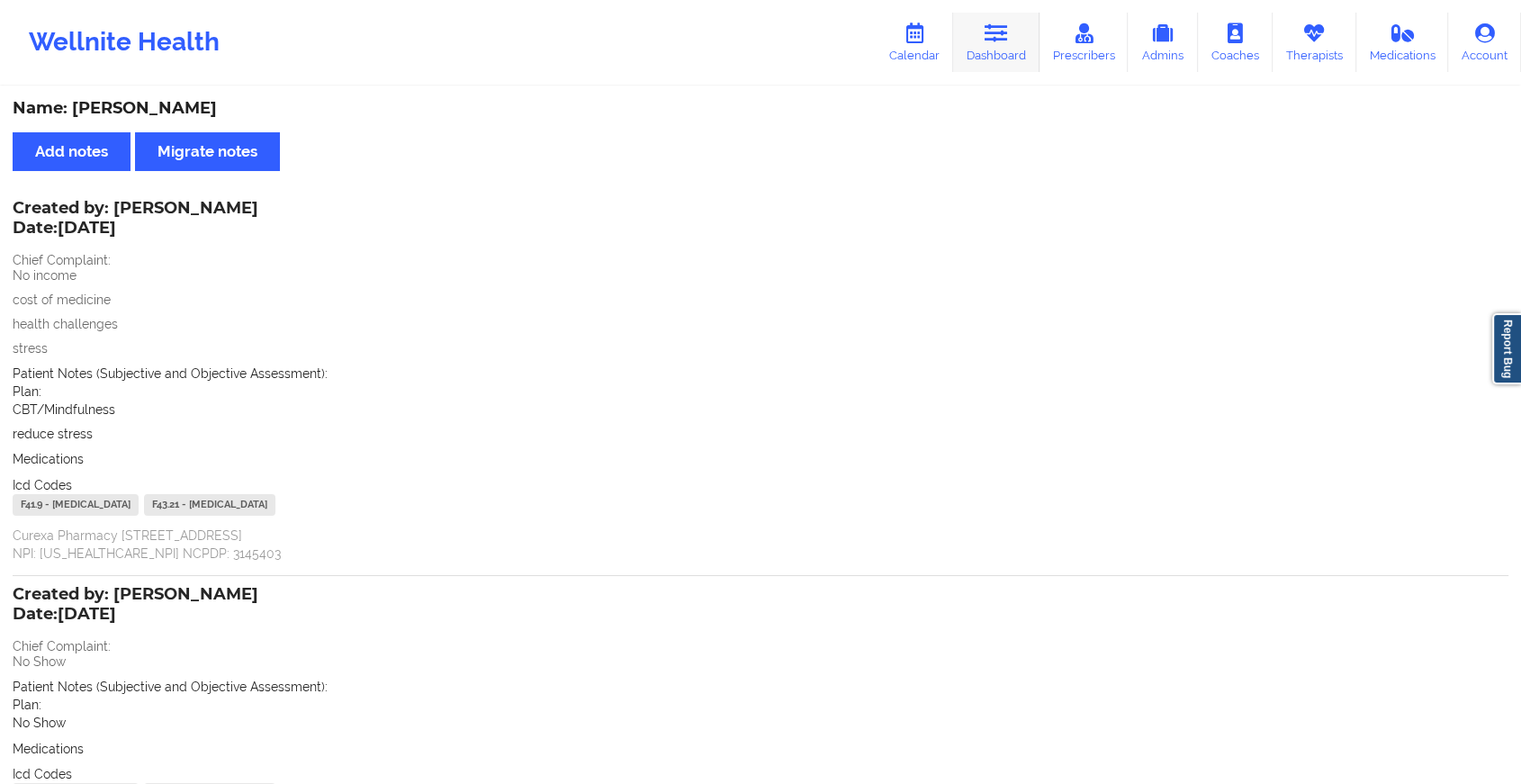
click at [1008, 43] on icon at bounding box center [996, 33] width 23 height 19
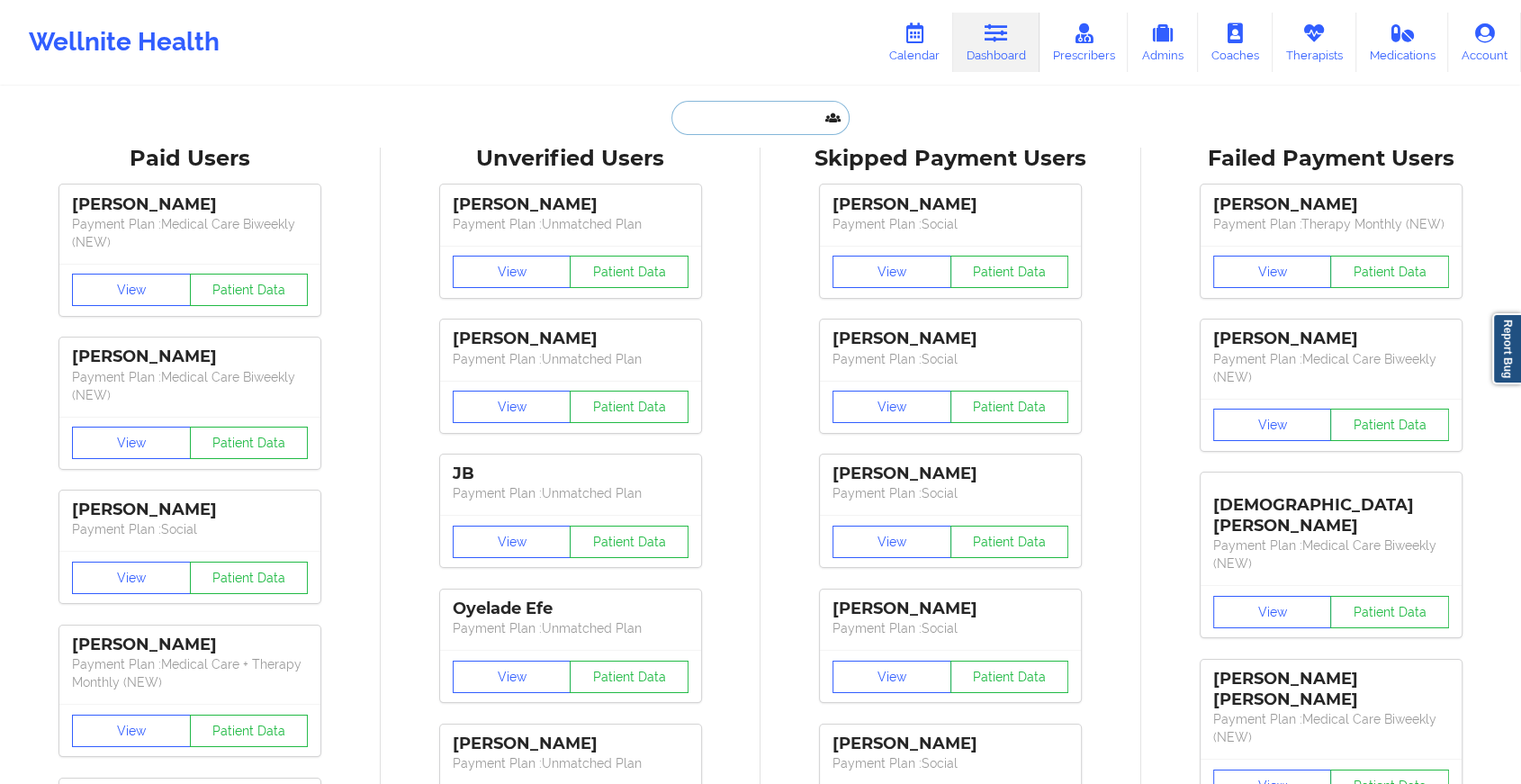
click at [712, 128] on input "text" at bounding box center [761, 117] width 179 height 34
paste input "[EMAIL_ADDRESS][DOMAIN_NAME]"
type input "[EMAIL_ADDRESS][DOMAIN_NAME]"
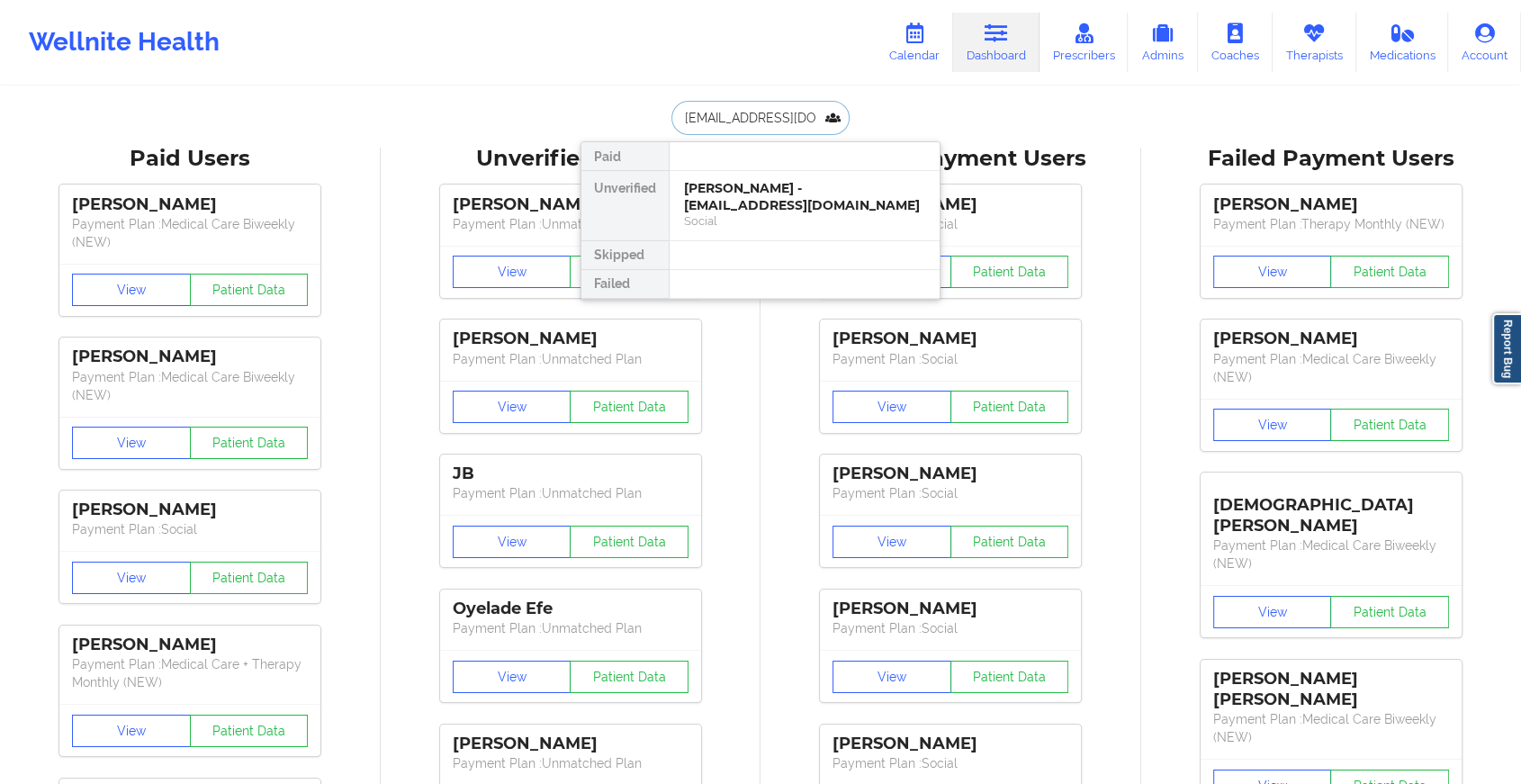
scroll to position [0, 6]
click at [760, 194] on div "[PERSON_NAME] - [EMAIL_ADDRESS][DOMAIN_NAME]" at bounding box center [805, 196] width 242 height 33
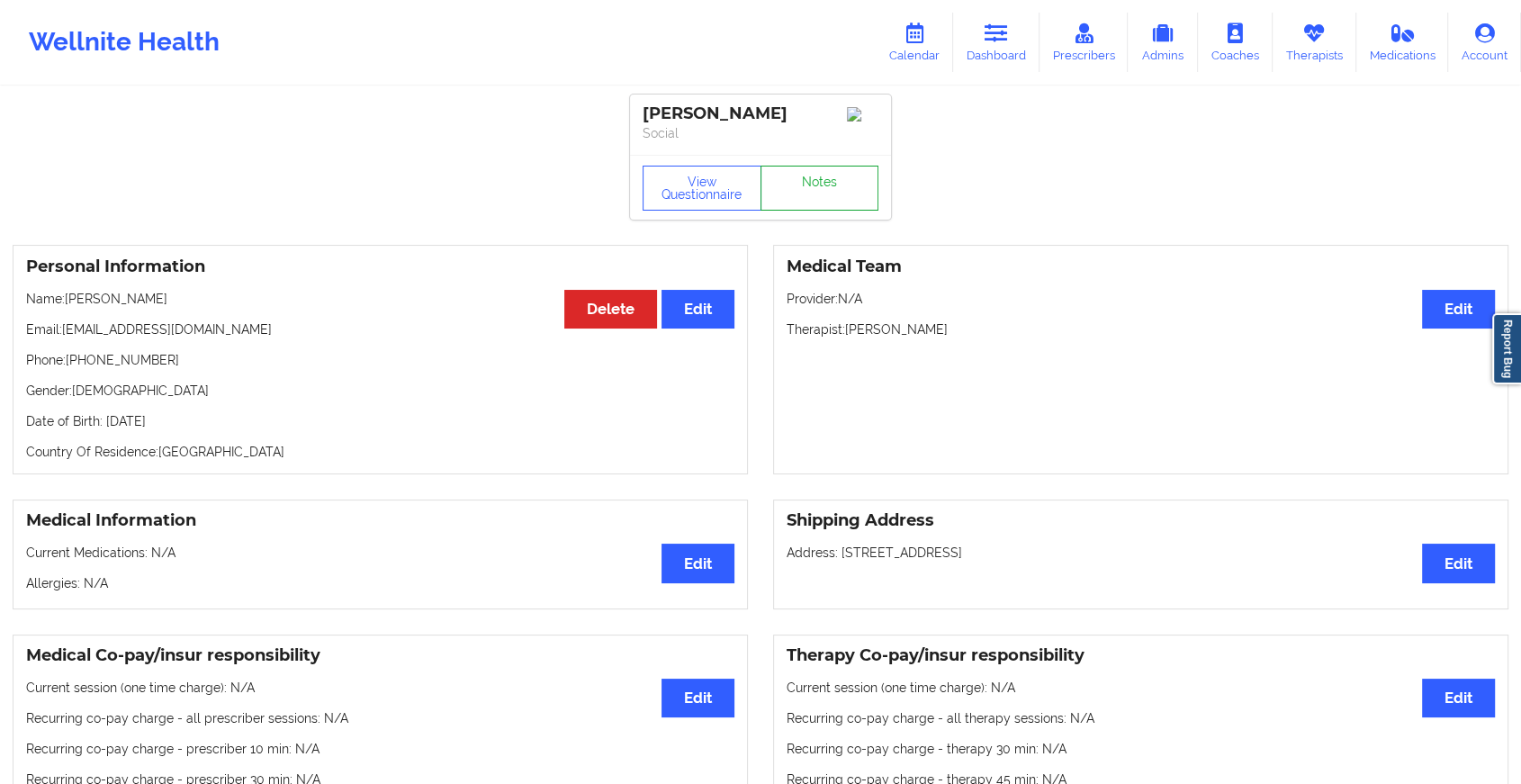
click at [801, 176] on link "Notes" at bounding box center [820, 188] width 118 height 45
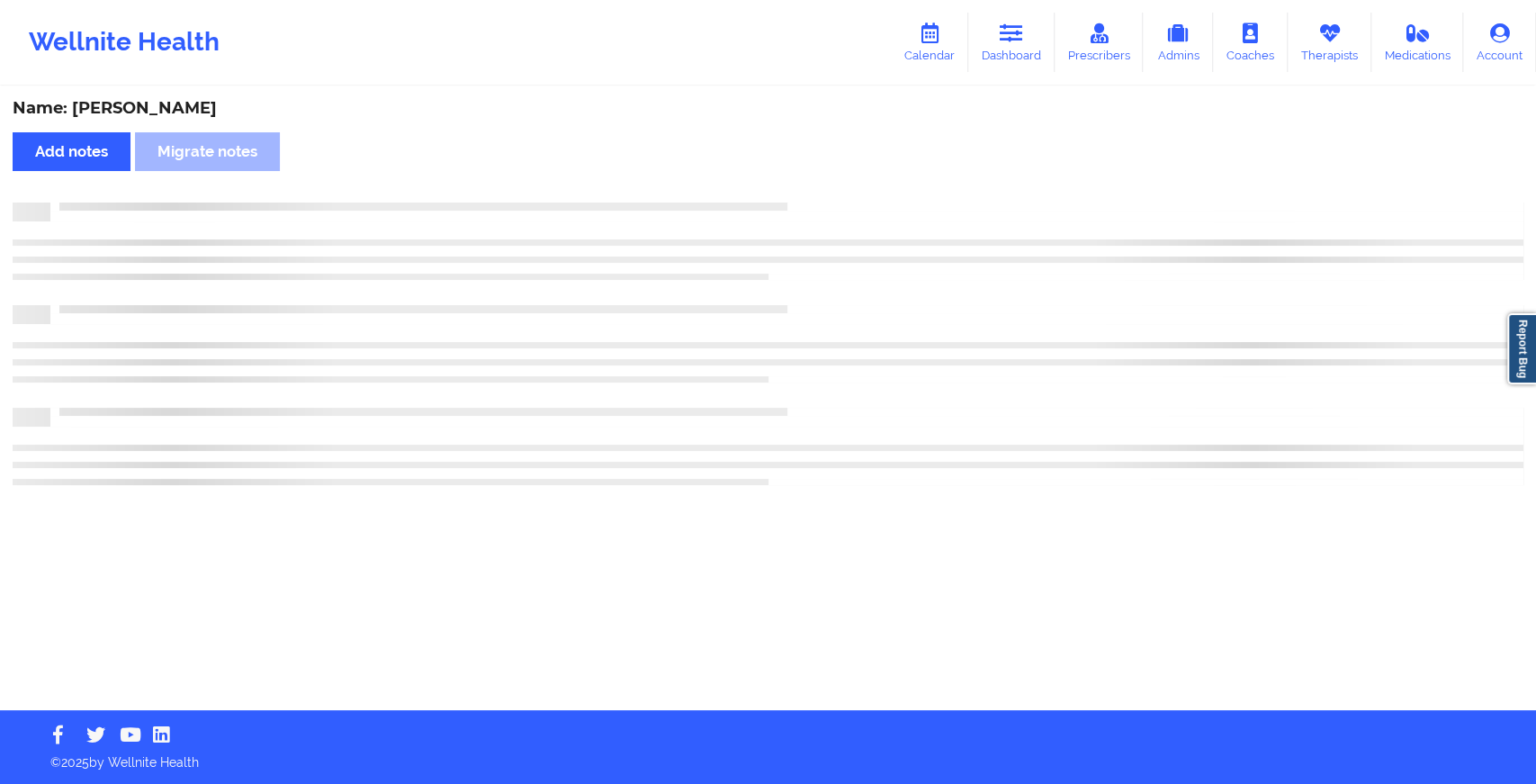
click at [801, 176] on div "Name: [PERSON_NAME] Add notes Migrate notes" at bounding box center [768, 399] width 1536 height 622
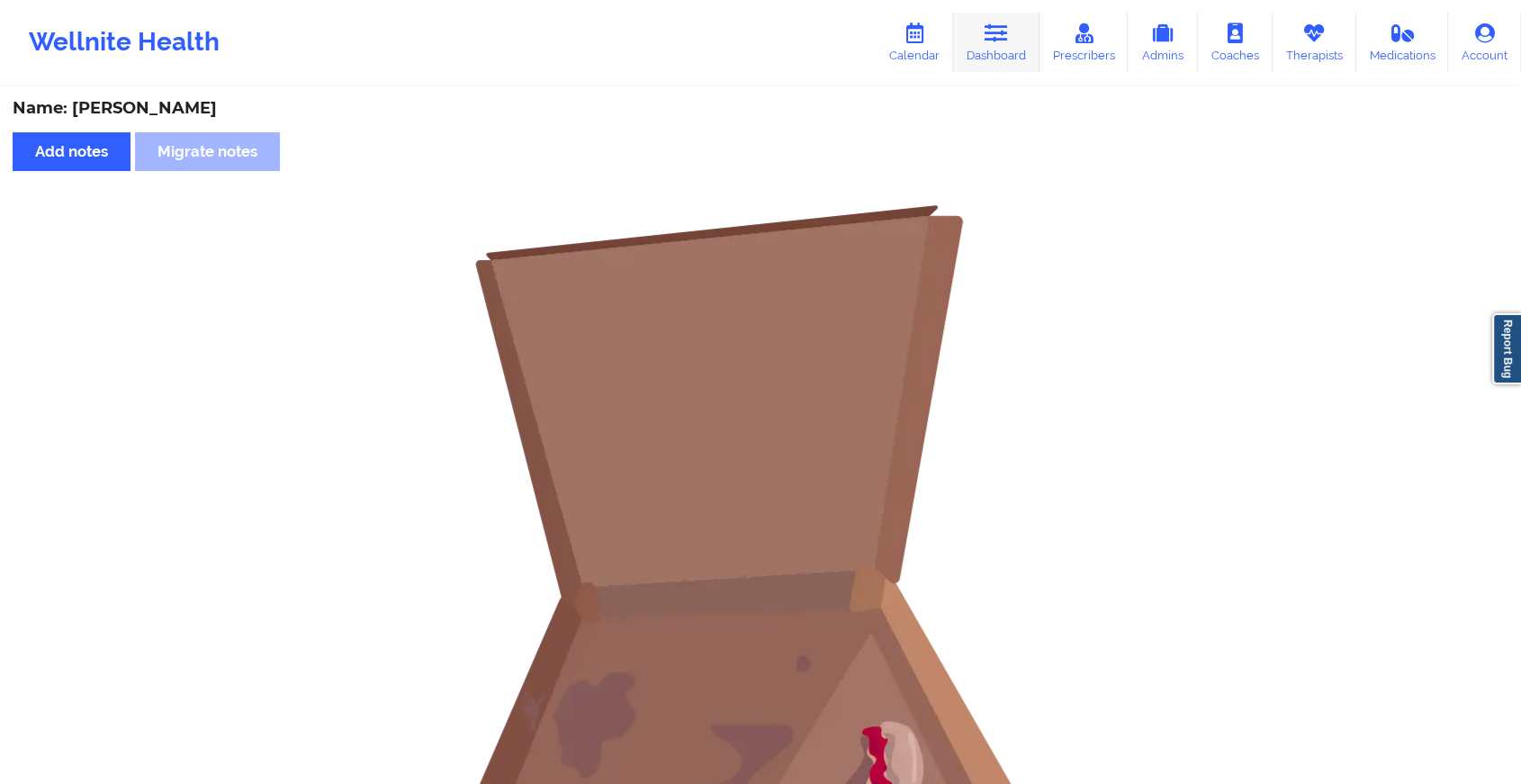
click at [1001, 52] on link "Dashboard" at bounding box center [996, 42] width 86 height 59
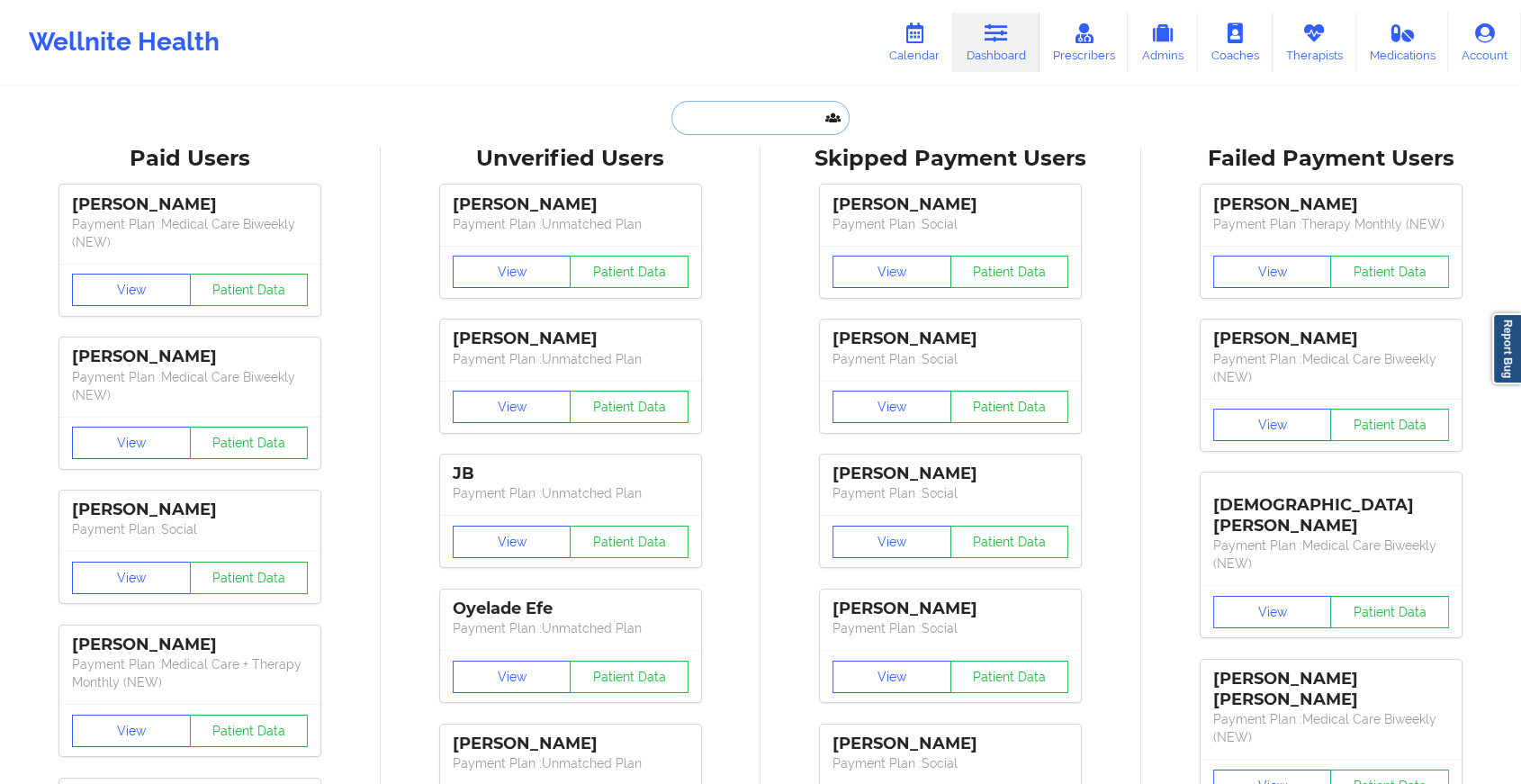
click at [697, 114] on input "text" at bounding box center [761, 117] width 179 height 34
paste input "[EMAIL_ADDRESS][DOMAIN_NAME]"
type input "[EMAIL_ADDRESS][DOMAIN_NAME]"
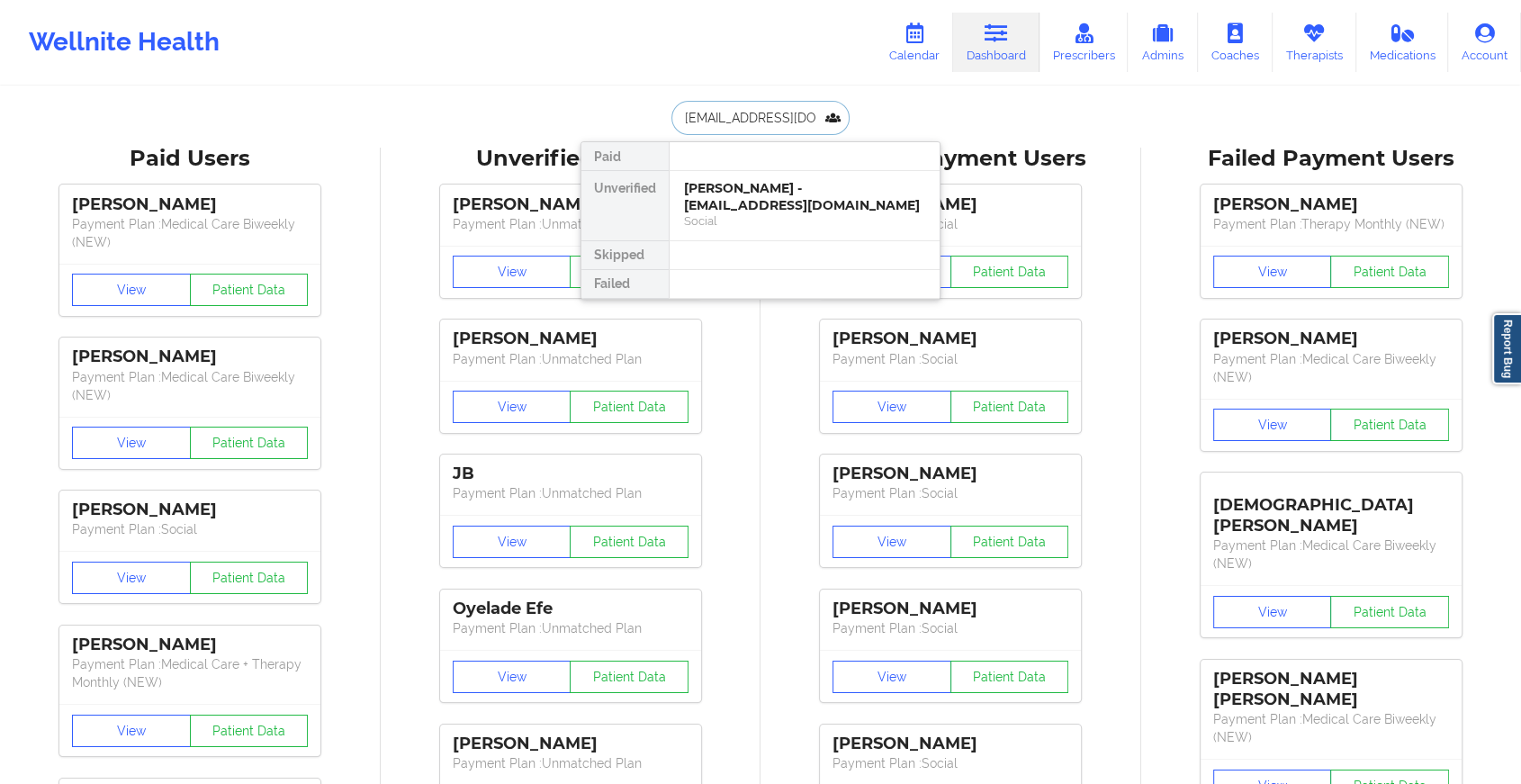
click at [759, 203] on div "[PERSON_NAME] - [EMAIL_ADDRESS][DOMAIN_NAME]" at bounding box center [805, 196] width 242 height 33
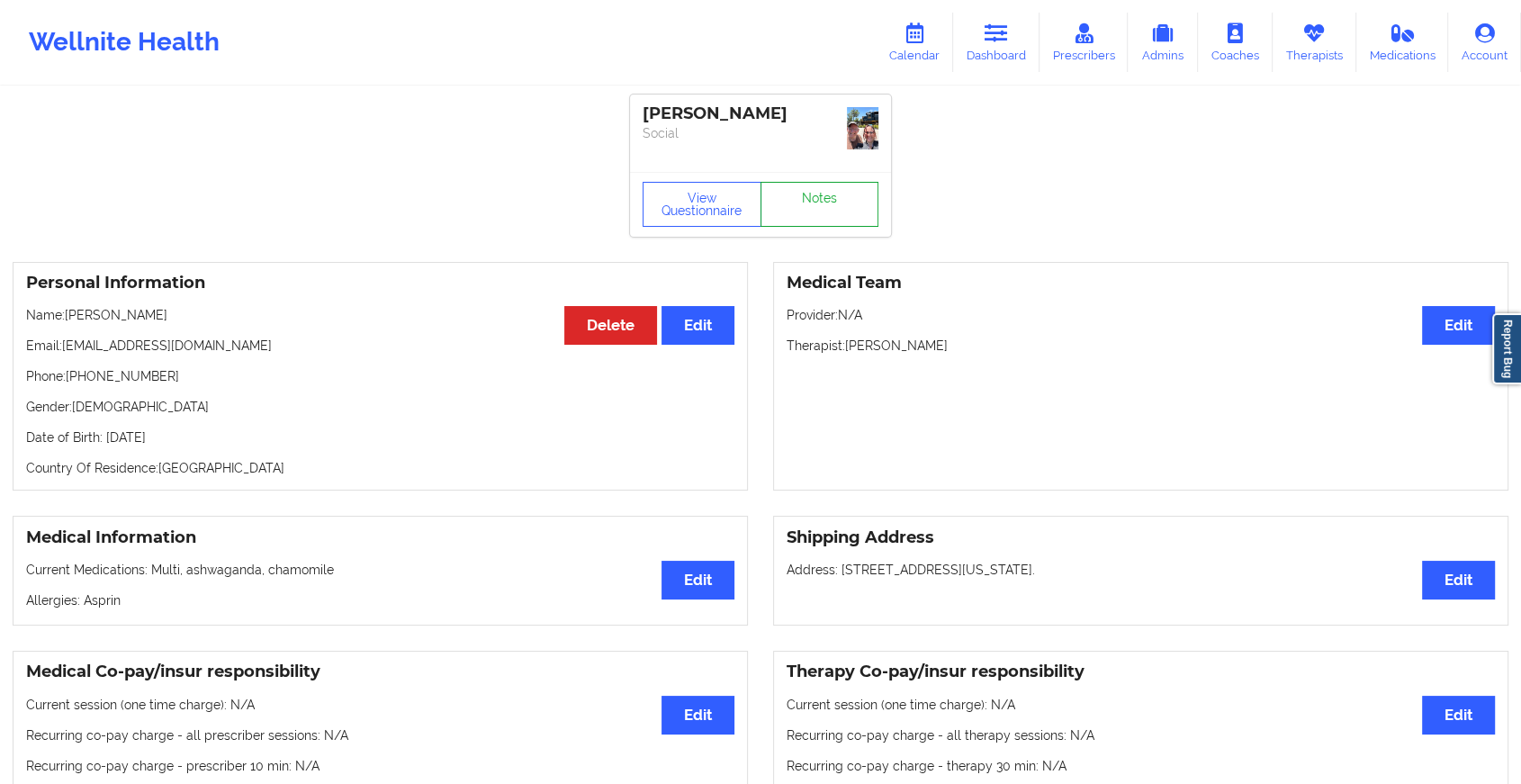
click at [828, 187] on link "Notes" at bounding box center [820, 204] width 118 height 45
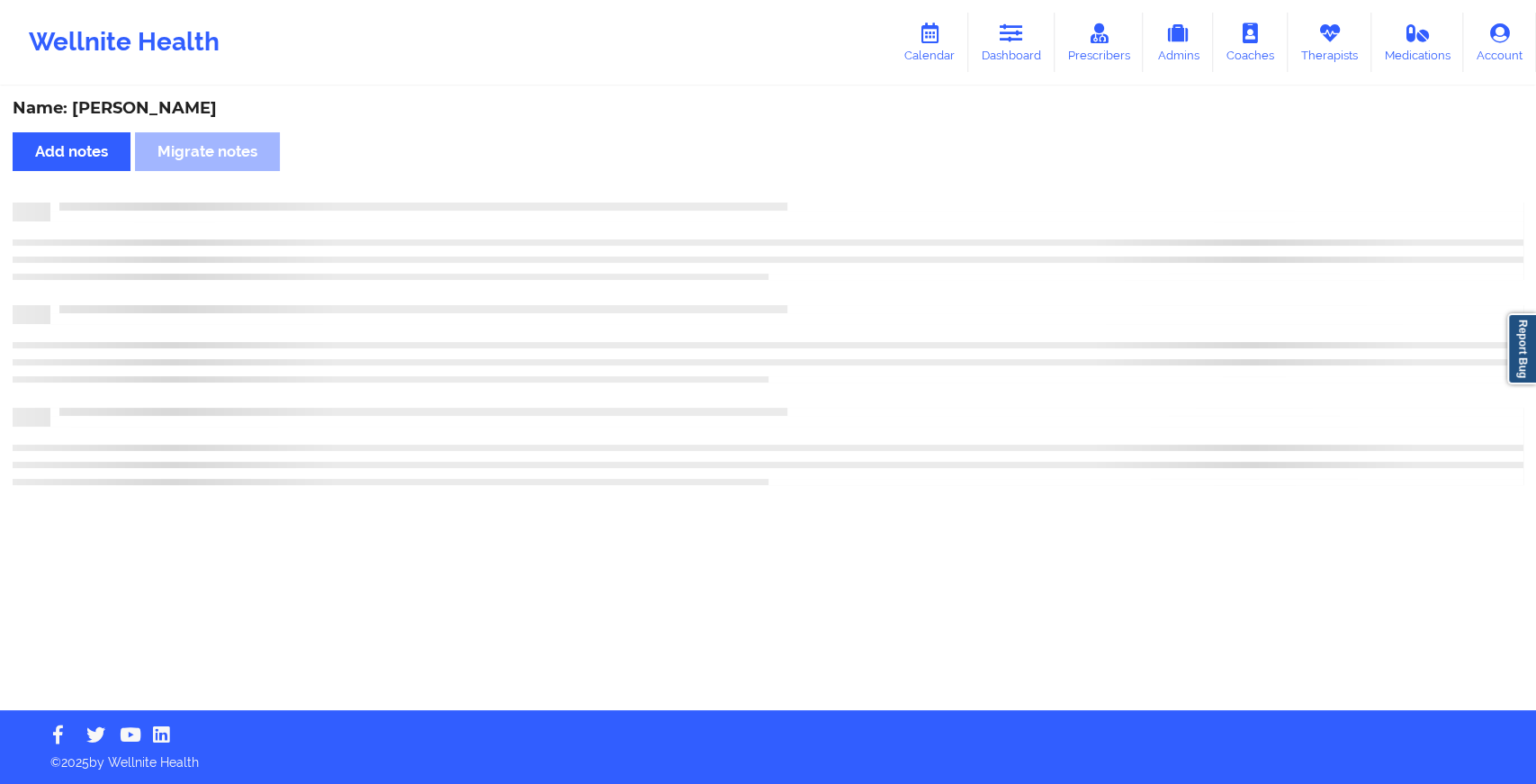
click at [828, 187] on div "Name: [PERSON_NAME] Add notes Migrate notes" at bounding box center [768, 399] width 1536 height 622
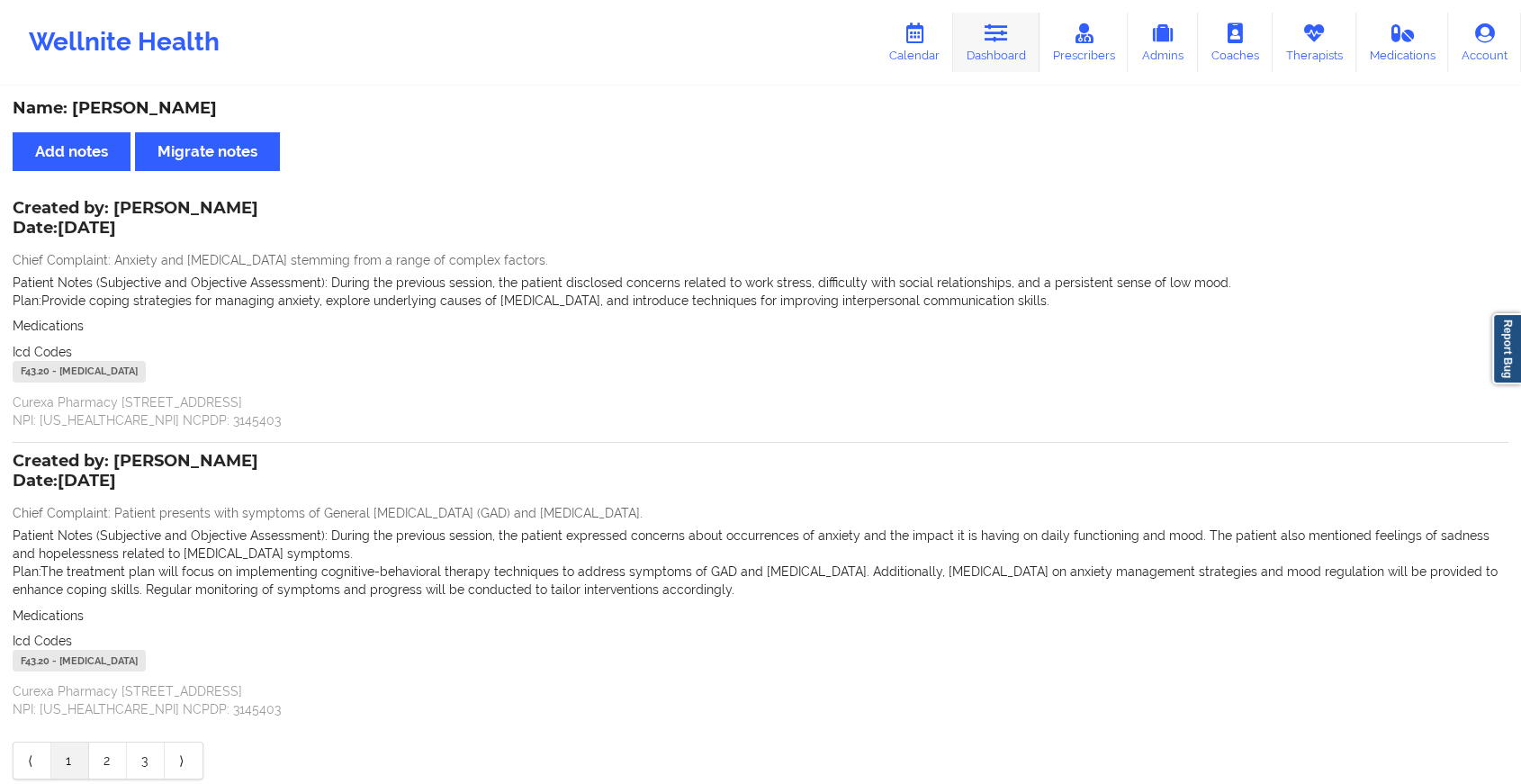
click at [972, 28] on link "Dashboard" at bounding box center [996, 42] width 86 height 59
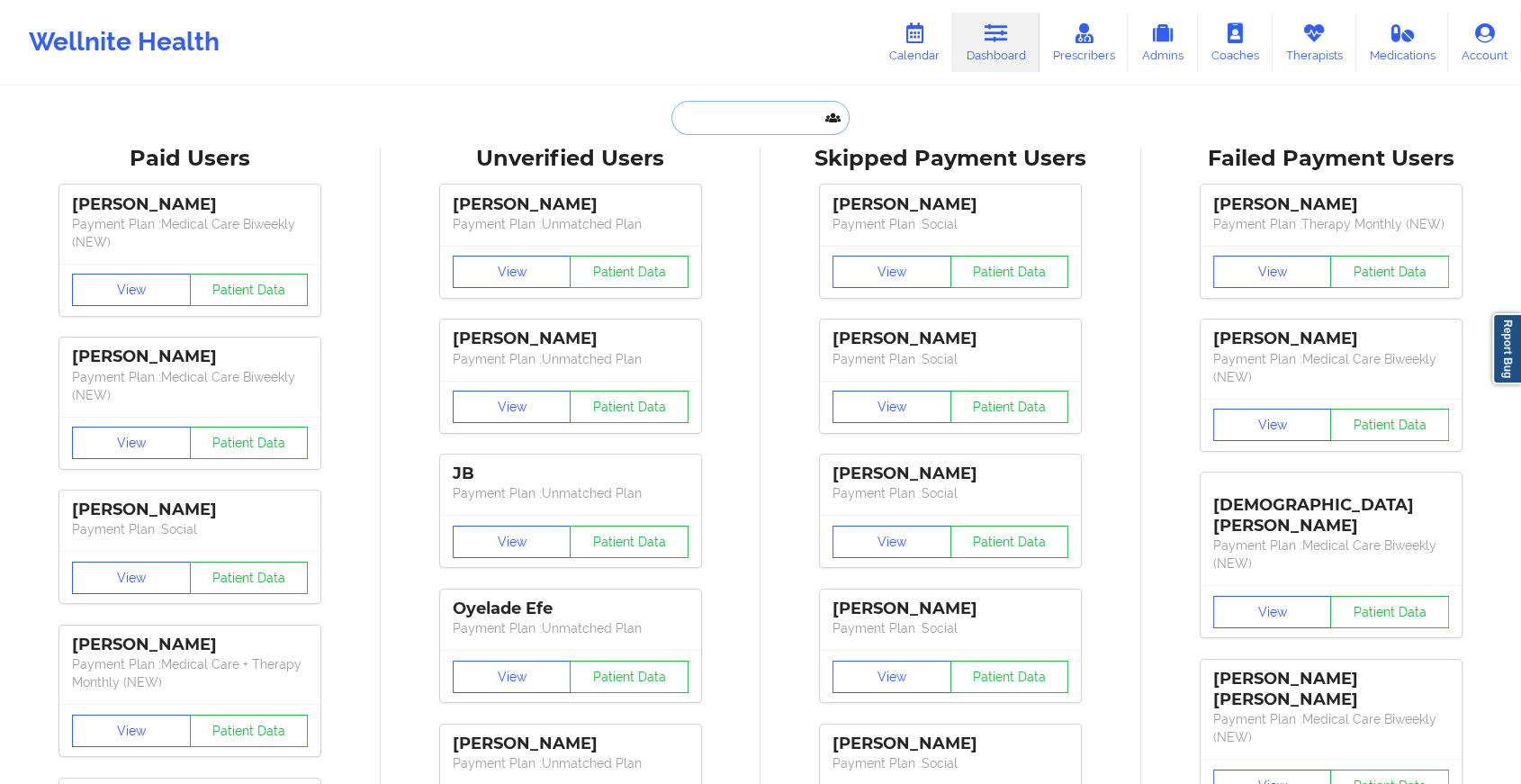
click at [756, 101] on input "text" at bounding box center [761, 117] width 179 height 34
paste input "[EMAIL_ADDRESS][DOMAIN_NAME]"
type input "[EMAIL_ADDRESS][DOMAIN_NAME]"
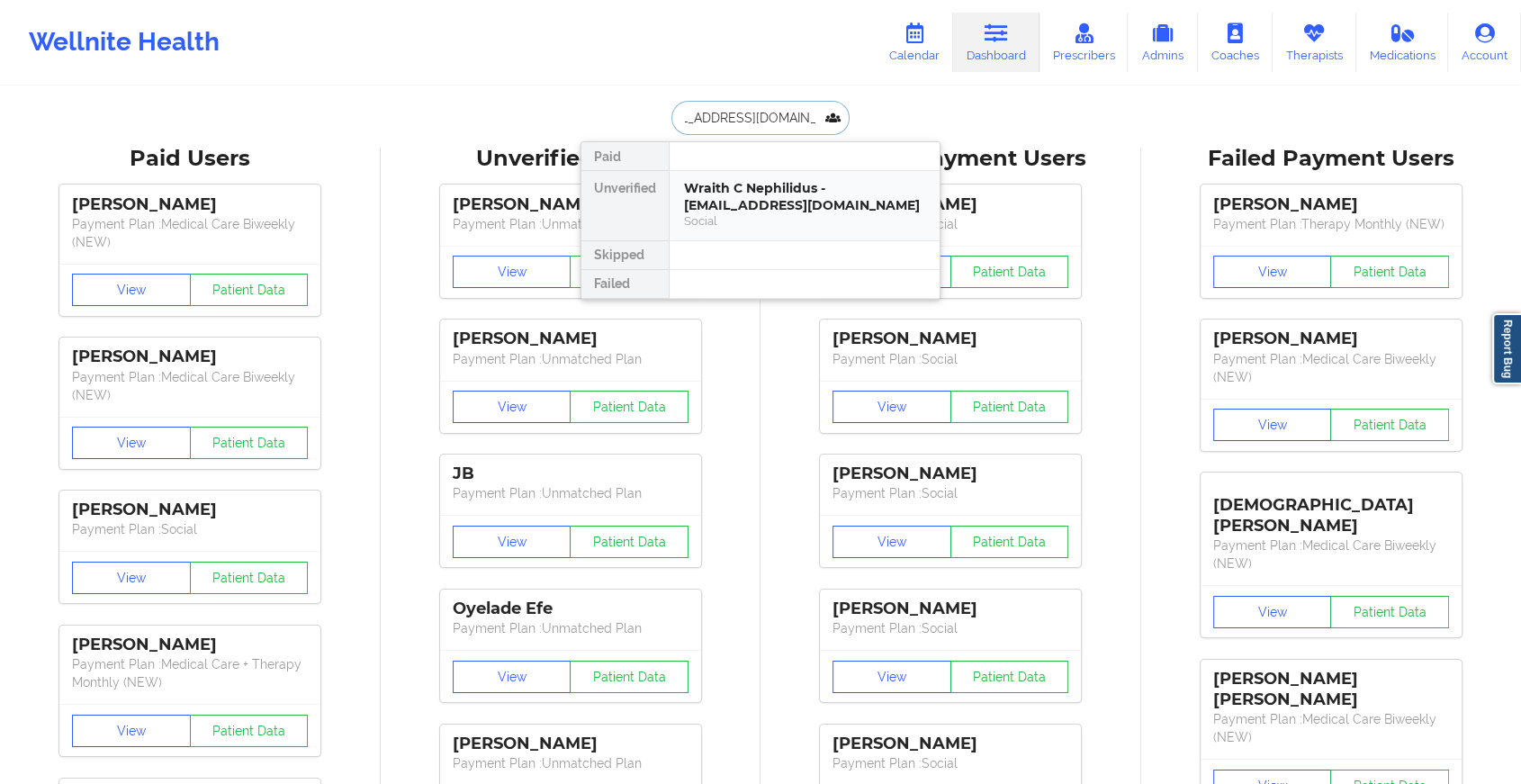
click at [767, 187] on div "Wraith C Nephilidus - [EMAIL_ADDRESS][DOMAIN_NAME]" at bounding box center [805, 196] width 242 height 33
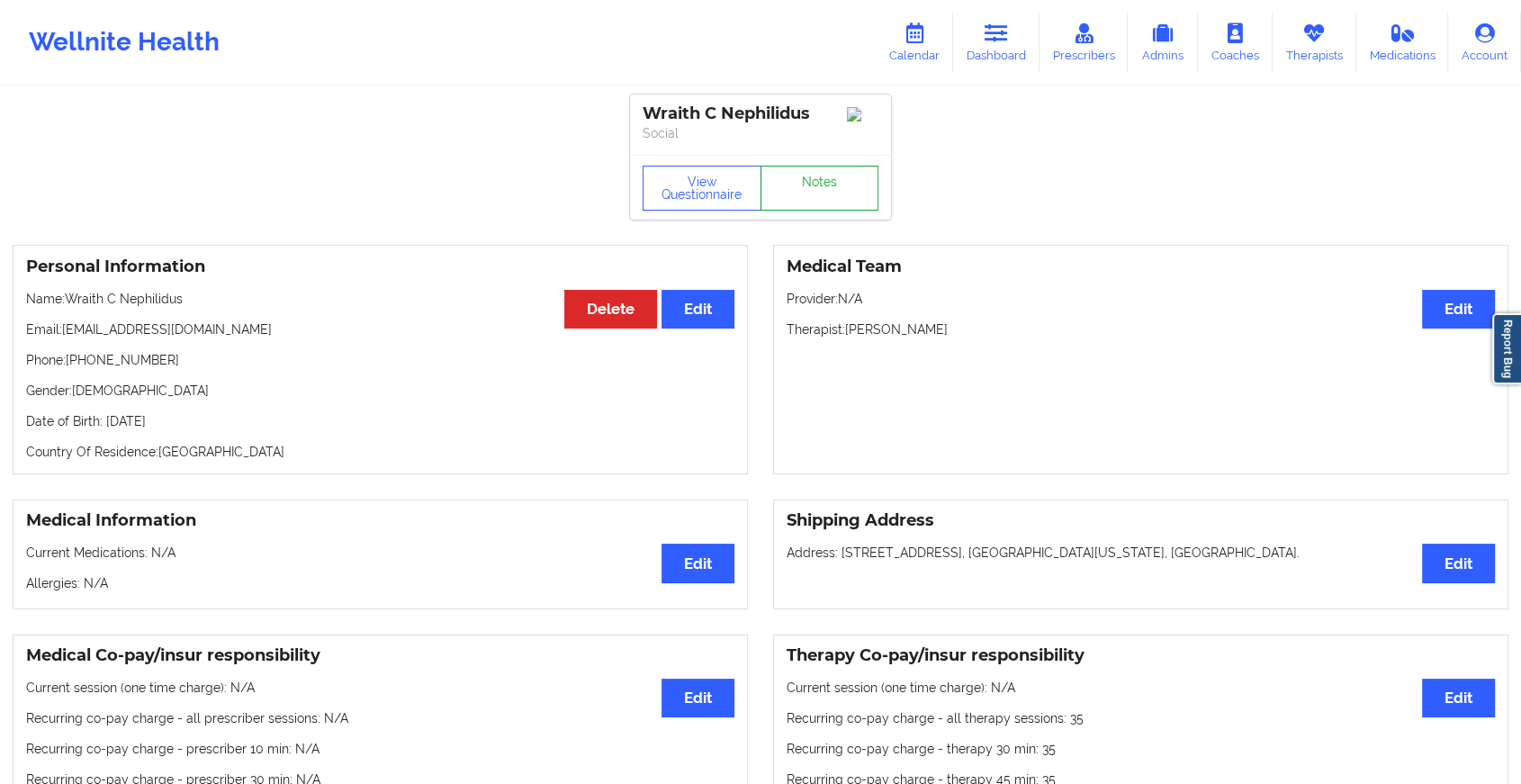
click at [767, 187] on link "Notes" at bounding box center [820, 188] width 118 height 45
